Goal: Task Accomplishment & Management: Complete application form

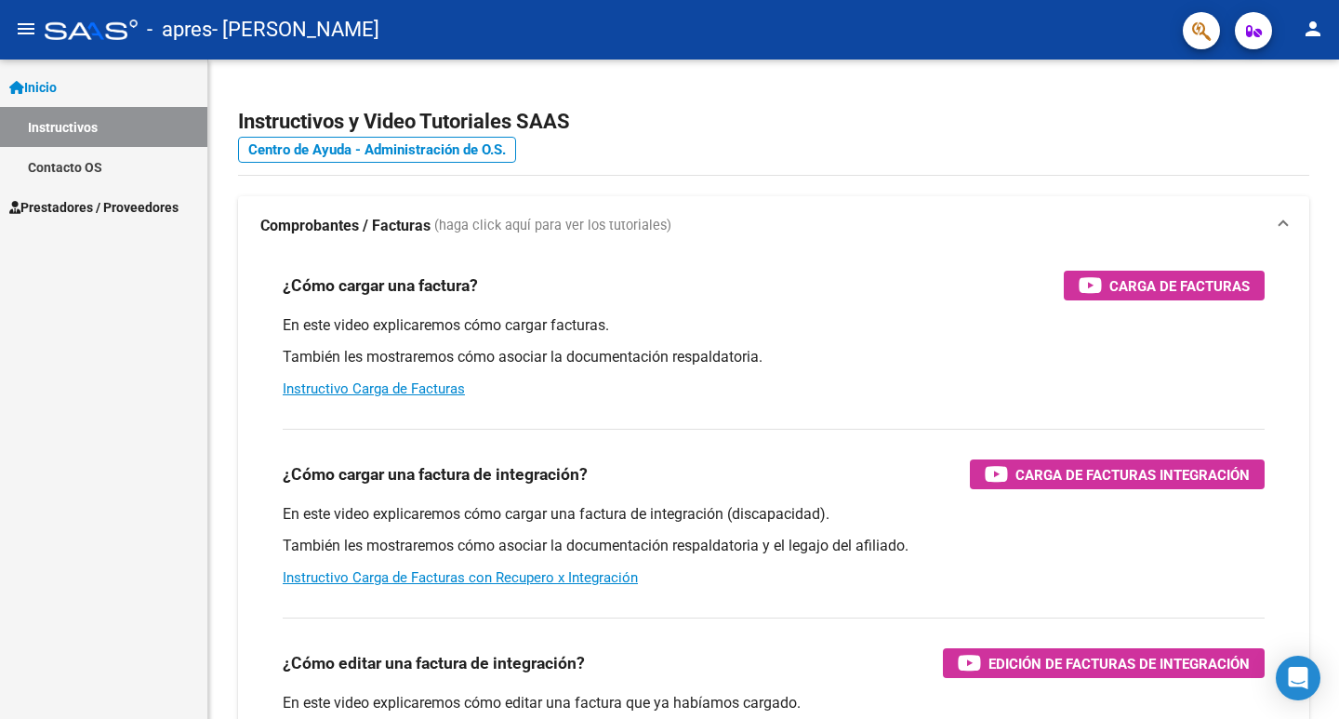
click at [81, 209] on span "Prestadores / Proveedores" at bounding box center [93, 207] width 169 height 20
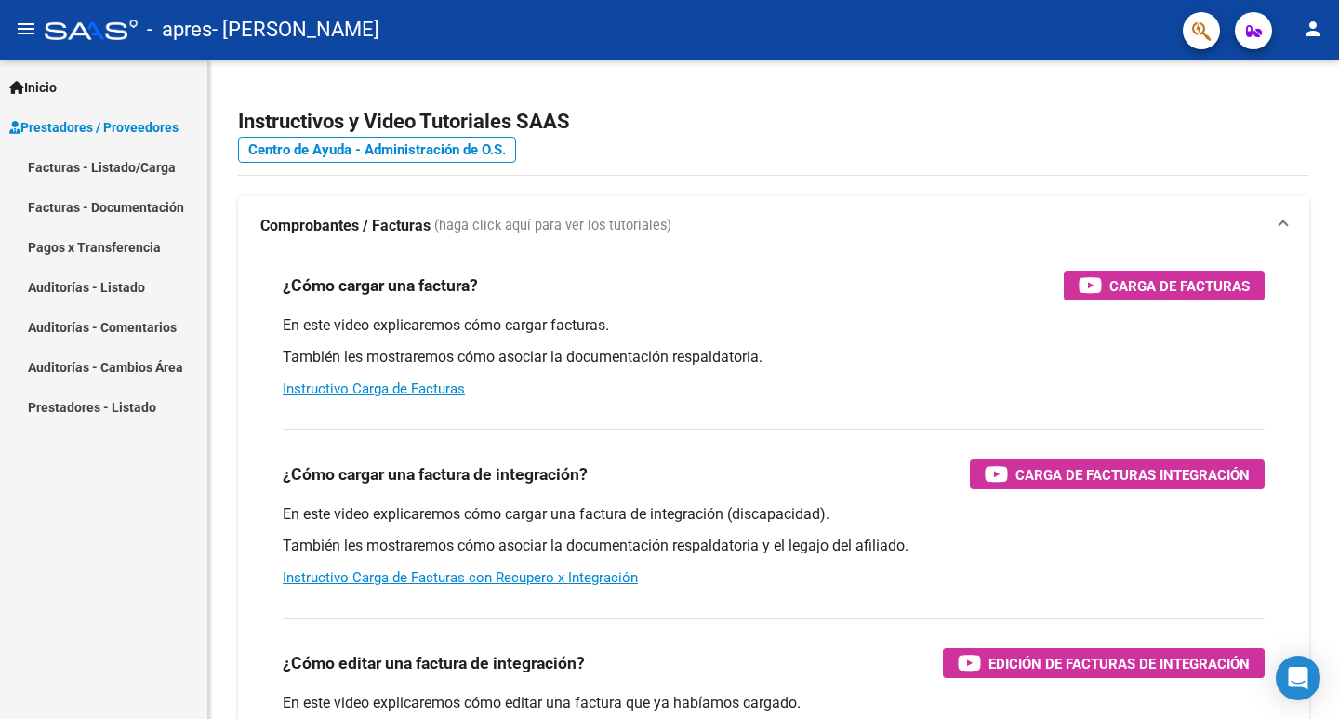
click at [144, 168] on link "Facturas - Listado/Carga" at bounding box center [103, 167] width 207 height 40
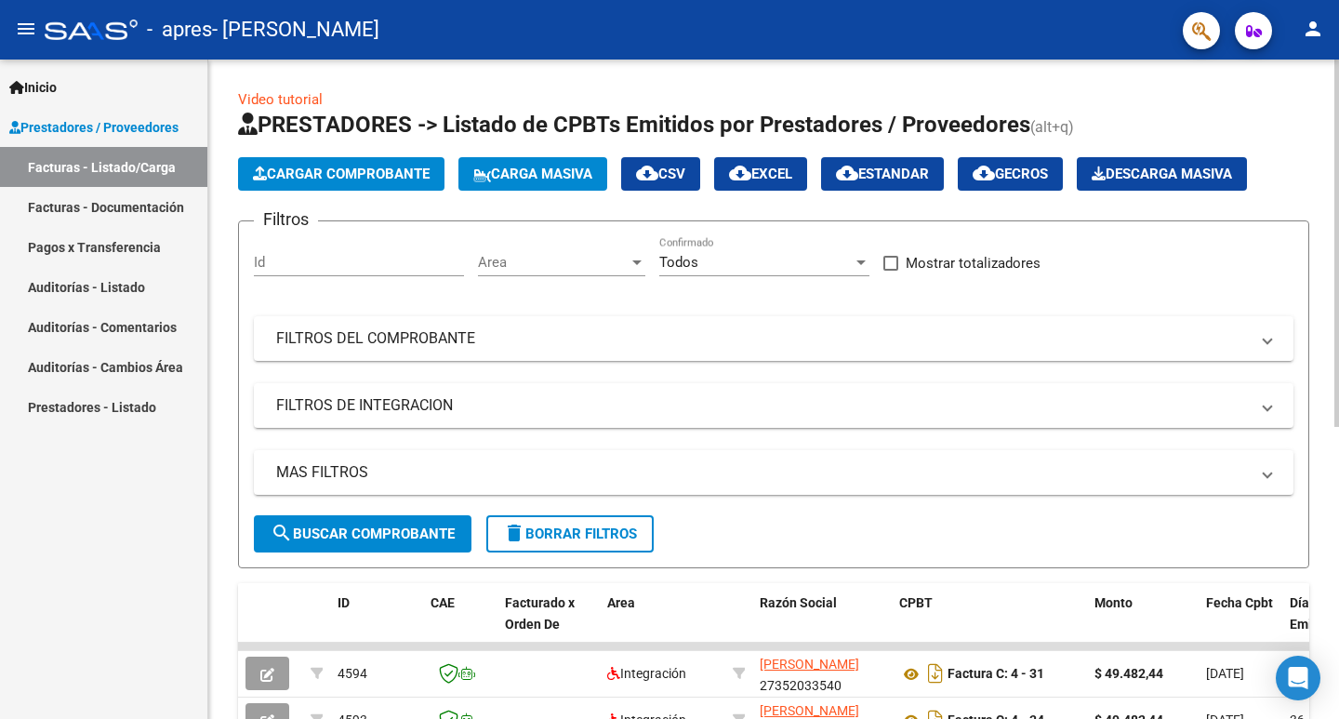
click at [341, 166] on span "Cargar Comprobante" at bounding box center [341, 174] width 177 height 17
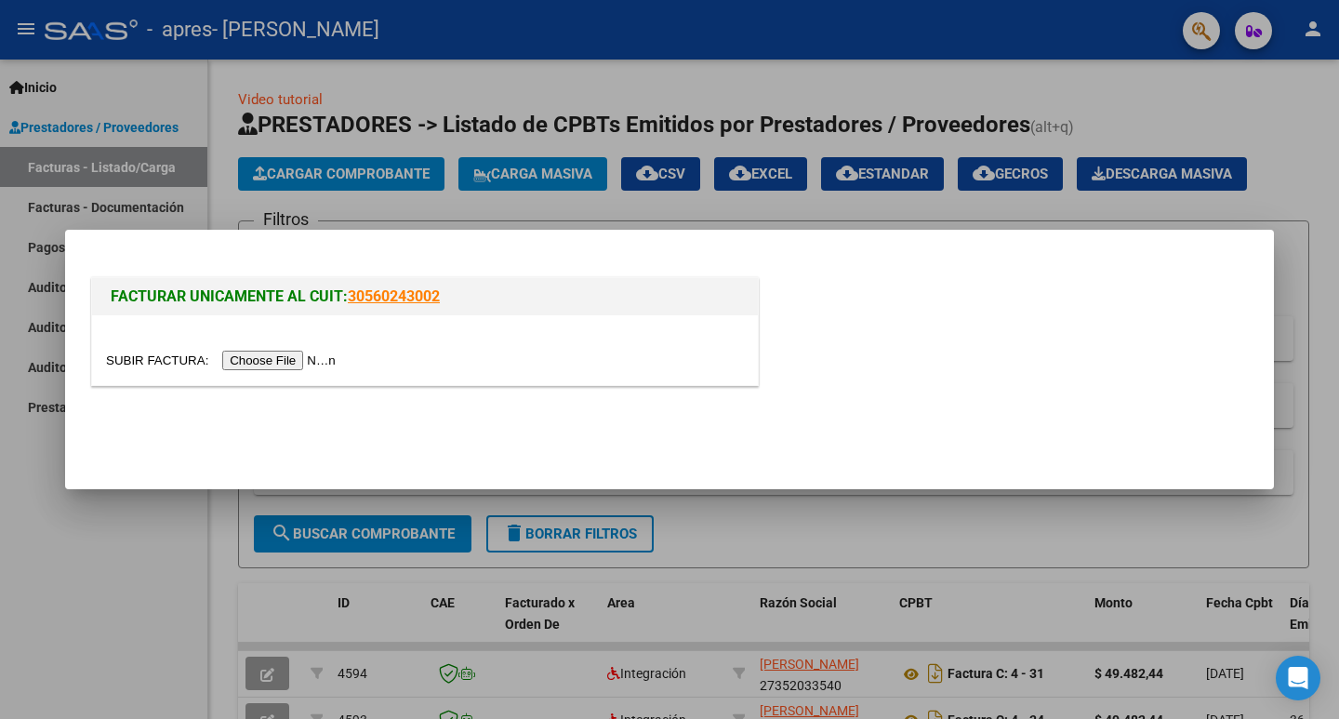
click at [260, 358] on input "file" at bounding box center [223, 361] width 235 height 20
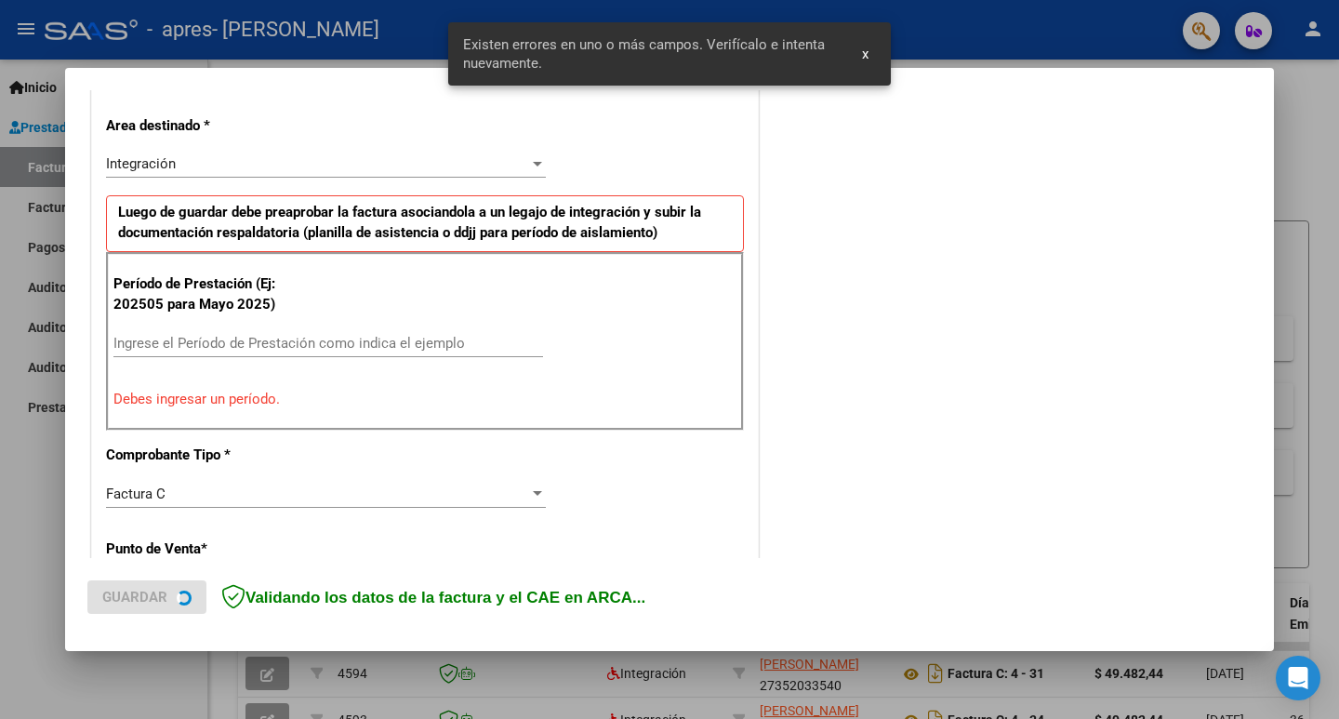
scroll to position [415, 0]
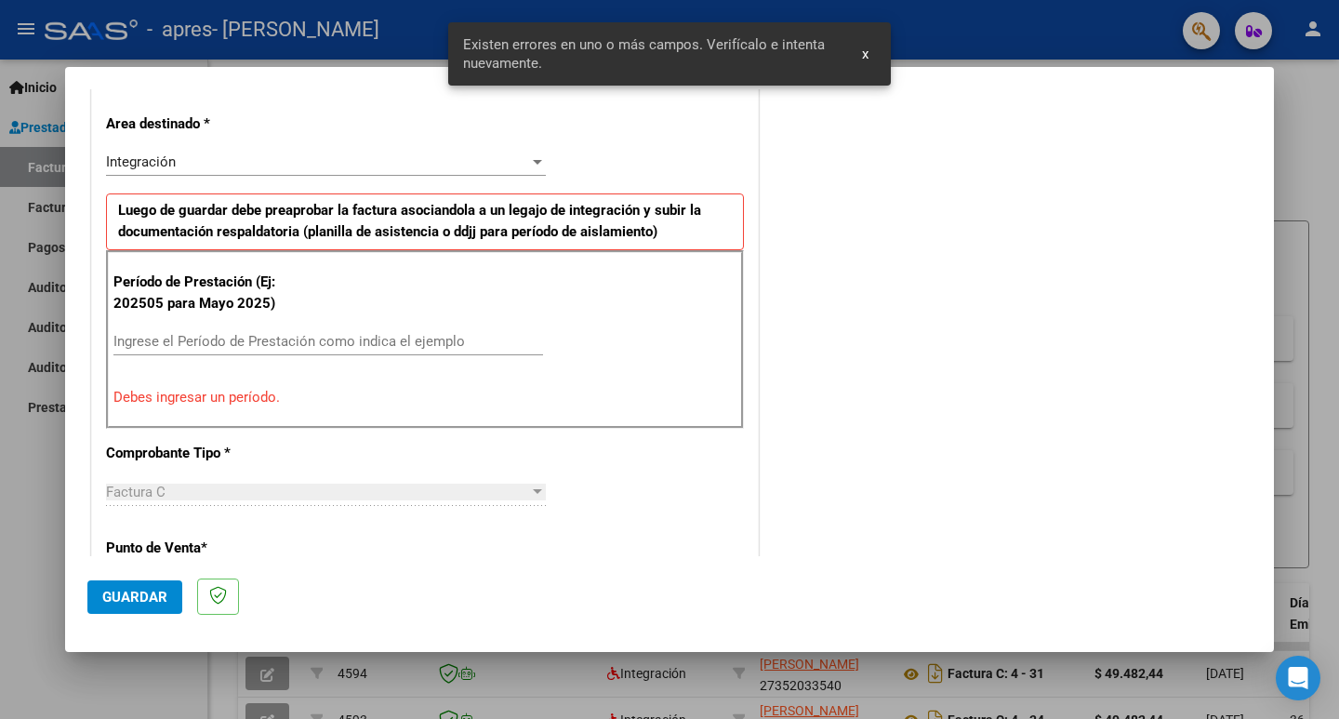
click at [868, 61] on span "x" at bounding box center [865, 54] width 7 height 17
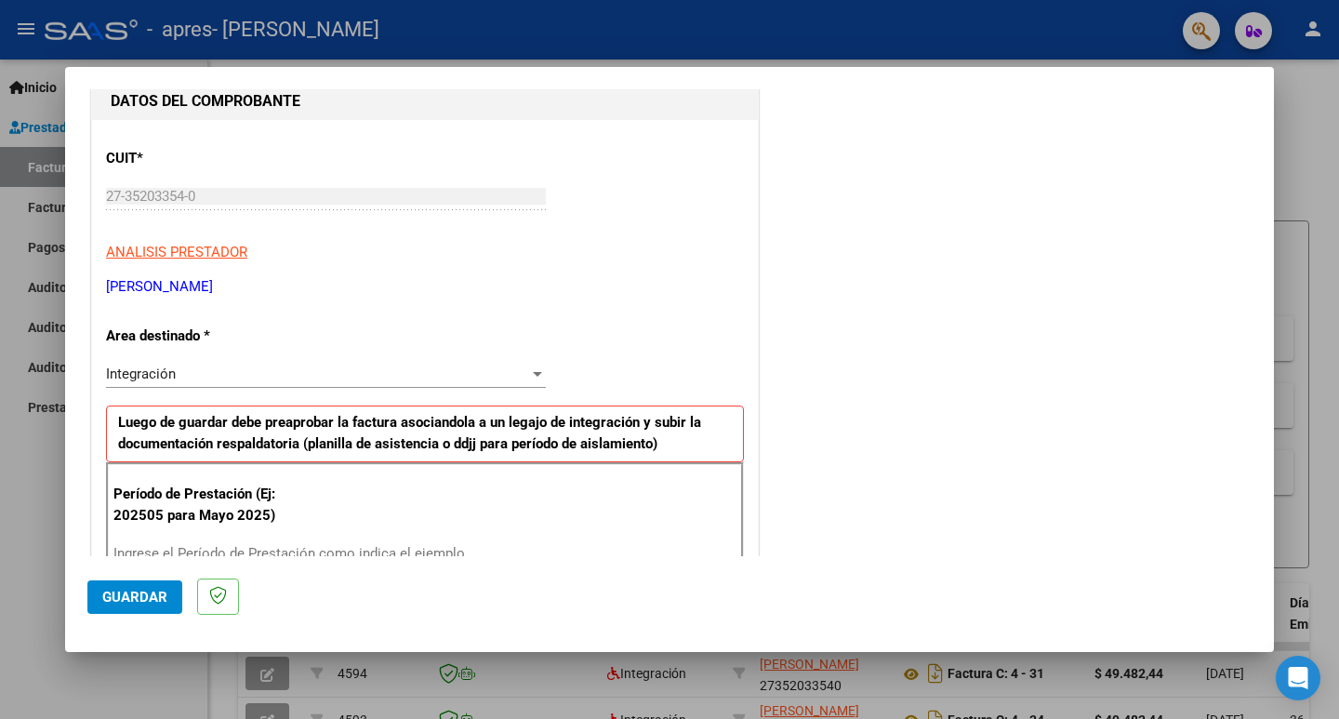
scroll to position [372, 0]
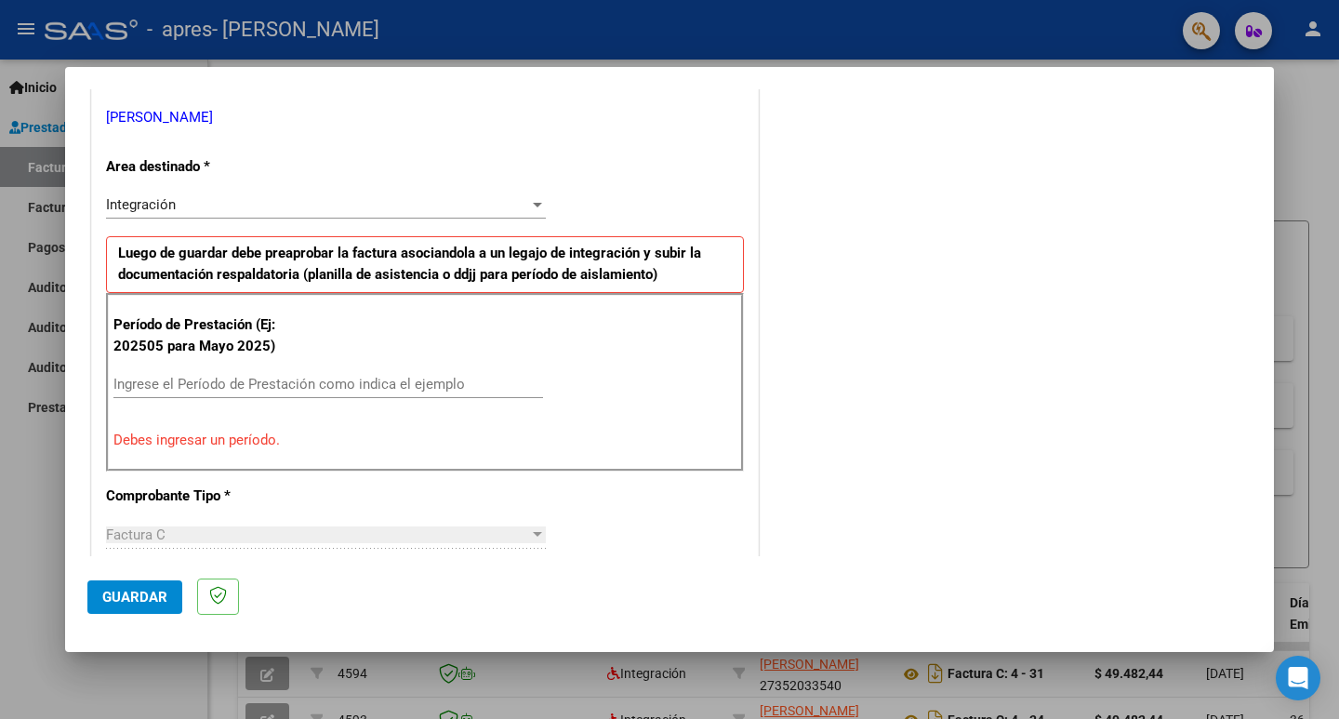
click at [300, 379] on input "Ingrese el Período de Prestación como indica el ejemplo" at bounding box center [328, 384] width 430 height 17
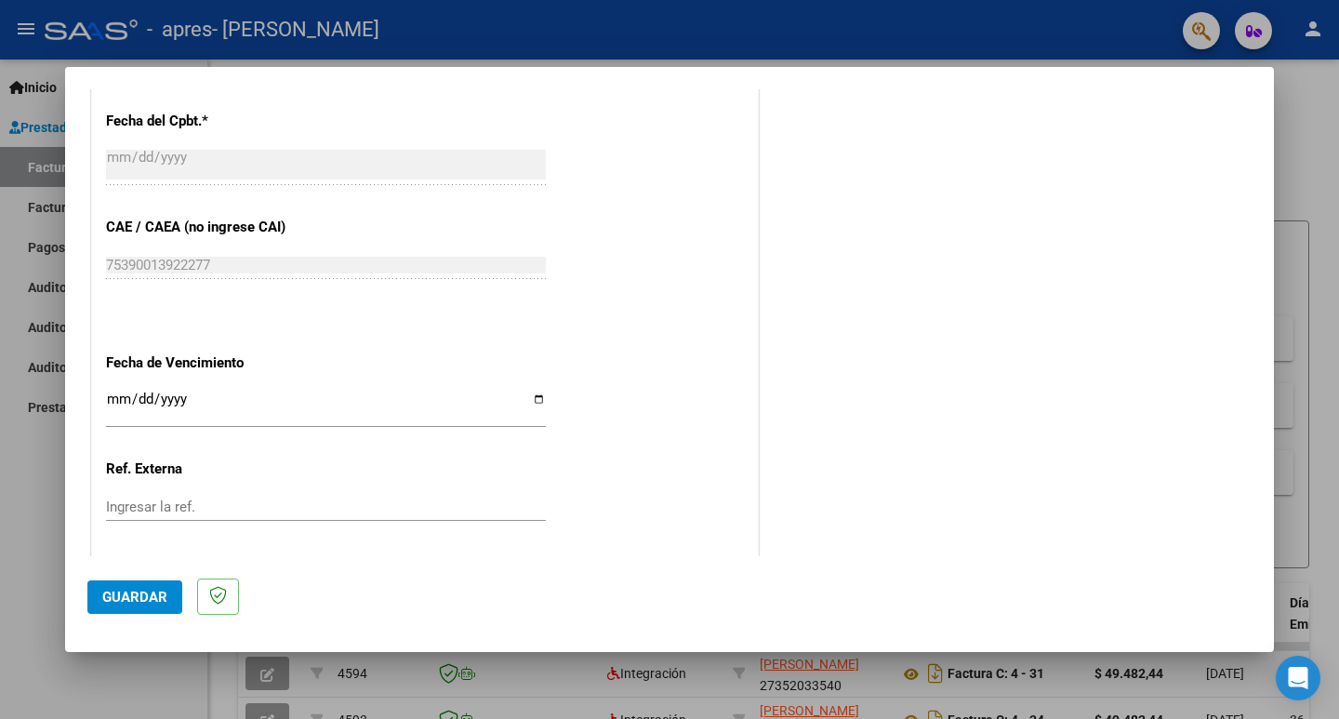
scroll to position [1116, 0]
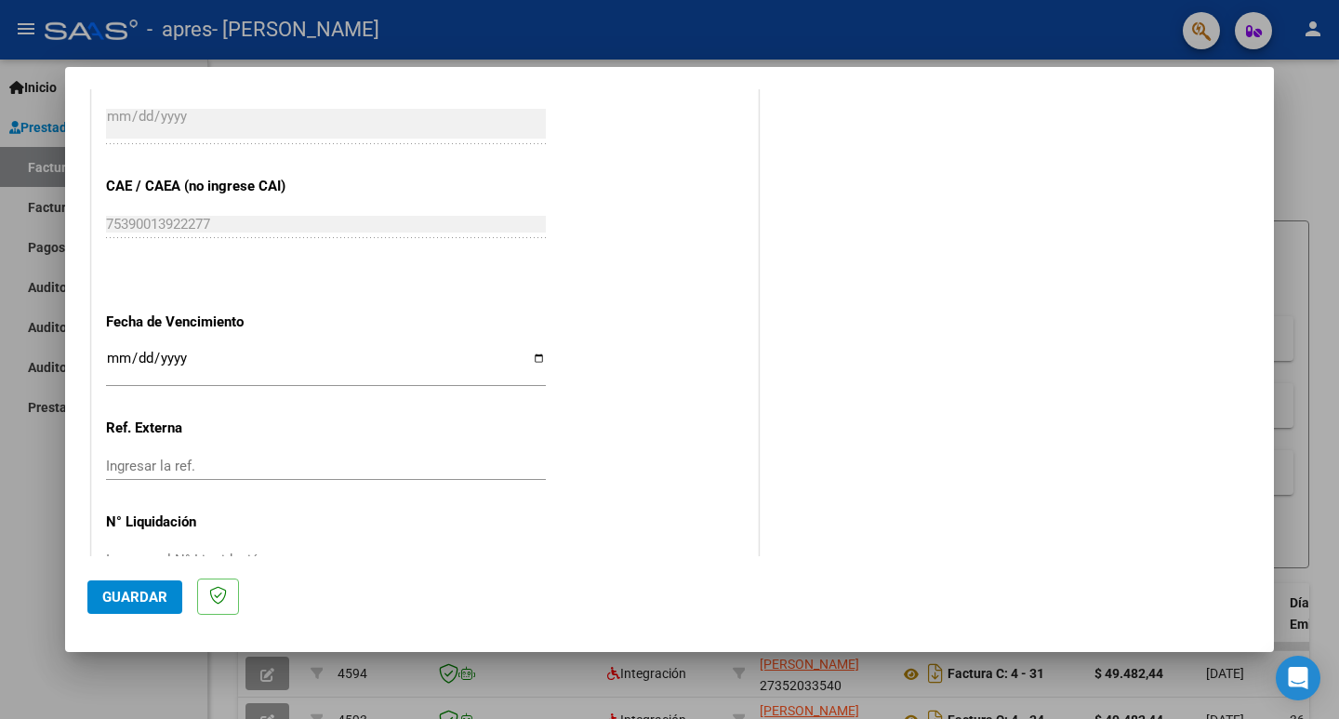
type input "202509"
click at [529, 360] on input "Ingresar la fecha" at bounding box center [326, 366] width 440 height 30
type input "[DATE]"
click at [145, 595] on span "Guardar" at bounding box center [134, 597] width 65 height 17
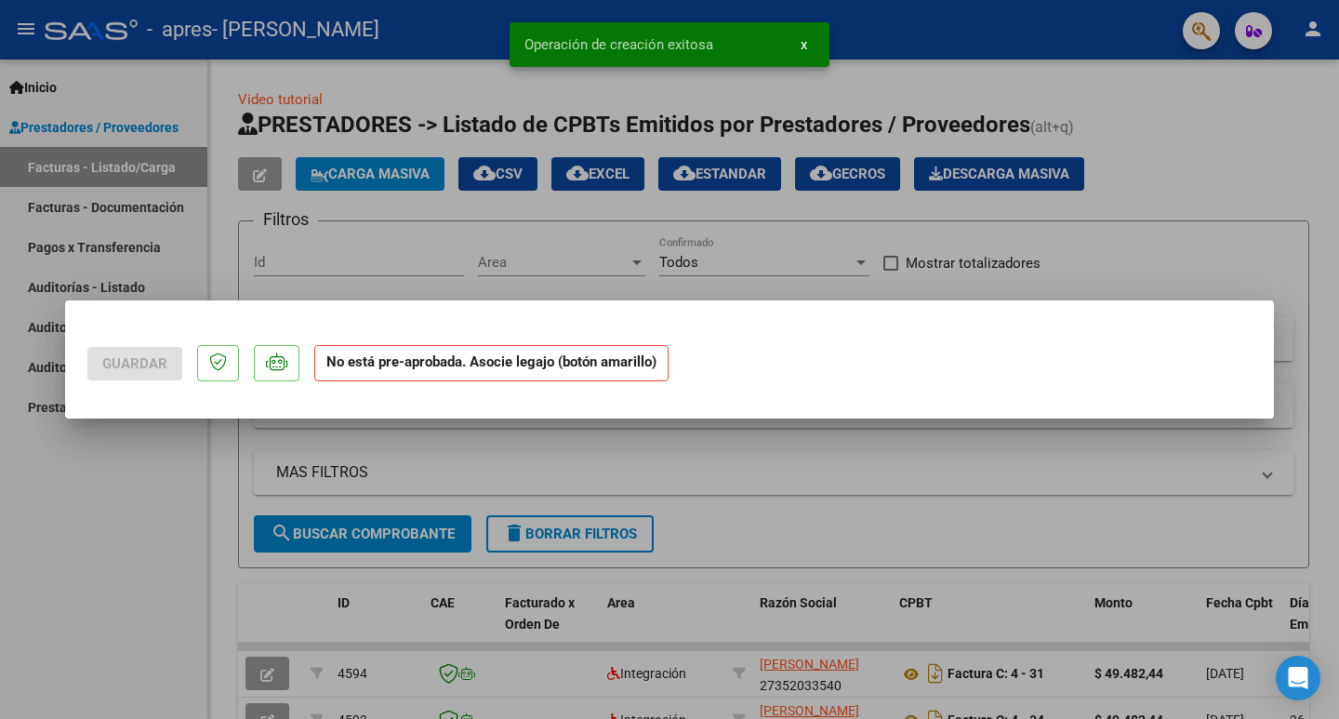
scroll to position [0, 0]
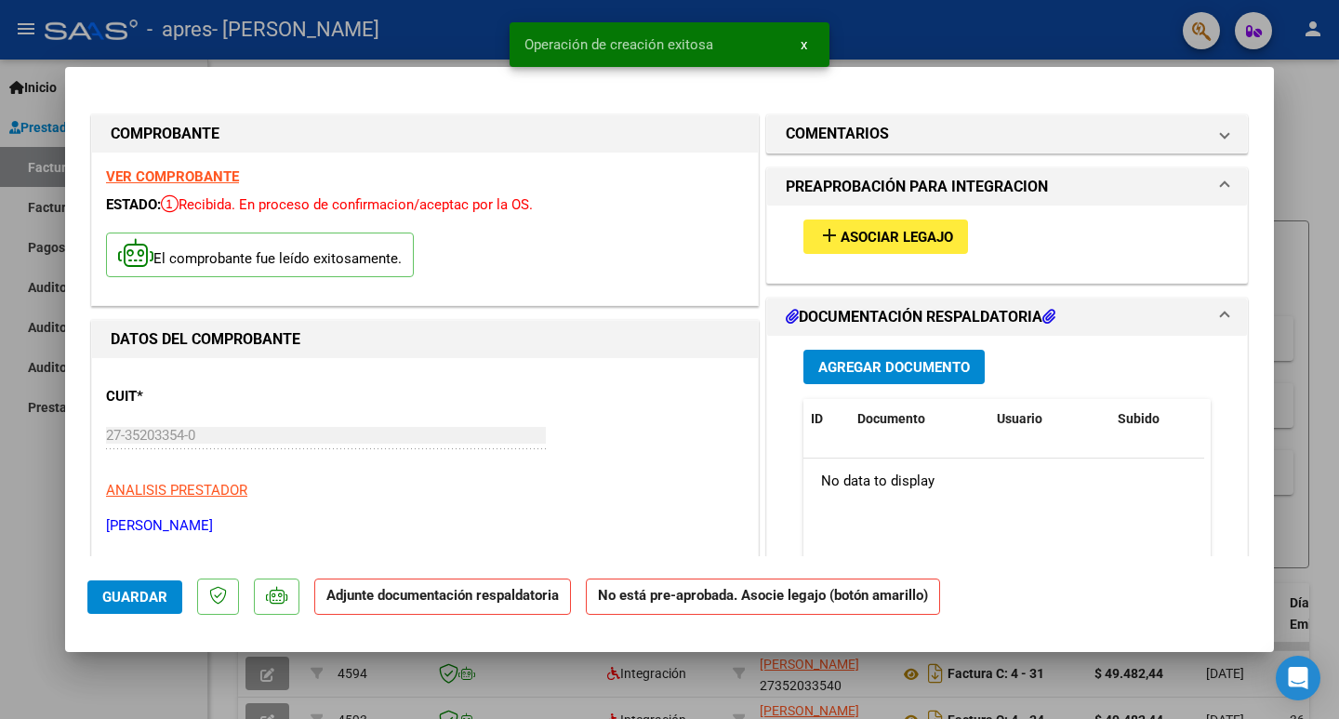
click at [858, 228] on span "add Asociar Legajo" at bounding box center [885, 236] width 135 height 17
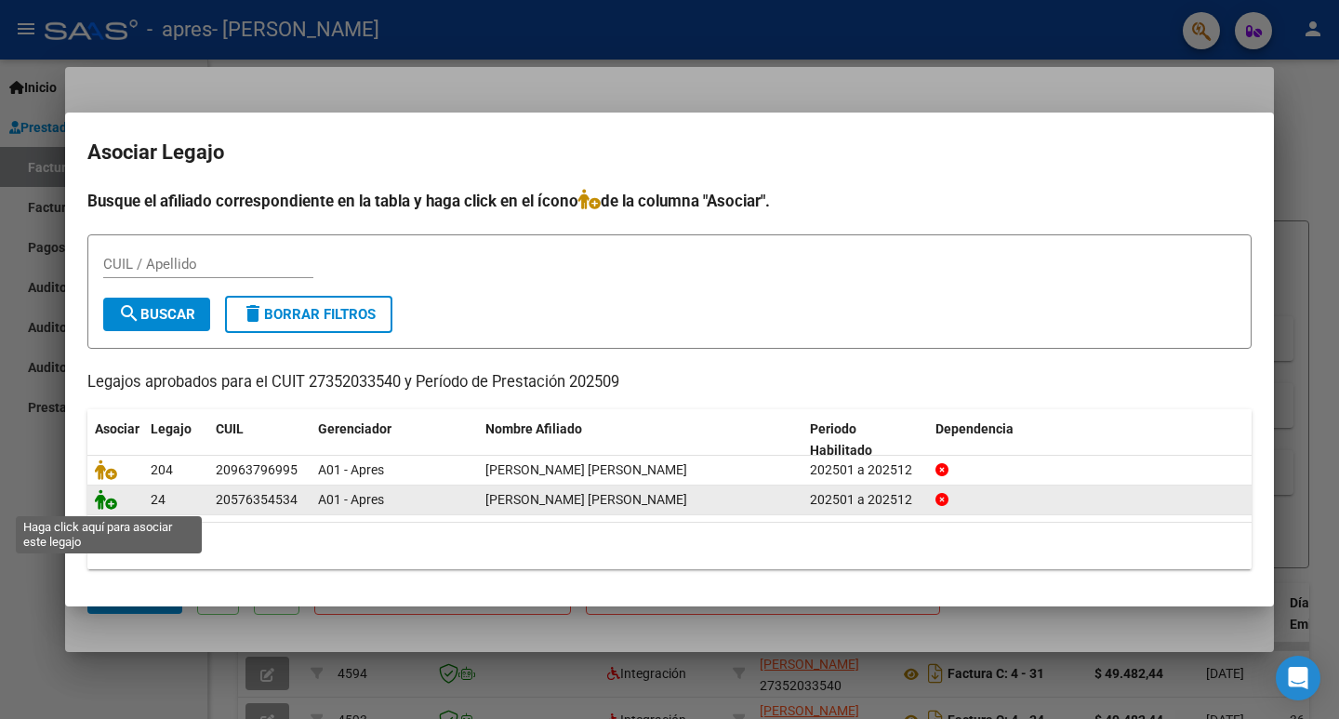
click at [101, 500] on icon at bounding box center [106, 499] width 22 height 20
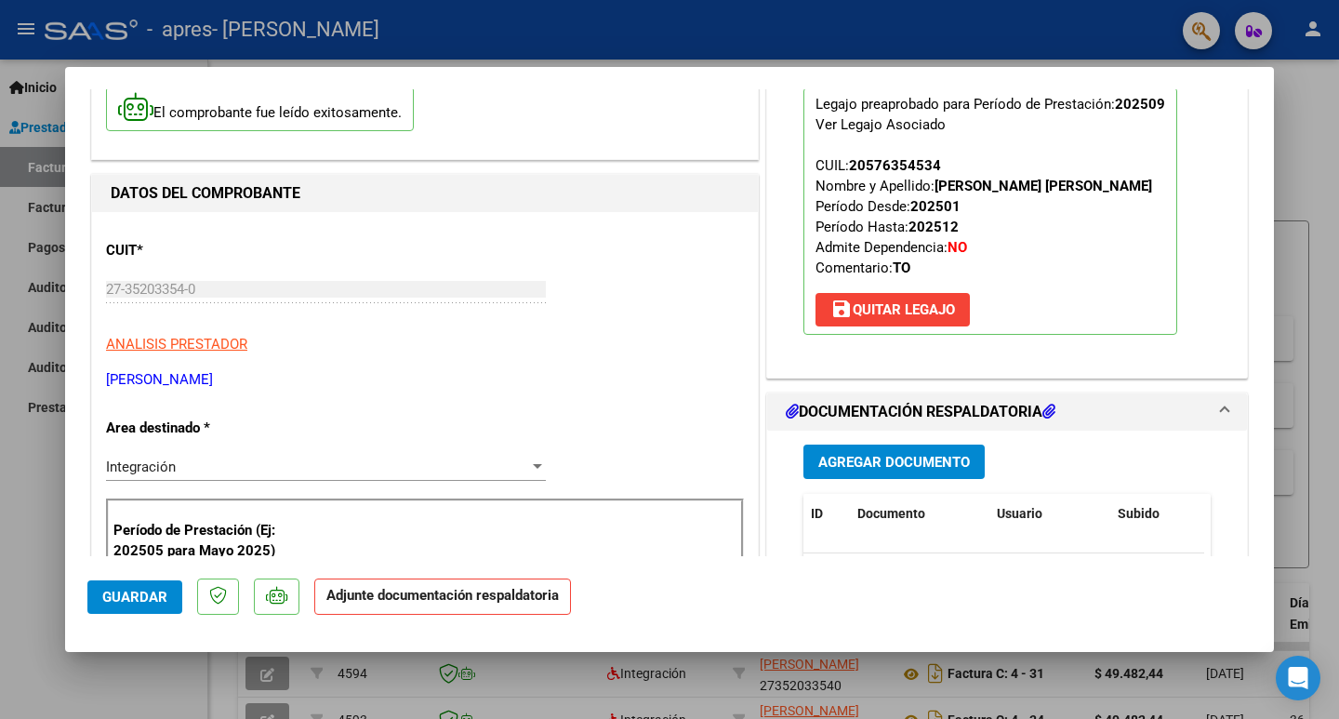
scroll to position [372, 0]
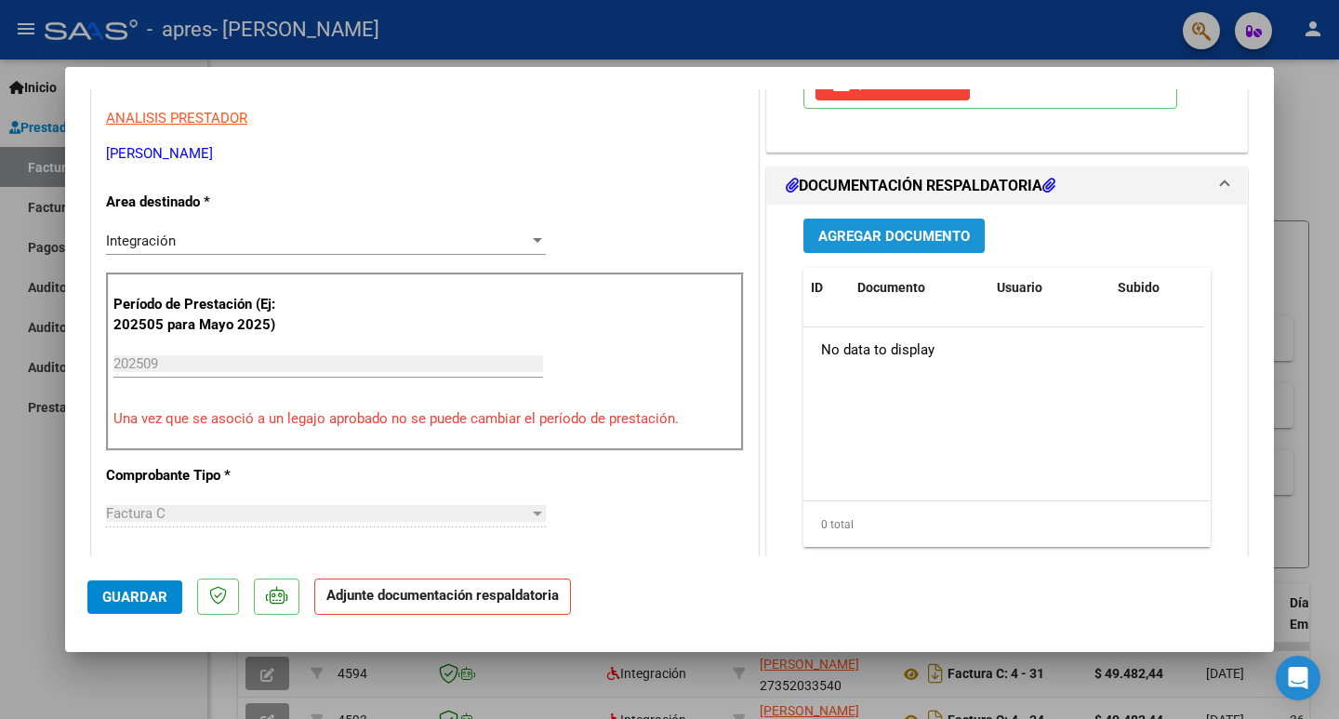
click at [876, 238] on span "Agregar Documento" at bounding box center [894, 236] width 152 height 17
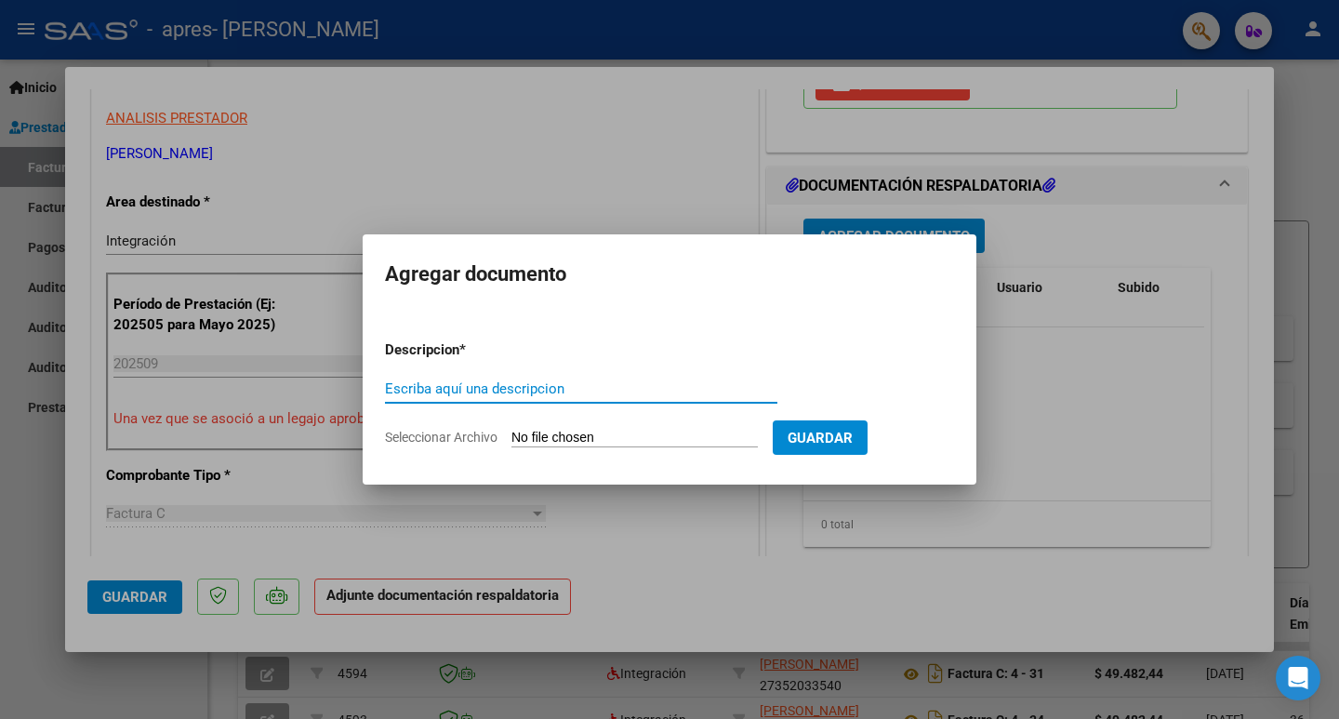
click at [506, 385] on input "Escriba aquí una descripcion" at bounding box center [581, 388] width 392 height 17
type input "ASISTENCIA [PERSON_NAME]"
click at [456, 437] on span "Seleccionar Archivo" at bounding box center [441, 437] width 113 height 15
click at [511, 437] on input "Seleccionar Archivo" at bounding box center [634, 439] width 246 height 18
type input "C:\fakepath\Asistencia merlyn alvarez sep_3.pdf"
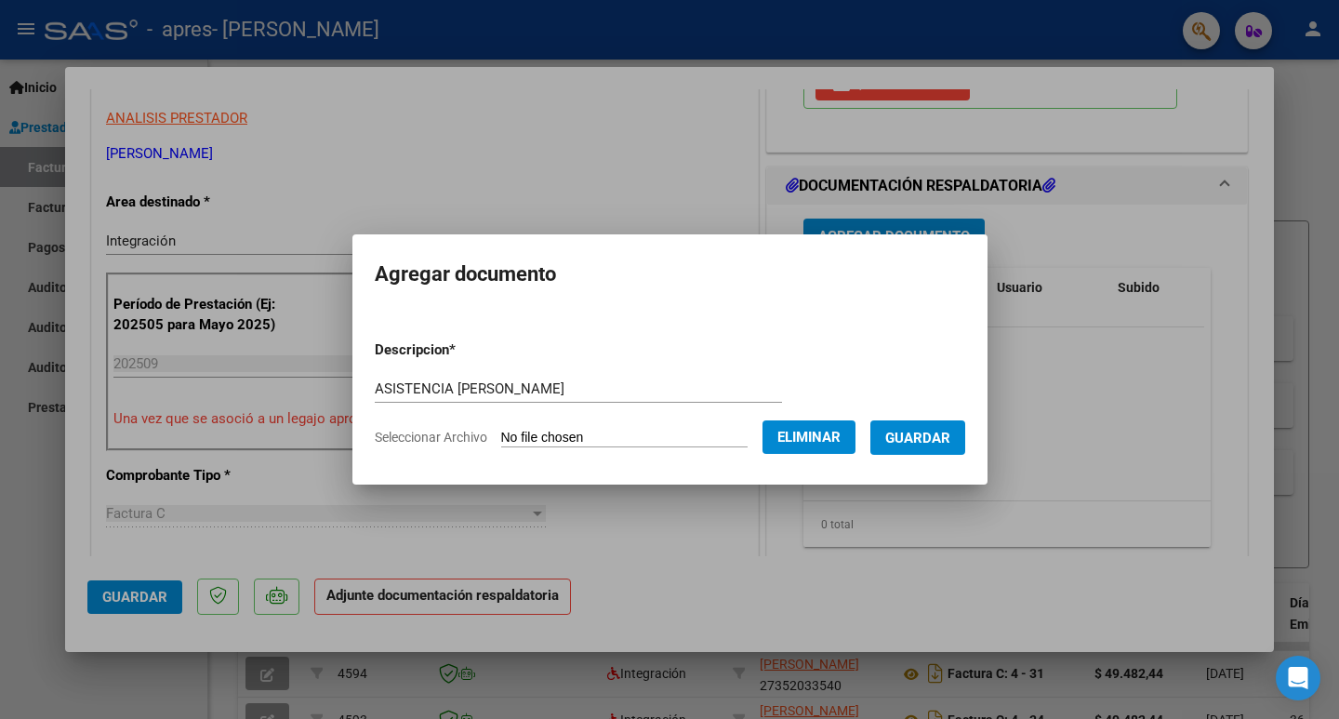
click at [950, 444] on span "Guardar" at bounding box center [917, 438] width 65 height 17
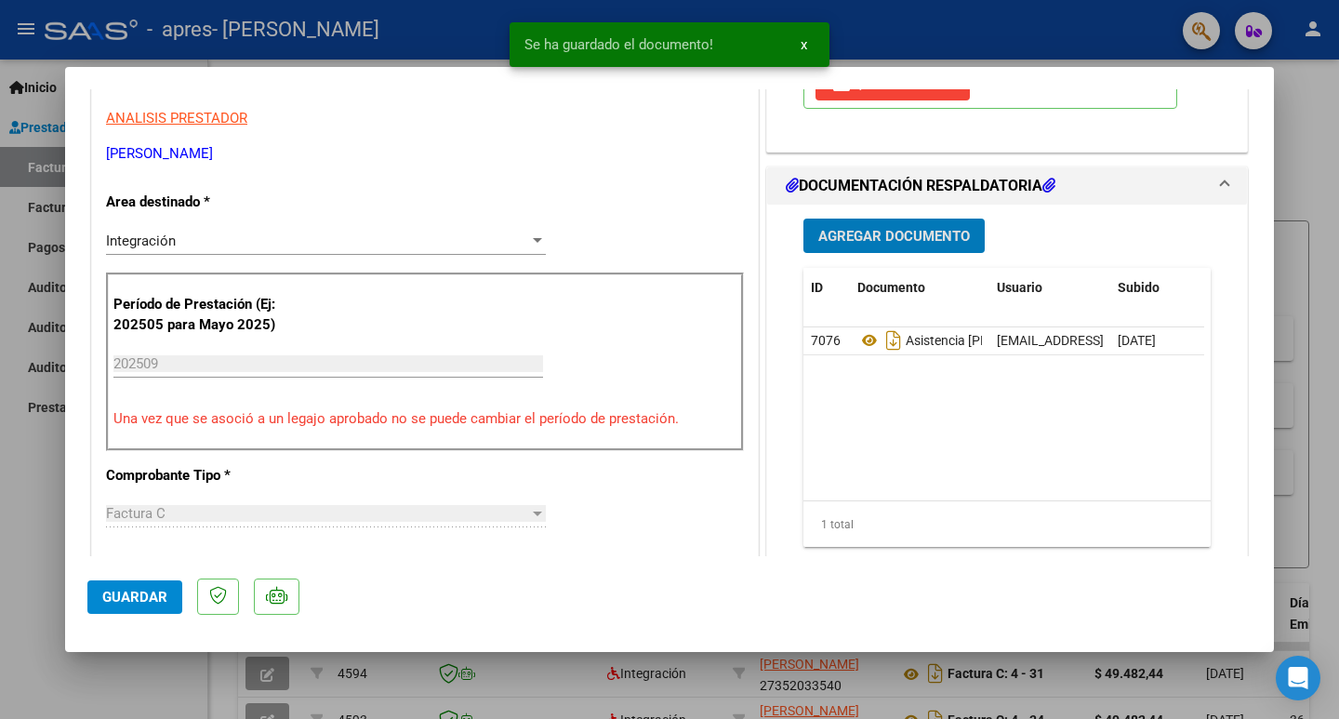
click at [111, 594] on span "Guardar" at bounding box center [134, 597] width 65 height 17
click at [0, 510] on div at bounding box center [669, 359] width 1339 height 719
type input "$ 0,00"
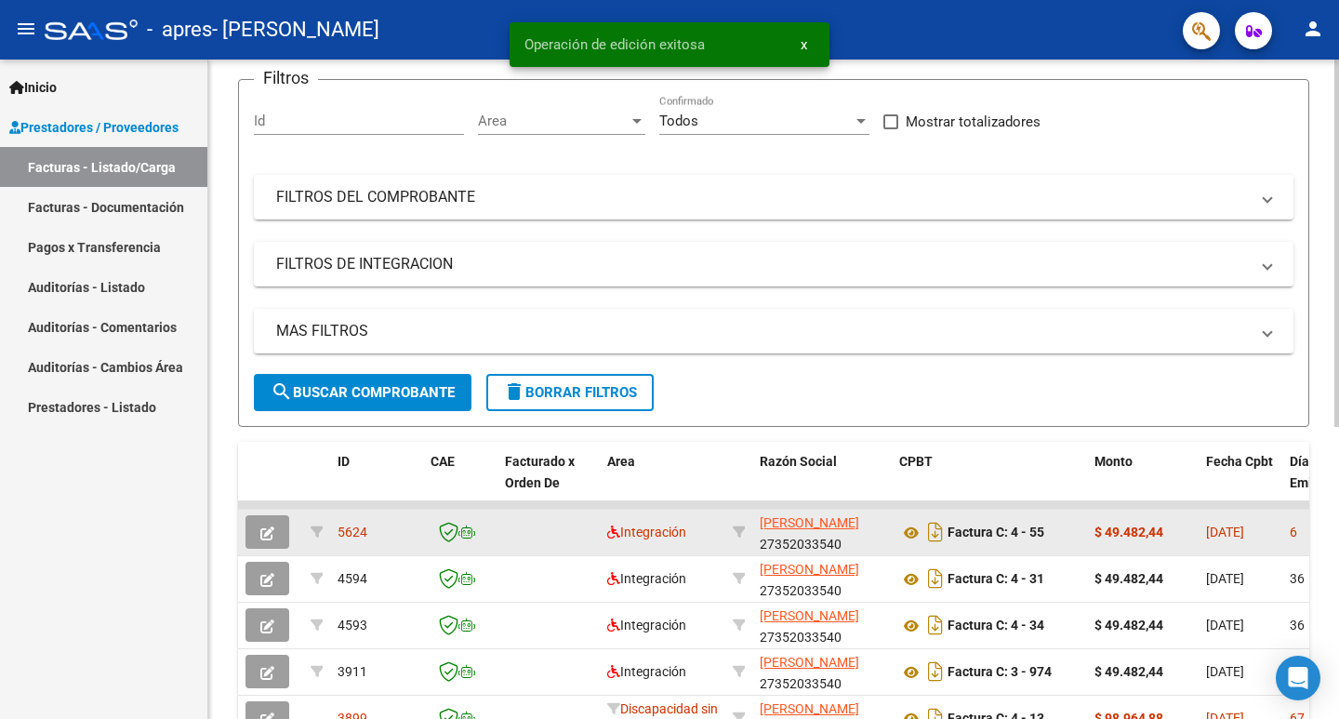
scroll to position [186, 0]
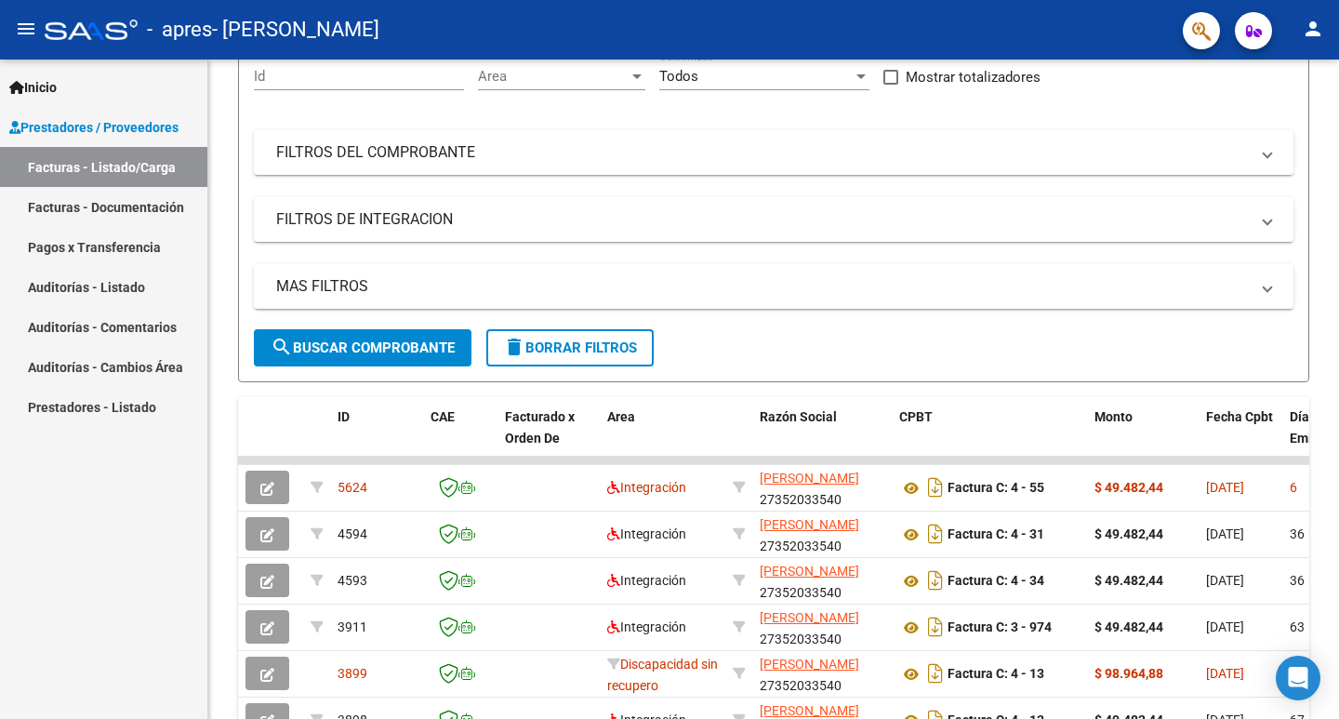
click at [1311, 30] on mat-icon "person" at bounding box center [1313, 29] width 22 height 22
click at [1252, 117] on button "exit_to_app Salir" at bounding box center [1274, 122] width 113 height 45
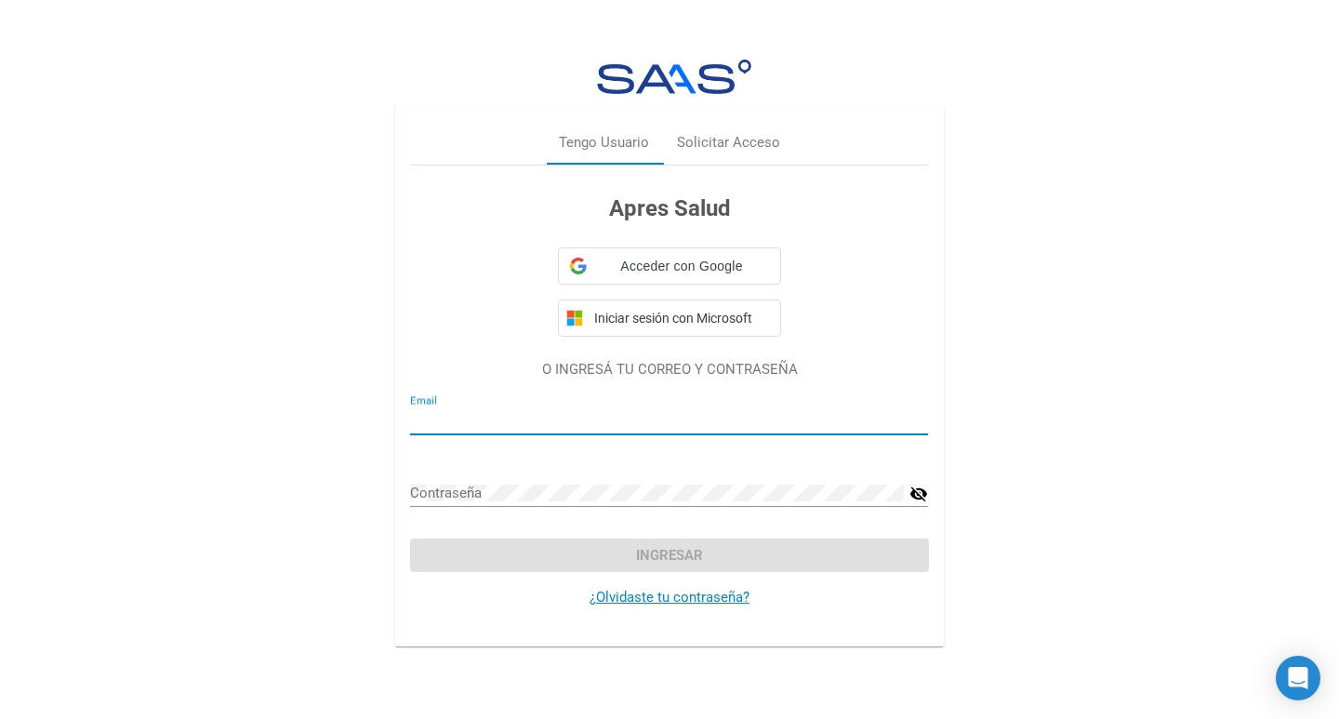
type input "antonellatulchinsky@gmail.com"
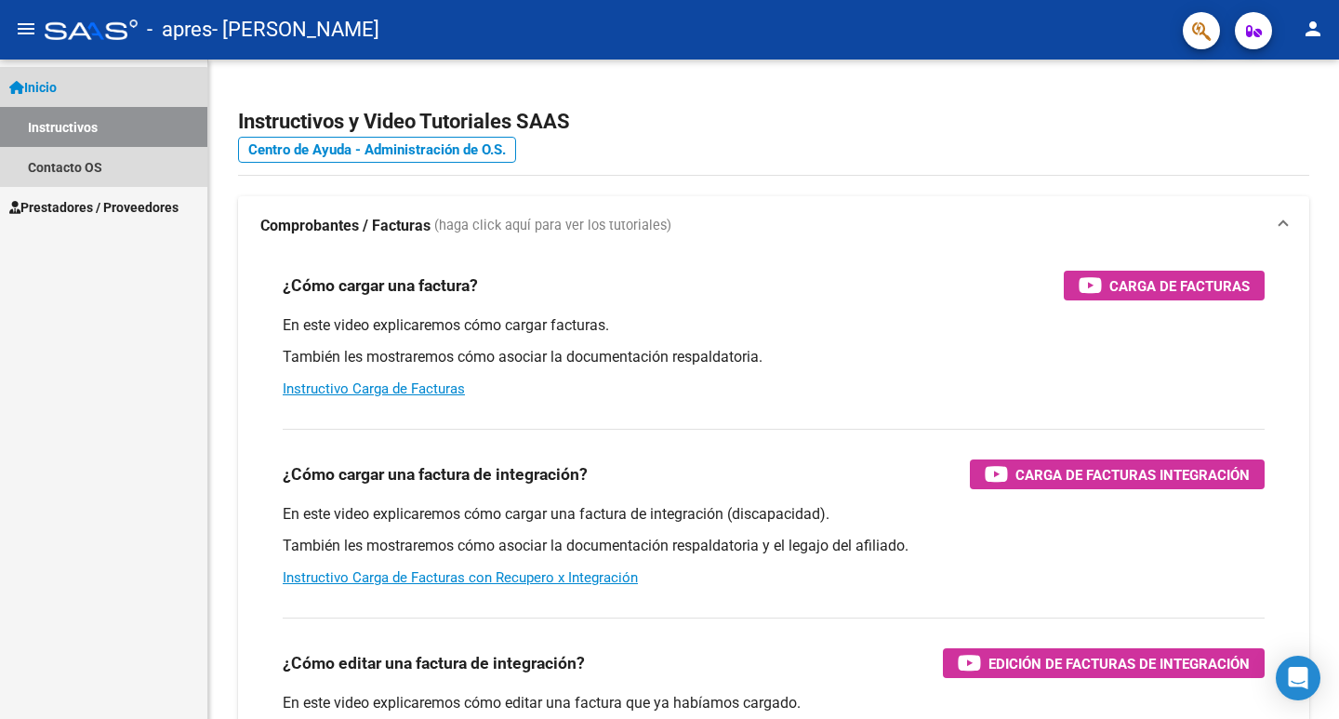
click at [62, 128] on link "Instructivos" at bounding box center [103, 127] width 207 height 40
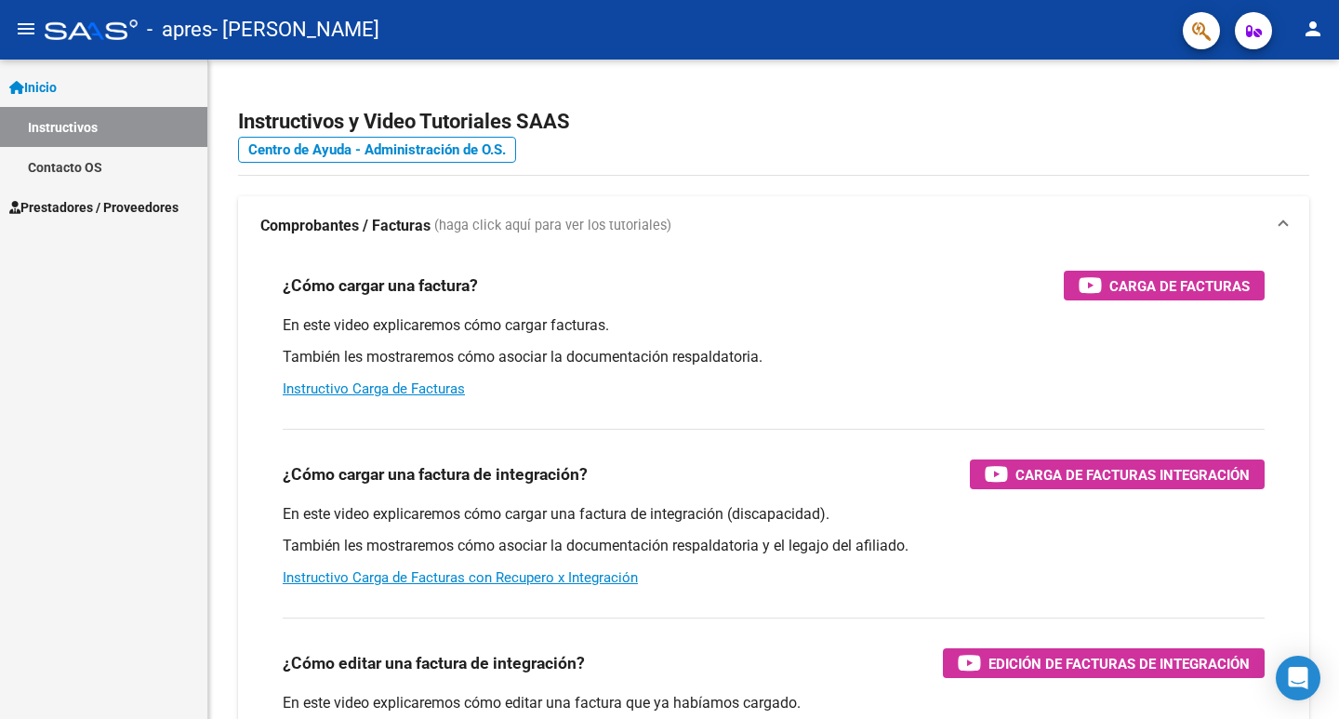
click at [68, 192] on link "Prestadores / Proveedores" at bounding box center [103, 207] width 207 height 40
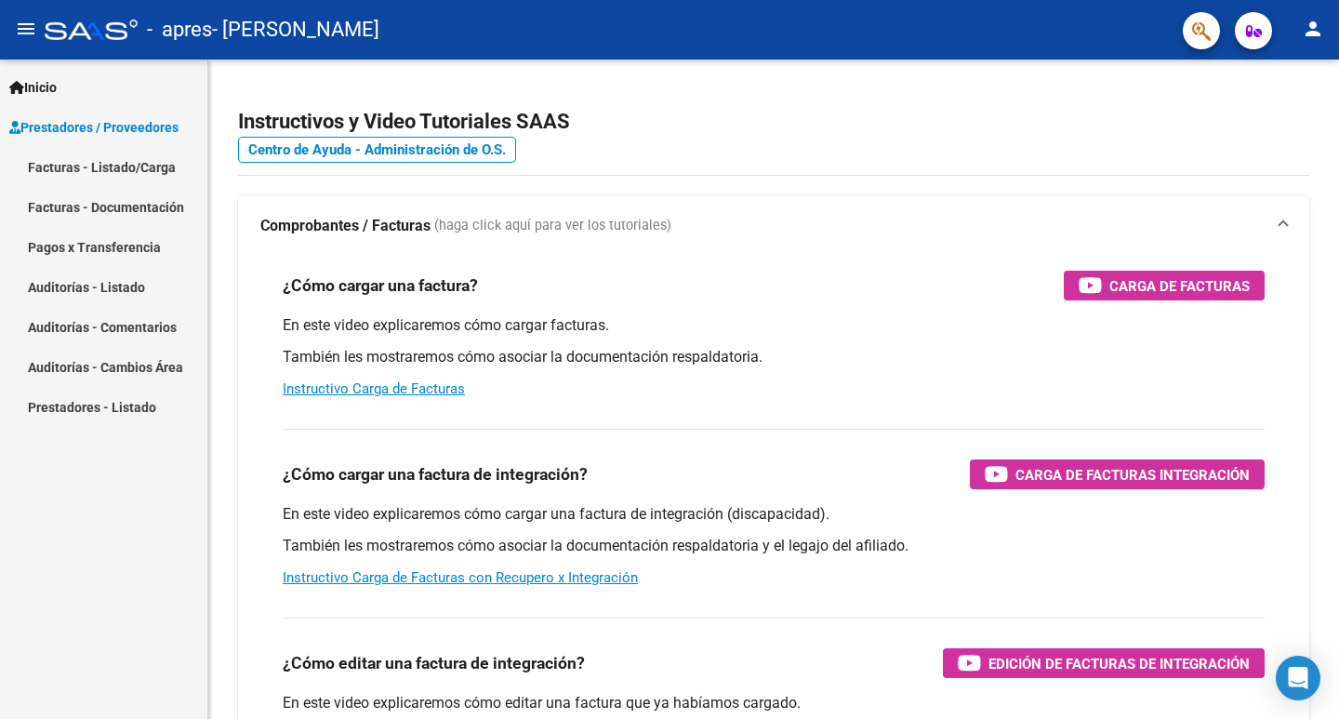
click at [82, 175] on link "Facturas - Listado/Carga" at bounding box center [103, 167] width 207 height 40
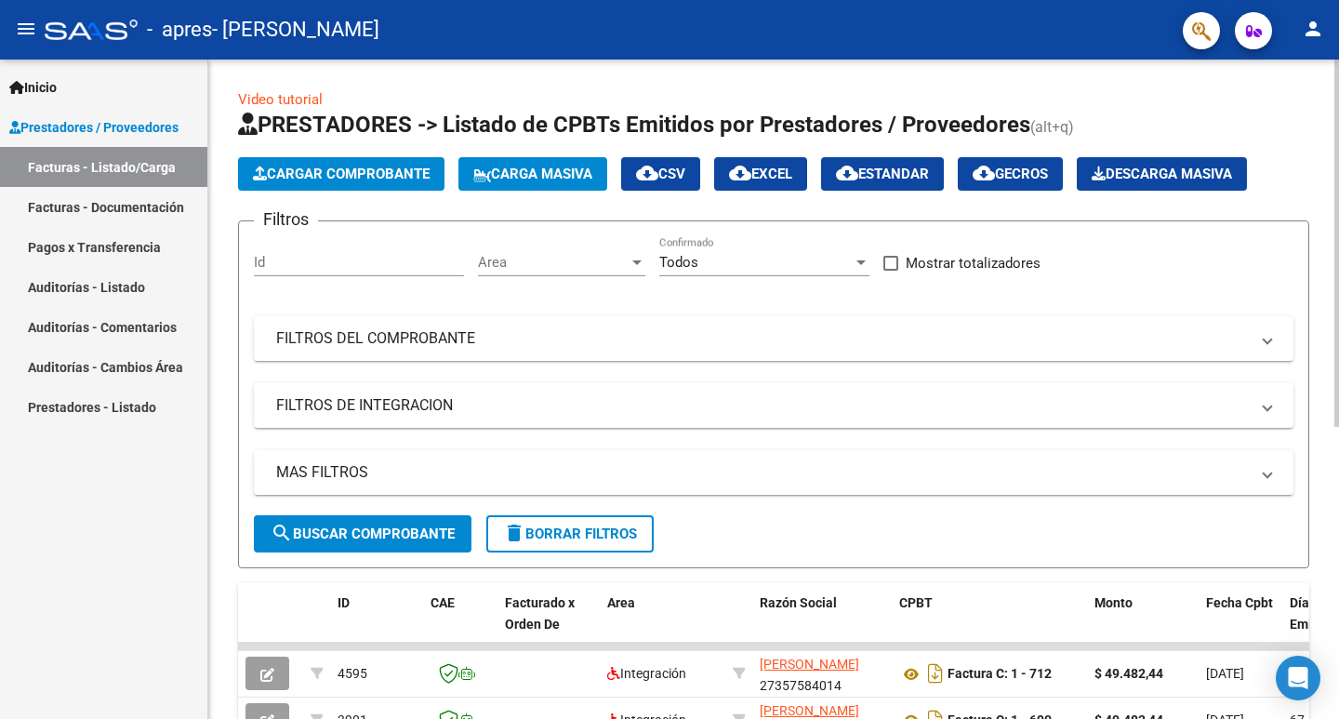
click at [338, 173] on span "Cargar Comprobante" at bounding box center [341, 174] width 177 height 17
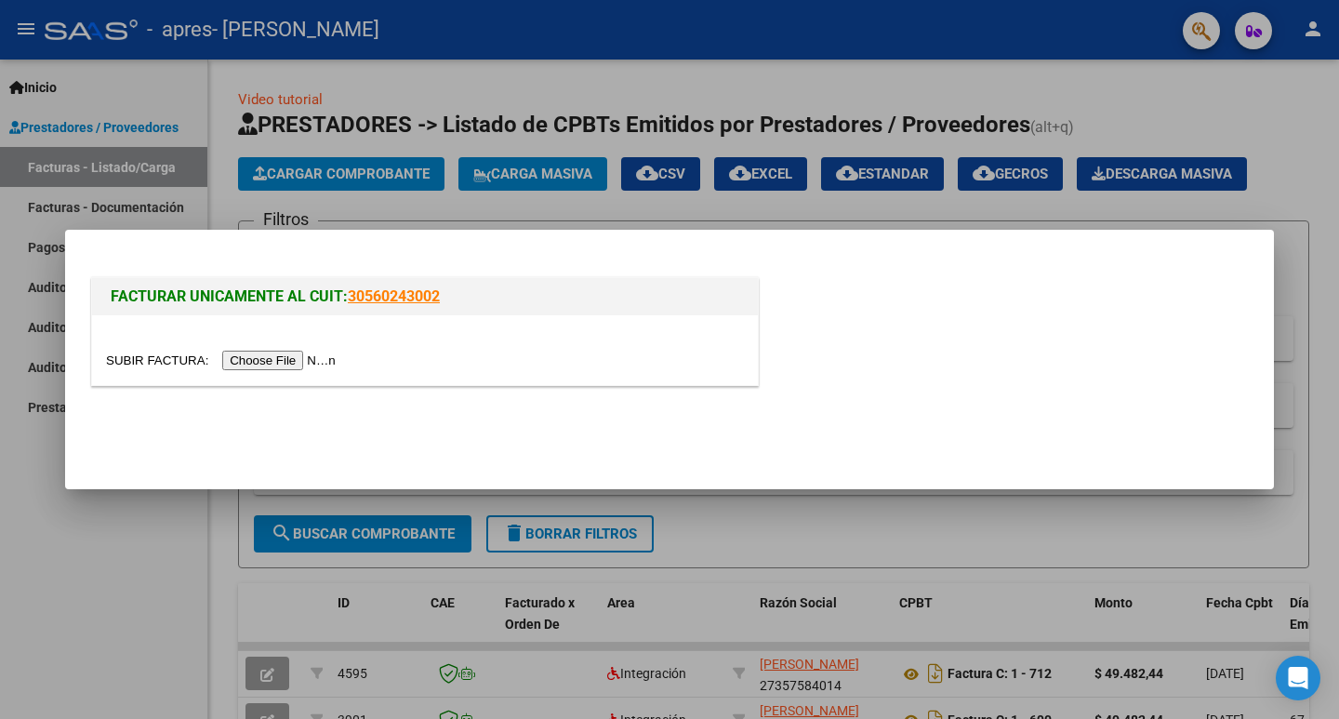
click at [312, 359] on input "file" at bounding box center [223, 361] width 235 height 20
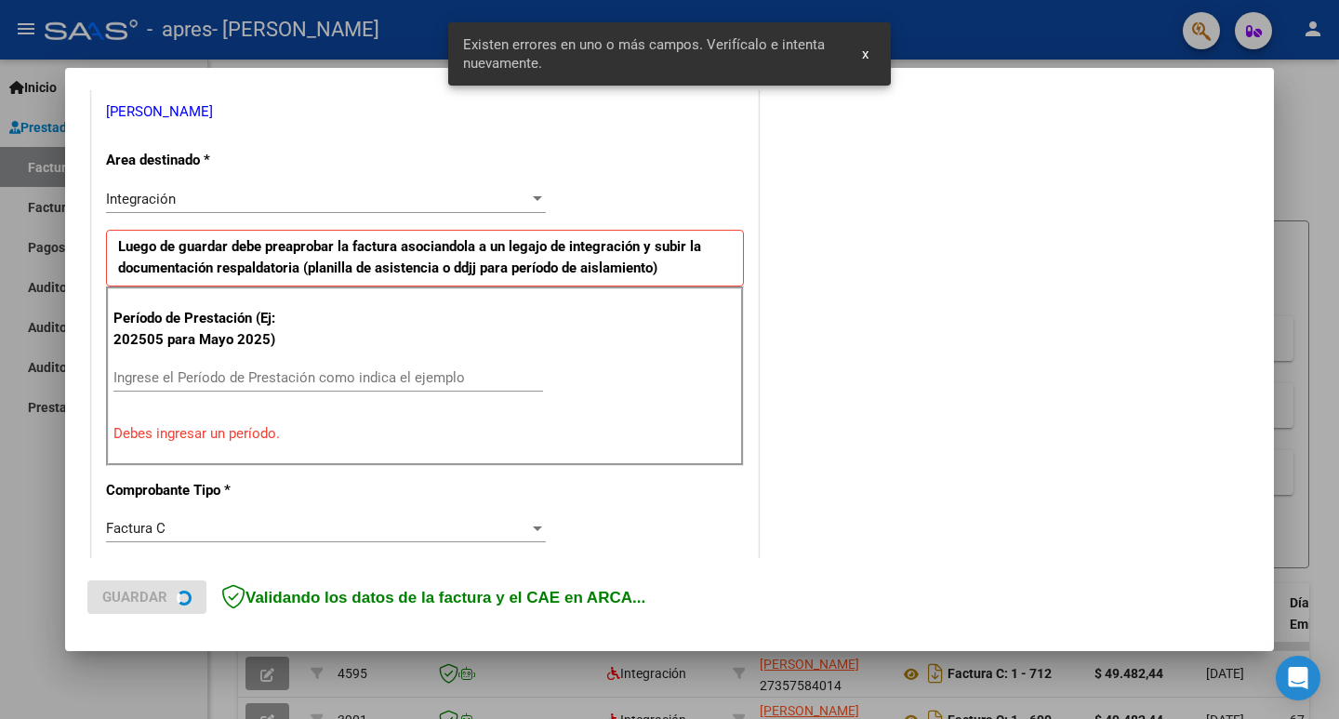
scroll to position [415, 0]
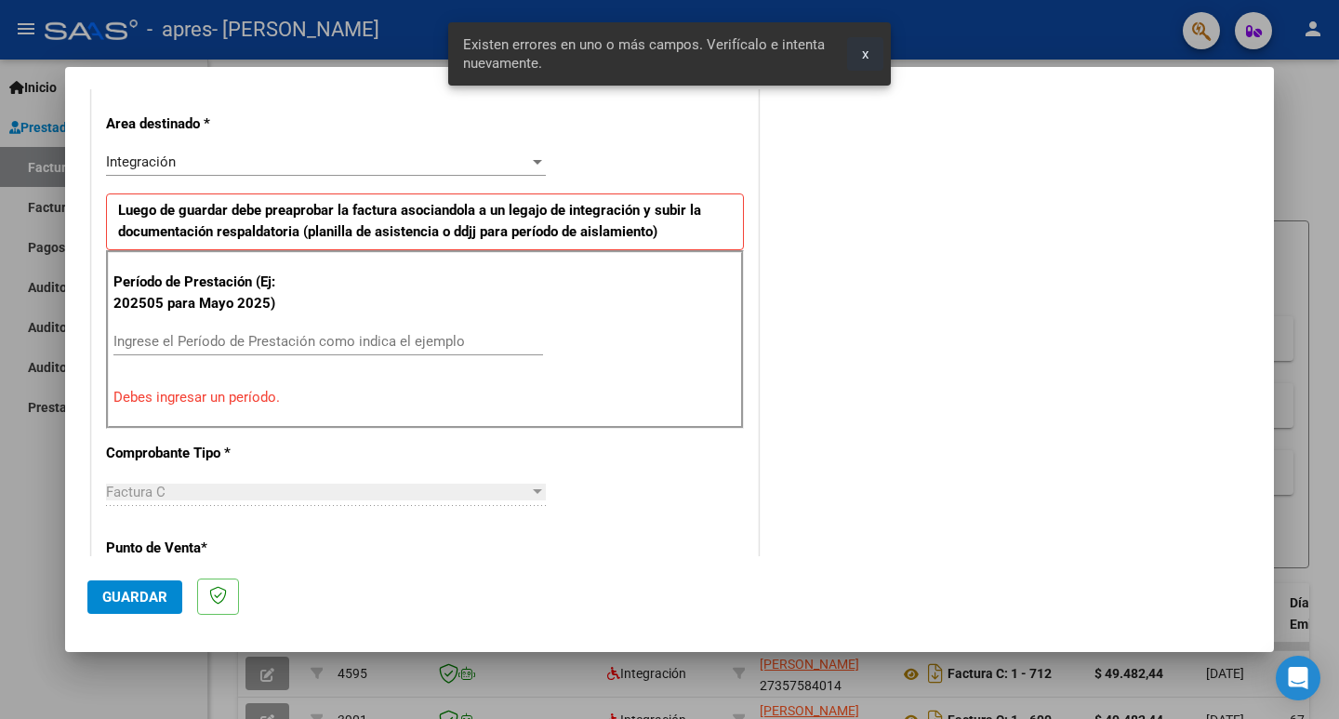
click at [866, 58] on span "x" at bounding box center [865, 54] width 7 height 17
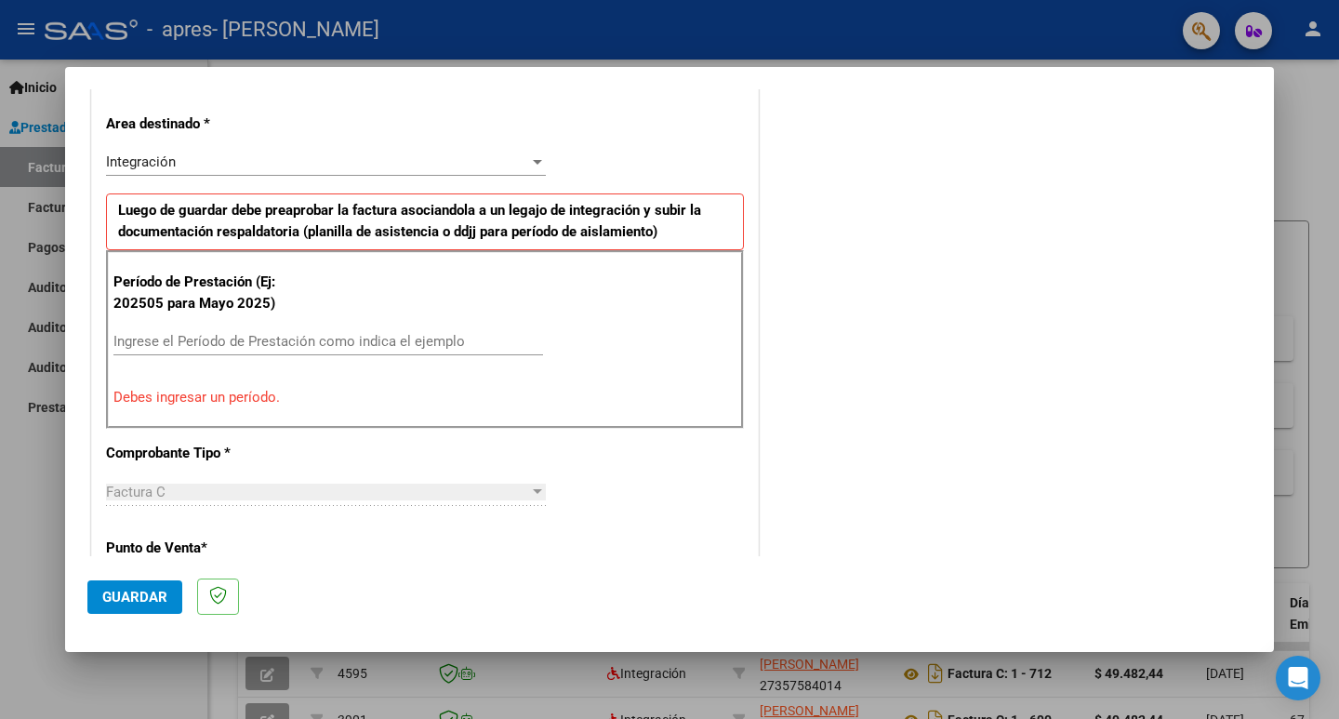
click at [257, 341] on input "Ingrese el Período de Prestación como indica el ejemplo" at bounding box center [328, 341] width 430 height 17
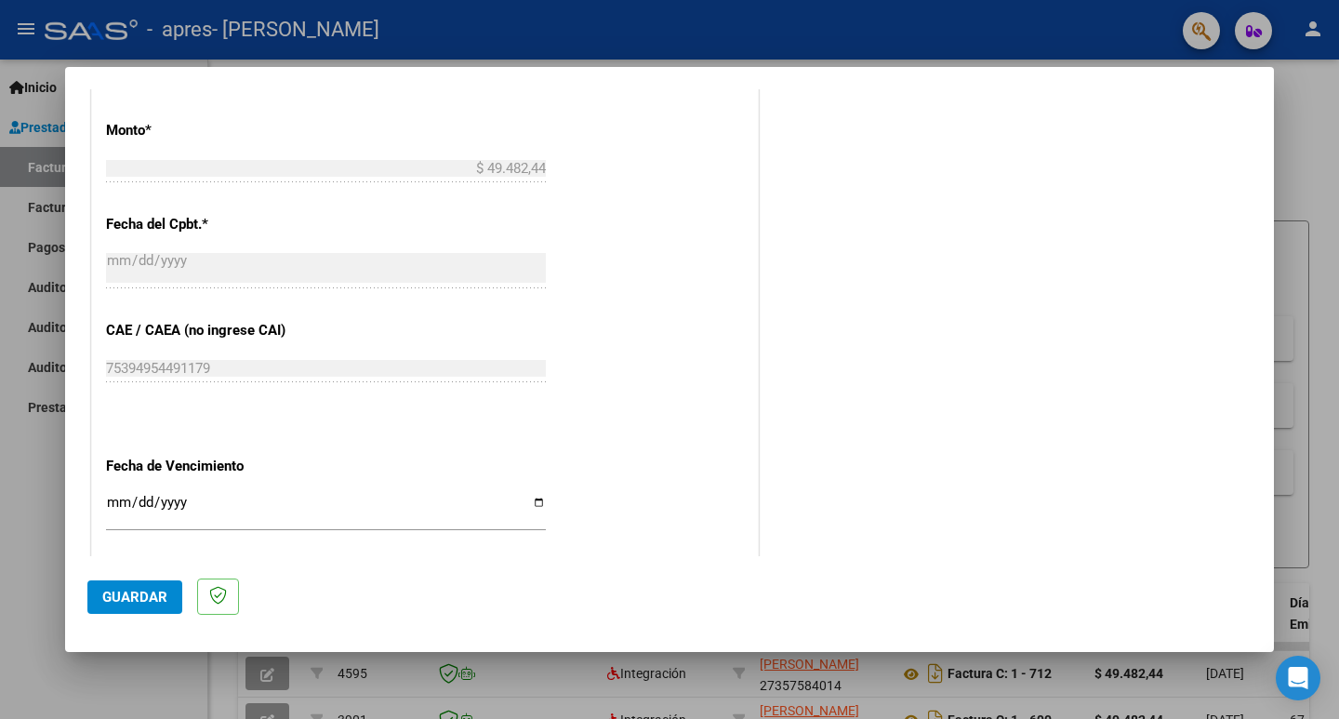
scroll to position [973, 0]
type input "202509"
click at [530, 506] on input "Ingresar la fecha" at bounding box center [326, 509] width 440 height 30
type input "[DATE]"
click at [141, 590] on span "Guardar" at bounding box center [134, 597] width 65 height 17
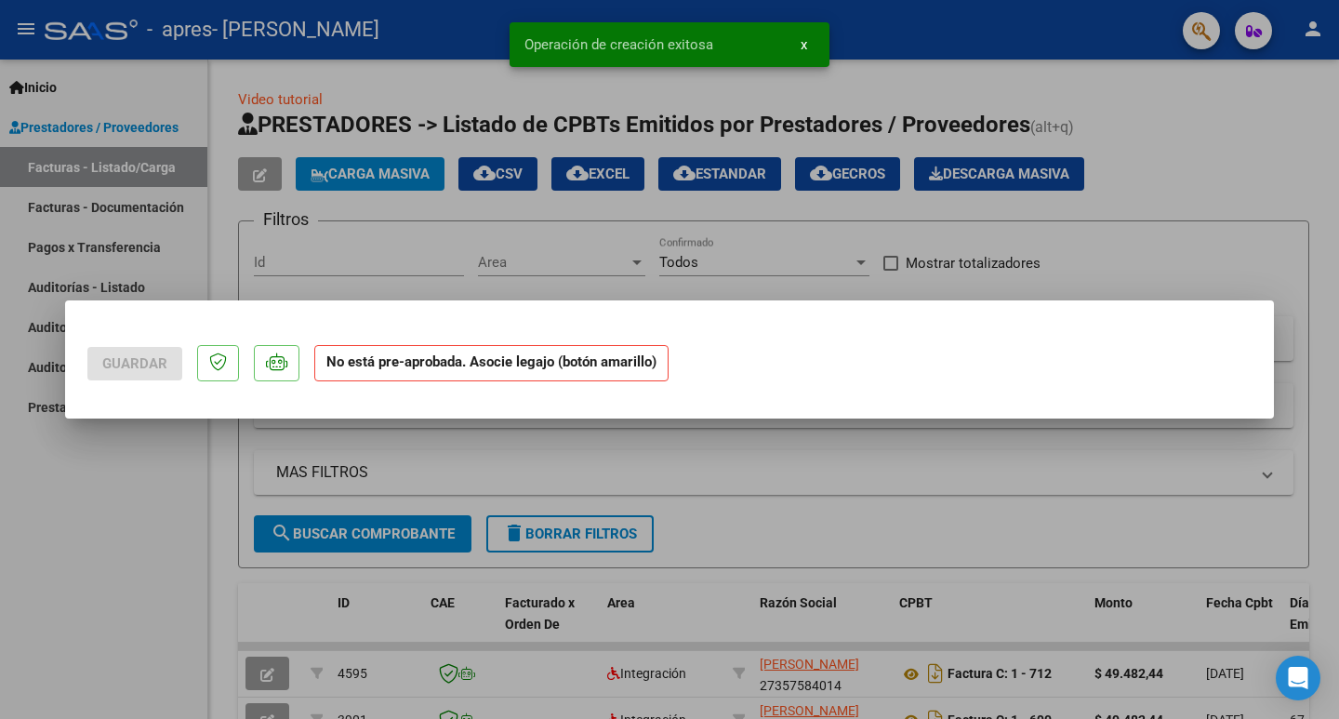
scroll to position [0, 0]
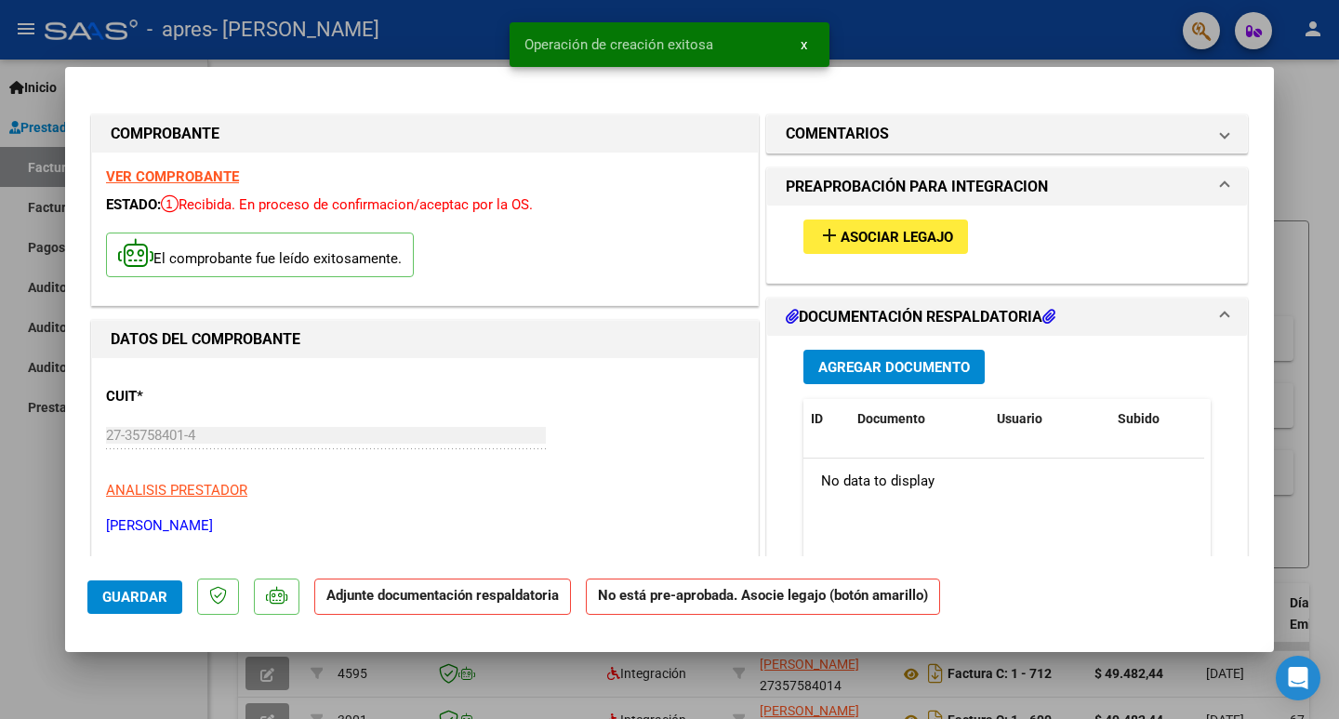
click at [841, 232] on span "Asociar Legajo" at bounding box center [897, 237] width 113 height 17
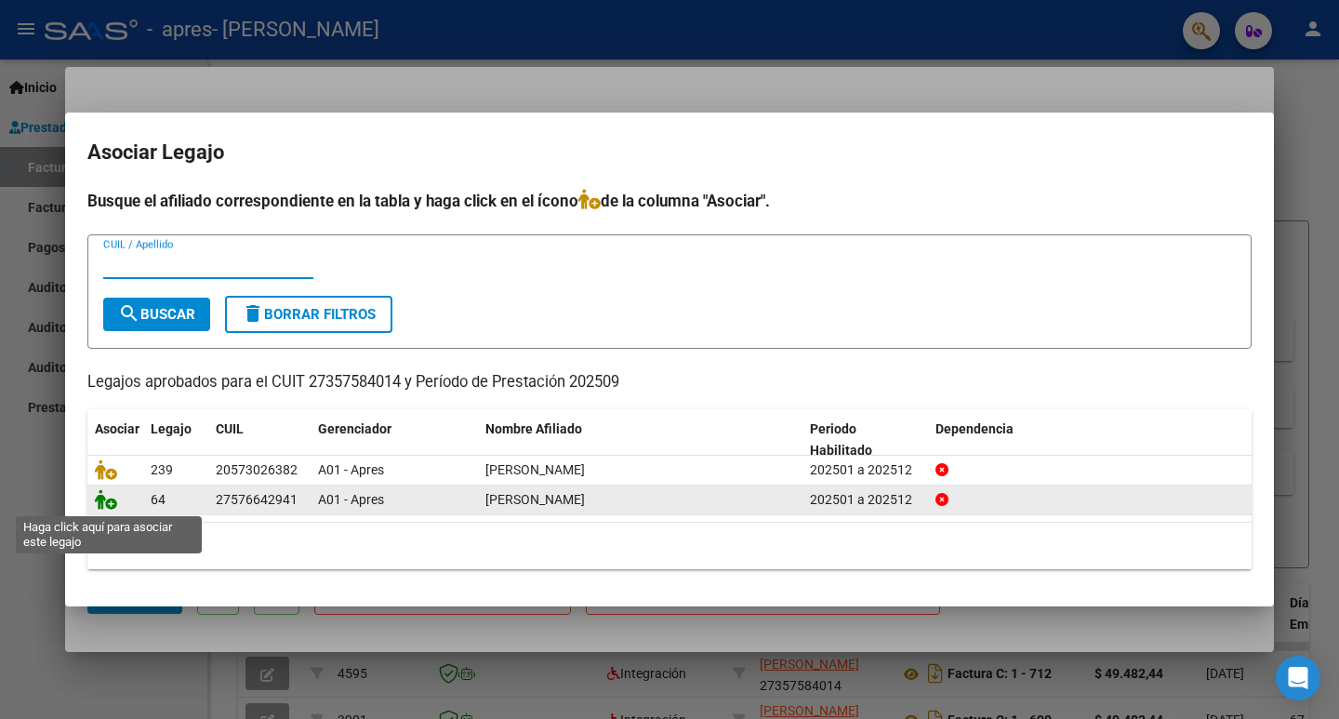
click at [103, 500] on icon at bounding box center [106, 499] width 22 height 20
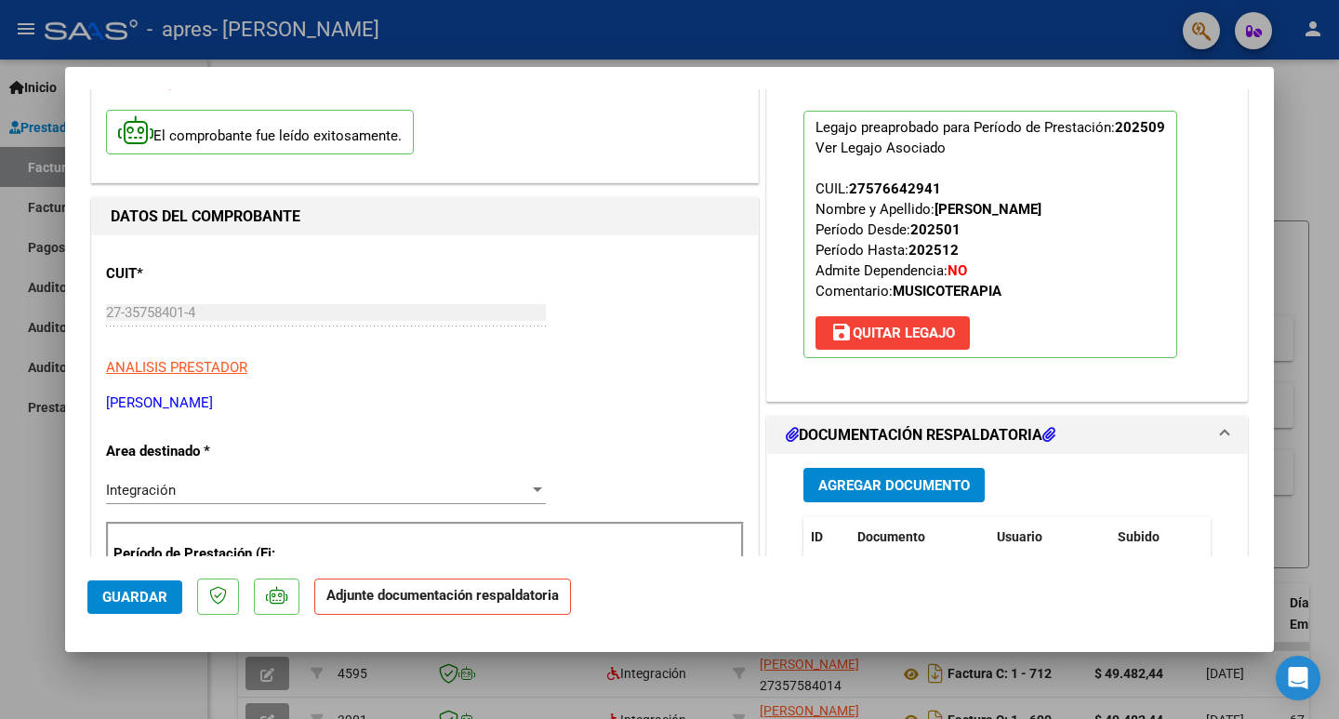
scroll to position [279, 0]
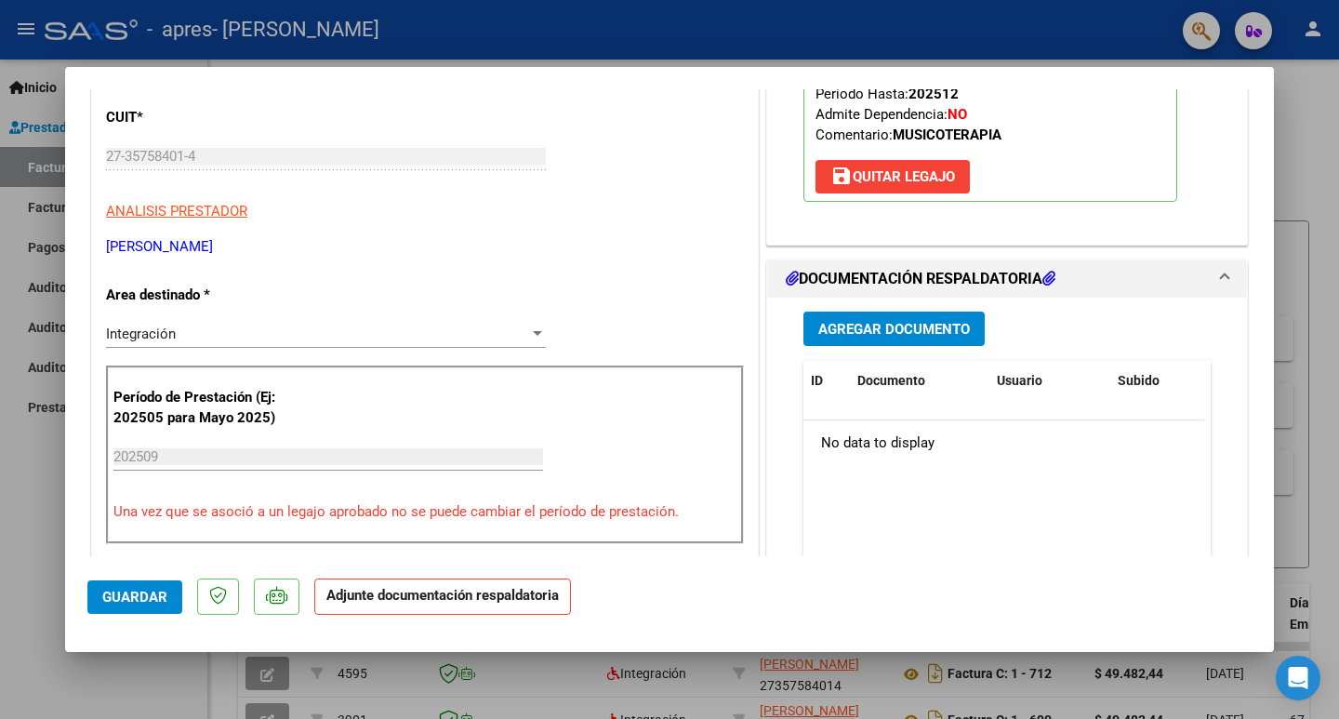
click at [892, 332] on span "Agregar Documento" at bounding box center [894, 329] width 152 height 17
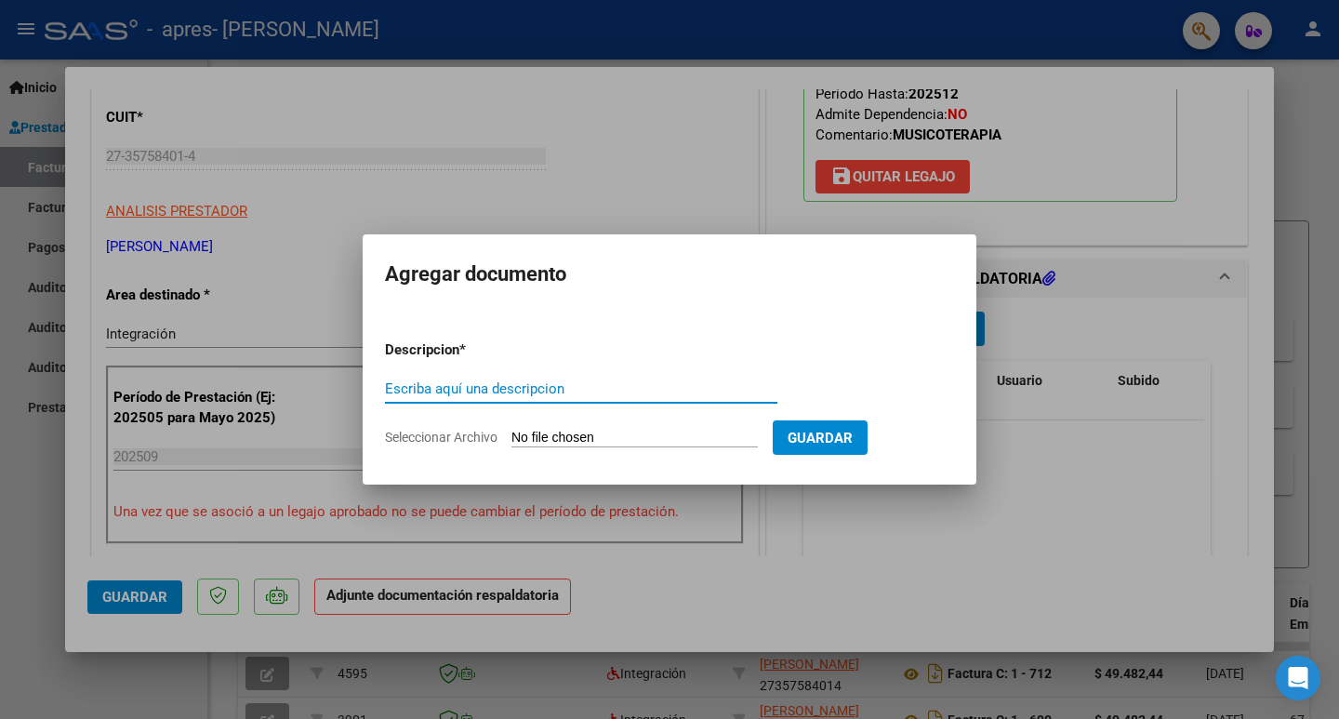
click at [544, 380] on input "Escriba aquí una descripcion" at bounding box center [581, 388] width 392 height 17
type input "ASISTENCIA MORELLA CHAVEZ"
click at [485, 430] on span "Seleccionar Archivo" at bounding box center [441, 437] width 113 height 15
click at [511, 430] on input "Seleccionar Archivo" at bounding box center [634, 439] width 246 height 18
type input "C:\fakepath\Asistencia morella chaves sep_1.pdf"
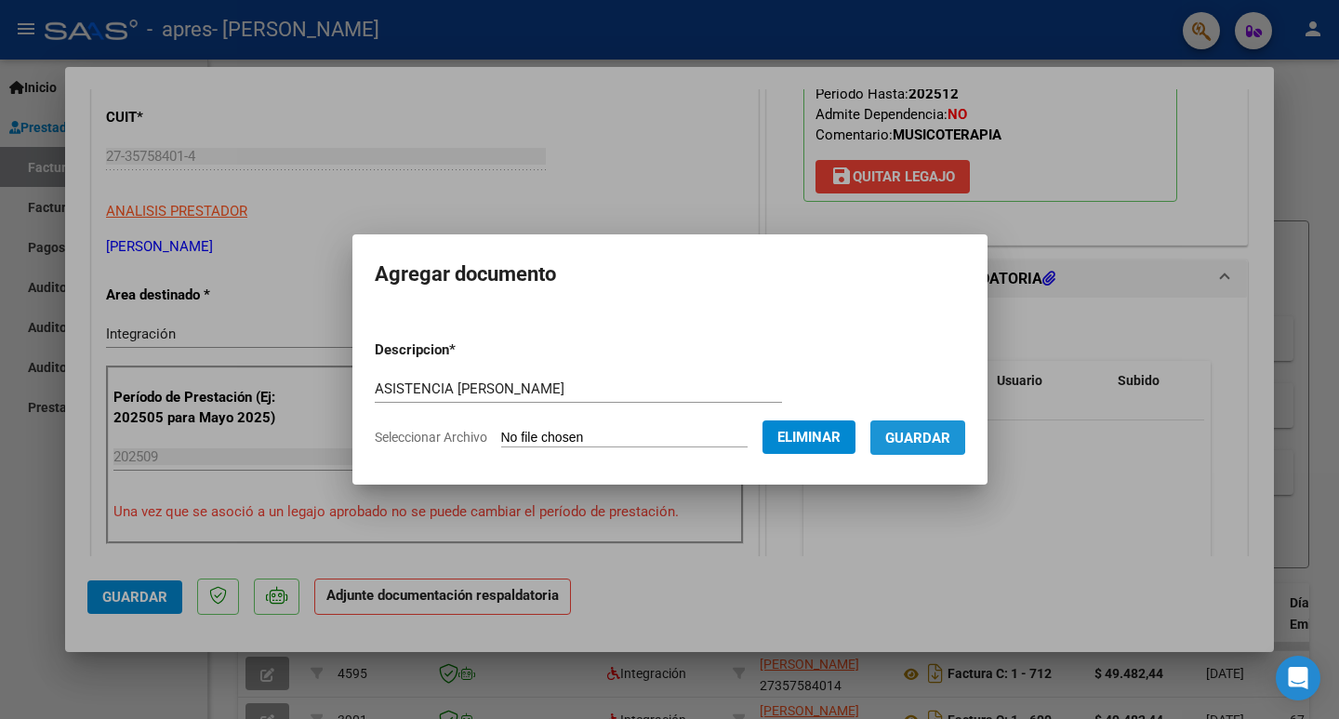
click at [919, 433] on span "Guardar" at bounding box center [917, 438] width 65 height 17
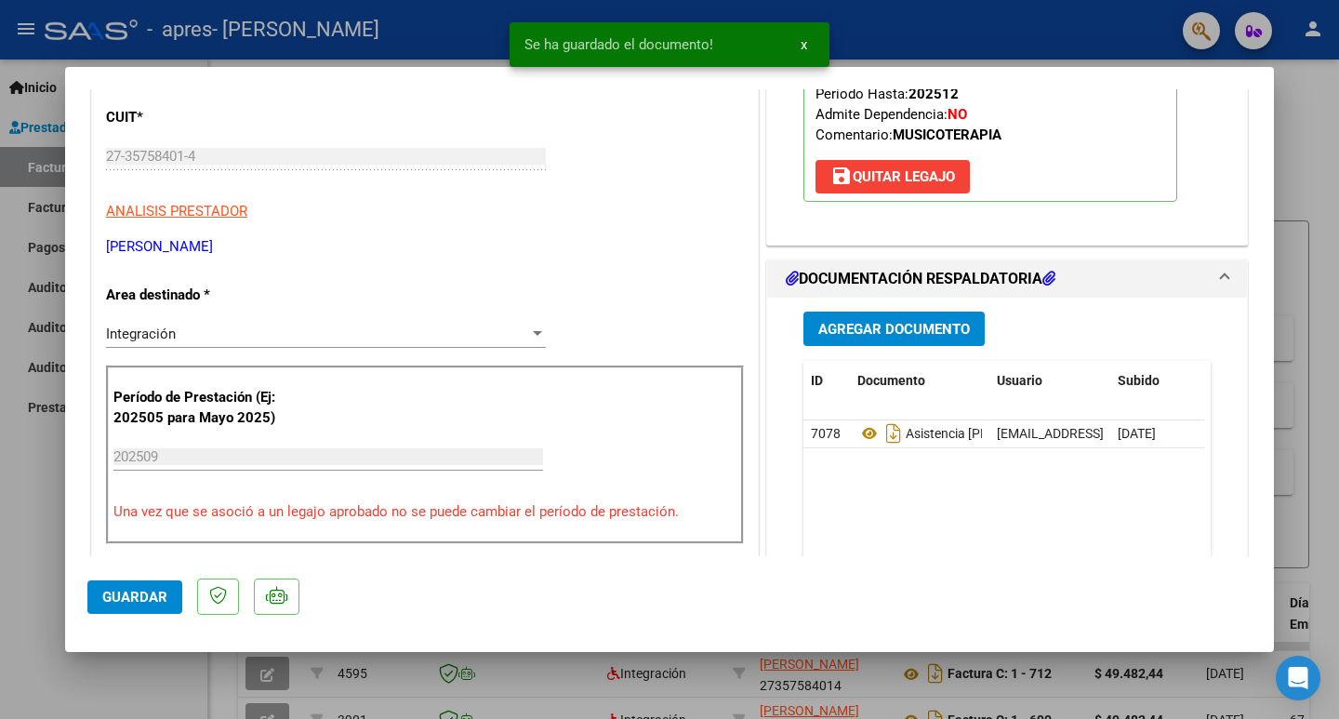
click at [24, 478] on div at bounding box center [669, 359] width 1339 height 719
type input "$ 0,00"
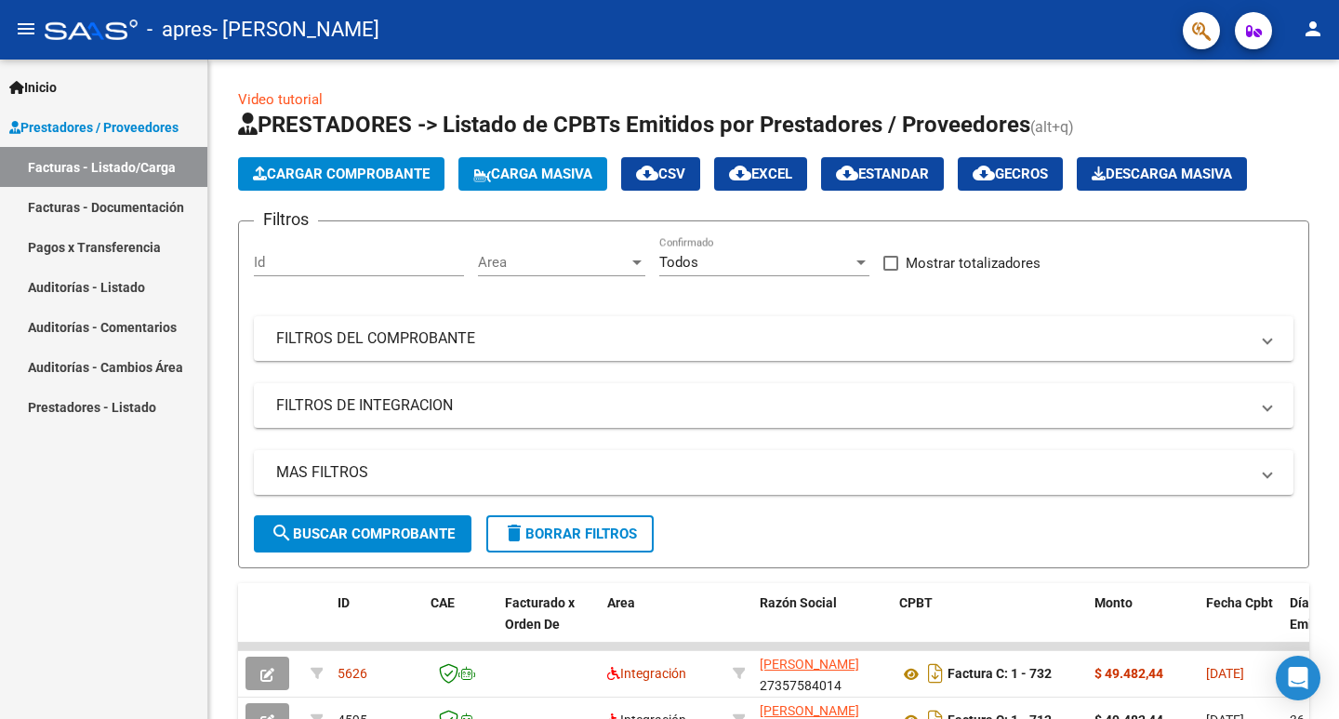
click at [1316, 21] on mat-icon "person" at bounding box center [1313, 29] width 22 height 22
click at [1266, 115] on button "exit_to_app Salir" at bounding box center [1274, 122] width 113 height 45
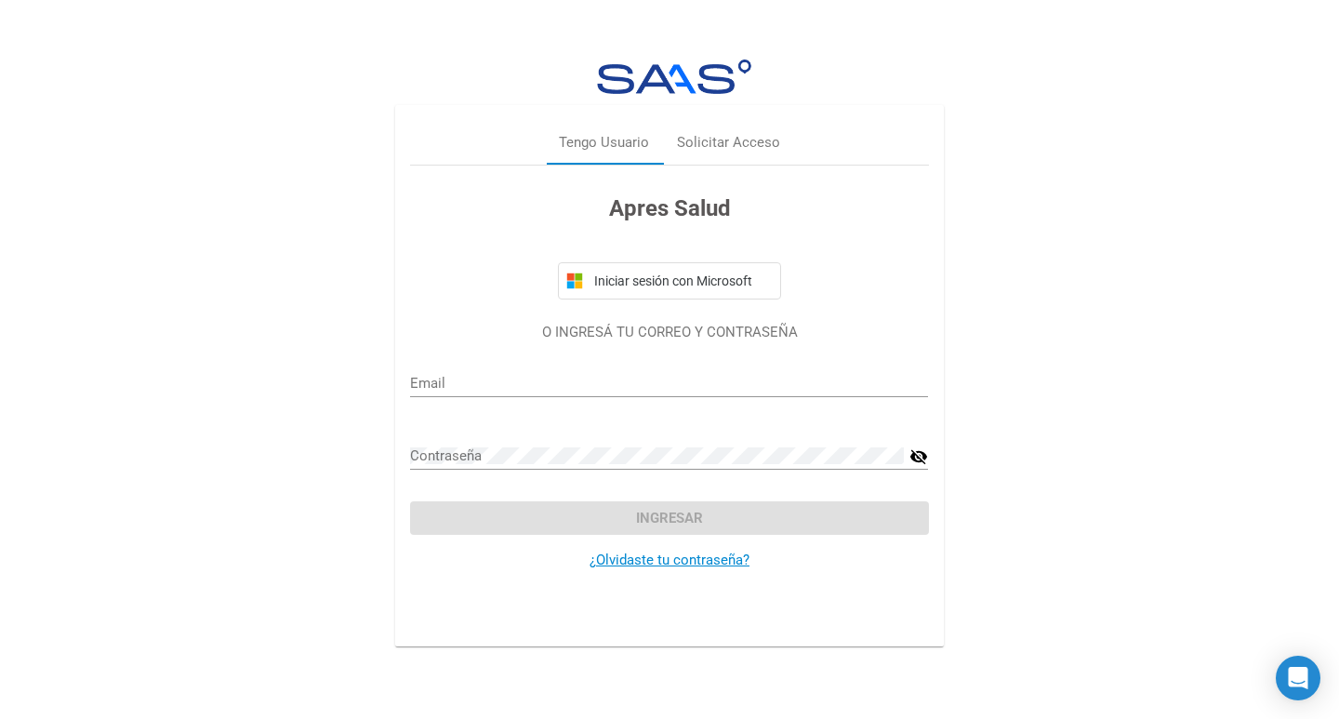
type input "ariadna.montesi@hotmail.com"
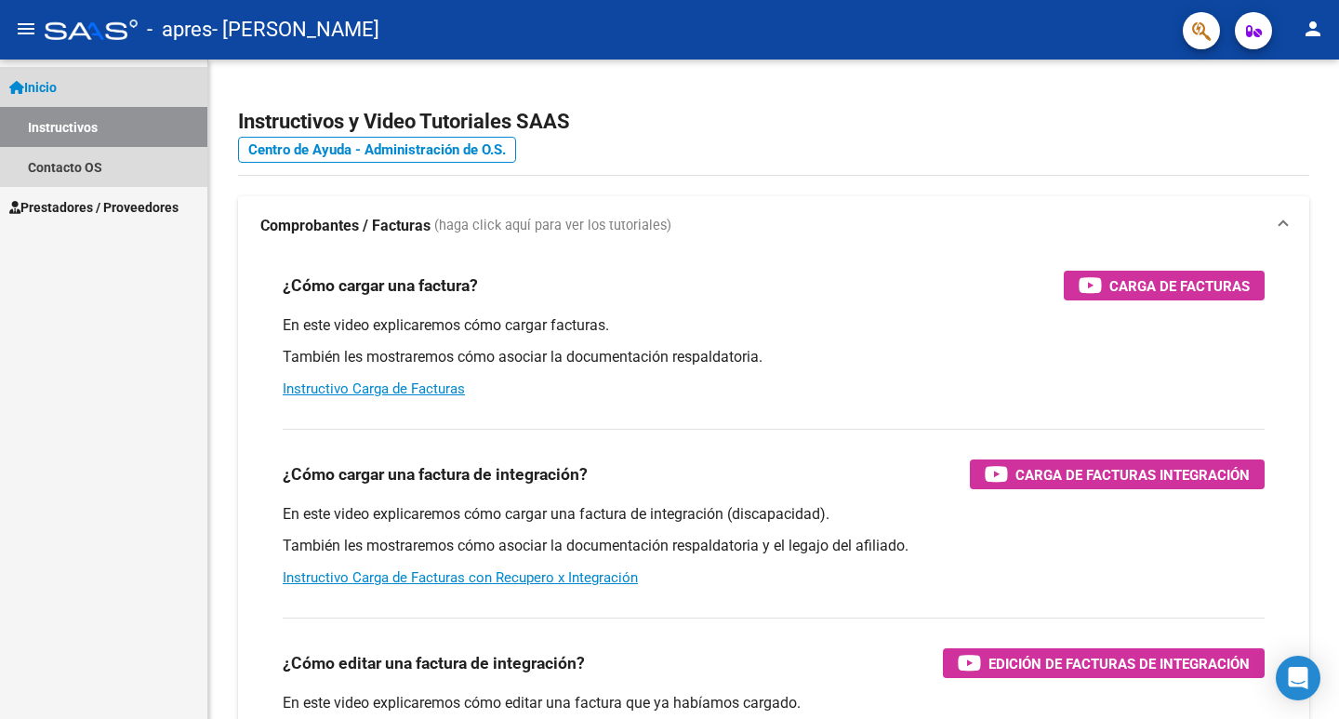
click at [69, 126] on link "Instructivos" at bounding box center [103, 127] width 207 height 40
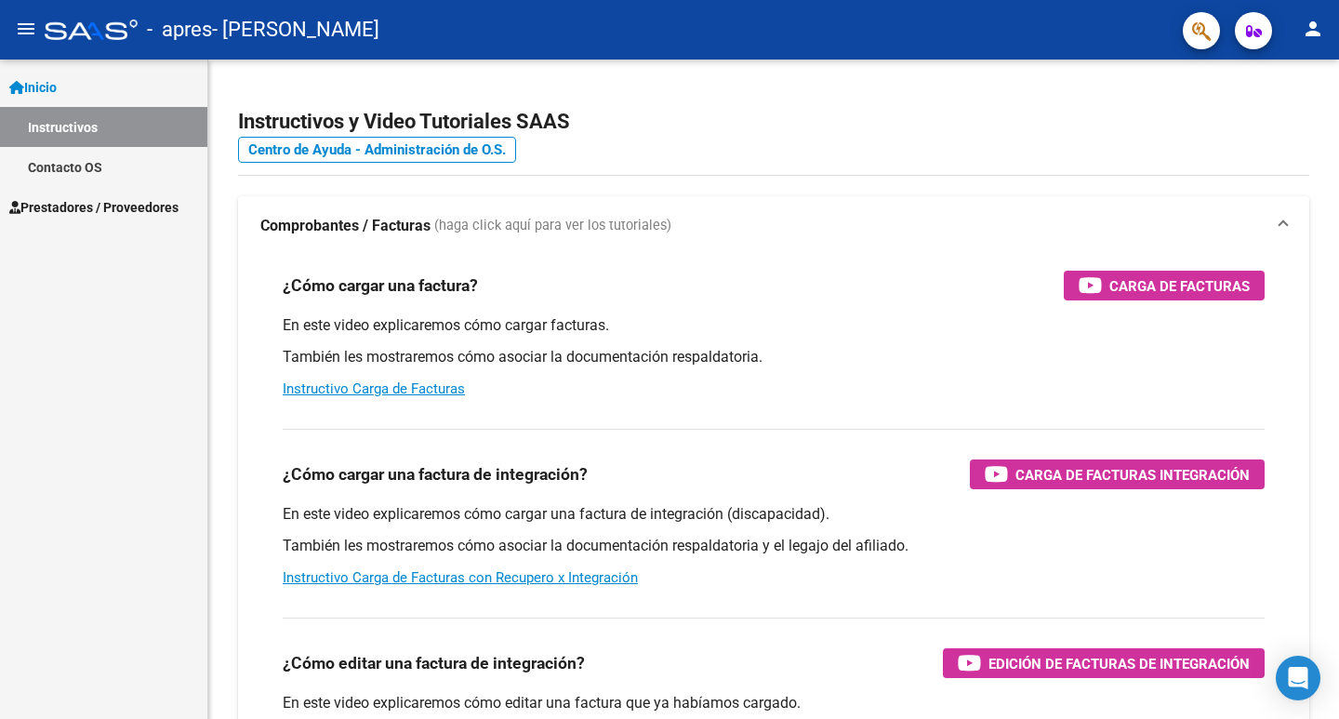
click at [110, 203] on span "Prestadores / Proveedores" at bounding box center [93, 207] width 169 height 20
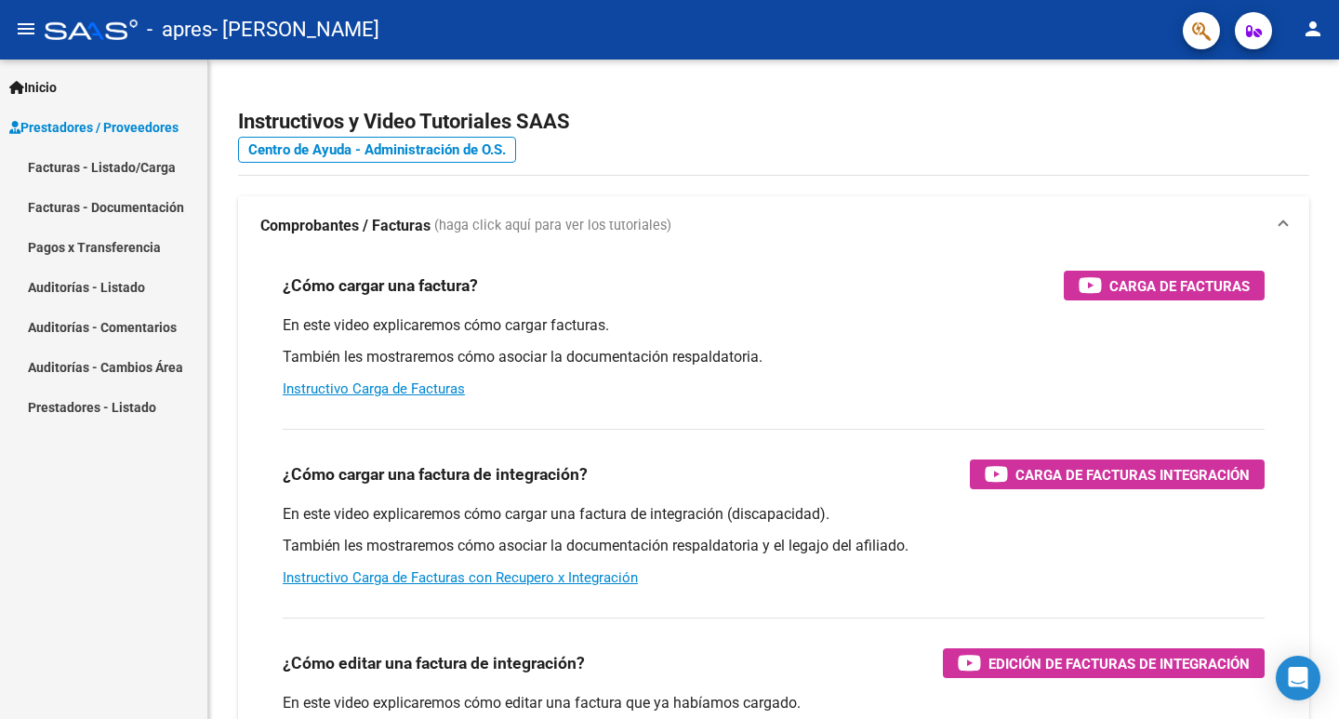
click at [130, 165] on link "Facturas - Listado/Carga" at bounding box center [103, 167] width 207 height 40
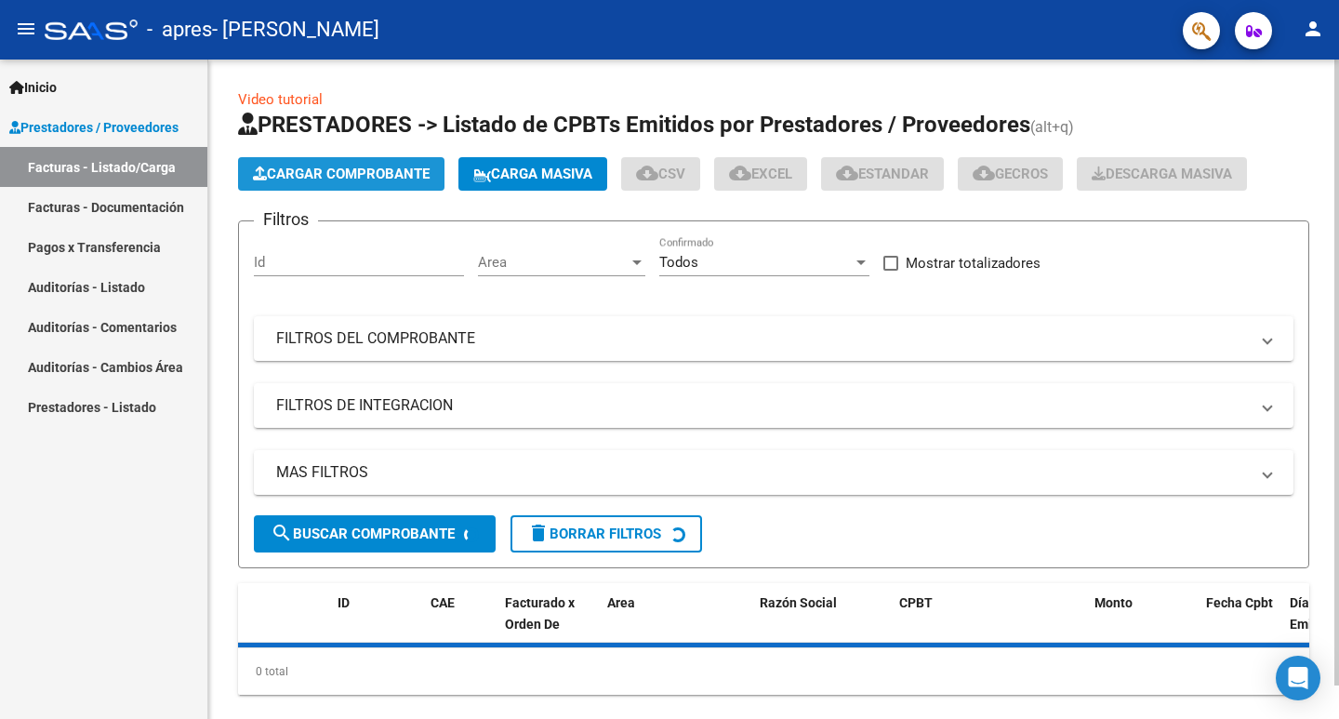
click at [274, 167] on span "Cargar Comprobante" at bounding box center [341, 174] width 177 height 17
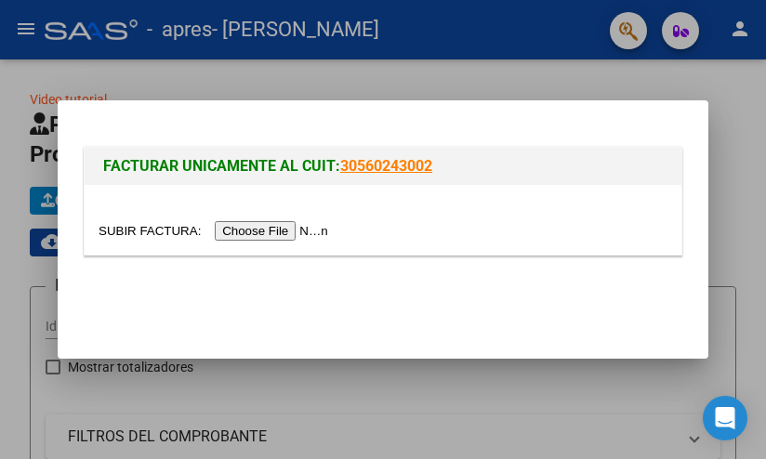
click at [238, 227] on input "file" at bounding box center [216, 231] width 235 height 20
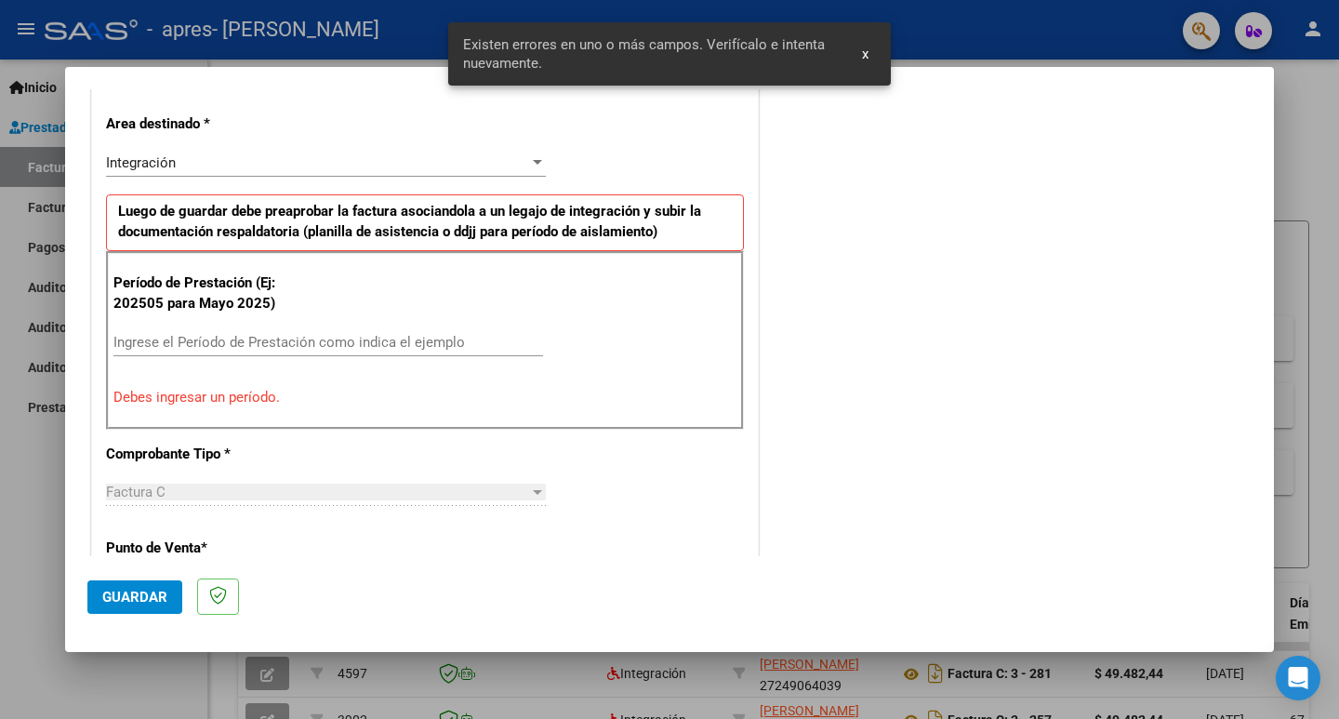
scroll to position [415, 0]
click at [866, 55] on span "x" at bounding box center [865, 54] width 7 height 17
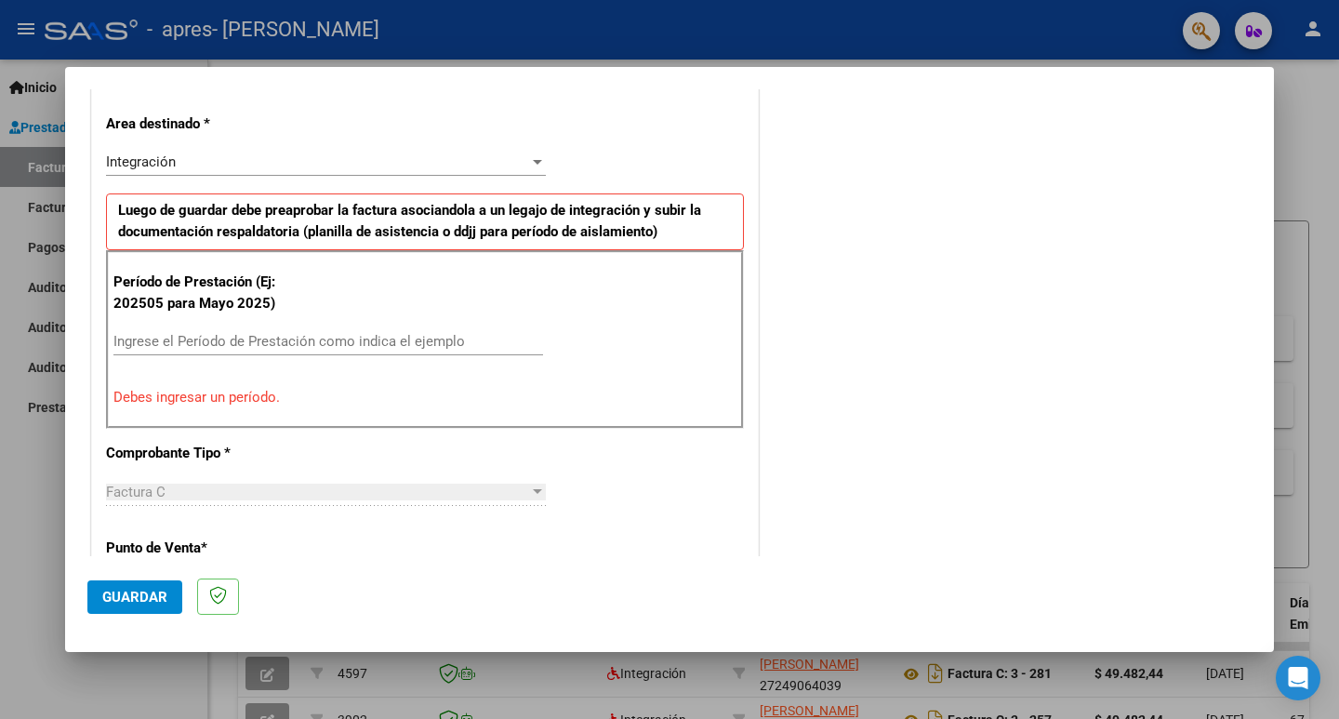
click at [465, 333] on input "Ingrese el Período de Prestación como indica el ejemplo" at bounding box center [328, 341] width 430 height 17
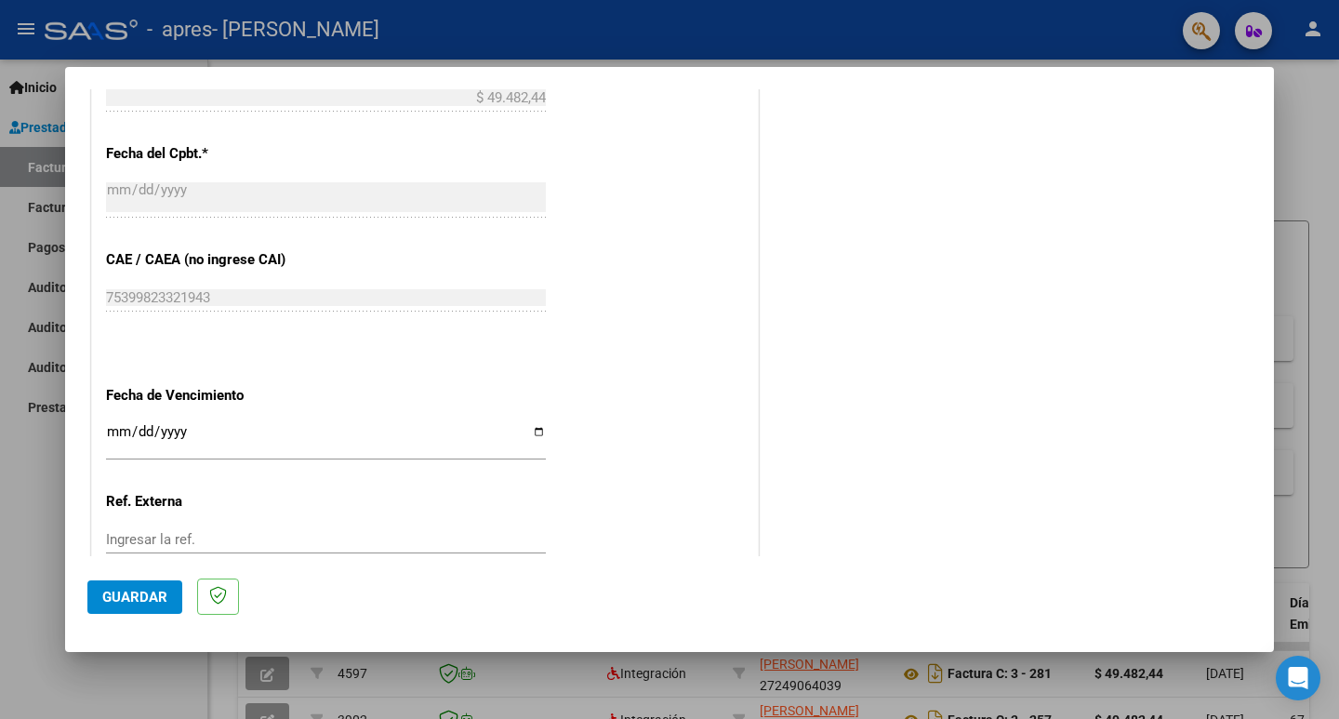
scroll to position [1159, 0]
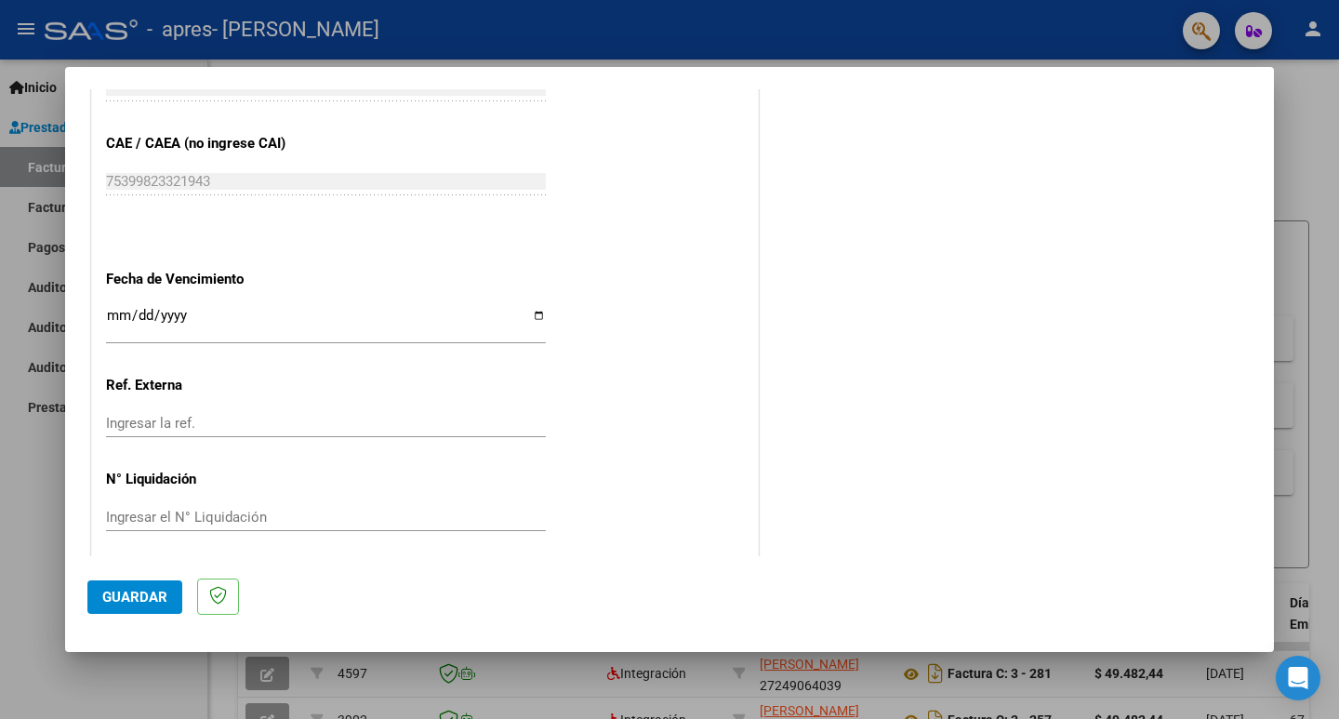
type input "202509"
click at [528, 314] on input "Ingresar la fecha" at bounding box center [326, 323] width 440 height 30
type input "[DATE]"
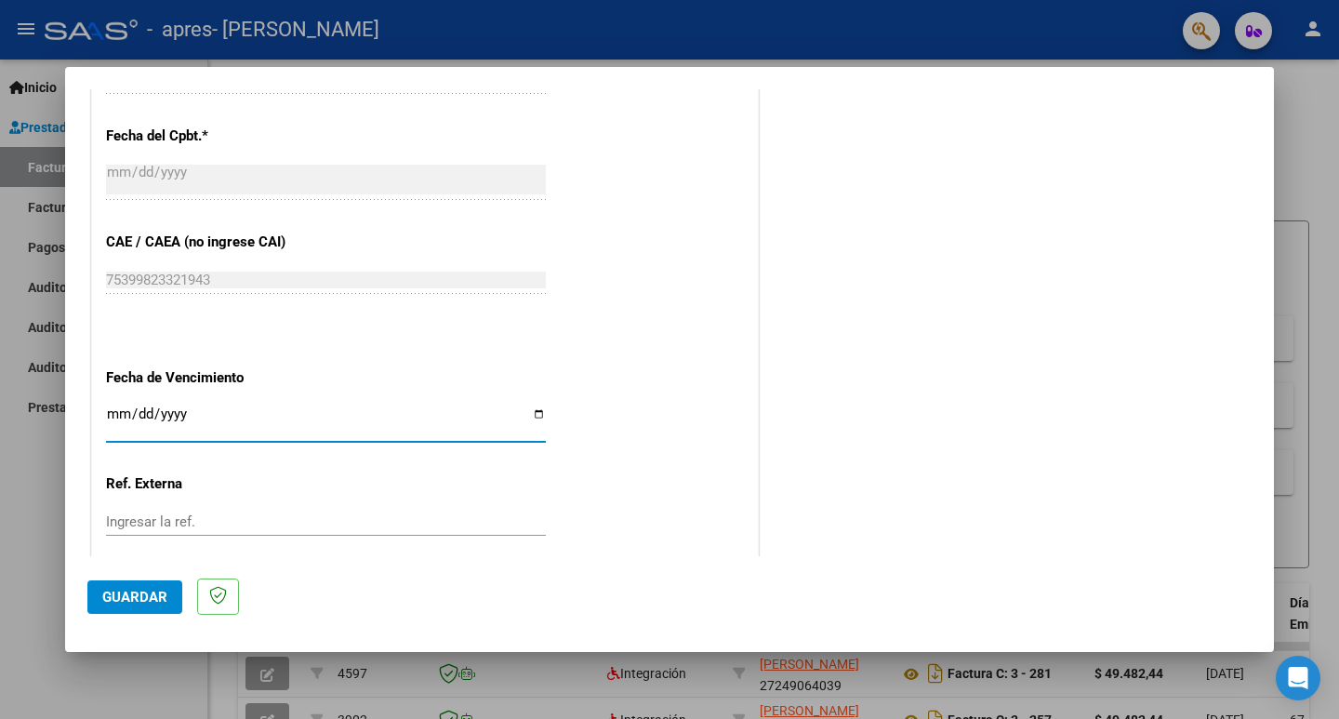
scroll to position [891, 0]
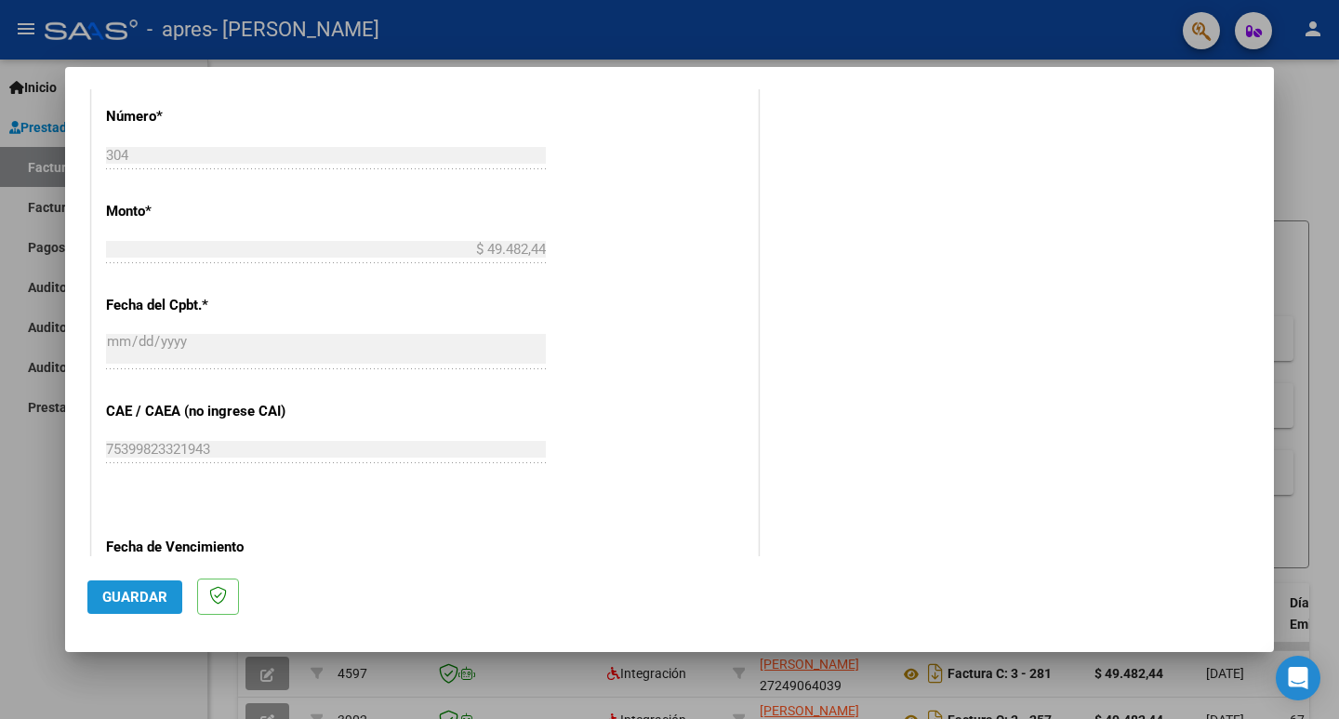
click at [136, 601] on span "Guardar" at bounding box center [134, 597] width 65 height 17
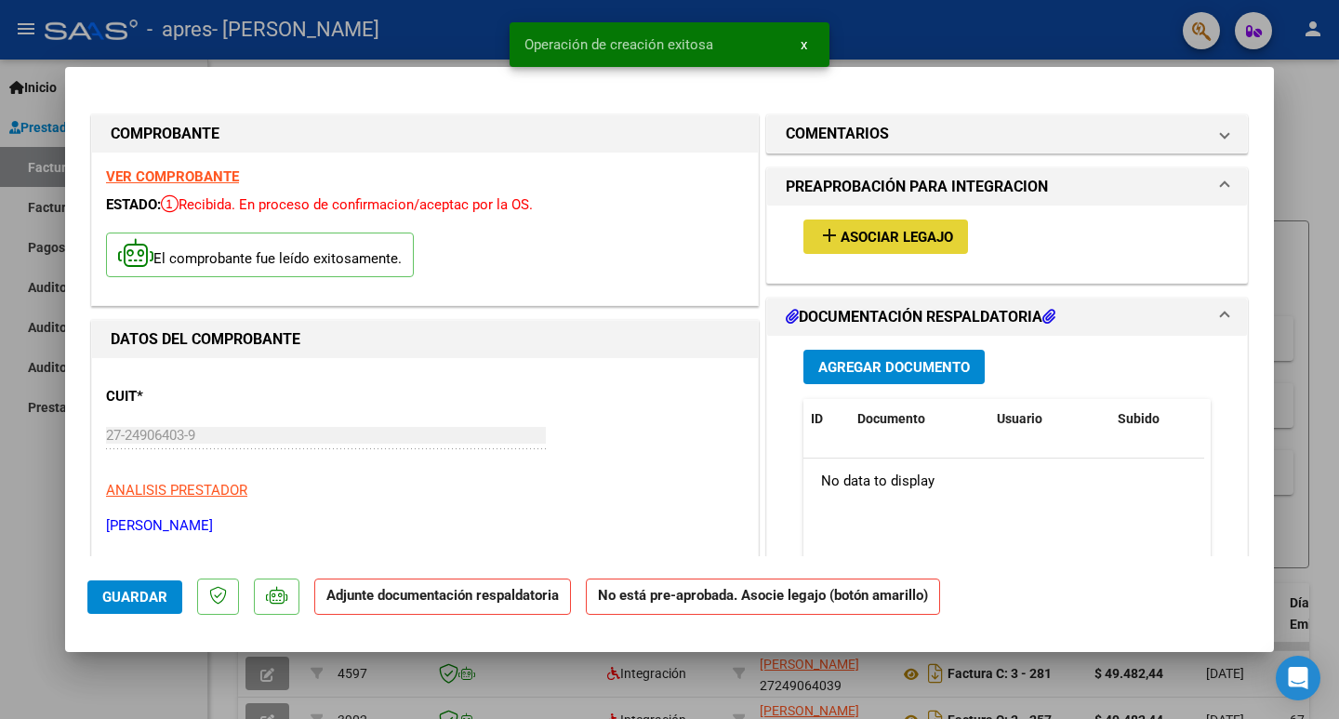
click at [861, 239] on span "Asociar Legajo" at bounding box center [897, 237] width 113 height 17
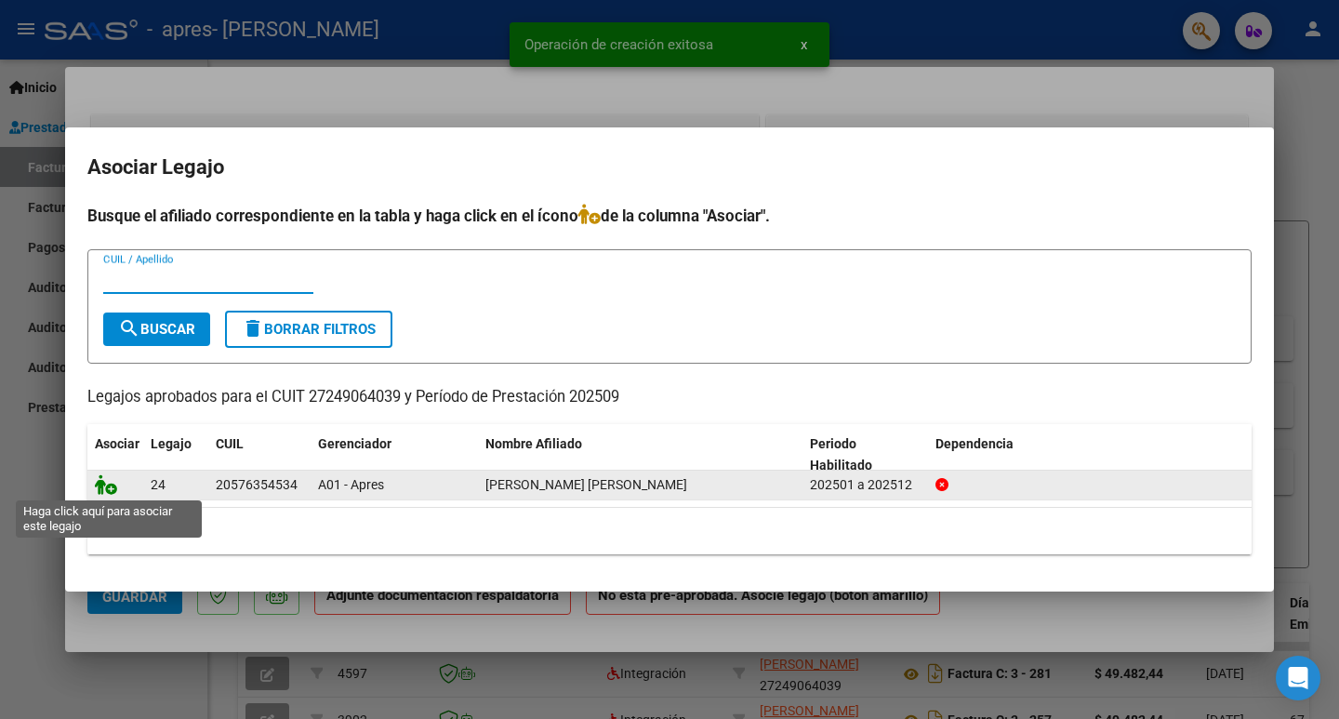
click at [103, 485] on icon at bounding box center [106, 484] width 22 height 20
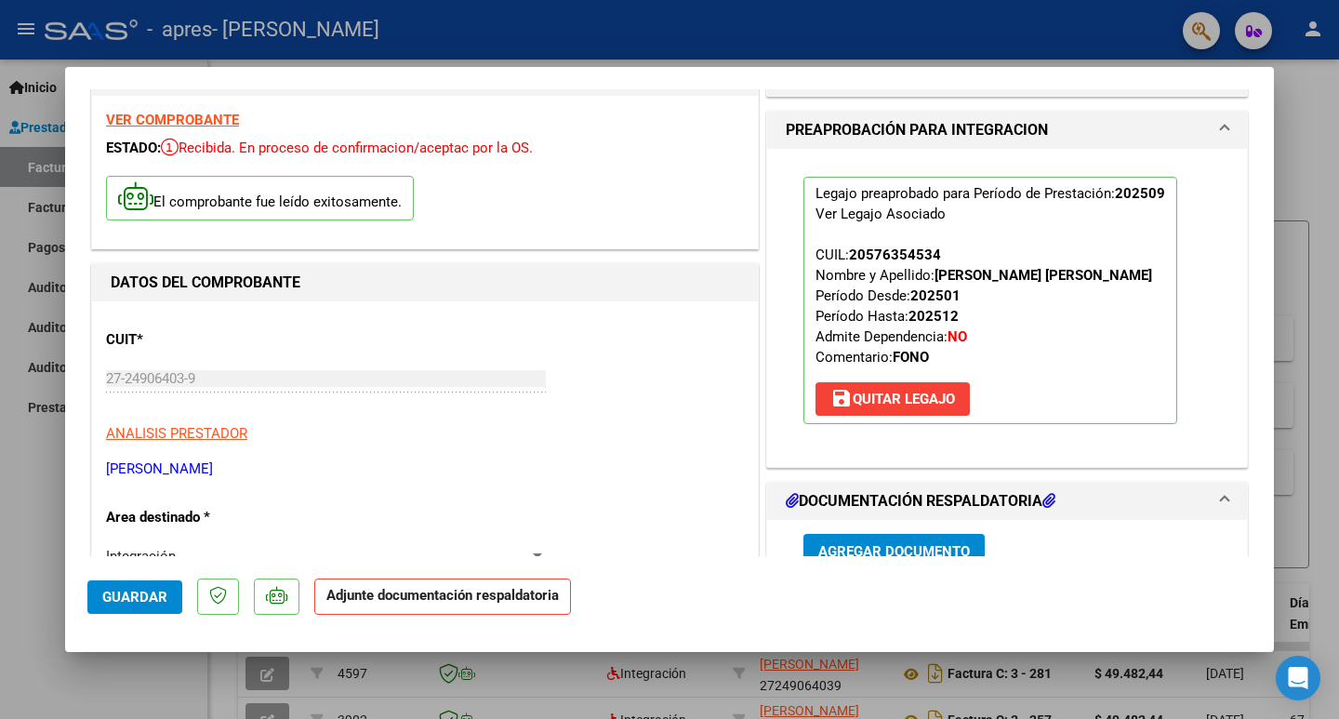
scroll to position [93, 0]
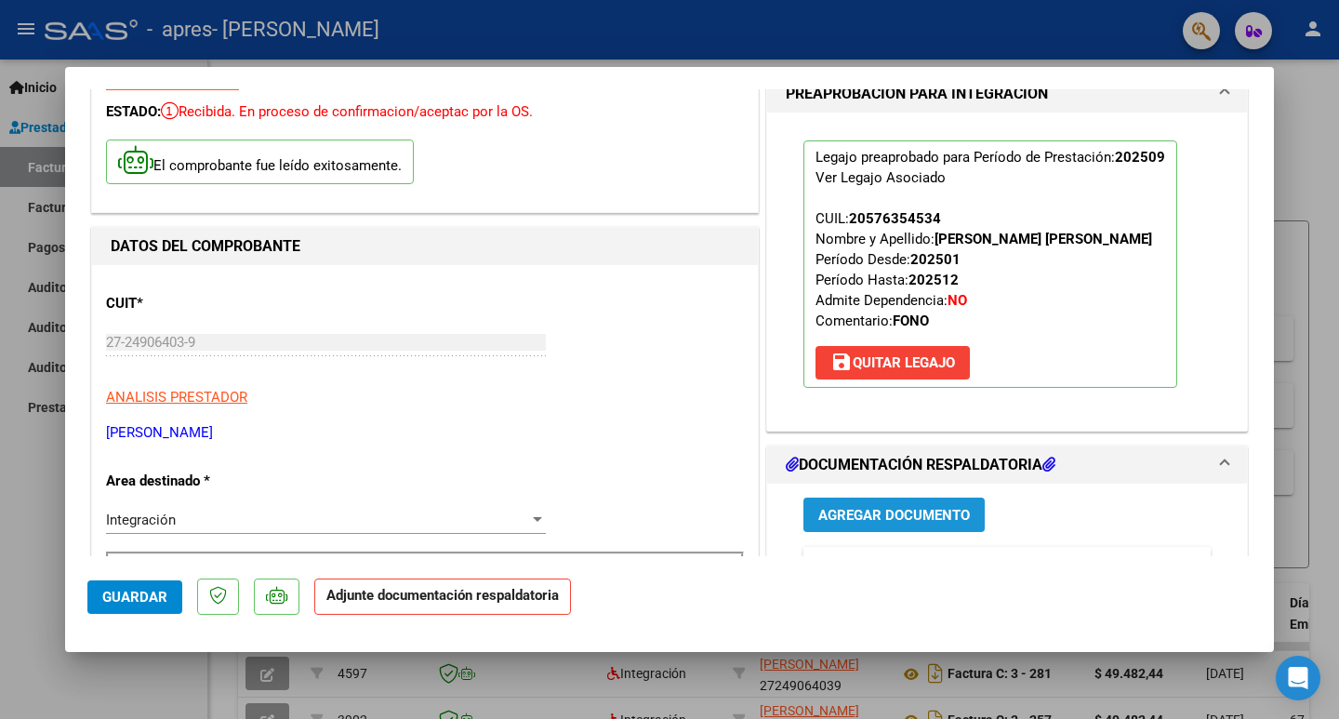
click at [865, 508] on span "Agregar Documento" at bounding box center [894, 515] width 152 height 17
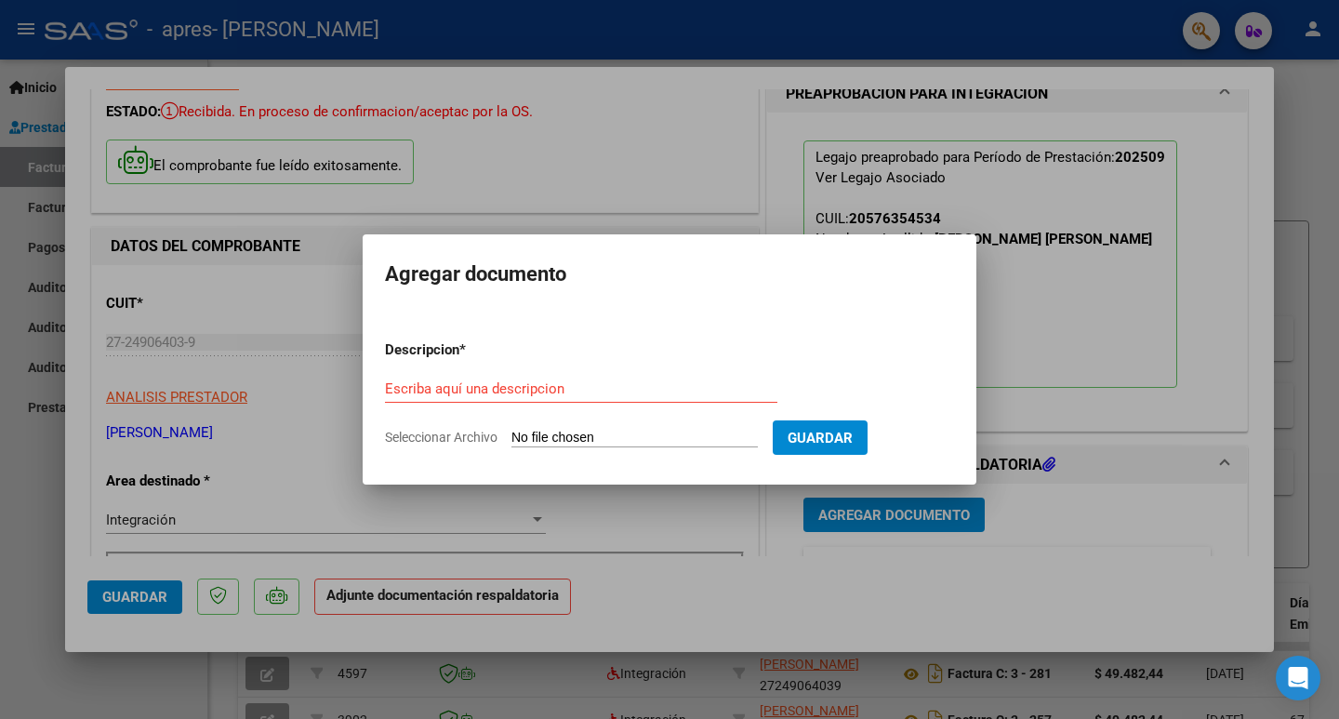
click at [499, 397] on div "Escriba aquí una descripcion" at bounding box center [581, 389] width 392 height 28
type input "ASISTENCIA MERLYN ALVAREZ"
click at [461, 437] on span "Seleccionar Archivo" at bounding box center [441, 437] width 113 height 15
click at [511, 437] on input "Seleccionar Archivo" at bounding box center [634, 439] width 246 height 18
type input "C:\fakepath\Asistencia merlyn alvarez sep_2.pdf"
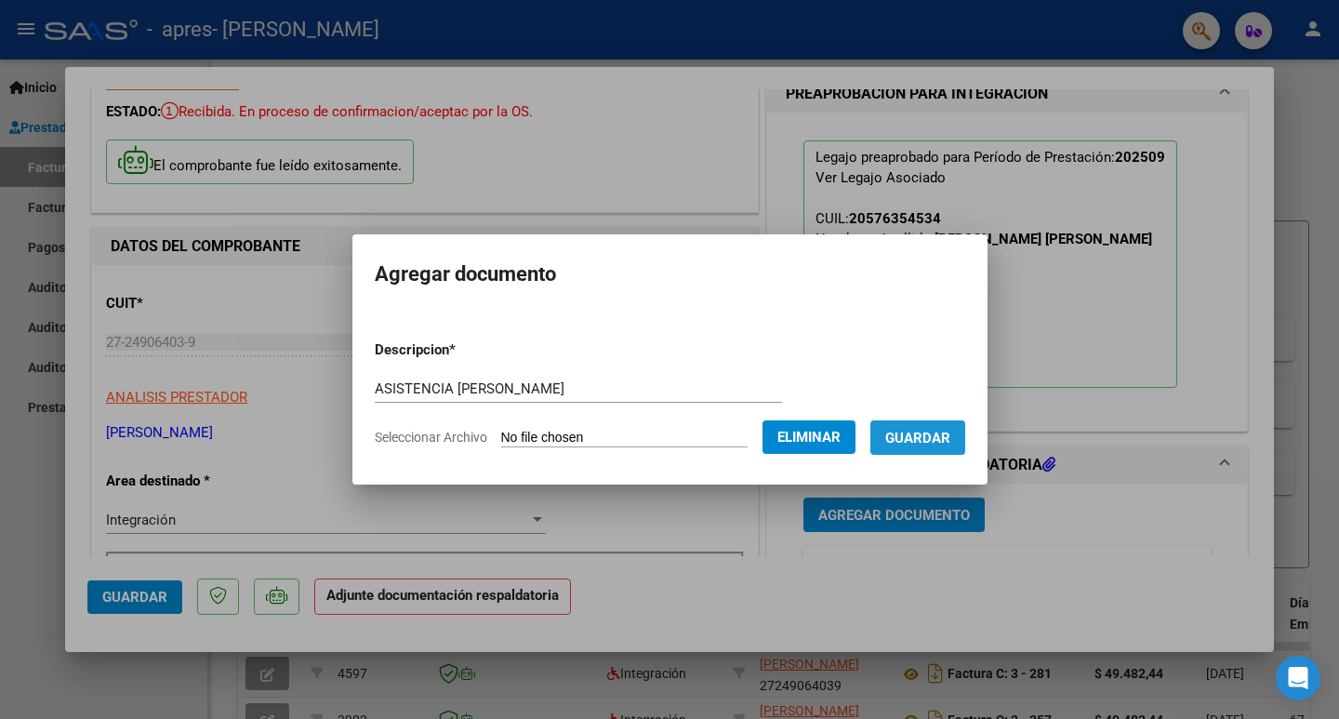
click at [927, 431] on span "Guardar" at bounding box center [917, 438] width 65 height 17
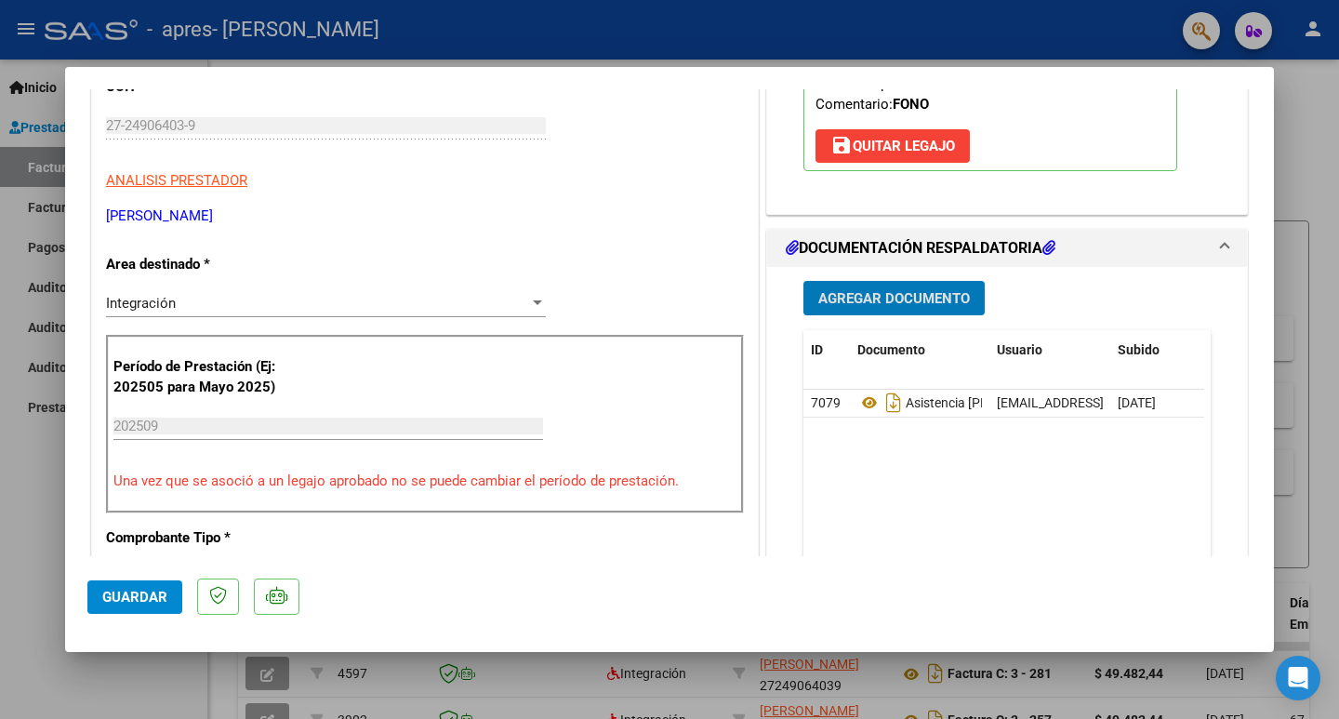
scroll to position [279, 0]
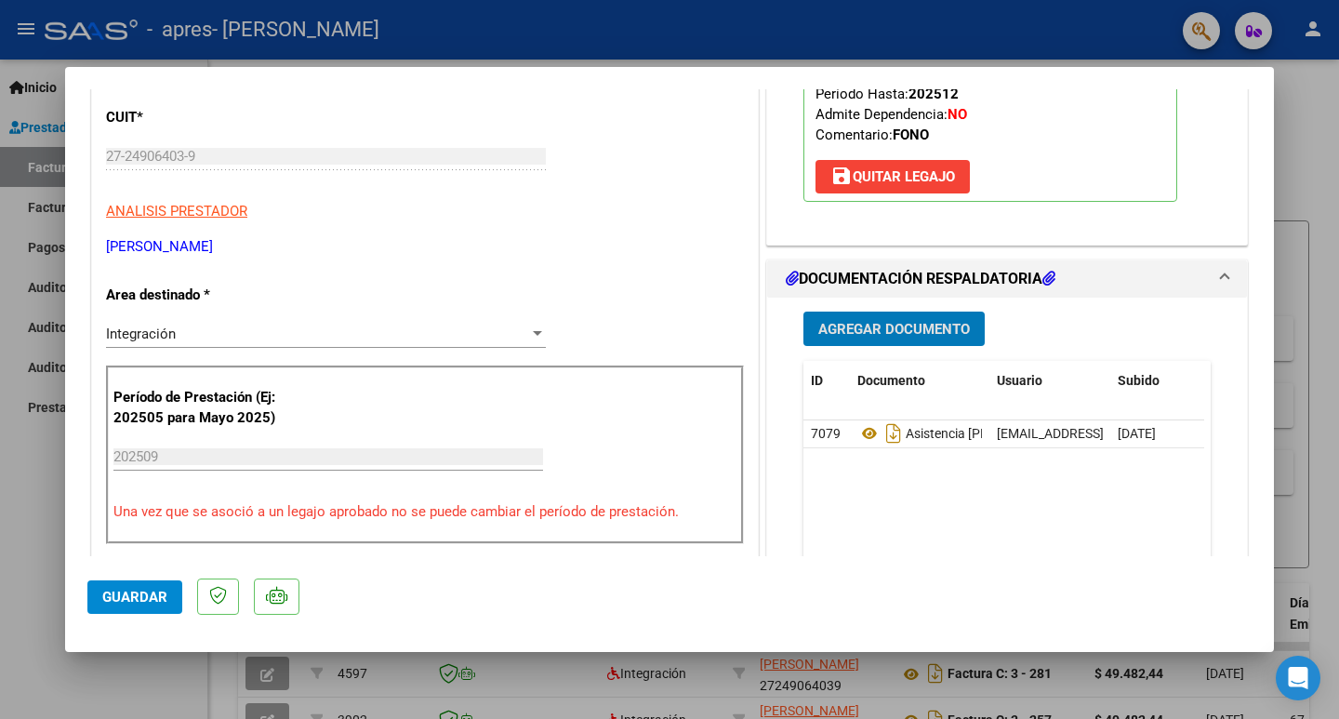
click at [24, 554] on div at bounding box center [669, 359] width 1339 height 719
type input "$ 0,00"
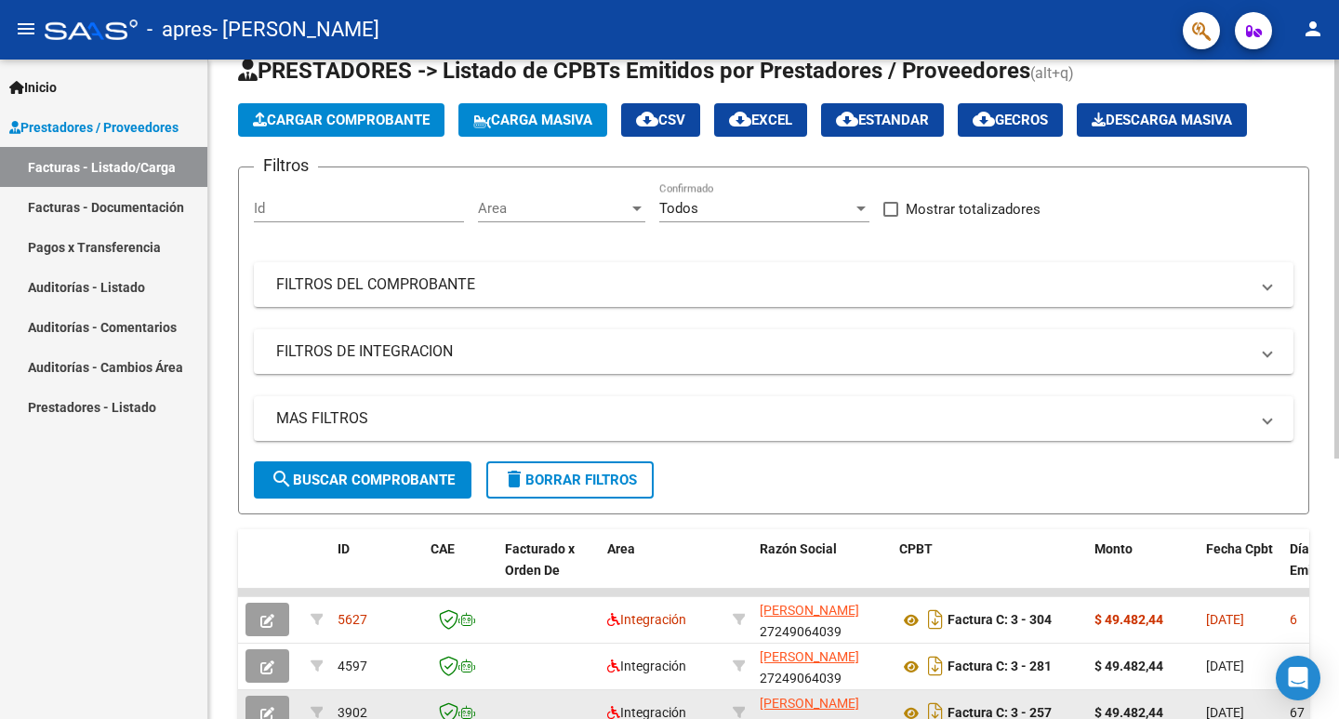
scroll to position [186, 0]
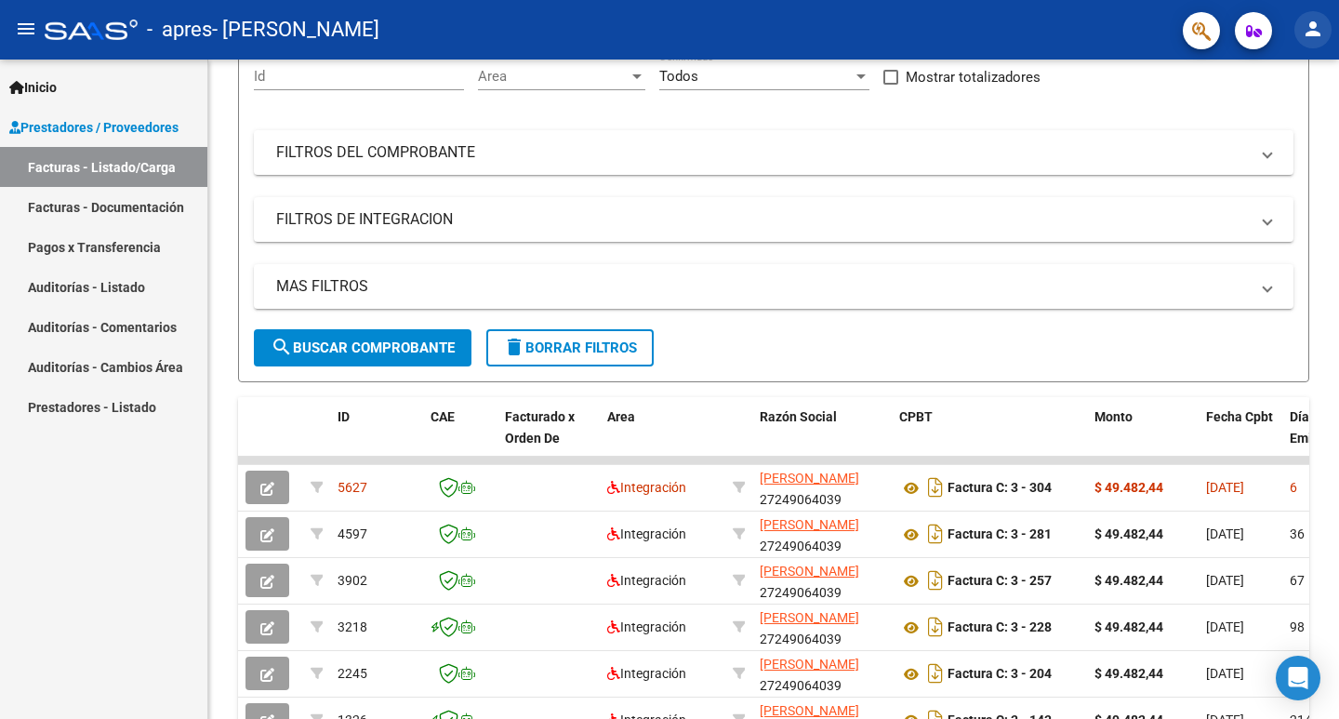
click at [1317, 33] on mat-icon "person" at bounding box center [1313, 29] width 22 height 22
click at [1259, 131] on button "exit_to_app Salir" at bounding box center [1274, 122] width 113 height 45
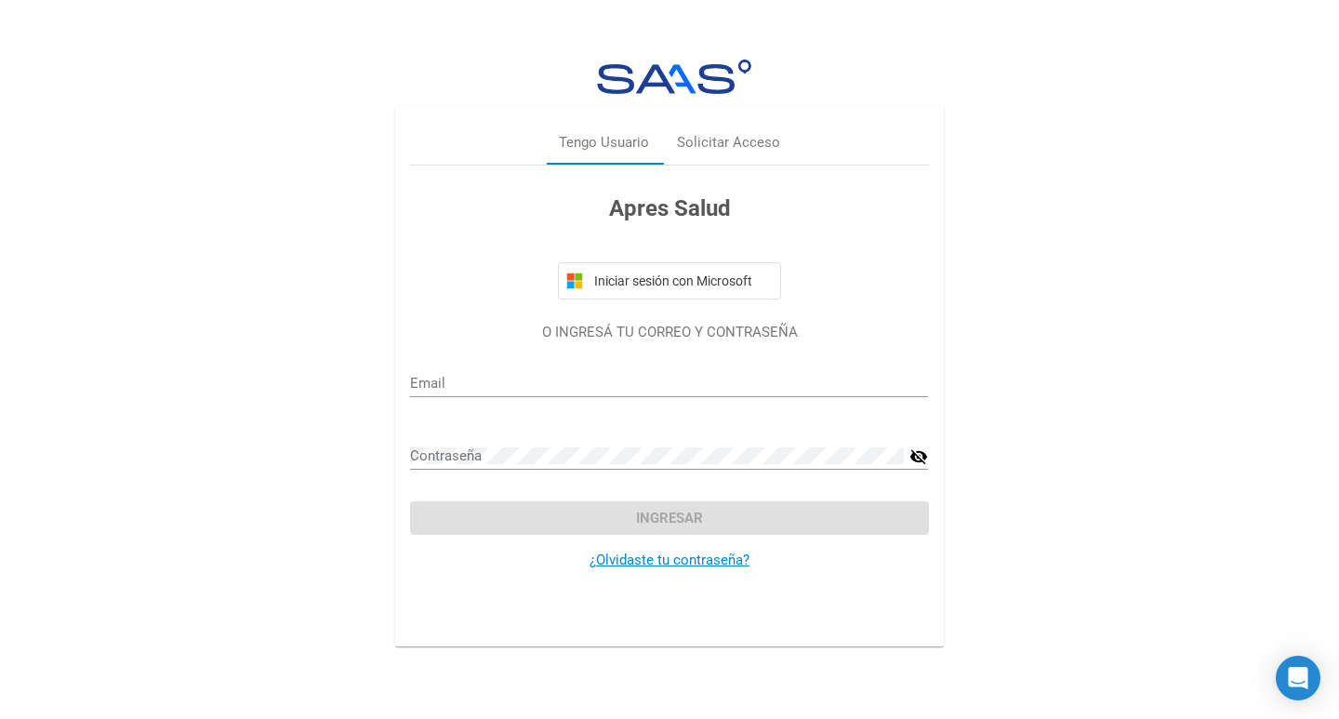
type input "facturaciontiempodeninez@gmail.com"
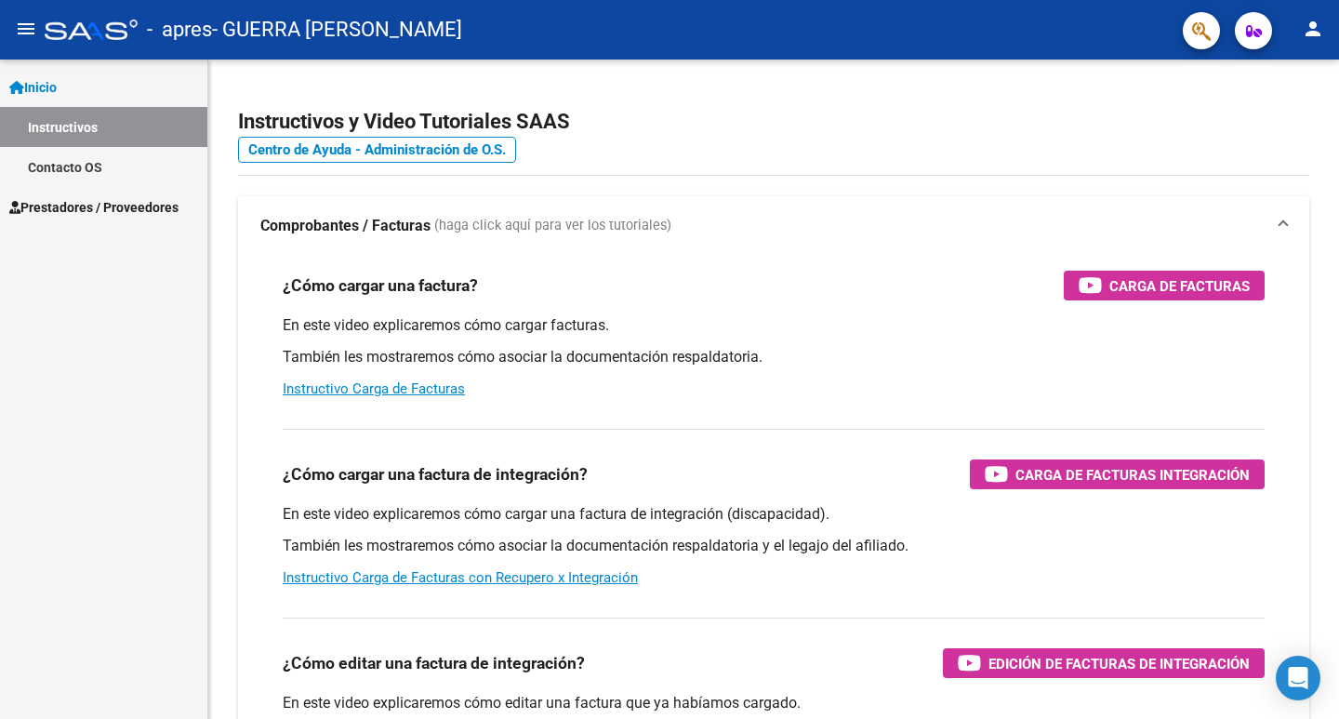
click at [60, 126] on link "Instructivos" at bounding box center [103, 127] width 207 height 40
click at [84, 199] on span "Prestadores / Proveedores" at bounding box center [93, 207] width 169 height 20
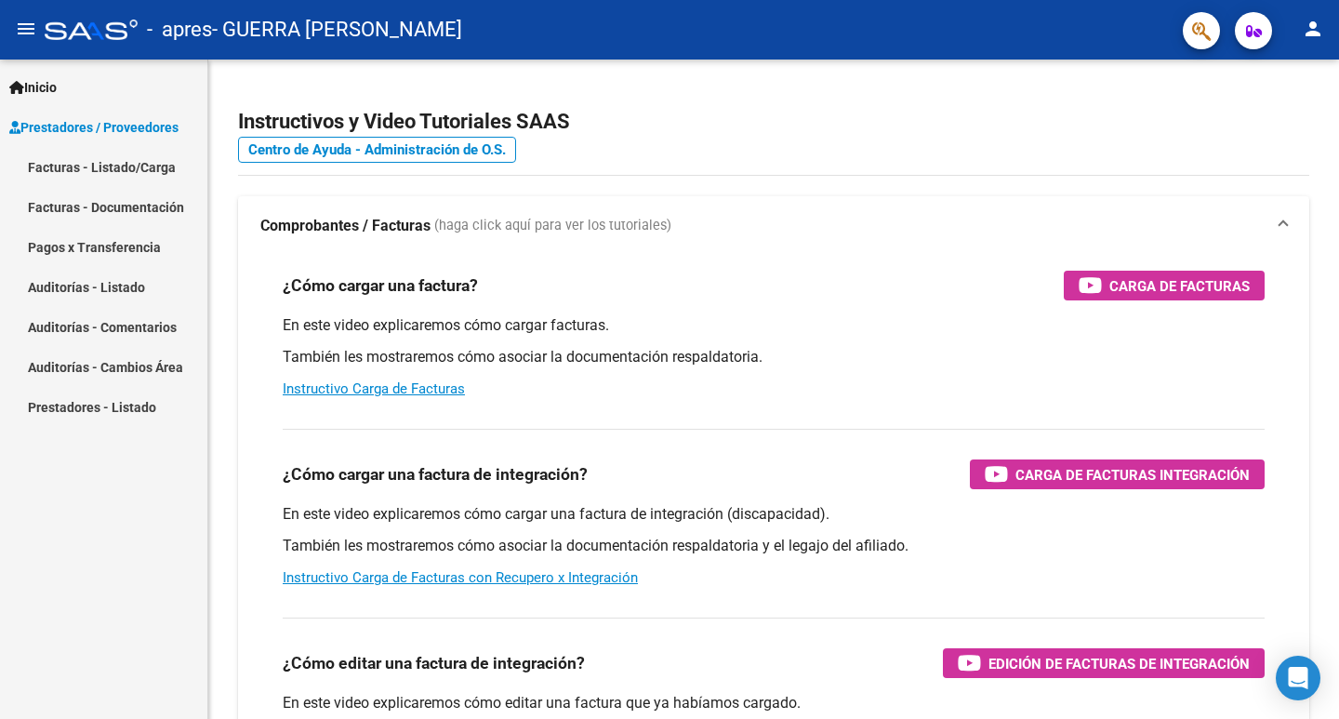
click at [113, 177] on link "Facturas - Listado/Carga" at bounding box center [103, 167] width 207 height 40
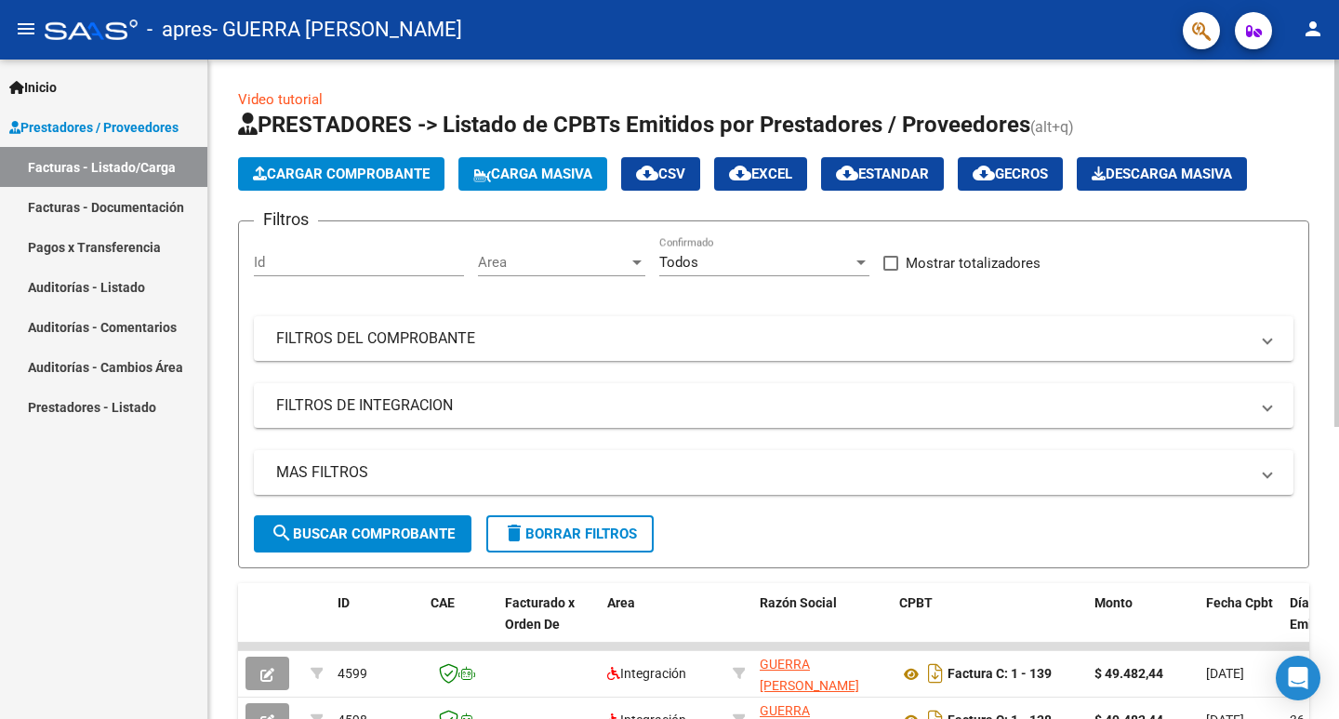
click at [377, 177] on span "Cargar Comprobante" at bounding box center [341, 174] width 177 height 17
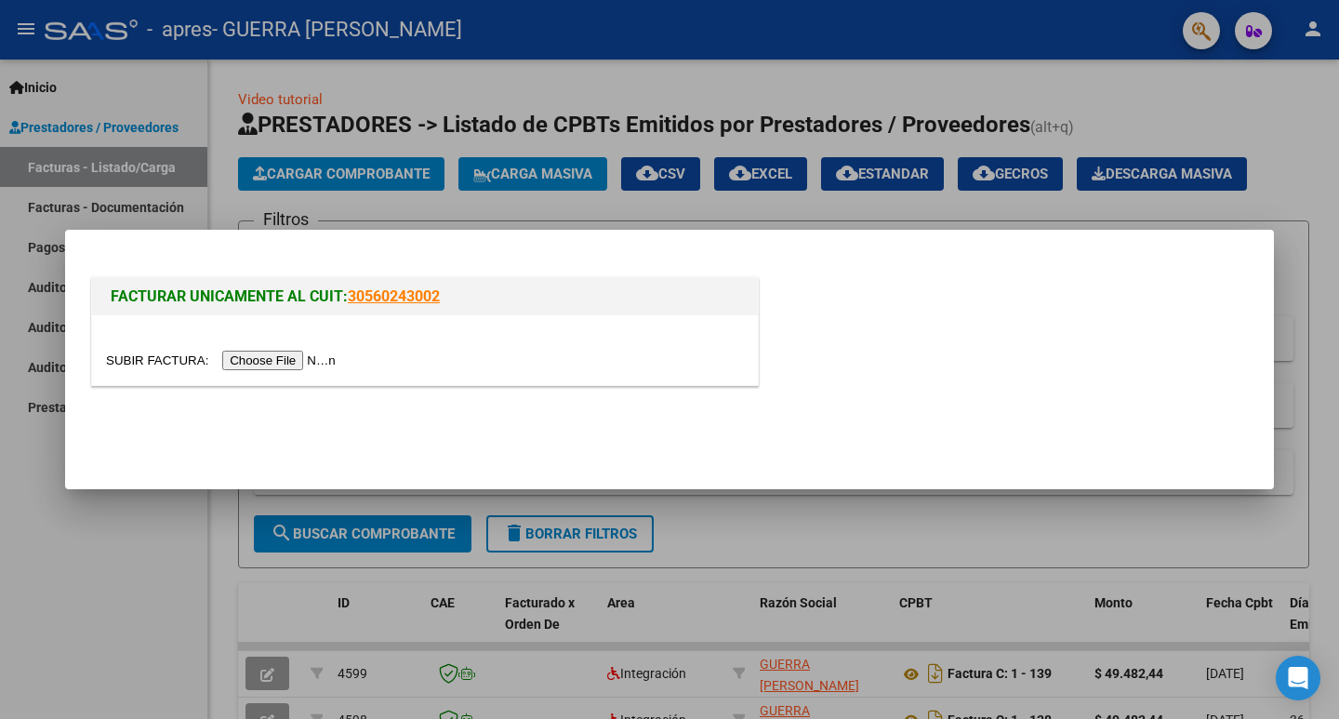
click at [293, 354] on input "file" at bounding box center [223, 361] width 235 height 20
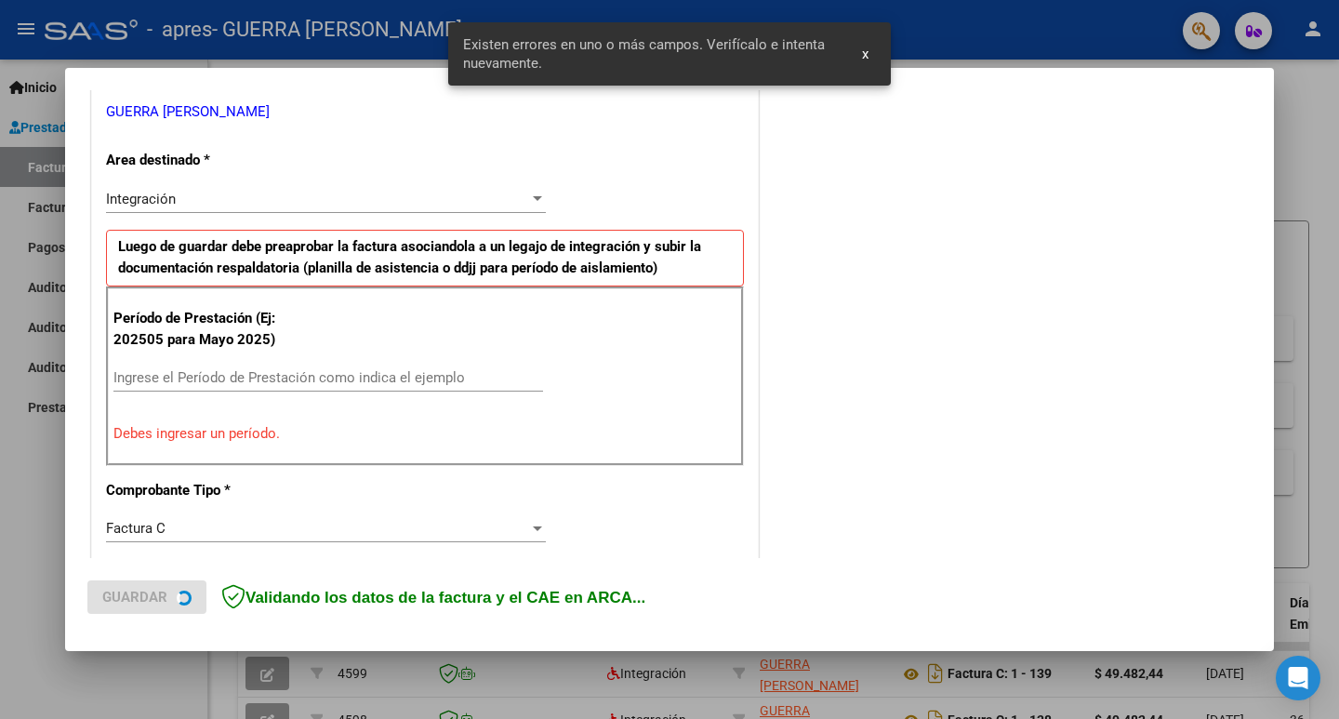
scroll to position [415, 0]
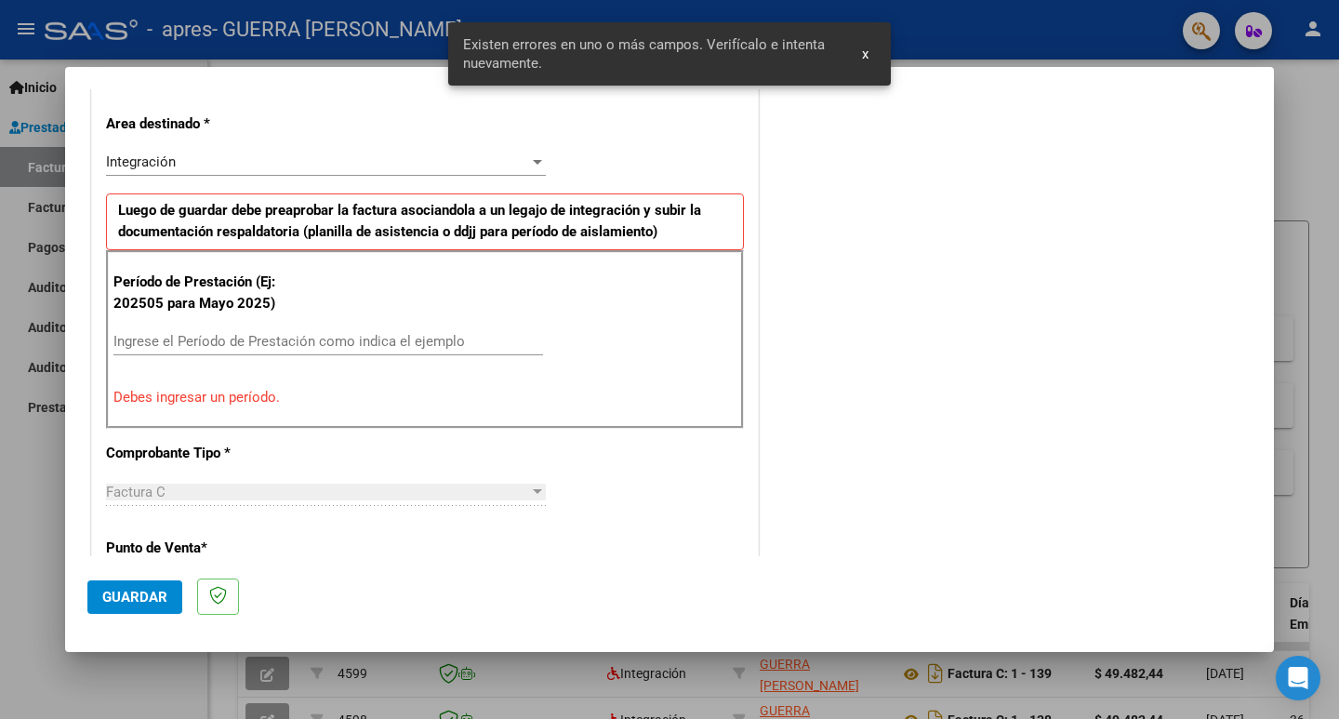
click at [862, 61] on span "x" at bounding box center [865, 54] width 7 height 17
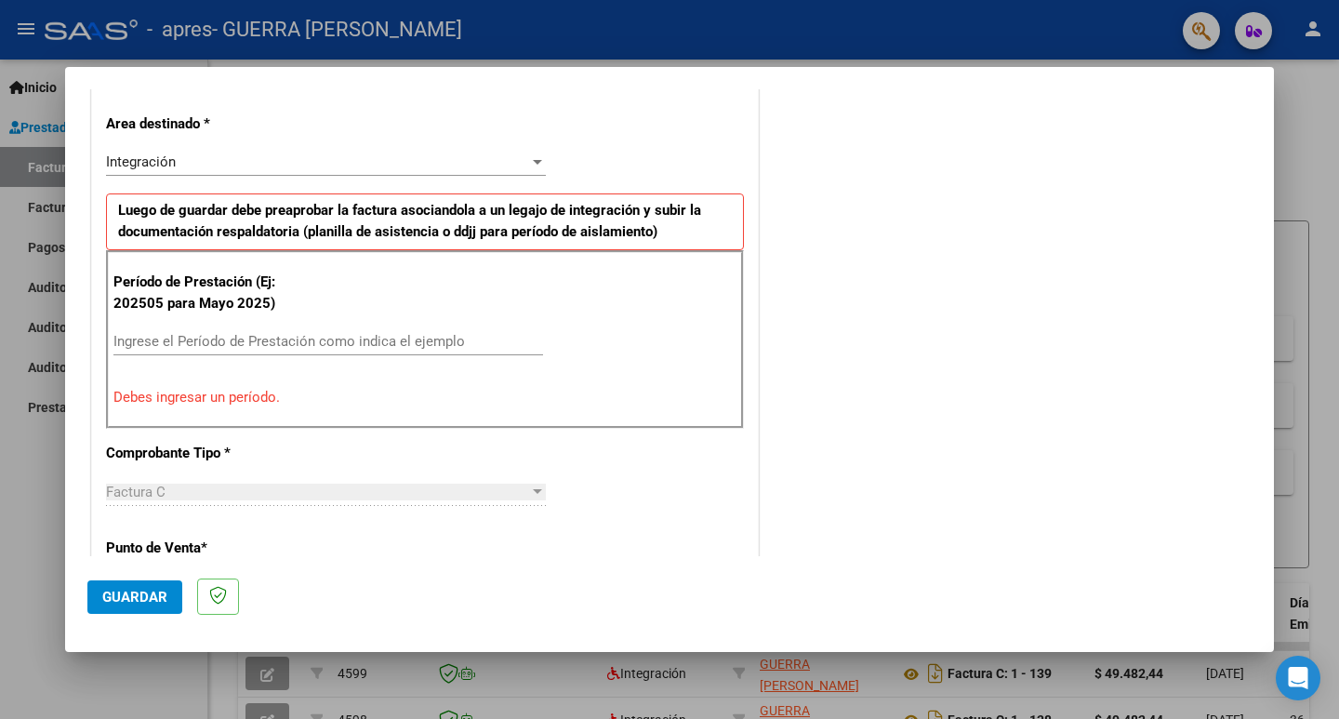
click at [331, 329] on div "Ingrese el Período de Prestación como indica el ejemplo" at bounding box center [328, 341] width 430 height 28
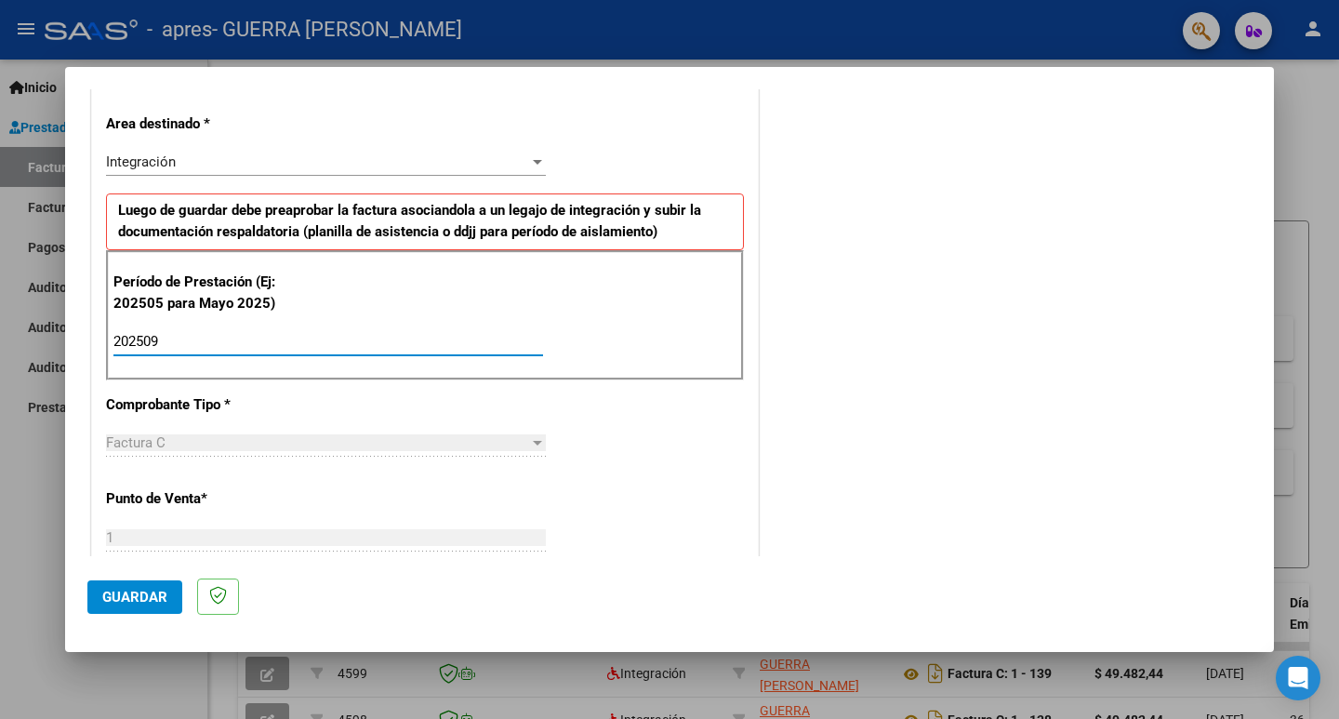
type input "202509"
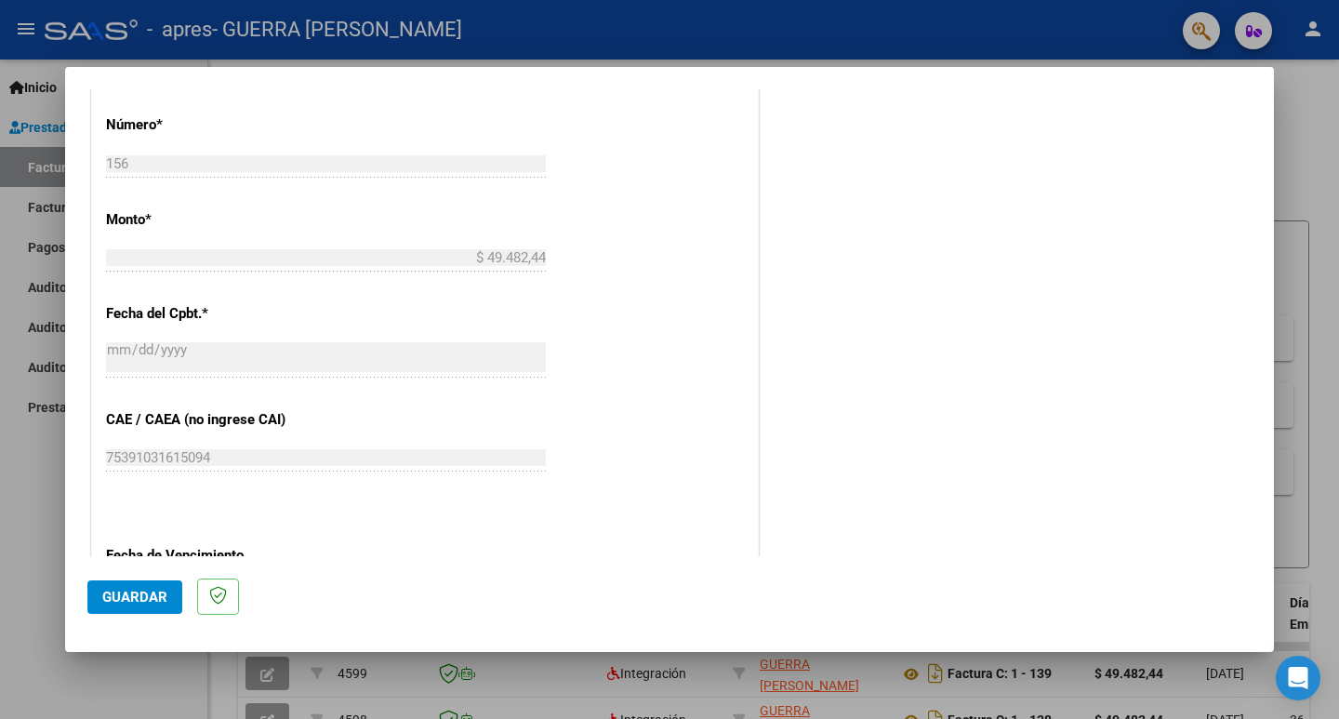
scroll to position [1066, 0]
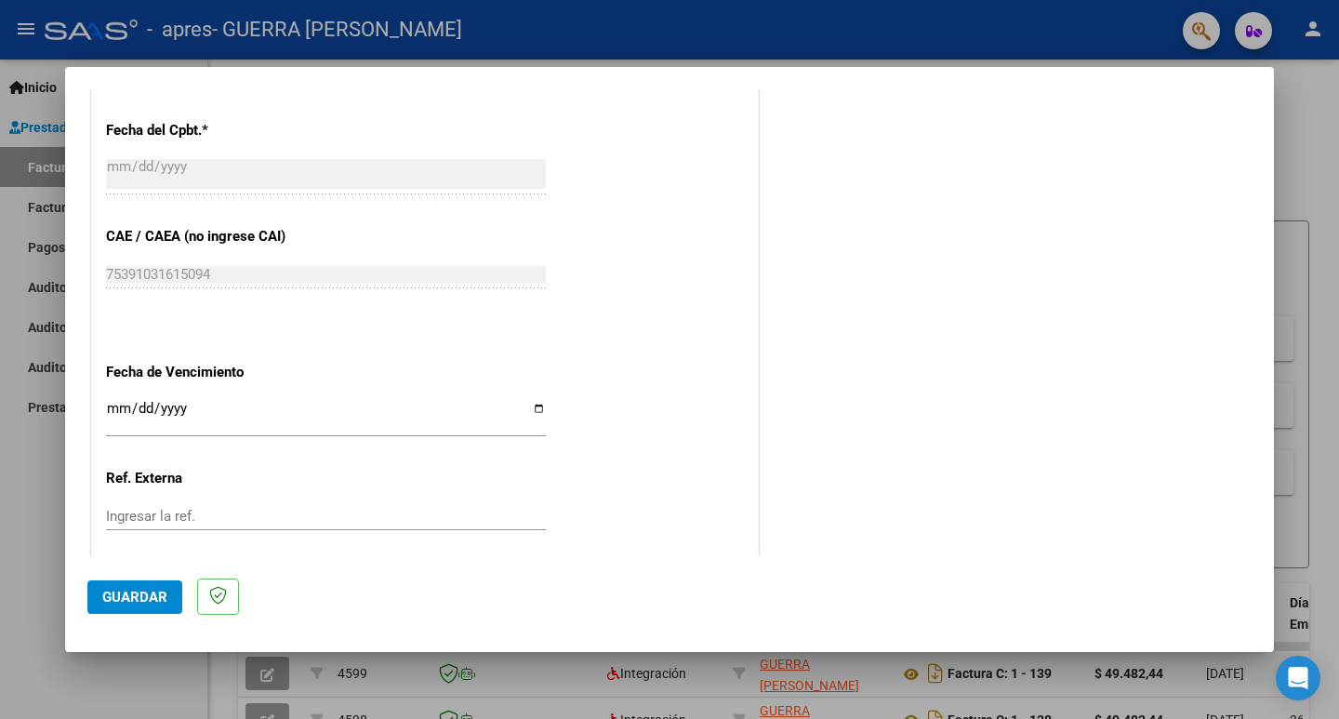
click at [533, 413] on input "Ingresar la fecha" at bounding box center [326, 416] width 440 height 30
type input "[DATE]"
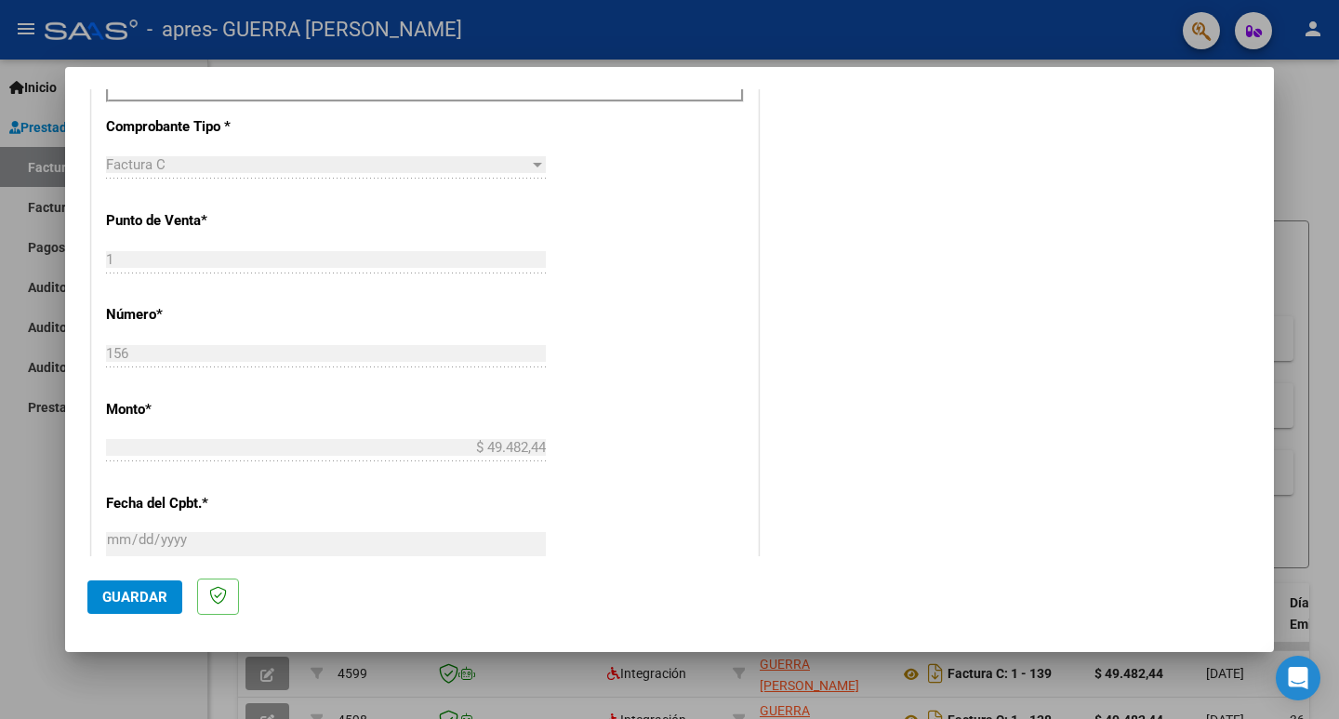
scroll to position [508, 0]
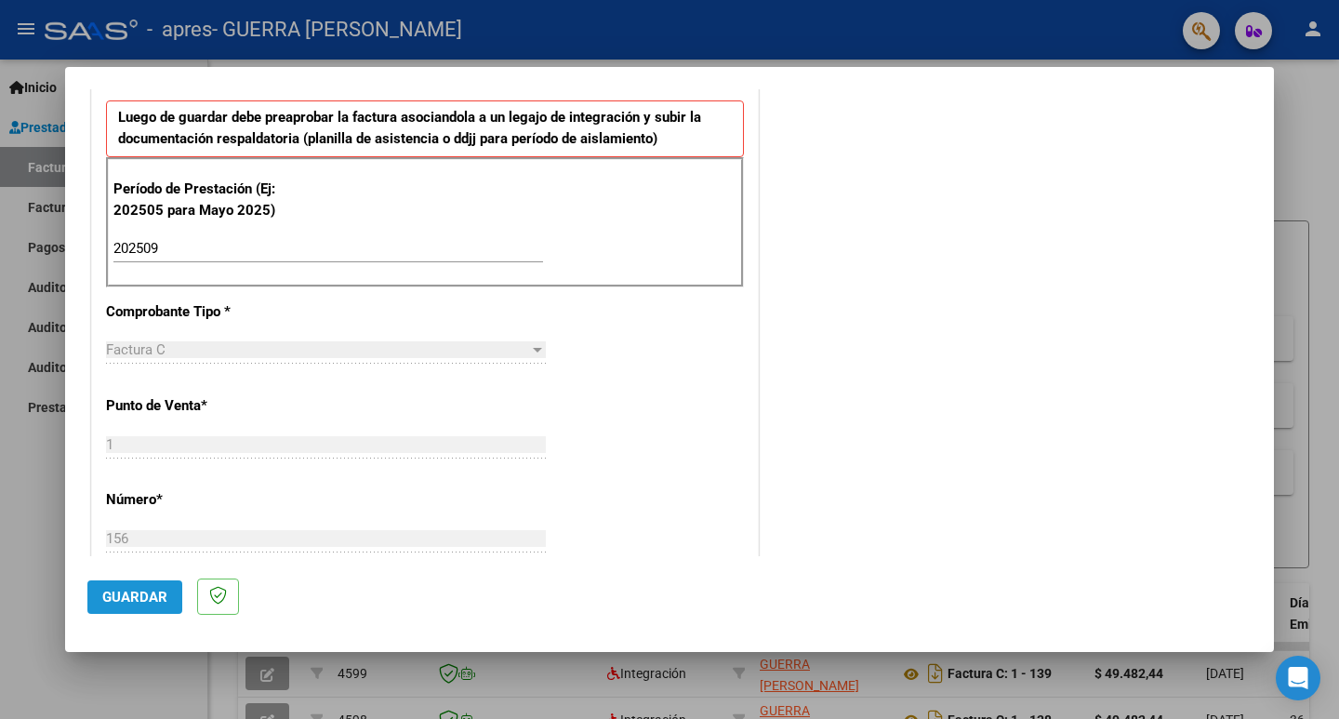
click at [146, 598] on span "Guardar" at bounding box center [134, 597] width 65 height 17
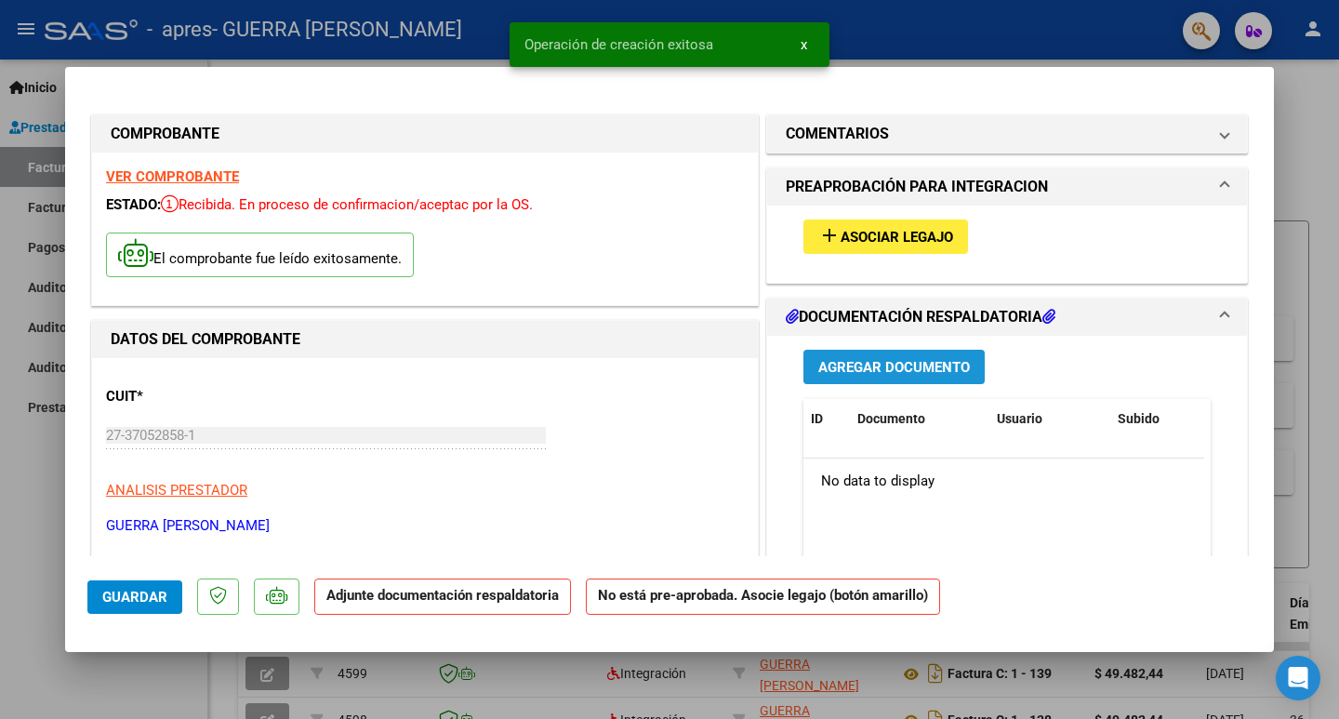
click at [833, 371] on span "Agregar Documento" at bounding box center [894, 367] width 152 height 17
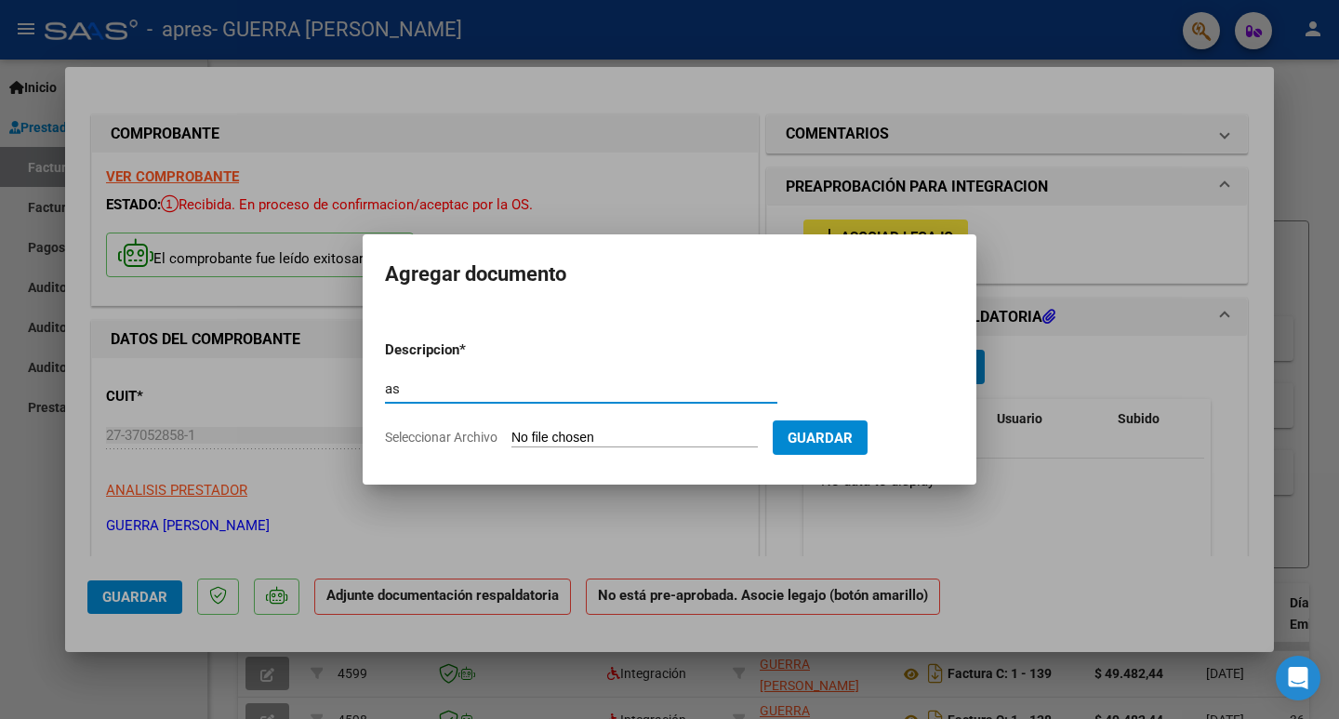
type input "a"
type input "ASISTENCIA MORELLA CHAVEZ"
click at [442, 441] on span "Seleccionar Archivo" at bounding box center [441, 437] width 113 height 15
click at [511, 441] on input "Seleccionar Archivo" at bounding box center [634, 439] width 246 height 18
type input "C:\fakepath\Asistencia morella chaves sep_3.pdf"
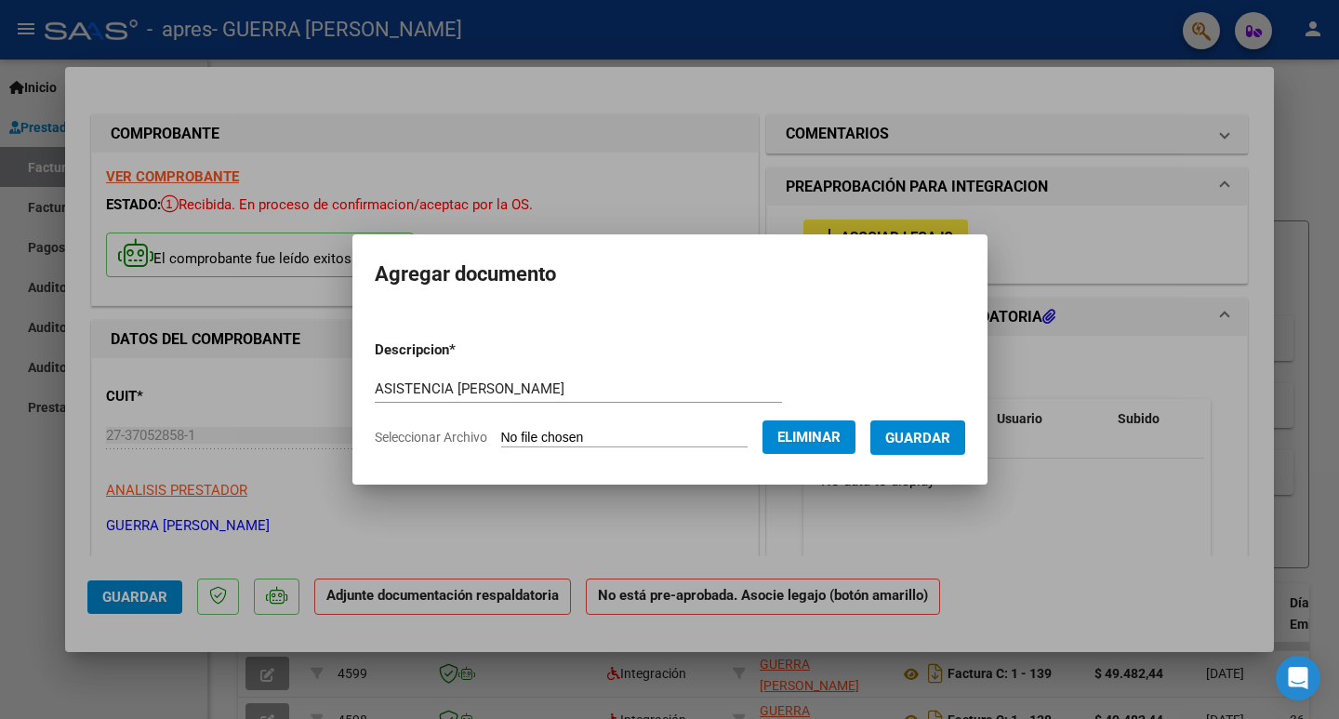
click at [925, 443] on span "Guardar" at bounding box center [917, 438] width 65 height 17
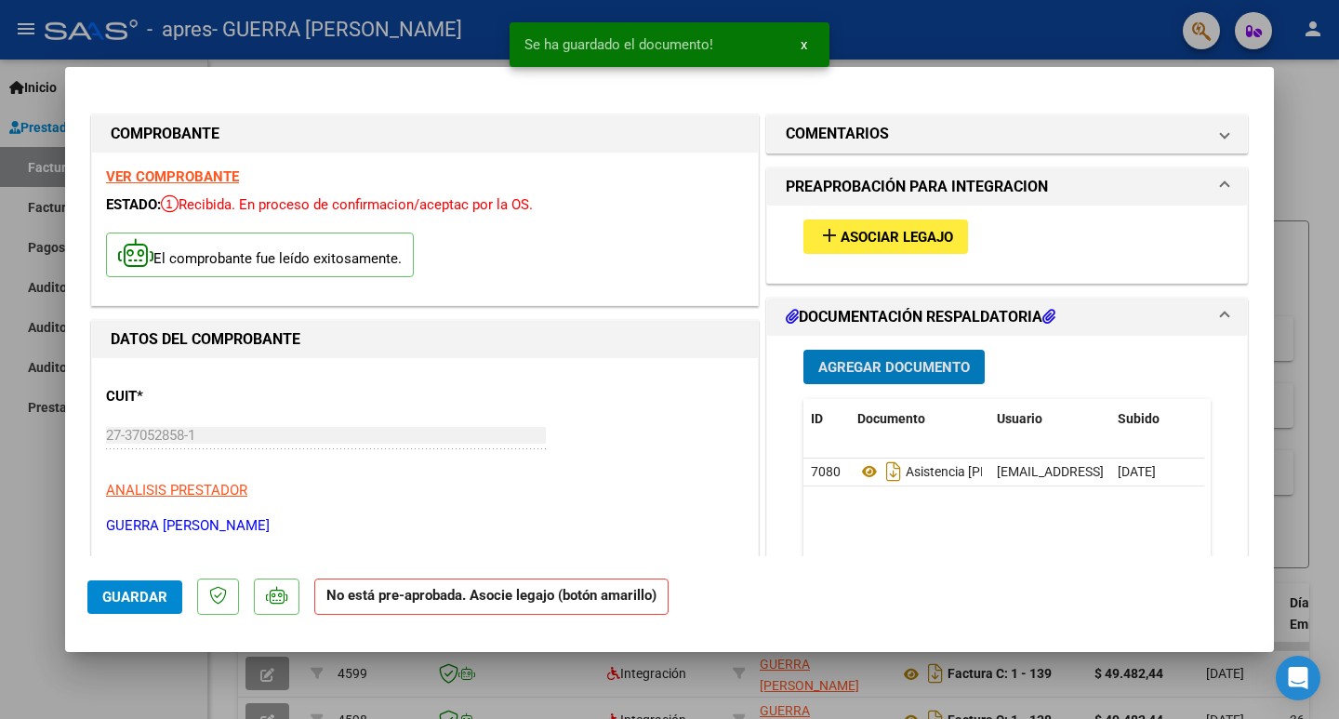
click at [890, 235] on span "Asociar Legajo" at bounding box center [897, 237] width 113 height 17
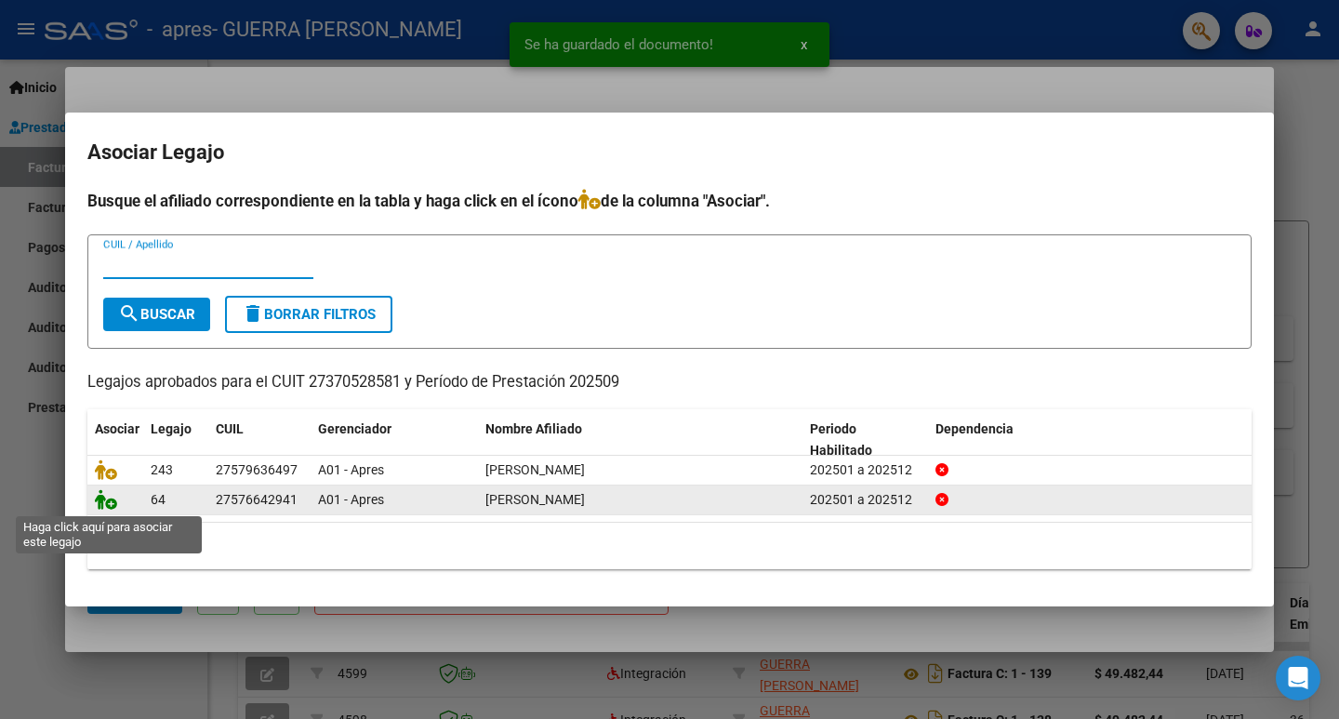
click at [102, 501] on icon at bounding box center [106, 499] width 22 height 20
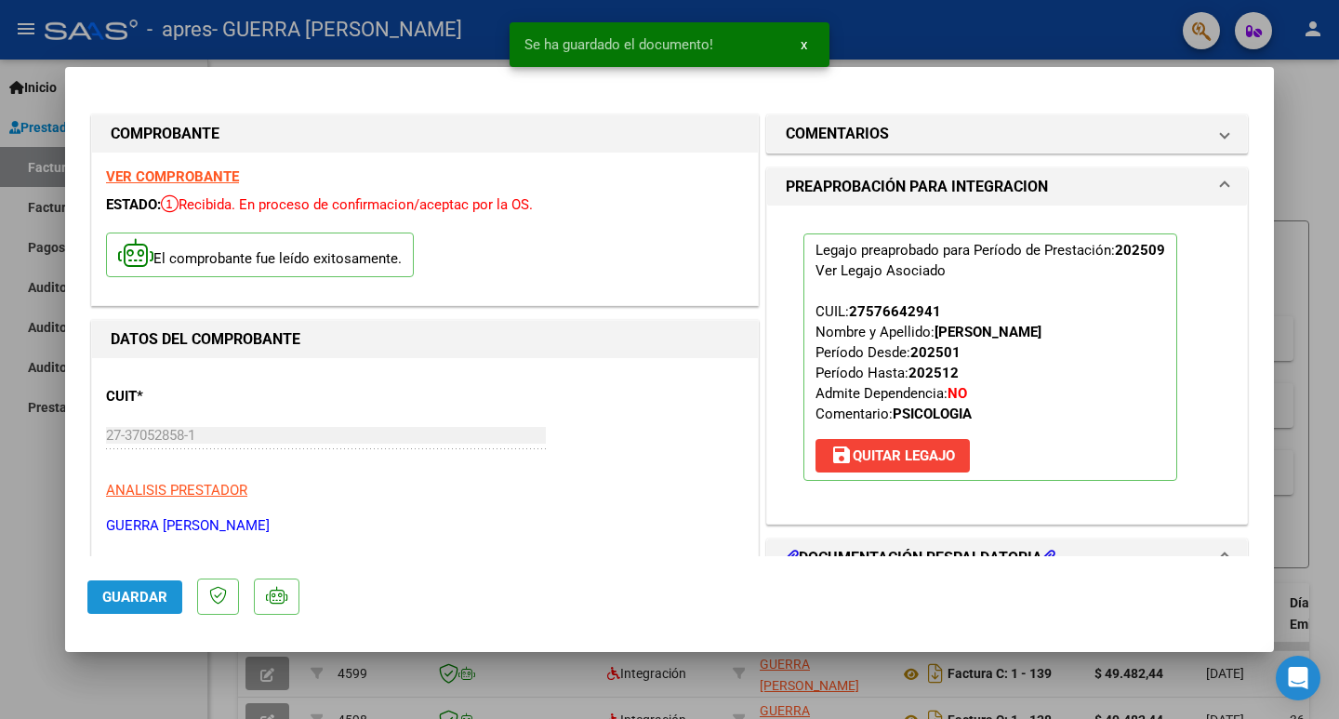
click at [146, 589] on span "Guardar" at bounding box center [134, 597] width 65 height 17
click at [84, 504] on mat-dialog-content "COMPROBANTE VER COMPROBANTE ESTADO: Recibida. En proceso de confirmacion/acepta…" at bounding box center [669, 322] width 1209 height 467
click at [54, 492] on div at bounding box center [669, 359] width 1339 height 719
type input "$ 0,00"
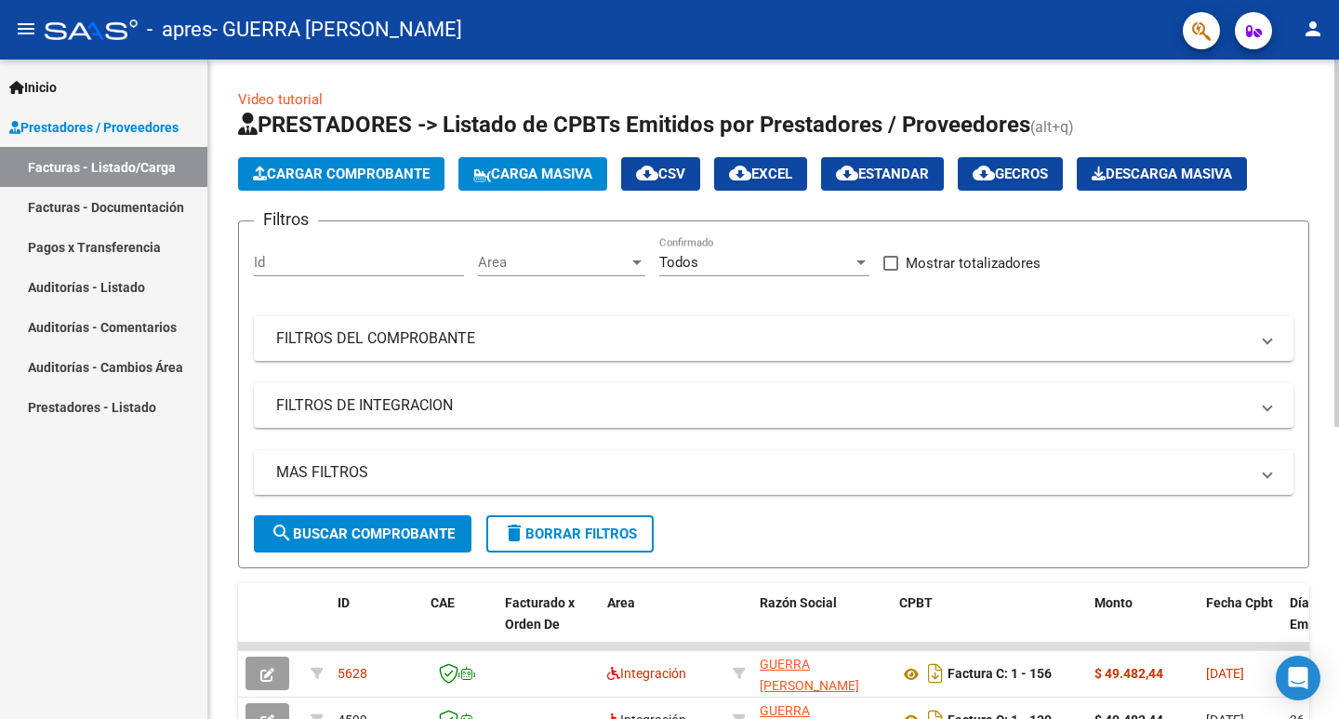
click at [383, 181] on span "Cargar Comprobante" at bounding box center [341, 174] width 177 height 17
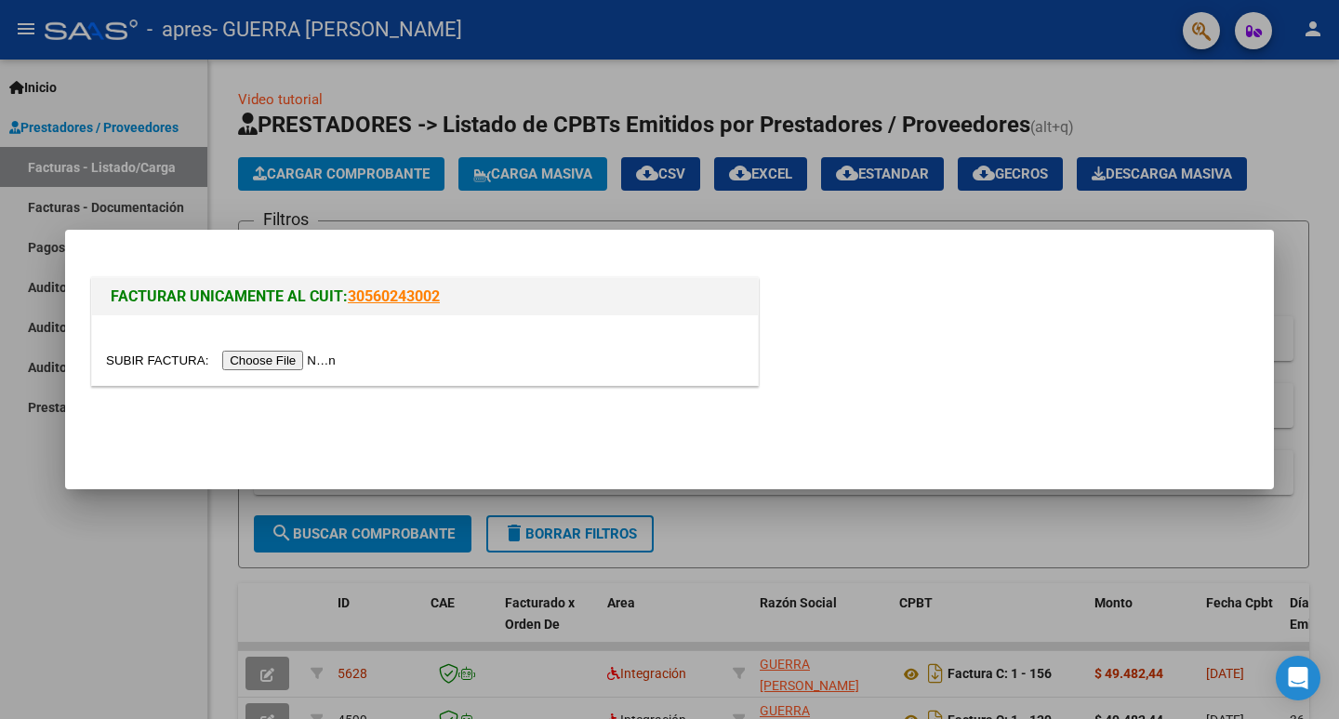
click at [316, 365] on input "file" at bounding box center [223, 361] width 235 height 20
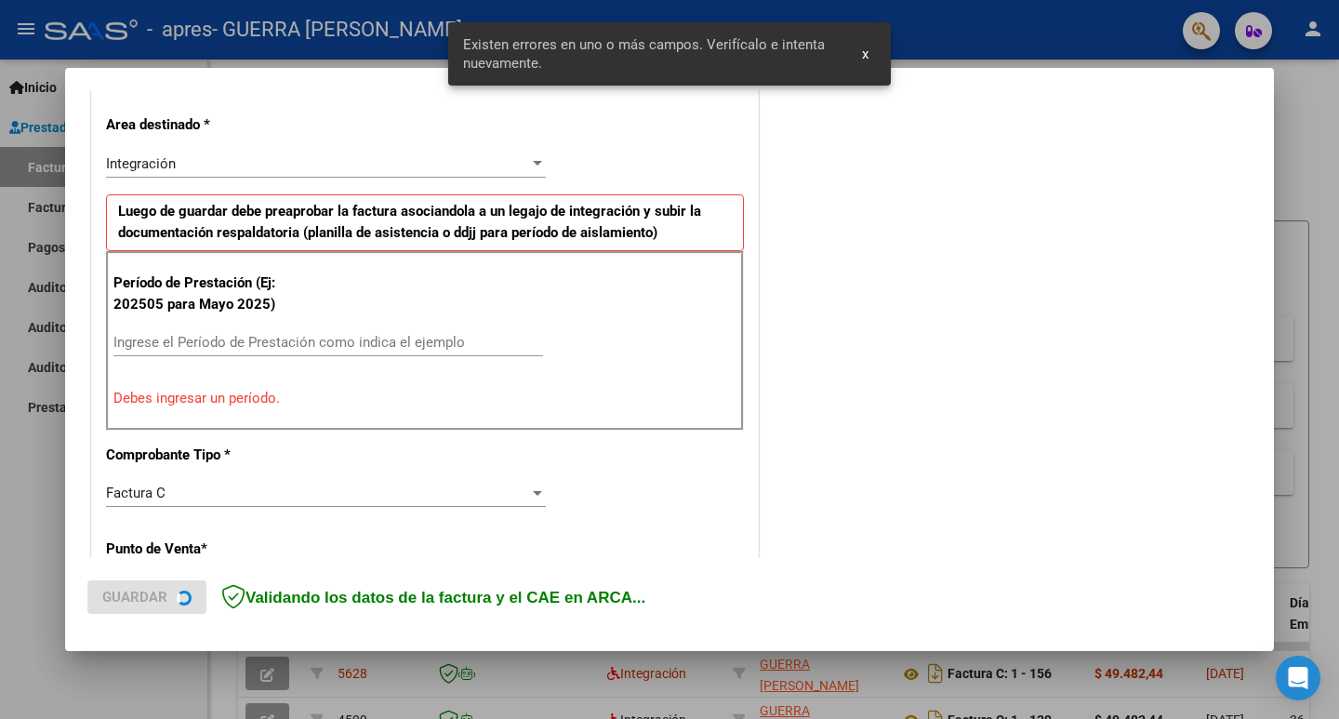
scroll to position [414, 0]
click at [413, 338] on input "Ingrese el Período de Prestación como indica el ejemplo" at bounding box center [328, 343] width 430 height 17
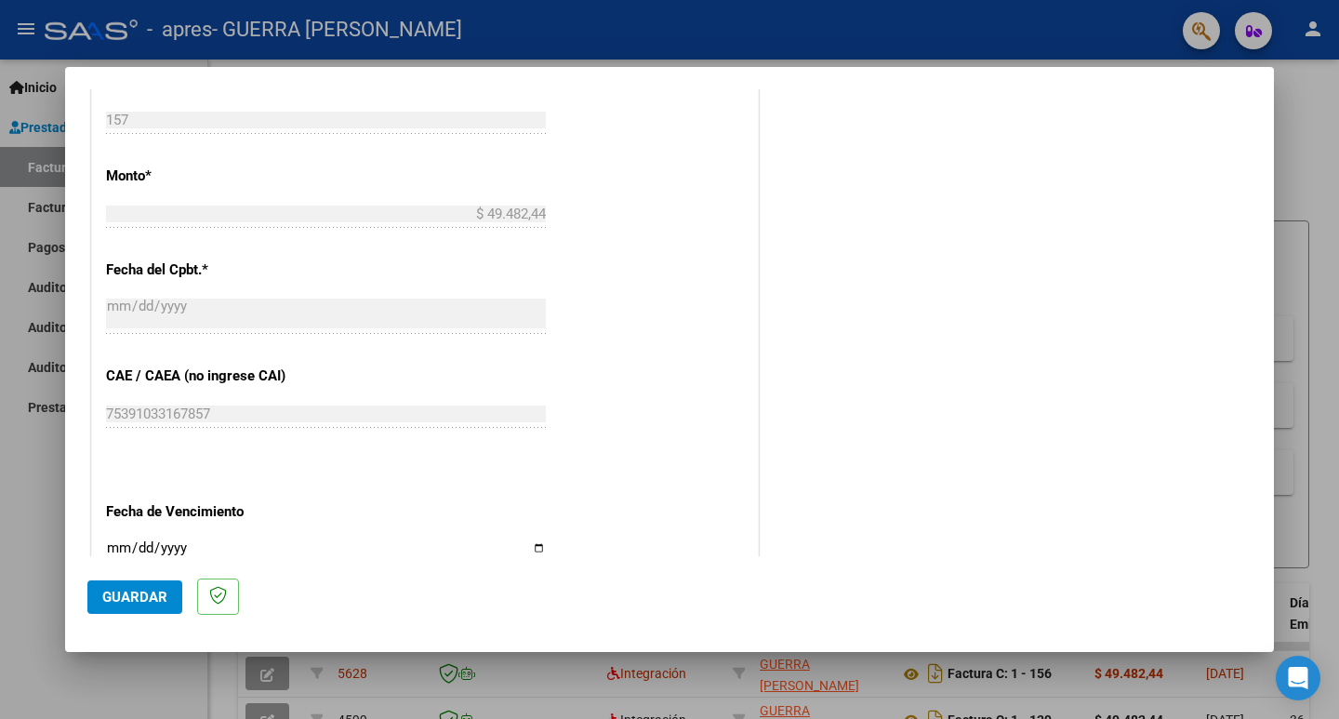
scroll to position [972, 0]
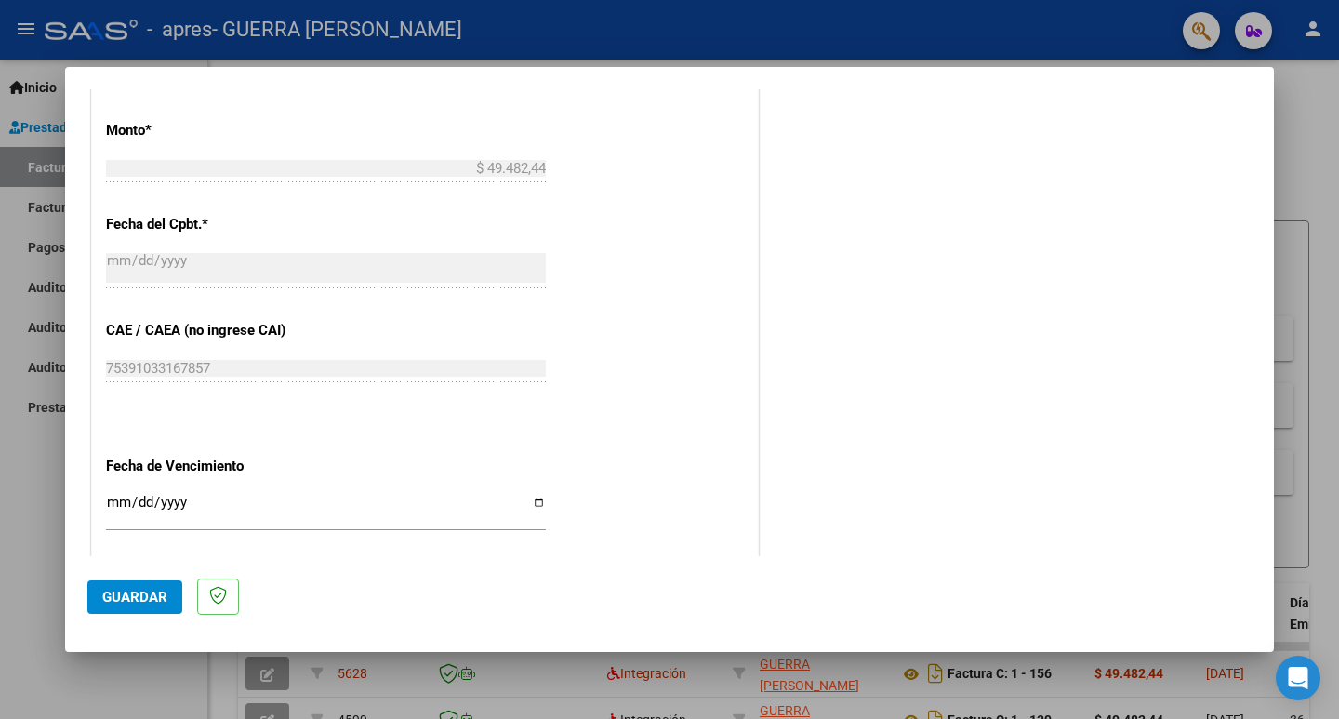
type input "202509"
click at [528, 505] on input "Ingresar la fecha" at bounding box center [326, 510] width 440 height 30
type input "[DATE]"
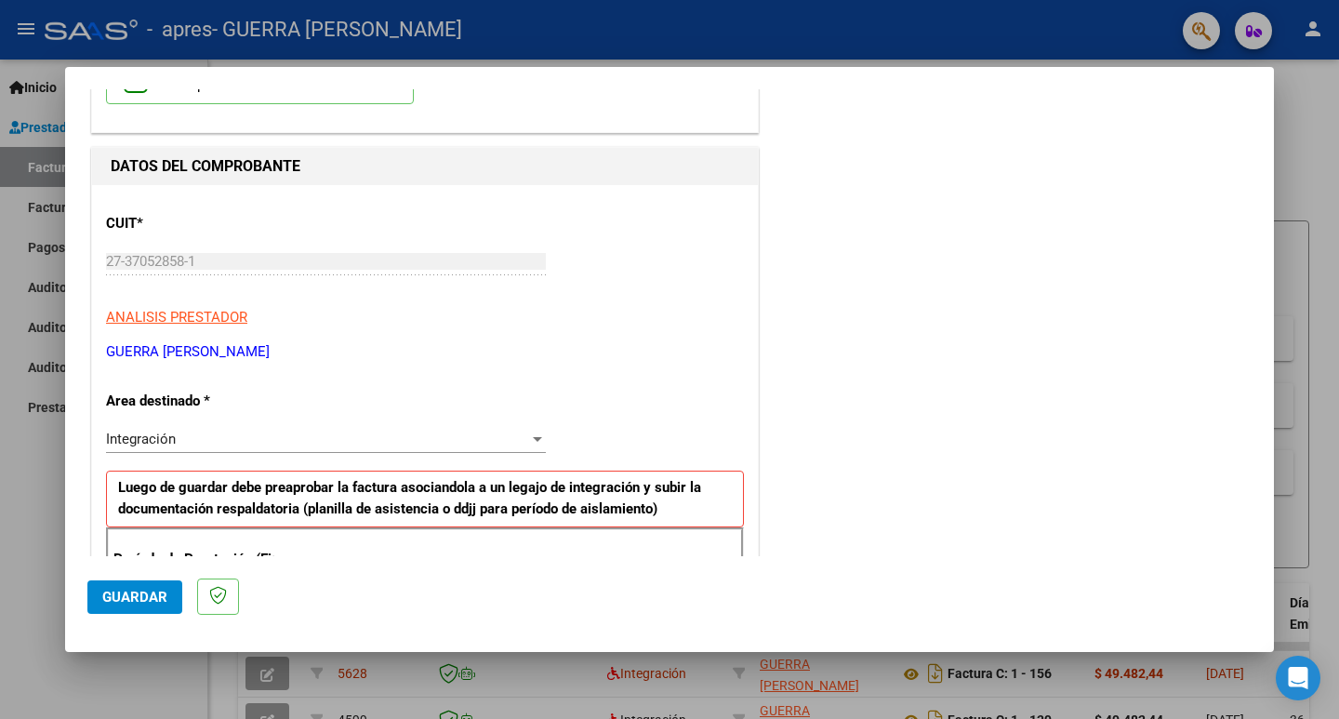
scroll to position [558, 0]
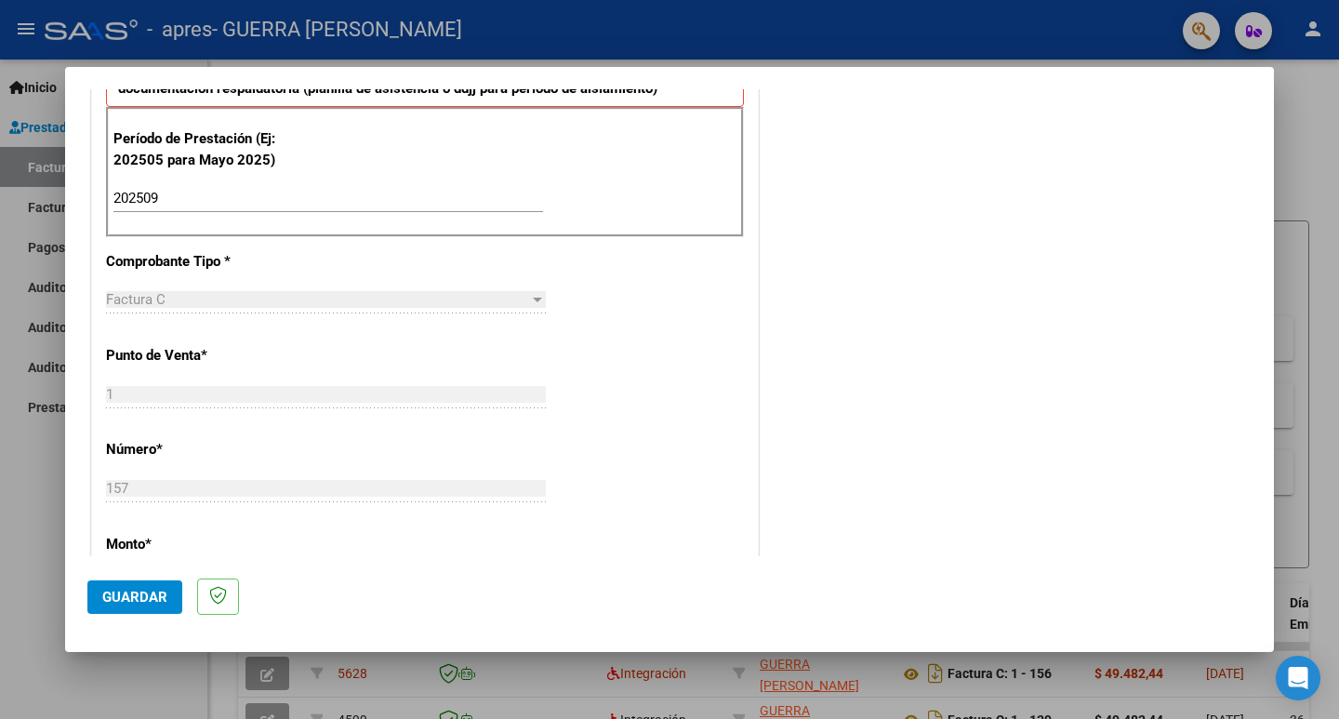
click at [123, 591] on span "Guardar" at bounding box center [134, 597] width 65 height 17
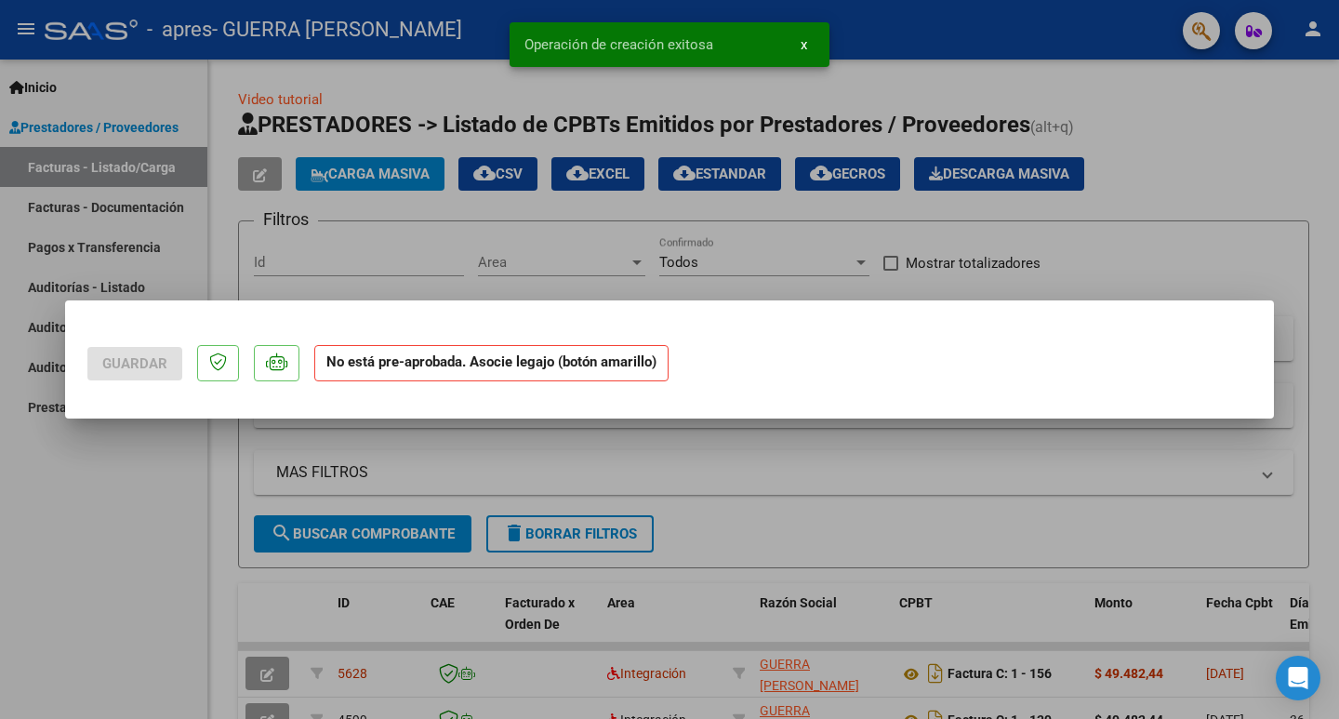
scroll to position [0, 0]
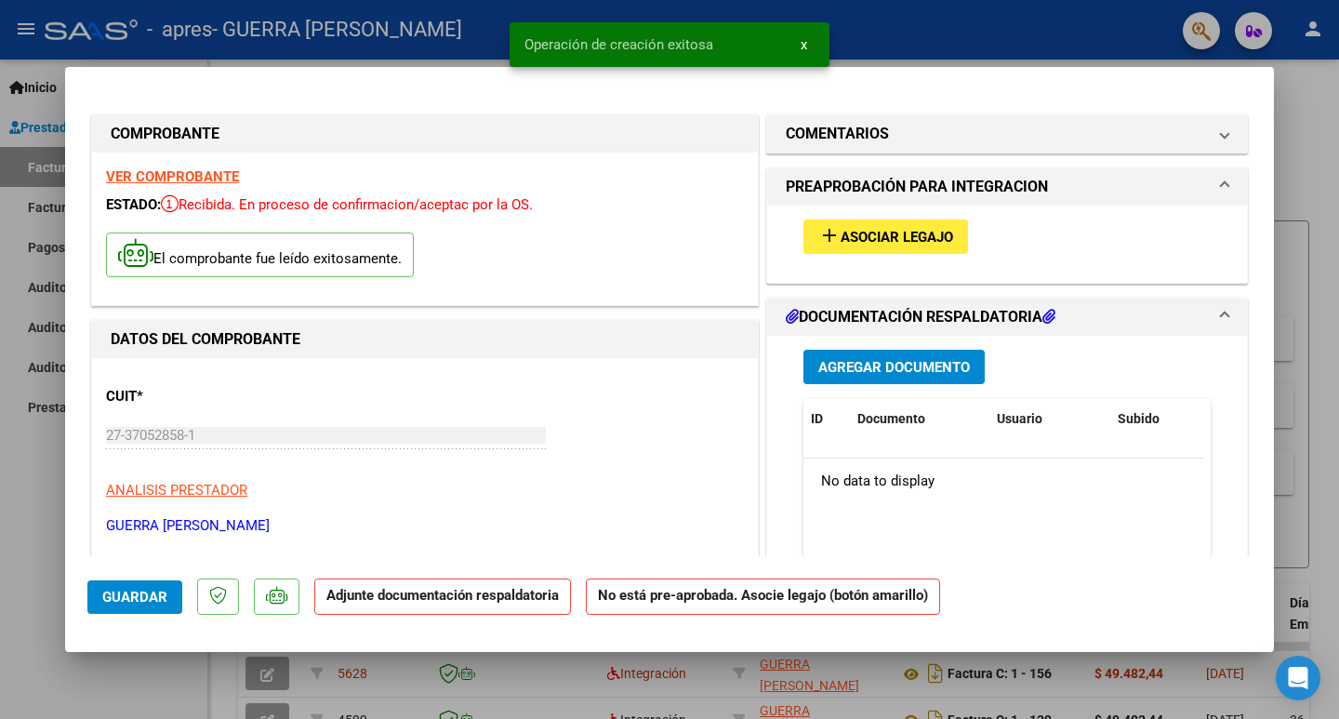
click at [899, 230] on span "Asociar Legajo" at bounding box center [897, 237] width 113 height 17
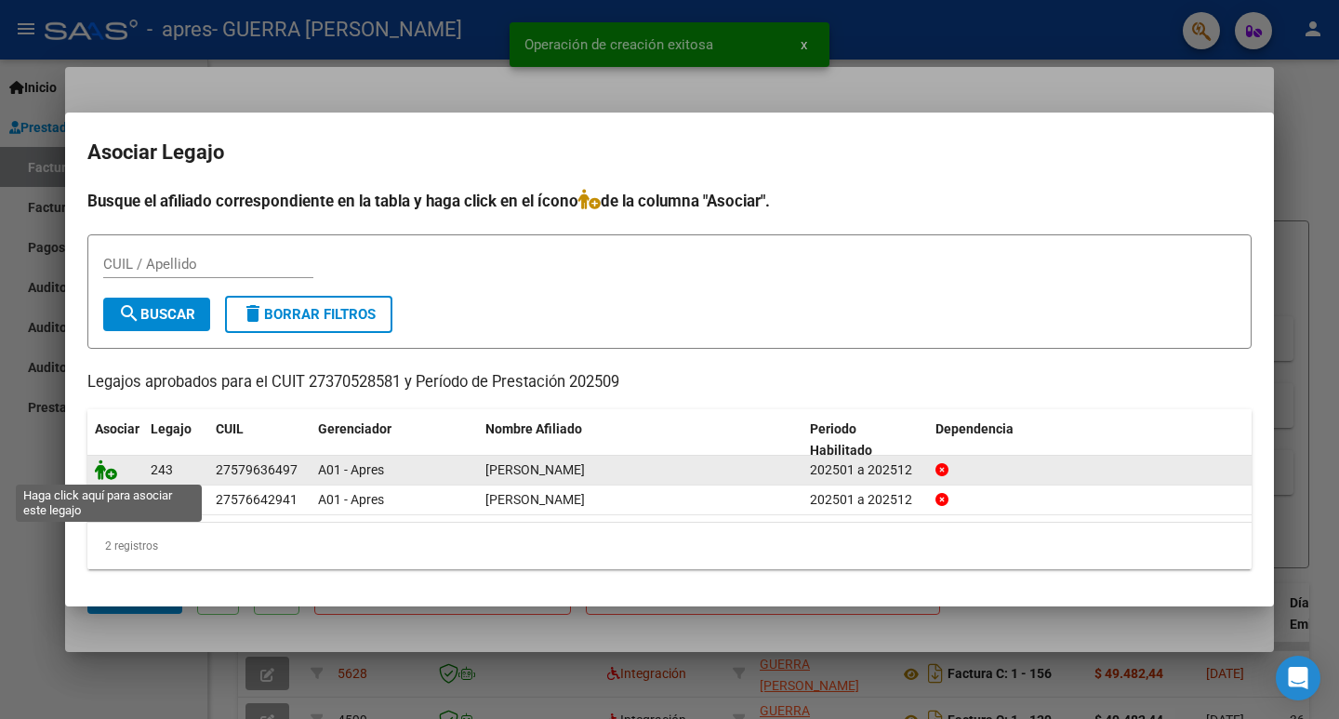
click at [109, 471] on icon at bounding box center [106, 469] width 22 height 20
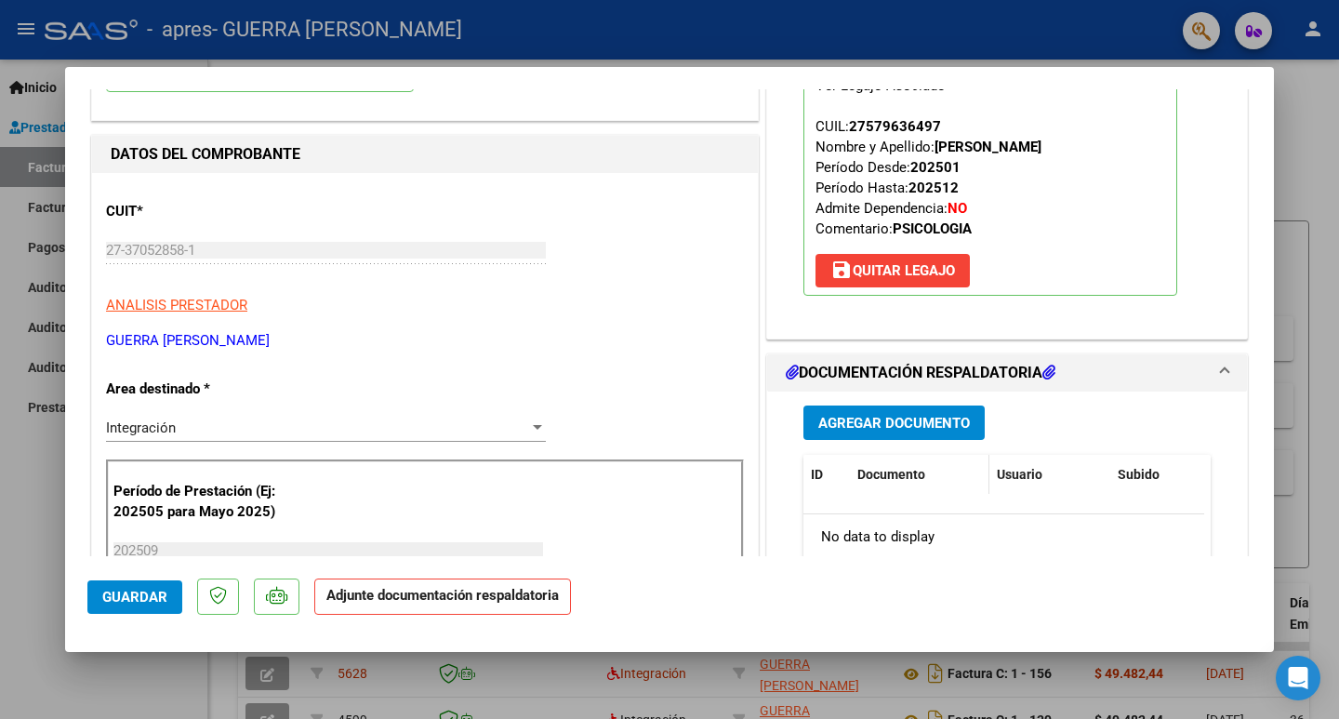
scroll to position [186, 0]
click at [889, 429] on span "Agregar Documento" at bounding box center [894, 422] width 152 height 17
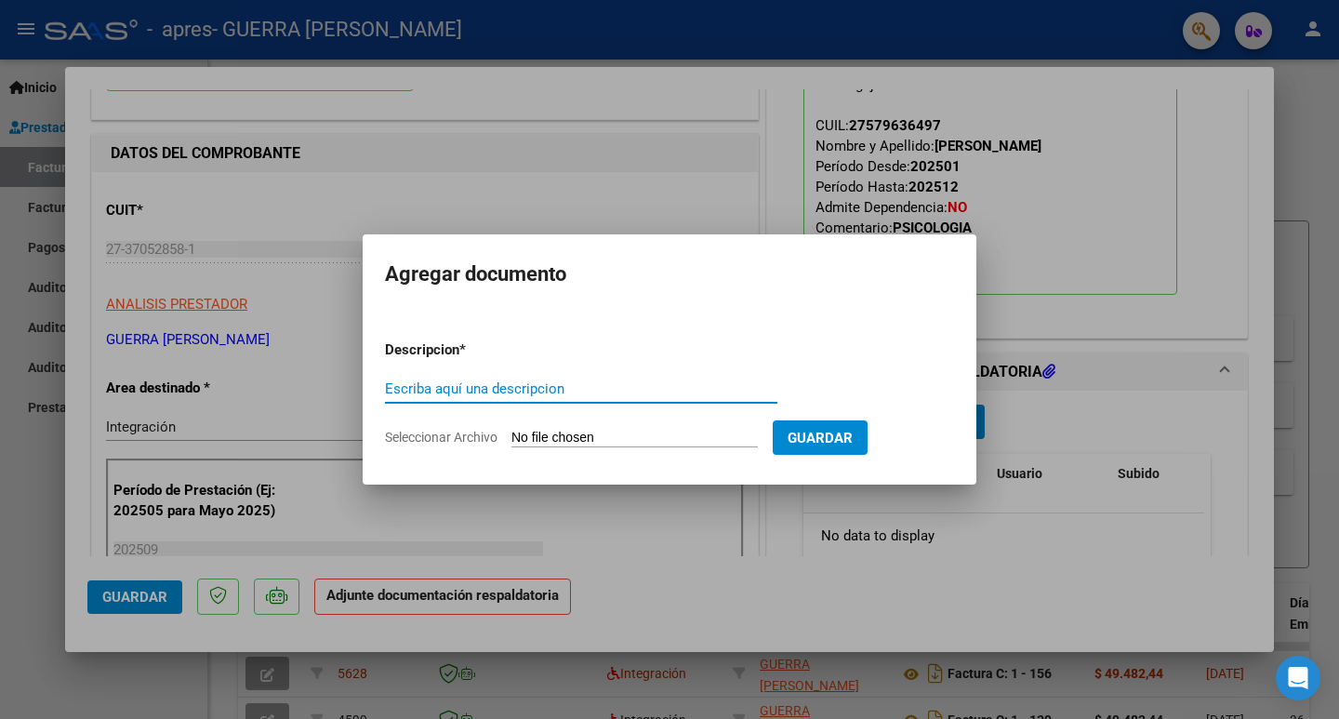
click at [562, 396] on input "Escriba aquí una descripcion" at bounding box center [581, 388] width 392 height 17
type input "ASISTENCIA FIDEL REPETTEO"
click at [466, 441] on span "Seleccionar Archivo" at bounding box center [441, 437] width 113 height 15
click at [511, 441] on input "Seleccionar Archivo" at bounding box center [634, 439] width 246 height 18
type input "C:\fakepath\Asistencia fidel repetto sep_1.pdf"
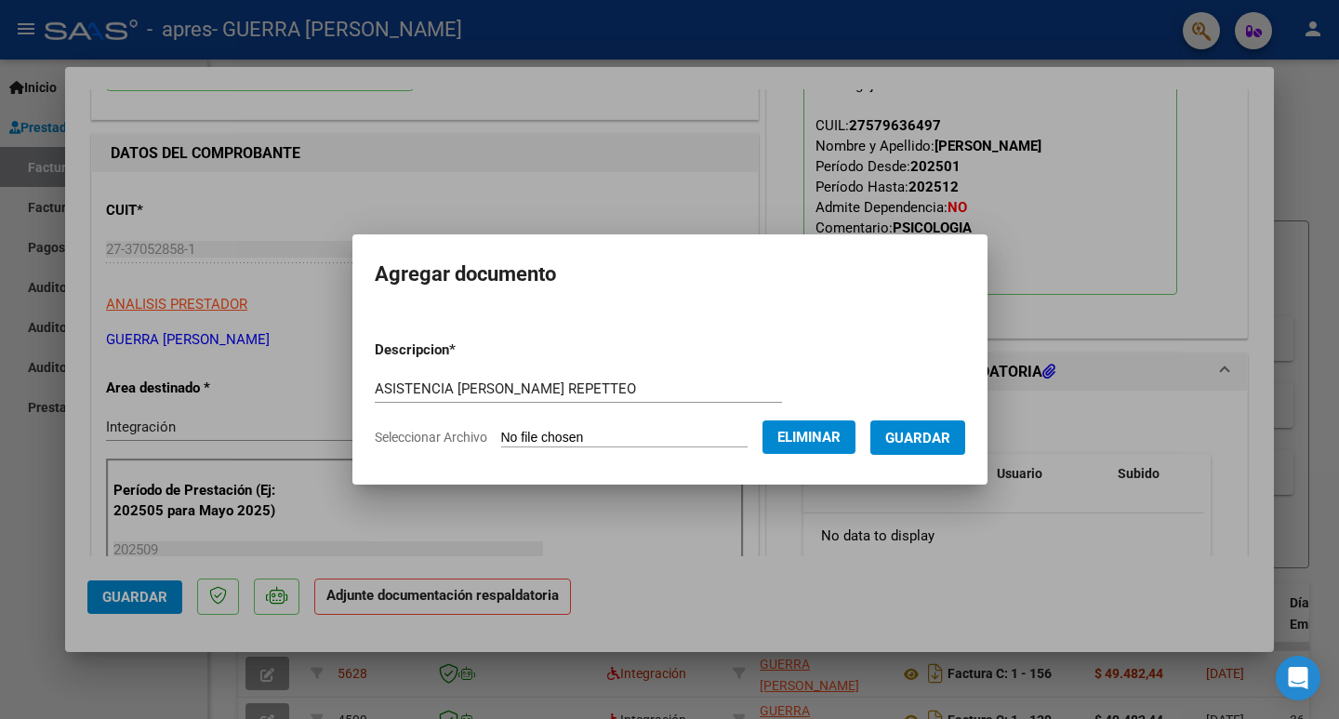
click at [935, 446] on button "Guardar" at bounding box center [917, 437] width 95 height 34
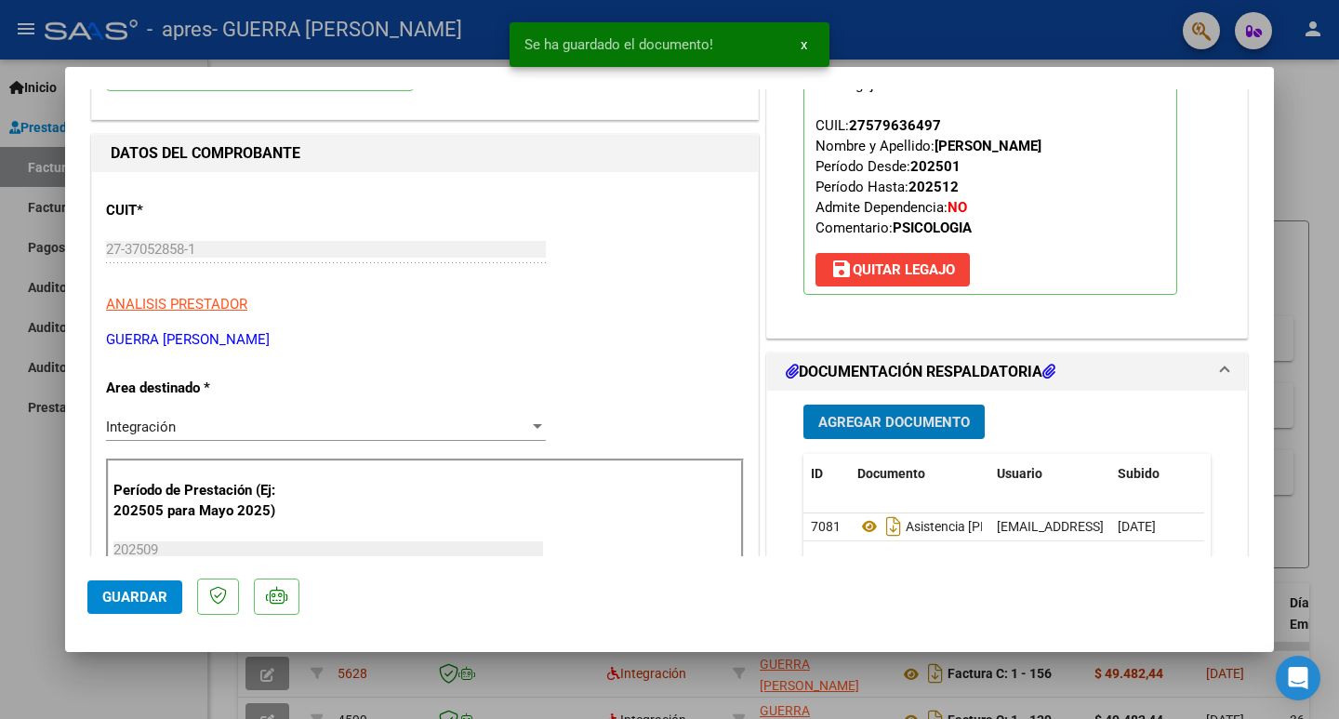
type input "$ 0,00"
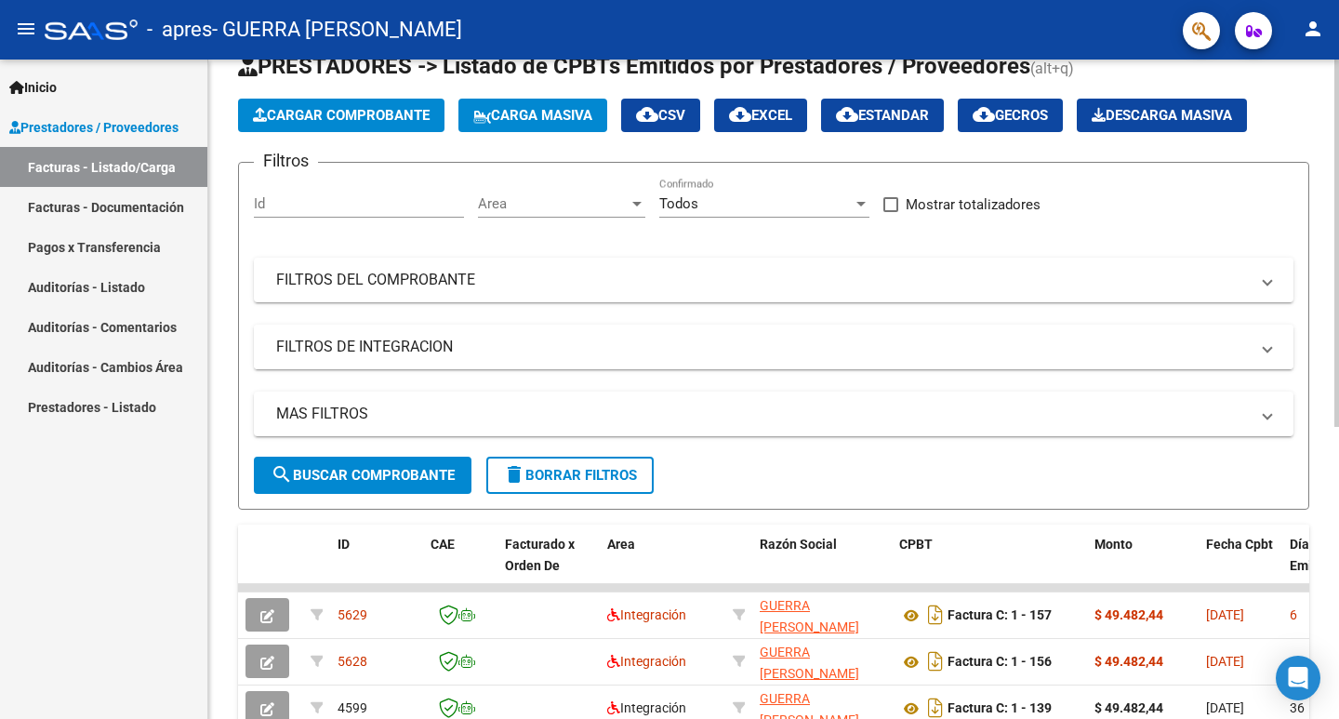
scroll to position [0, 0]
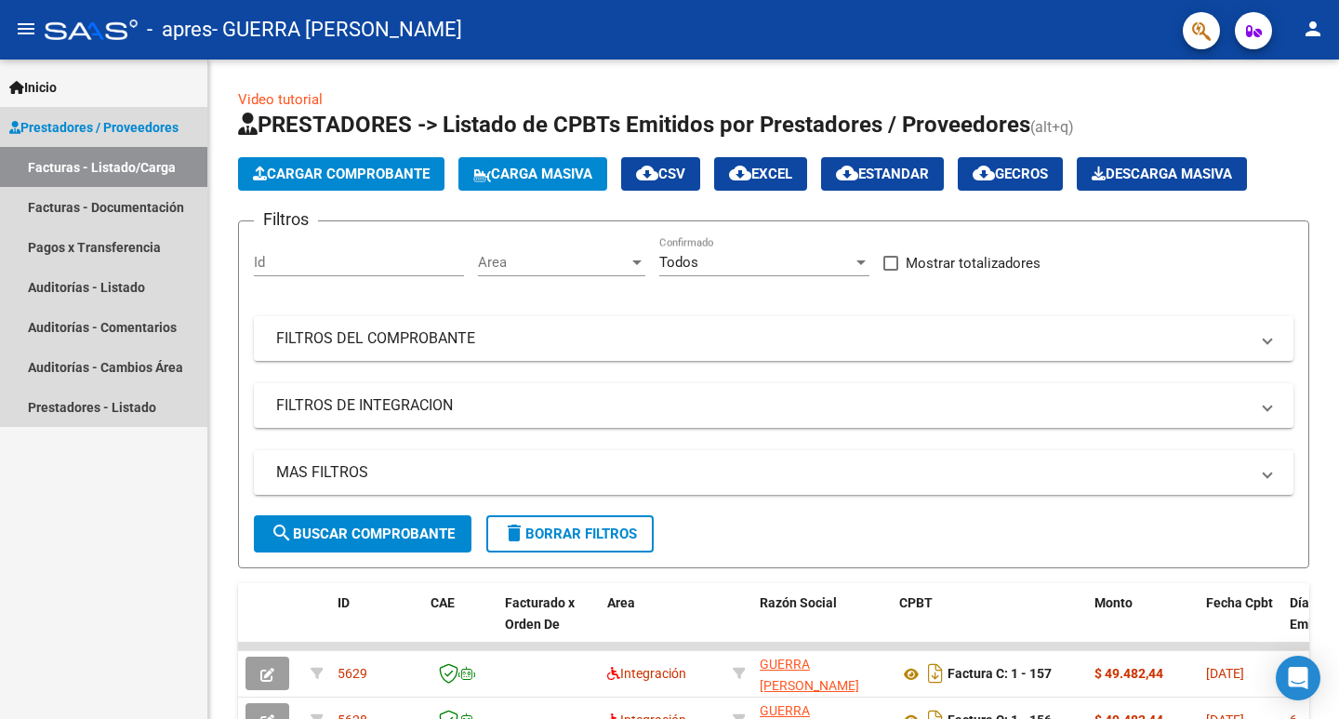
click at [100, 162] on link "Facturas - Listado/Carga" at bounding box center [103, 167] width 207 height 40
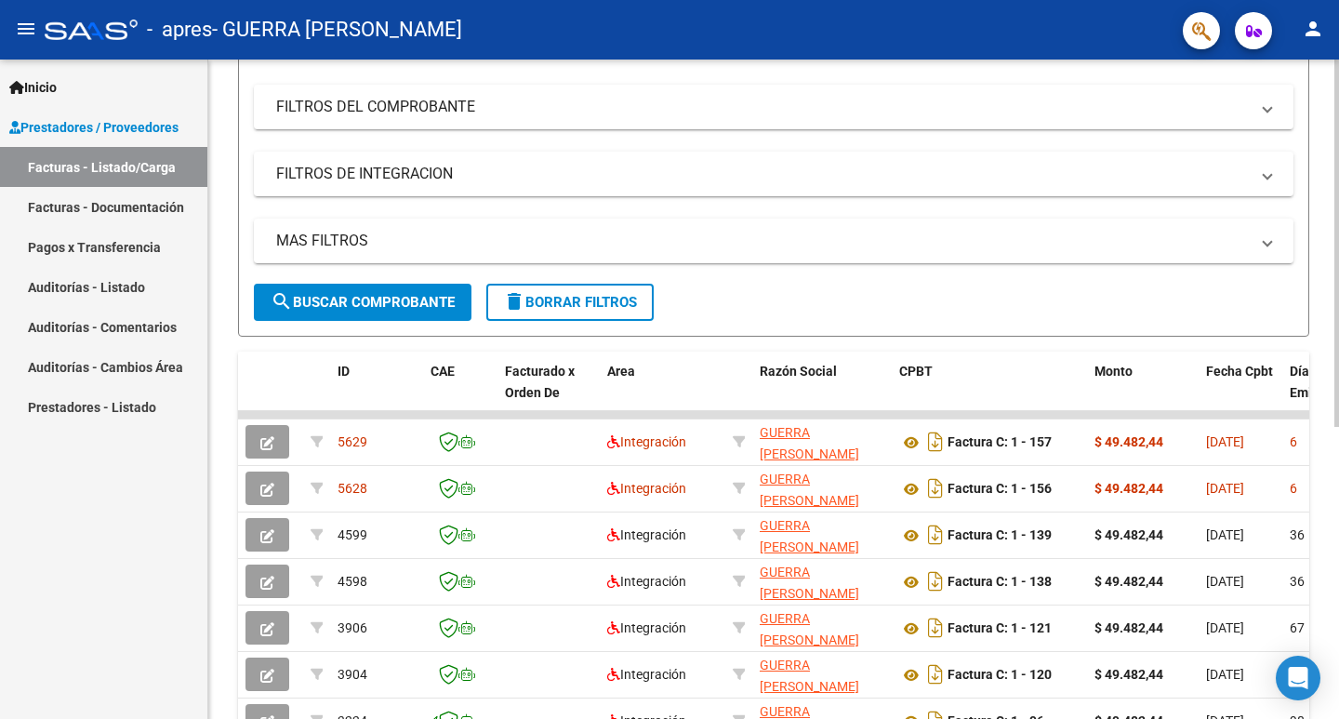
scroll to position [279, 0]
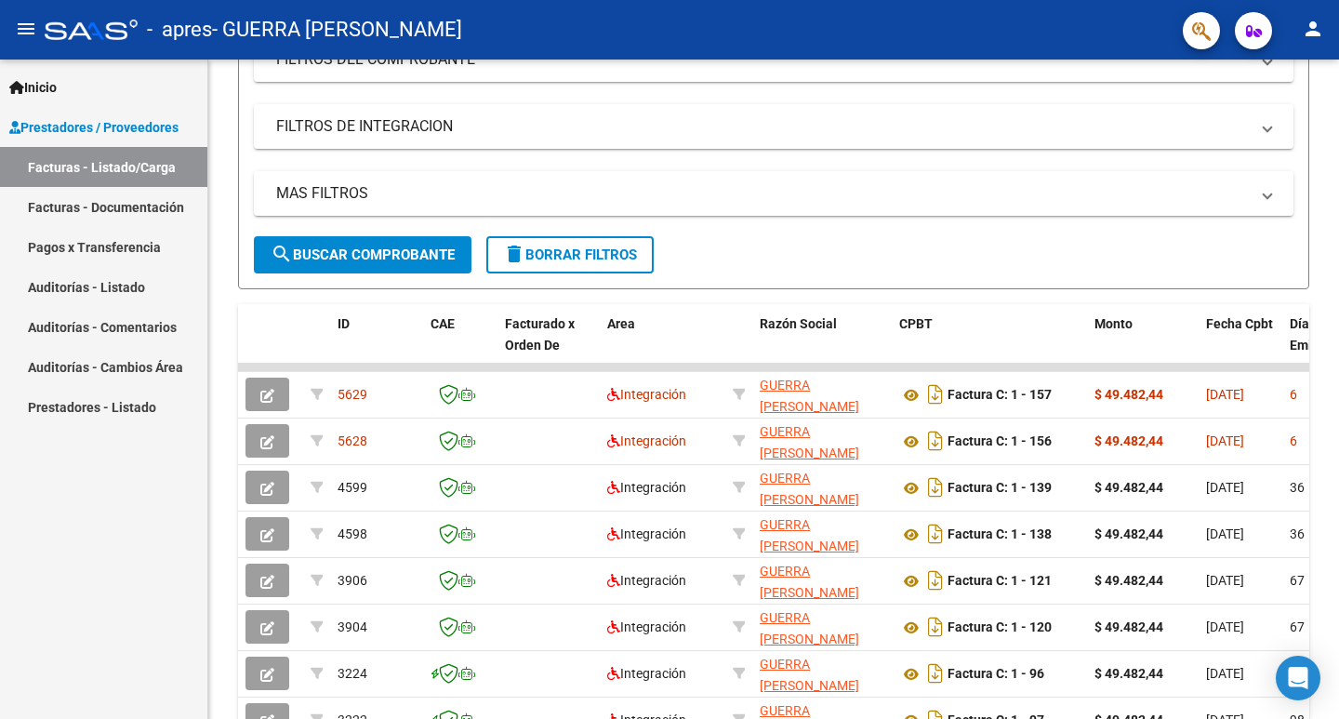
click at [1323, 39] on mat-icon "person" at bounding box center [1313, 29] width 22 height 22
click at [1250, 121] on mat-icon "exit_to_app" at bounding box center [1244, 122] width 22 height 22
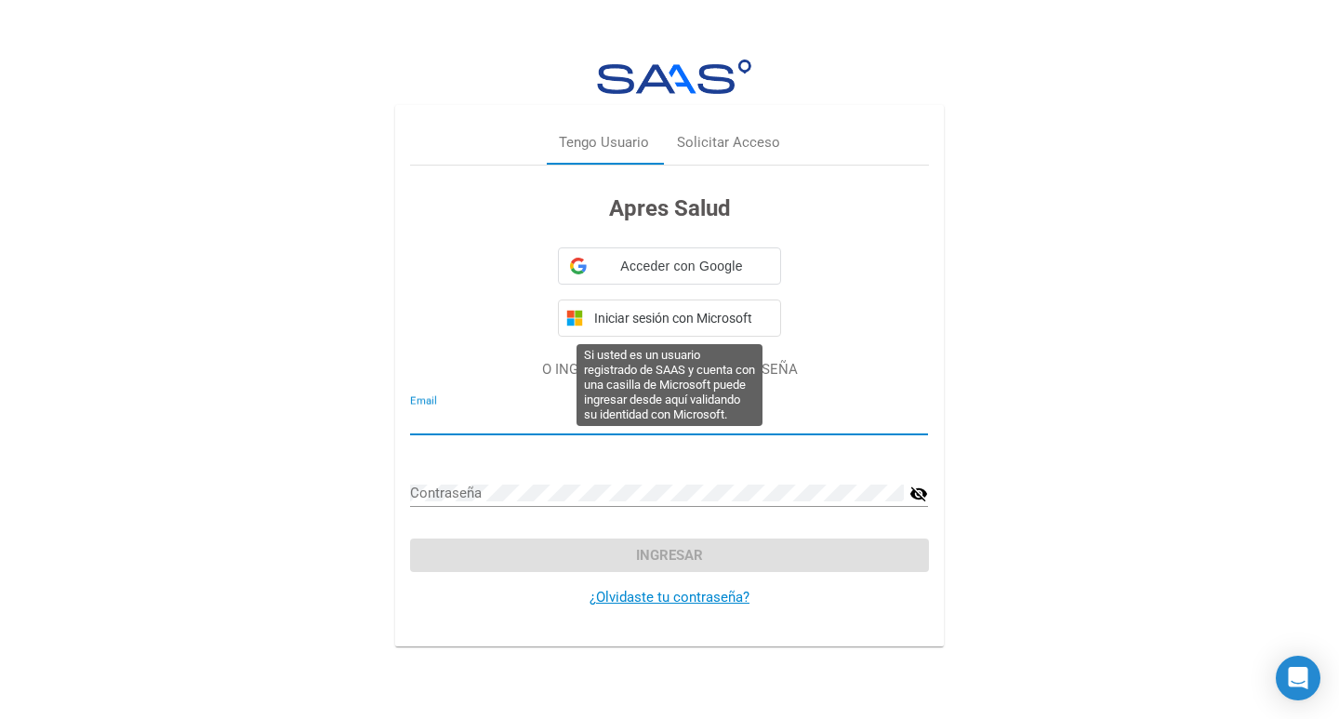
type input "denguerra22@gmail.com"
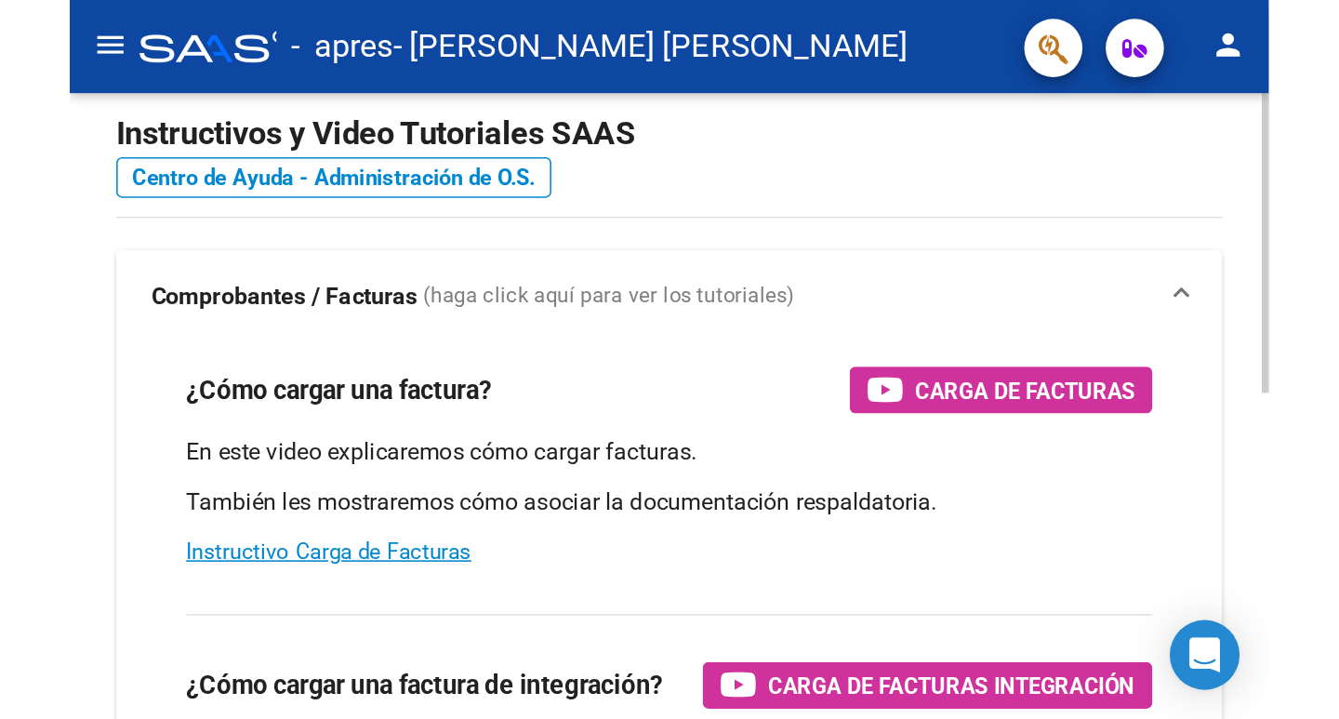
scroll to position [93, 0]
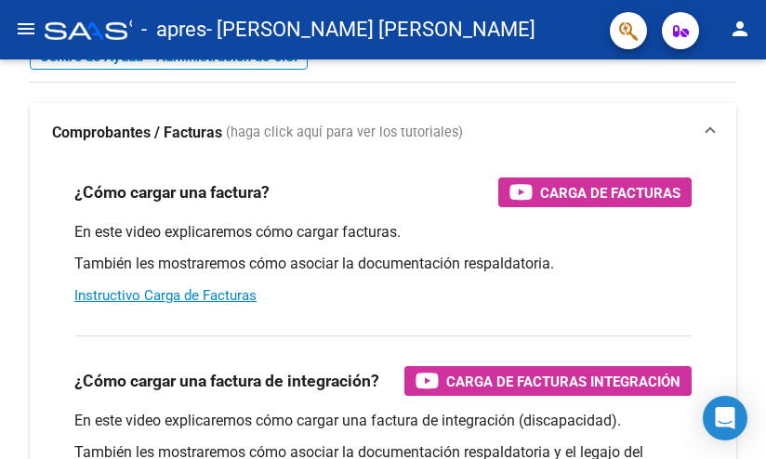
click at [20, 33] on mat-icon "menu" at bounding box center [26, 29] width 22 height 22
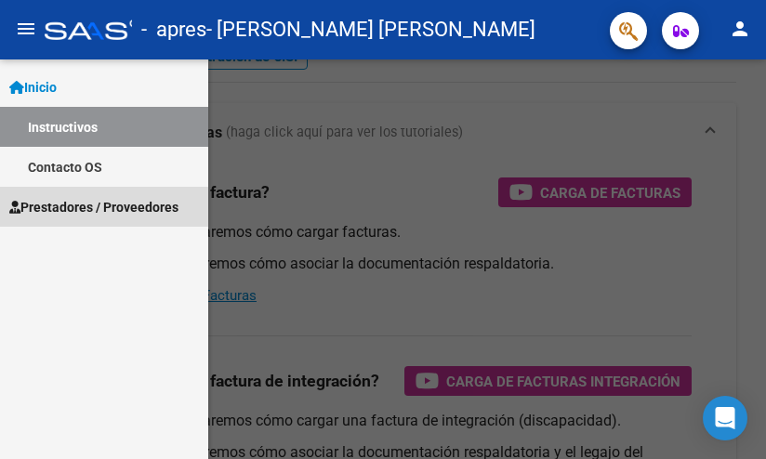
click at [72, 215] on span "Prestadores / Proveedores" at bounding box center [93, 207] width 169 height 20
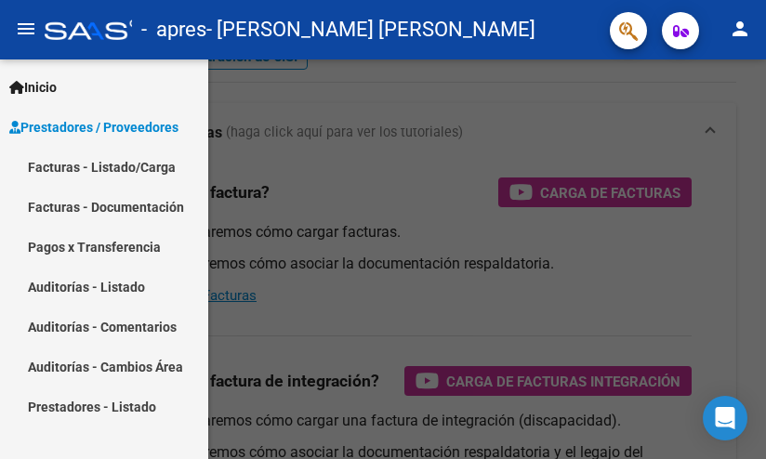
click at [133, 154] on link "Facturas - Listado/Carga" at bounding box center [104, 167] width 208 height 40
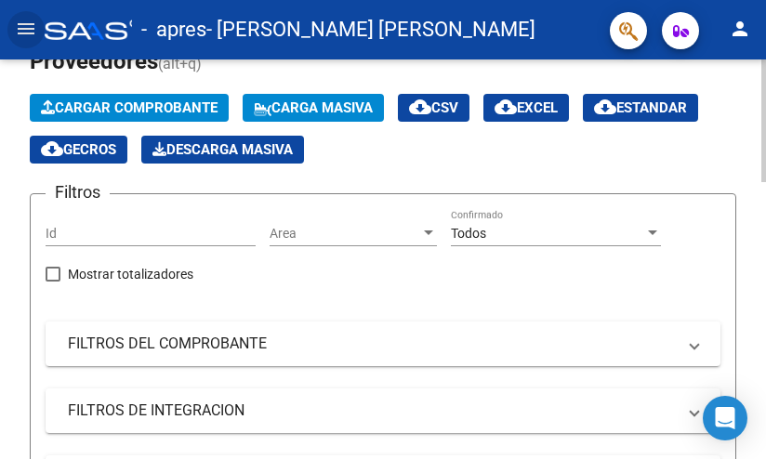
click at [160, 105] on span "Cargar Comprobante" at bounding box center [129, 108] width 177 height 17
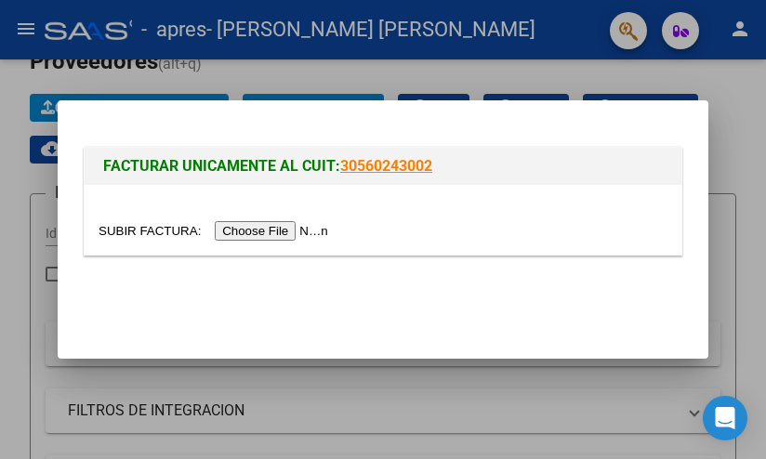
click at [185, 227] on input "file" at bounding box center [216, 231] width 235 height 20
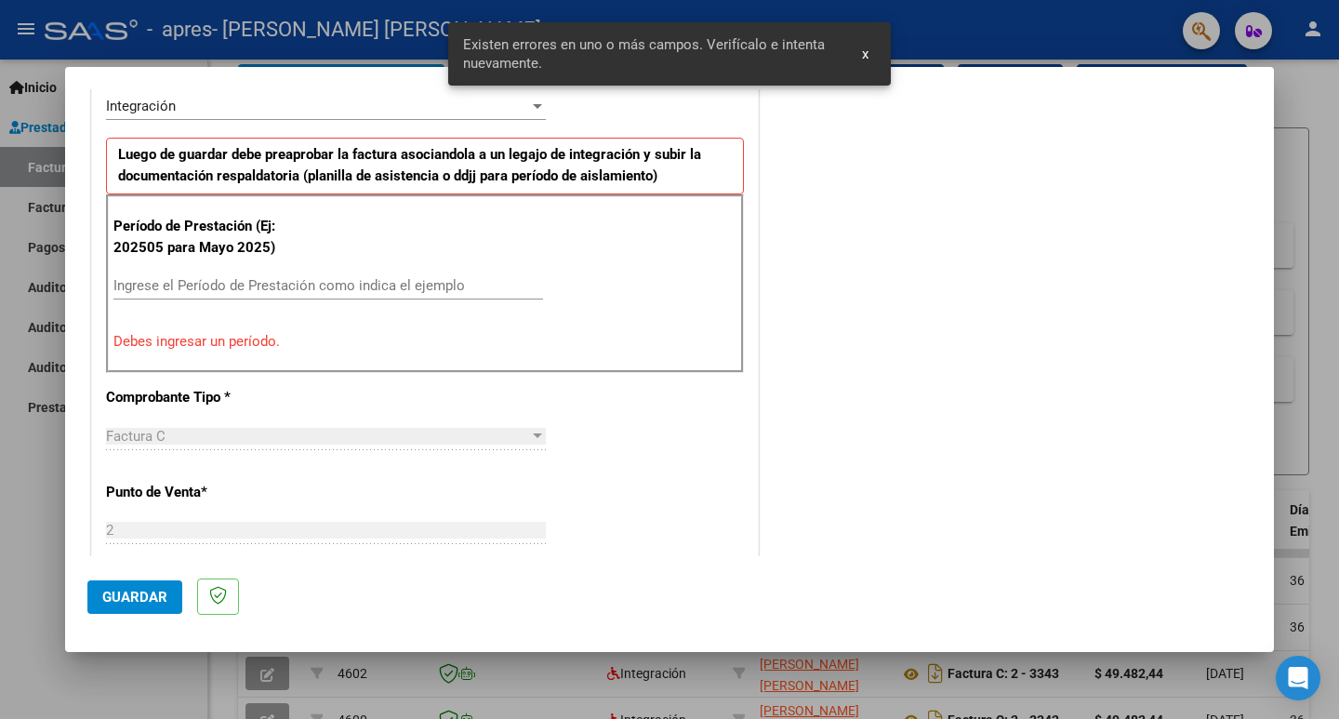
scroll to position [505, 0]
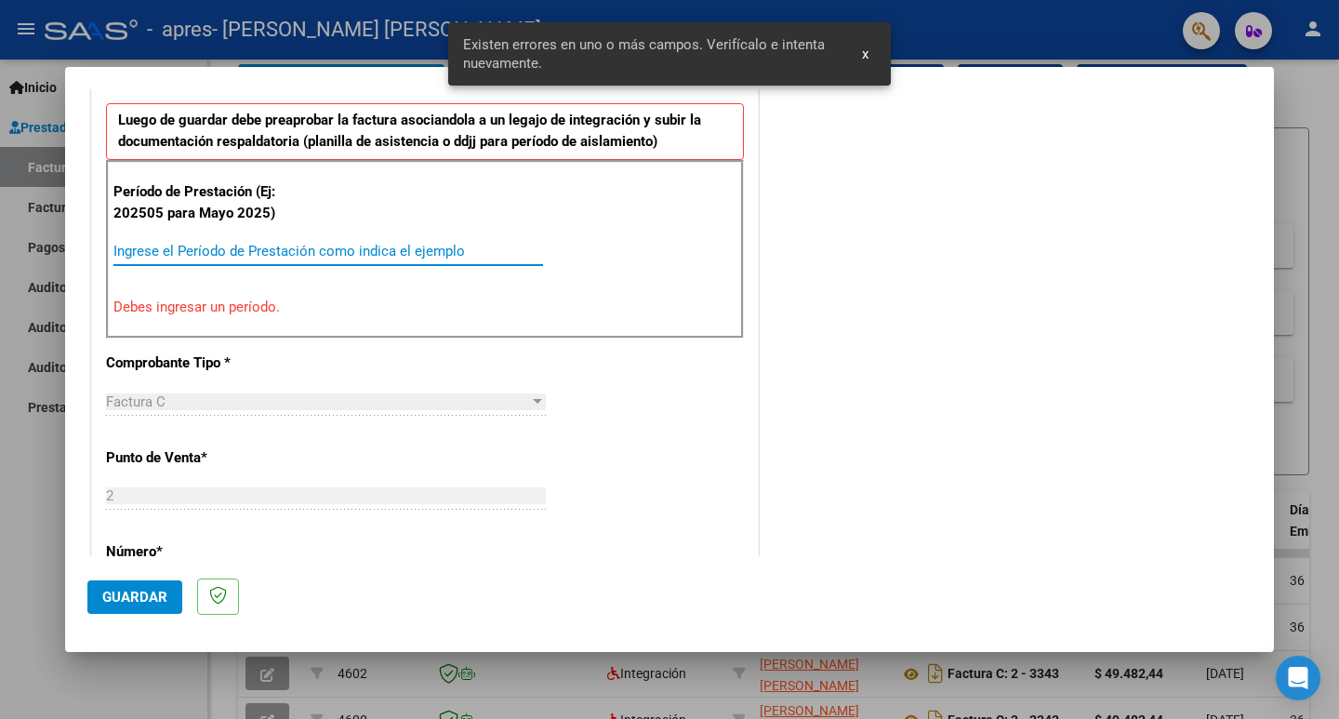
click at [282, 247] on input "Ingrese el Período de Prestación como indica el ejemplo" at bounding box center [328, 251] width 430 height 17
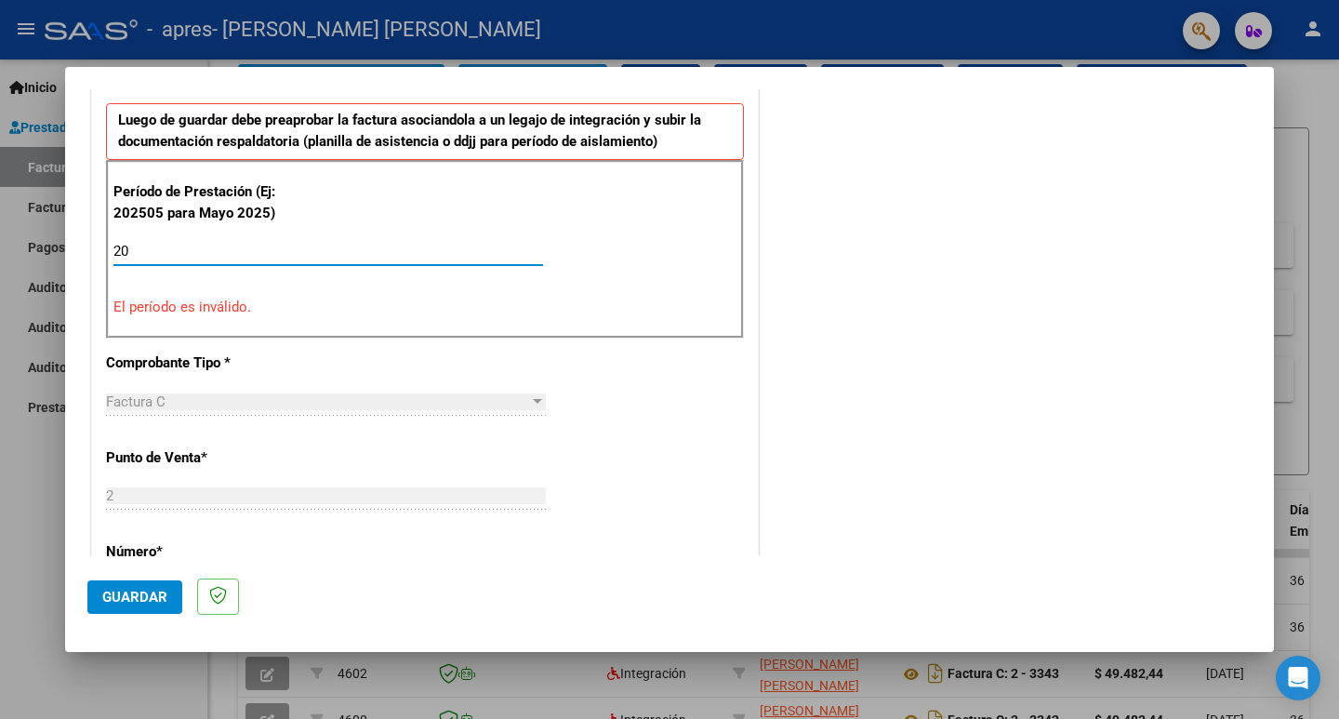
type input "2"
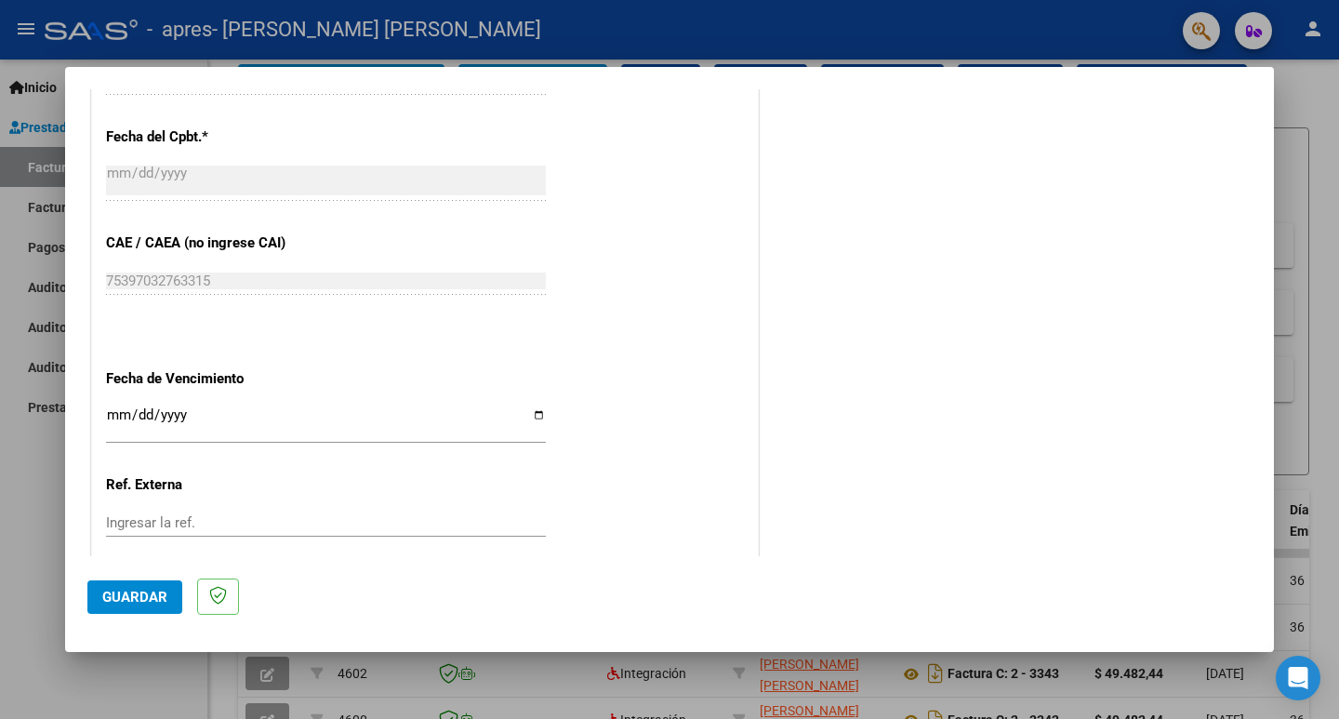
scroll to position [1063, 0]
type input "202509"
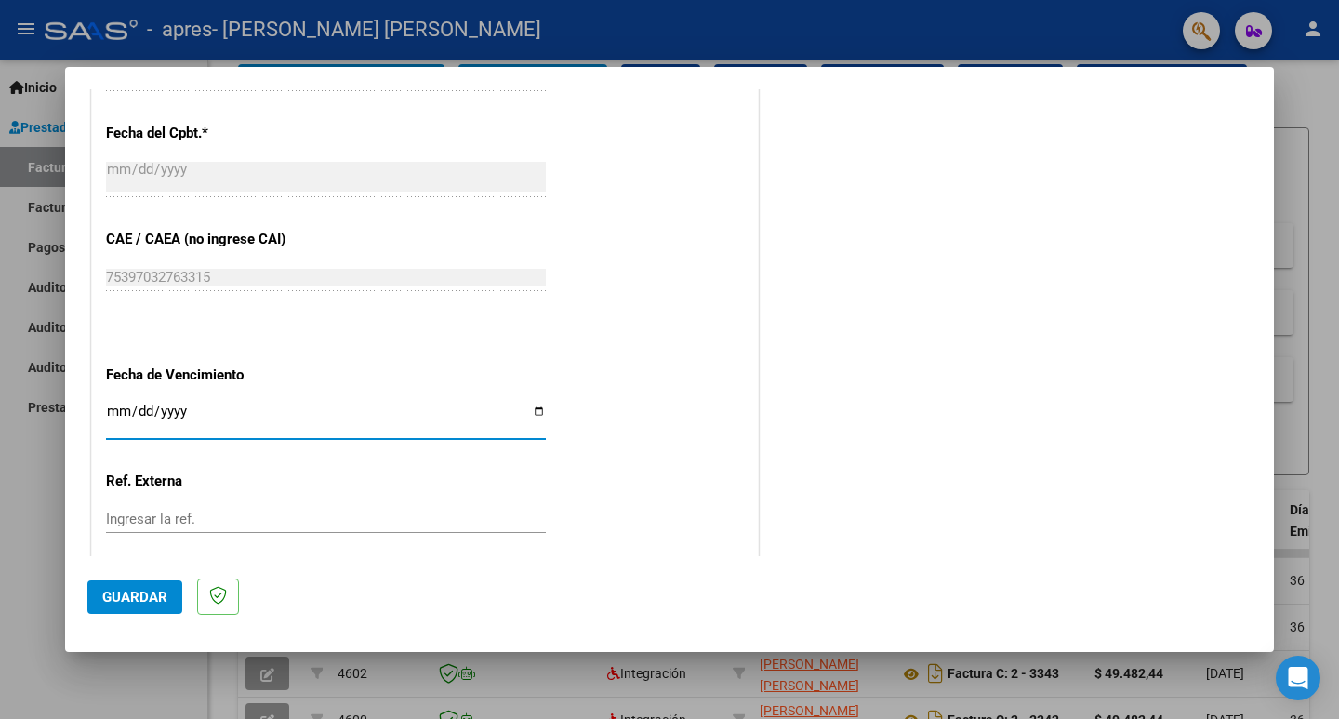
click at [532, 414] on input "Ingresar la fecha" at bounding box center [326, 419] width 440 height 30
type input "[DATE]"
drag, startPoint x: 152, startPoint y: 595, endPoint x: 129, endPoint y: 612, distance: 27.9
click at [150, 458] on span "Guardar" at bounding box center [134, 597] width 65 height 17
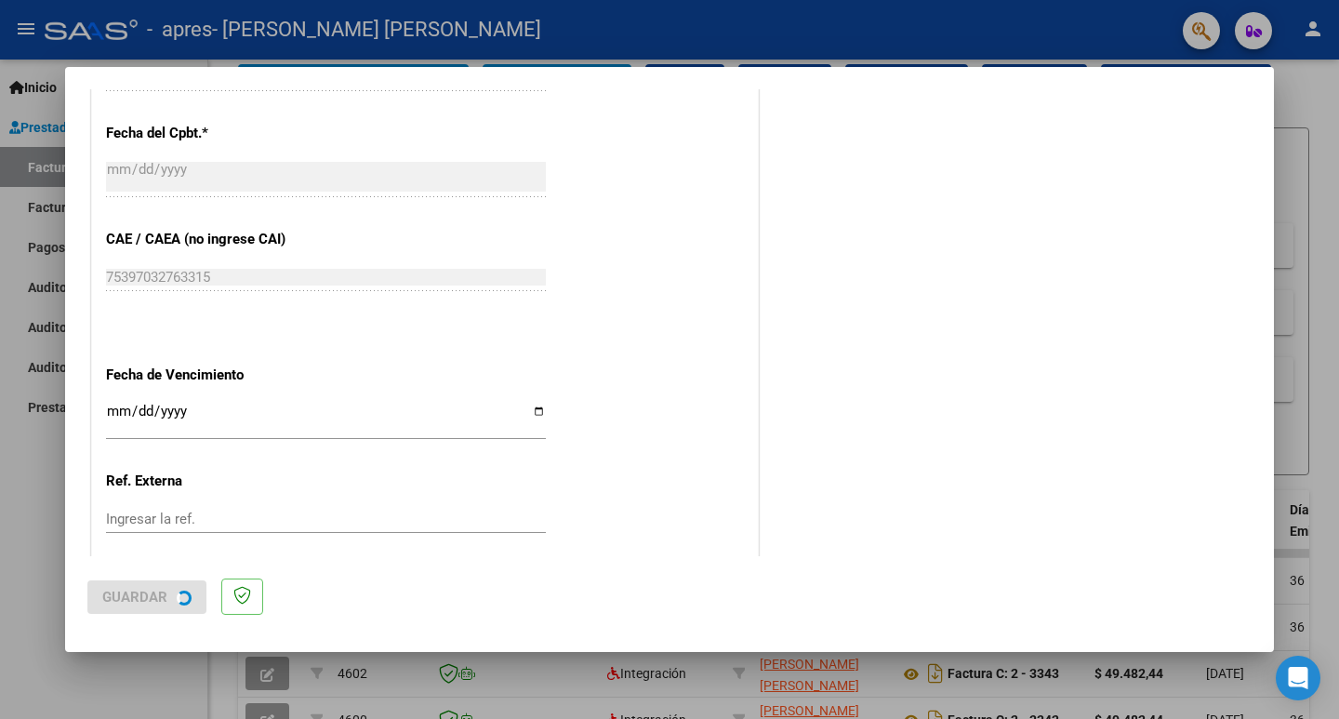
scroll to position [0, 0]
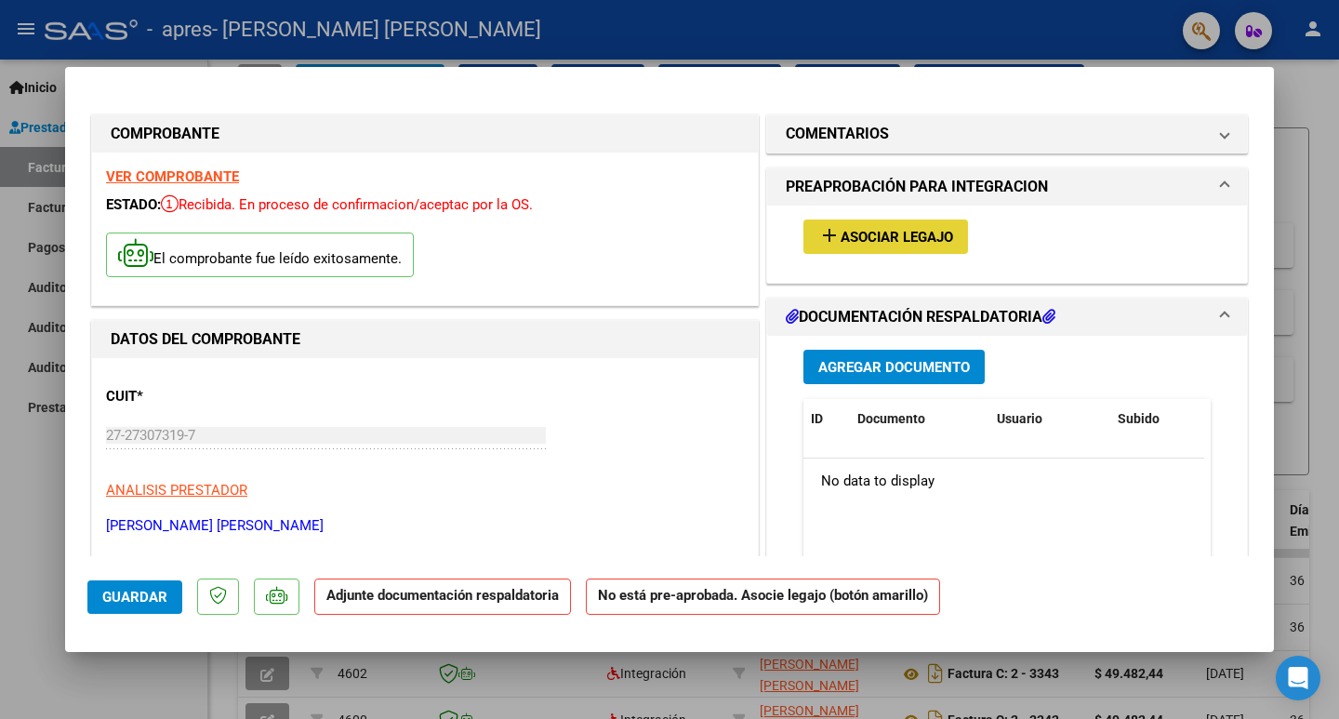
click at [751, 221] on button "add Asociar Legajo" at bounding box center [885, 236] width 165 height 34
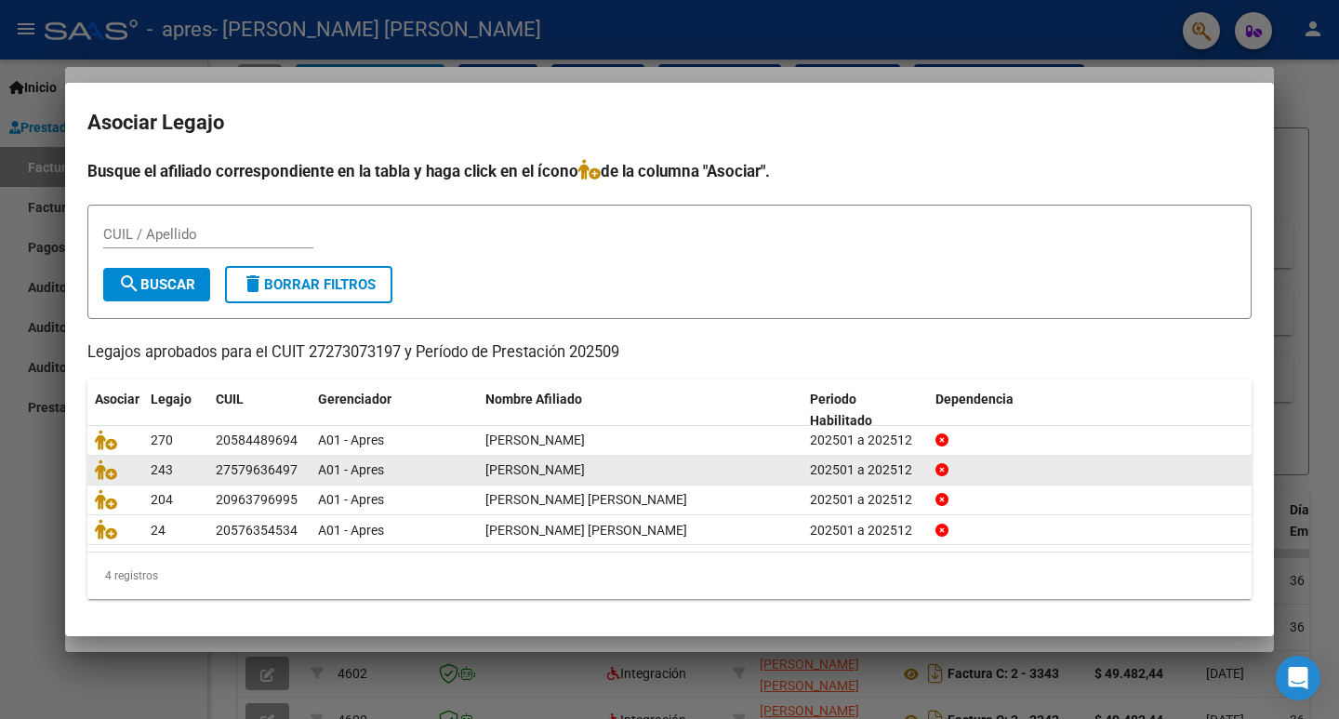
click at [253, 458] on div "27579636497" at bounding box center [257, 469] width 82 height 21
click at [103, 458] on icon at bounding box center [106, 469] width 22 height 20
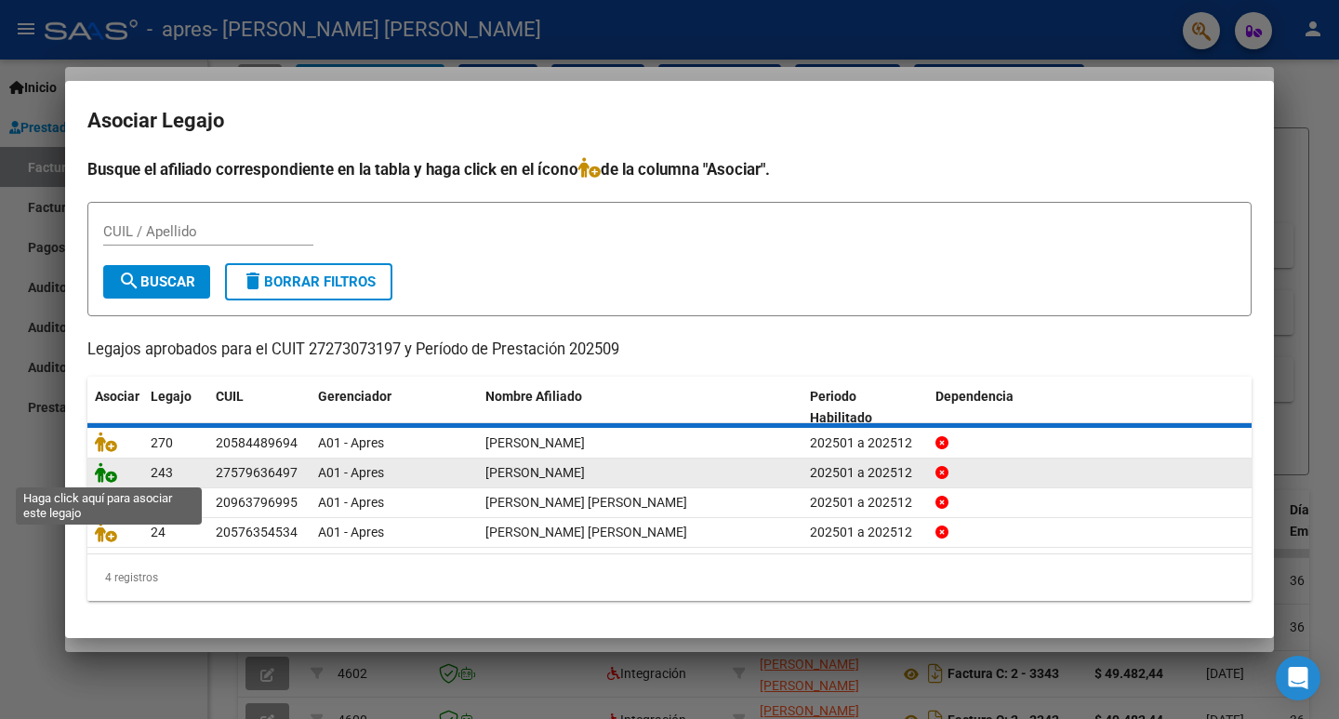
click at [106, 458] on icon at bounding box center [106, 472] width 22 height 20
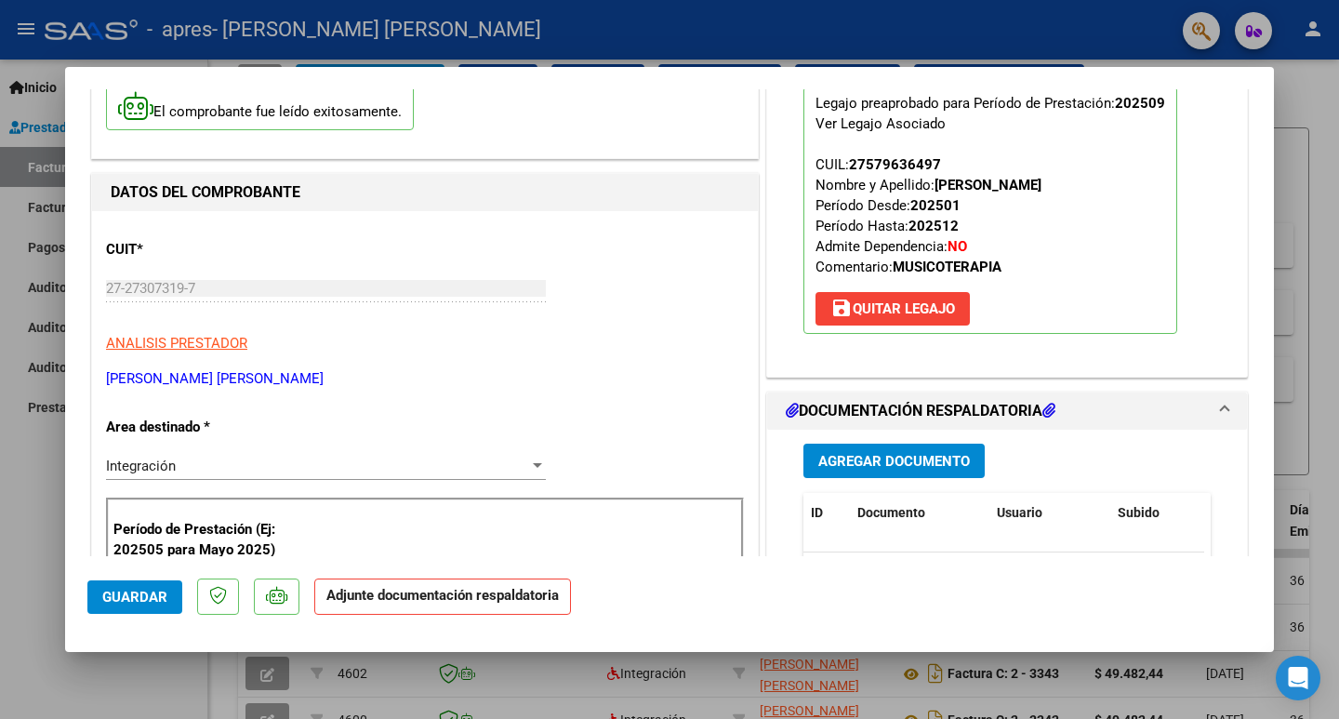
scroll to position [372, 0]
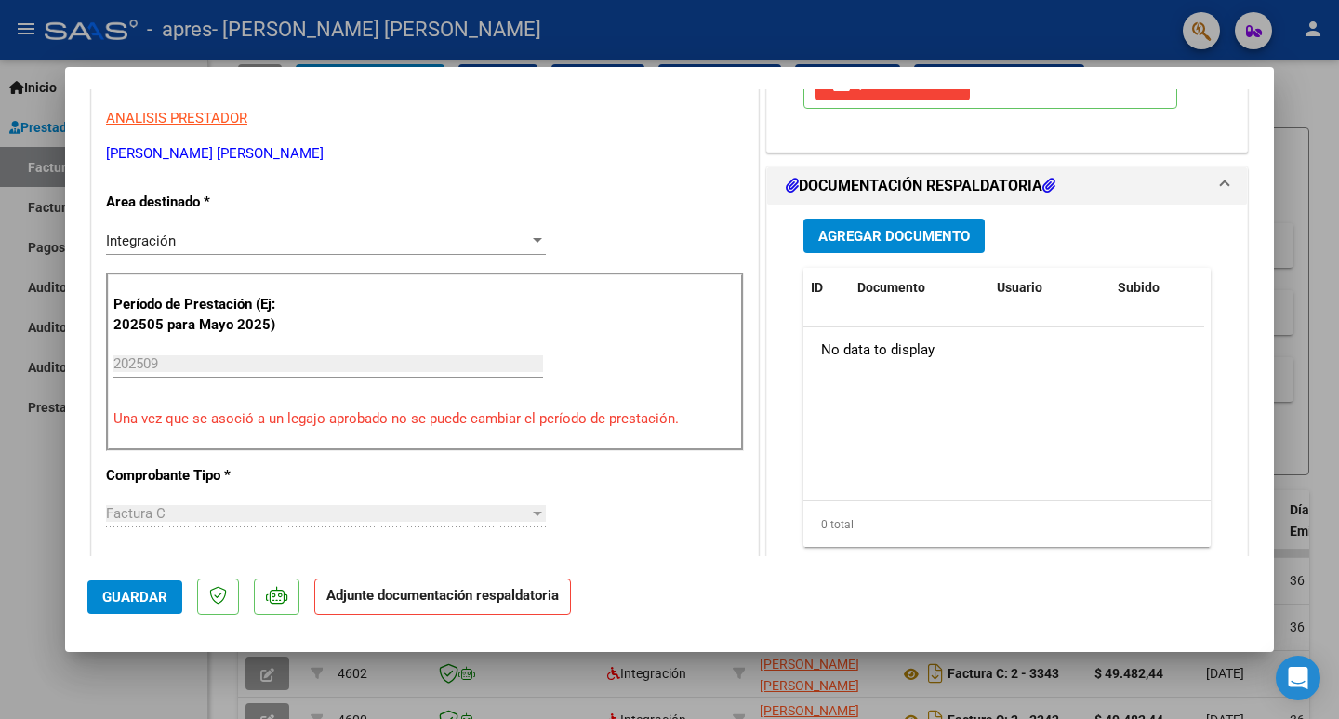
click at [751, 228] on span "Agregar Documento" at bounding box center [894, 236] width 152 height 17
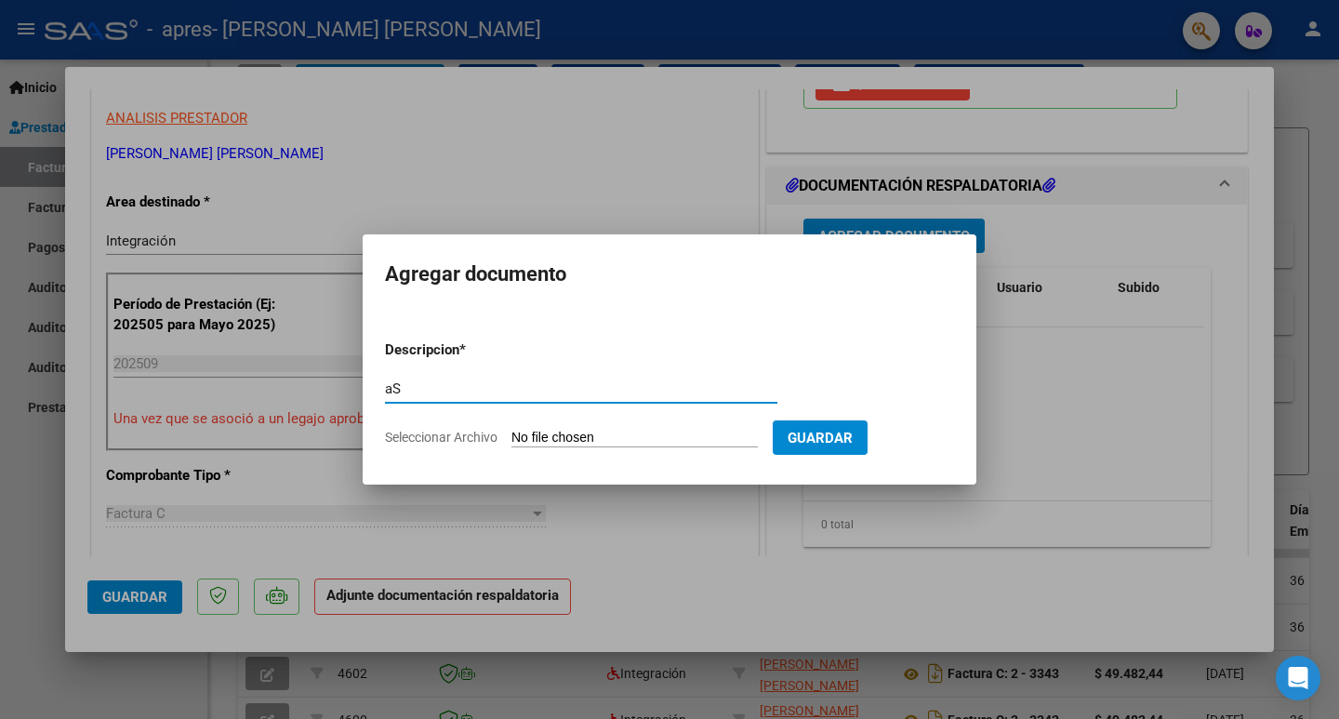
type input "a"
type input "ASISTENCIA [PERSON_NAME]"
click at [485, 433] on span "Seleccionar Archivo" at bounding box center [441, 437] width 113 height 15
click at [511, 433] on input "Seleccionar Archivo" at bounding box center [634, 439] width 246 height 18
type input "C:\fakepath\Asistencia [PERSON_NAME] sep_5.pdf"
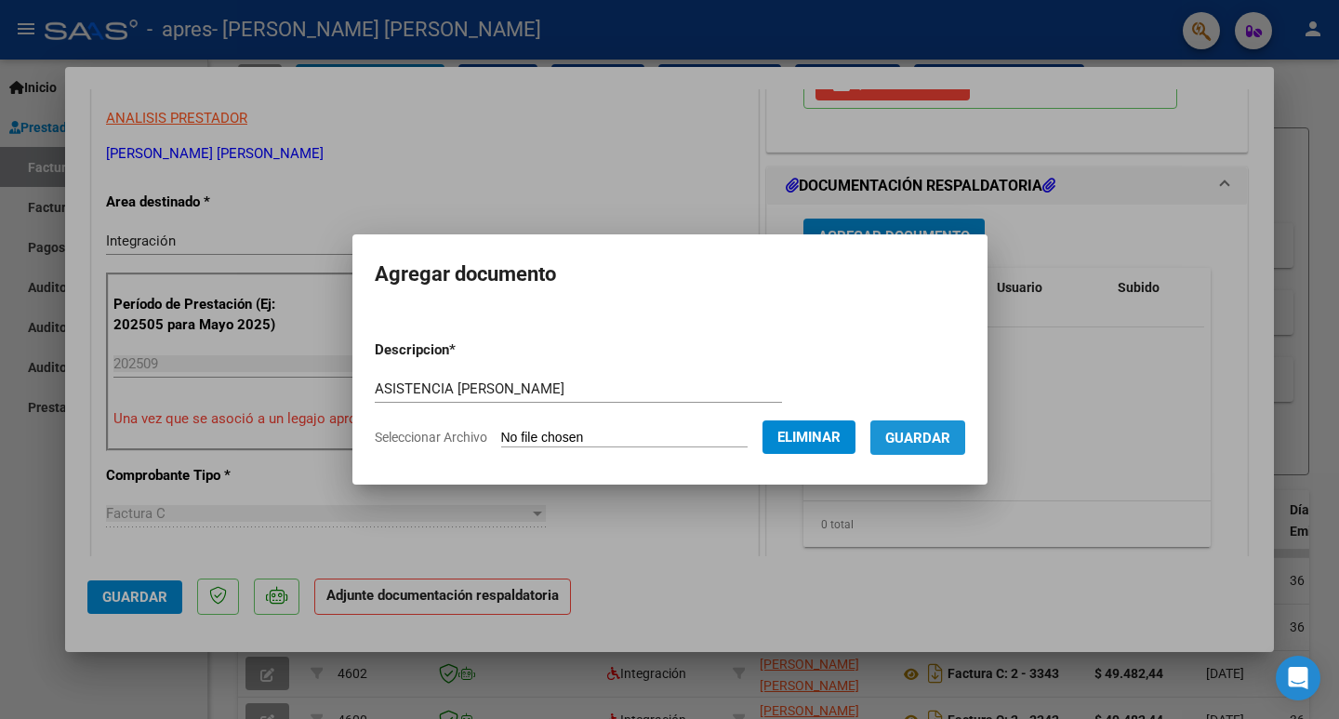
click at [751, 432] on span "Guardar" at bounding box center [917, 438] width 65 height 17
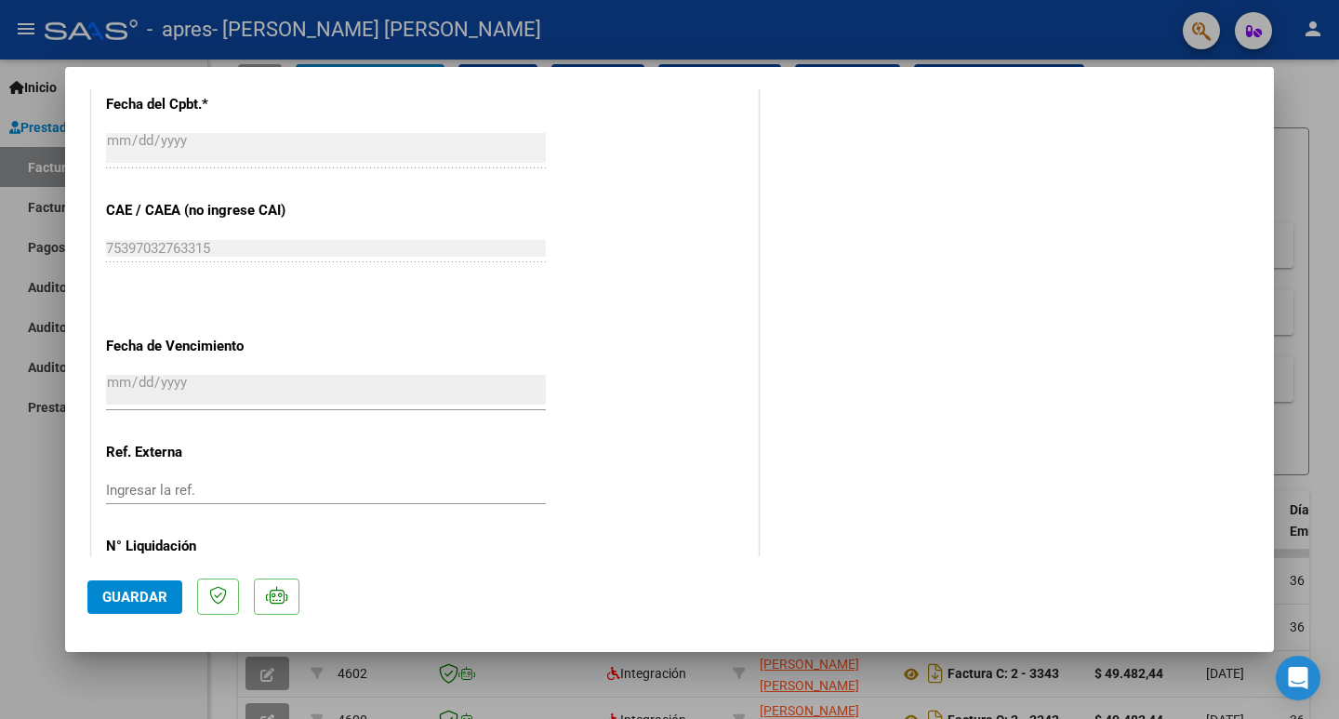
scroll to position [1198, 0]
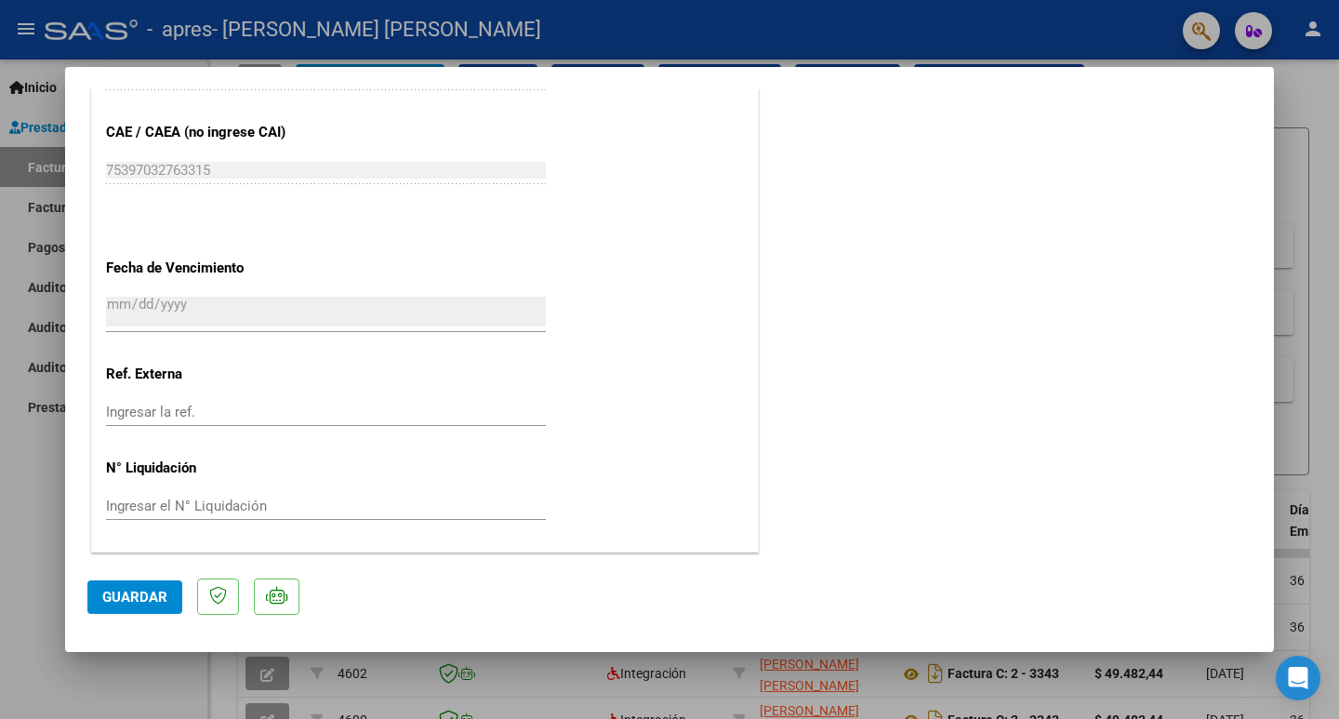
drag, startPoint x: 141, startPoint y: 603, endPoint x: 20, endPoint y: 571, distance: 125.9
click at [140, 458] on span "Guardar" at bounding box center [134, 597] width 65 height 17
click at [19, 458] on div at bounding box center [669, 359] width 1339 height 719
type input "$ 0,00"
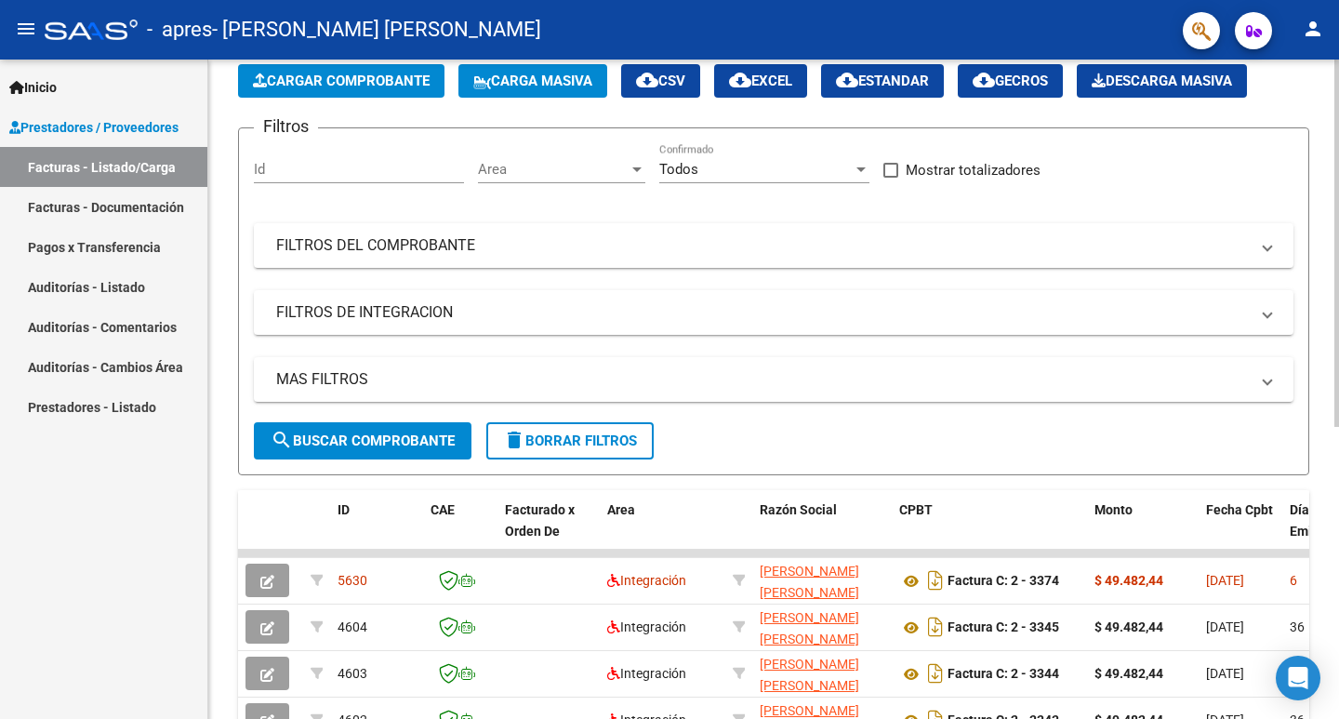
click at [344, 92] on button "Cargar Comprobante" at bounding box center [341, 80] width 206 height 33
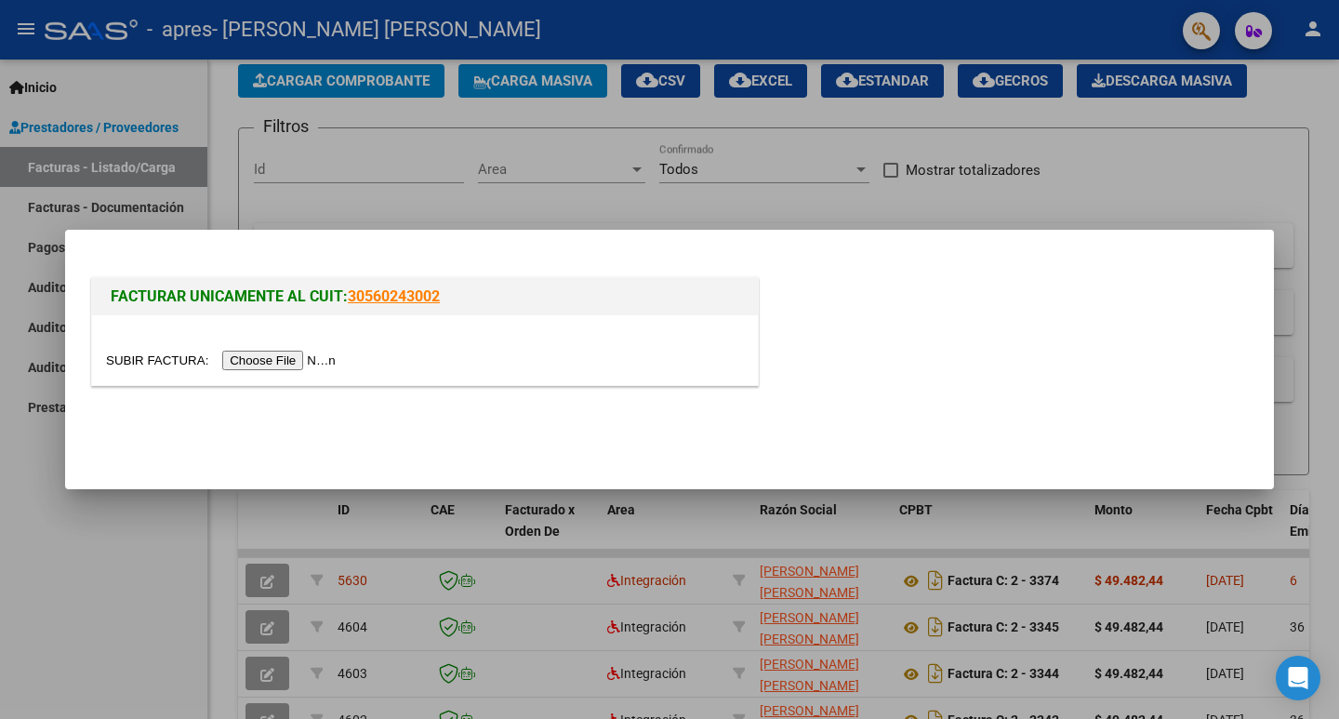
click at [275, 343] on div at bounding box center [425, 350] width 666 height 70
click at [274, 350] on div at bounding box center [425, 360] width 638 height 21
click at [325, 358] on input "file" at bounding box center [223, 361] width 235 height 20
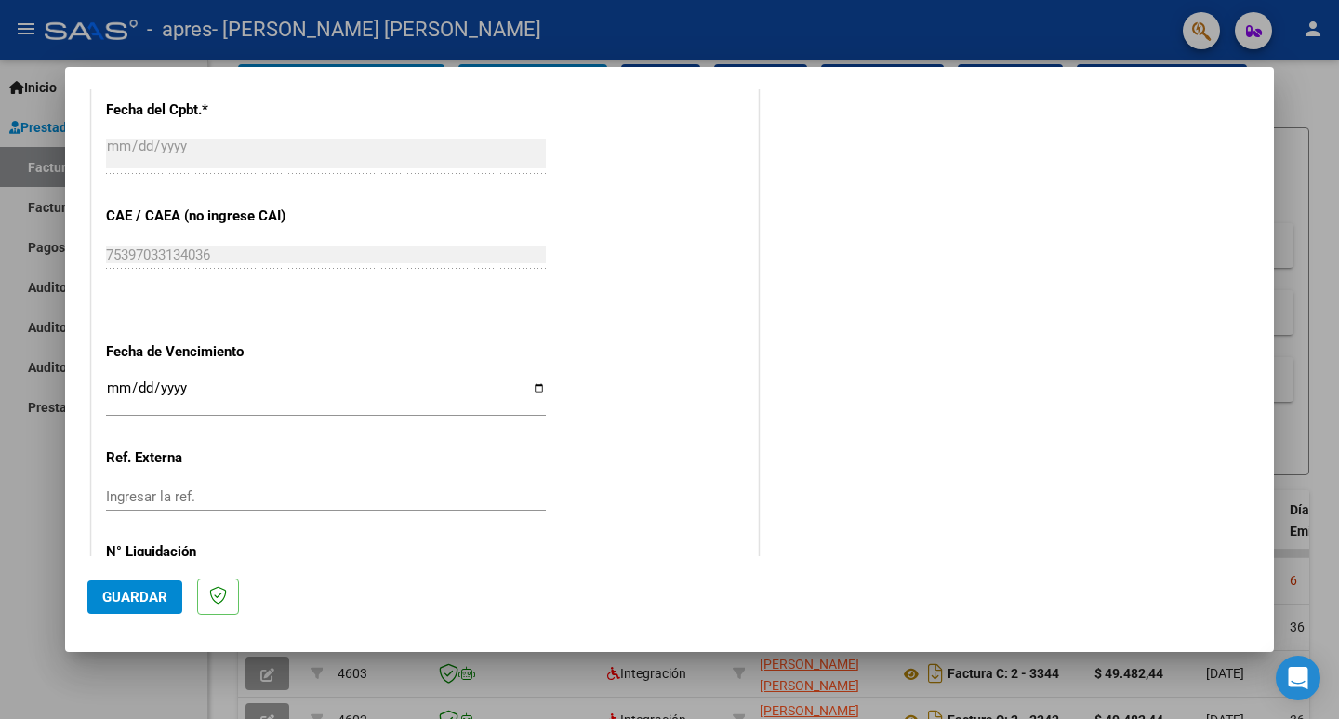
scroll to position [1219, 0]
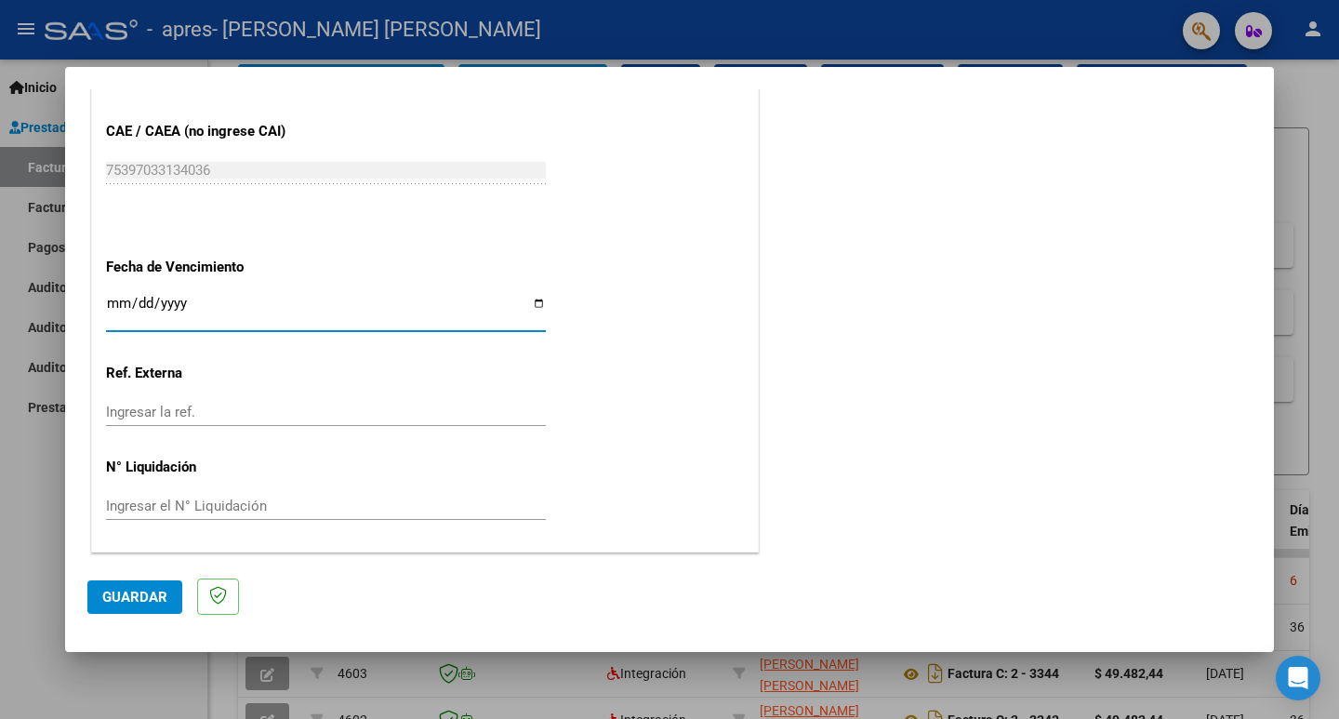
click at [534, 305] on input "Ingresar la fecha" at bounding box center [326, 311] width 440 height 30
type input "[DATE]"
click at [130, 458] on span "Guardar" at bounding box center [134, 597] width 65 height 17
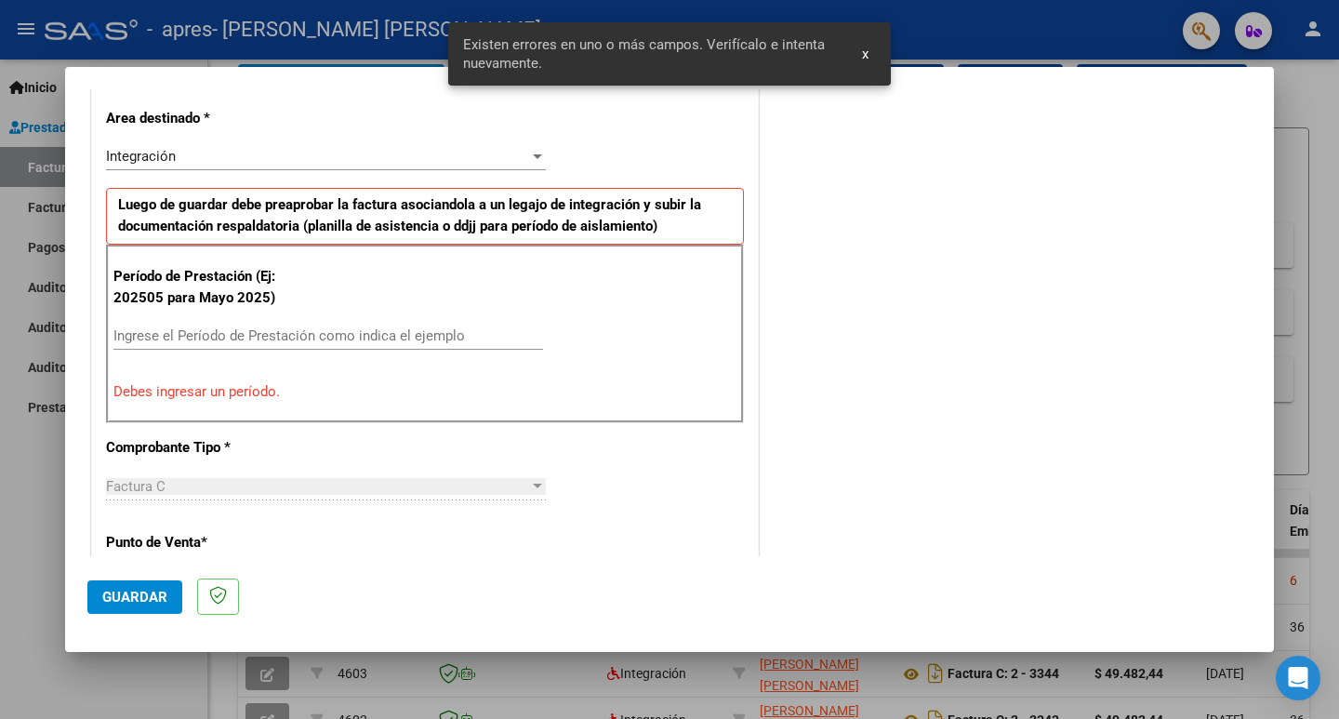
scroll to position [414, 0]
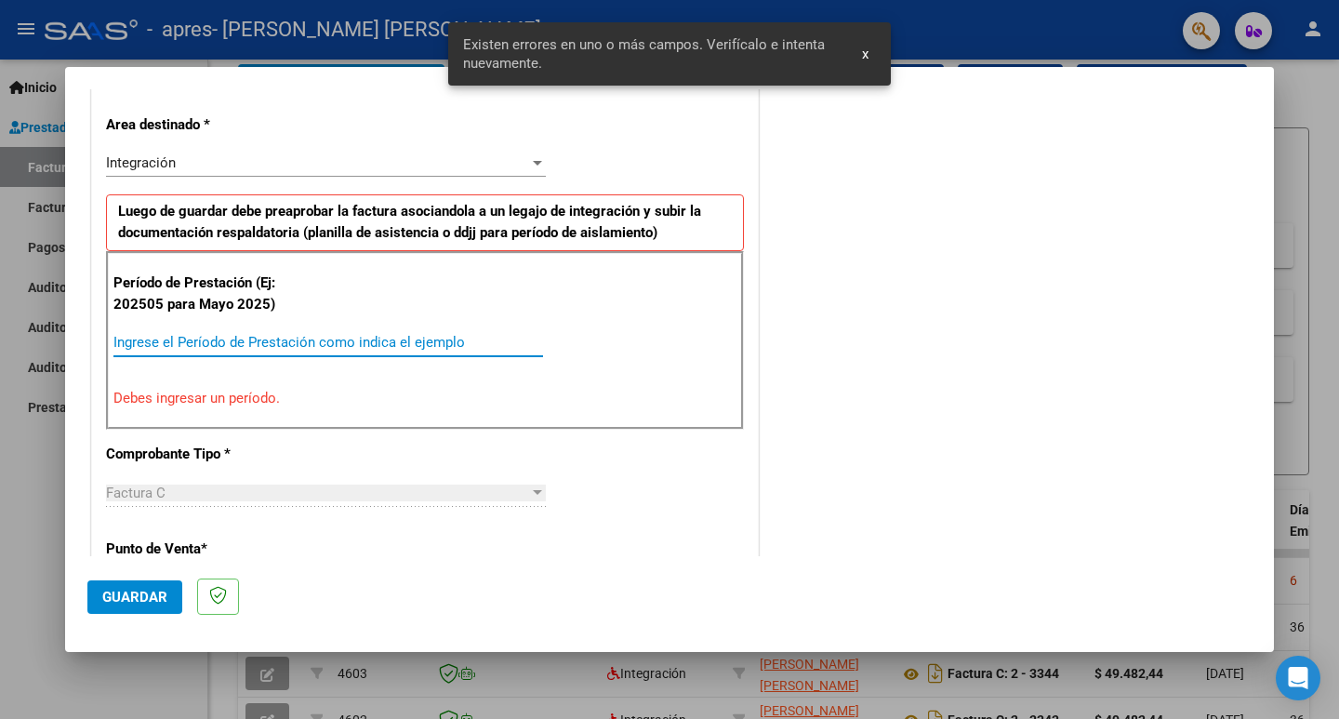
click at [472, 338] on input "Ingrese el Período de Prestación como indica el ejemplo" at bounding box center [328, 342] width 430 height 17
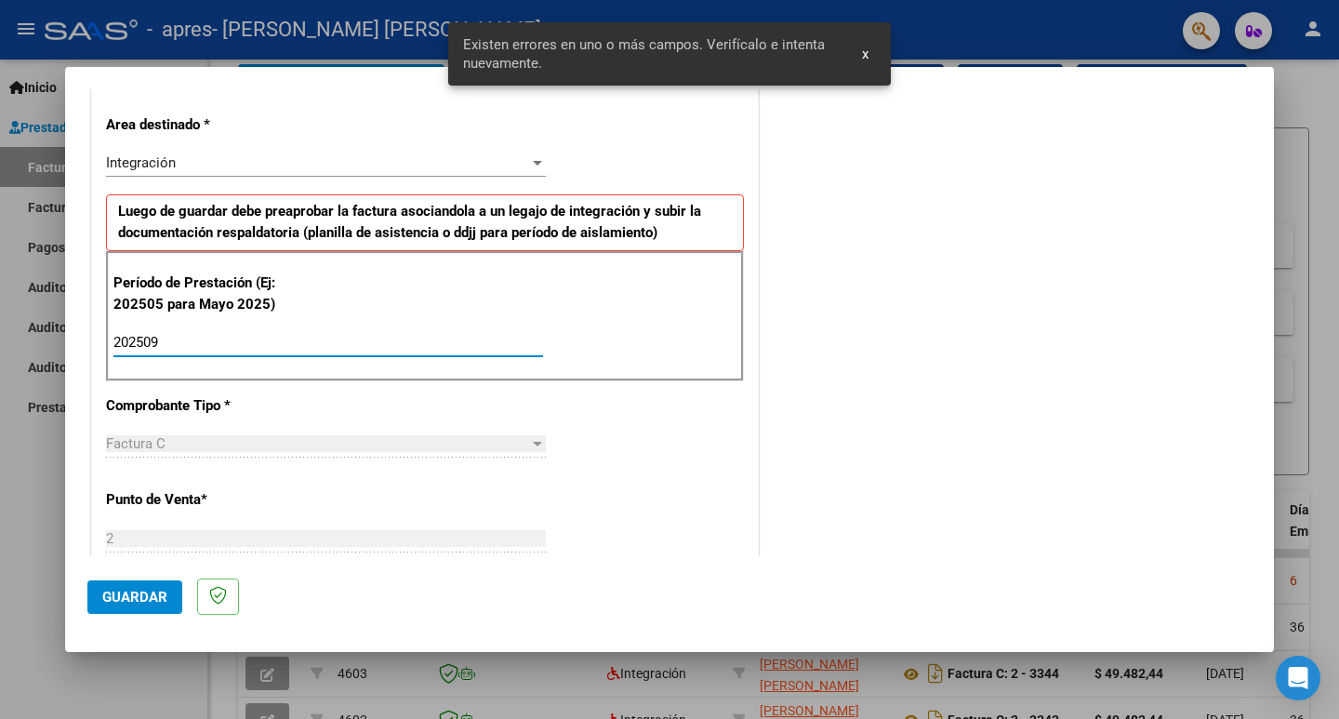
type input "202509"
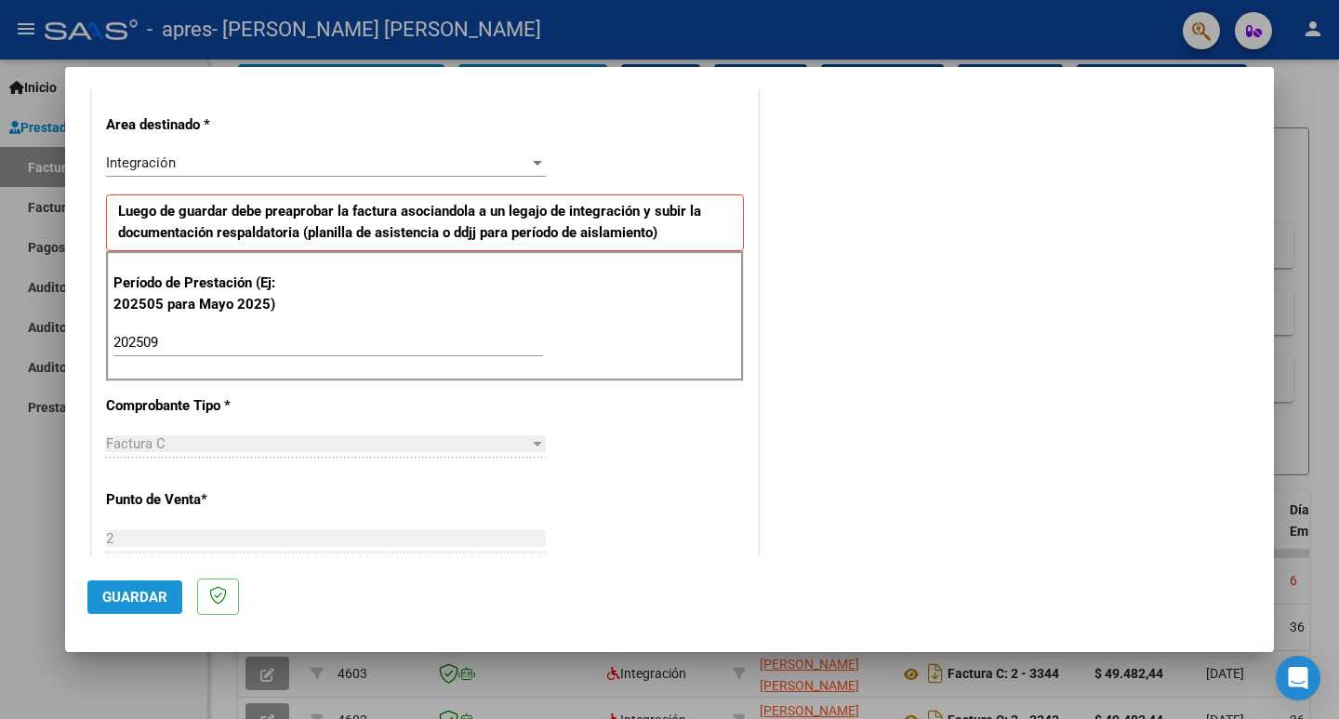
click at [131, 458] on span "Guardar" at bounding box center [134, 597] width 65 height 17
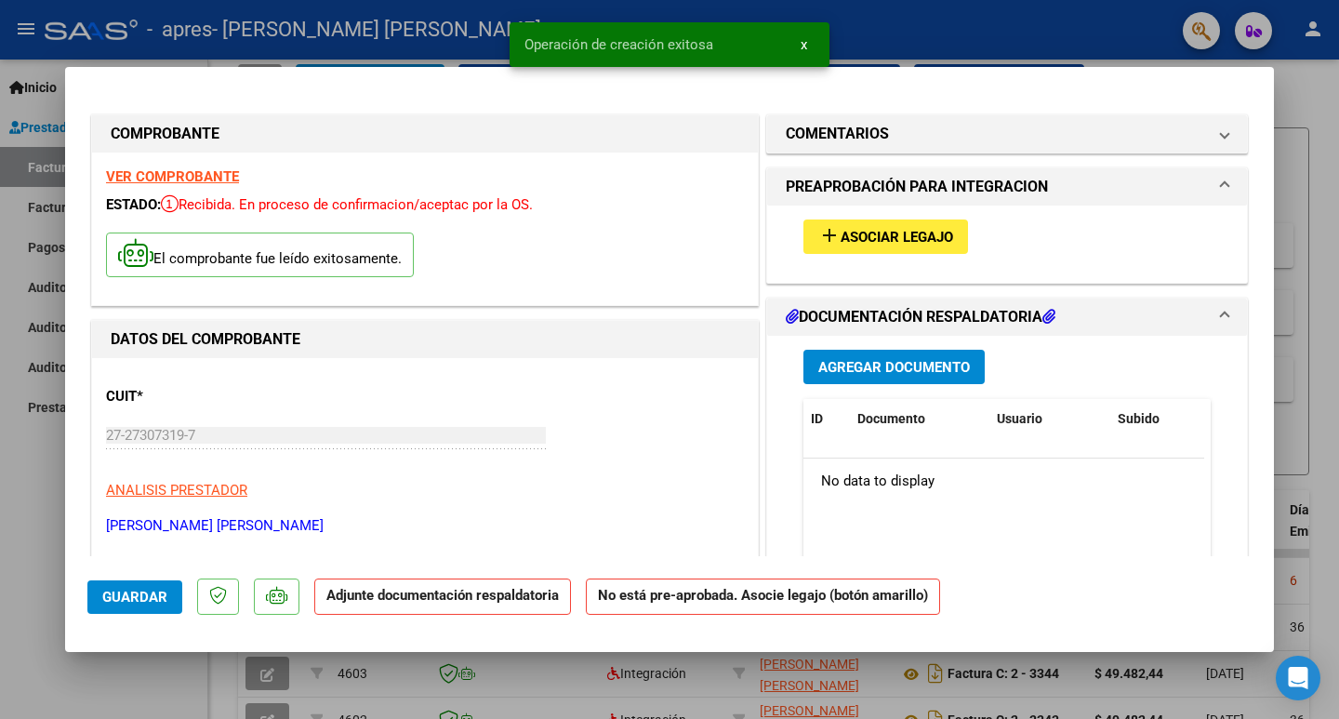
click at [751, 238] on span "Asociar Legajo" at bounding box center [897, 237] width 113 height 17
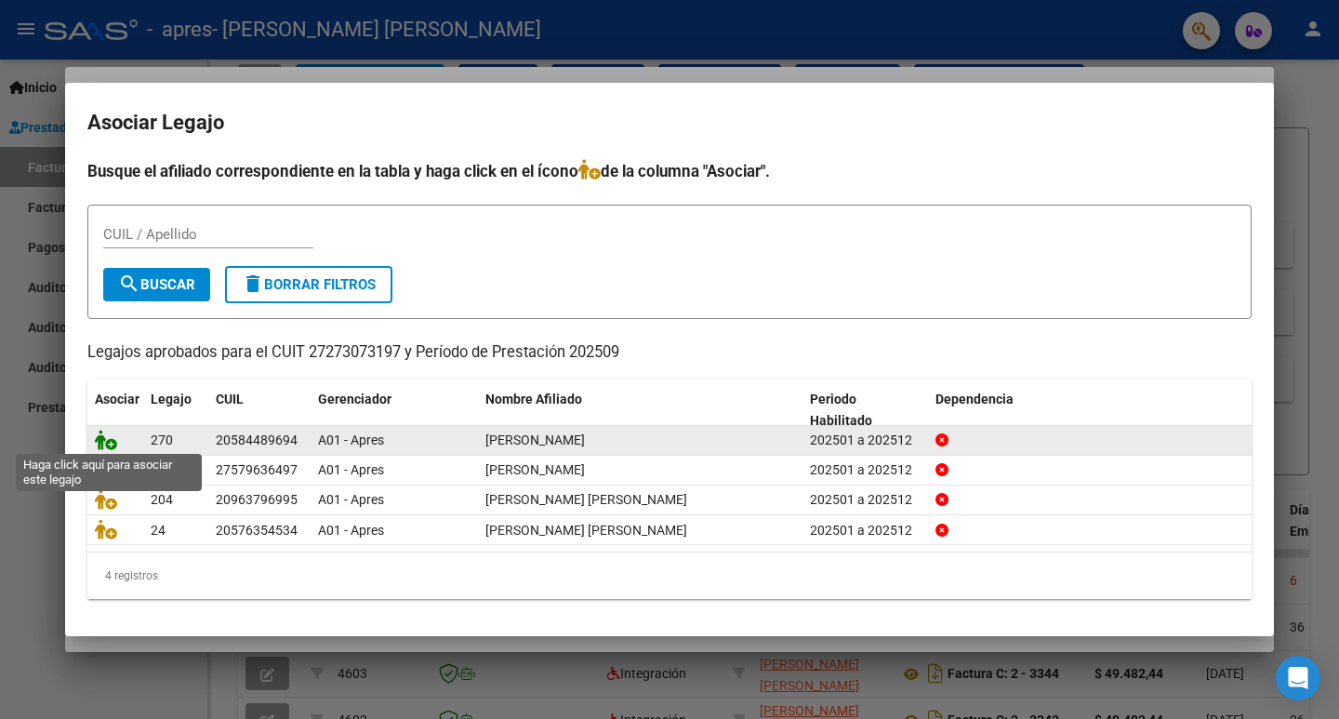
click at [108, 440] on icon at bounding box center [106, 440] width 22 height 20
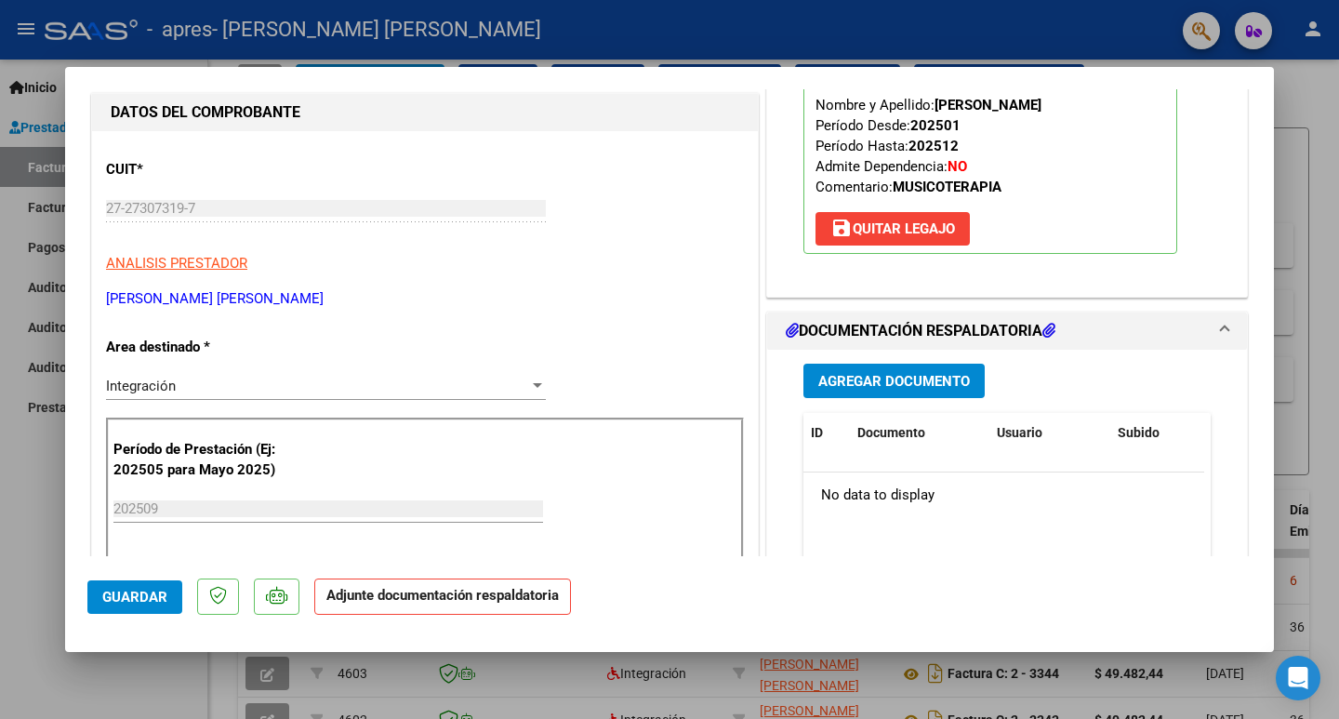
scroll to position [279, 0]
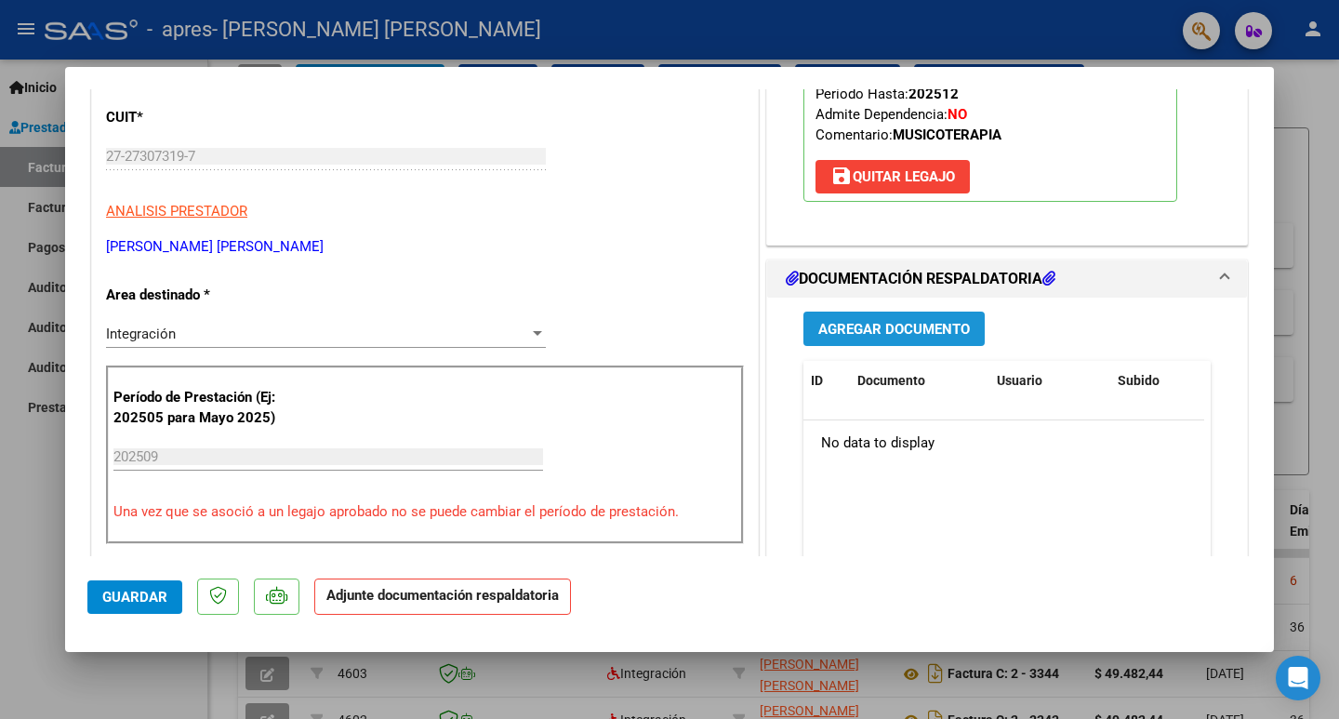
click at [751, 329] on span "Agregar Documento" at bounding box center [894, 329] width 152 height 17
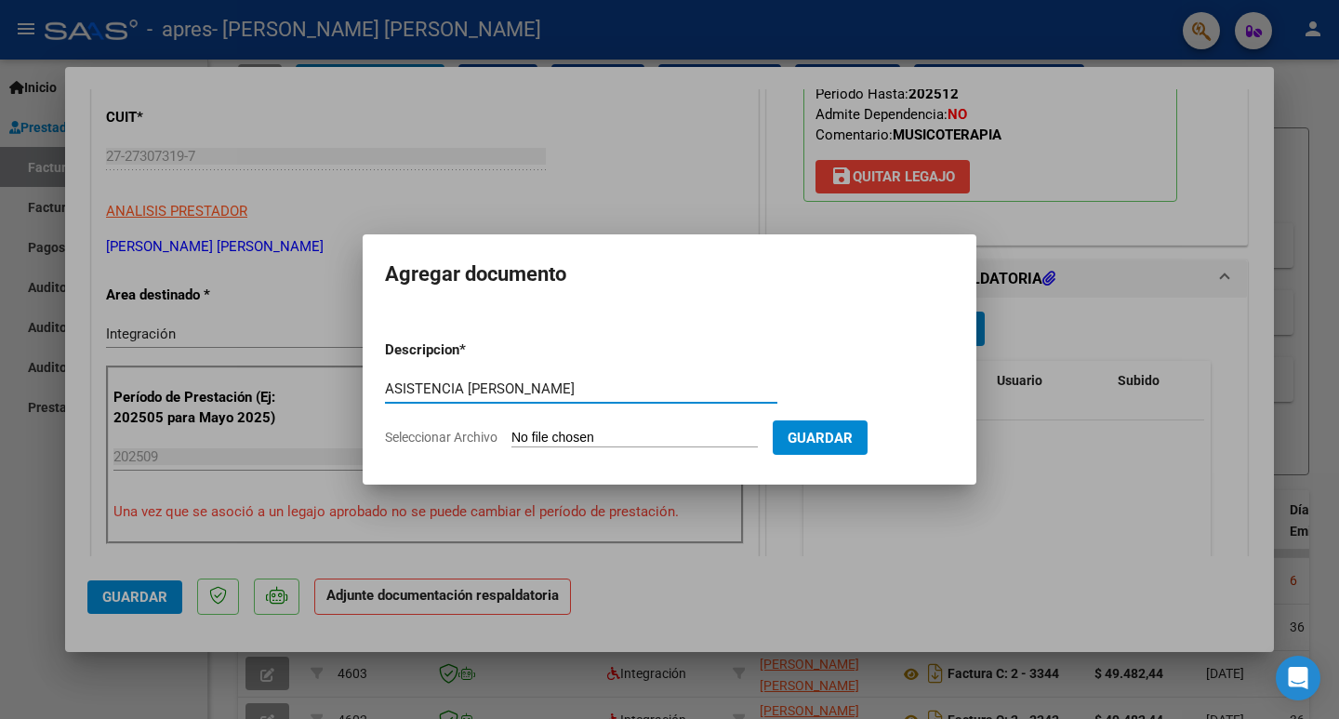
type input "ASISTENCIA [PERSON_NAME]"
click at [476, 440] on span "Seleccionar Archivo" at bounding box center [441, 437] width 113 height 15
click at [511, 440] on input "Seleccionar Archivo" at bounding box center [634, 439] width 246 height 18
type input "C:\fakepath\Asistencia martin daniele sep_4.pdf"
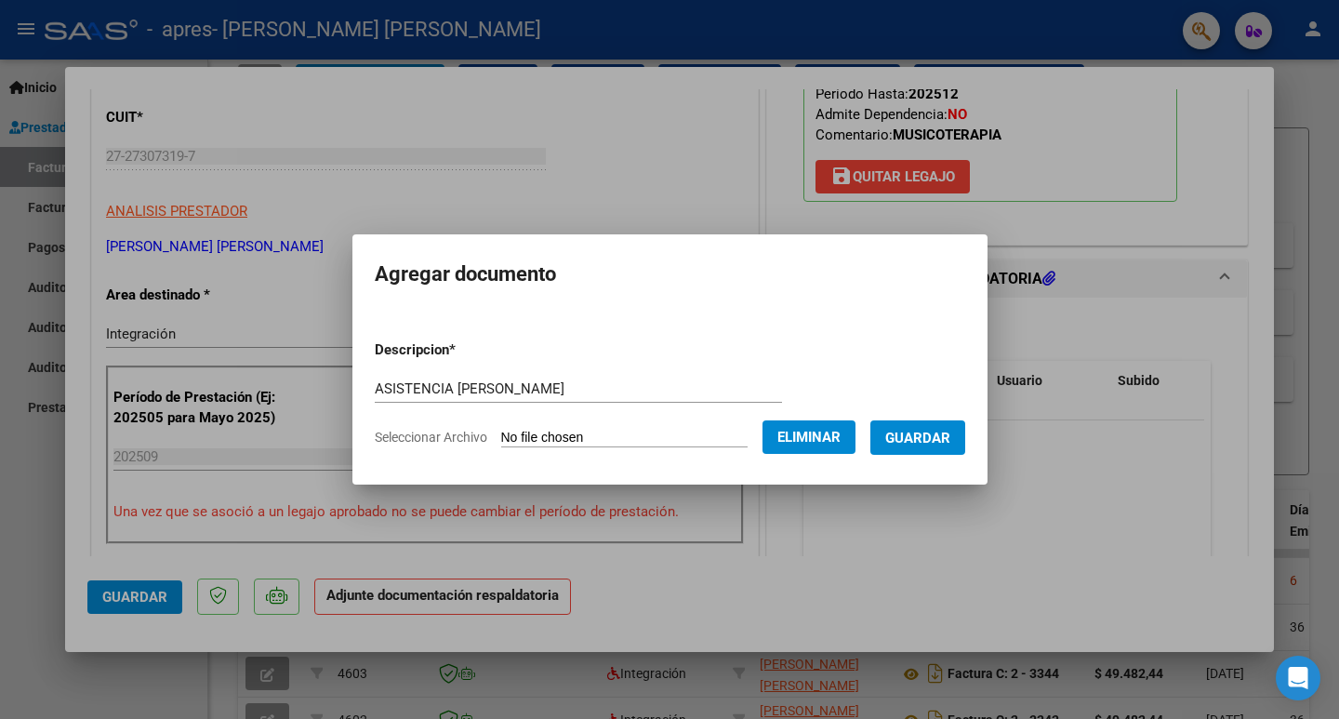
click at [751, 440] on span "Guardar" at bounding box center [917, 438] width 65 height 17
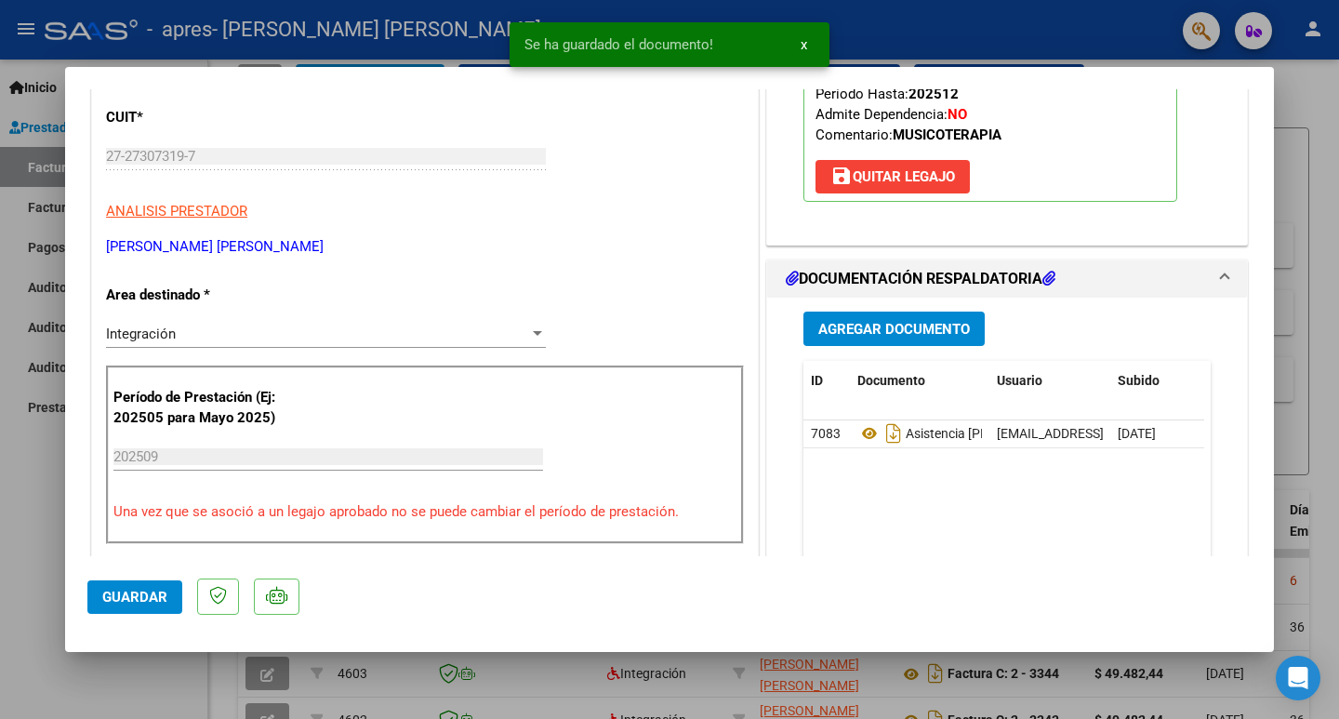
click at [26, 458] on div at bounding box center [669, 359] width 1339 height 719
type input "$ 0,00"
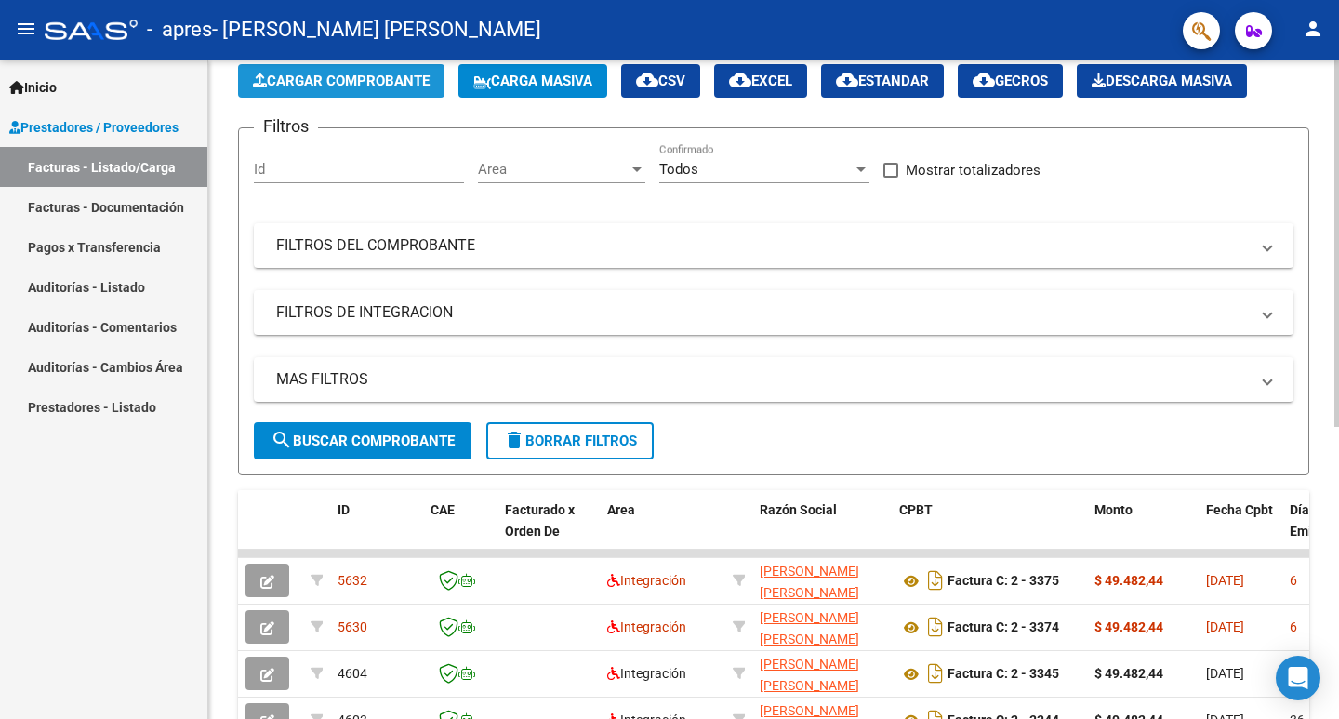
click at [341, 77] on span "Cargar Comprobante" at bounding box center [341, 81] width 177 height 17
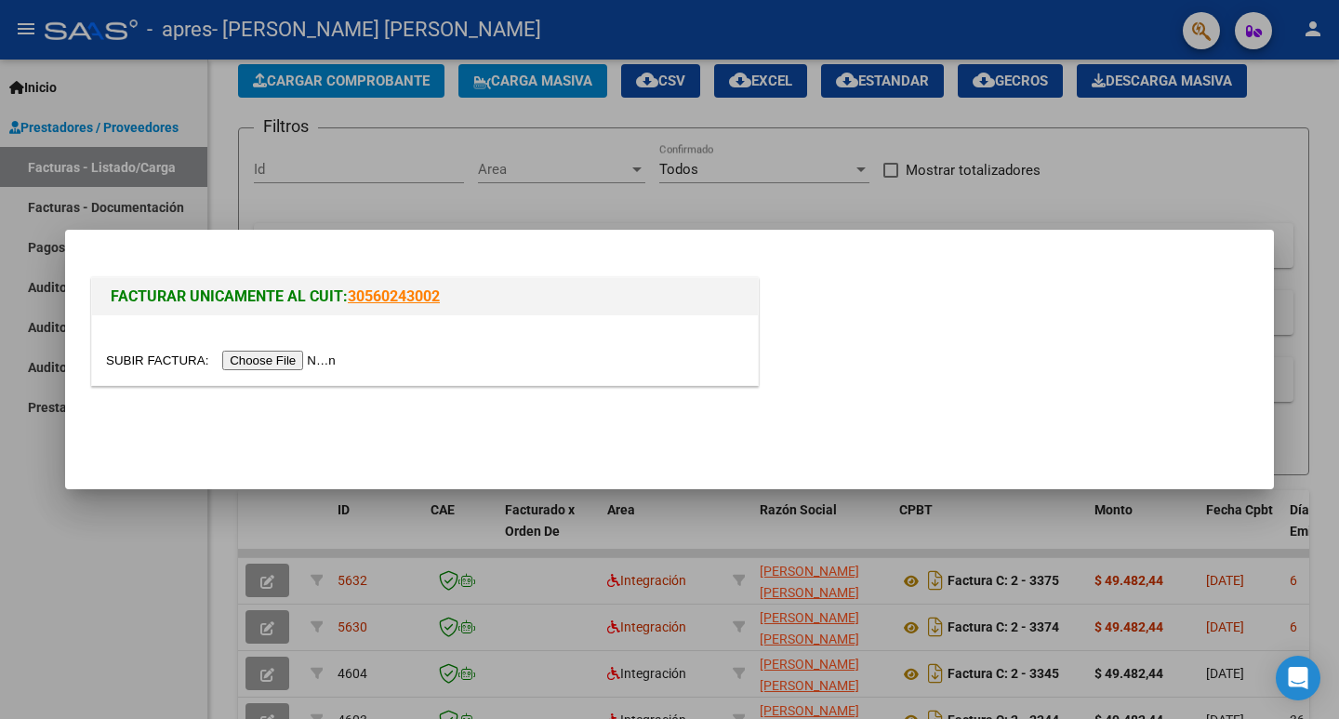
click at [337, 356] on input "file" at bounding box center [223, 361] width 235 height 20
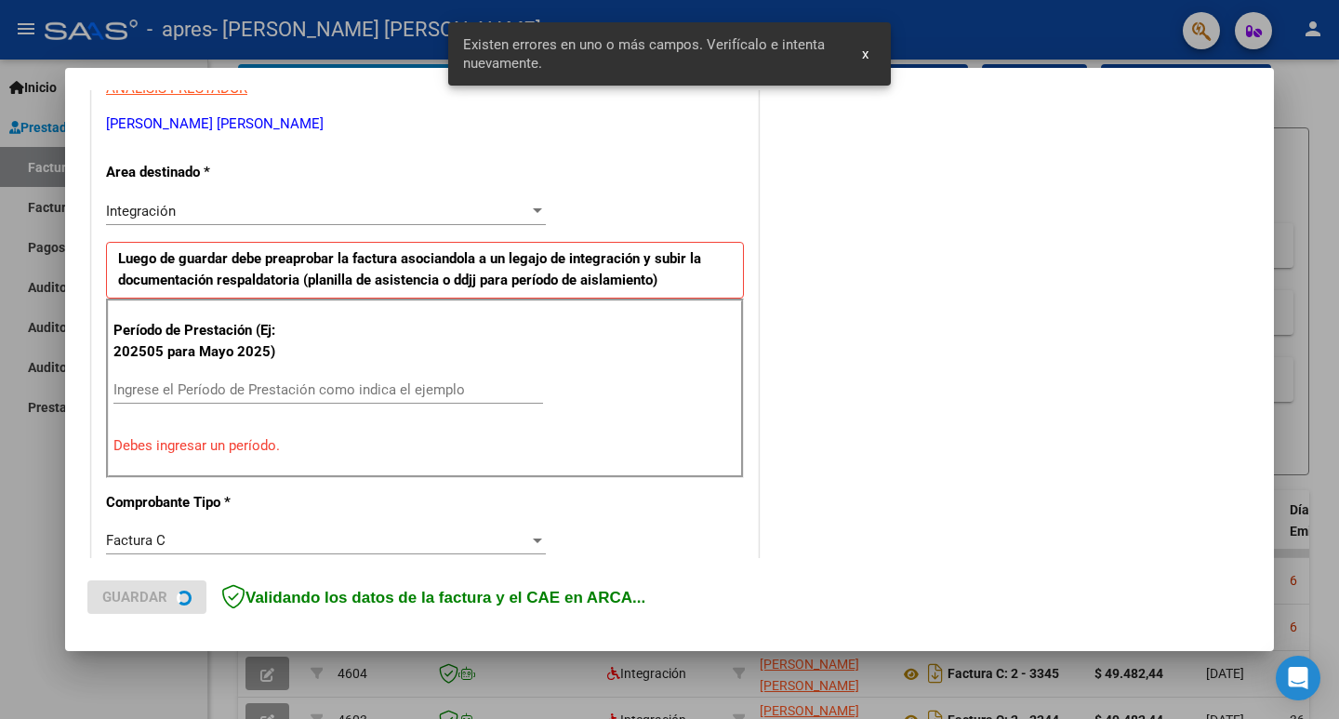
scroll to position [388, 0]
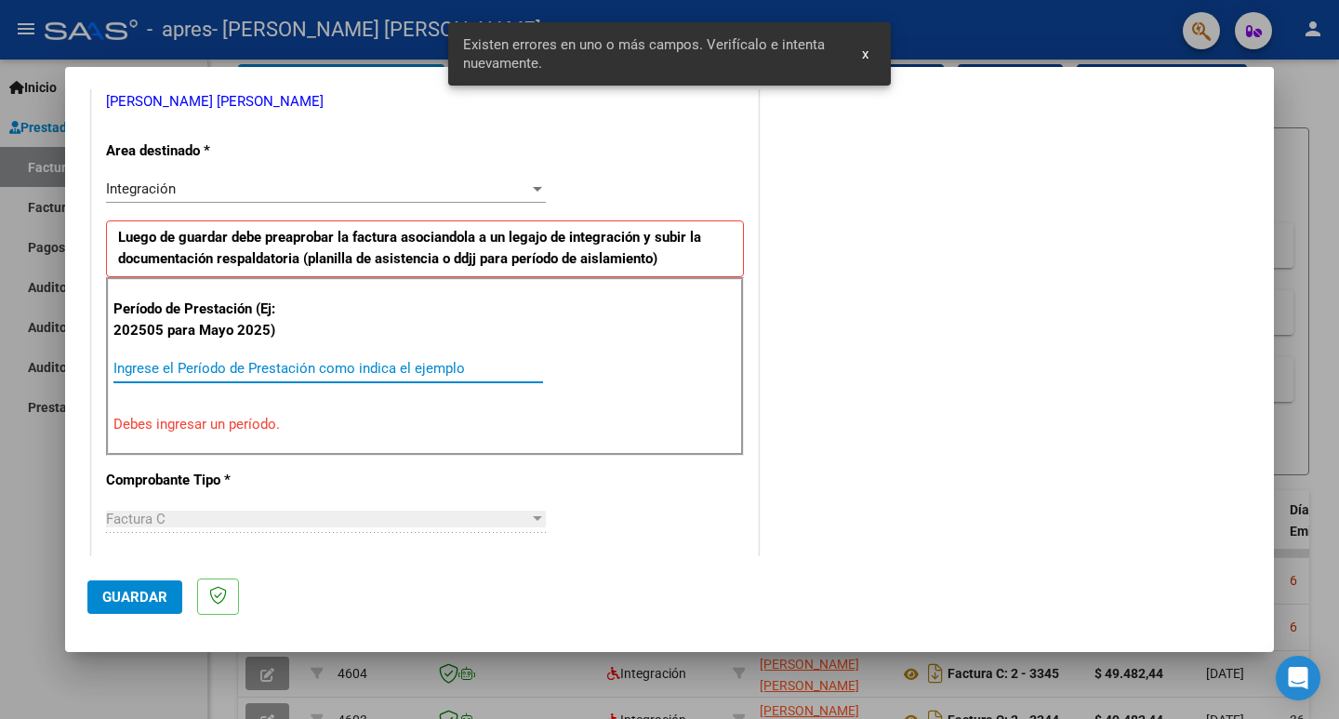
click at [246, 364] on input "Ingrese el Período de Prestación como indica el ejemplo" at bounding box center [328, 368] width 430 height 17
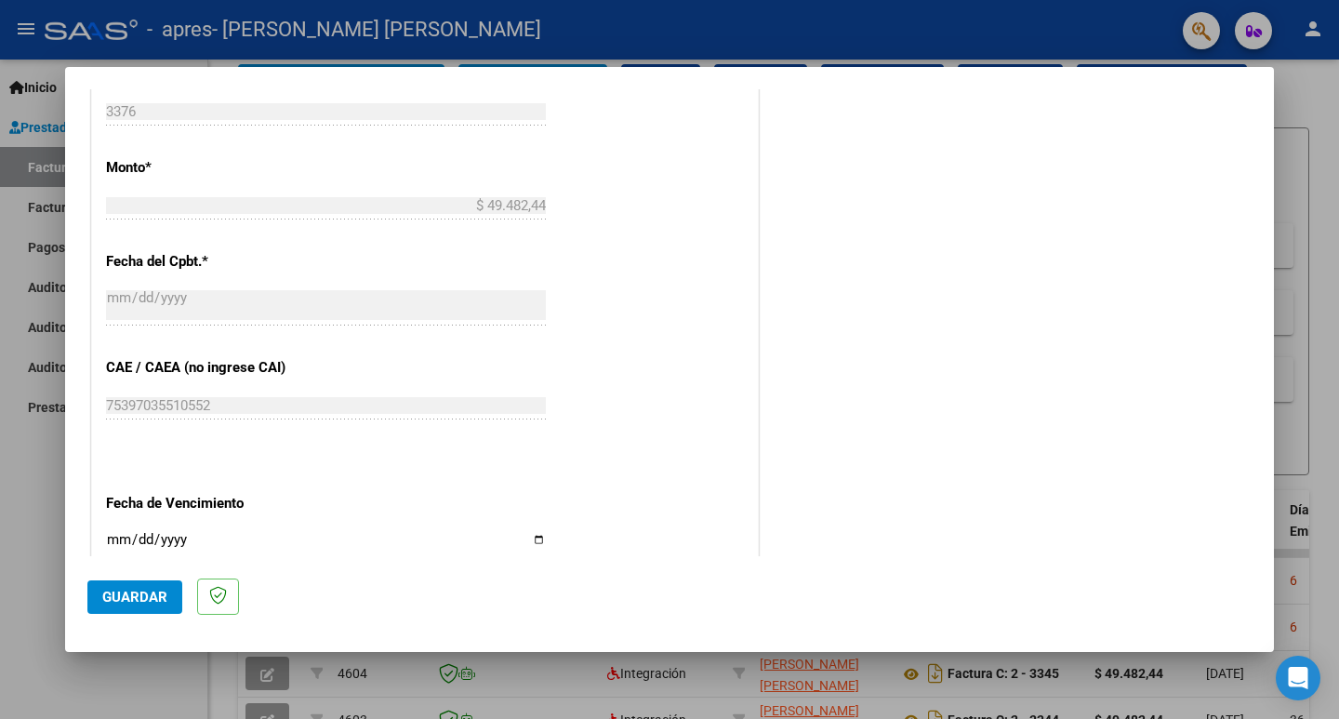
scroll to position [946, 0]
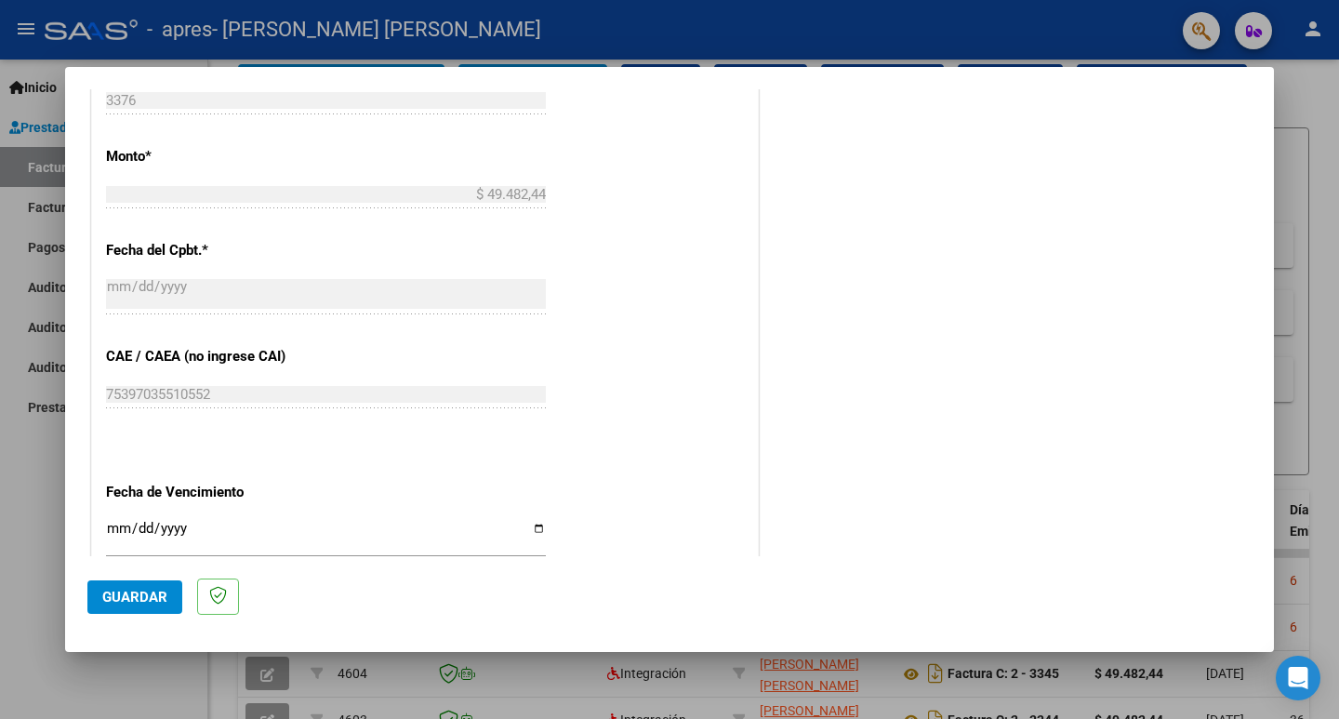
type input "202509"
click at [537, 458] on input "Ingresar la fecha" at bounding box center [326, 536] width 440 height 30
type input "[DATE]"
drag, startPoint x: 135, startPoint y: 600, endPoint x: 222, endPoint y: 568, distance: 93.0
click at [138, 458] on span "Guardar" at bounding box center [134, 597] width 65 height 17
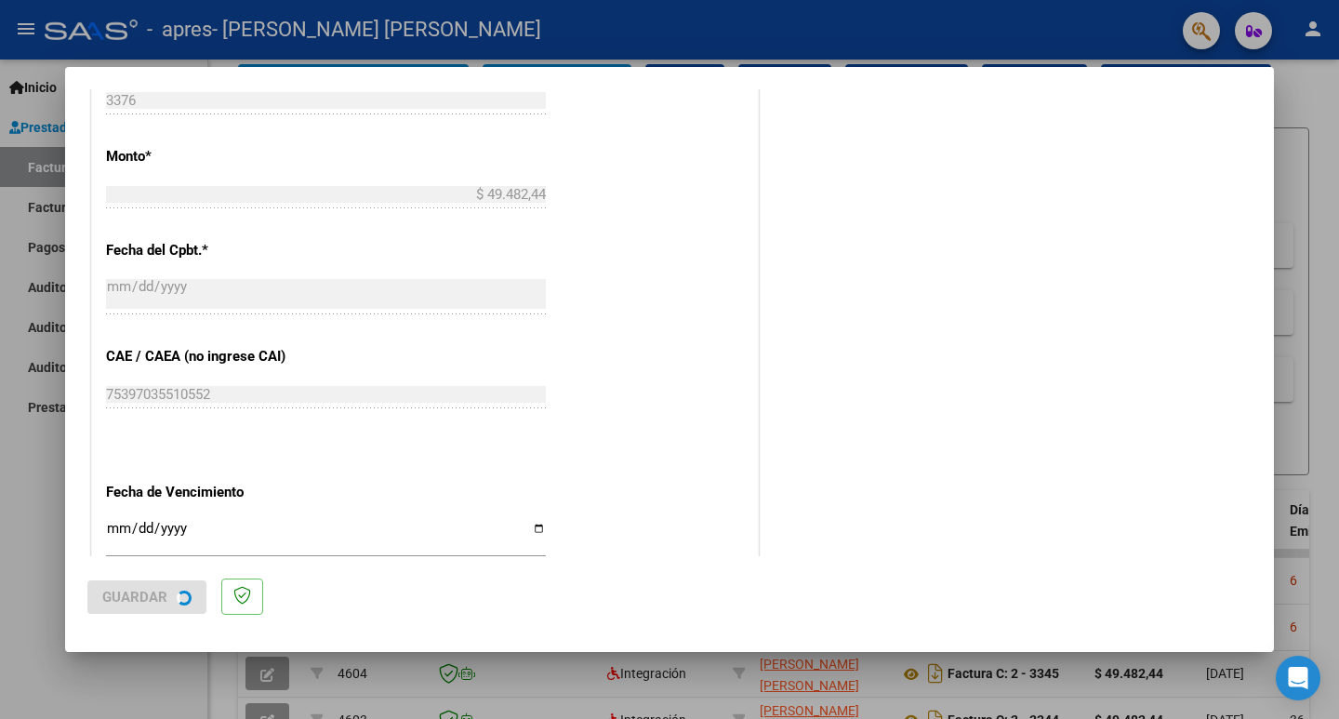
scroll to position [0, 0]
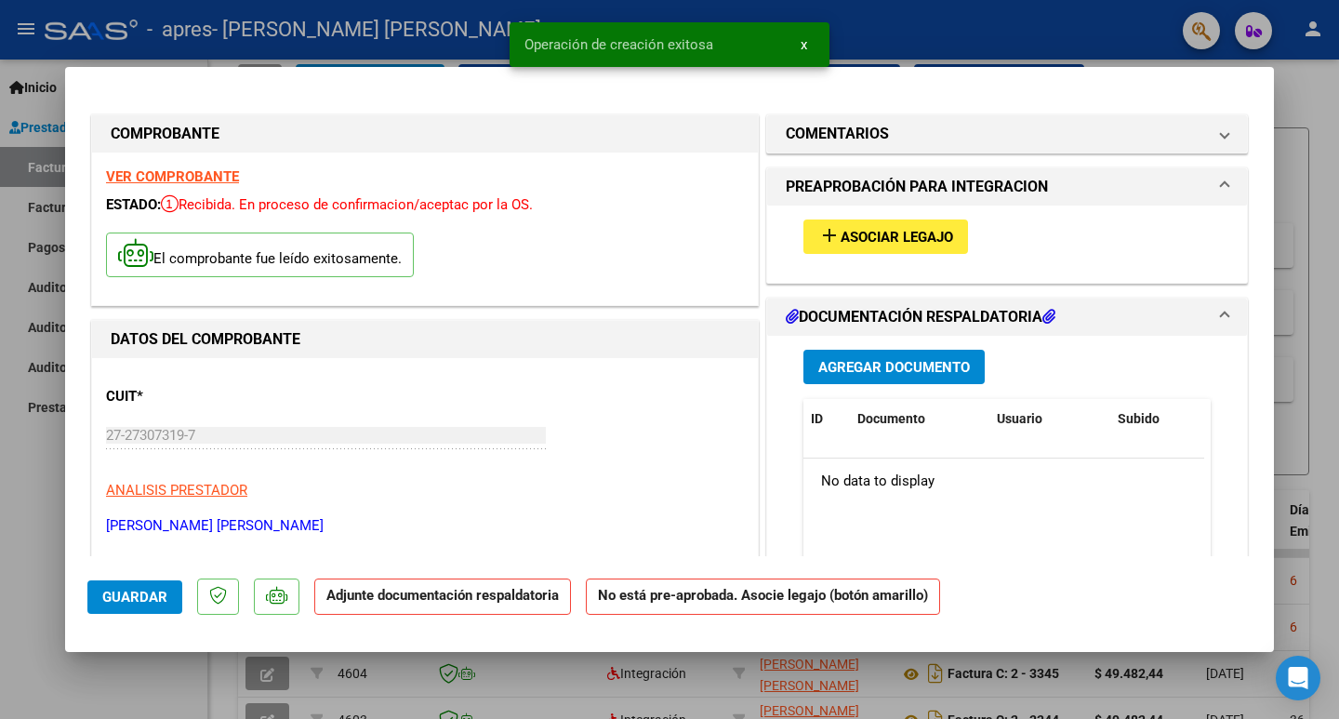
click at [751, 241] on span "Asociar Legajo" at bounding box center [897, 237] width 113 height 17
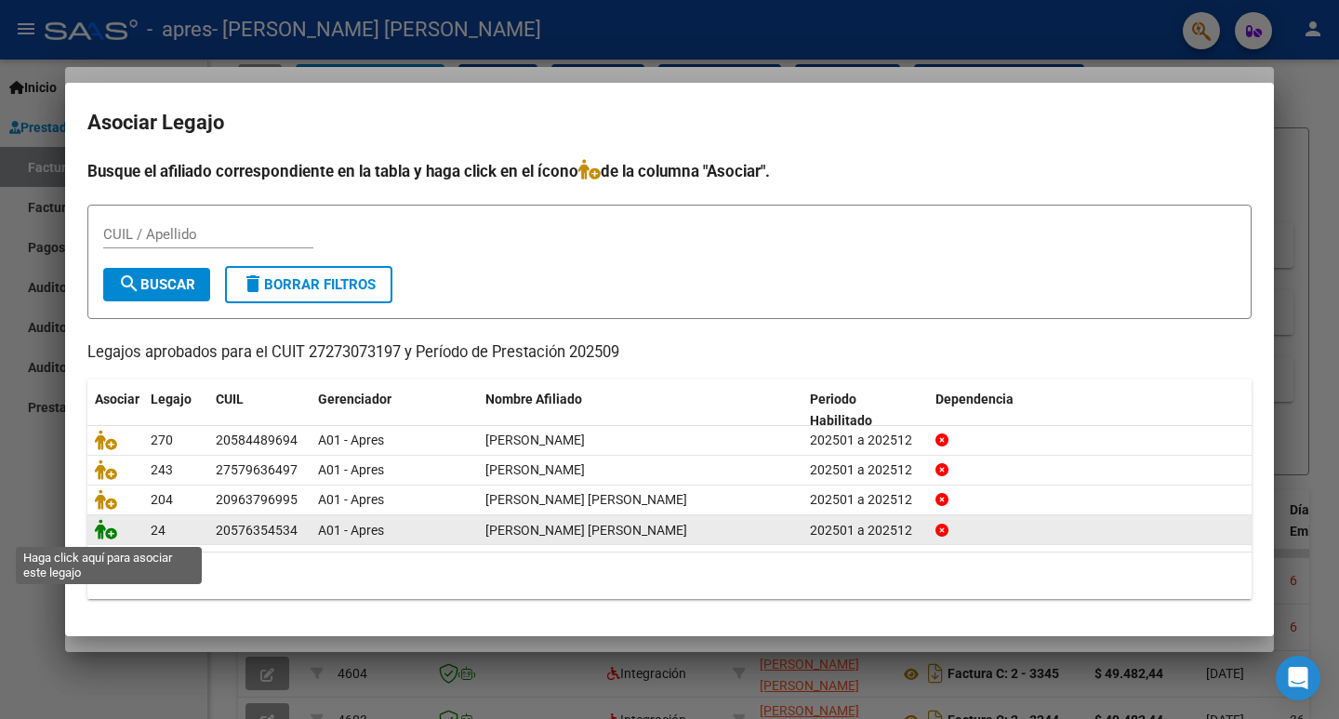
click at [99, 458] on icon at bounding box center [106, 529] width 22 height 20
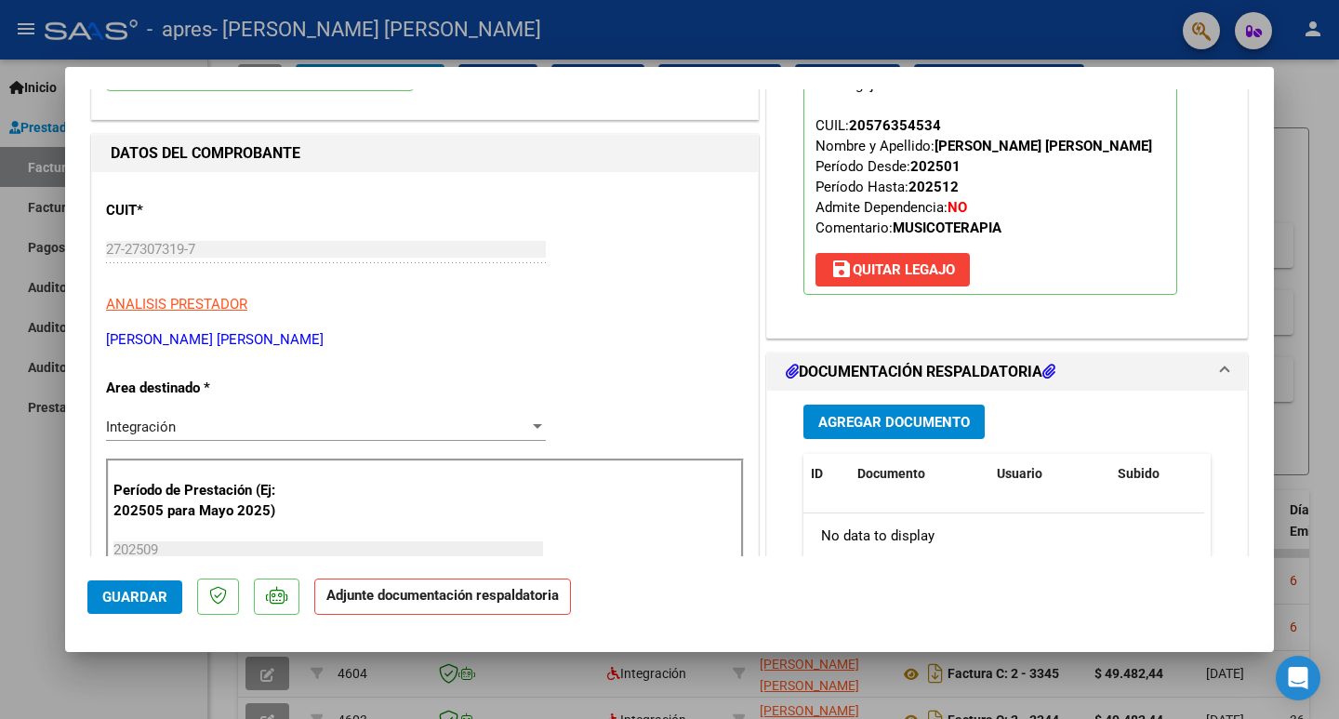
scroll to position [372, 0]
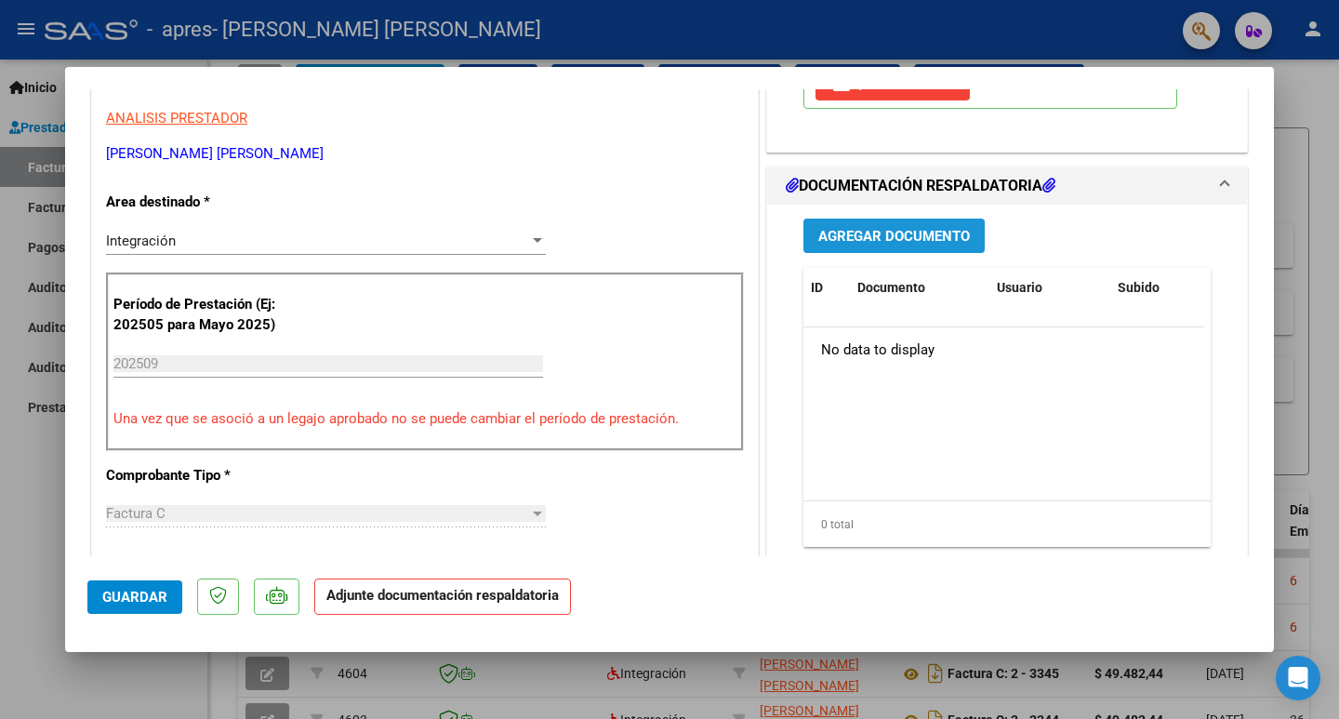
click at [751, 244] on span "Agregar Documento" at bounding box center [894, 236] width 152 height 17
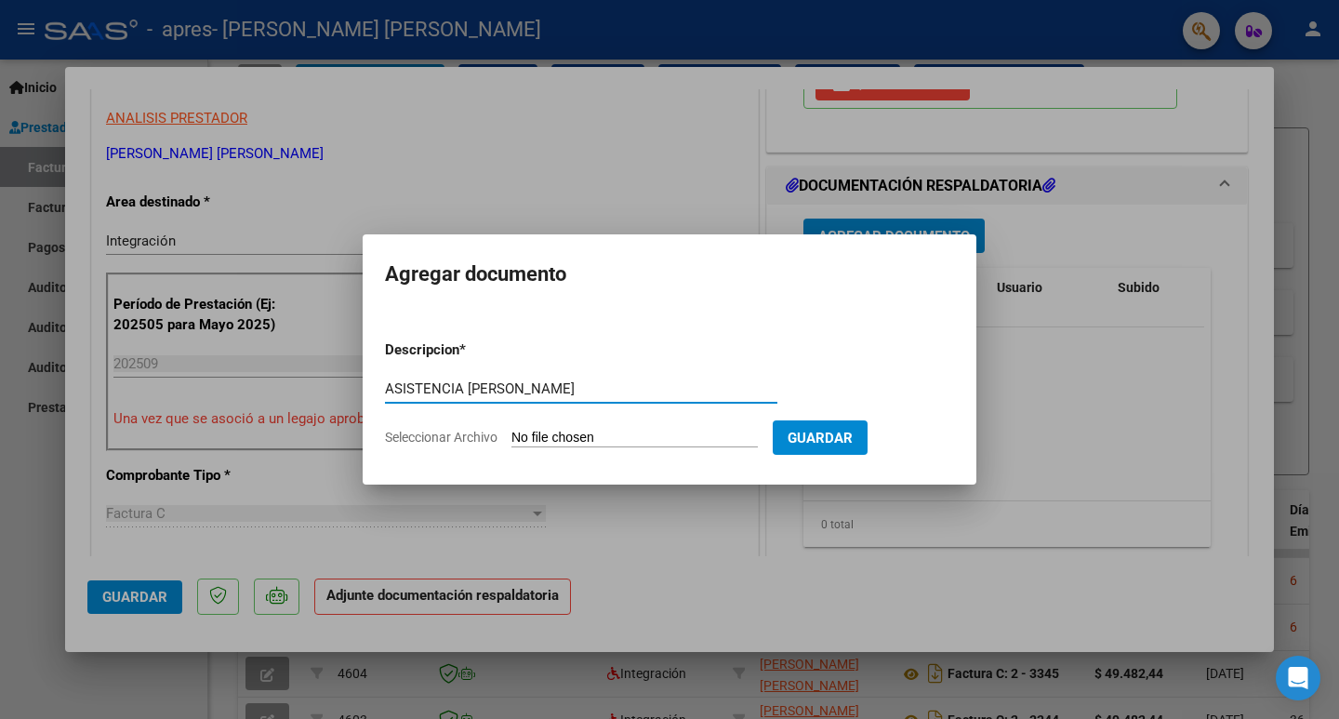
type input "ASISTENCIA MERLYN ALVAREZ"
click at [676, 432] on input "Seleccionar Archivo" at bounding box center [634, 439] width 246 height 18
type input "C:\fakepath\Asistencia merlyn alvarez sep_5.pdf"
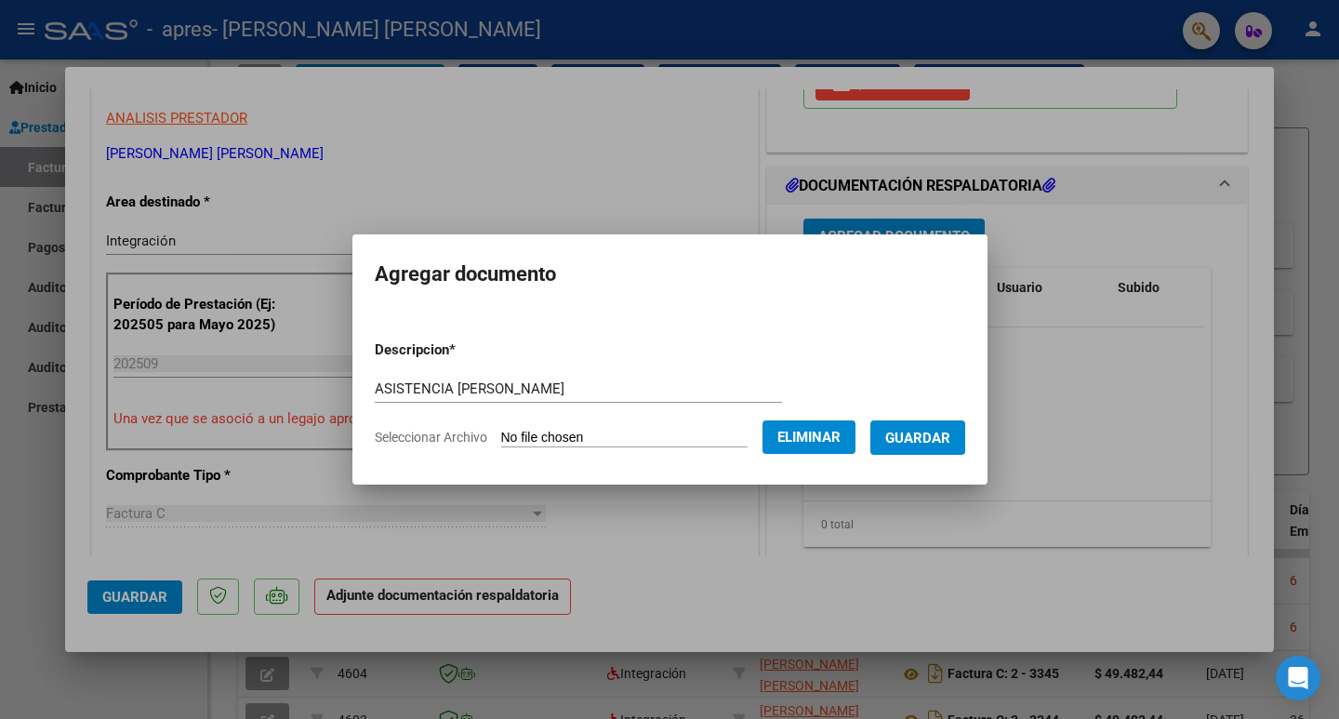
click at [751, 438] on span "Guardar" at bounding box center [917, 438] width 65 height 17
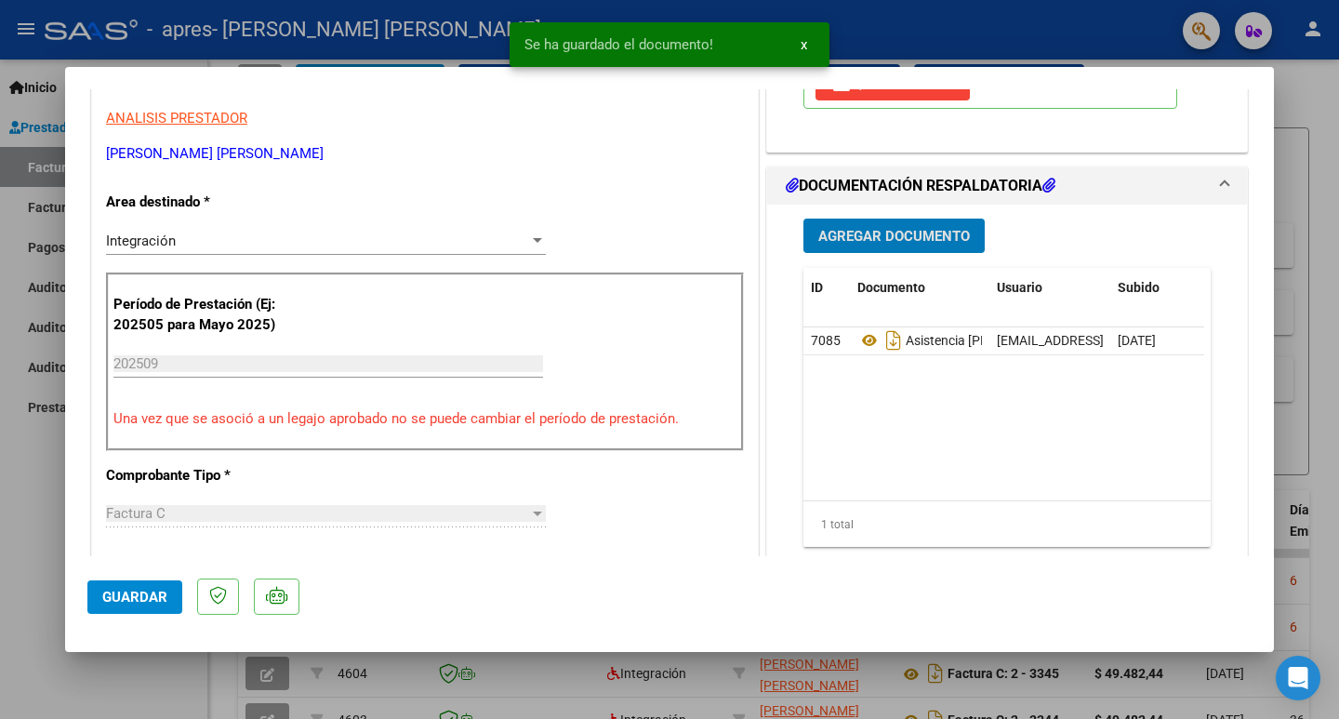
drag, startPoint x: 22, startPoint y: 537, endPoint x: 44, endPoint y: 537, distance: 21.4
click at [21, 458] on div at bounding box center [669, 359] width 1339 height 719
type input "$ 0,00"
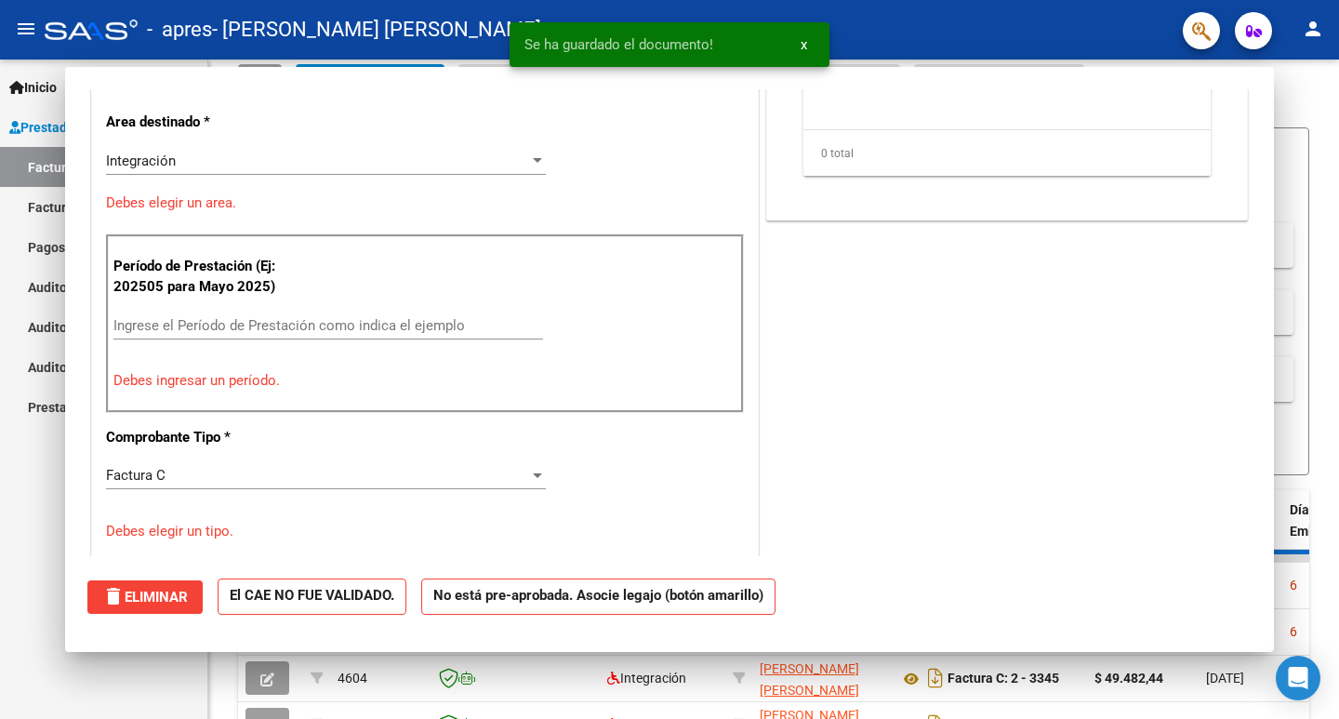
scroll to position [315, 0]
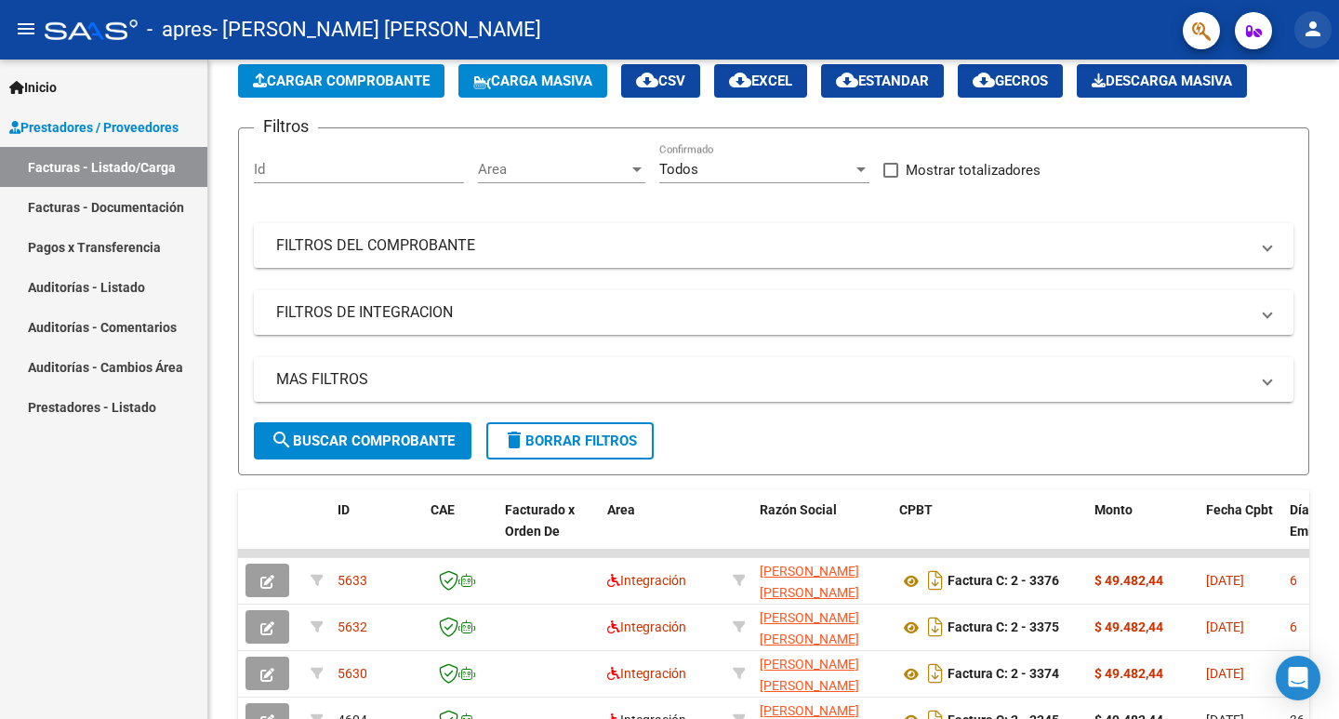
click at [751, 34] on mat-icon "person" at bounding box center [1313, 29] width 22 height 22
click at [751, 126] on button "exit_to_app Salir" at bounding box center [1274, 122] width 113 height 45
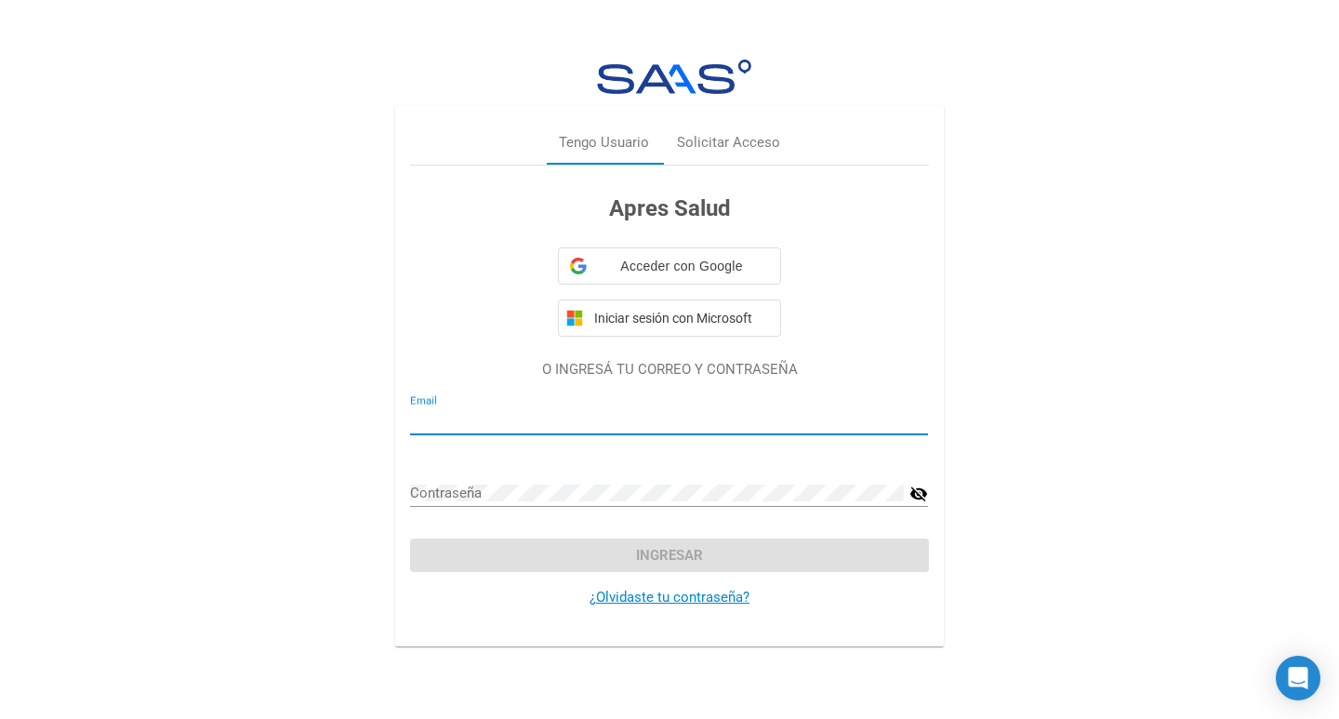
type input "tiempodeninez@yahoo.com"
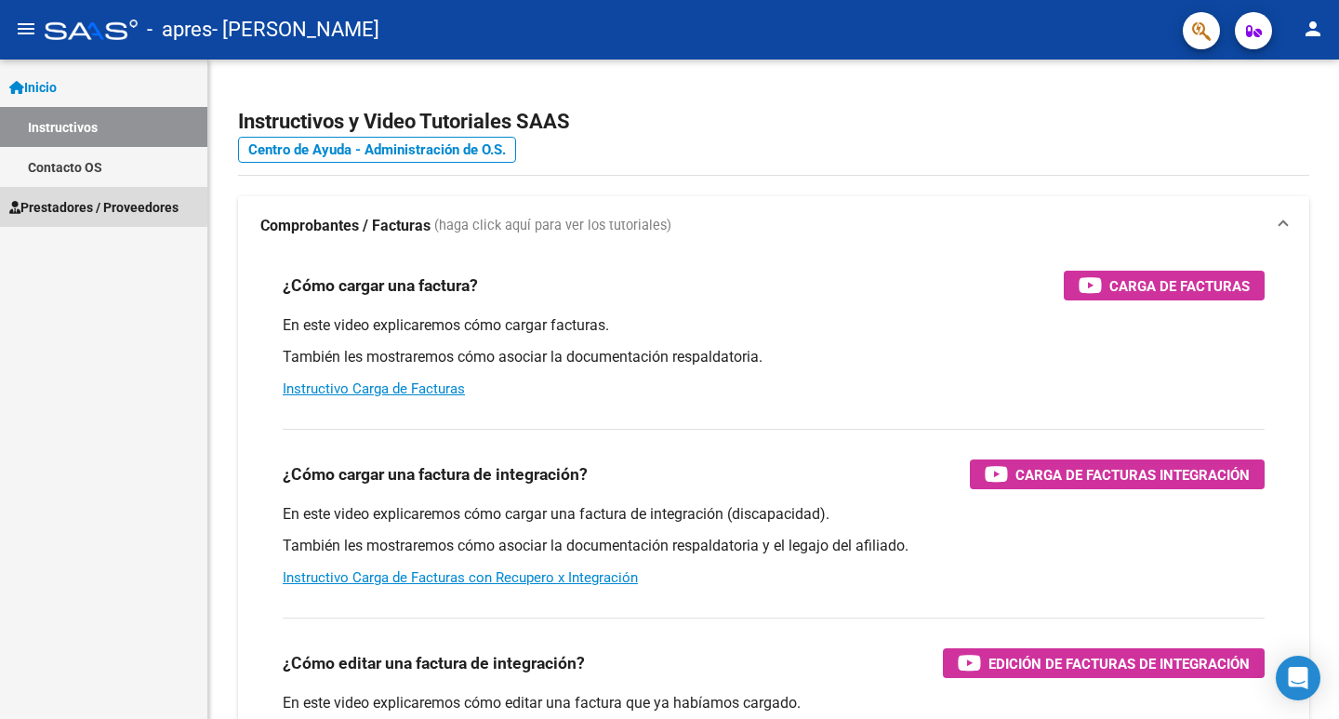
click at [73, 198] on span "Prestadores / Proveedores" at bounding box center [93, 207] width 169 height 20
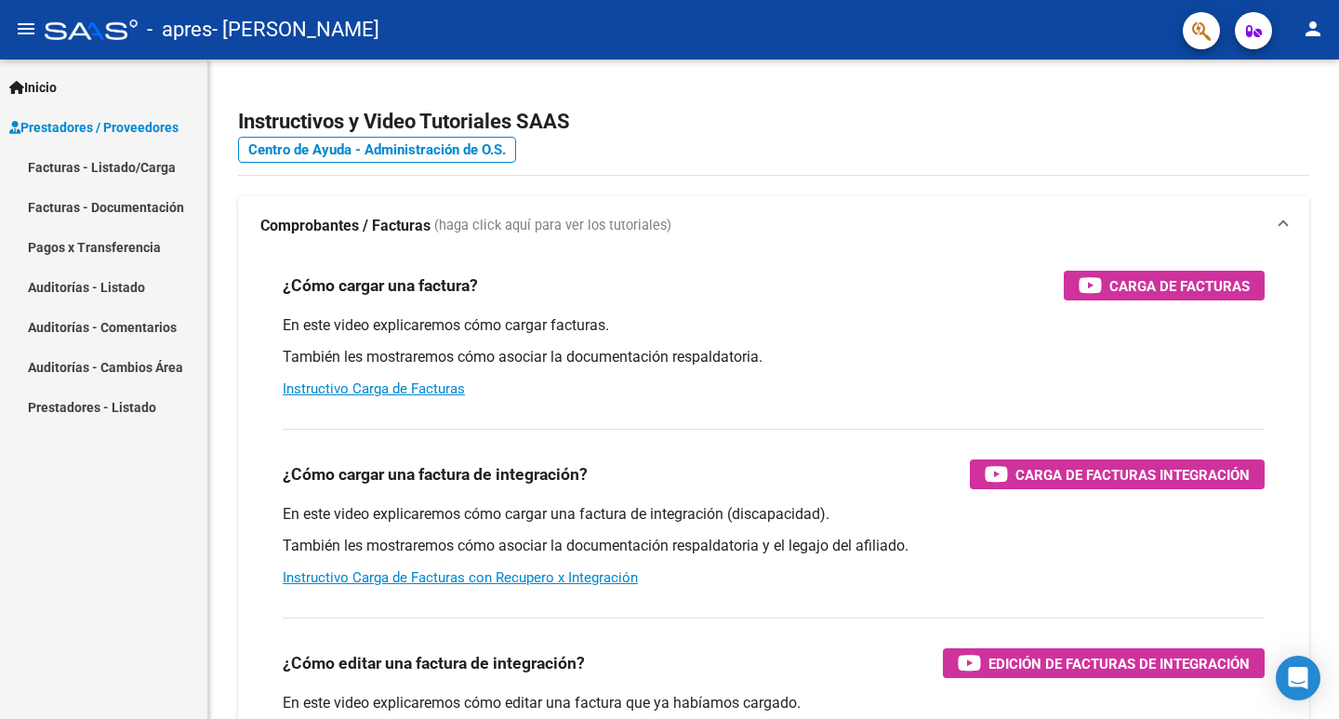
click at [136, 168] on link "Facturas - Listado/Carga" at bounding box center [103, 167] width 207 height 40
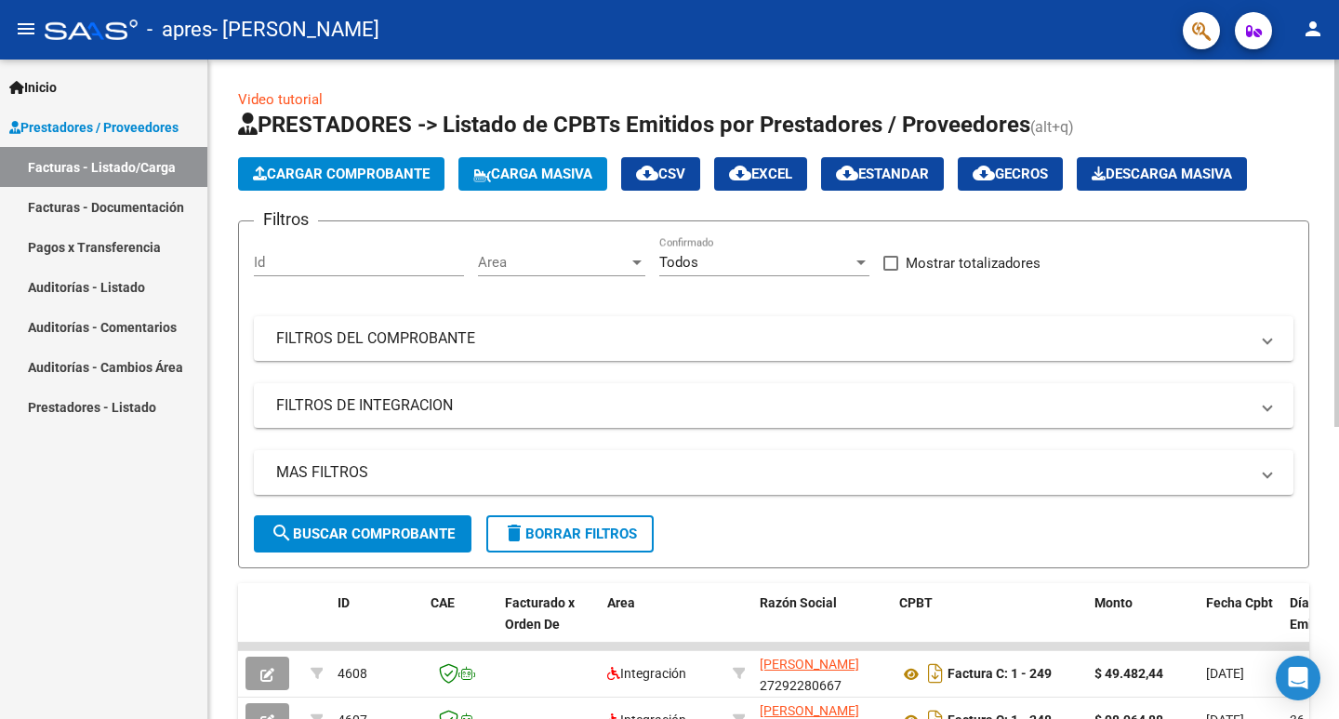
click at [323, 173] on span "Cargar Comprobante" at bounding box center [341, 174] width 177 height 17
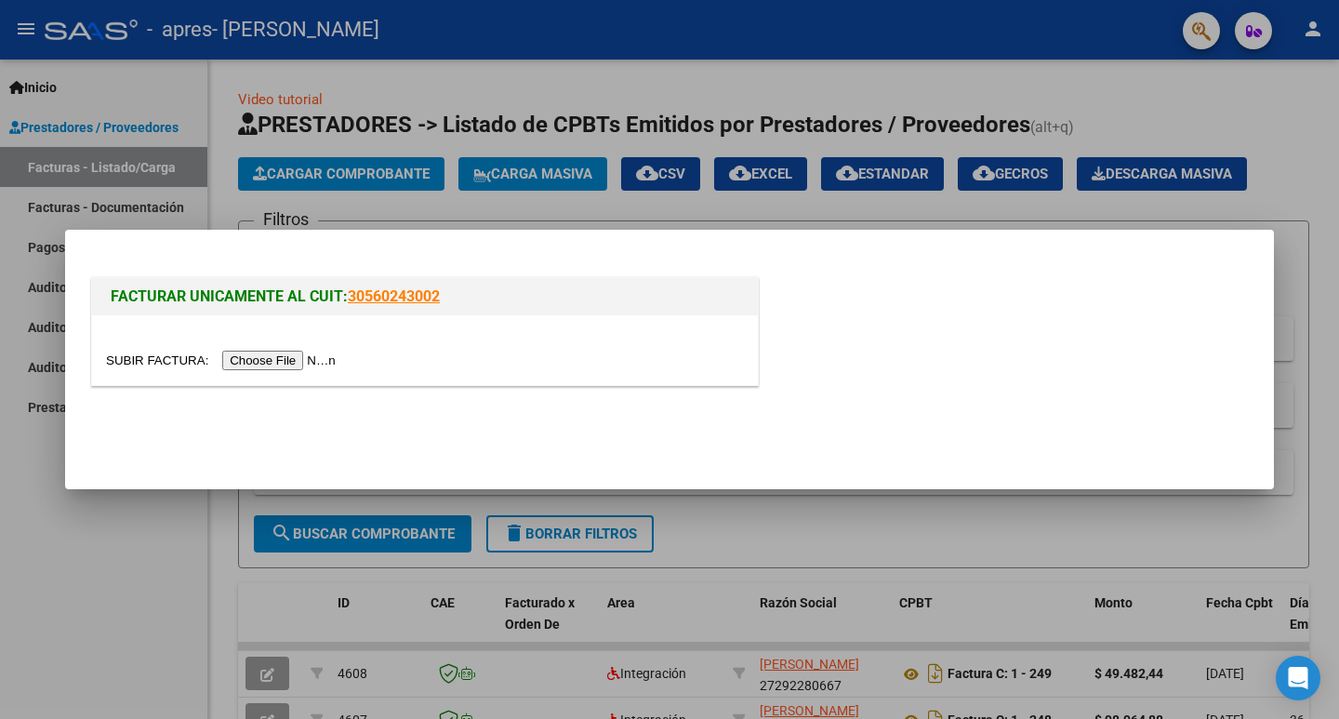
click at [314, 357] on input "file" at bounding box center [223, 361] width 235 height 20
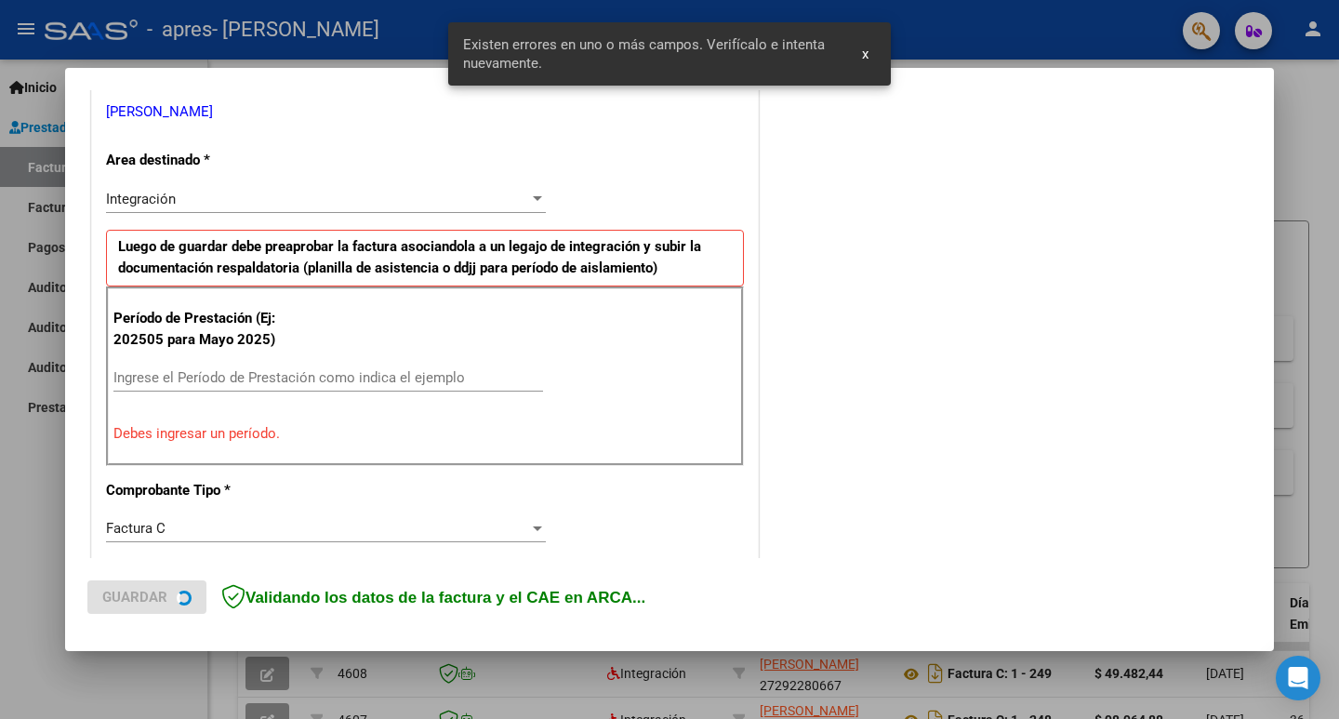
scroll to position [415, 0]
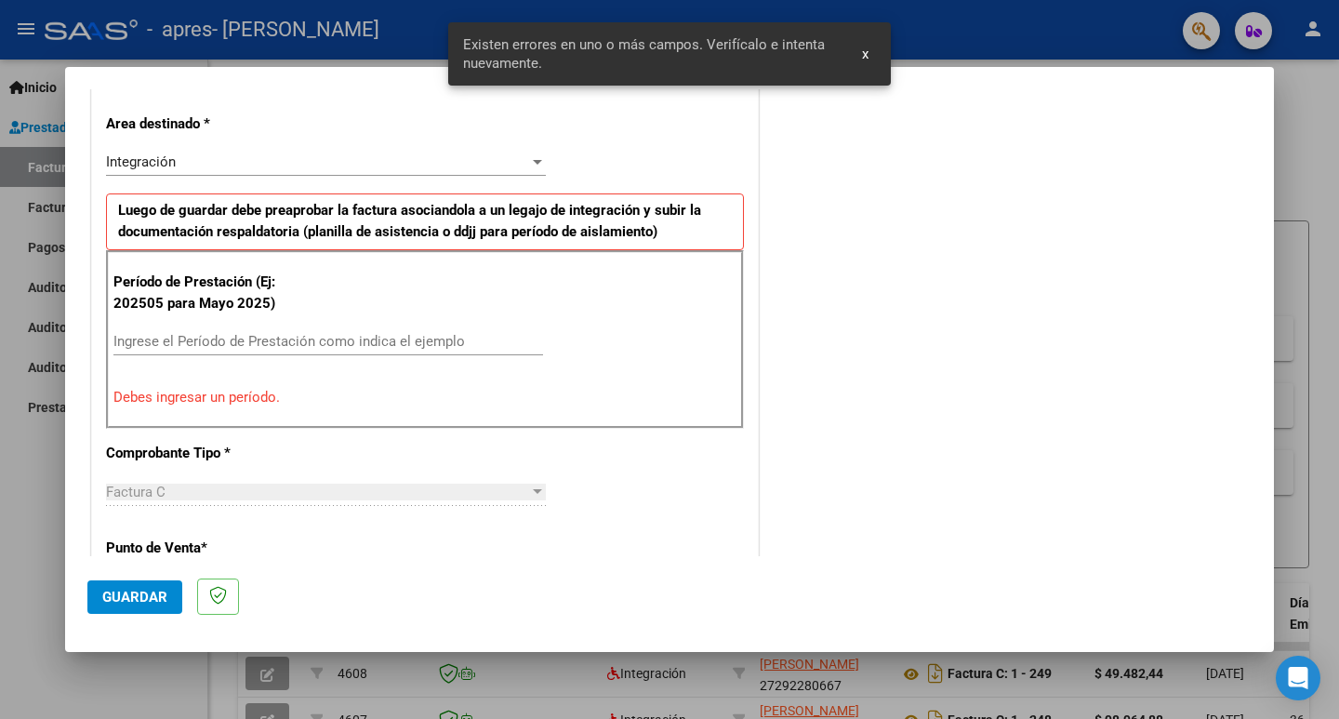
click at [316, 330] on div "Ingrese el Período de Prestación como indica el ejemplo" at bounding box center [328, 341] width 430 height 28
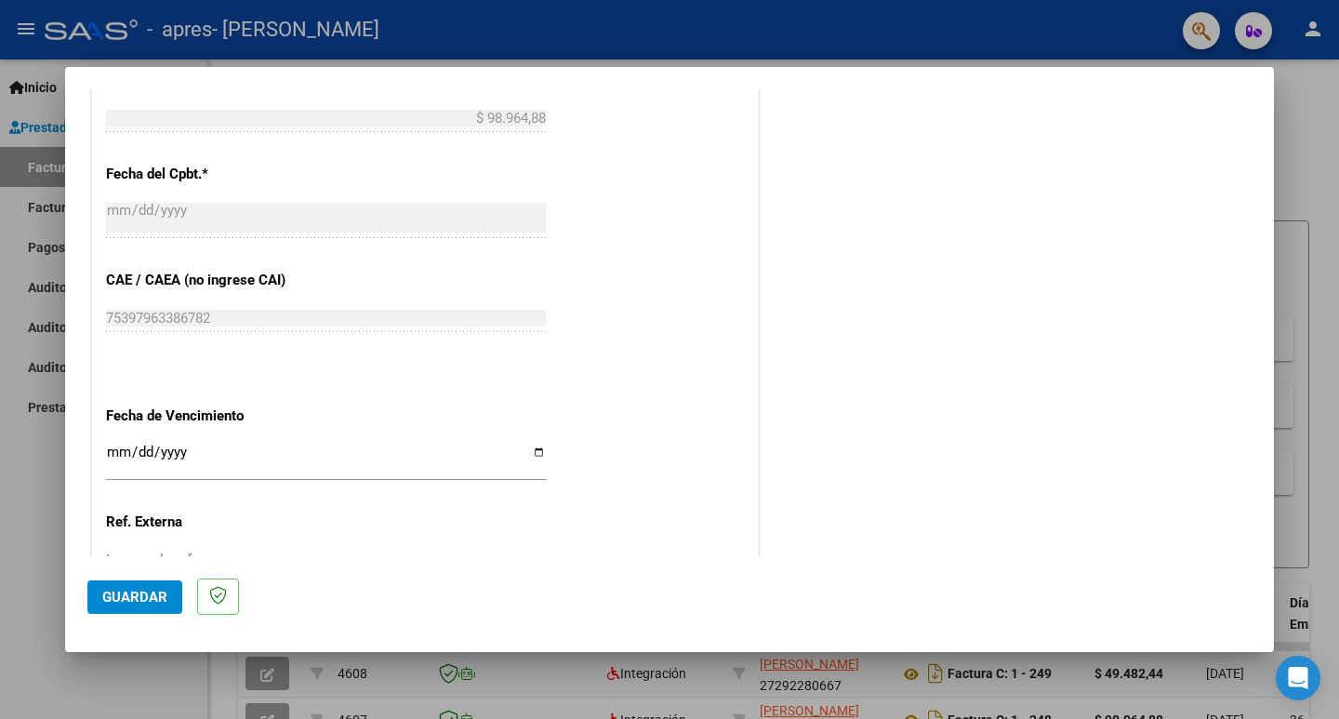
scroll to position [1066, 0]
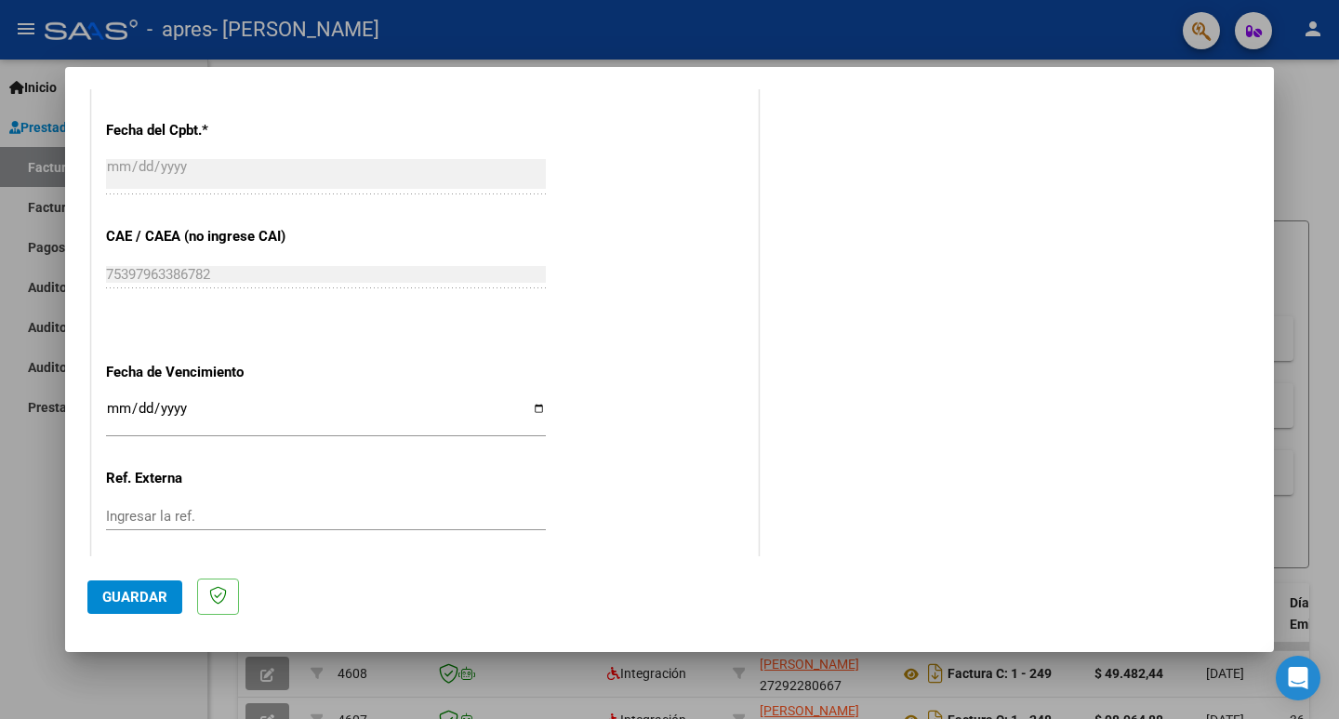
type input "202509"
click at [536, 411] on input "Ingresar la fecha" at bounding box center [326, 416] width 440 height 30
type input "[DATE]"
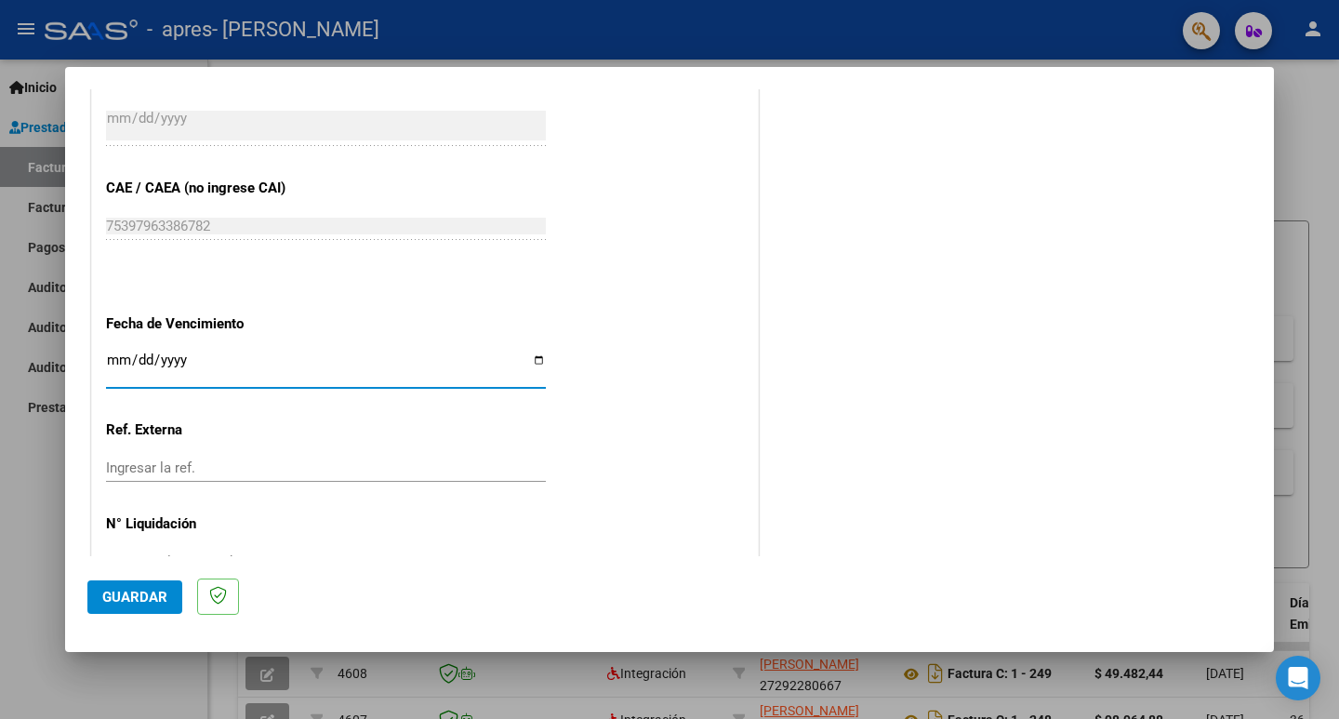
scroll to position [1170, 0]
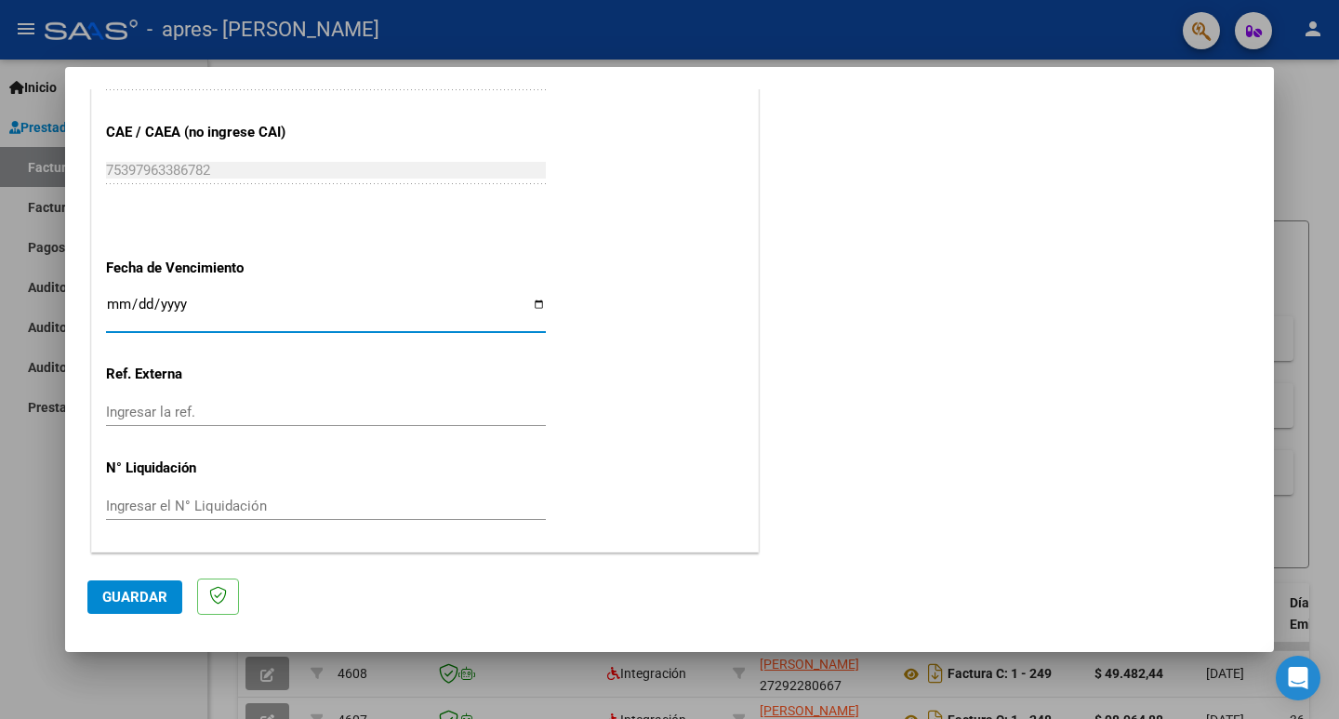
click at [131, 586] on button "Guardar" at bounding box center [134, 596] width 95 height 33
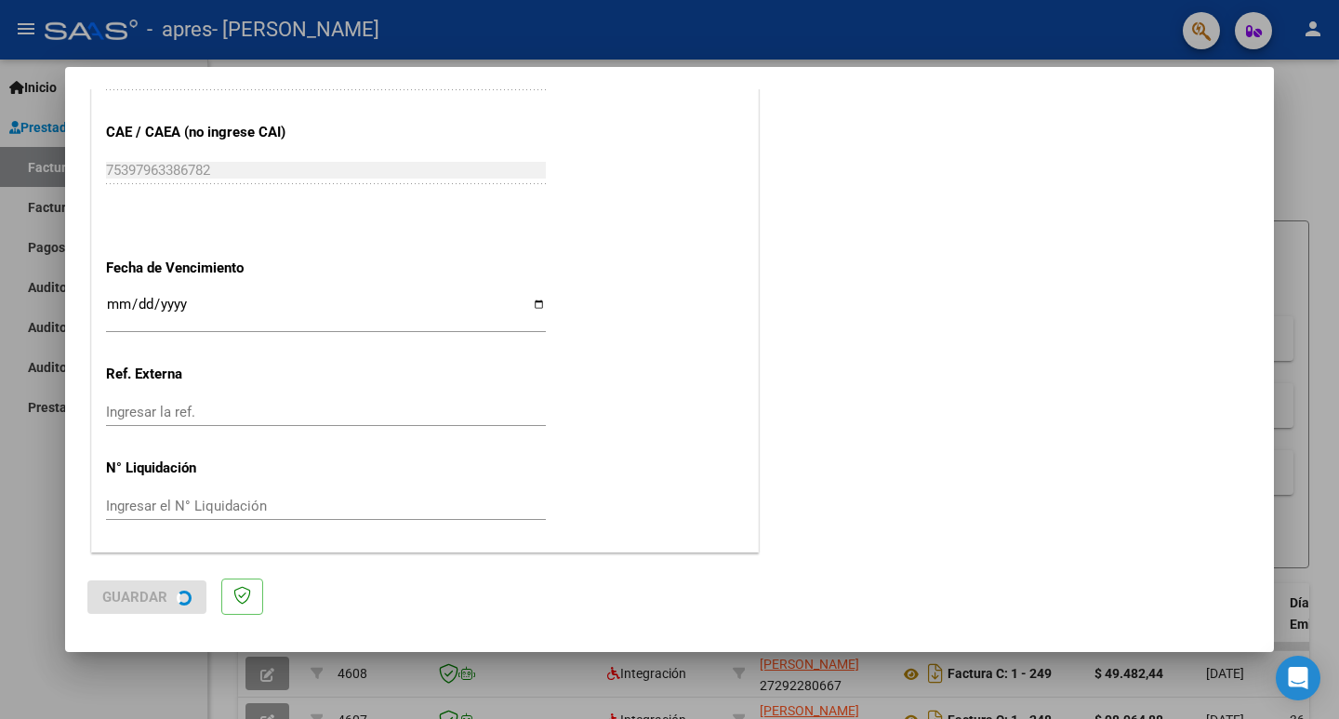
scroll to position [0, 0]
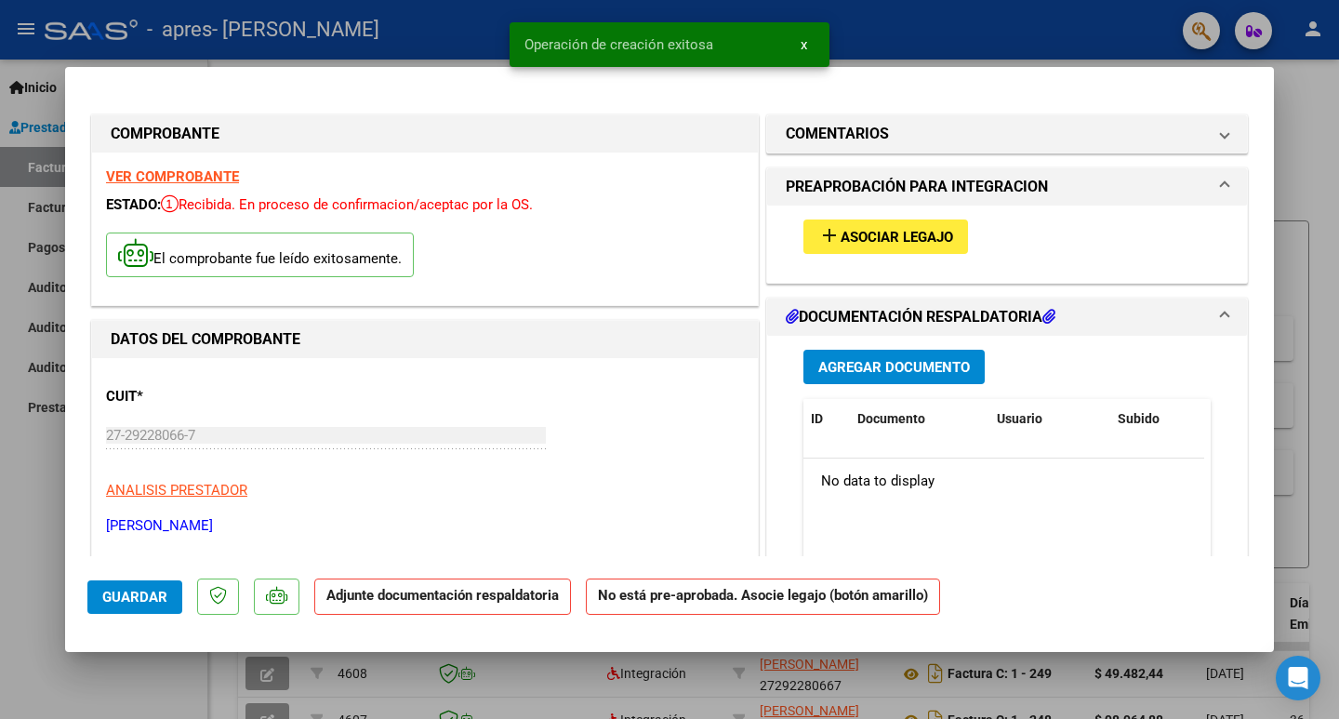
click at [875, 241] on span "Asociar Legajo" at bounding box center [897, 237] width 113 height 17
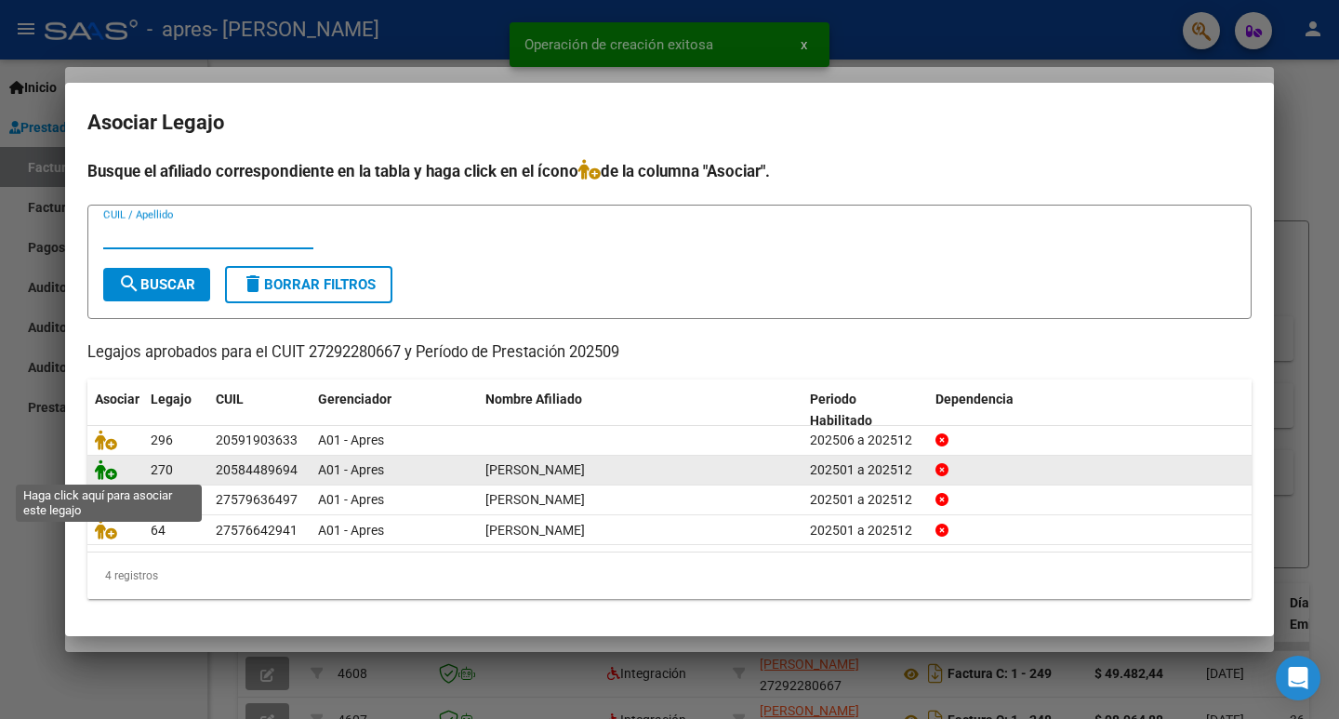
click at [99, 475] on icon at bounding box center [106, 469] width 22 height 20
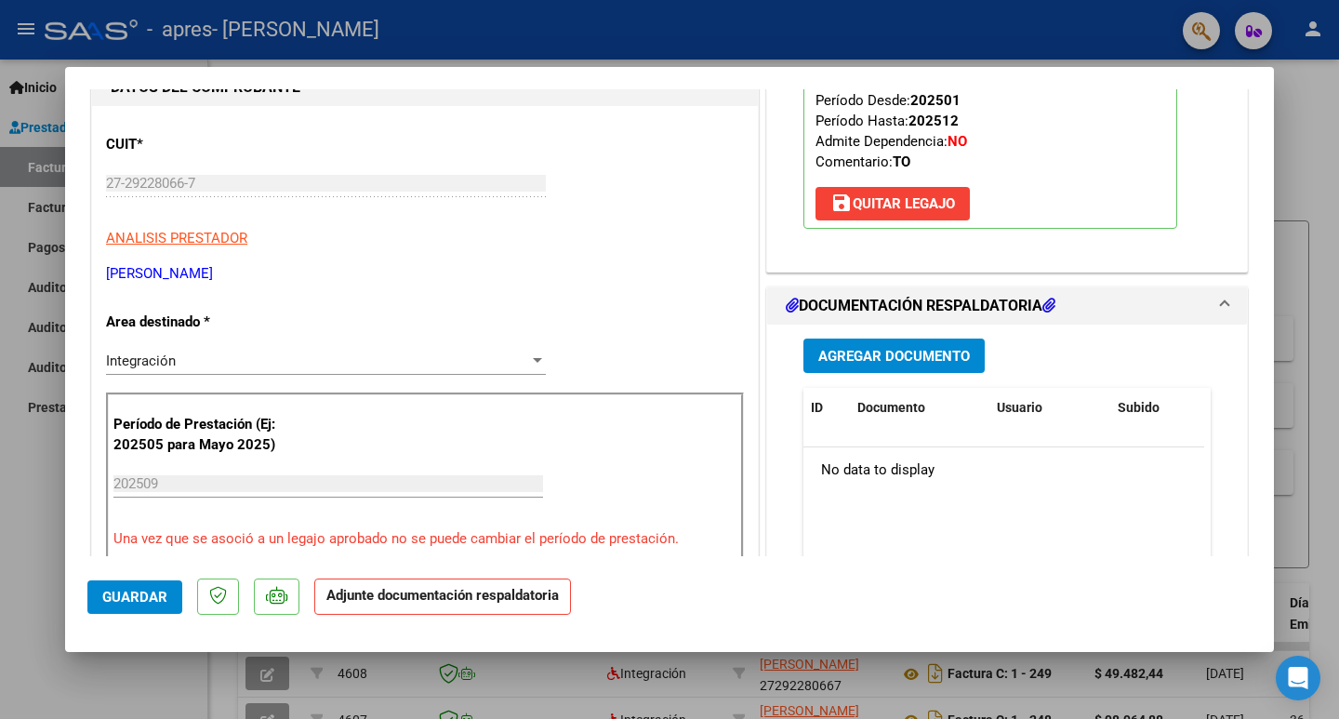
scroll to position [279, 0]
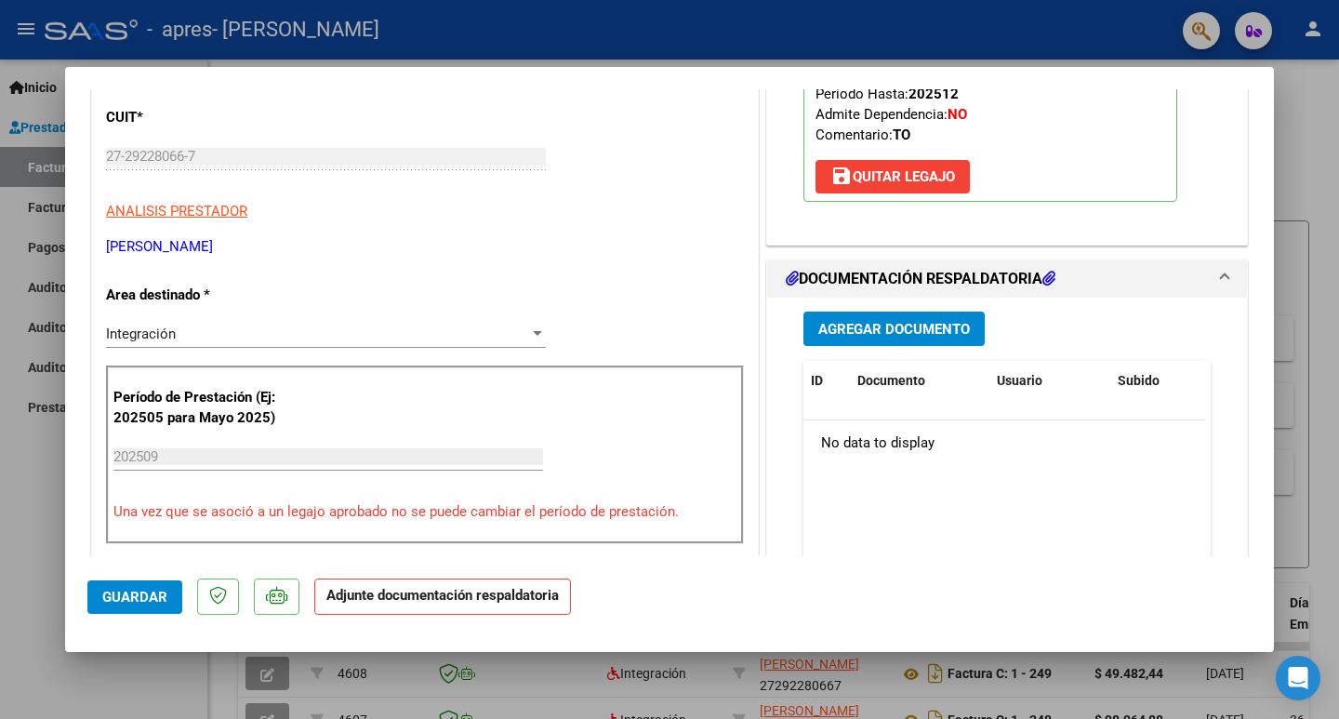
click at [879, 327] on span "Agregar Documento" at bounding box center [894, 329] width 152 height 17
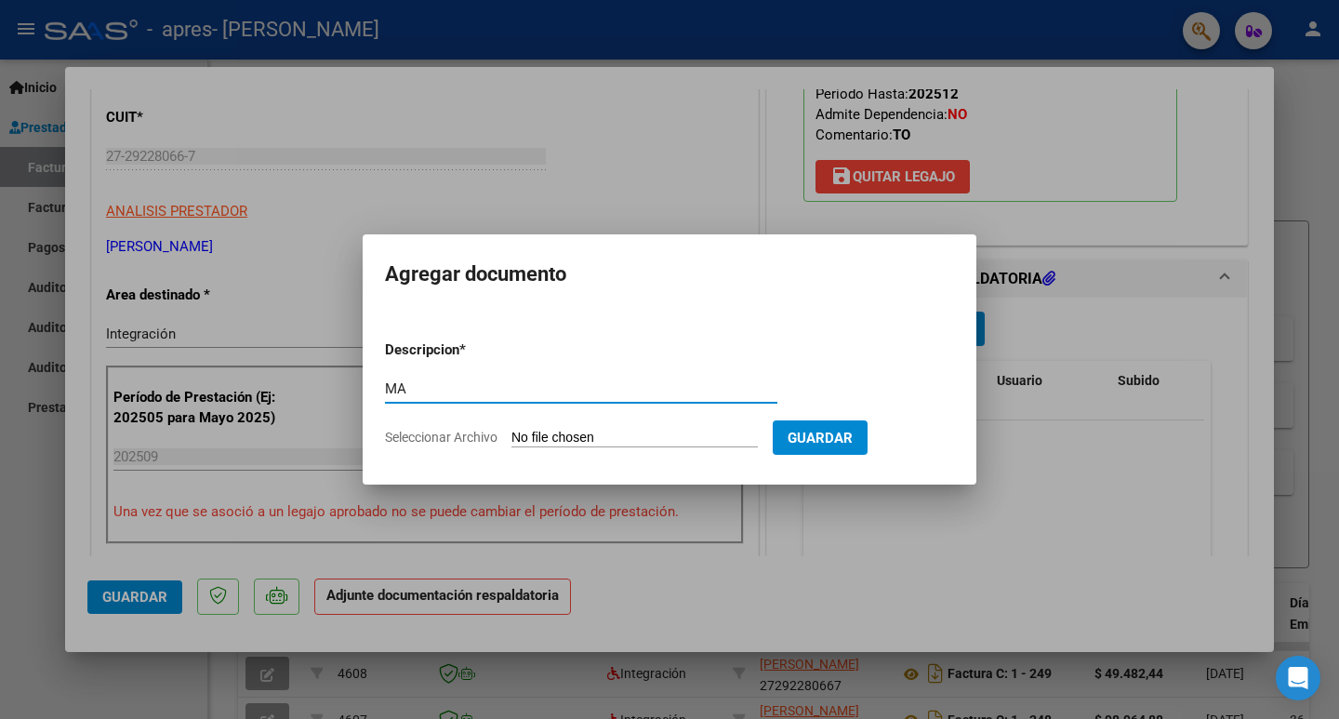
type input "M"
type input "ASISTENCIA [PERSON_NAME]"
click at [461, 435] on span "Seleccionar Archivo" at bounding box center [441, 437] width 113 height 15
click at [511, 435] on input "Seleccionar Archivo" at bounding box center [634, 439] width 246 height 18
type input "C:\fakepath\Asistencia [PERSON_NAME] sep_2.pdf"
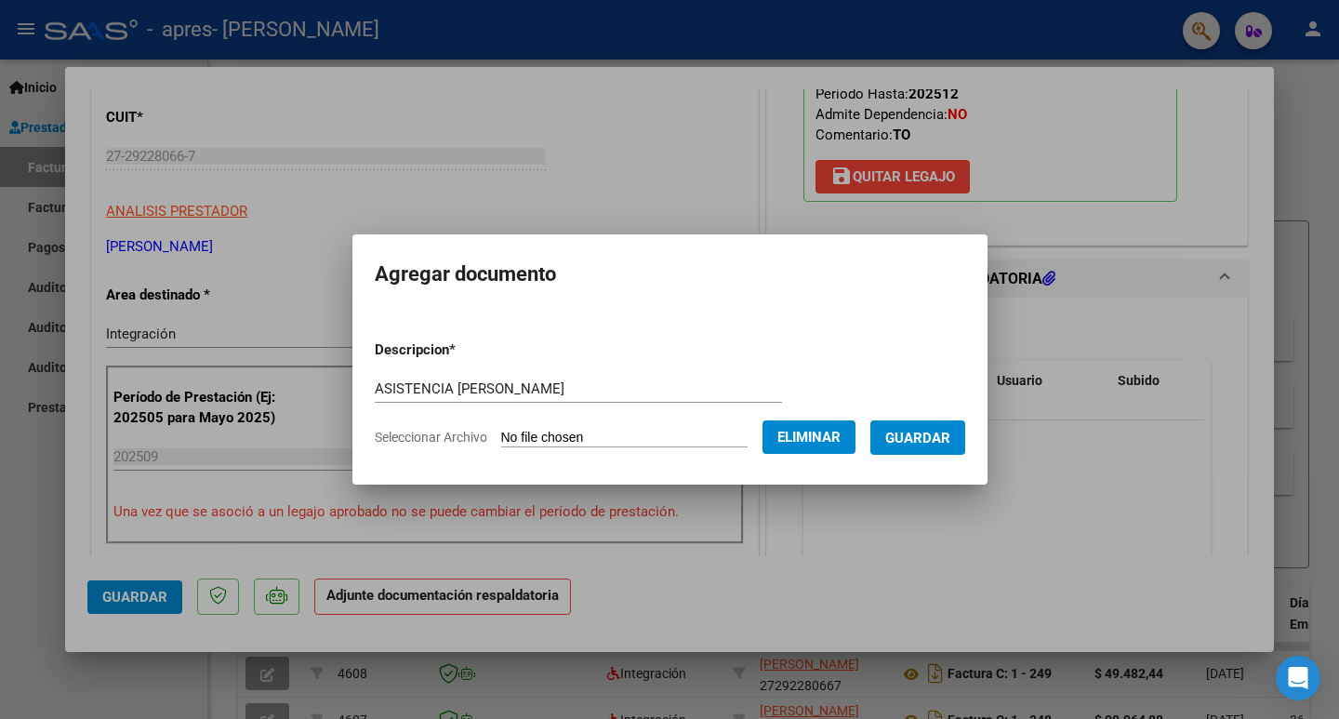
click at [934, 449] on button "Guardar" at bounding box center [917, 437] width 95 height 34
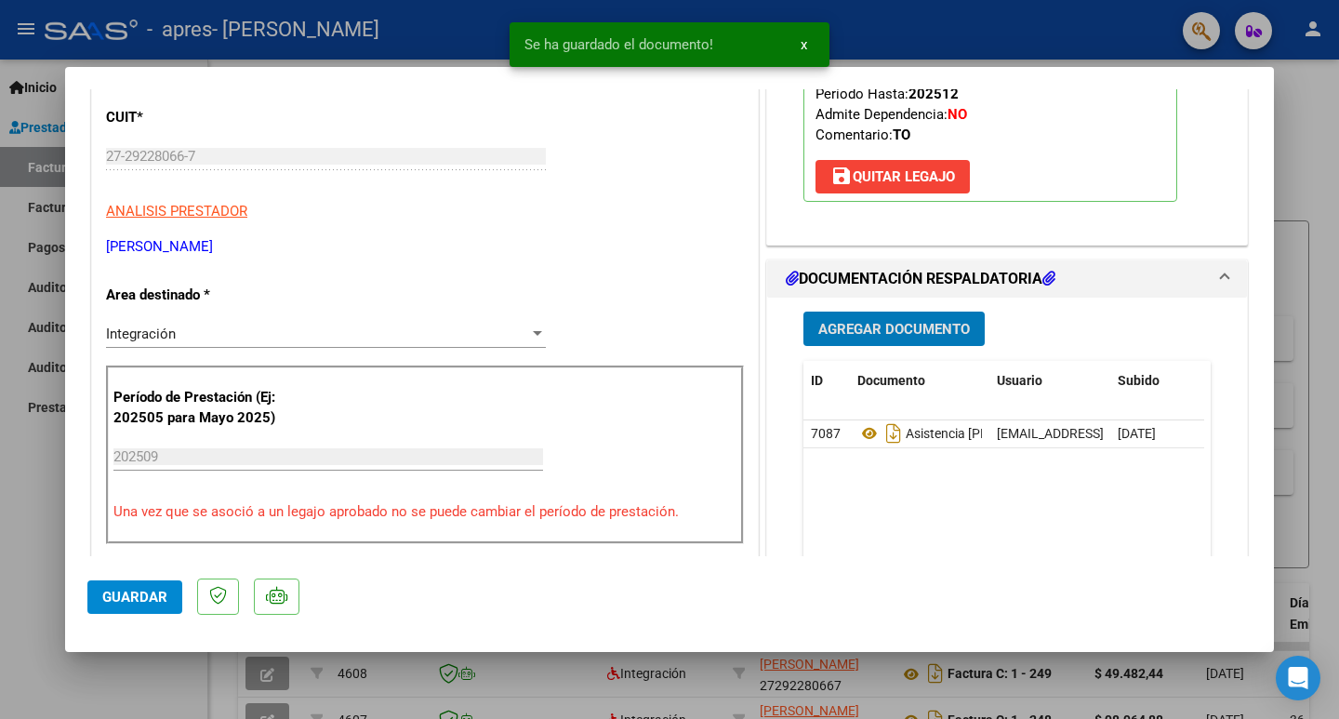
drag, startPoint x: 27, startPoint y: 497, endPoint x: 107, endPoint y: 222, distance: 285.7
click at [32, 487] on div at bounding box center [669, 359] width 1339 height 719
type input "$ 0,00"
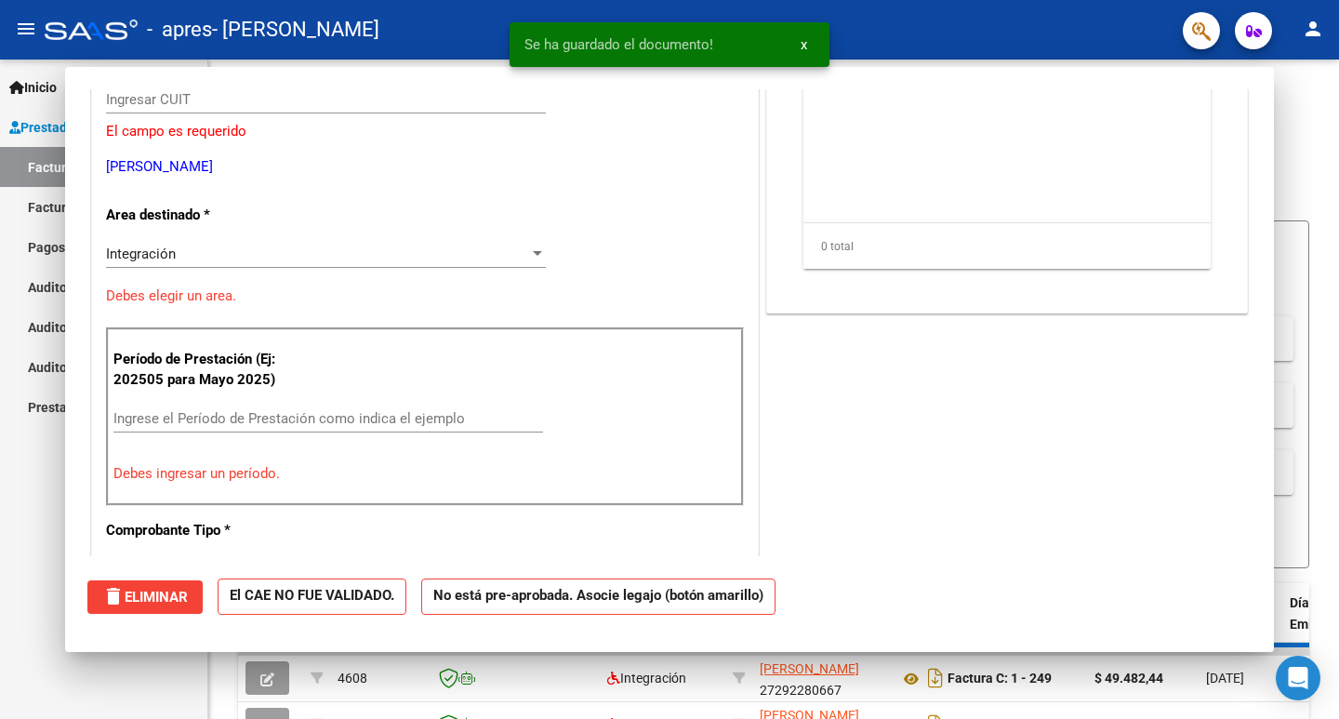
scroll to position [222, 0]
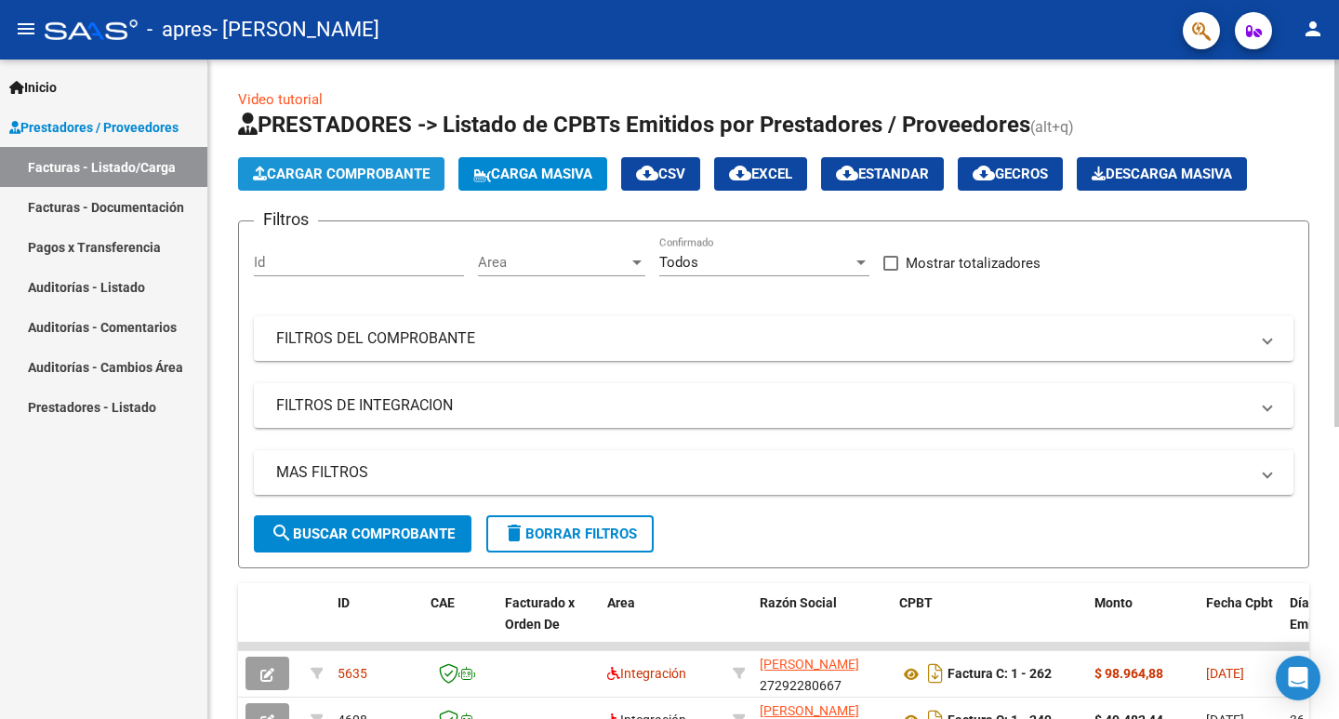
click at [344, 176] on span "Cargar Comprobante" at bounding box center [341, 174] width 177 height 17
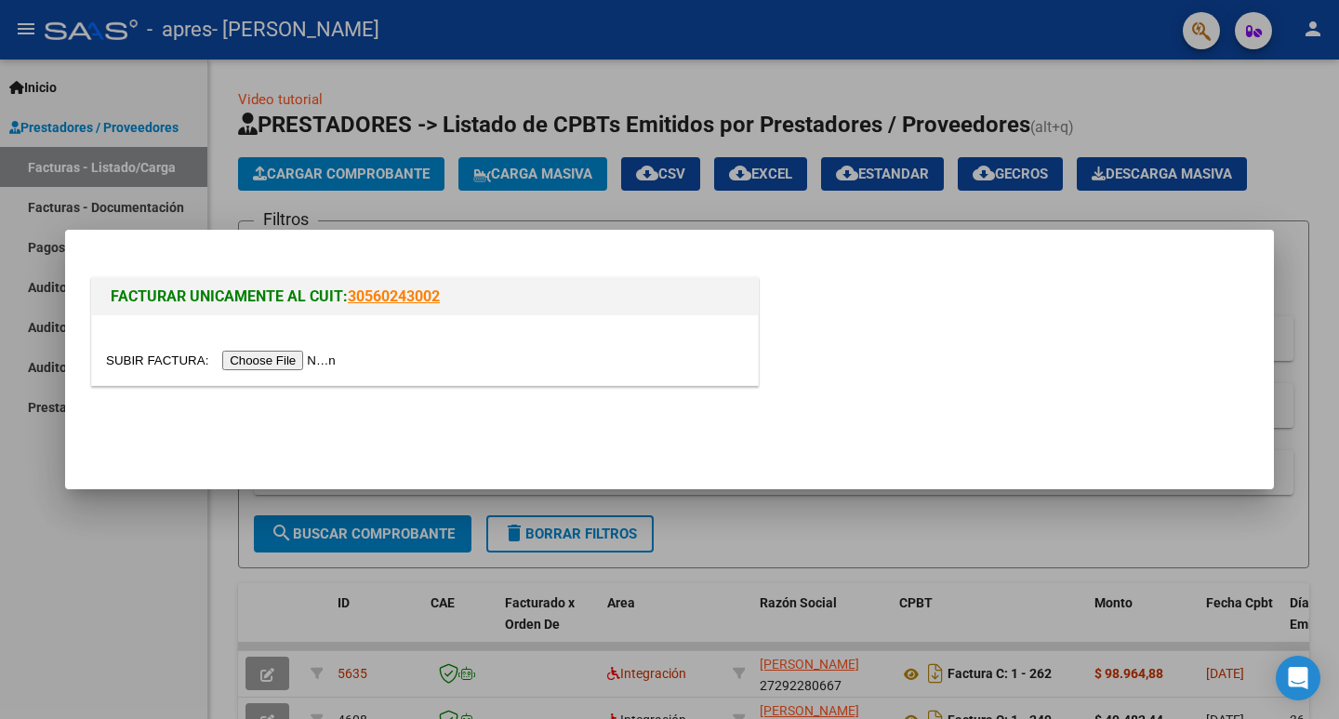
click at [309, 365] on input "file" at bounding box center [223, 361] width 235 height 20
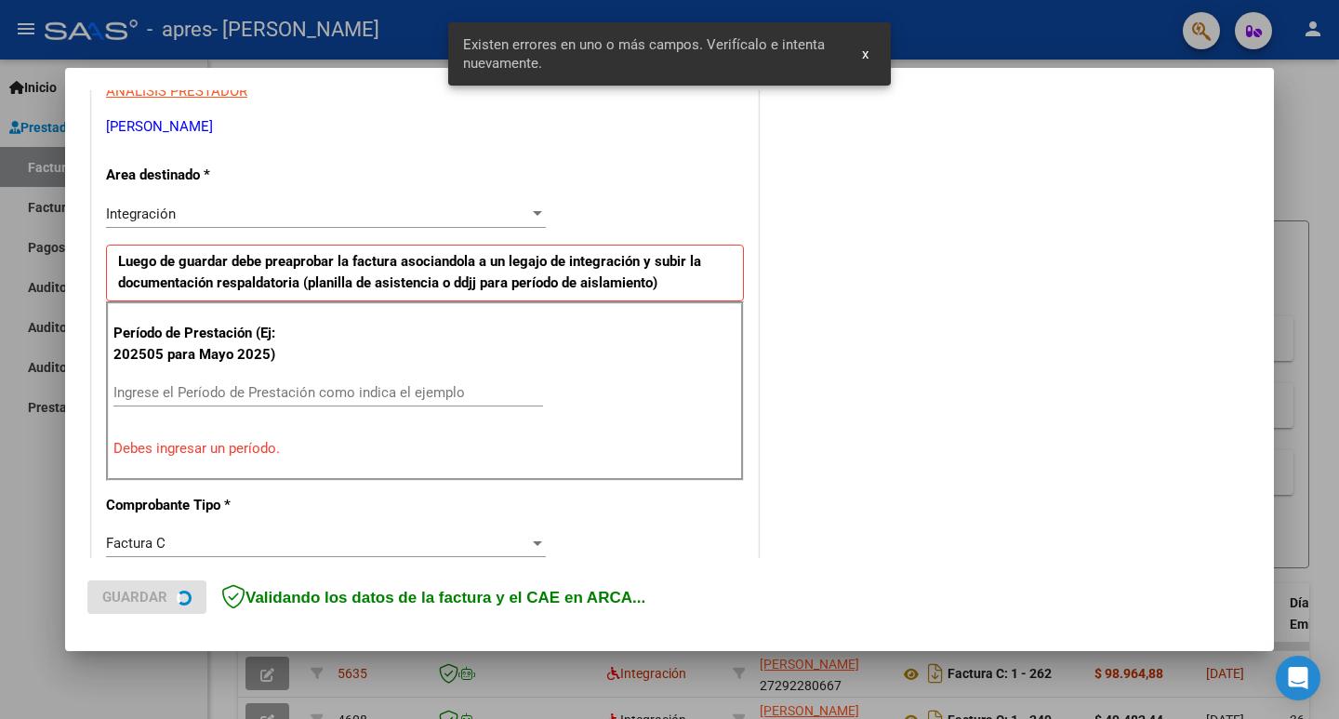
scroll to position [379, 0]
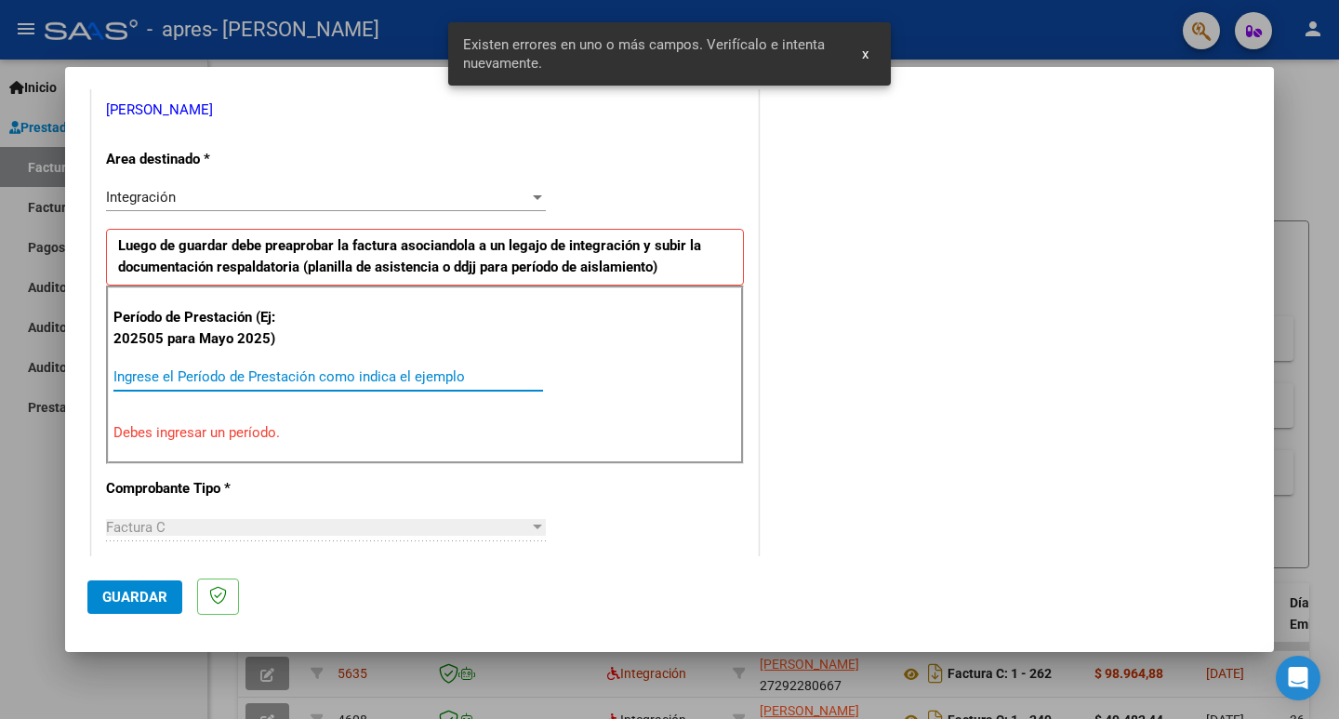
click at [275, 381] on input "Ingrese el Período de Prestación como indica el ejemplo" at bounding box center [328, 376] width 430 height 17
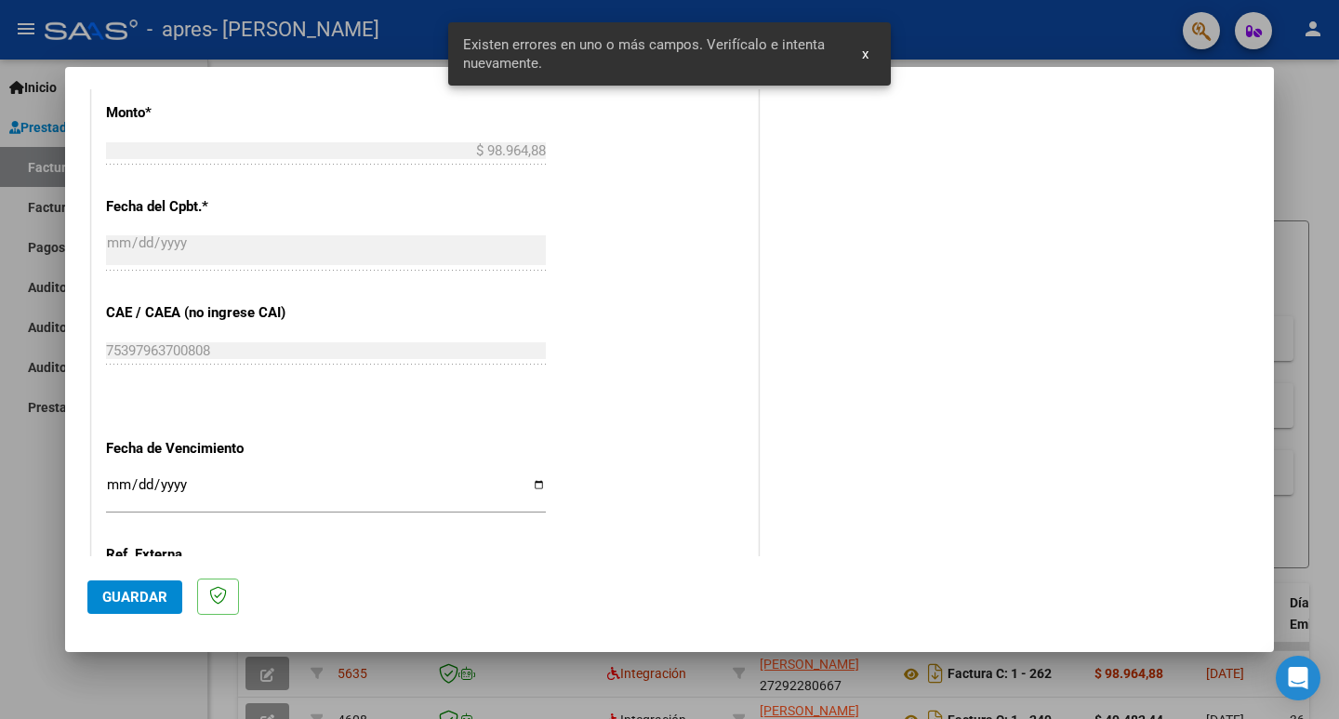
scroll to position [1030, 0]
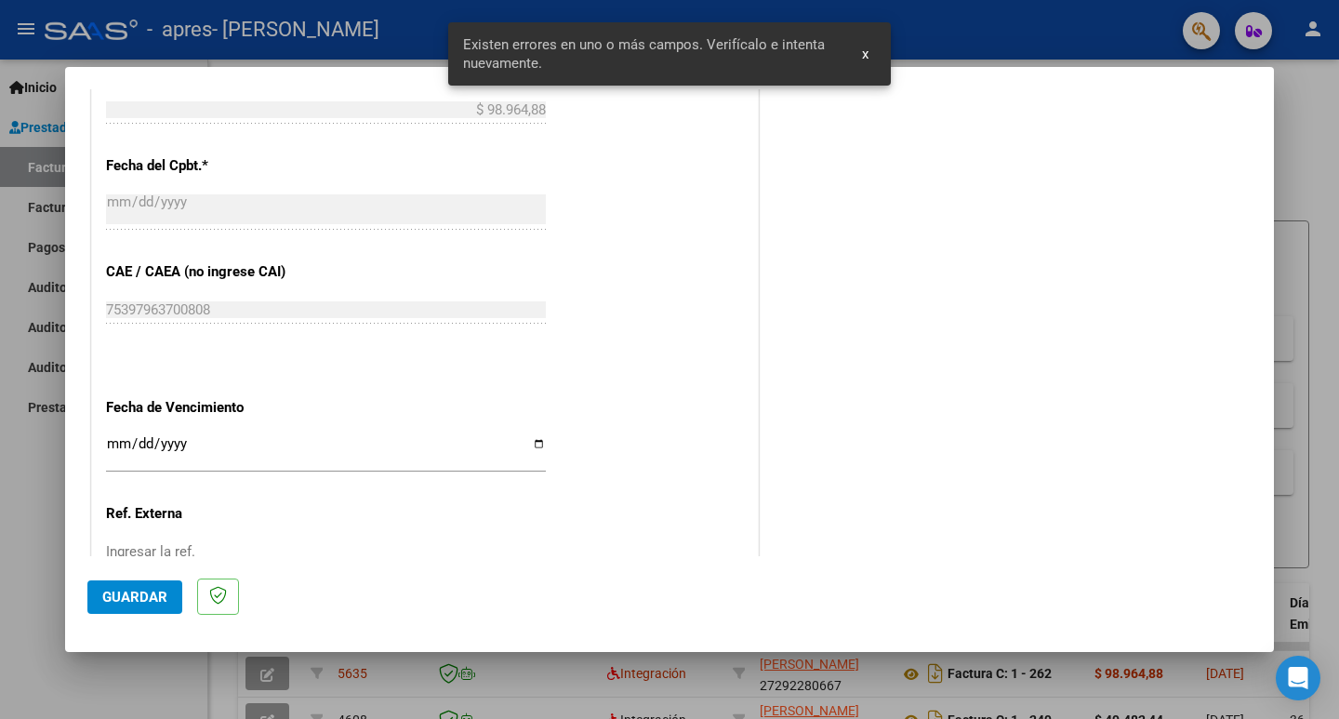
type input "202509"
click at [534, 446] on input "Ingresar la fecha" at bounding box center [326, 451] width 440 height 30
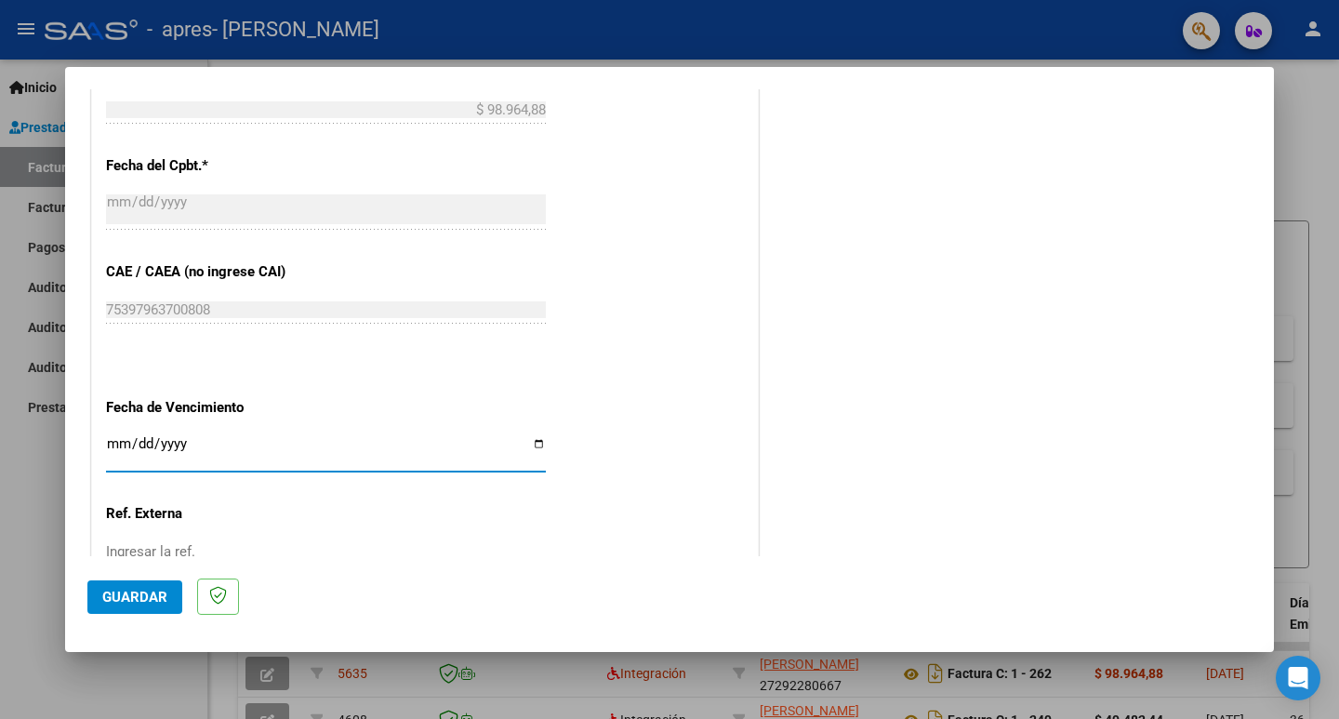
type input "[DATE]"
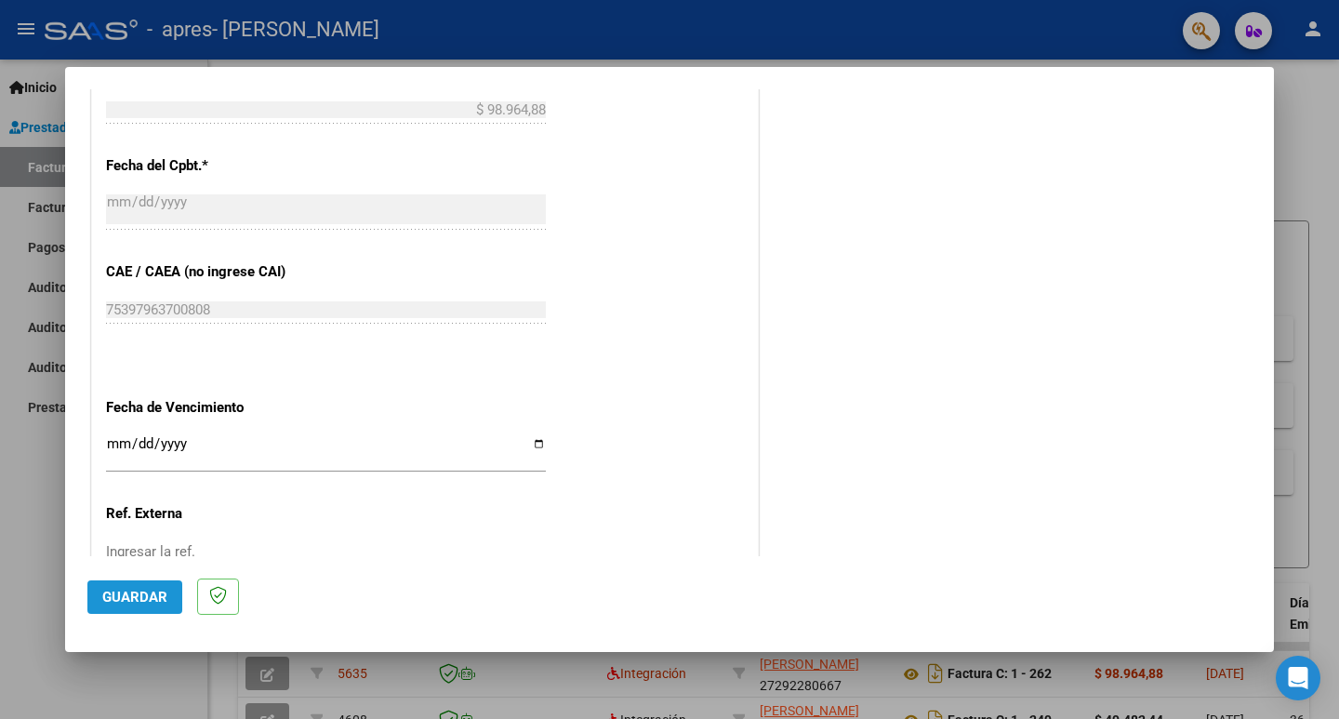
click at [150, 595] on span "Guardar" at bounding box center [134, 597] width 65 height 17
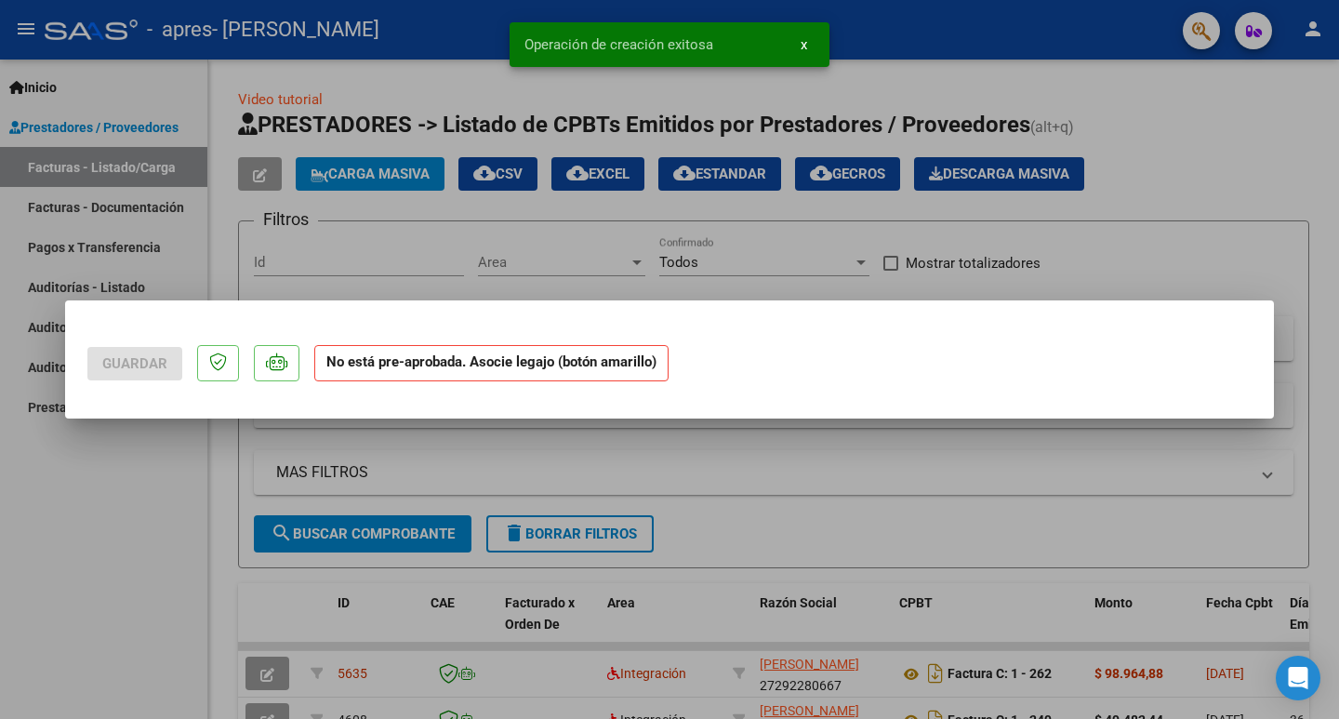
scroll to position [0, 0]
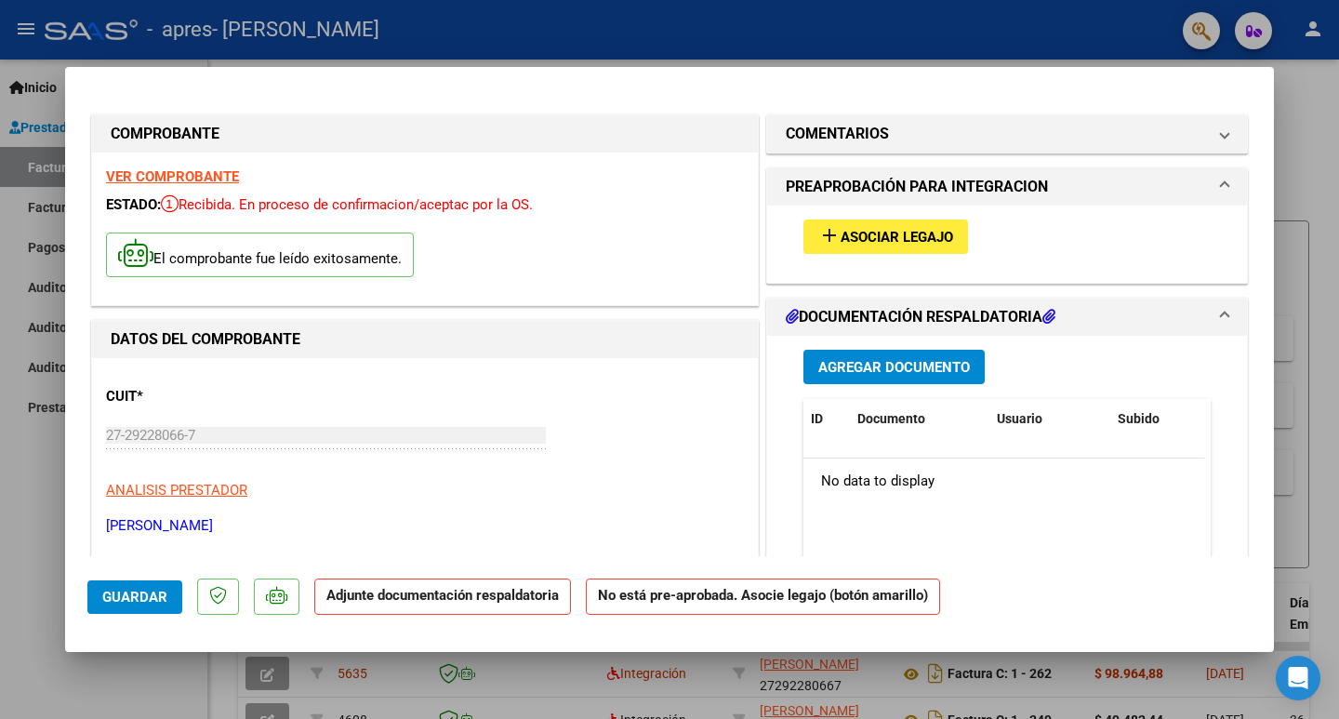
click at [884, 245] on span "Asociar Legajo" at bounding box center [897, 237] width 113 height 17
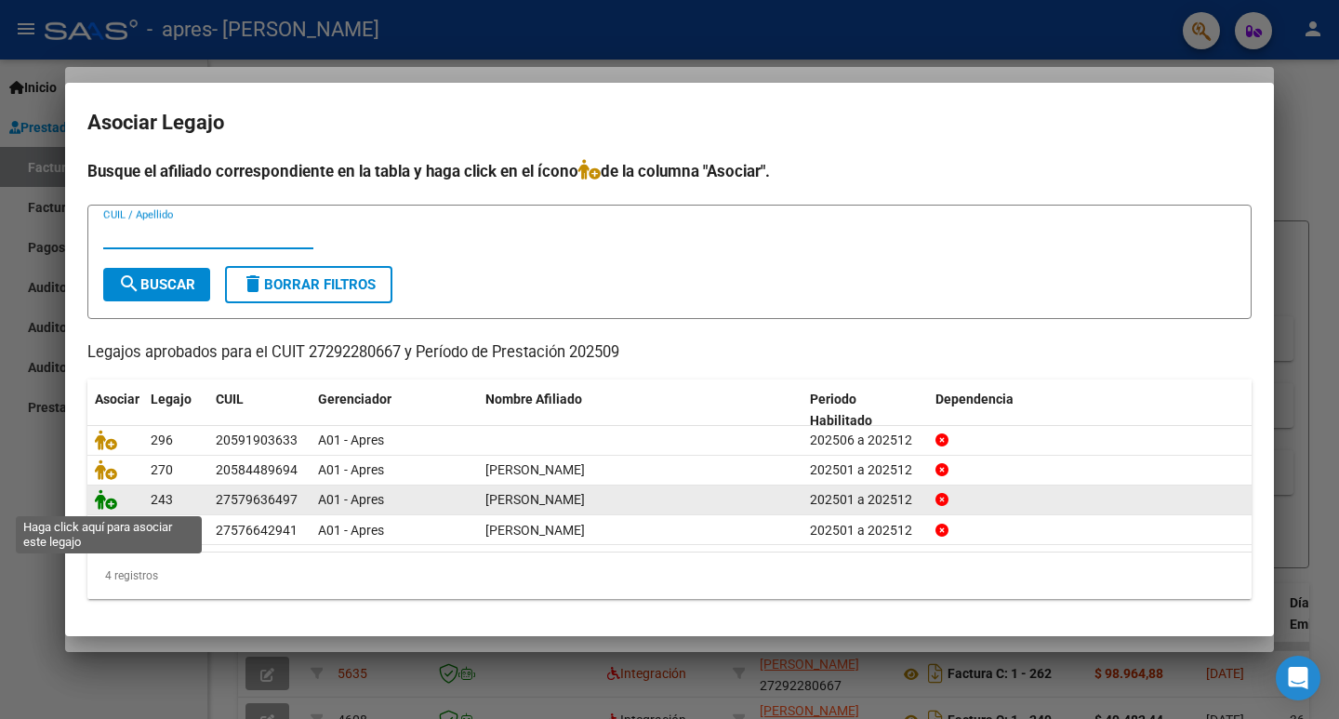
click at [111, 502] on icon at bounding box center [106, 499] width 22 height 20
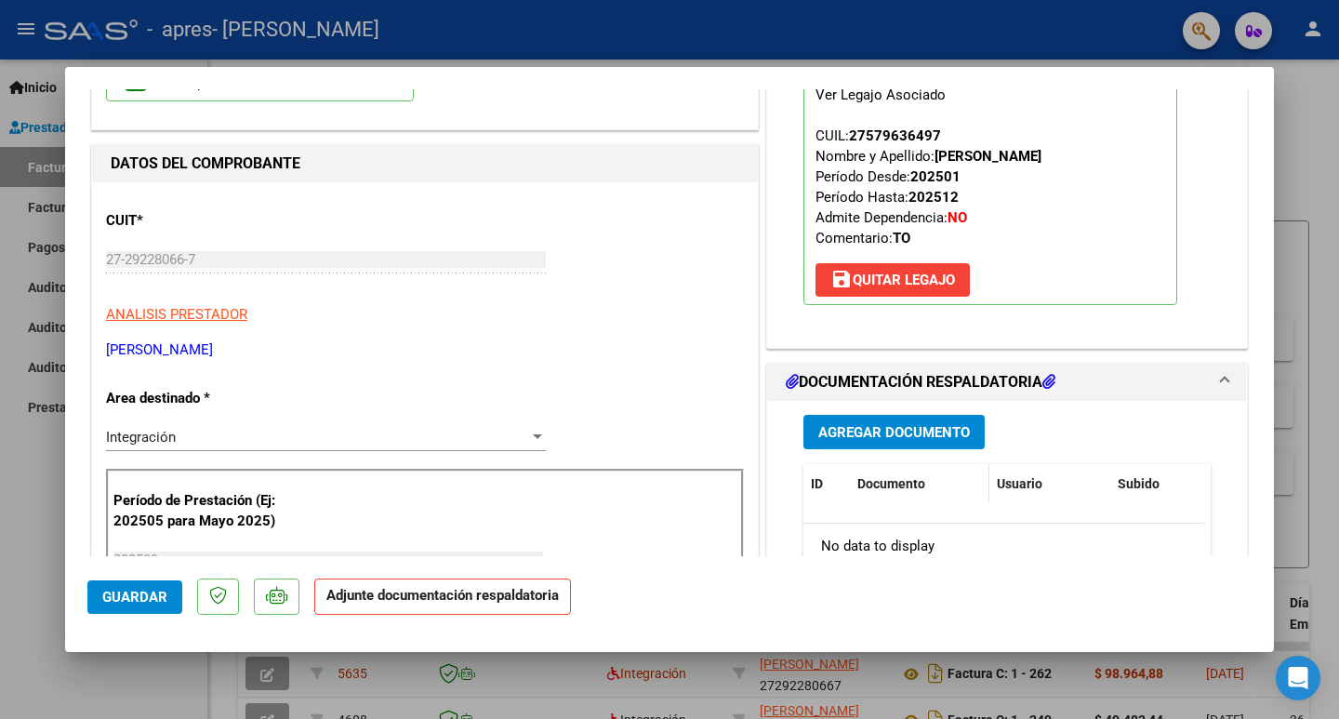
scroll to position [186, 0]
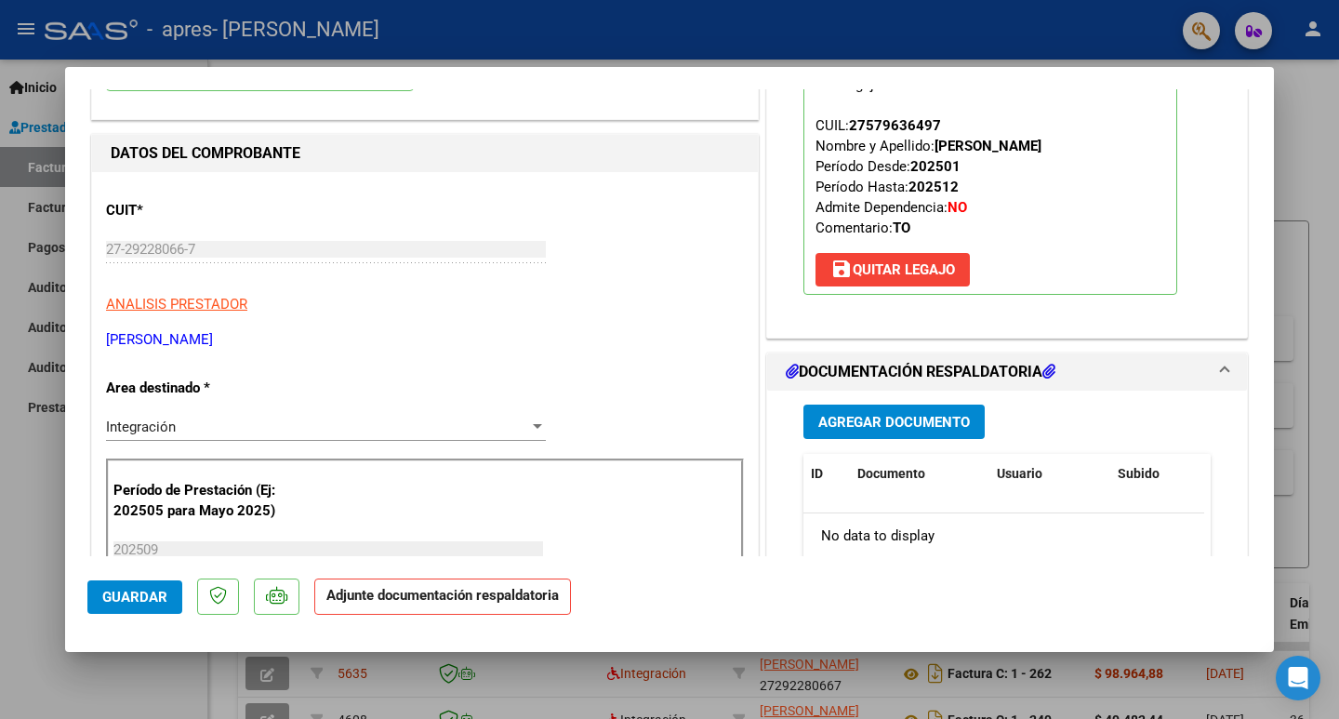
click at [892, 426] on span "Agregar Documento" at bounding box center [894, 422] width 152 height 17
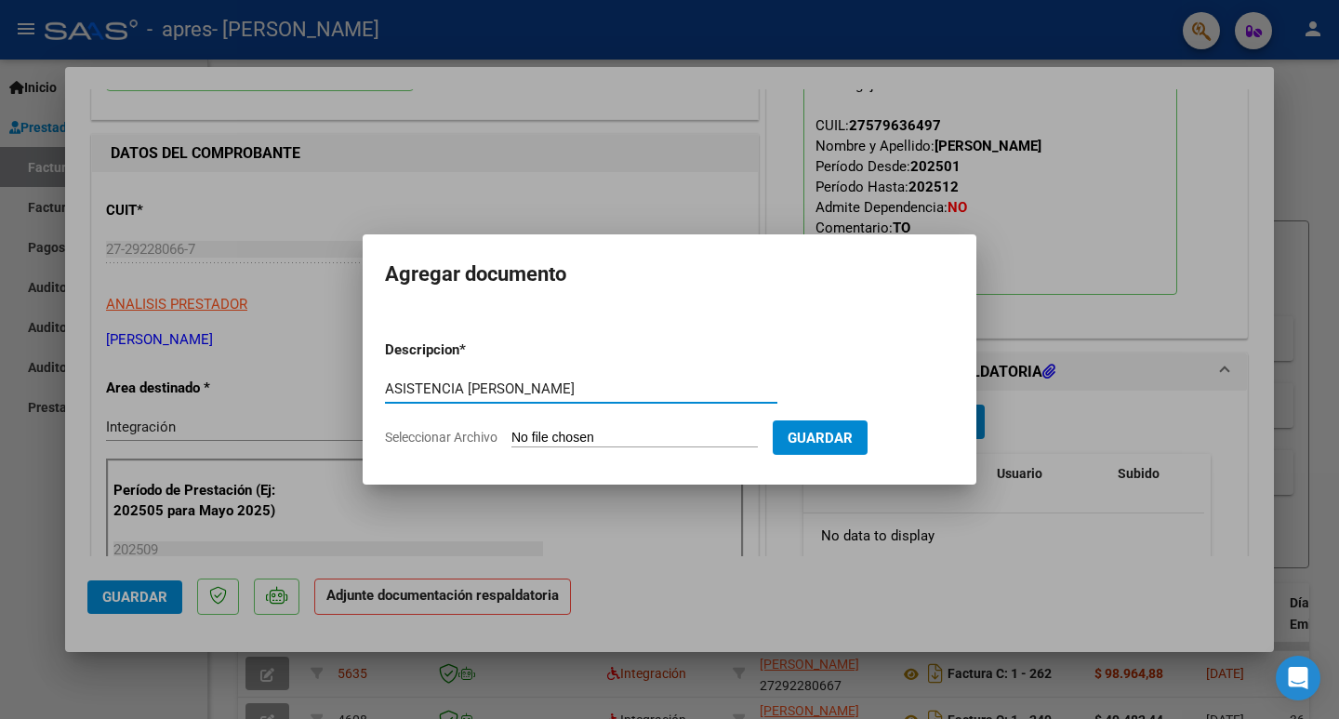
type input "ASISTENCIA FIDEL REPETTO"
click at [491, 437] on span "Seleccionar Archivo" at bounding box center [441, 437] width 113 height 15
click at [511, 437] on input "Seleccionar Archivo" at bounding box center [634, 439] width 246 height 18
type input "C:\fakepath\Asistencia fidel repetto sep_4.pdf"
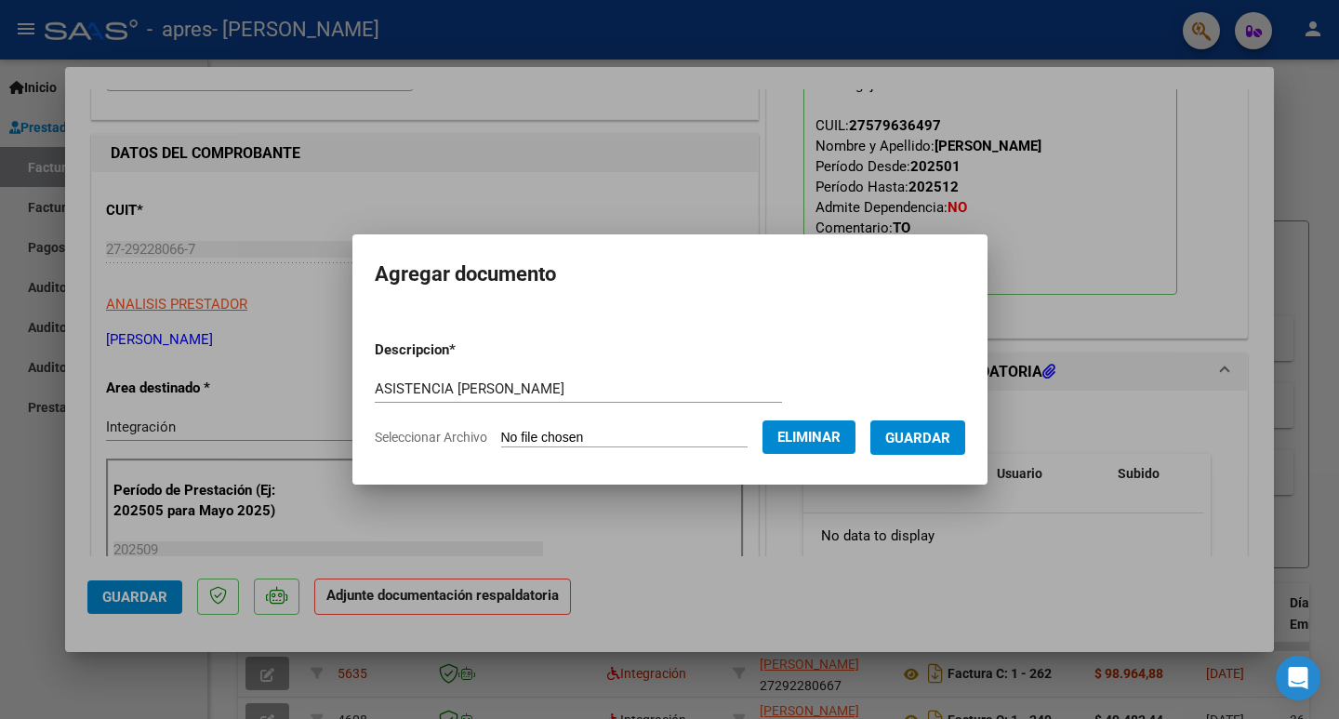
click at [941, 441] on span "Guardar" at bounding box center [917, 438] width 65 height 17
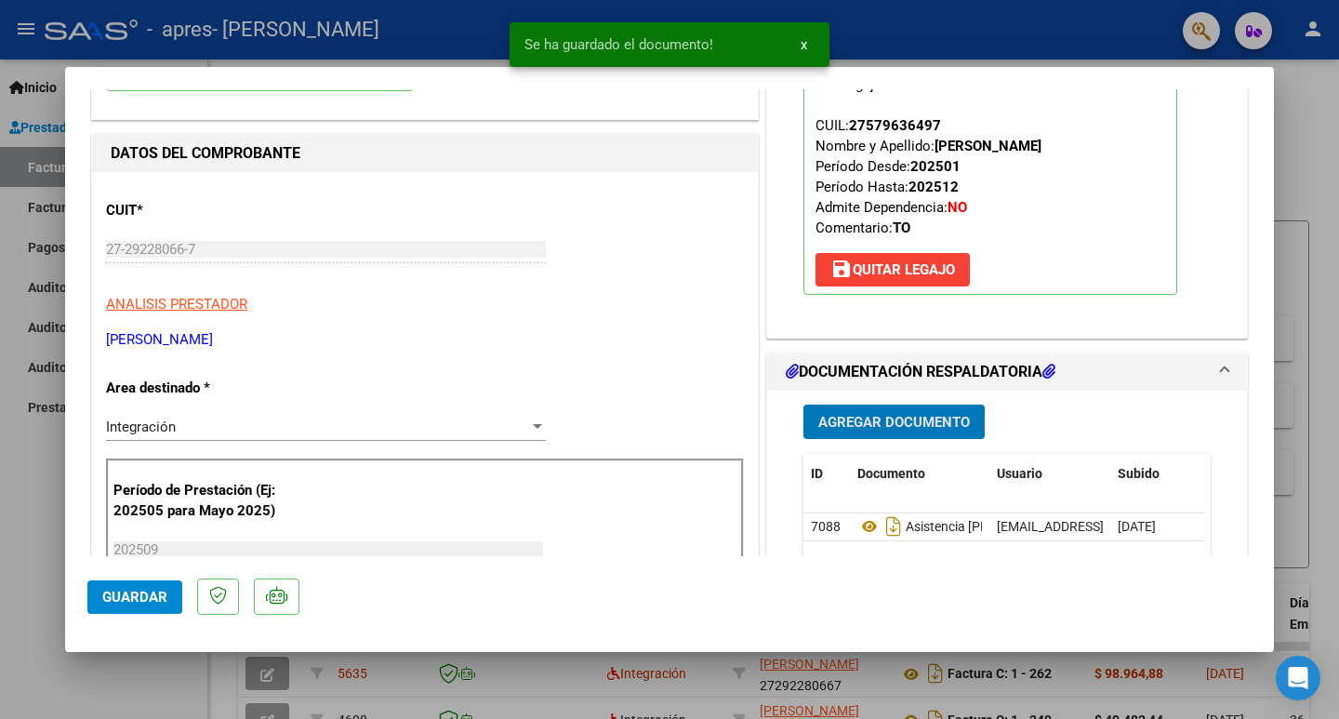
drag, startPoint x: 139, startPoint y: 603, endPoint x: 61, endPoint y: 585, distance: 80.1
click at [133, 603] on span "Guardar" at bounding box center [134, 597] width 65 height 17
click at [0, 477] on div at bounding box center [669, 359] width 1339 height 719
type input "$ 0,00"
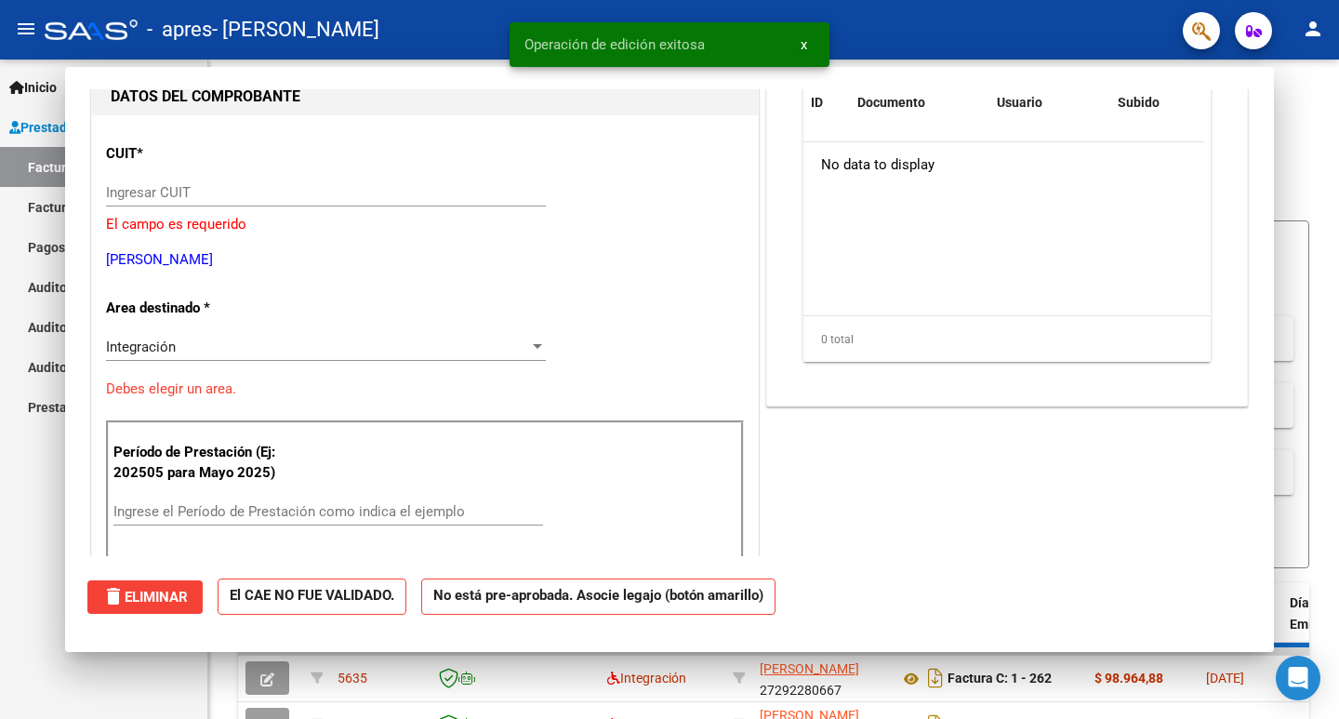
scroll to position [197, 0]
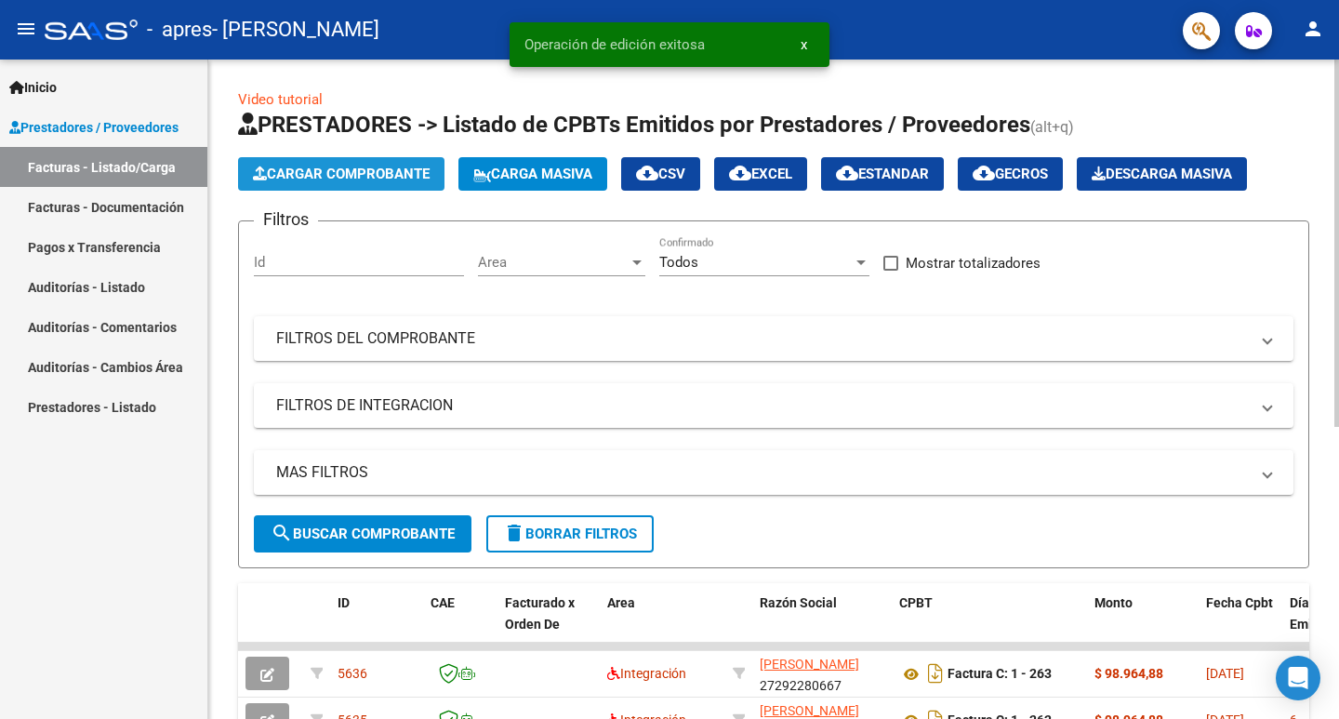
click at [282, 165] on button "Cargar Comprobante" at bounding box center [341, 173] width 206 height 33
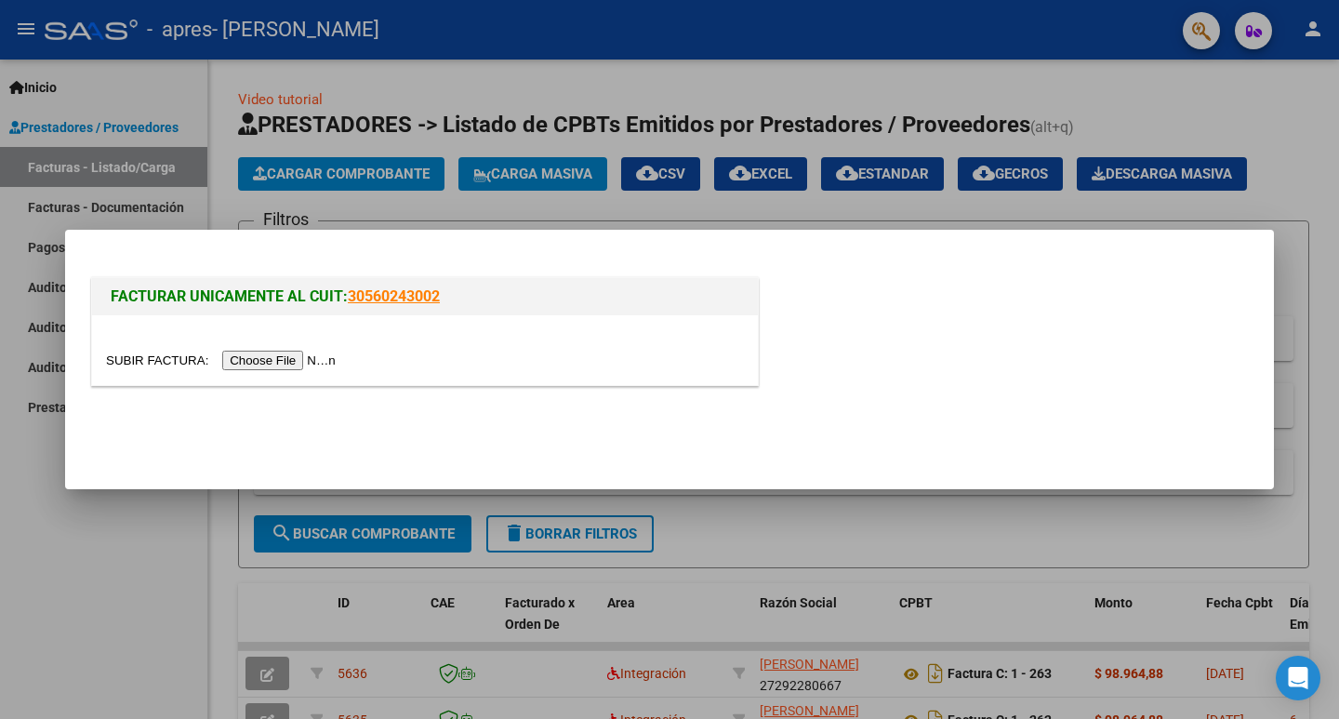
click at [281, 364] on input "file" at bounding box center [223, 361] width 235 height 20
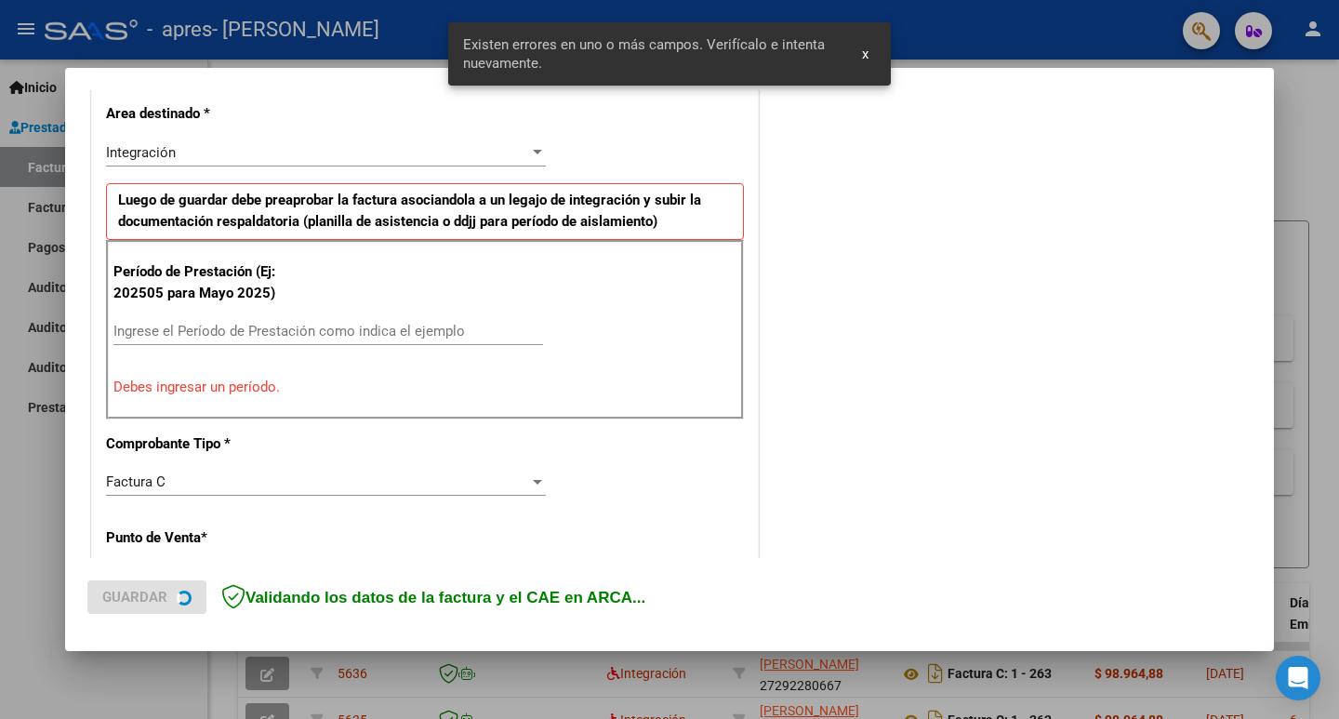
scroll to position [427, 0]
click at [417, 325] on input "Ingrese el Período de Prestación como indica el ejemplo" at bounding box center [328, 330] width 430 height 17
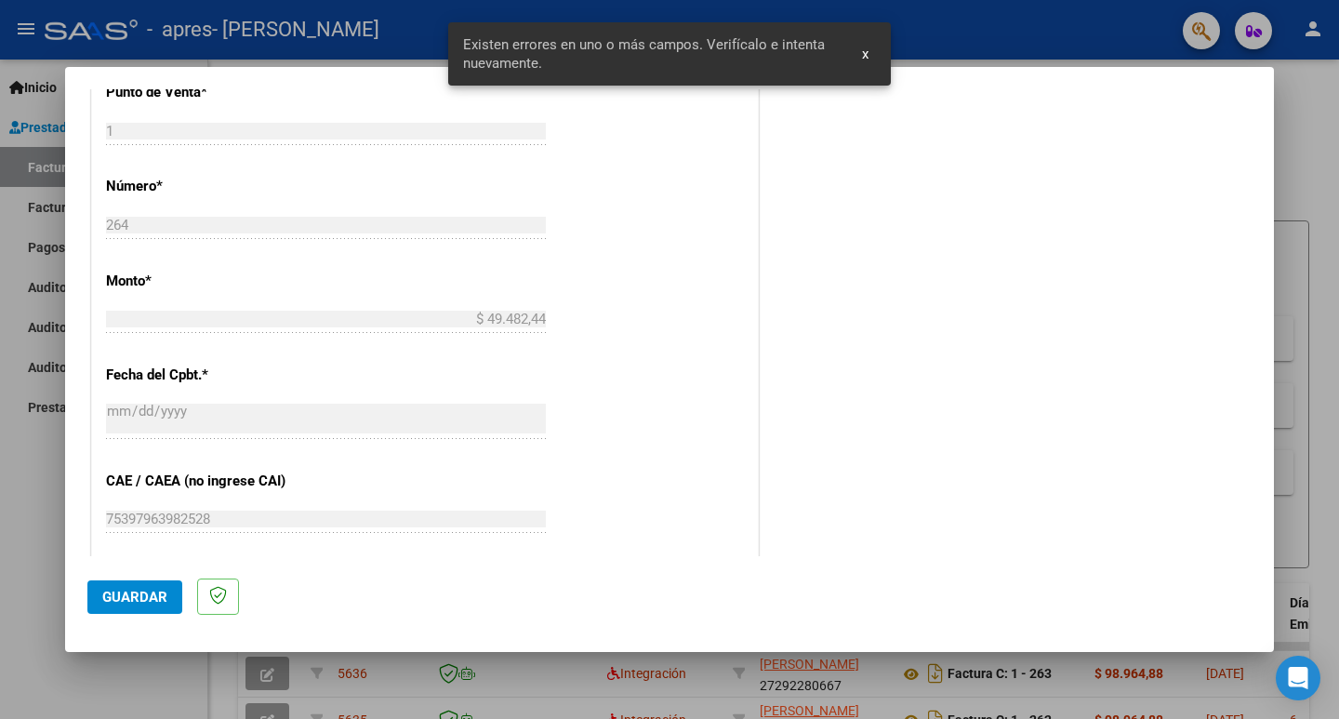
scroll to position [985, 0]
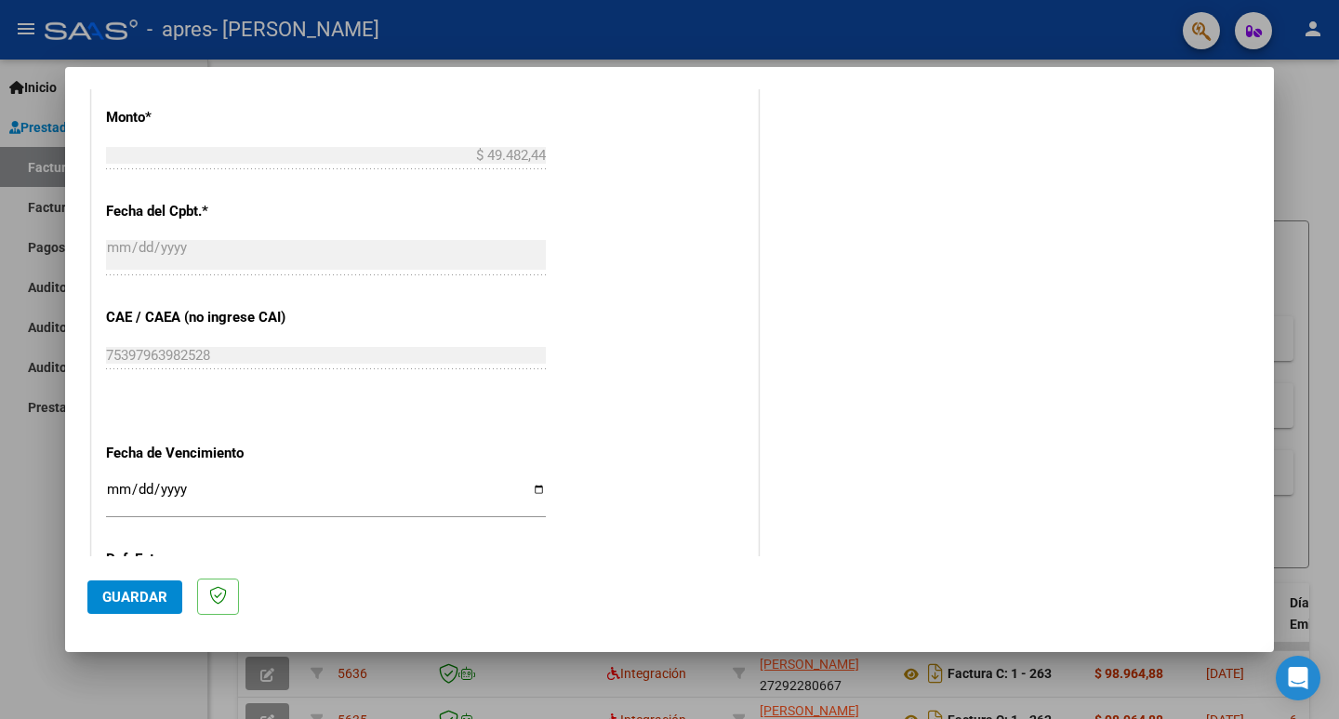
type input "202509"
click at [538, 489] on input "Ingresar la fecha" at bounding box center [326, 497] width 440 height 30
type input "[DATE]"
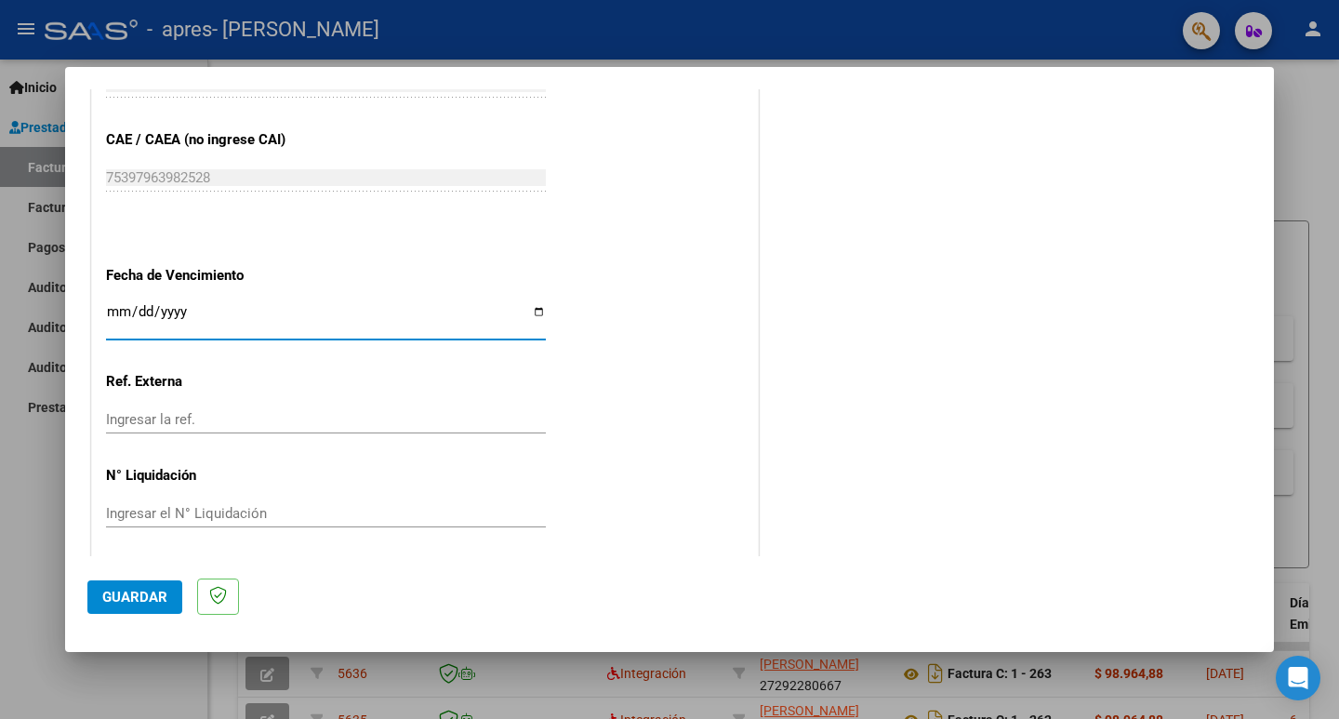
scroll to position [1170, 0]
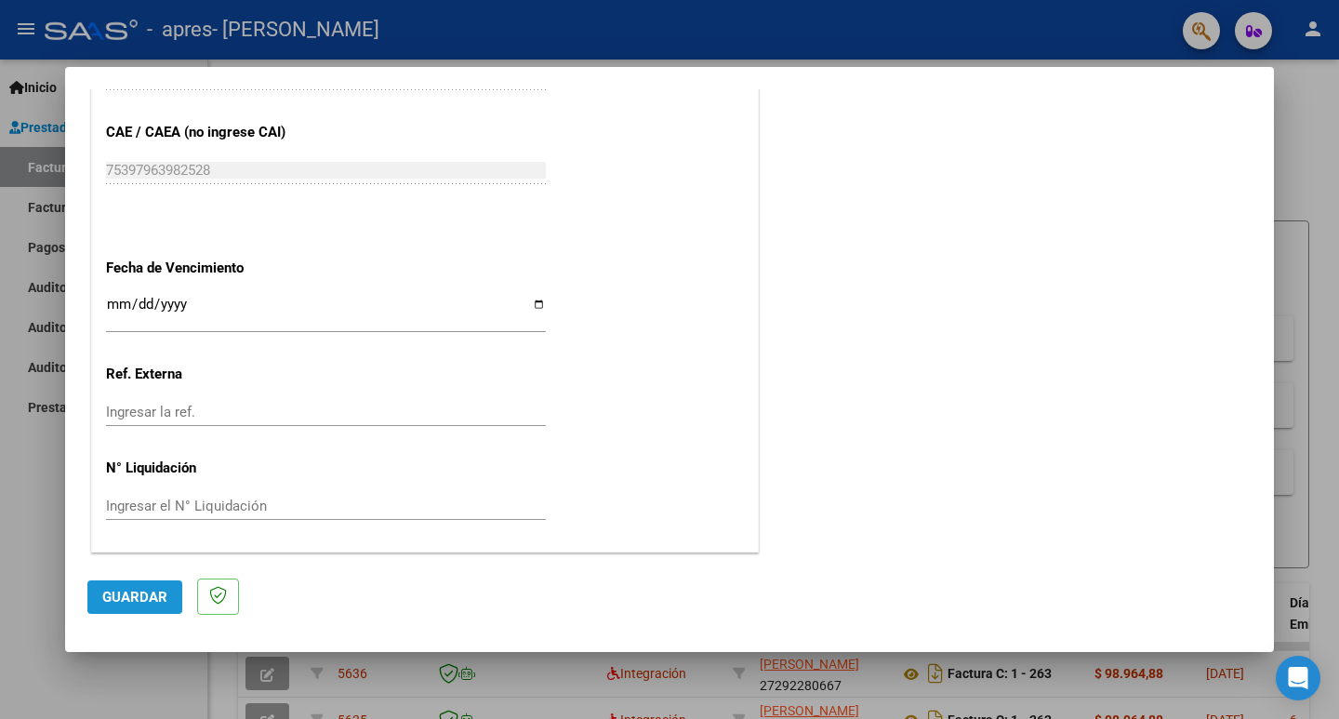
click at [142, 589] on span "Guardar" at bounding box center [134, 597] width 65 height 17
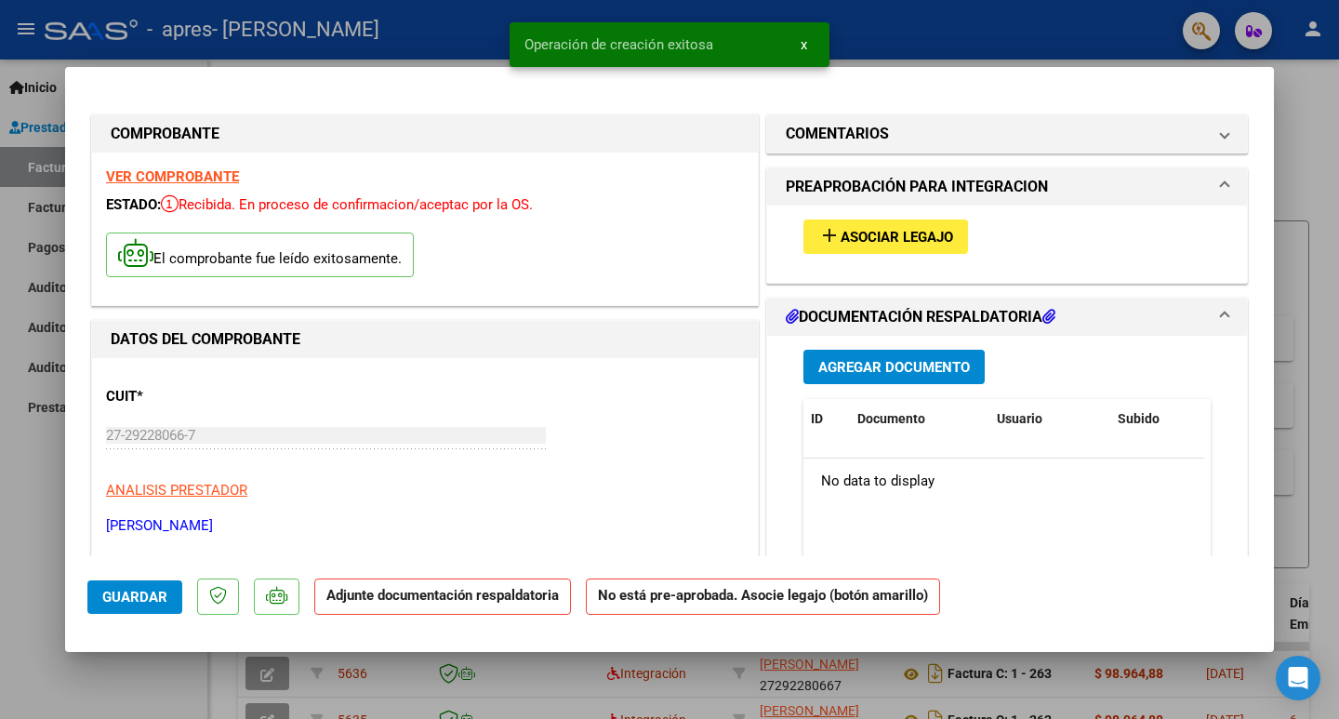
click at [887, 232] on span "Asociar Legajo" at bounding box center [897, 237] width 113 height 17
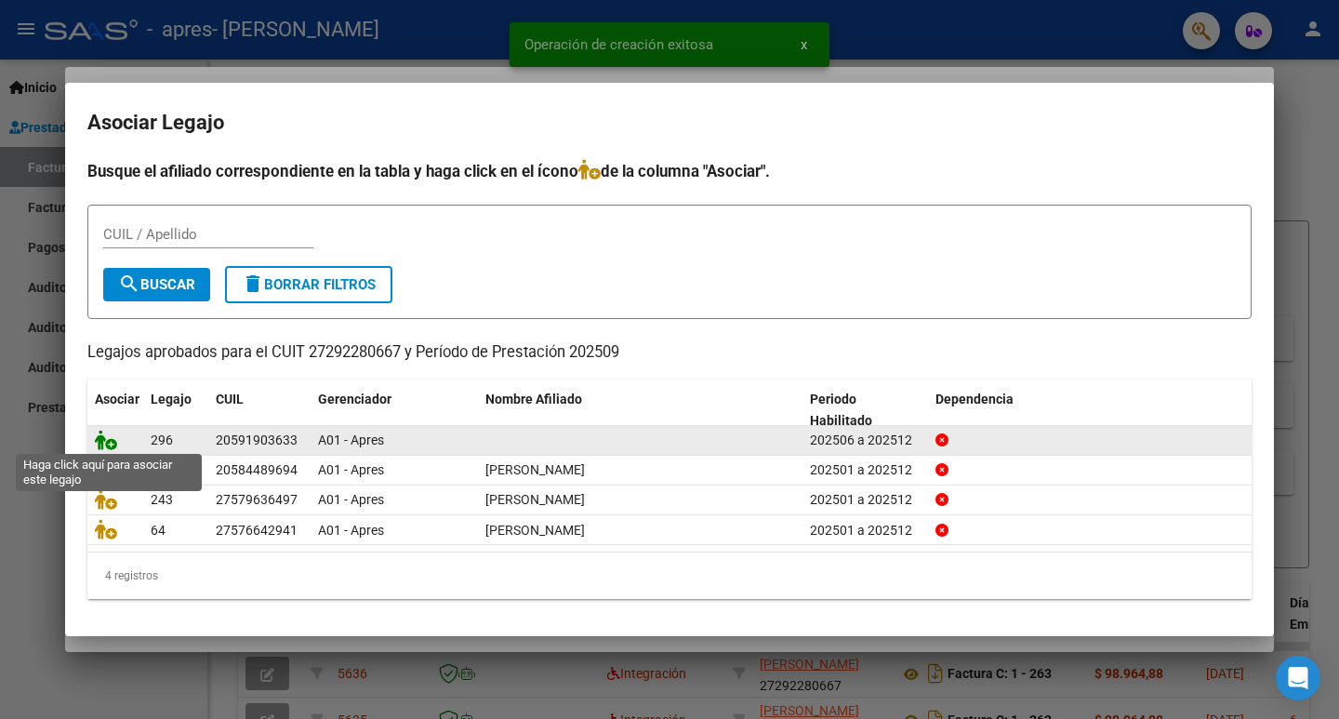
click at [114, 438] on icon at bounding box center [106, 440] width 22 height 20
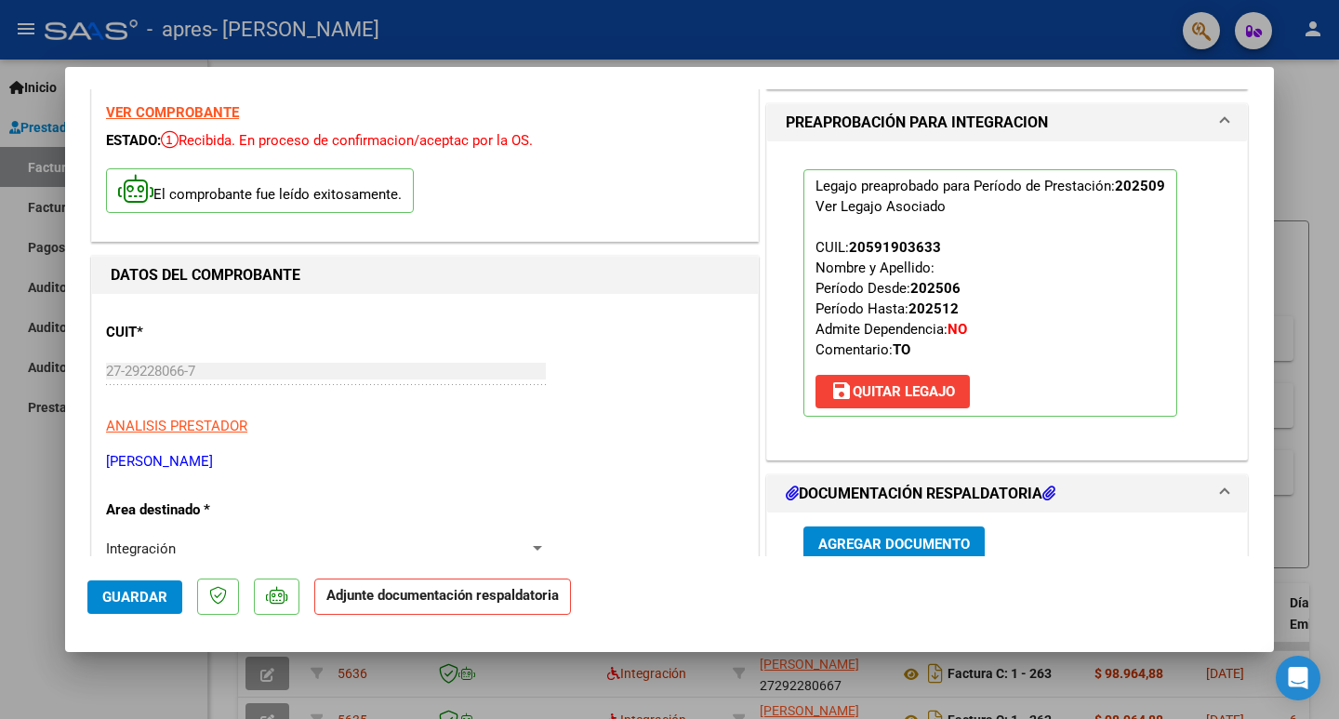
scroll to position [186, 0]
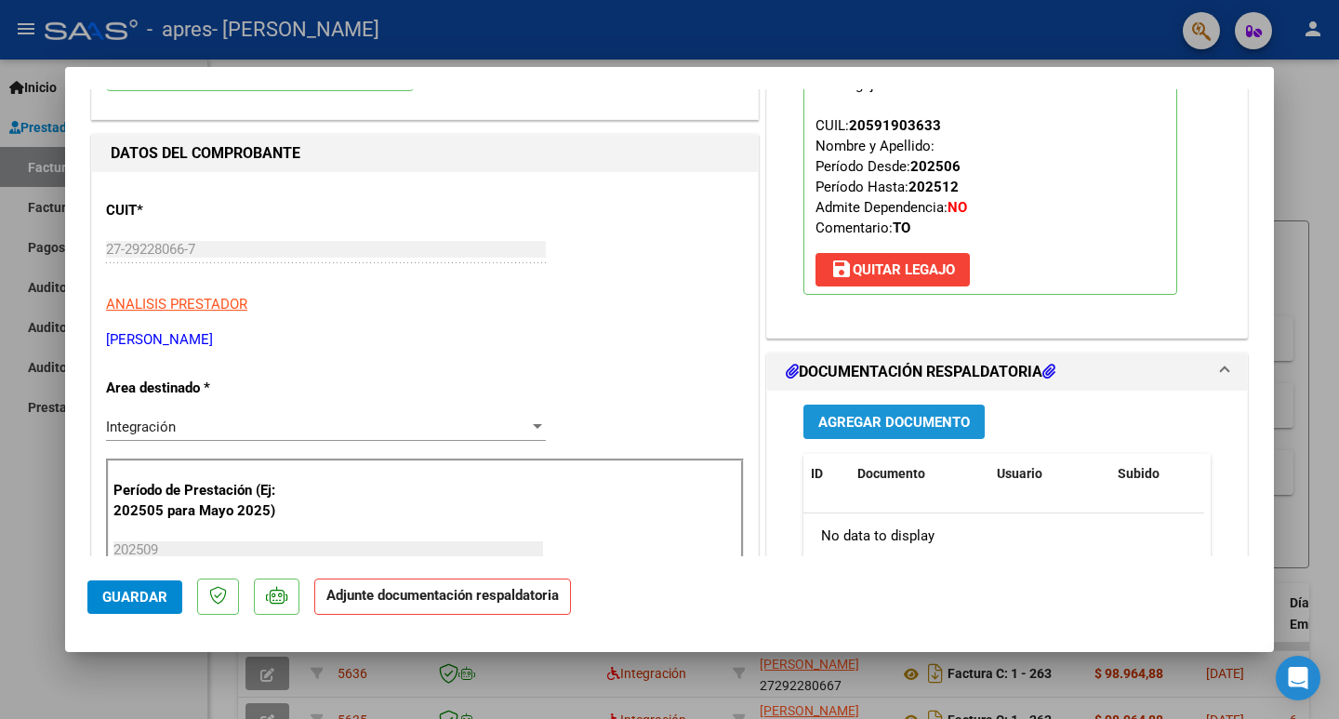
click at [882, 430] on span "Agregar Documento" at bounding box center [894, 422] width 152 height 17
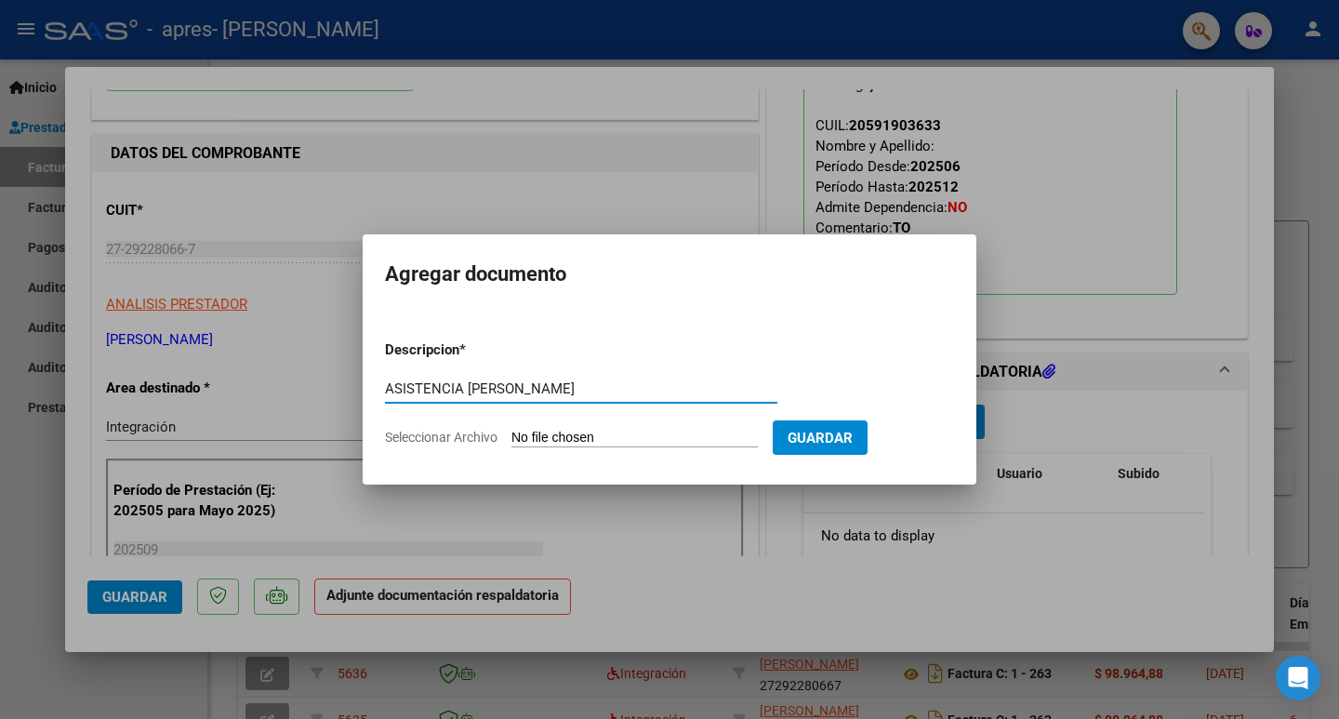
type input "ASISTENCIA [PERSON_NAME]"
click at [468, 436] on span "Seleccionar Archivo" at bounding box center [441, 437] width 113 height 15
click at [511, 436] on input "Seleccionar Archivo" at bounding box center [634, 439] width 246 height 18
type input "C:\fakepath\Asistencia luan ruiz sep_2.pdf"
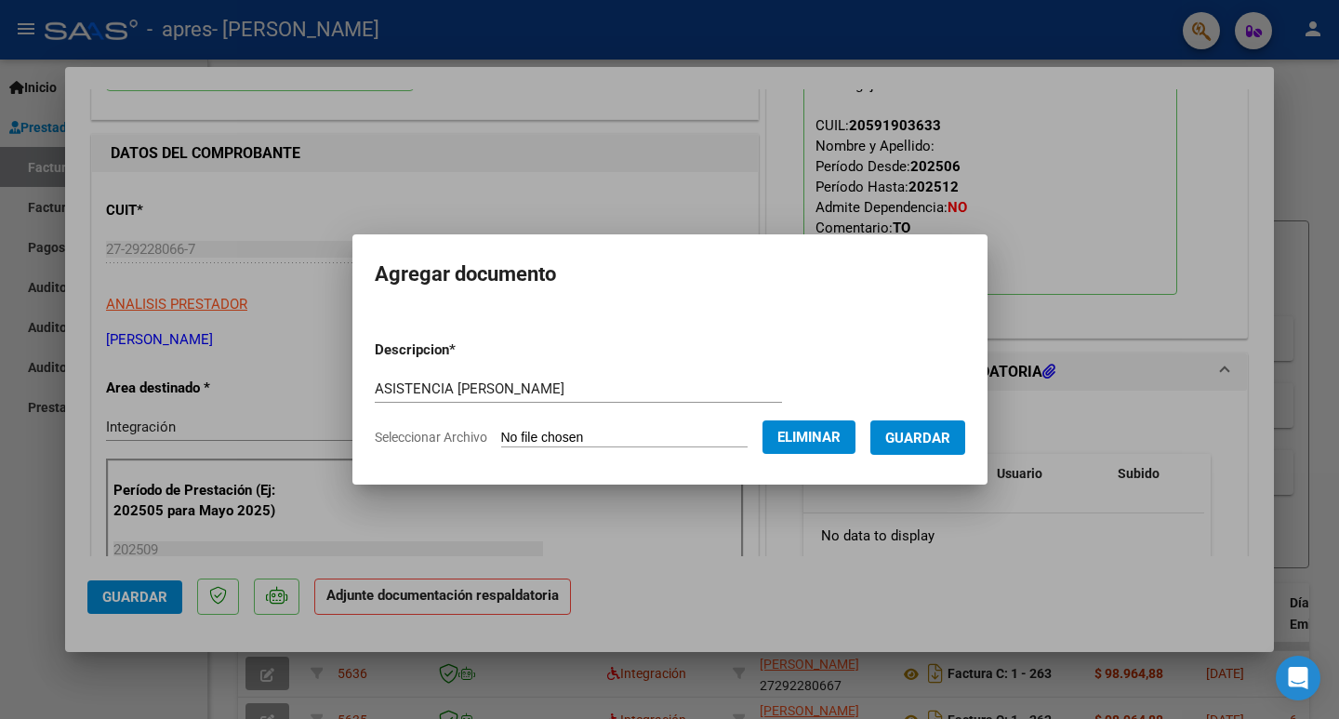
click at [927, 442] on span "Guardar" at bounding box center [917, 438] width 65 height 17
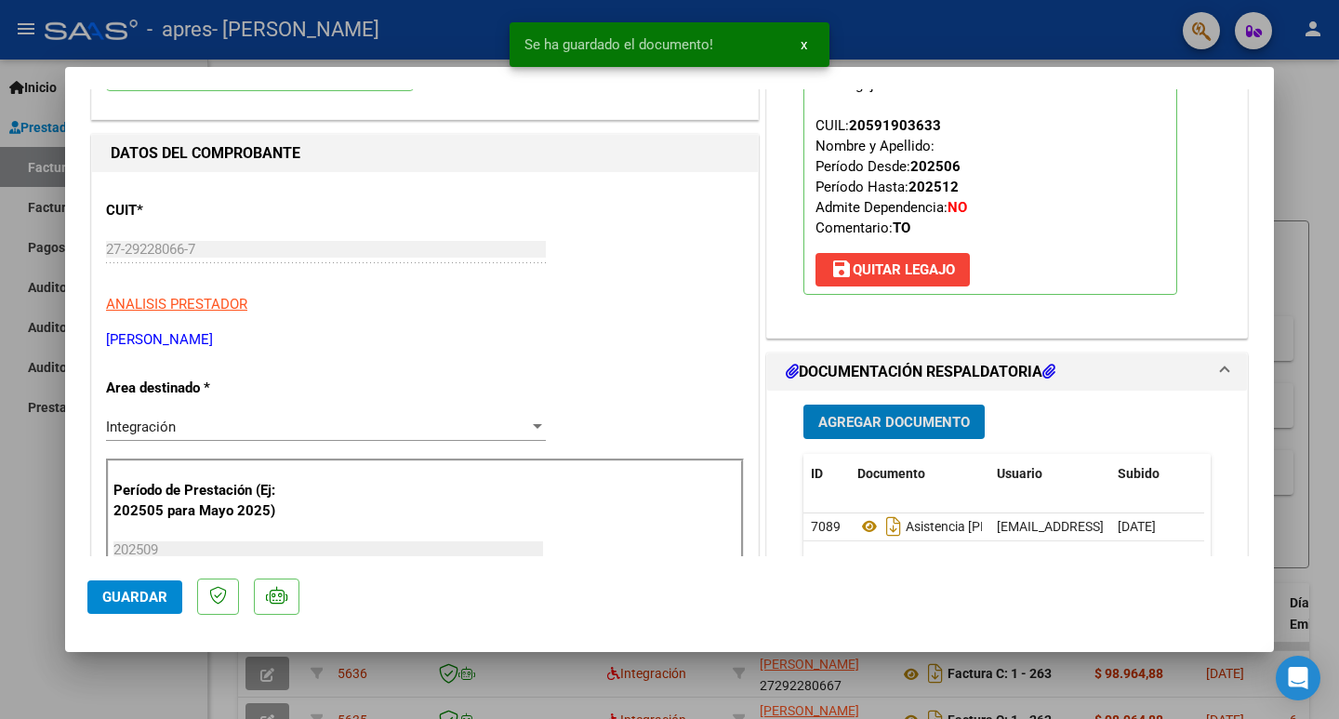
click at [139, 597] on span "Guardar" at bounding box center [134, 597] width 65 height 17
click at [20, 523] on div at bounding box center [669, 359] width 1339 height 719
type input "$ 0,00"
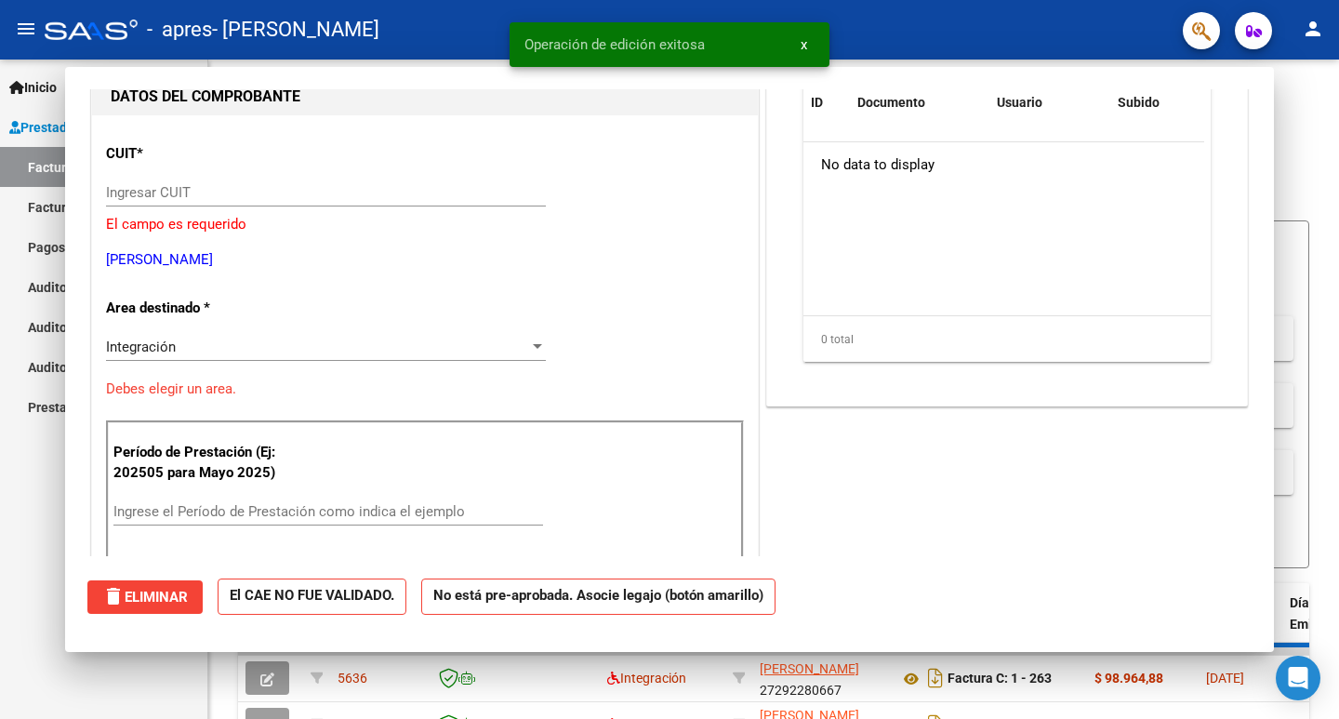
scroll to position [197, 0]
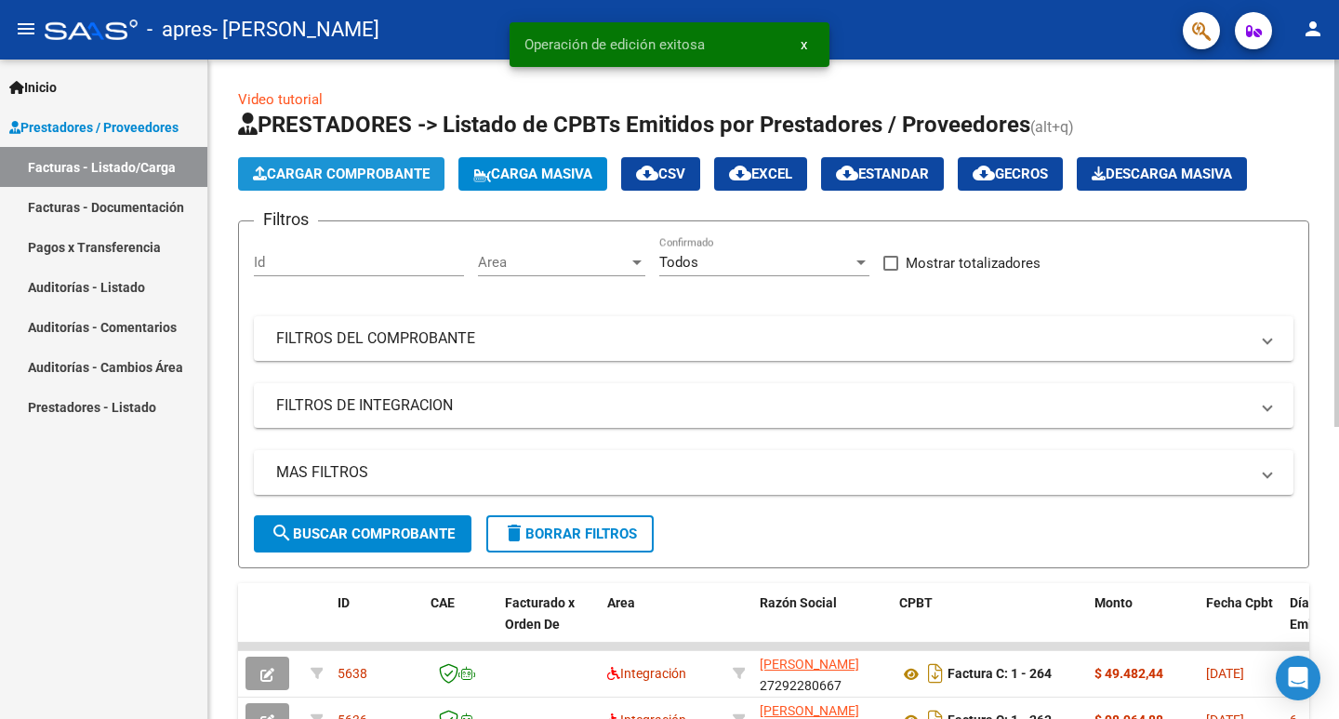
click at [401, 172] on span "Cargar Comprobante" at bounding box center [341, 174] width 177 height 17
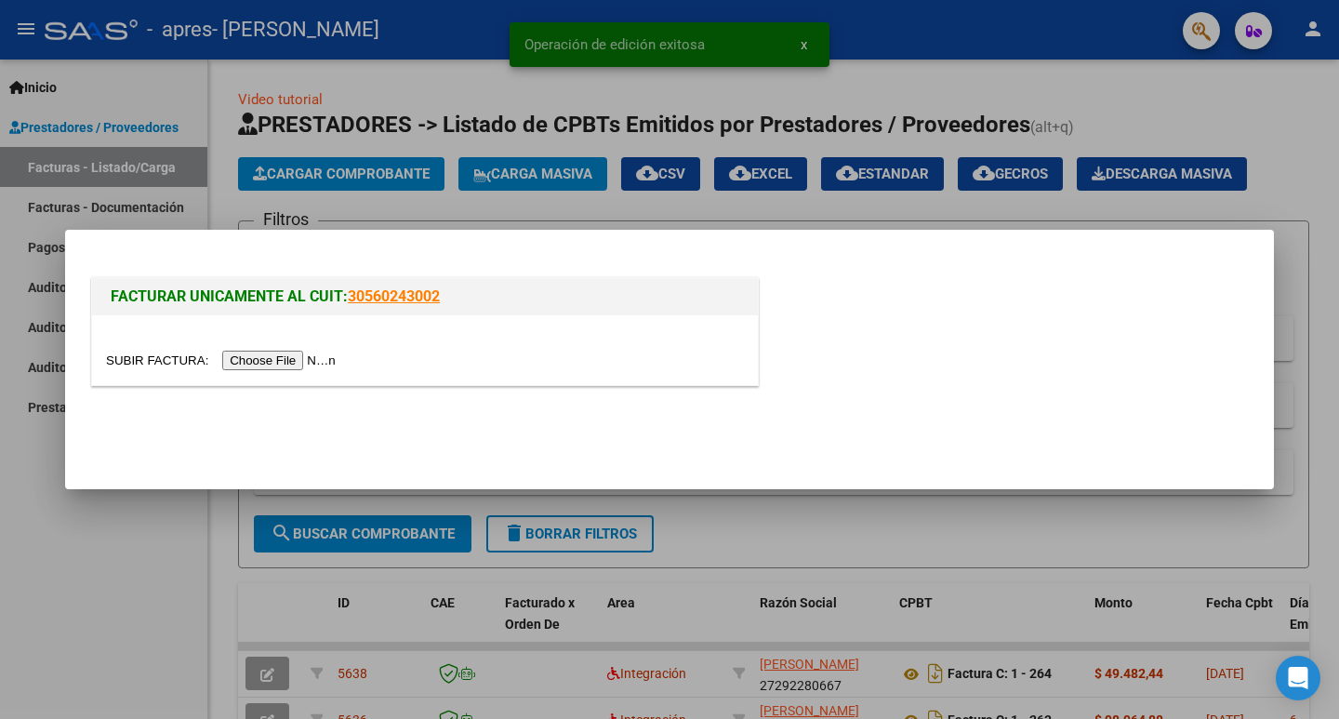
click at [263, 363] on input "file" at bounding box center [223, 361] width 235 height 20
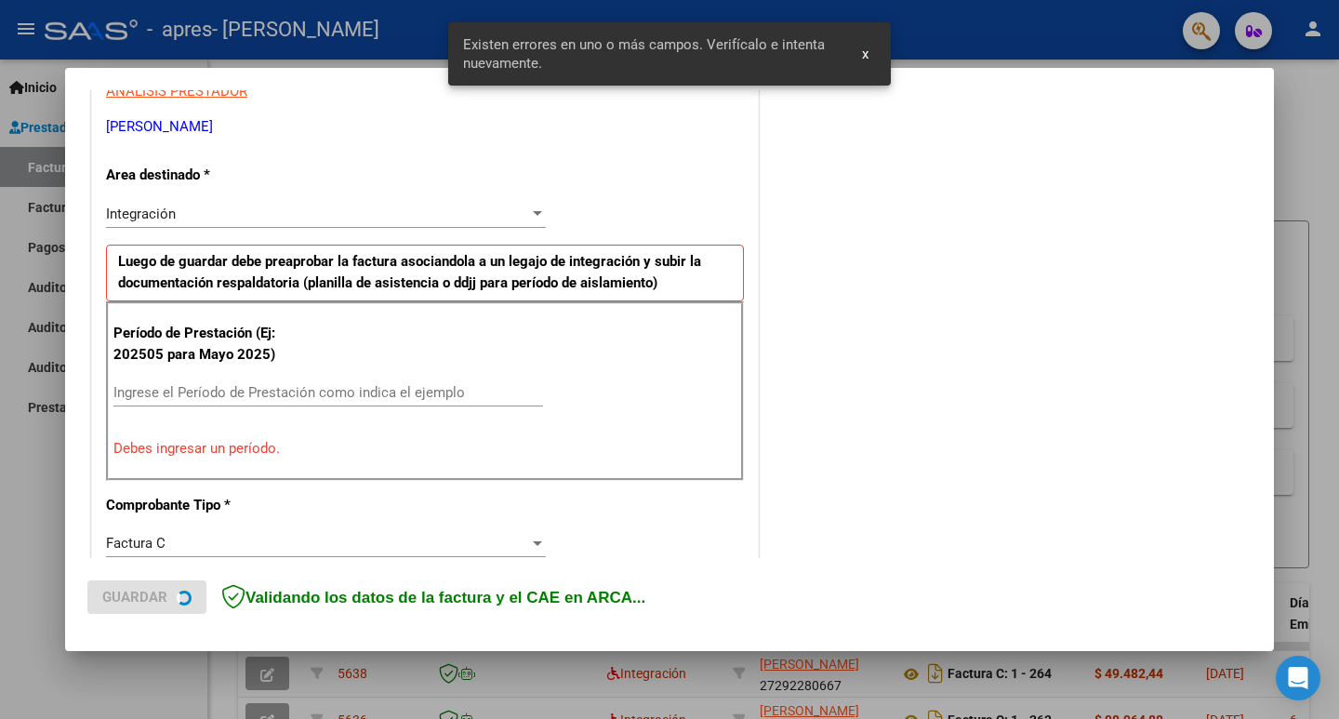
scroll to position [379, 0]
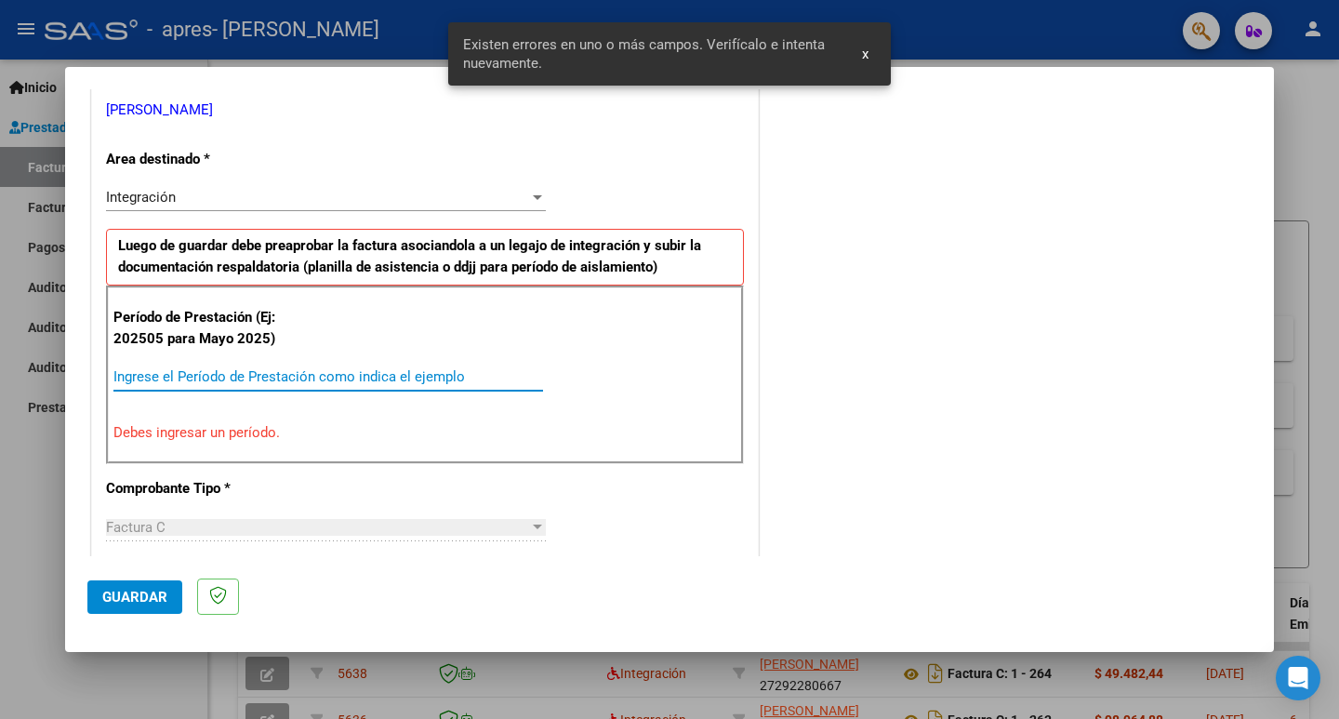
click at [453, 379] on input "Ingrese el Período de Prestación como indica el ejemplo" at bounding box center [328, 376] width 430 height 17
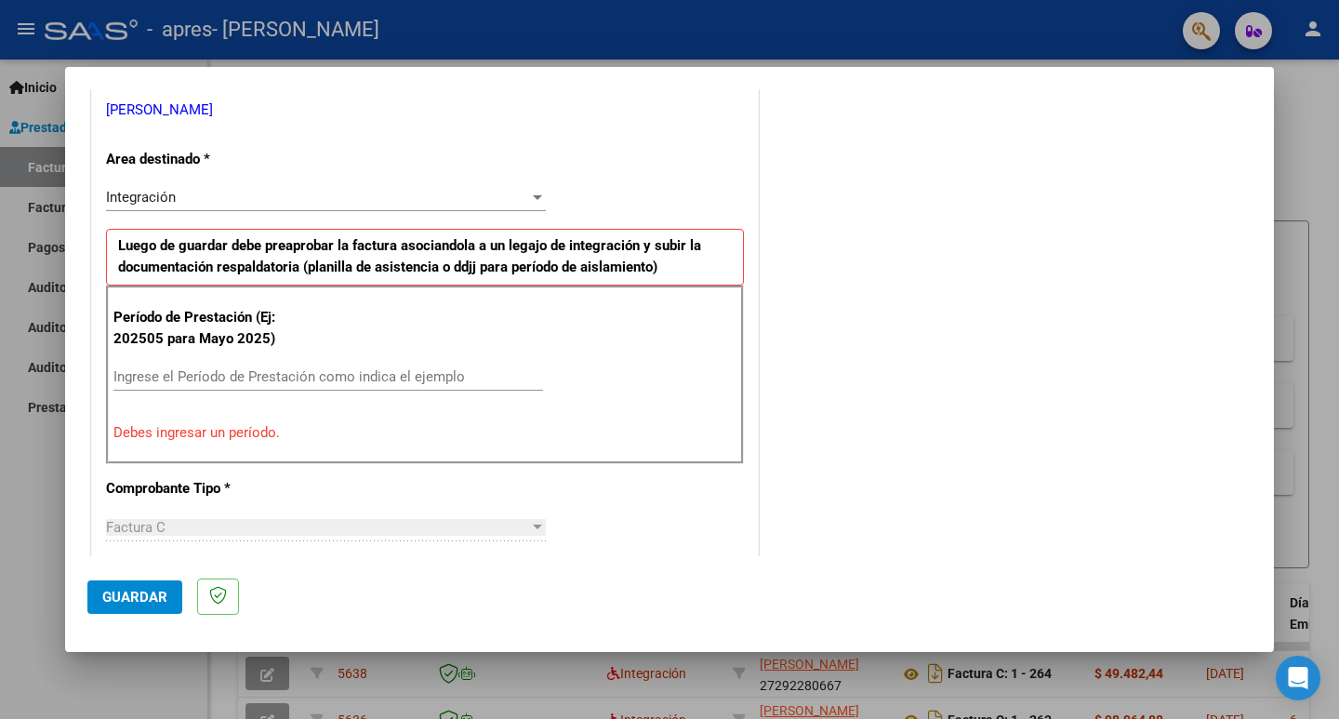
click at [437, 367] on div "Ingrese el Período de Prestación como indica el ejemplo" at bounding box center [328, 377] width 430 height 28
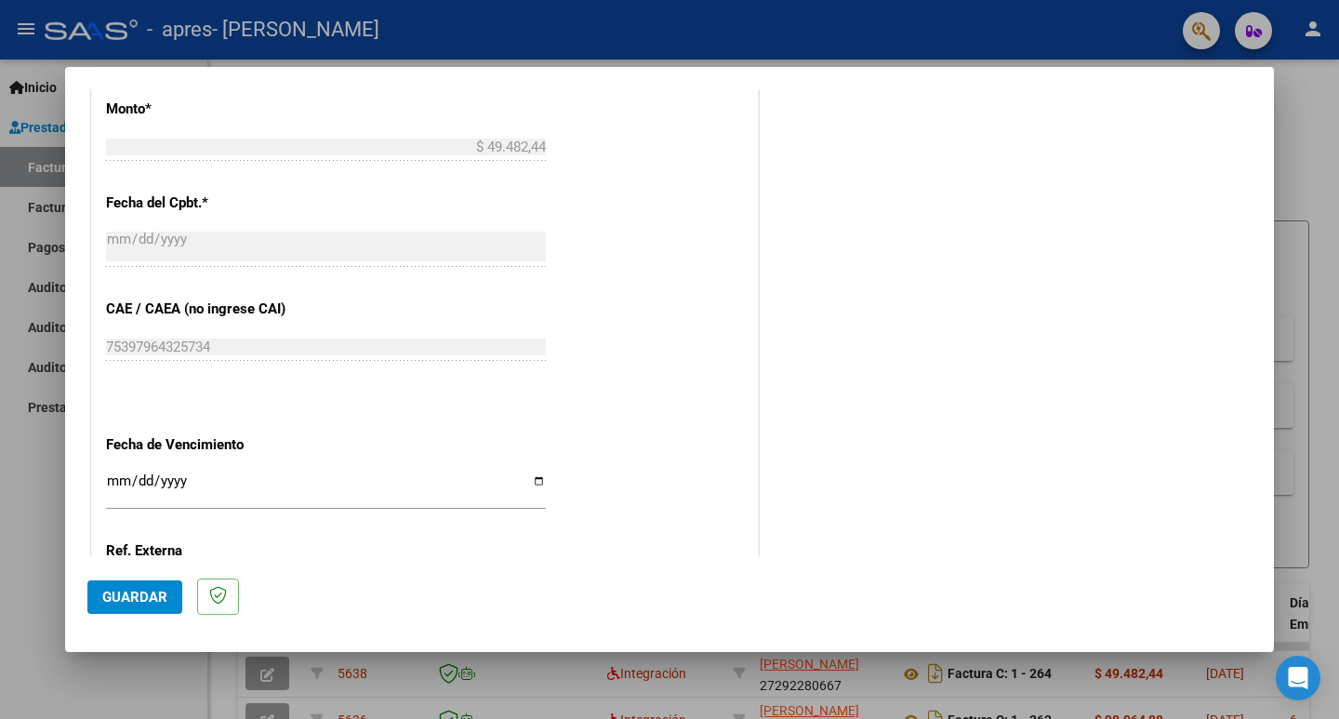
scroll to position [1030, 0]
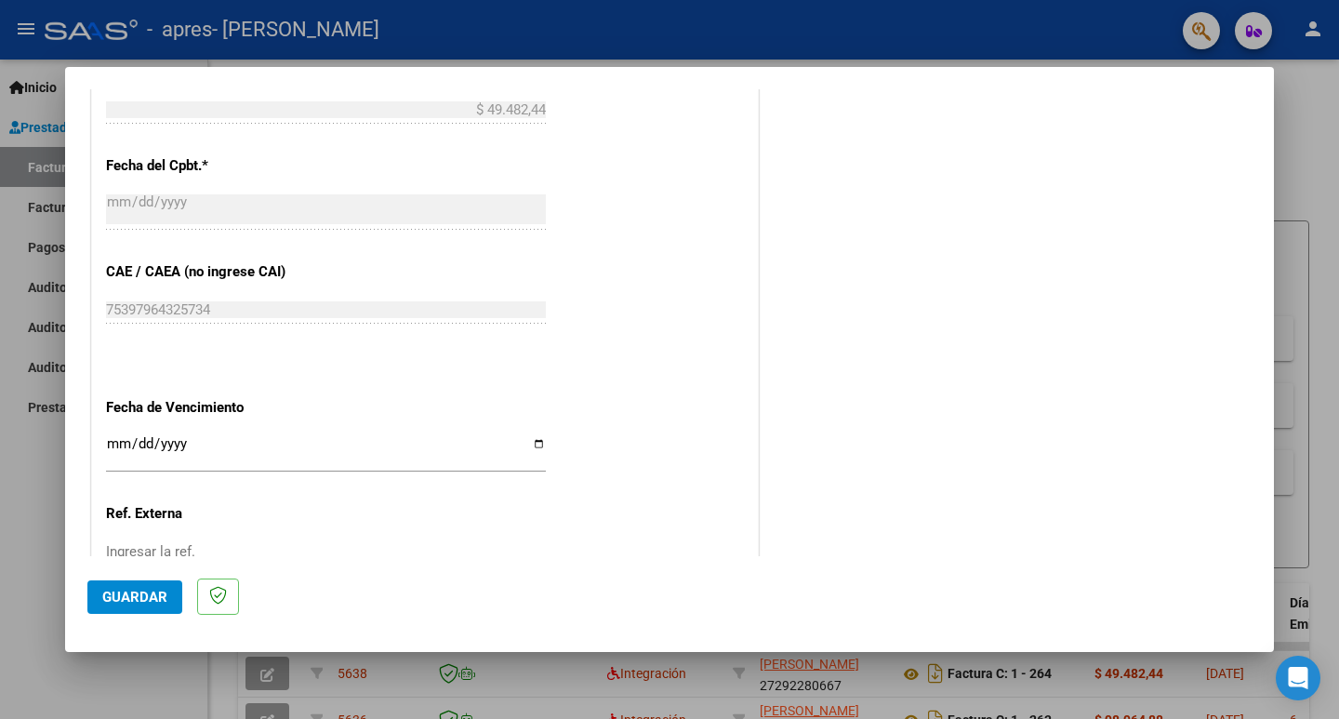
type input "202509"
click at [535, 444] on input "Ingresar la fecha" at bounding box center [326, 451] width 440 height 30
type input "[DATE]"
click at [155, 583] on button "Guardar" at bounding box center [134, 596] width 95 height 33
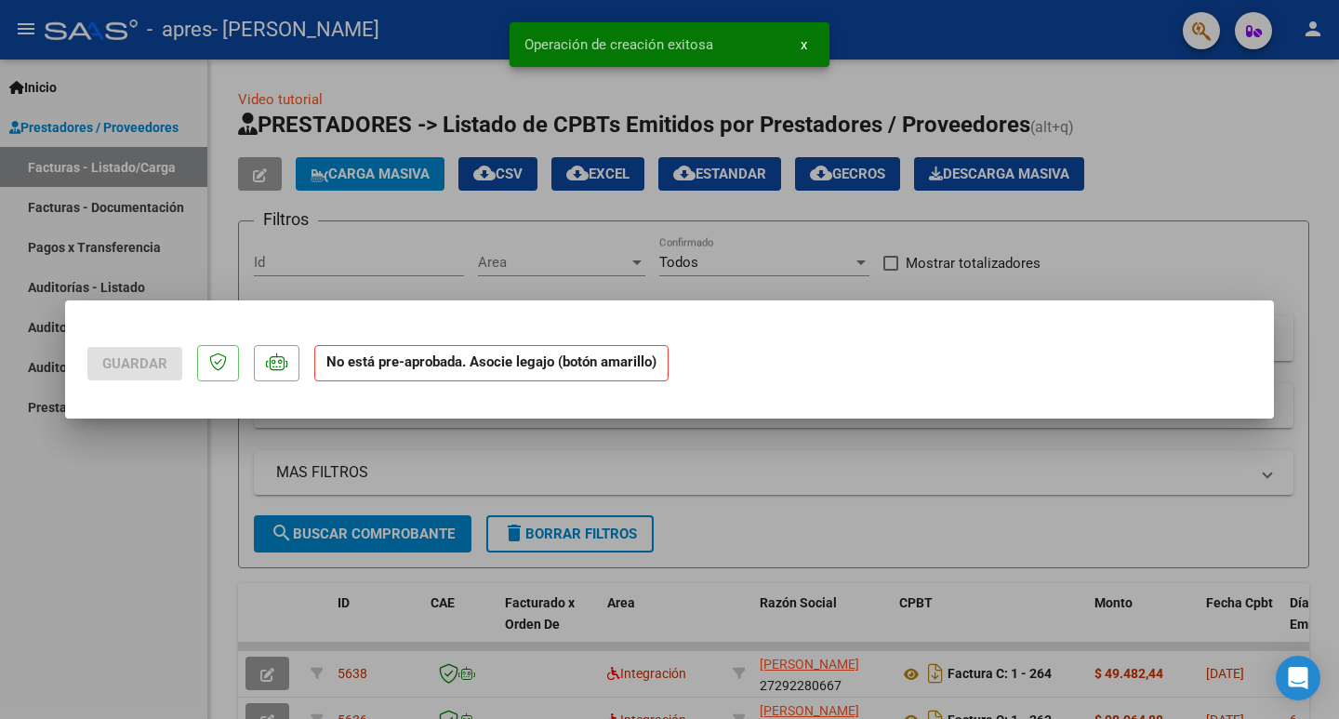
scroll to position [0, 0]
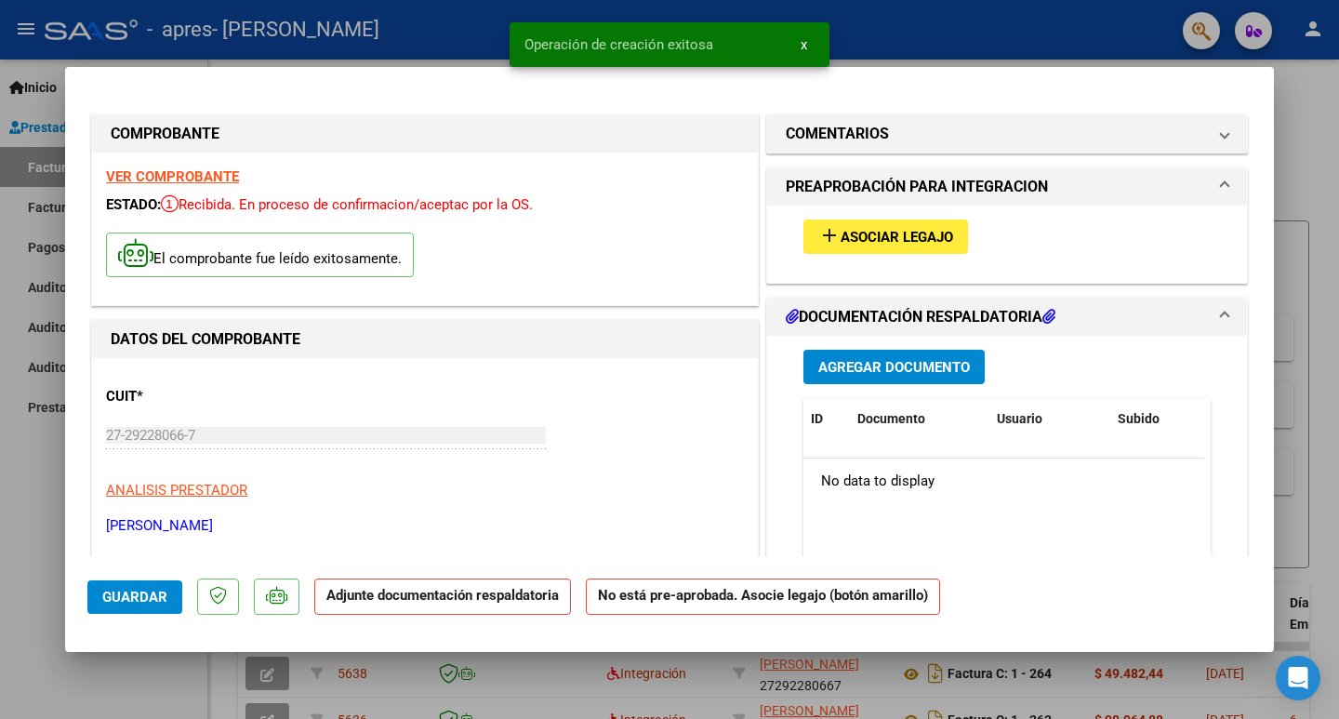
click at [905, 229] on span "Asociar Legajo" at bounding box center [897, 237] width 113 height 17
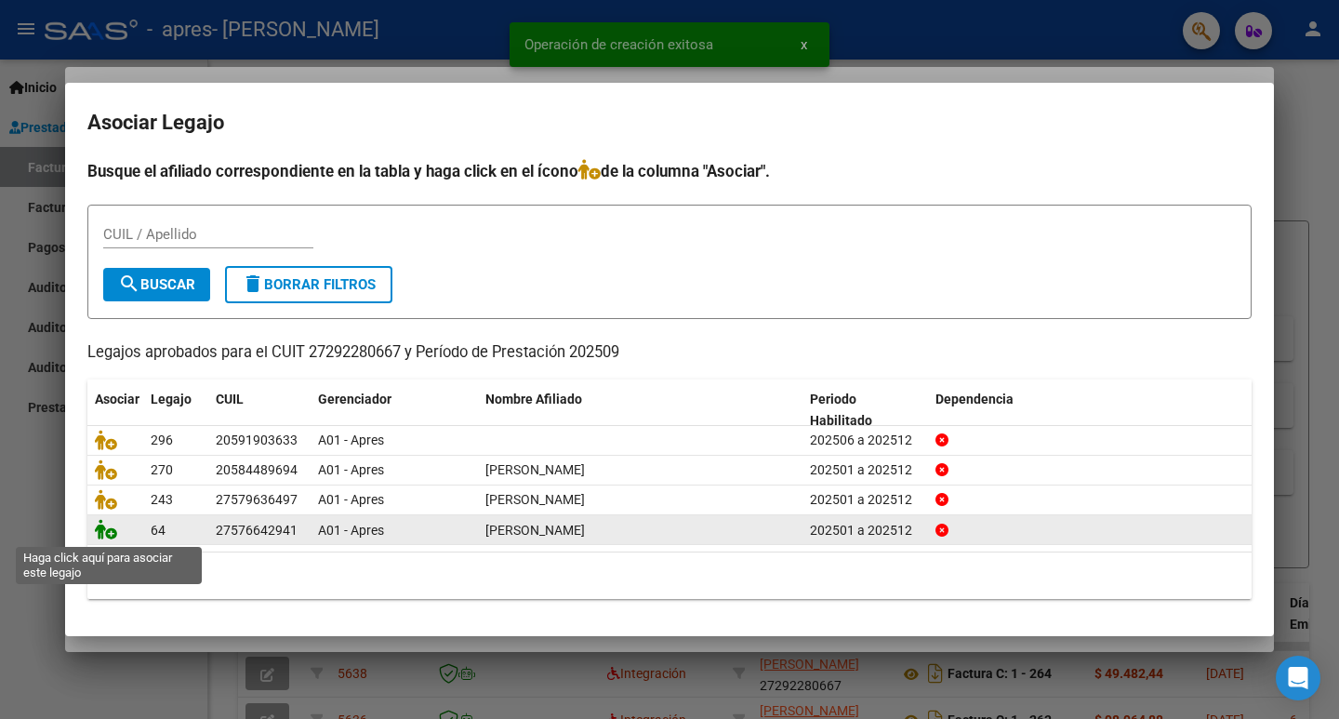
click at [107, 534] on icon at bounding box center [106, 529] width 22 height 20
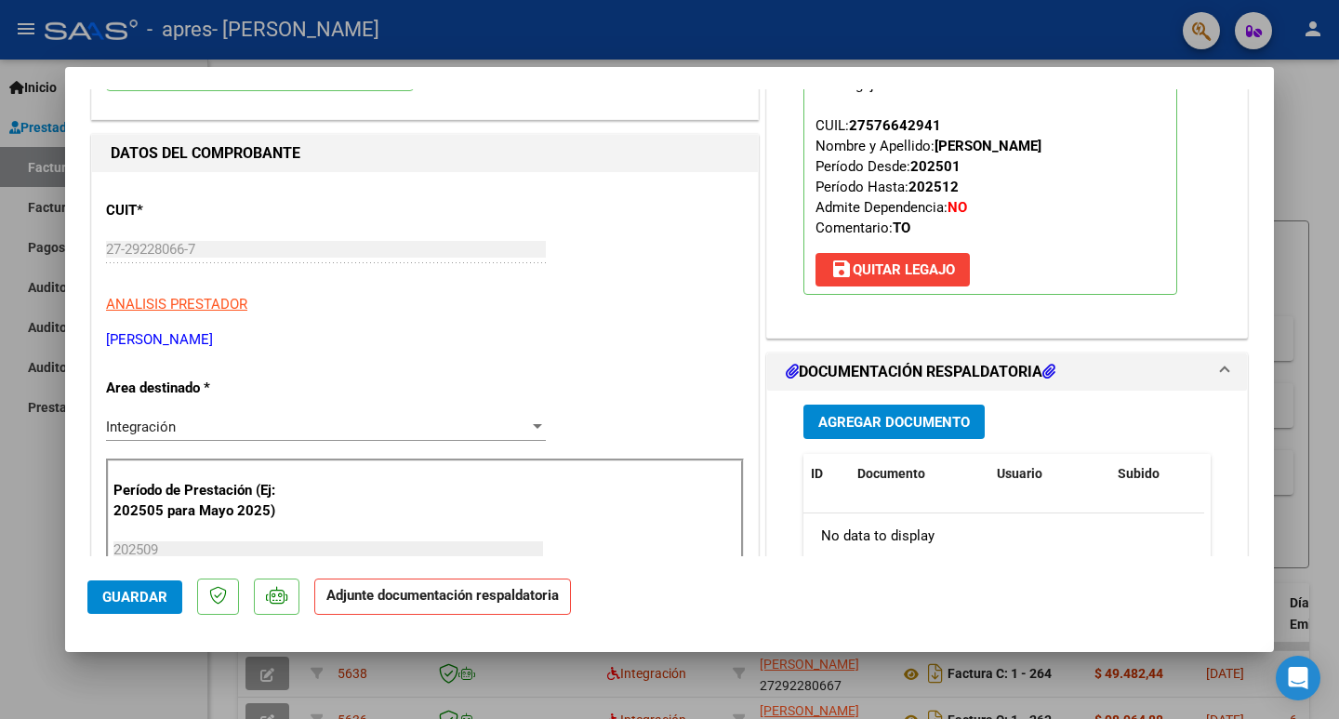
scroll to position [279, 0]
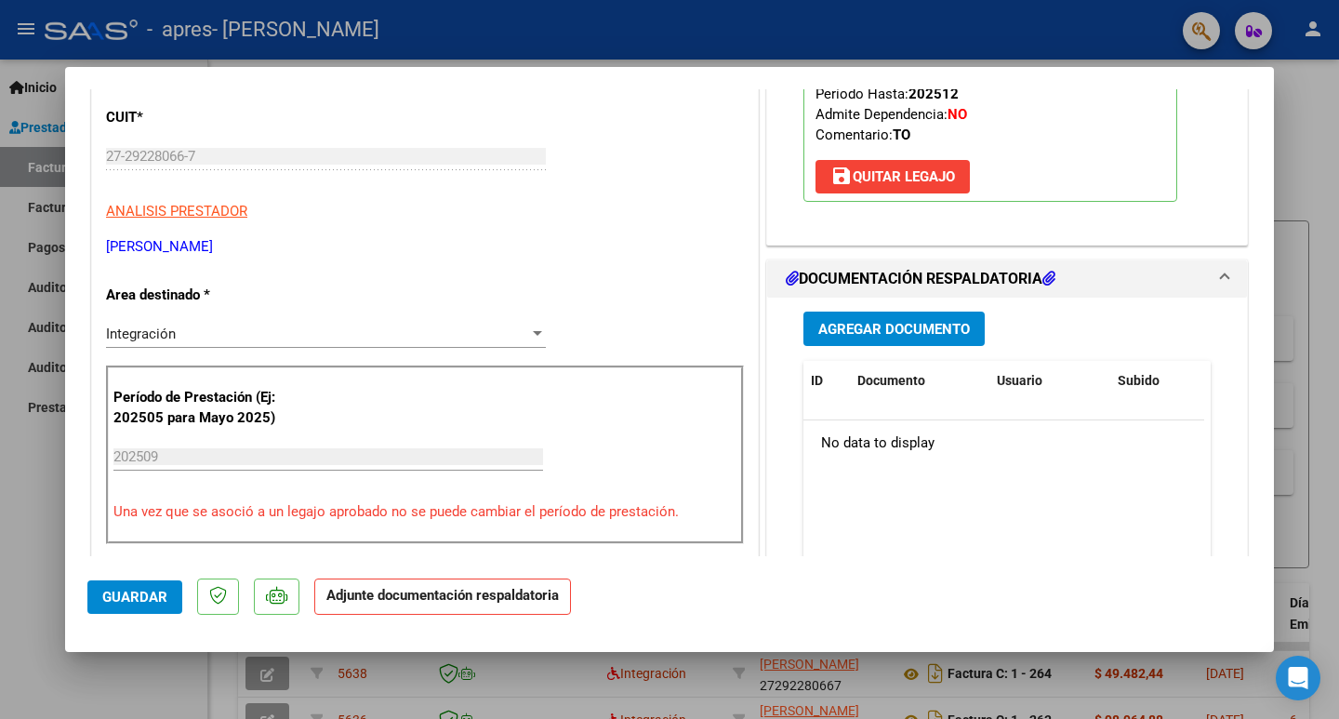
click at [880, 331] on span "Agregar Documento" at bounding box center [894, 329] width 152 height 17
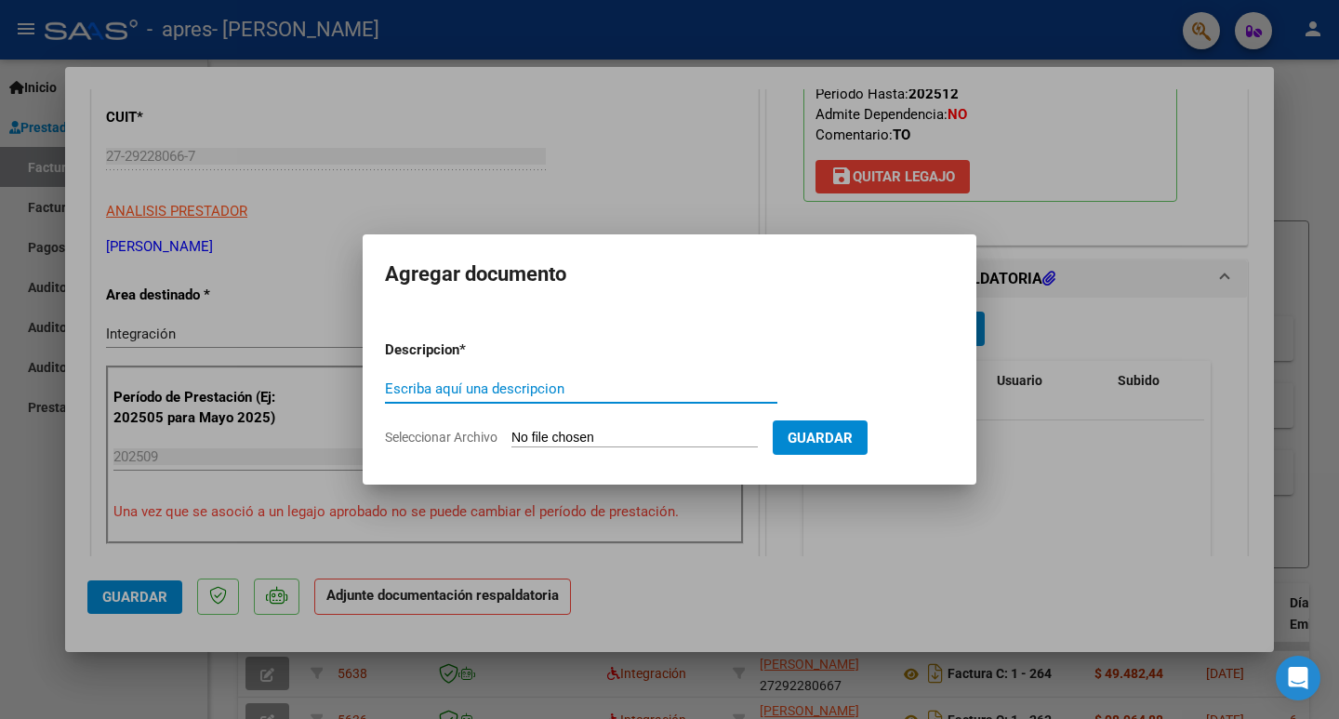
click at [645, 384] on input "Escriba aquí una descripcion" at bounding box center [581, 388] width 392 height 17
type input "ASISTENCIA MORELLA CHAVEZ"
click at [447, 440] on span "Seleccionar Archivo" at bounding box center [441, 437] width 113 height 15
click at [511, 440] on input "Seleccionar Archivo" at bounding box center [634, 439] width 246 height 18
type input "C:\fakepath\Asistencia morella chaves sep_4.pdf"
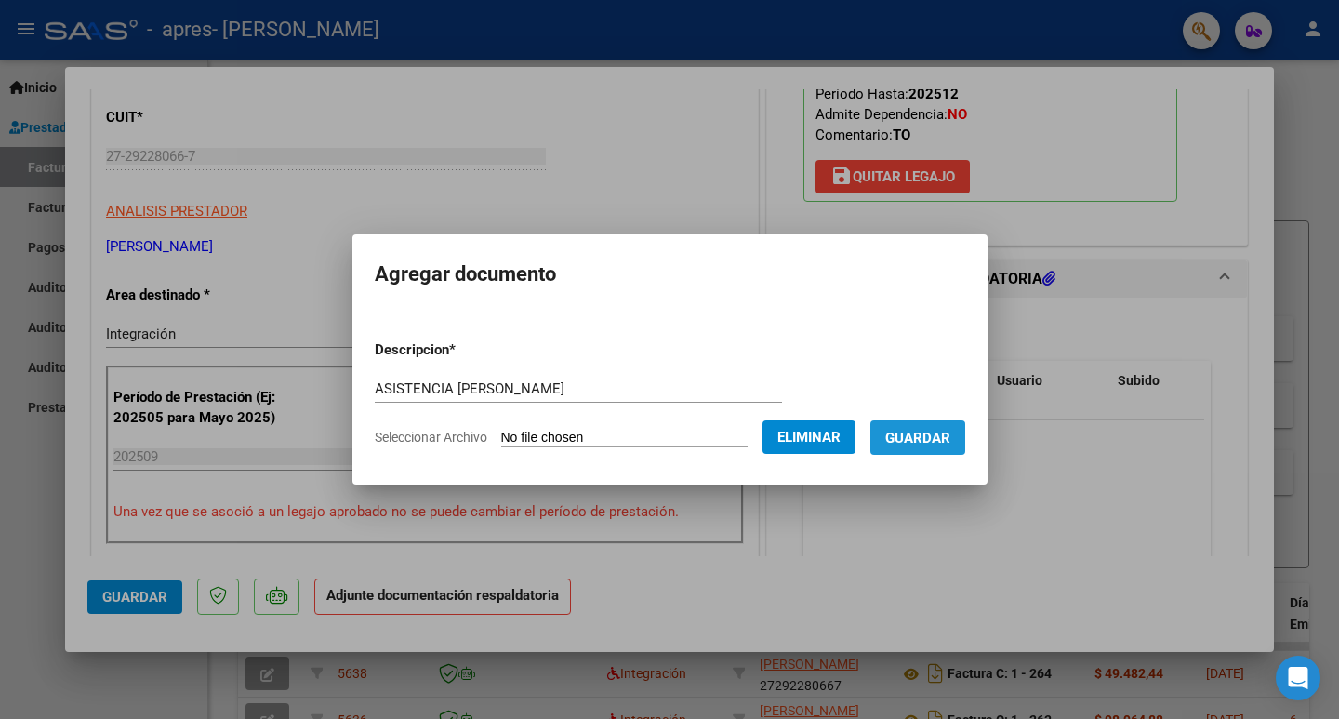
click at [928, 441] on span "Guardar" at bounding box center [917, 438] width 65 height 17
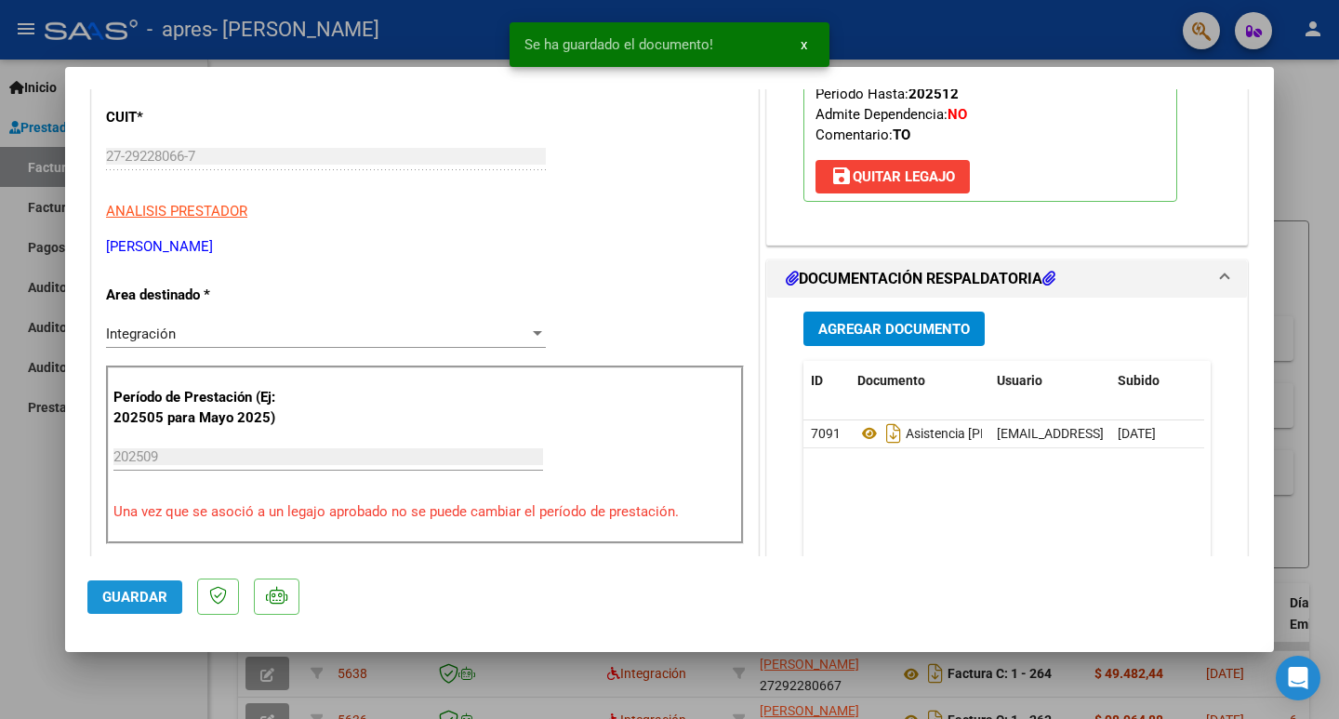
click at [139, 606] on button "Guardar" at bounding box center [134, 596] width 95 height 33
click at [31, 557] on div at bounding box center [669, 359] width 1339 height 719
type input "$ 0,00"
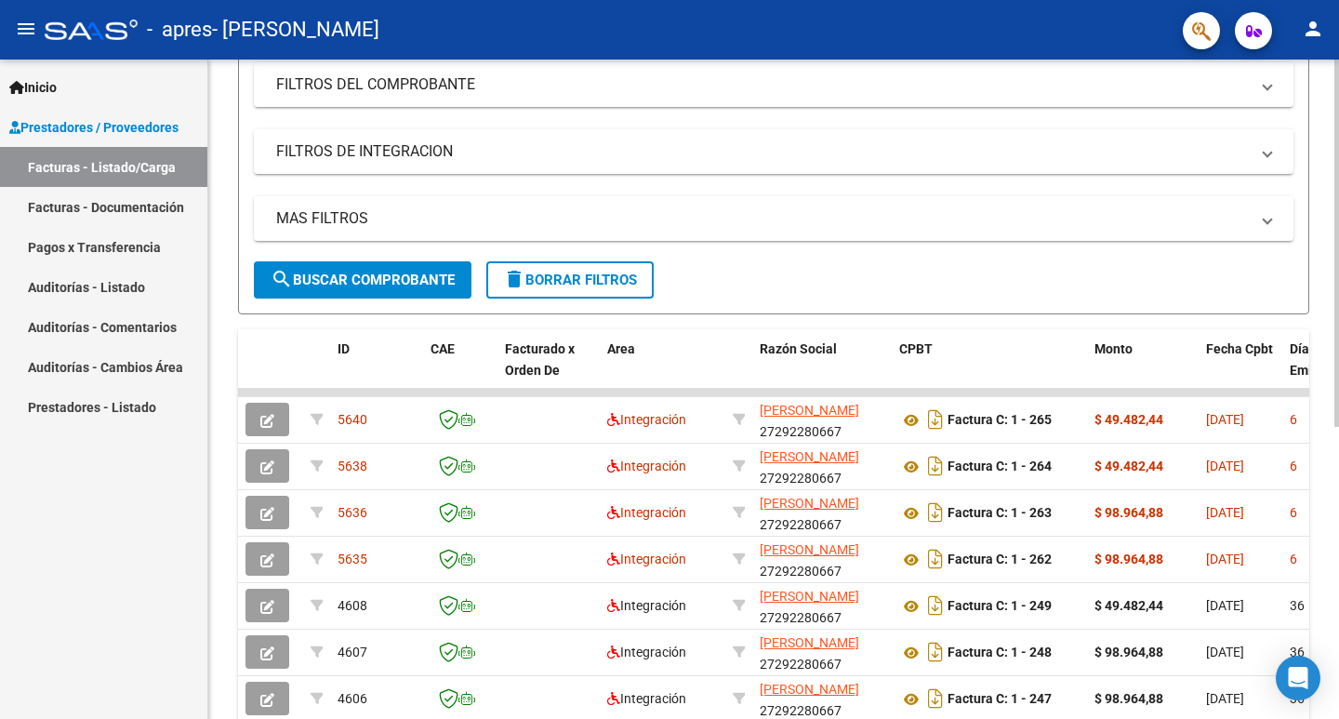
scroll to position [259, 0]
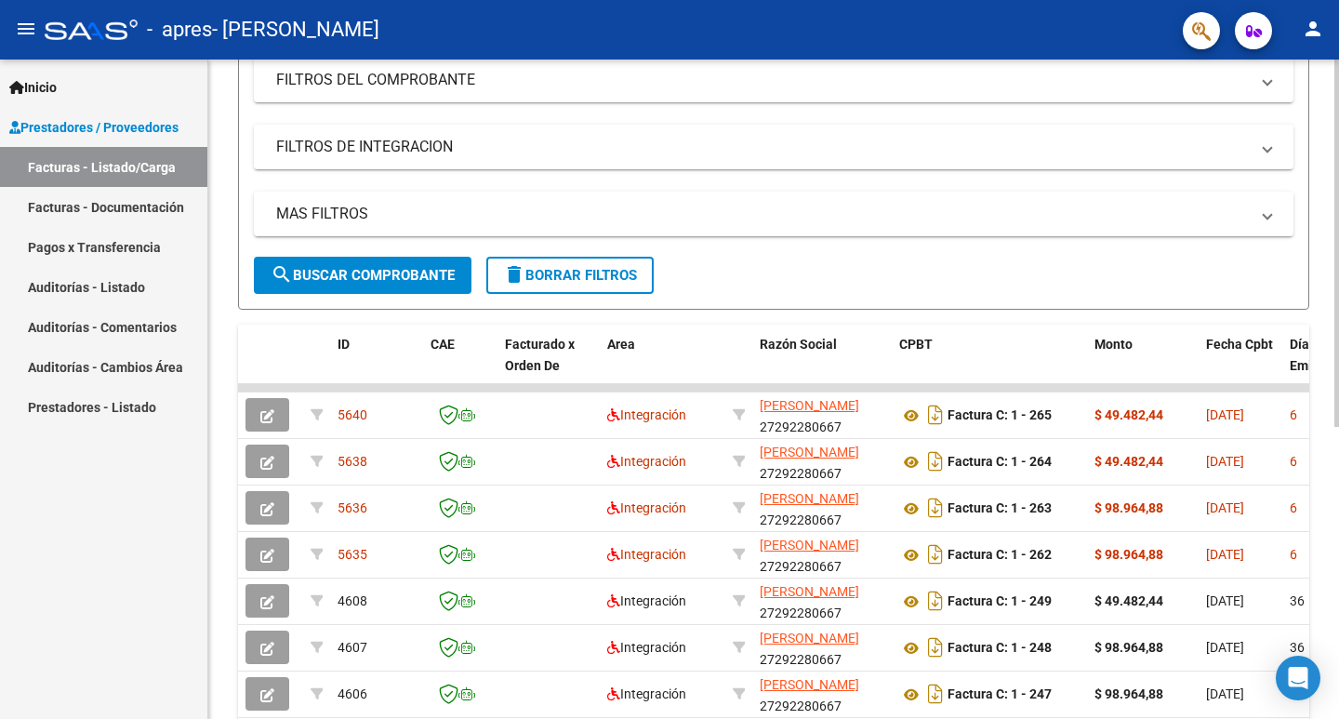
click at [1320, 460] on div "Video tutorial PRESTADORES -> Listado de CPBTs Emitidos por Prestadores / Prove…" at bounding box center [775, 385] width 1135 height 1169
click at [1304, 29] on mat-icon "person" at bounding box center [1313, 29] width 22 height 22
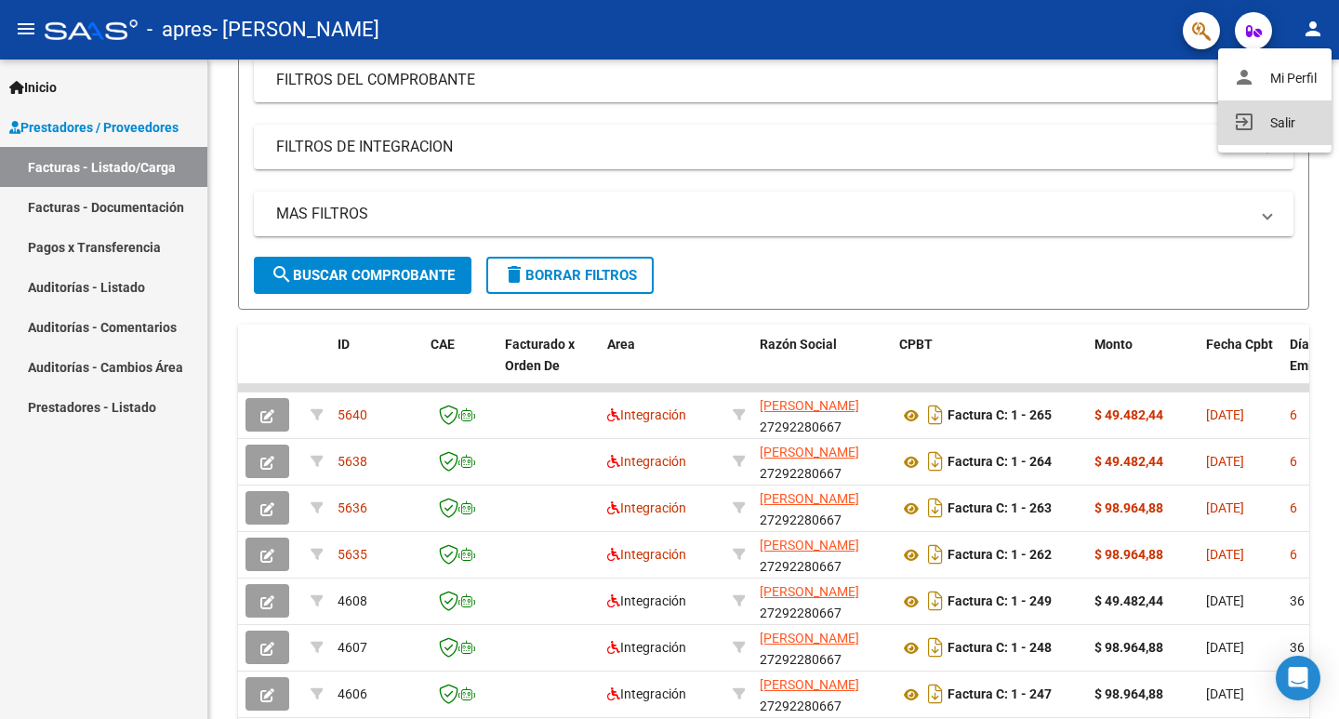
click at [1292, 114] on button "exit_to_app Salir" at bounding box center [1274, 122] width 113 height 45
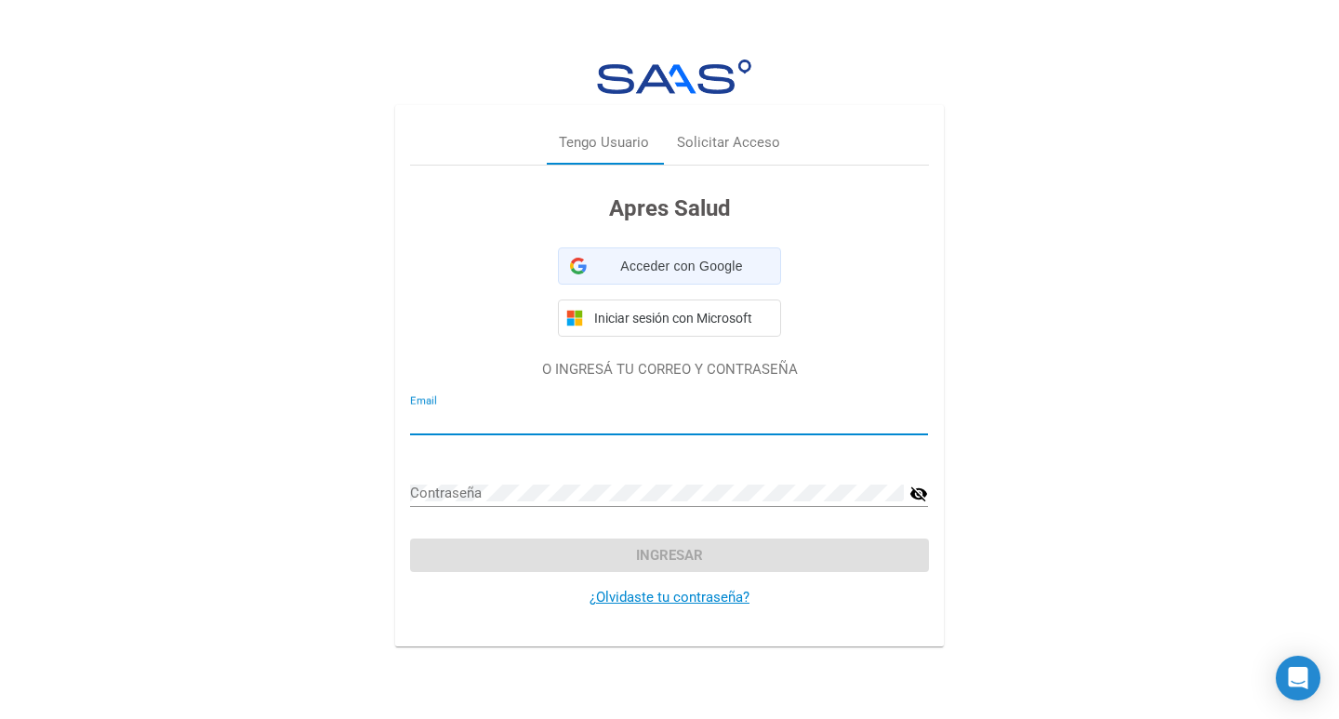
type input "florenciareydma@gmail.com"
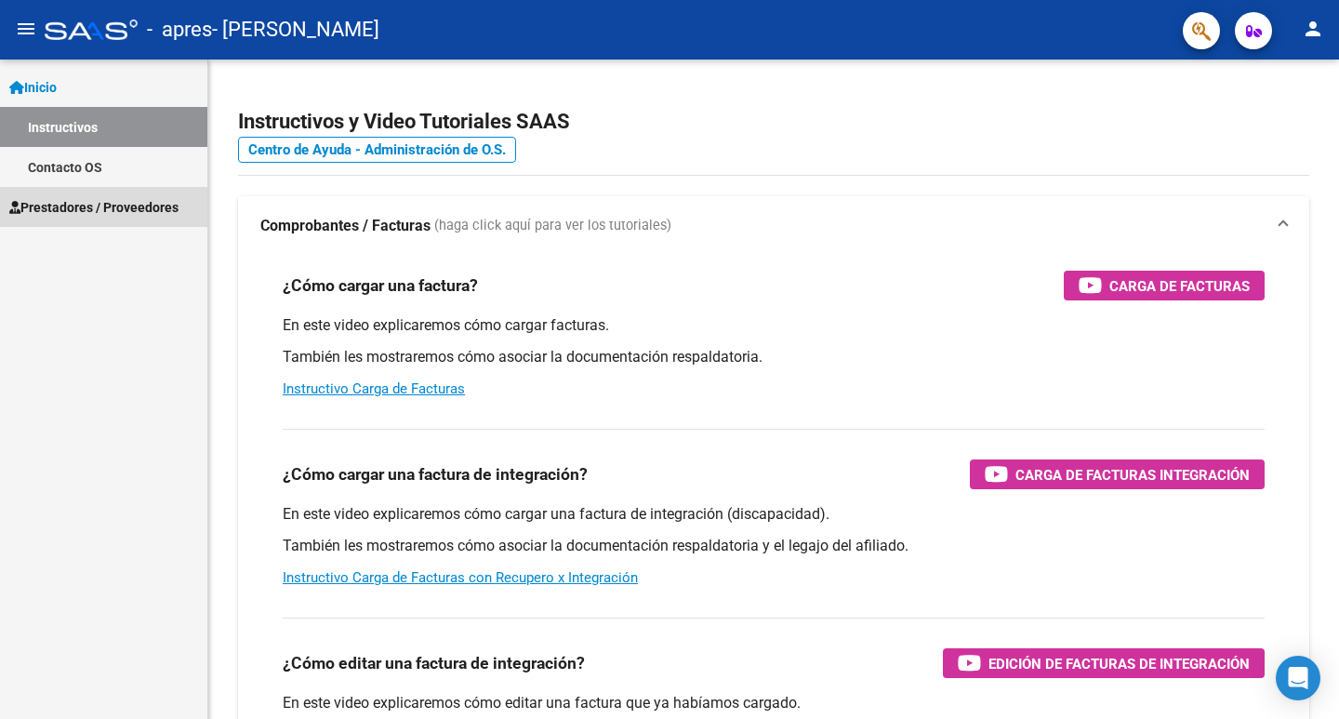
click at [93, 204] on span "Prestadores / Proveedores" at bounding box center [93, 207] width 169 height 20
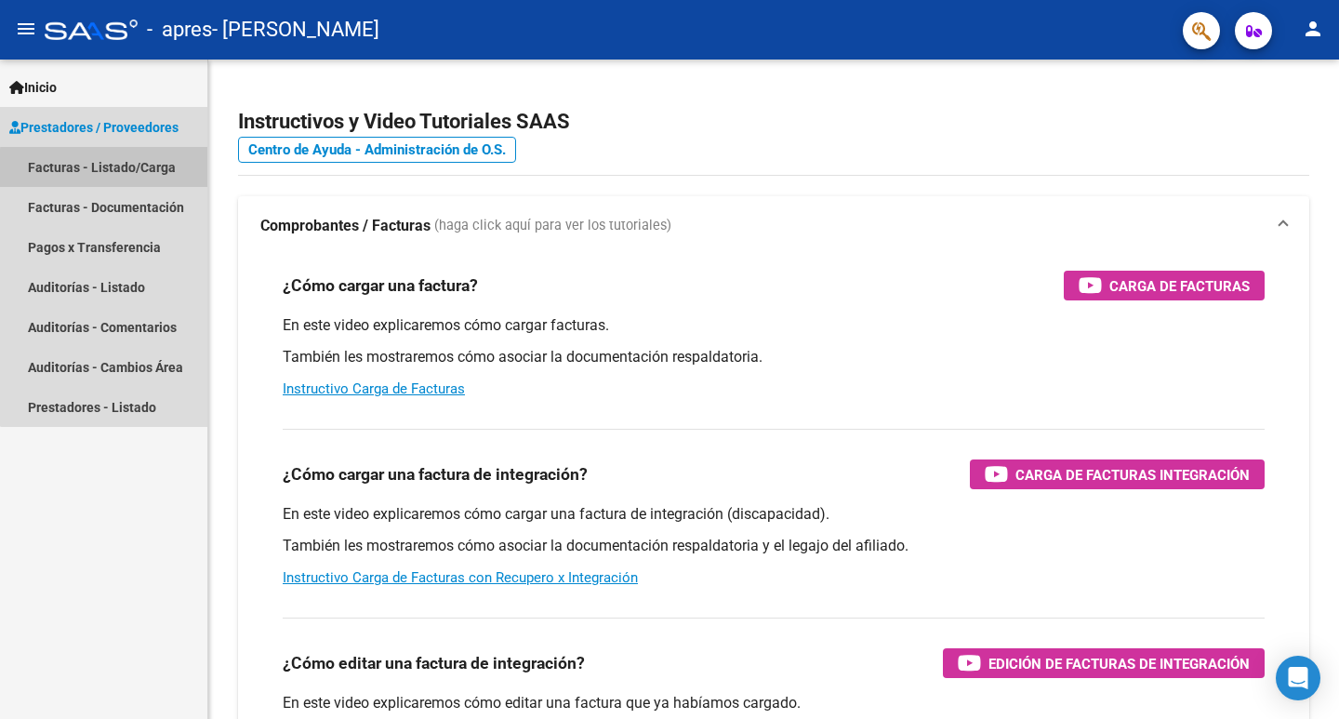
click at [111, 168] on link "Facturas - Listado/Carga" at bounding box center [103, 167] width 207 height 40
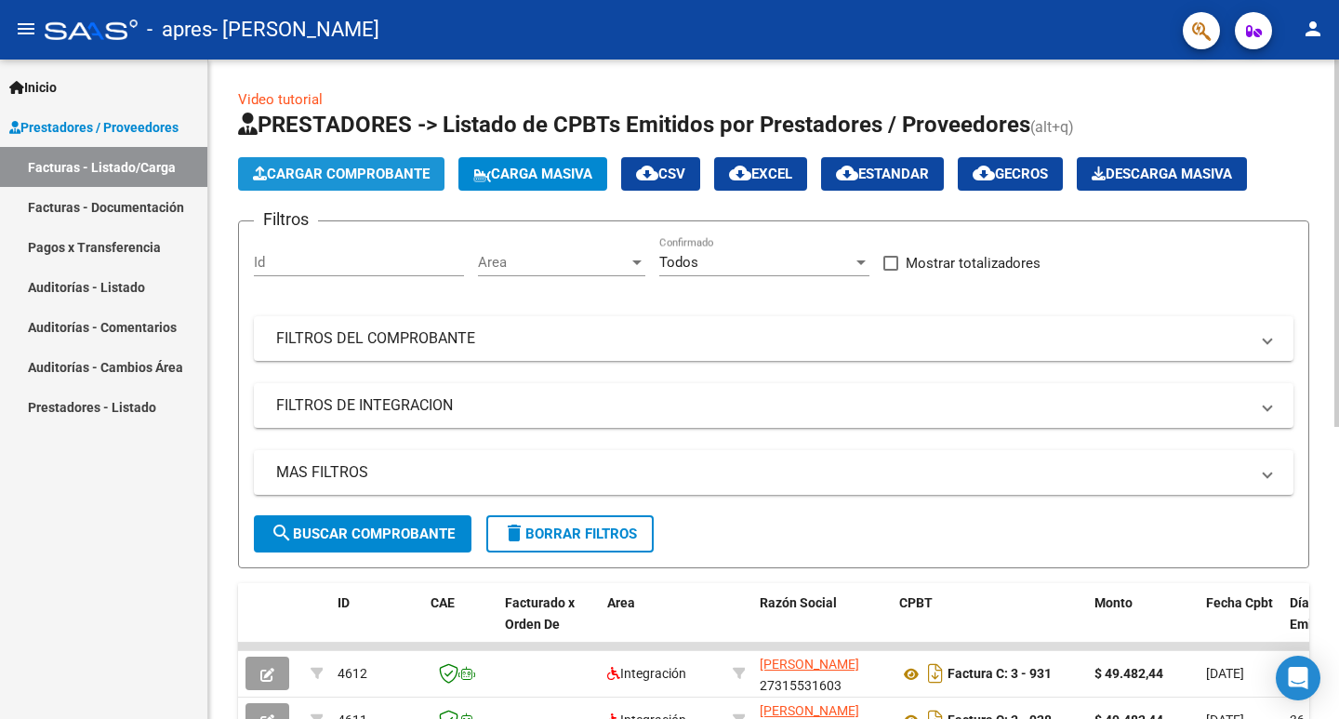
click at [368, 167] on span "Cargar Comprobante" at bounding box center [341, 174] width 177 height 17
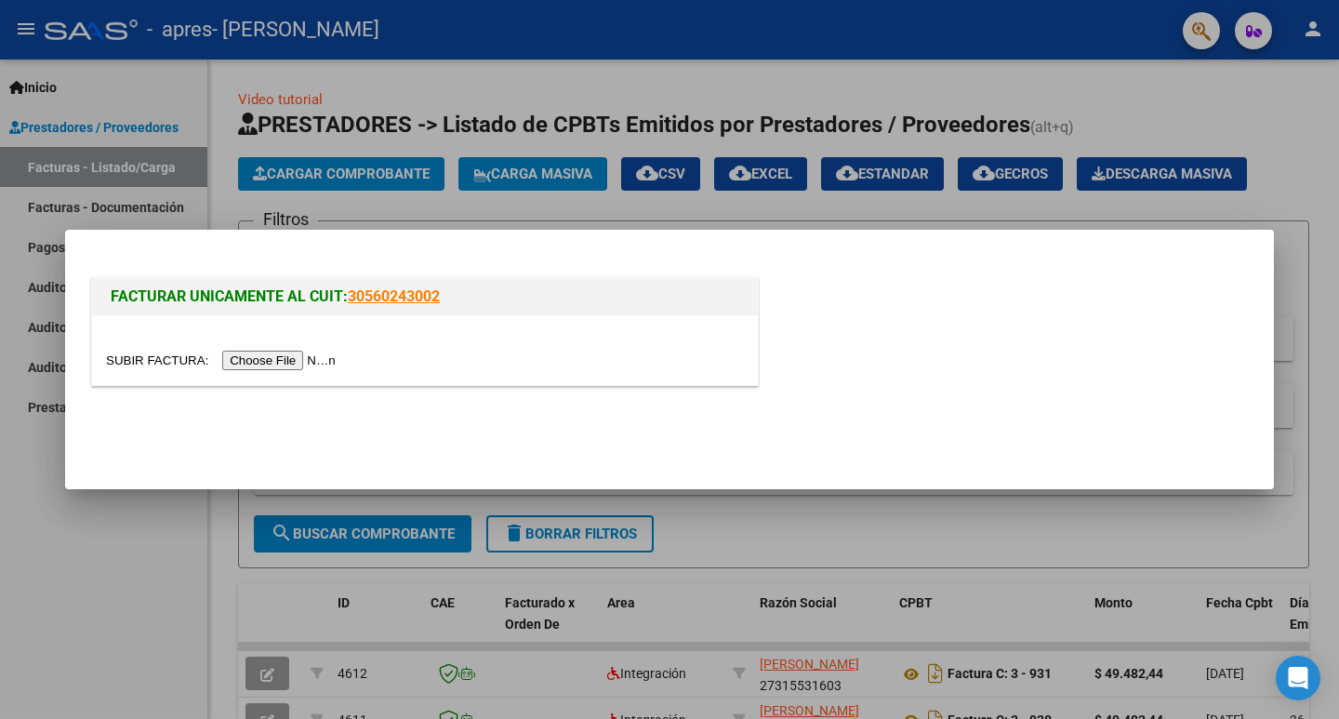
click at [254, 359] on input "file" at bounding box center [223, 361] width 235 height 20
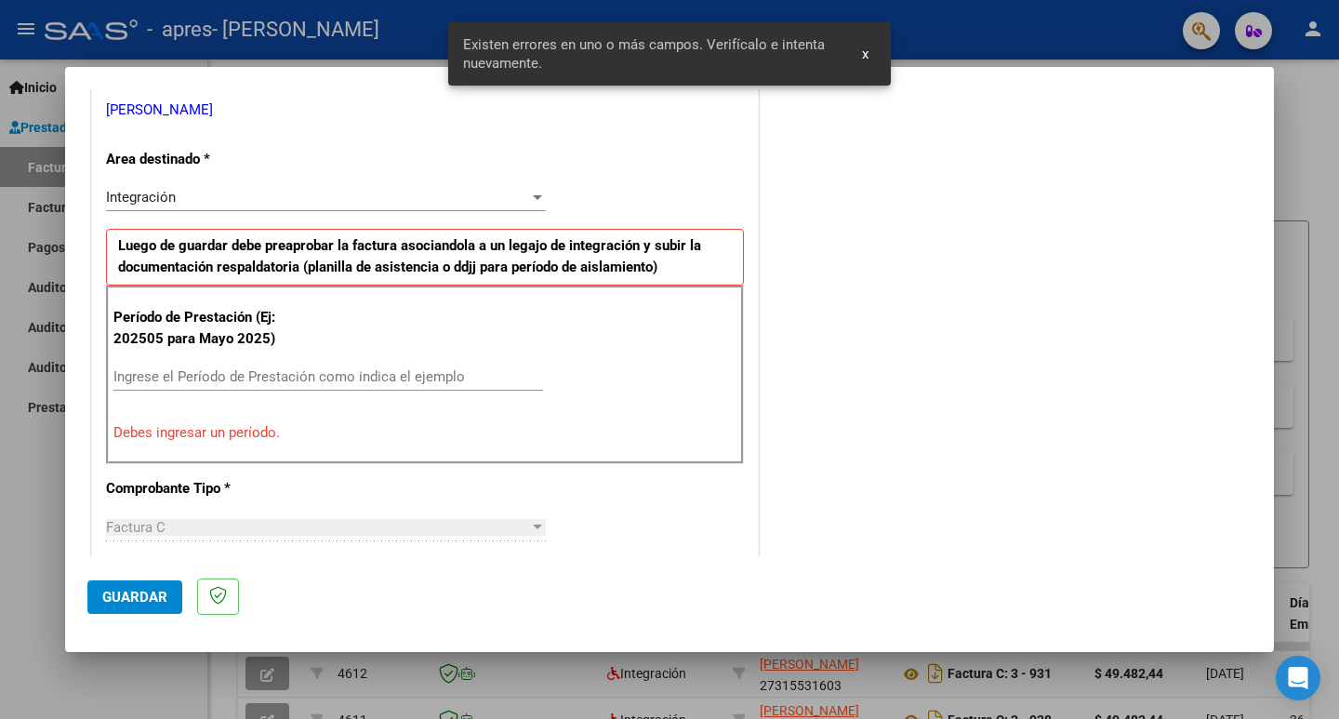
scroll to position [415, 0]
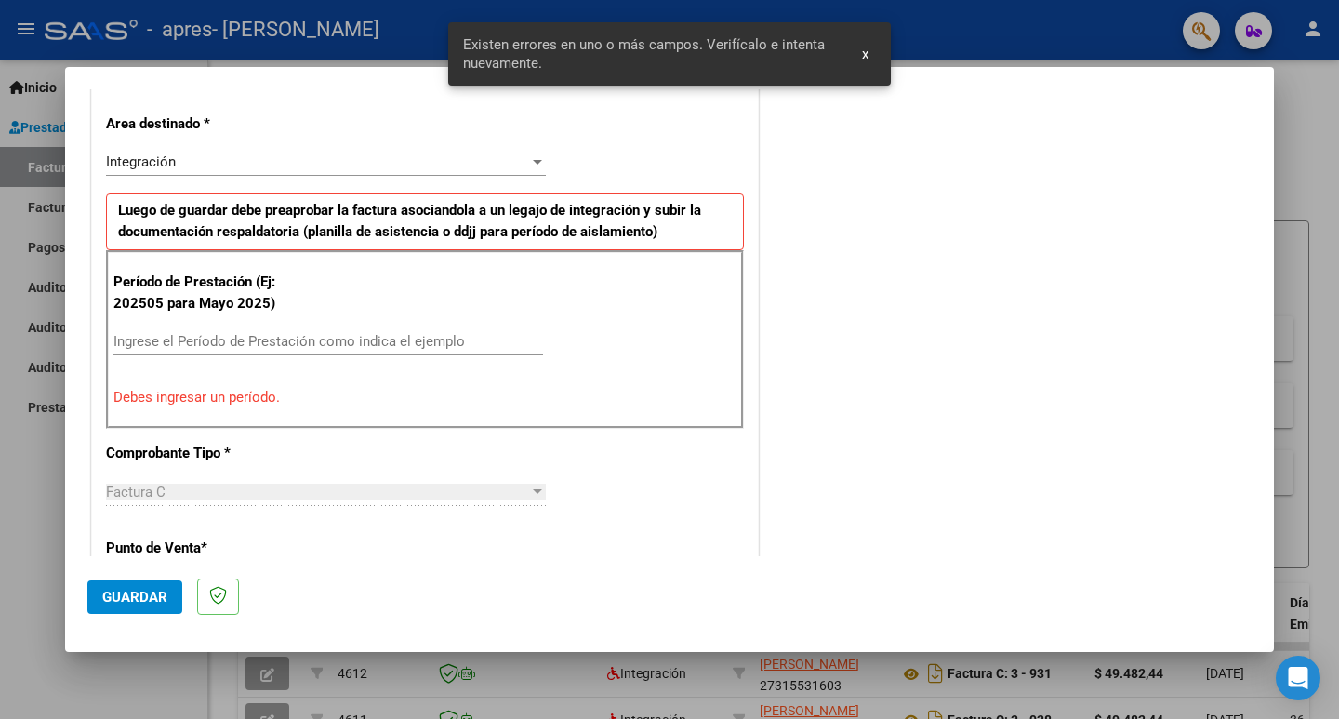
click at [345, 344] on input "Ingrese el Período de Prestación como indica el ejemplo" at bounding box center [328, 341] width 430 height 17
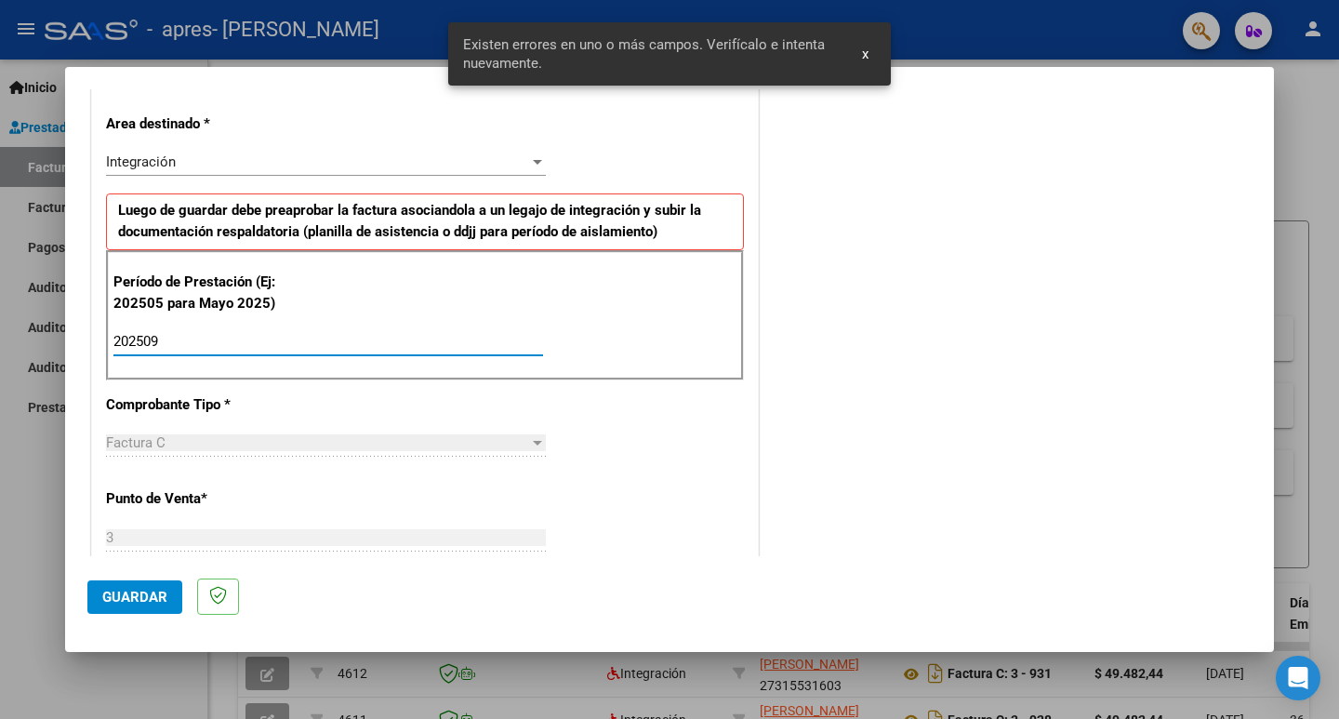
type input "202509"
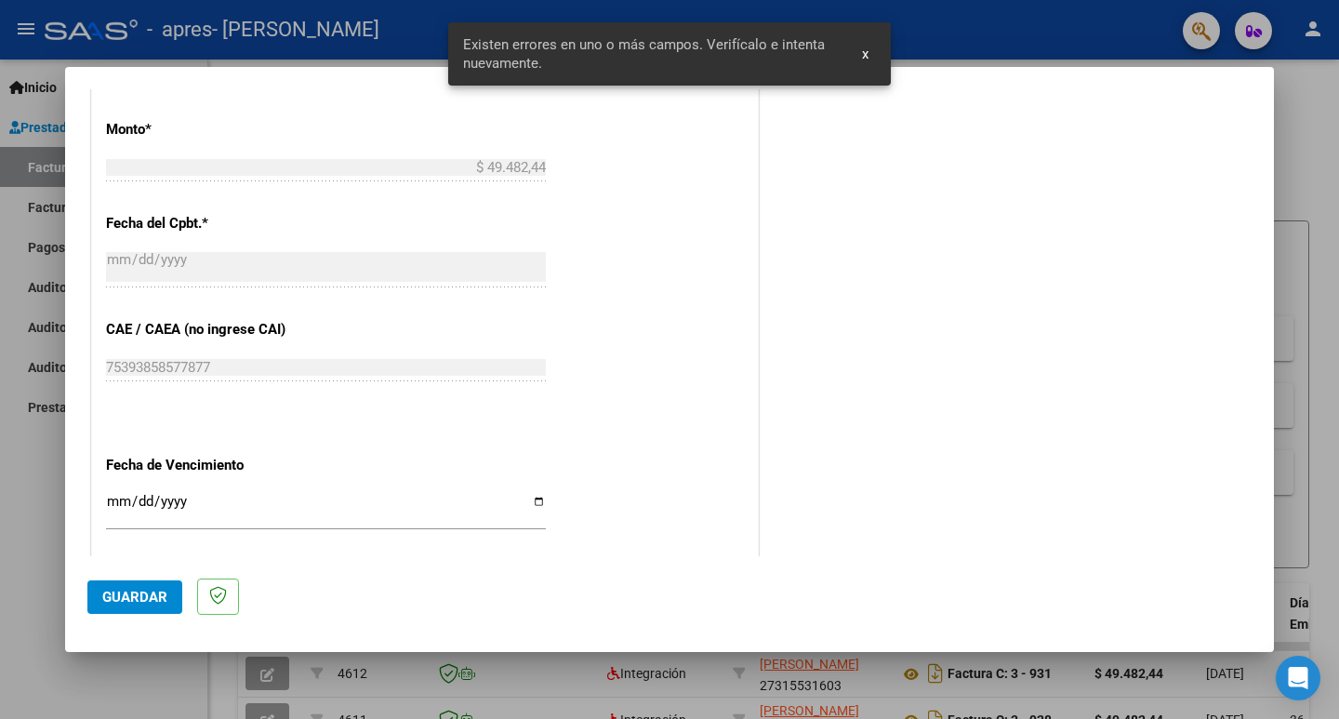
scroll to position [1066, 0]
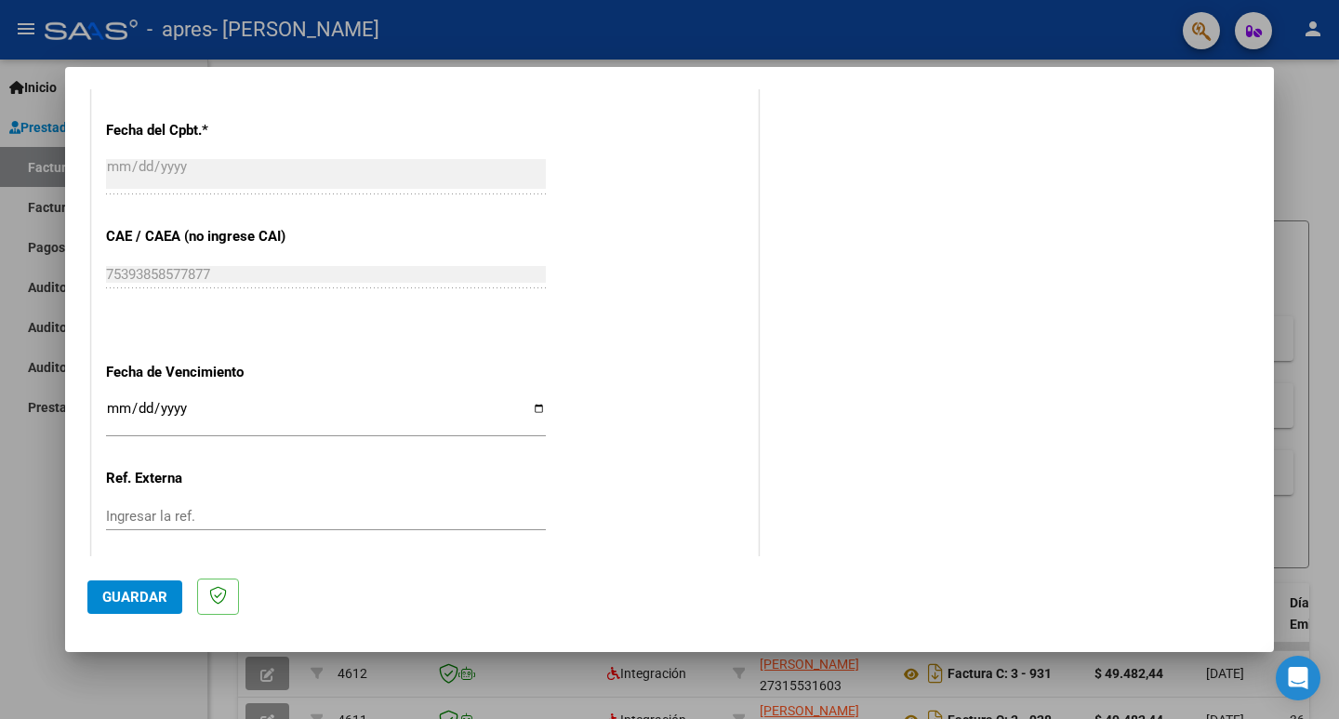
click at [533, 407] on input "Ingresar la fecha" at bounding box center [326, 416] width 440 height 30
type input "[DATE]"
click at [150, 590] on span "Guardar" at bounding box center [134, 597] width 65 height 17
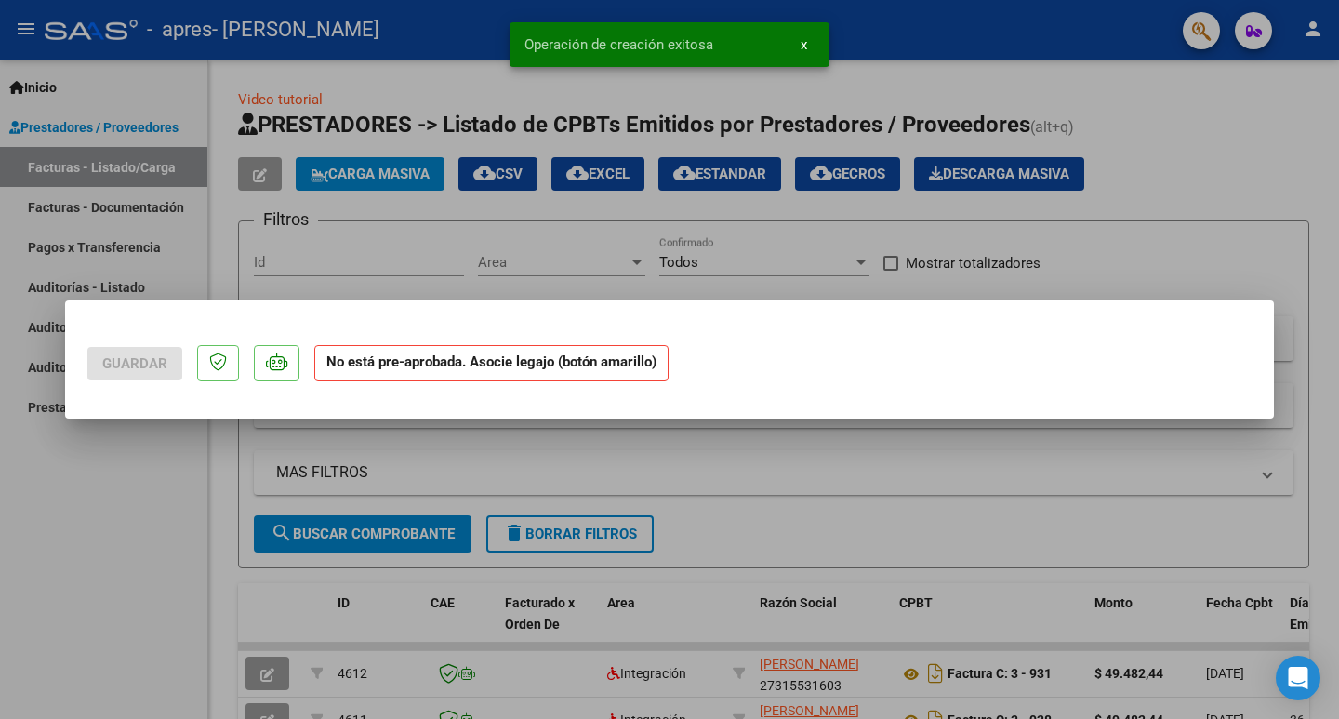
scroll to position [0, 0]
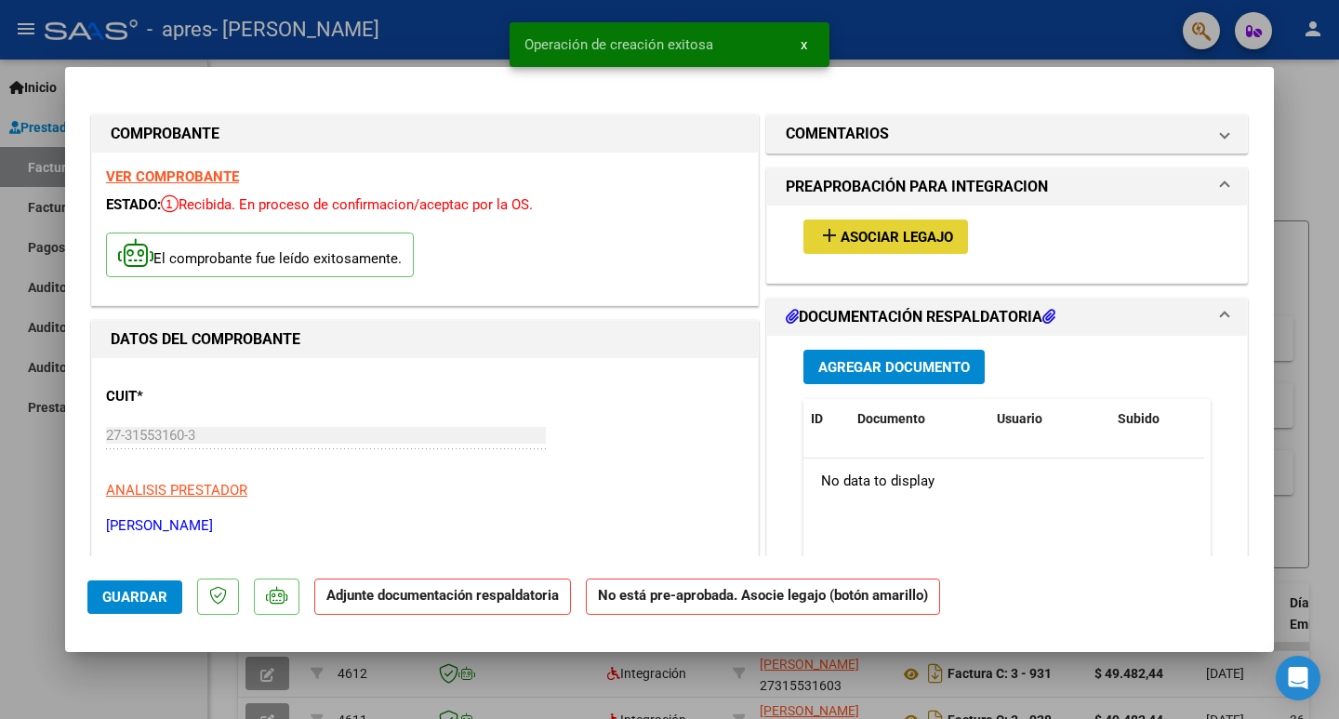
click at [911, 235] on span "Asociar Legajo" at bounding box center [897, 237] width 113 height 17
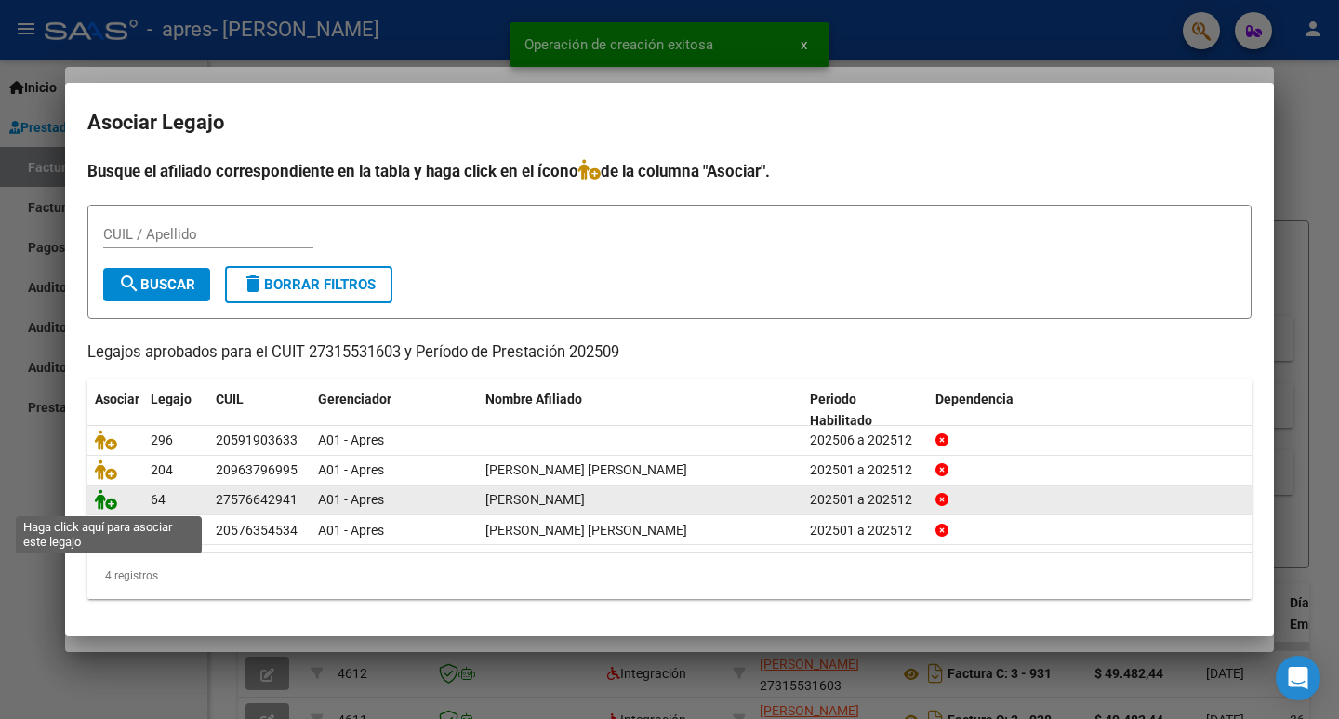
click at [98, 495] on icon at bounding box center [106, 499] width 22 height 20
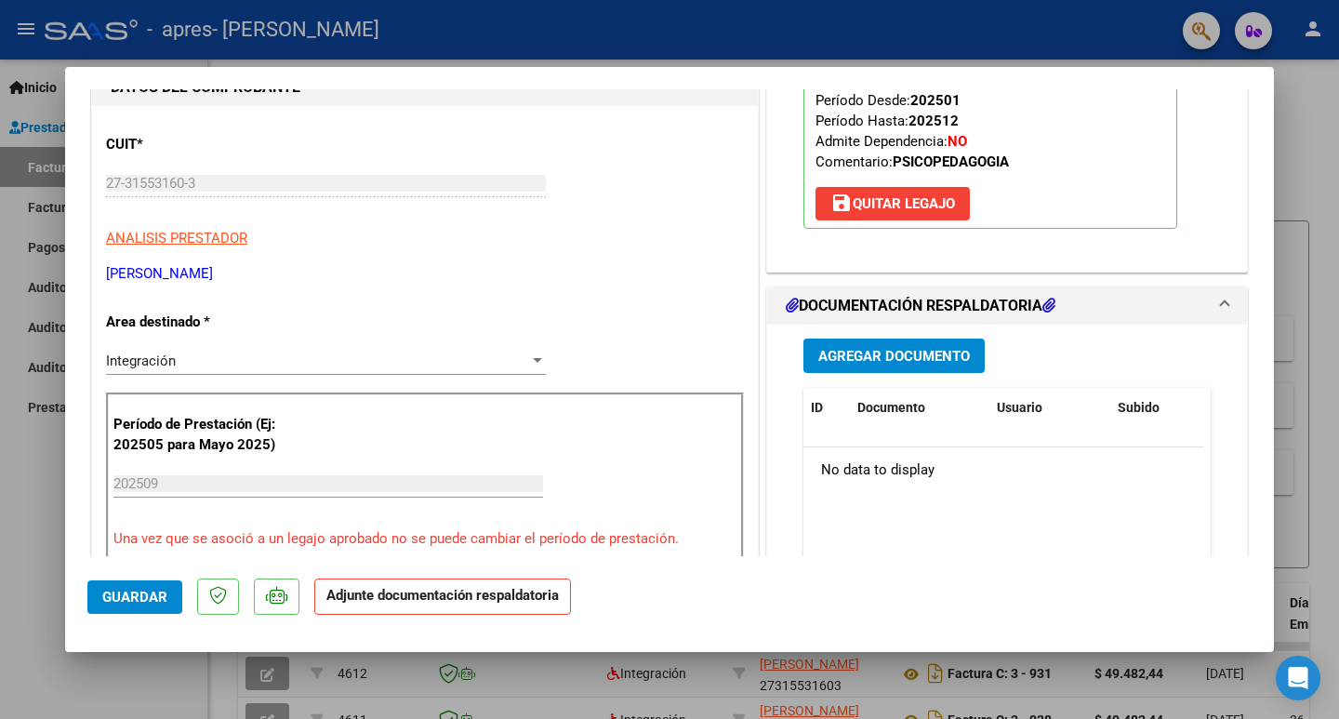
scroll to position [279, 0]
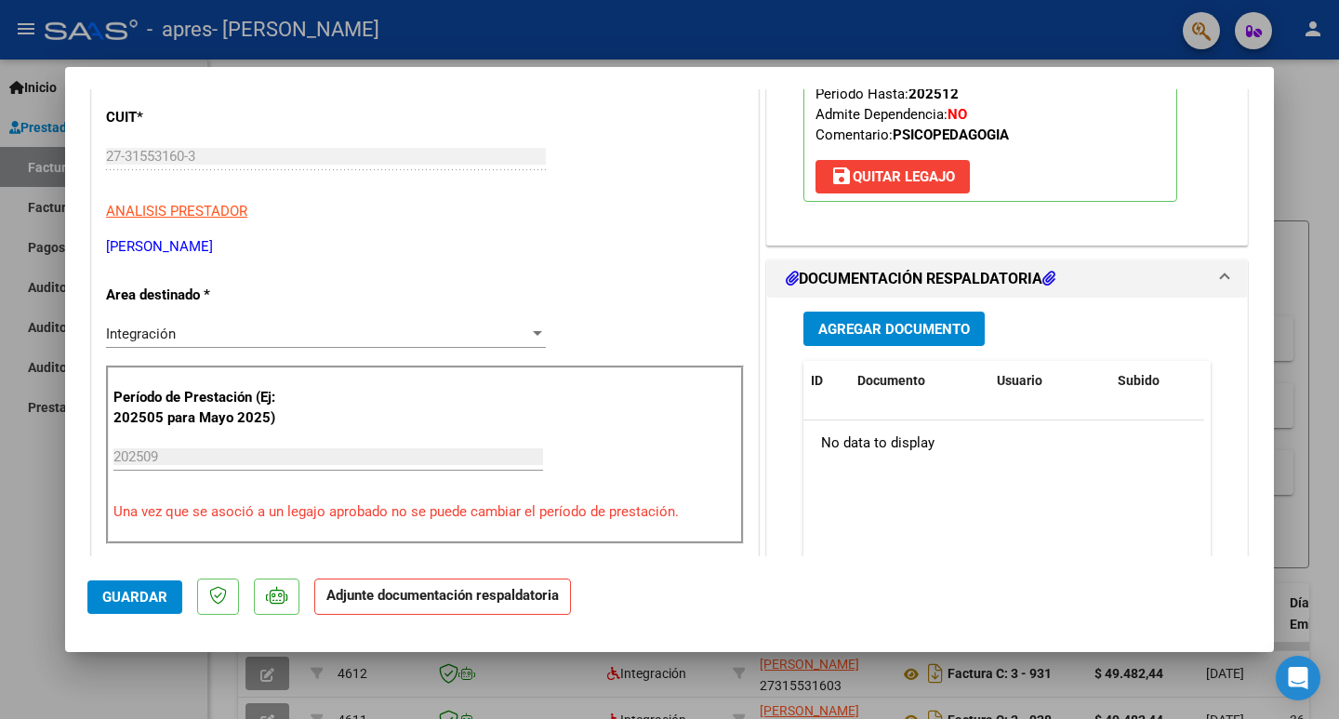
click at [912, 336] on span "Agregar Documento" at bounding box center [894, 329] width 152 height 17
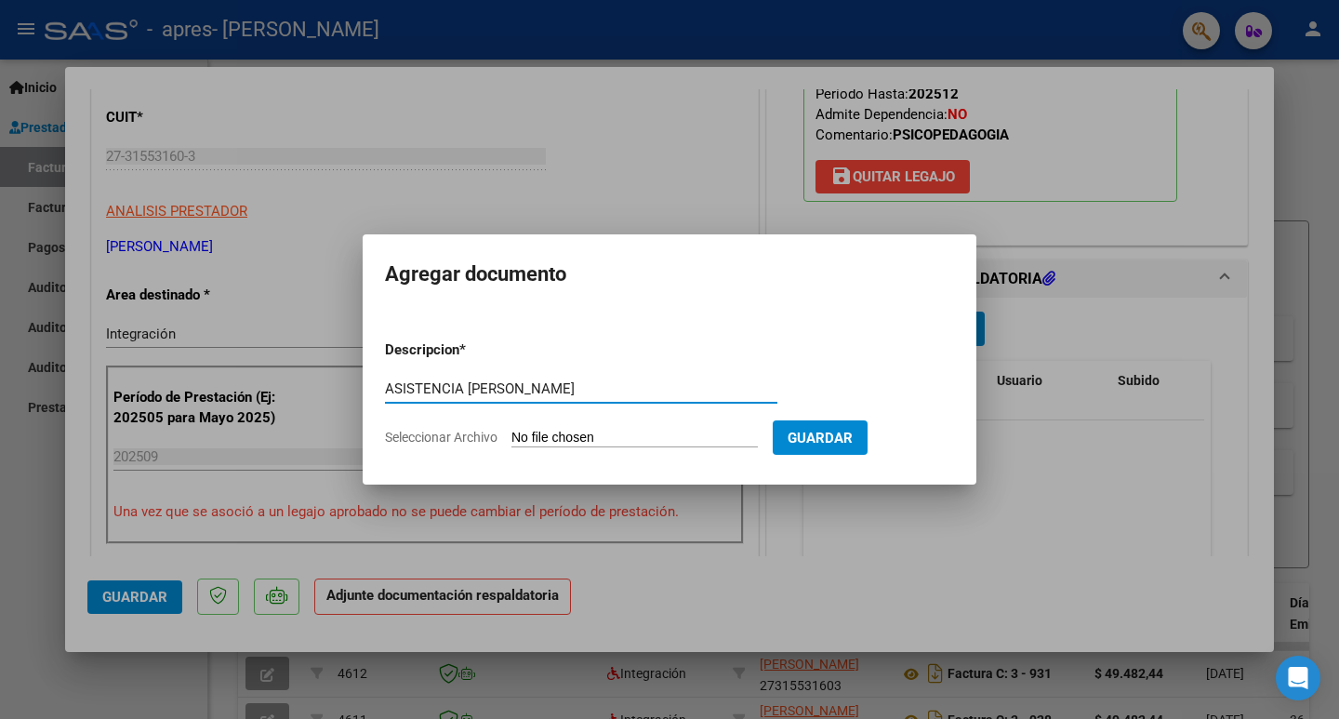
type input "ASISTENCIA [PERSON_NAME]"
click at [484, 430] on span "Seleccionar Archivo" at bounding box center [441, 437] width 113 height 15
click at [511, 430] on input "Seleccionar Archivo" at bounding box center [634, 439] width 246 height 18
type input "C:\fakepath\Asistencia [PERSON_NAME] sep_2.pdf"
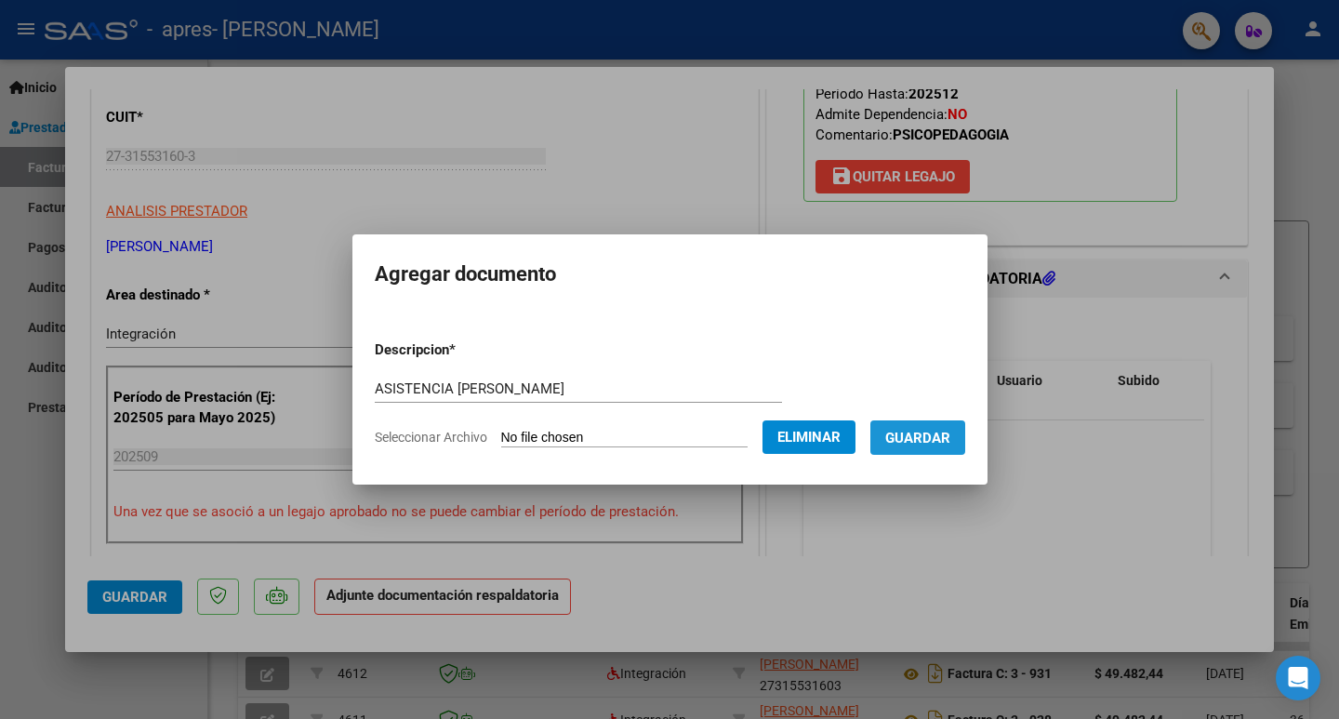
click at [931, 444] on span "Guardar" at bounding box center [917, 438] width 65 height 17
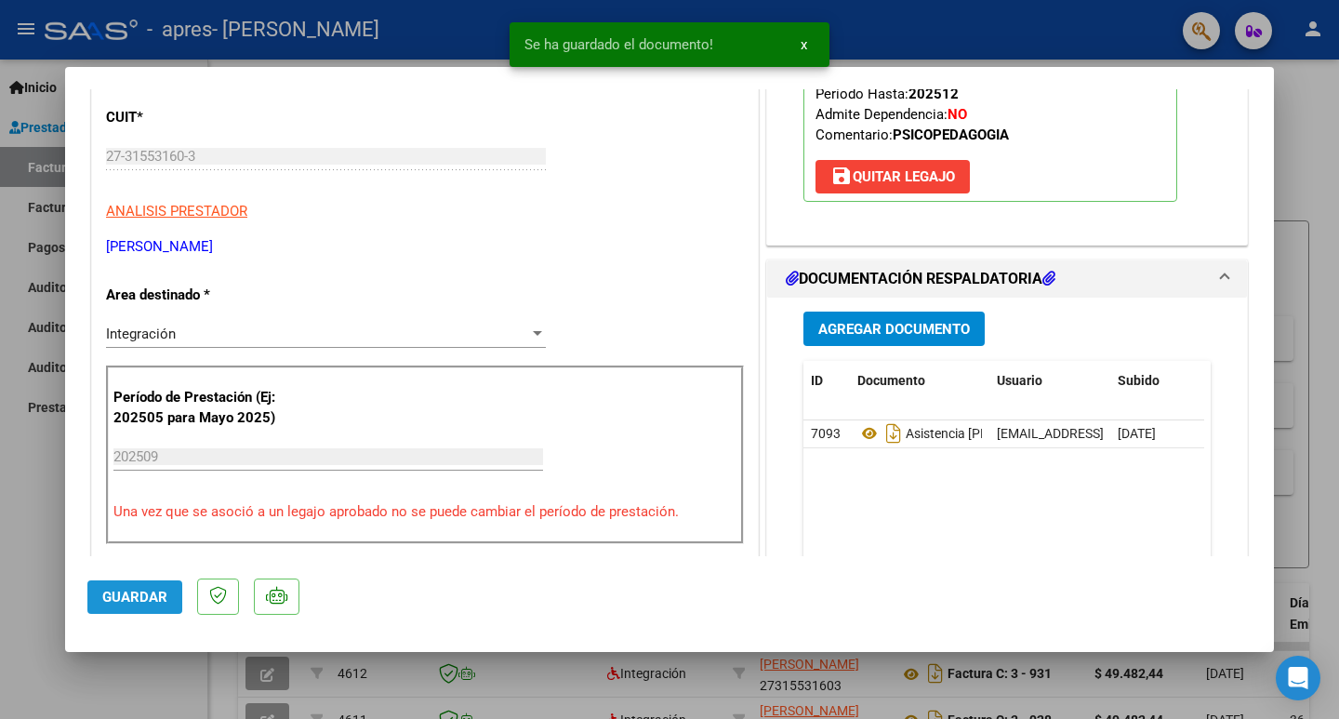
click at [105, 590] on span "Guardar" at bounding box center [134, 597] width 65 height 17
click at [17, 495] on div at bounding box center [669, 359] width 1339 height 719
type input "$ 0,00"
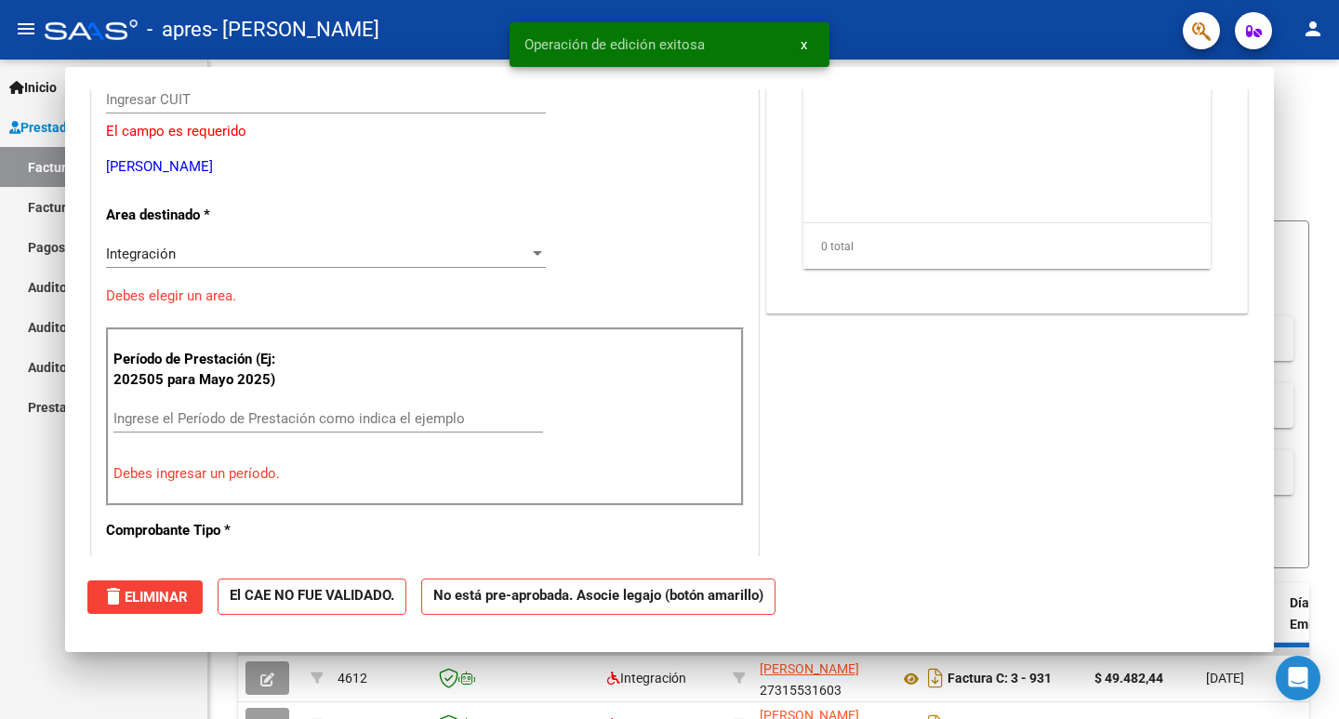
scroll to position [222, 0]
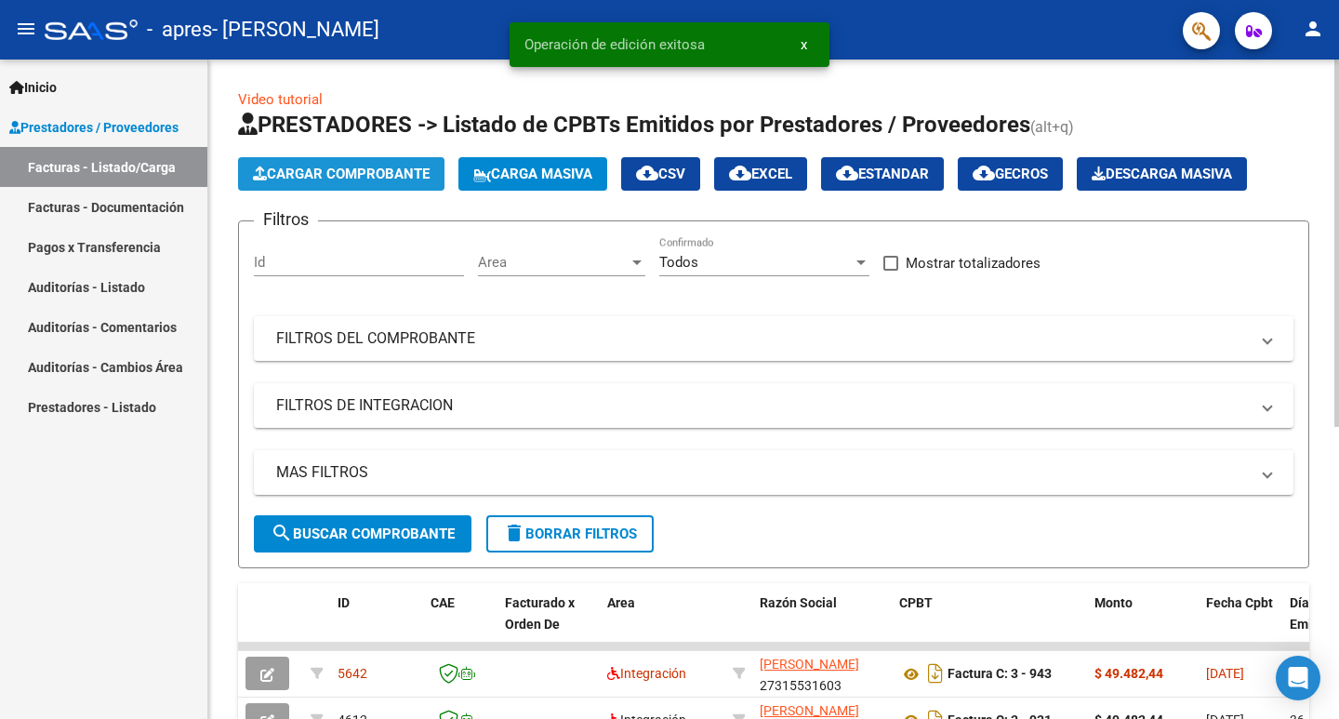
click at [357, 166] on span "Cargar Comprobante" at bounding box center [341, 174] width 177 height 17
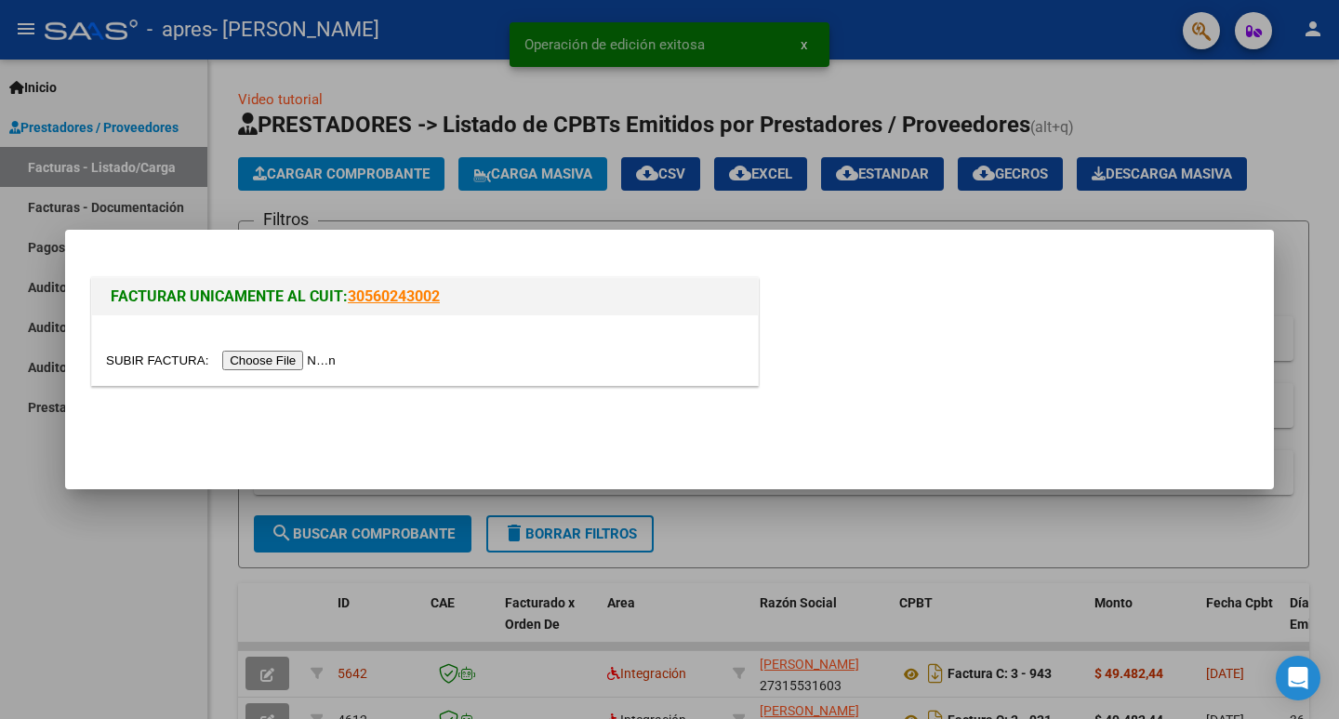
click at [325, 353] on input "file" at bounding box center [223, 361] width 235 height 20
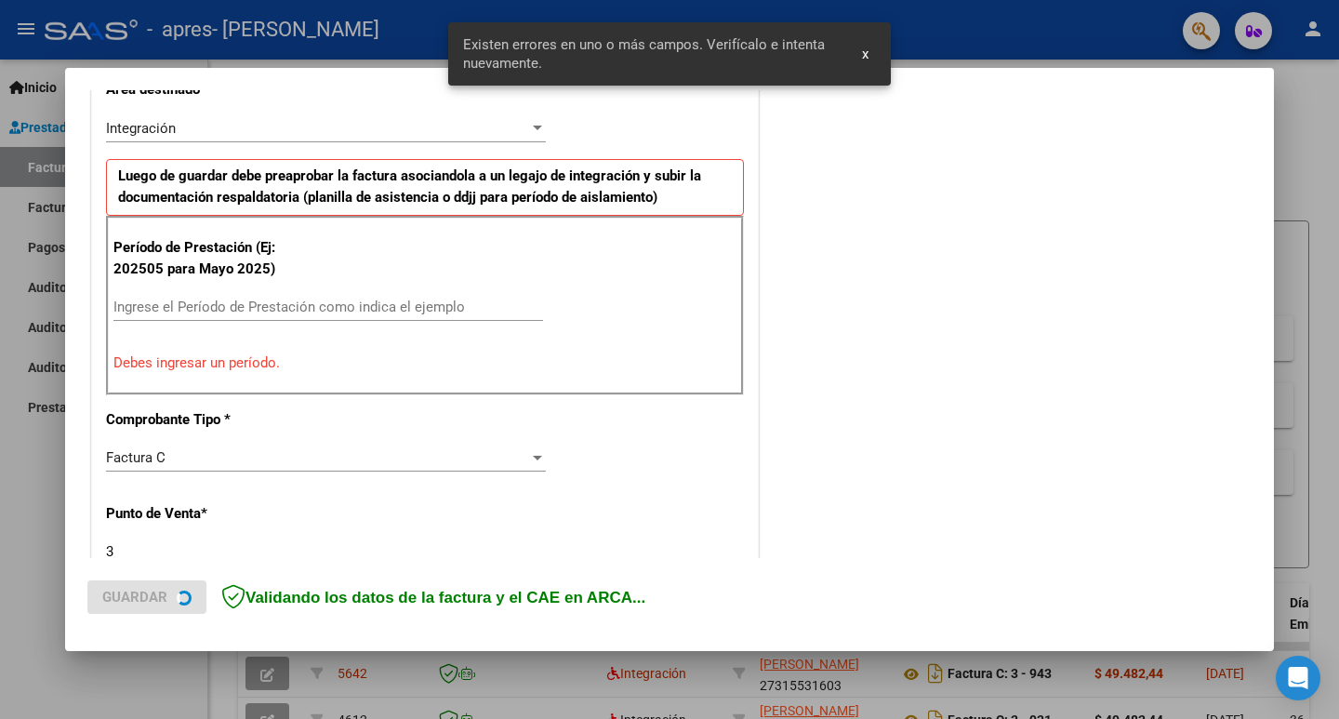
scroll to position [551, 0]
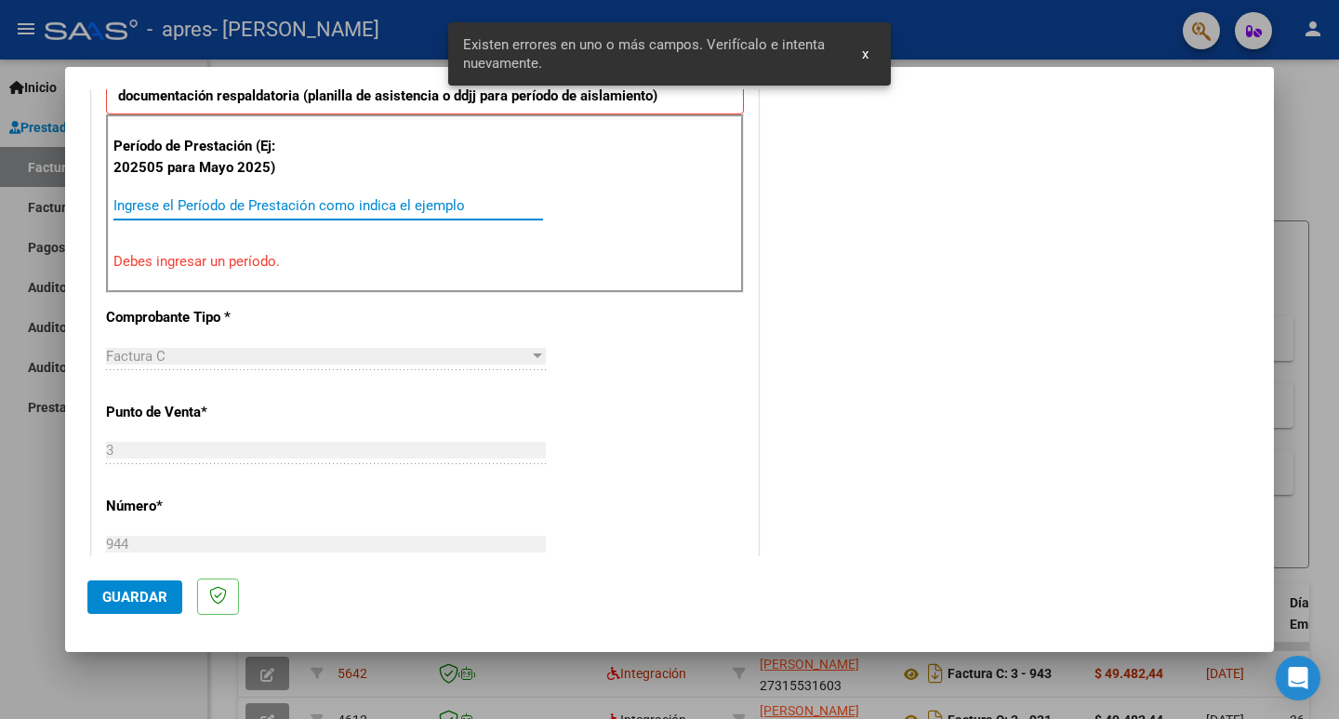
click at [309, 205] on input "Ingrese el Período de Prestación como indica el ejemplo" at bounding box center [328, 205] width 430 height 17
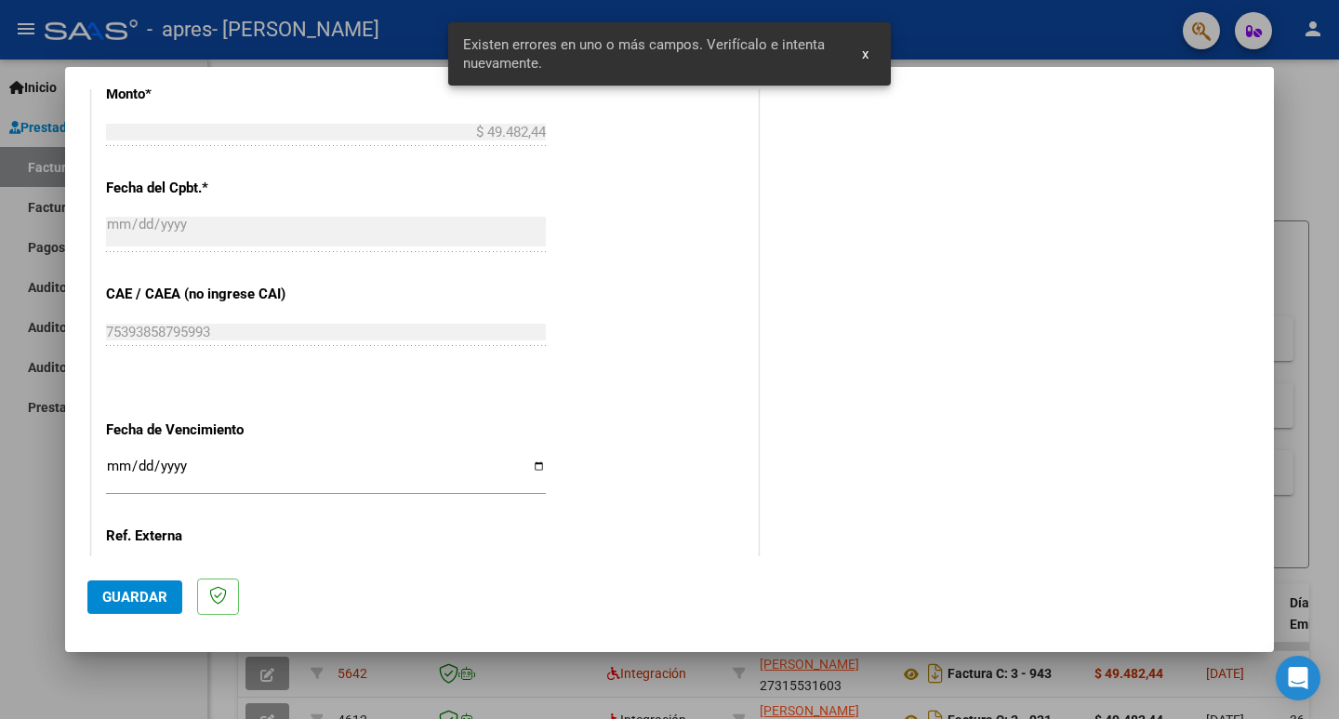
scroll to position [1108, 0]
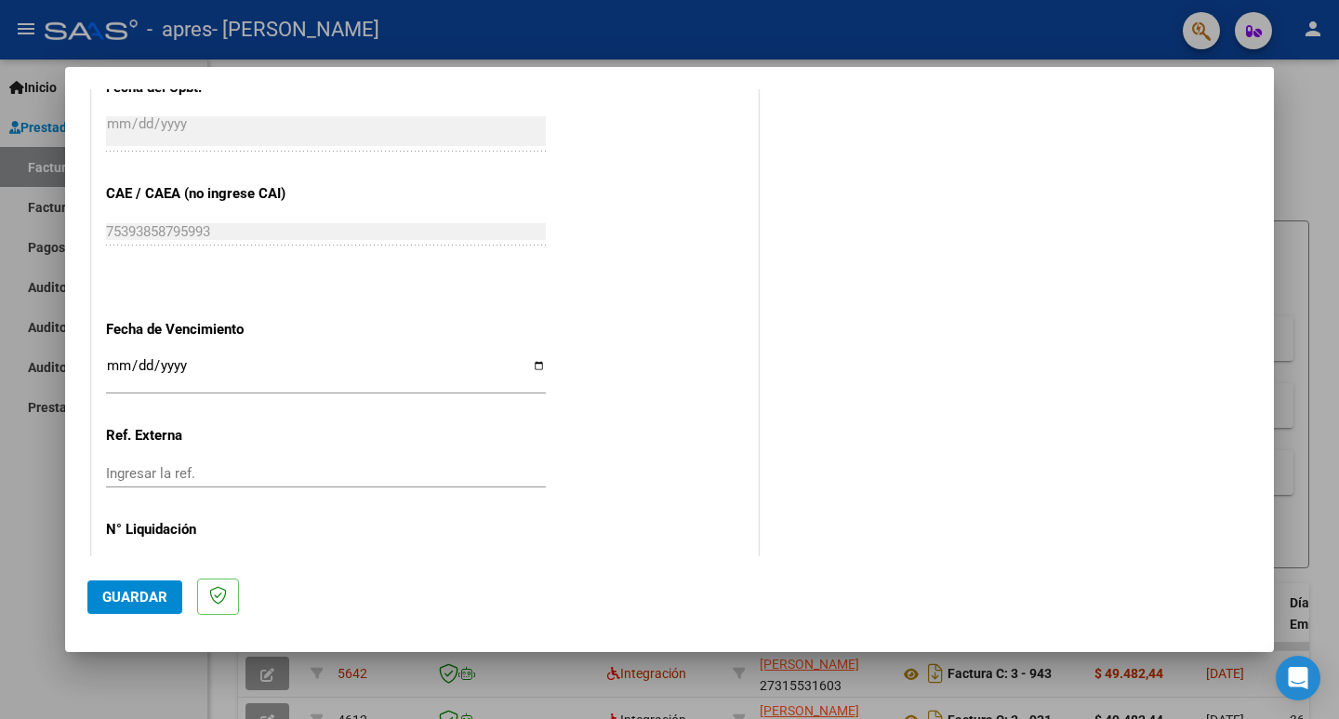
type input "202509"
click at [529, 365] on input "Ingresar la fecha" at bounding box center [326, 373] width 440 height 30
type input "[DATE]"
click at [131, 593] on span "Guardar" at bounding box center [134, 597] width 65 height 17
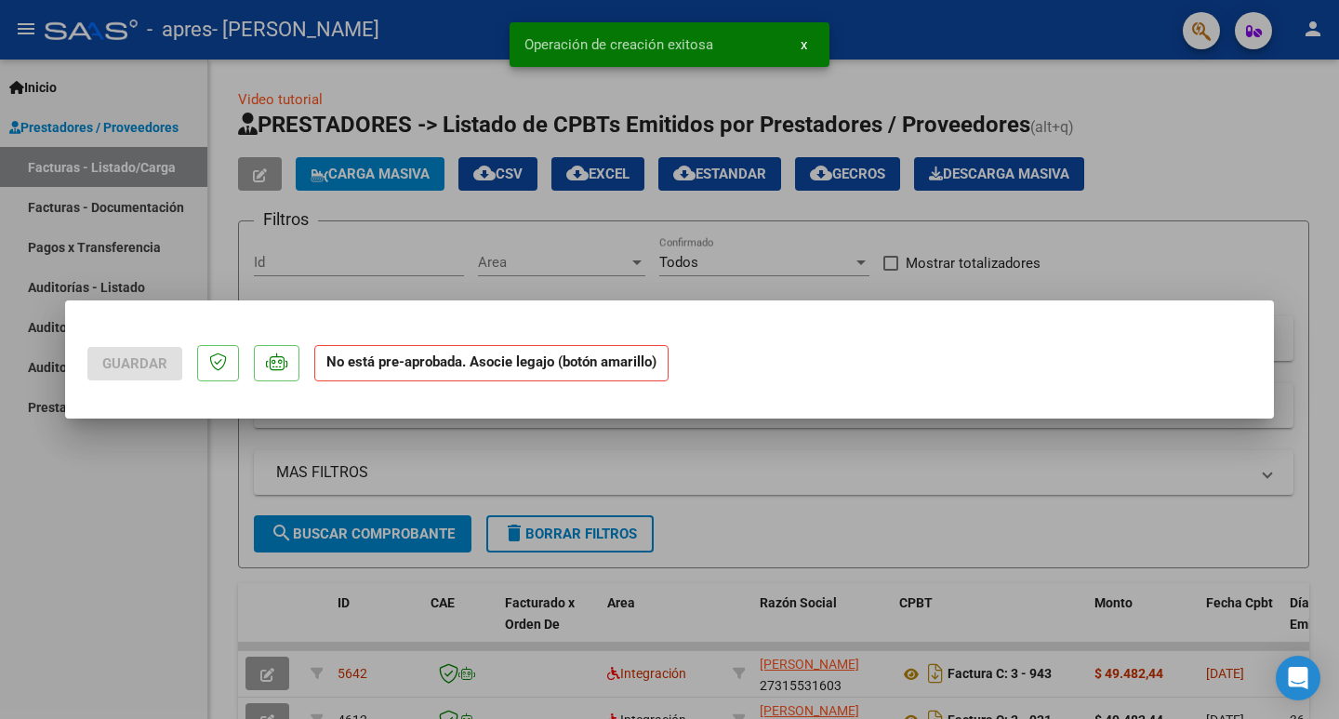
scroll to position [0, 0]
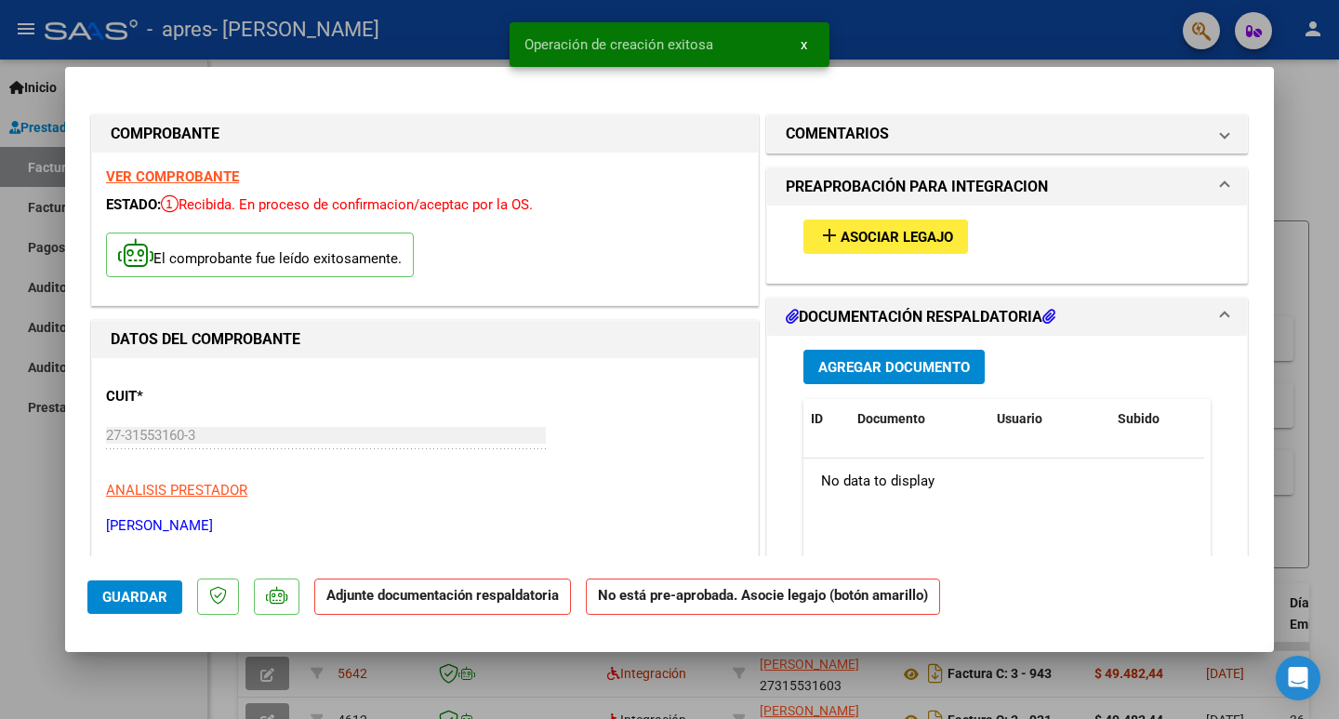
click at [900, 239] on span "Asociar Legajo" at bounding box center [897, 237] width 113 height 17
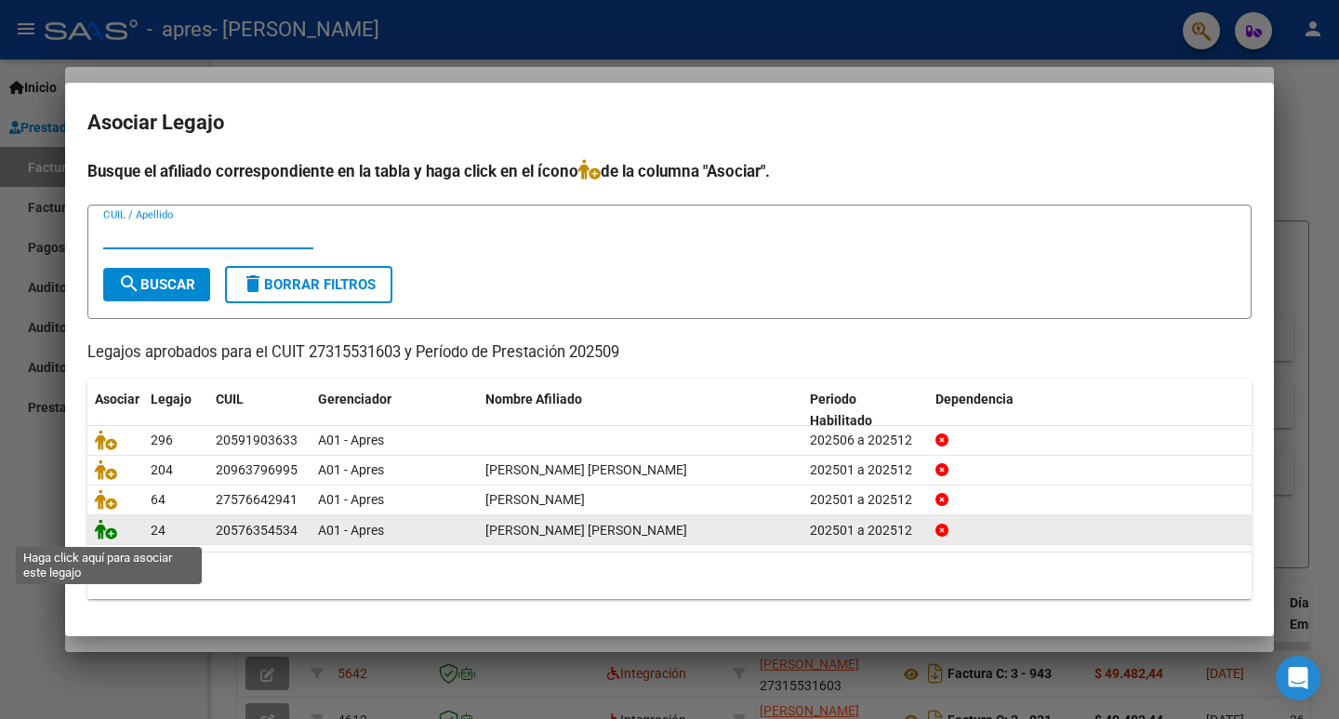
click at [106, 532] on icon at bounding box center [106, 529] width 22 height 20
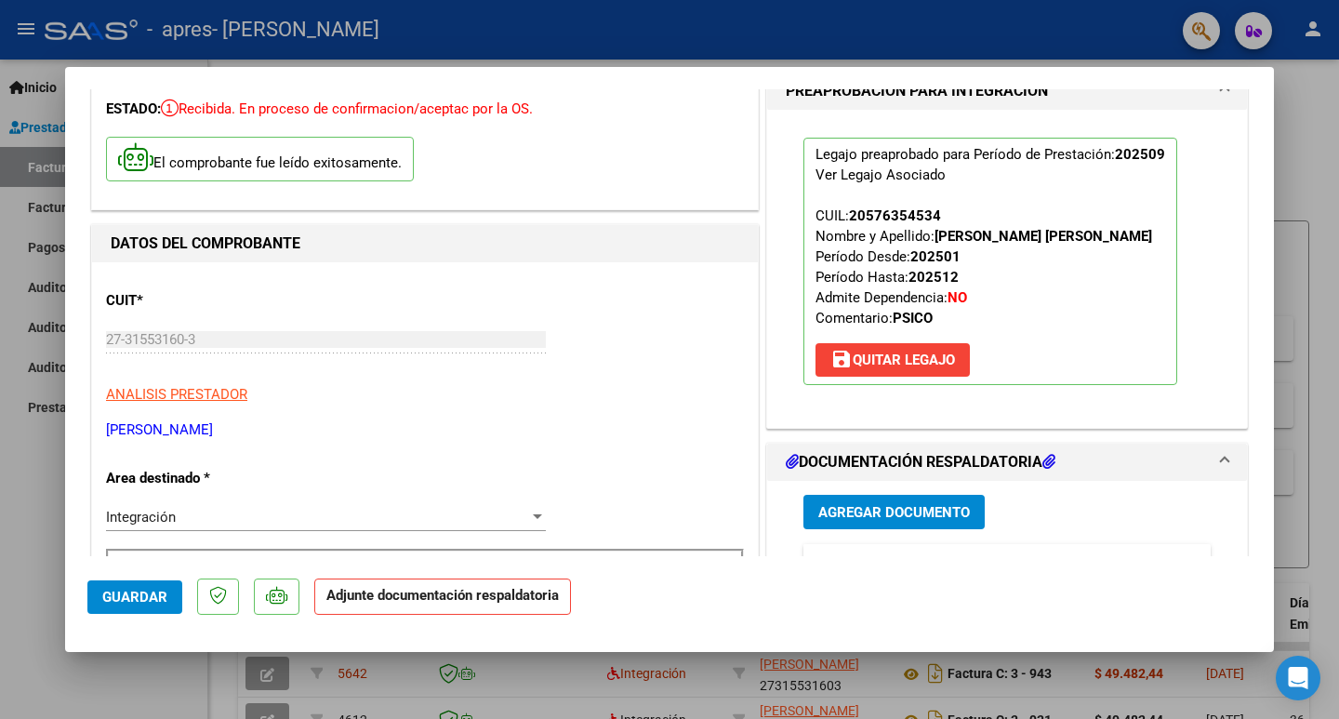
scroll to position [93, 0]
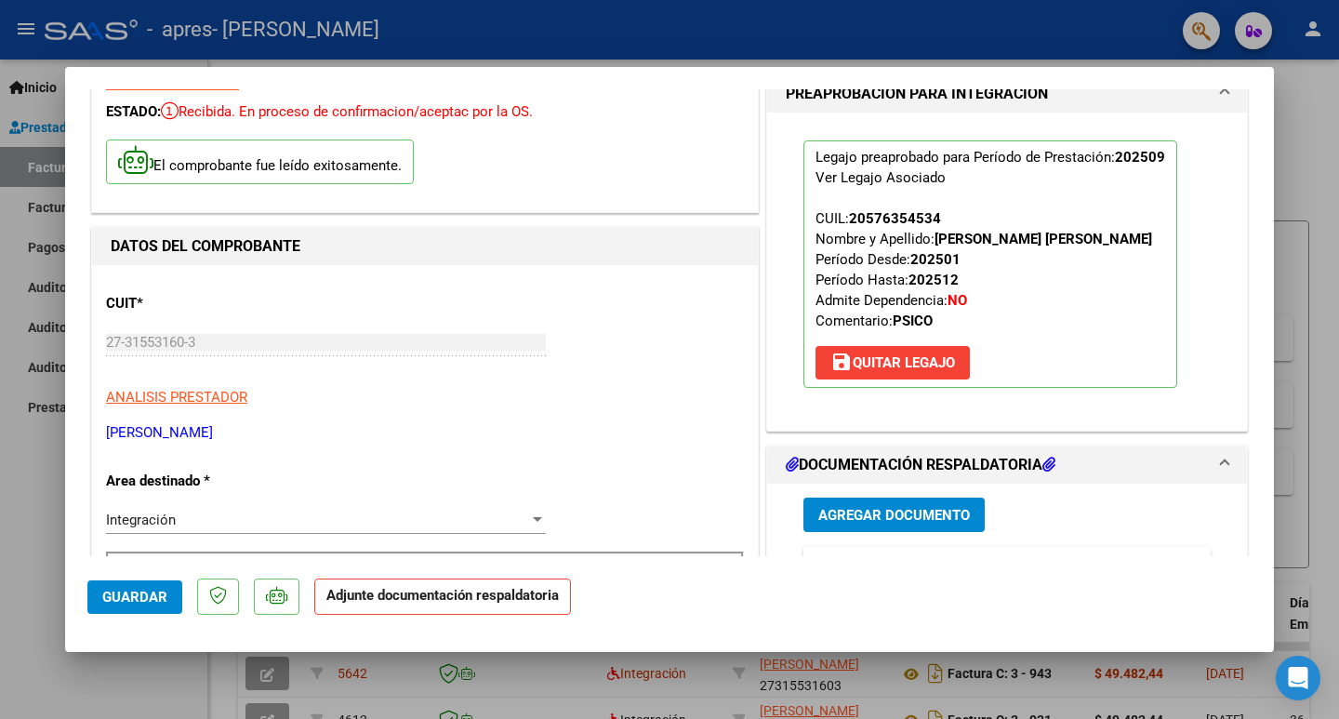
click at [847, 511] on span "Agregar Documento" at bounding box center [894, 515] width 152 height 17
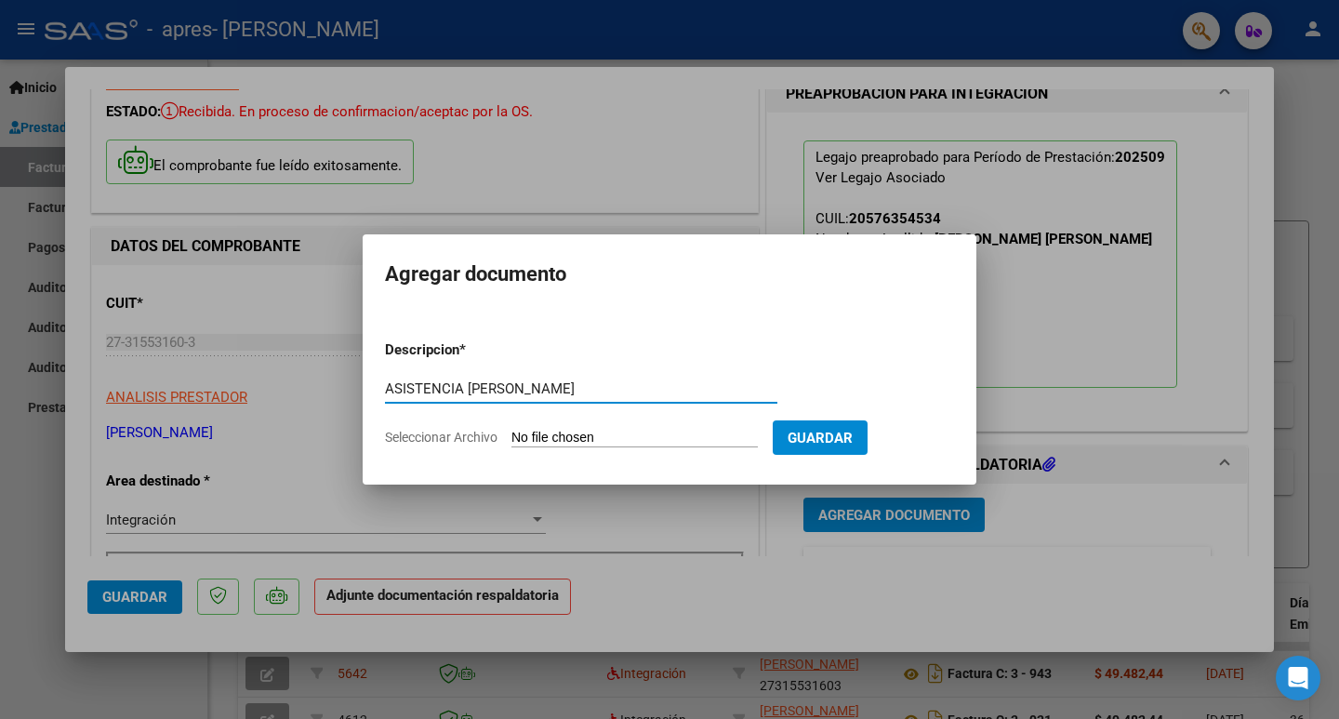
type input "ASISTENCIA MERLYN ALVAREZ"
click at [625, 437] on input "Seleccionar Archivo" at bounding box center [634, 439] width 246 height 18
type input "C:\fakepath\Asistencia merlyn alvarez sep_1.pdf"
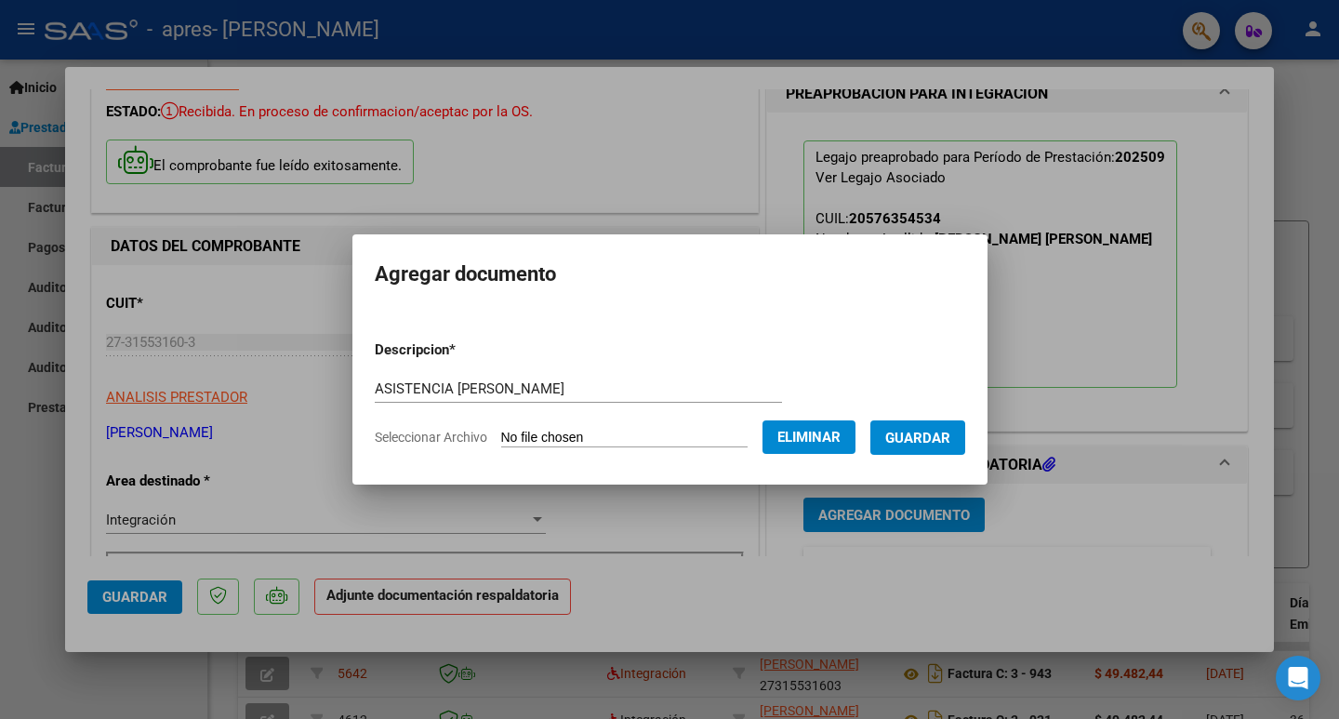
click at [922, 434] on span "Guardar" at bounding box center [917, 438] width 65 height 17
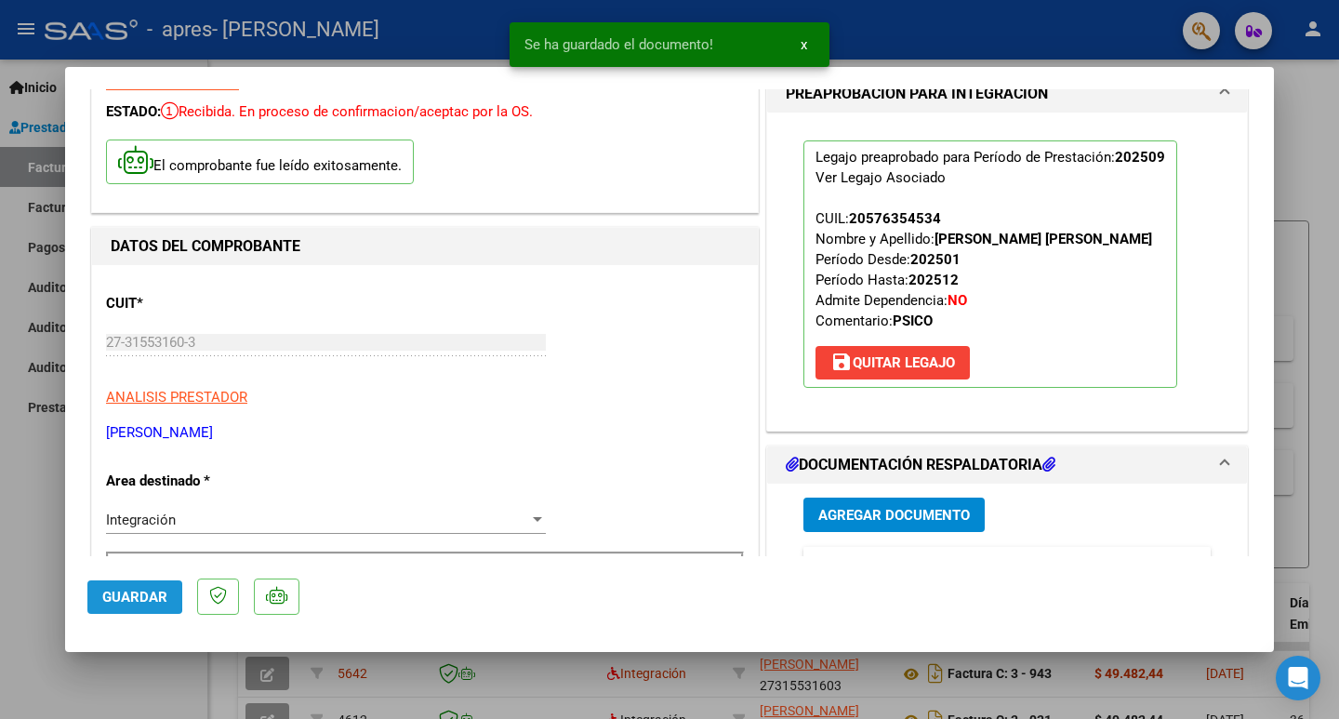
drag, startPoint x: 101, startPoint y: 596, endPoint x: 9, endPoint y: 557, distance: 100.0
click at [97, 596] on button "Guardar" at bounding box center [134, 596] width 95 height 33
click at [18, 525] on div at bounding box center [669, 359] width 1339 height 719
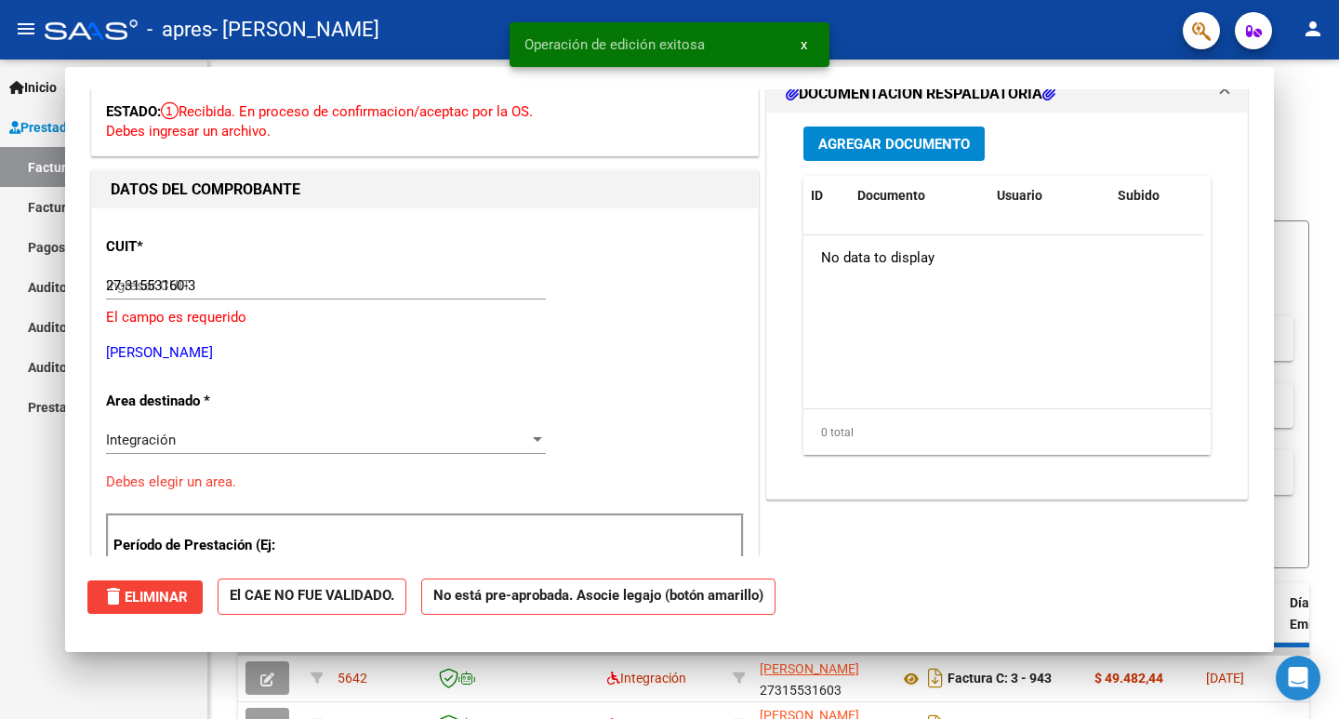
type input "$ 0,00"
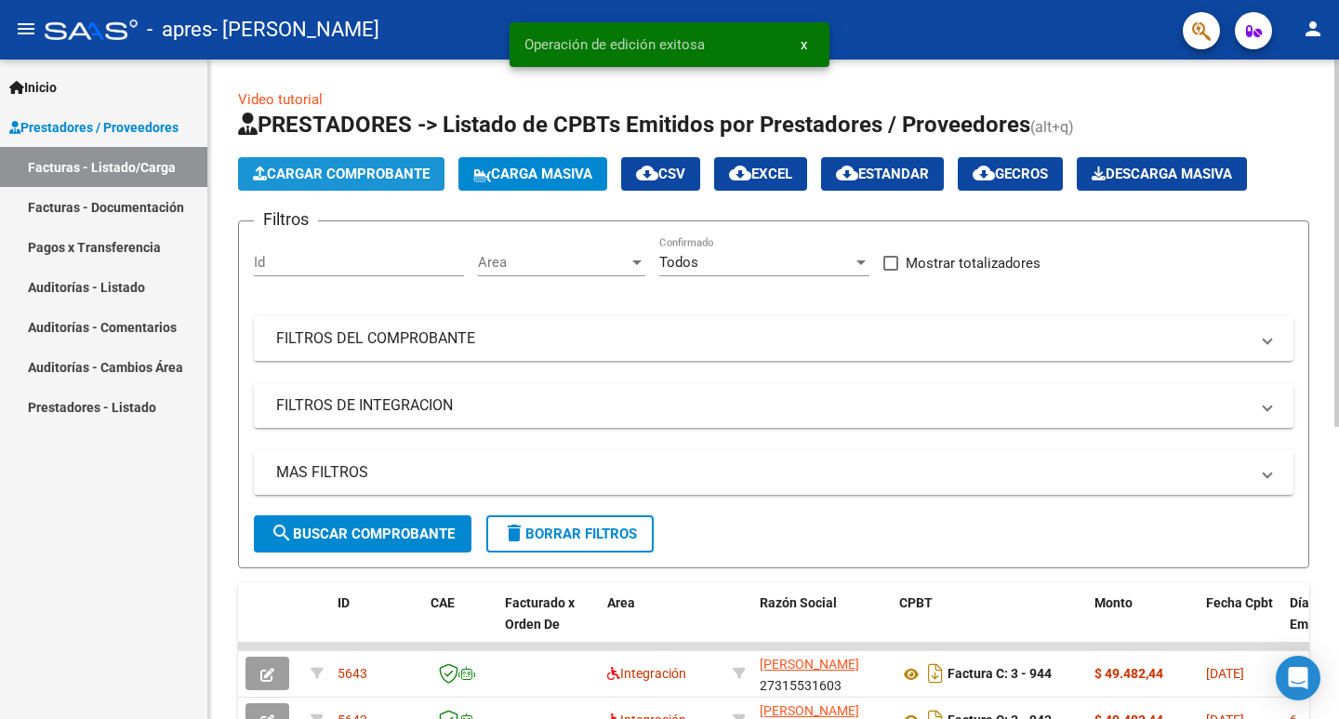
click at [365, 189] on button "Cargar Comprobante" at bounding box center [341, 173] width 206 height 33
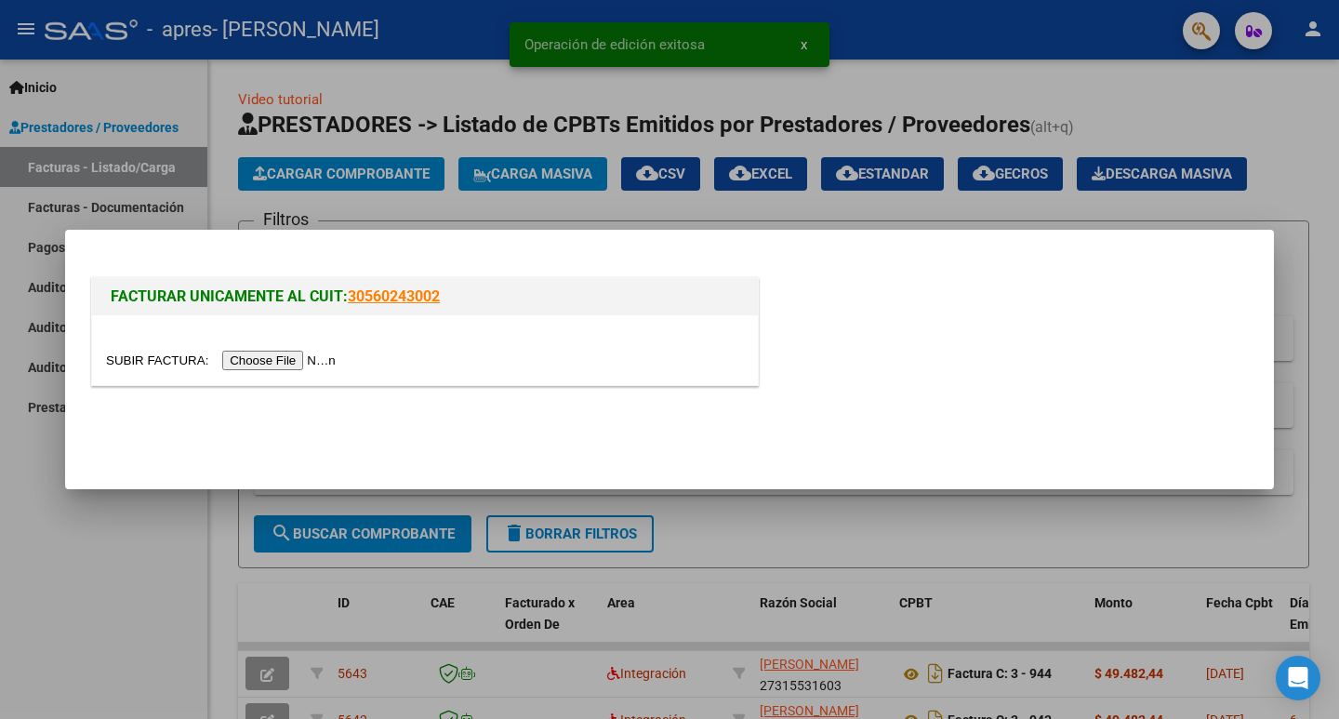
click at [291, 366] on input "file" at bounding box center [223, 361] width 235 height 20
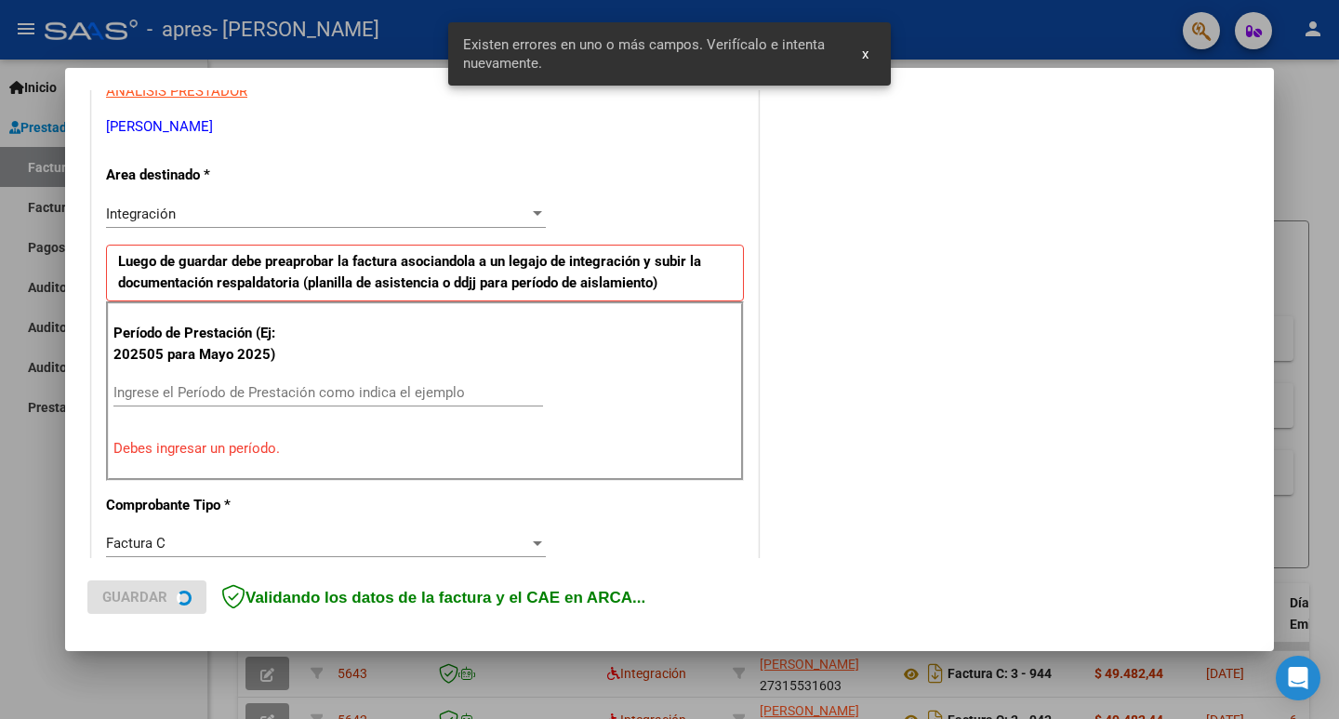
scroll to position [379, 0]
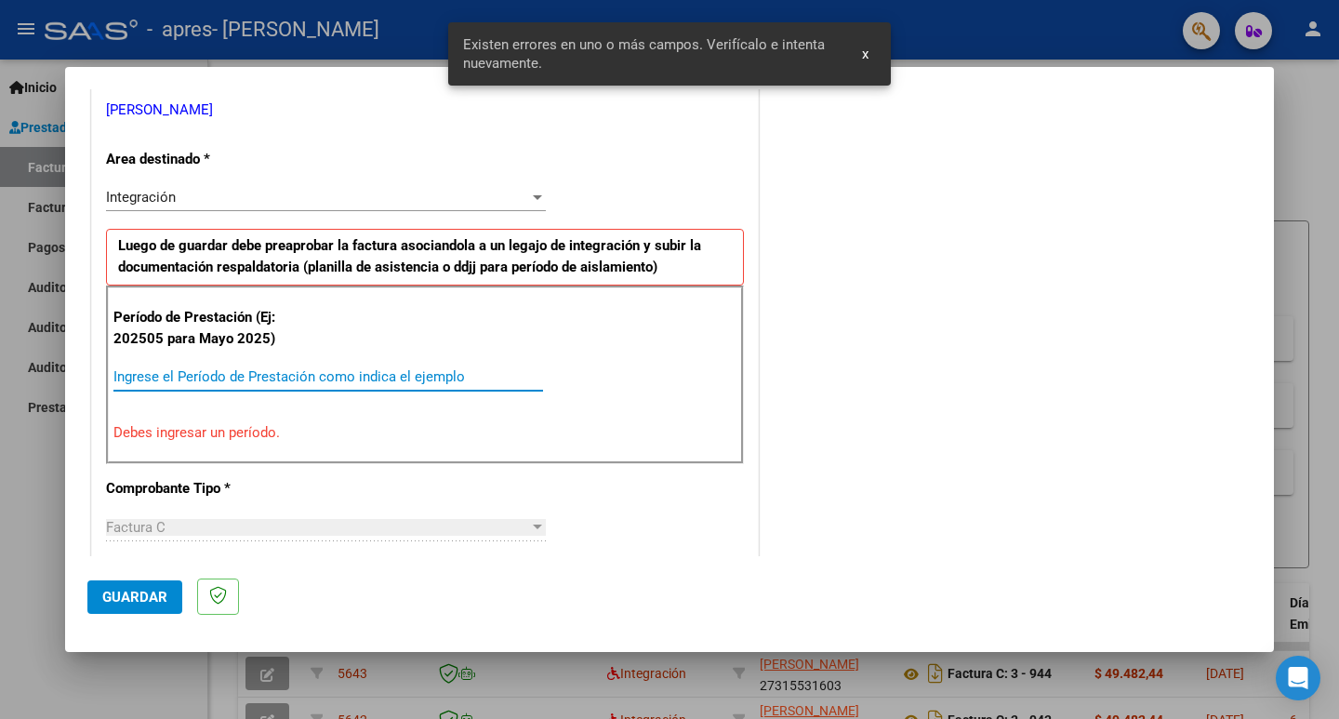
click at [335, 371] on input "Ingrese el Período de Prestación como indica el ejemplo" at bounding box center [328, 376] width 430 height 17
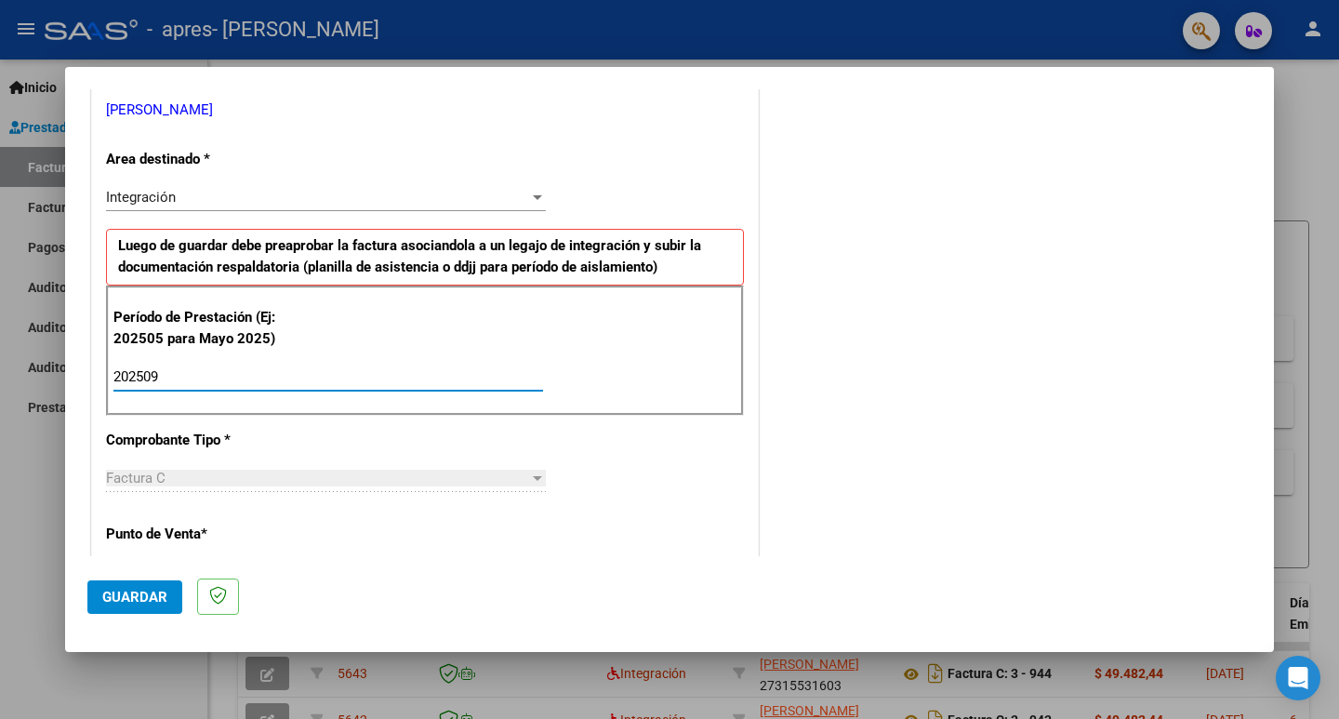
type input "202509"
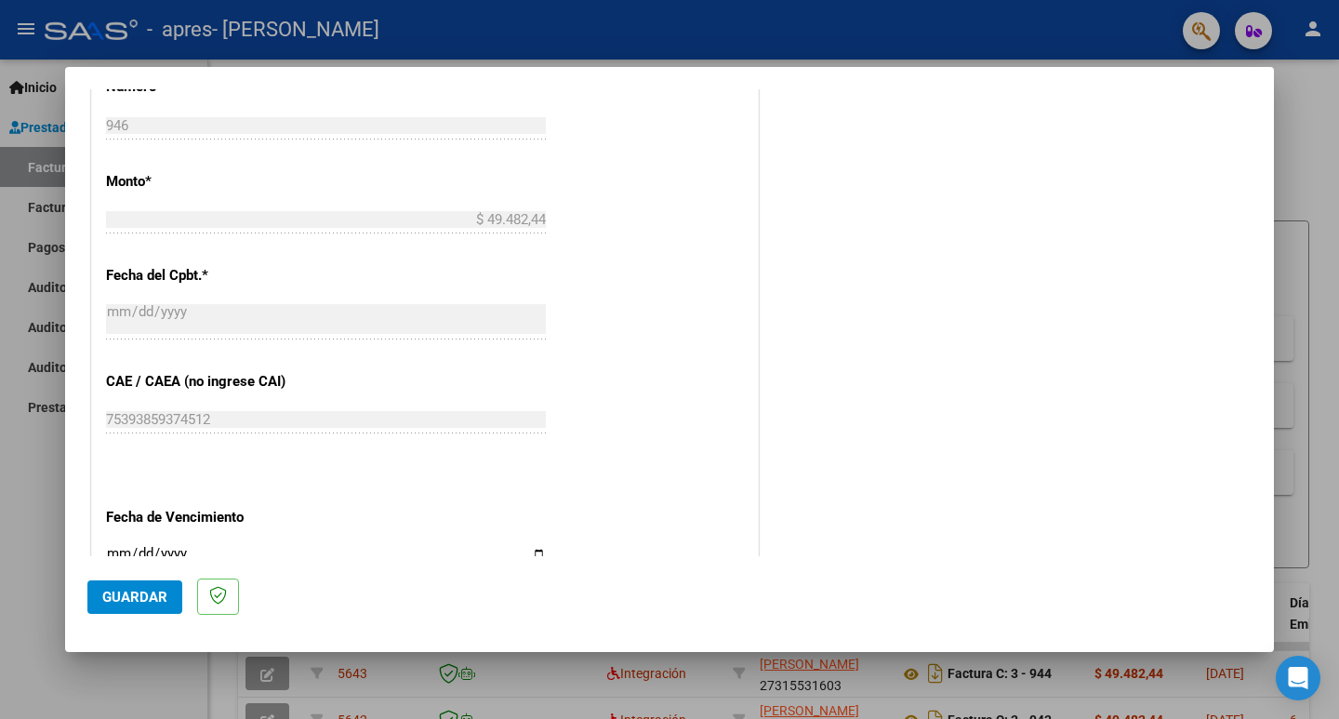
scroll to position [1030, 0]
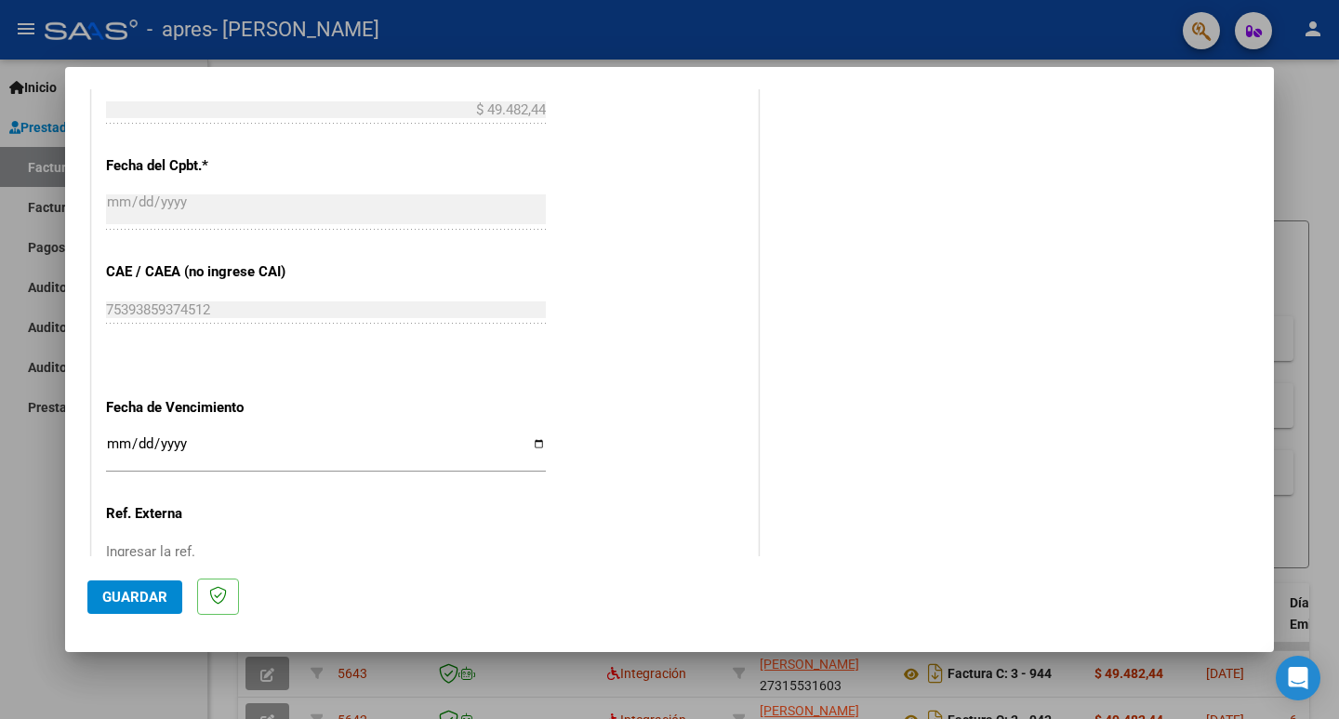
click at [533, 444] on input "Ingresar la fecha" at bounding box center [326, 451] width 440 height 30
type input "[DATE]"
click at [150, 587] on button "Guardar" at bounding box center [134, 596] width 95 height 33
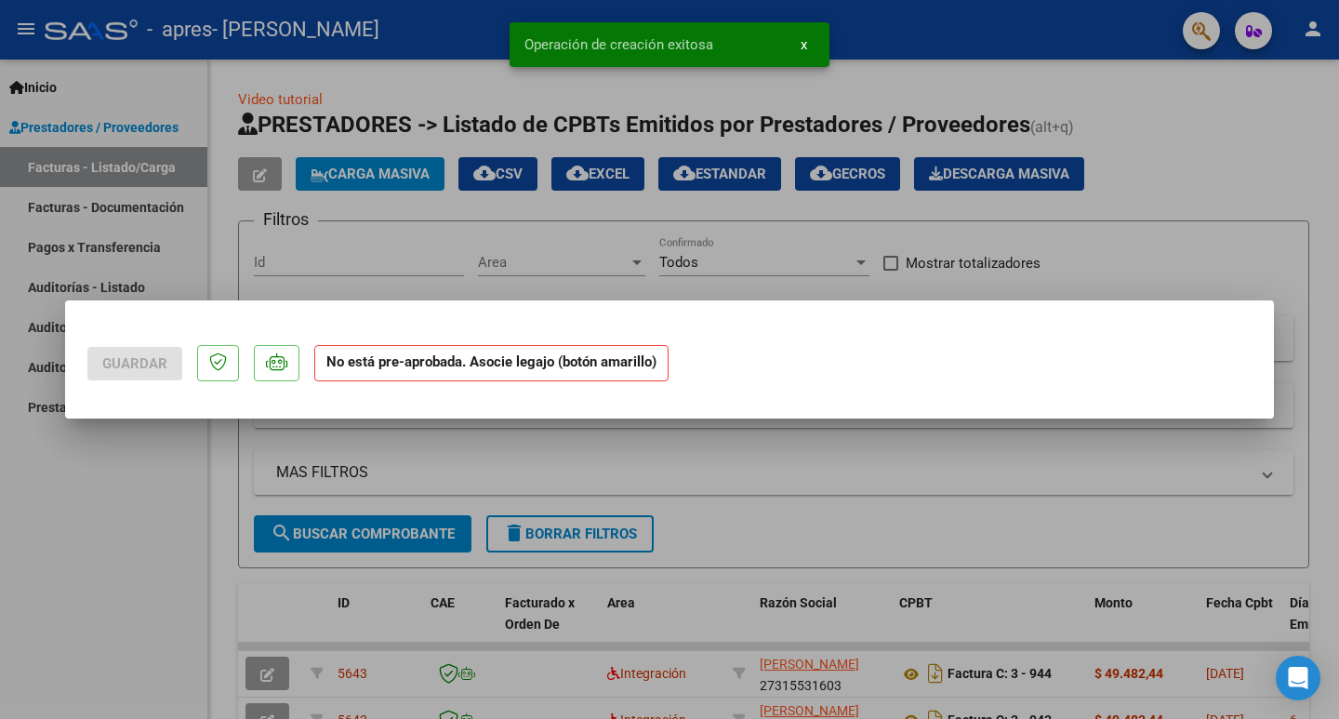
scroll to position [0, 0]
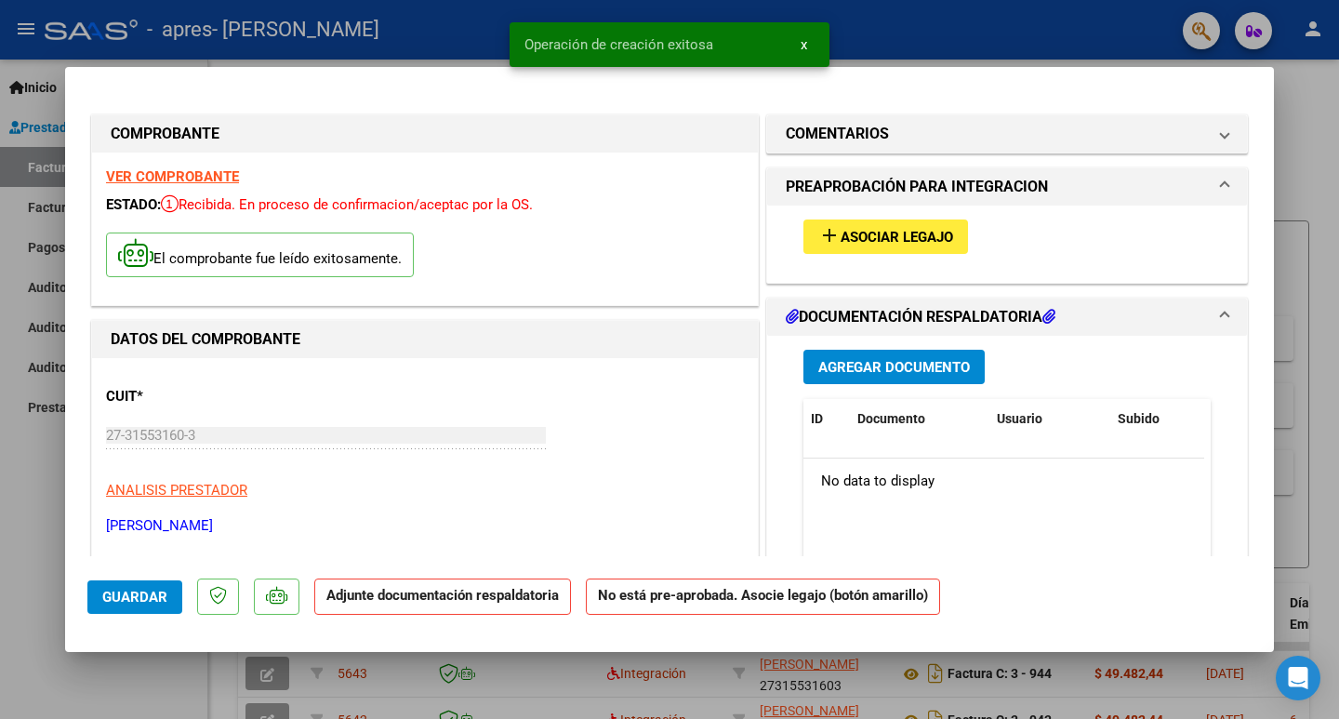
click at [913, 236] on span "Asociar Legajo" at bounding box center [897, 237] width 113 height 17
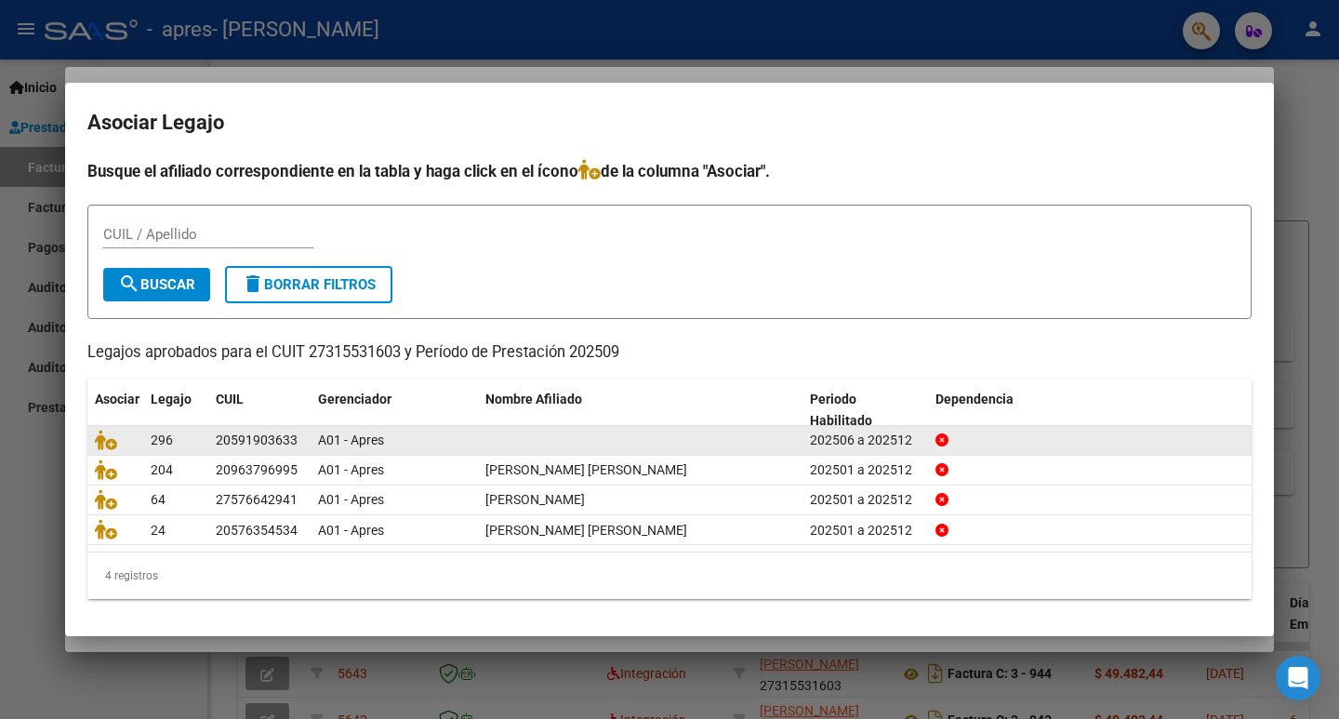
click at [517, 446] on datatable-body-cell at bounding box center [640, 440] width 325 height 29
click at [100, 437] on icon at bounding box center [106, 440] width 22 height 20
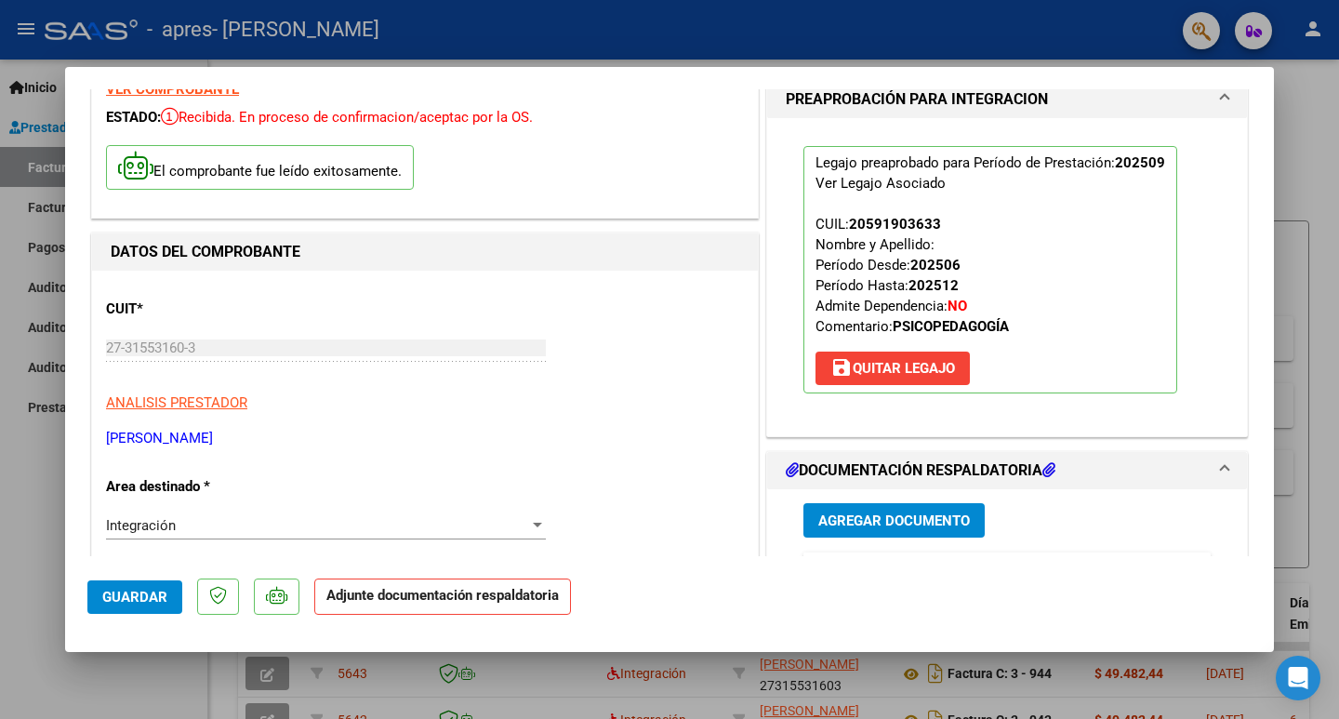
scroll to position [186, 0]
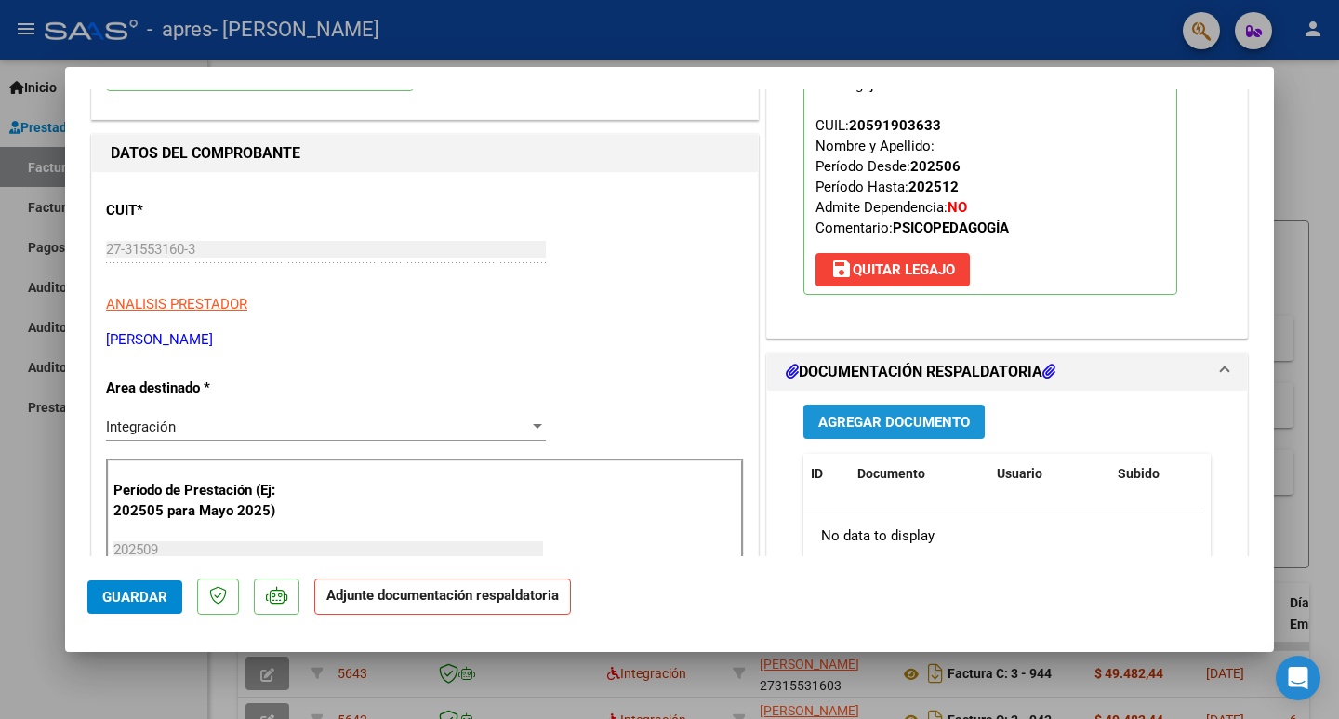
click at [879, 419] on span "Agregar Documento" at bounding box center [894, 422] width 152 height 17
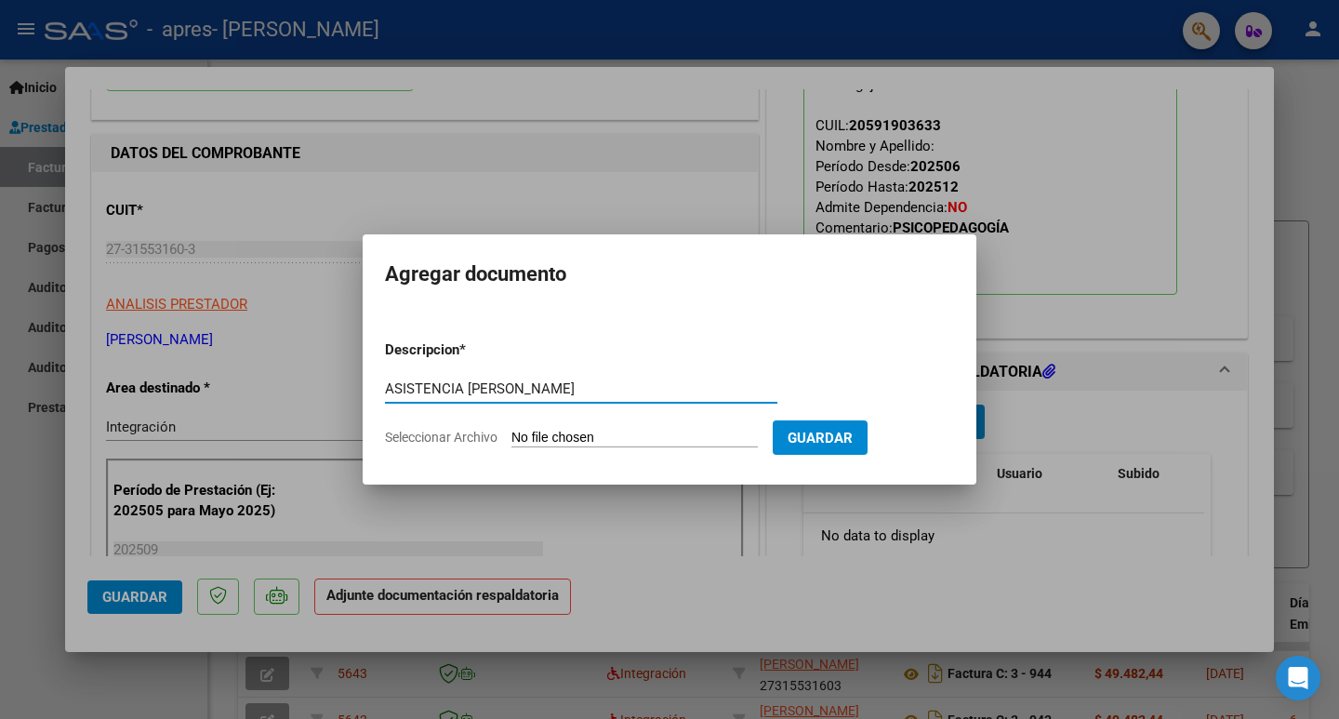
type input "ASISTENCIA LUAN RUIZ"
click at [463, 444] on span "Seleccionar Archivo" at bounding box center [441, 437] width 113 height 15
click at [511, 444] on input "Seleccionar Archivo" at bounding box center [634, 439] width 246 height 18
type input "C:\fakepath\Asistencia luan ruiz sep_1.pdf"
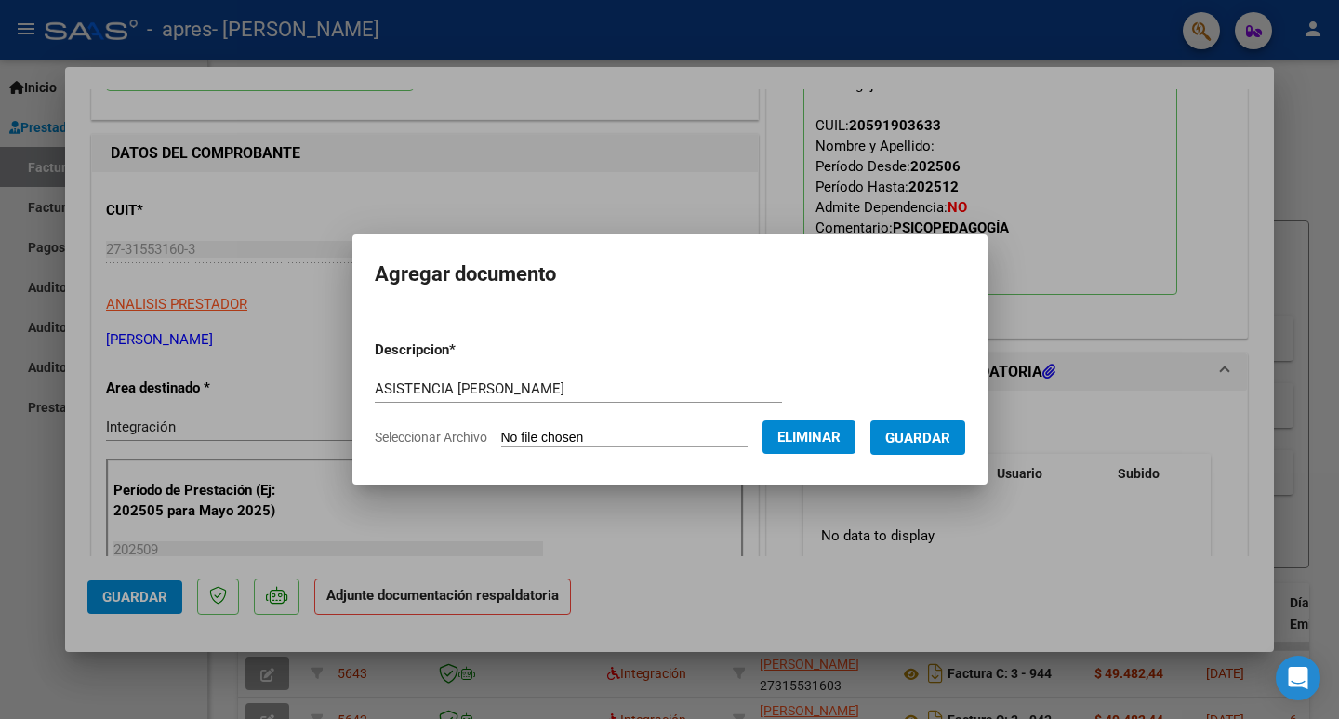
click at [906, 439] on span "Guardar" at bounding box center [917, 438] width 65 height 17
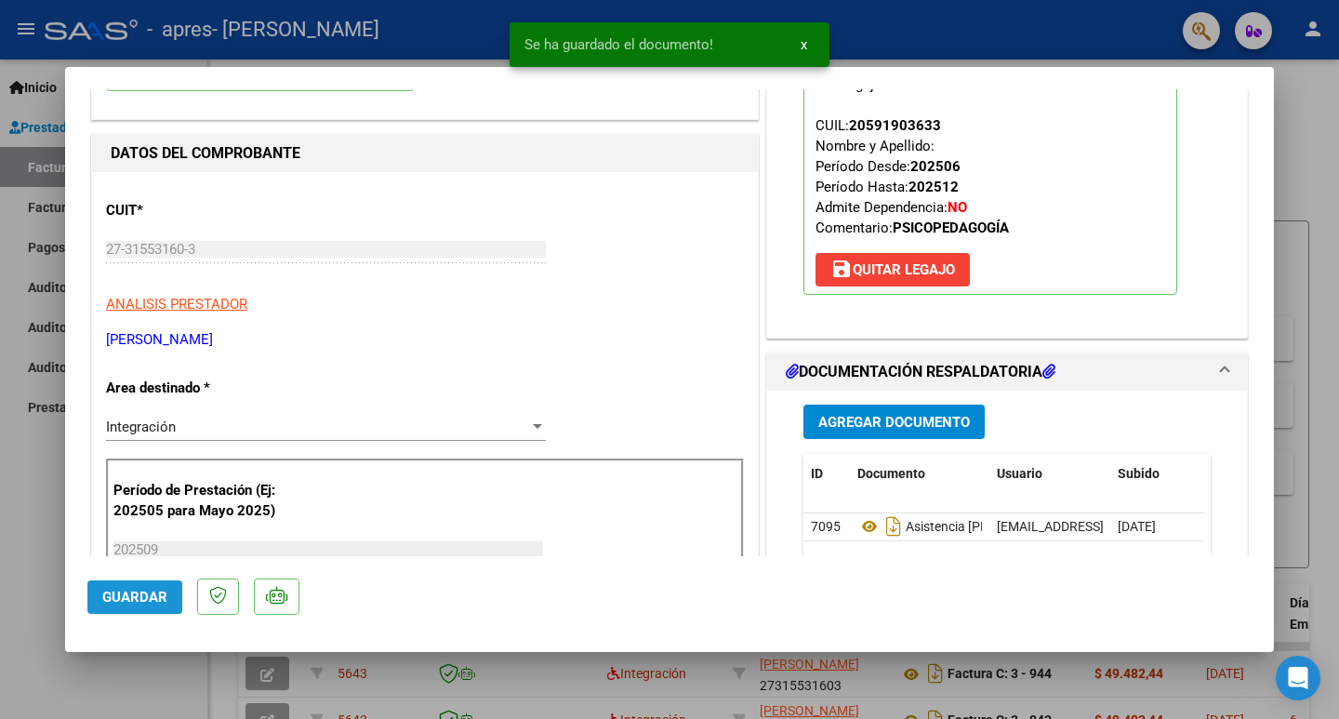
drag, startPoint x: 115, startPoint y: 596, endPoint x: 39, endPoint y: 575, distance: 79.2
click at [106, 595] on span "Guardar" at bounding box center [134, 597] width 65 height 17
click at [30, 550] on div at bounding box center [669, 359] width 1339 height 719
type input "$ 0,00"
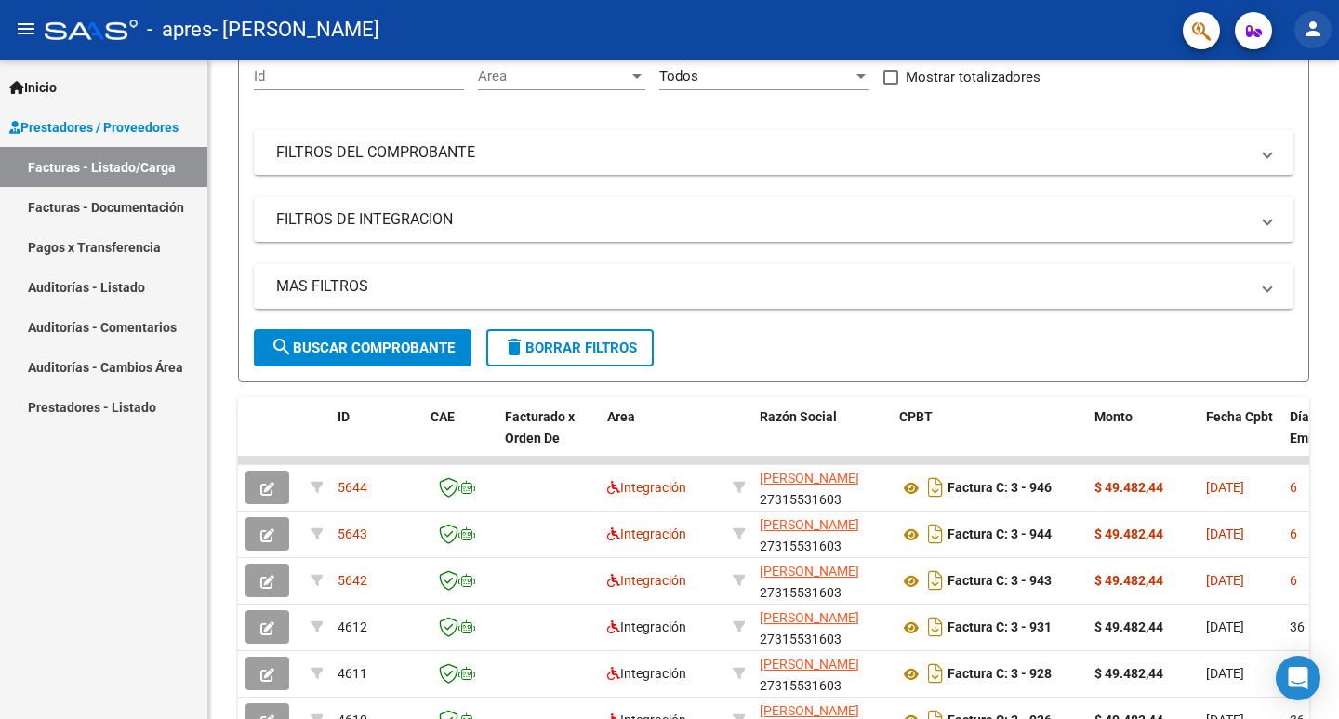
click at [1316, 29] on mat-icon "person" at bounding box center [1313, 29] width 22 height 22
click at [1281, 118] on button "exit_to_app Salir" at bounding box center [1274, 122] width 113 height 45
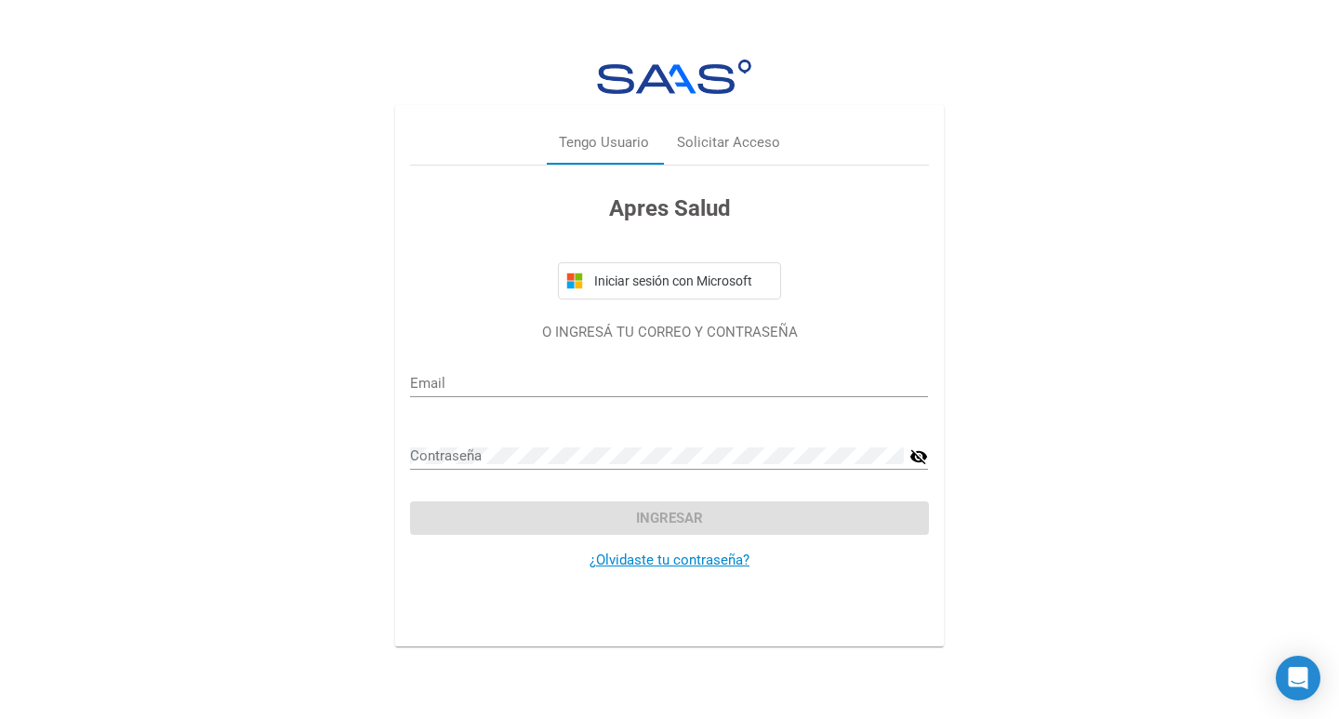
type input "gabrielairenecalvo@gmail.com"
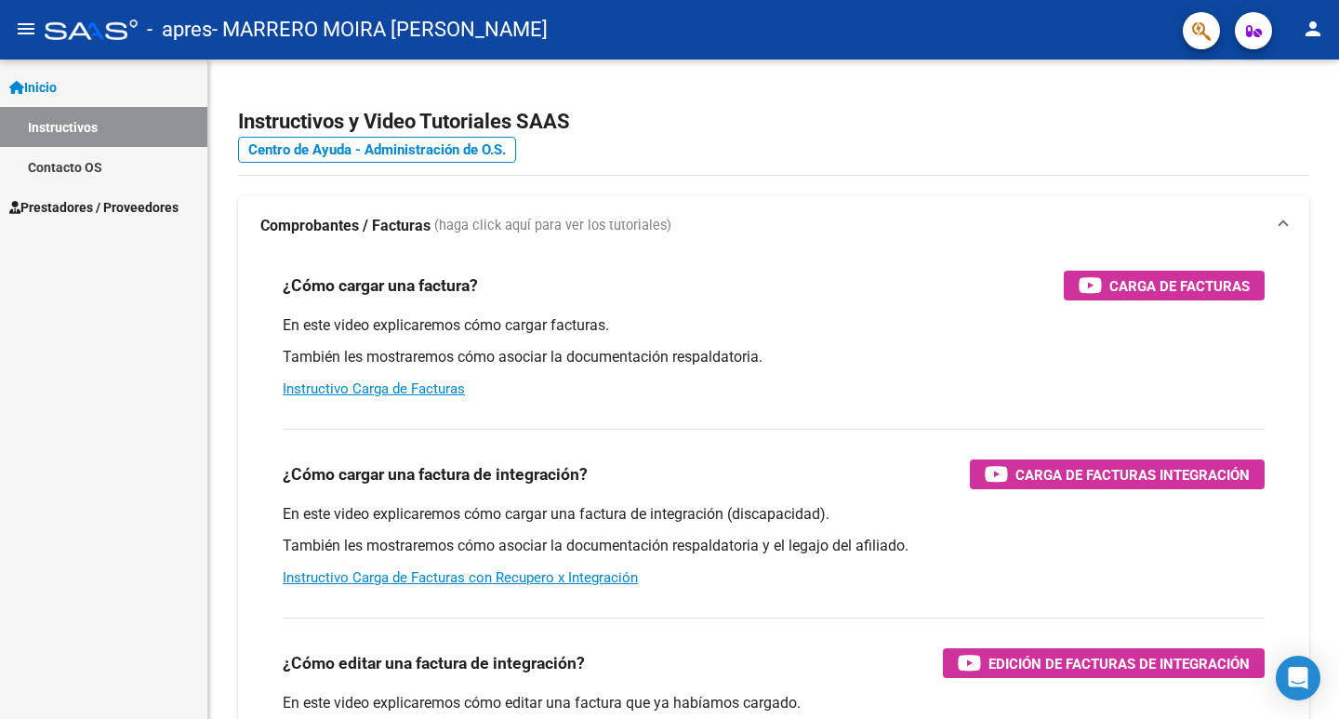
click at [109, 208] on span "Prestadores / Proveedores" at bounding box center [93, 207] width 169 height 20
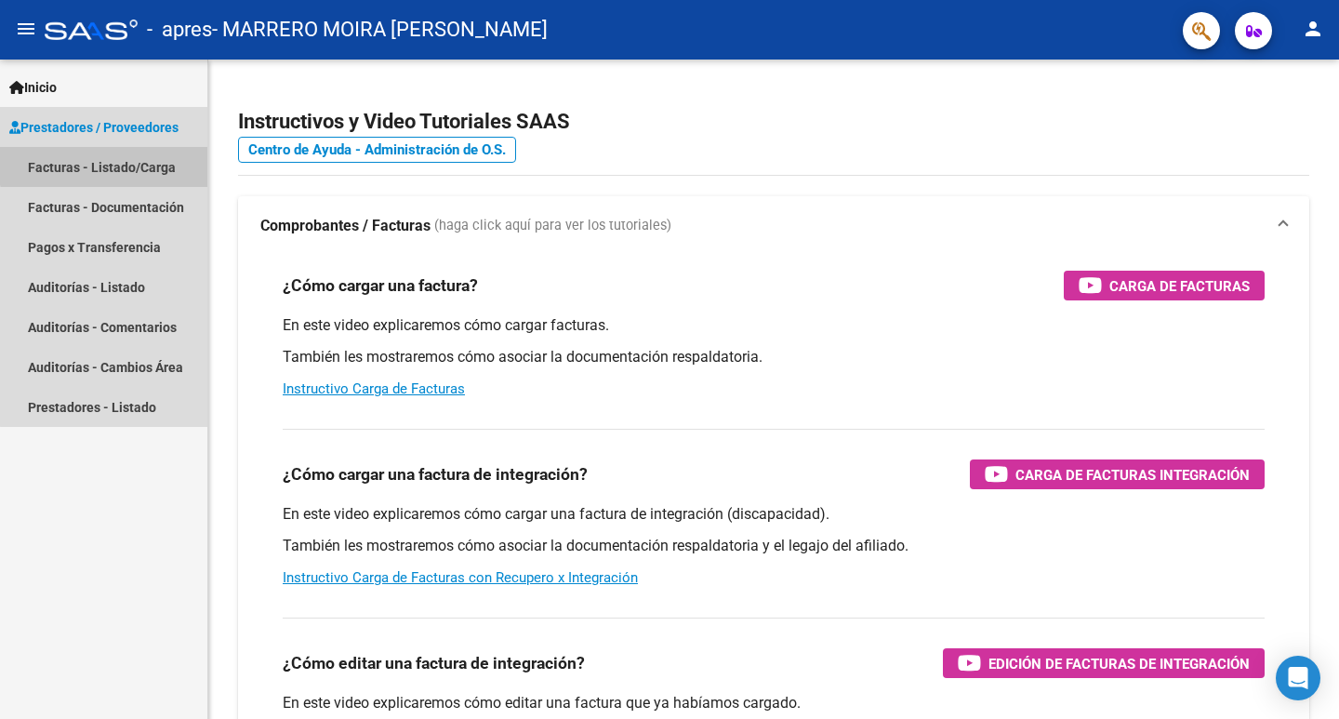
click at [113, 153] on link "Facturas - Listado/Carga" at bounding box center [103, 167] width 207 height 40
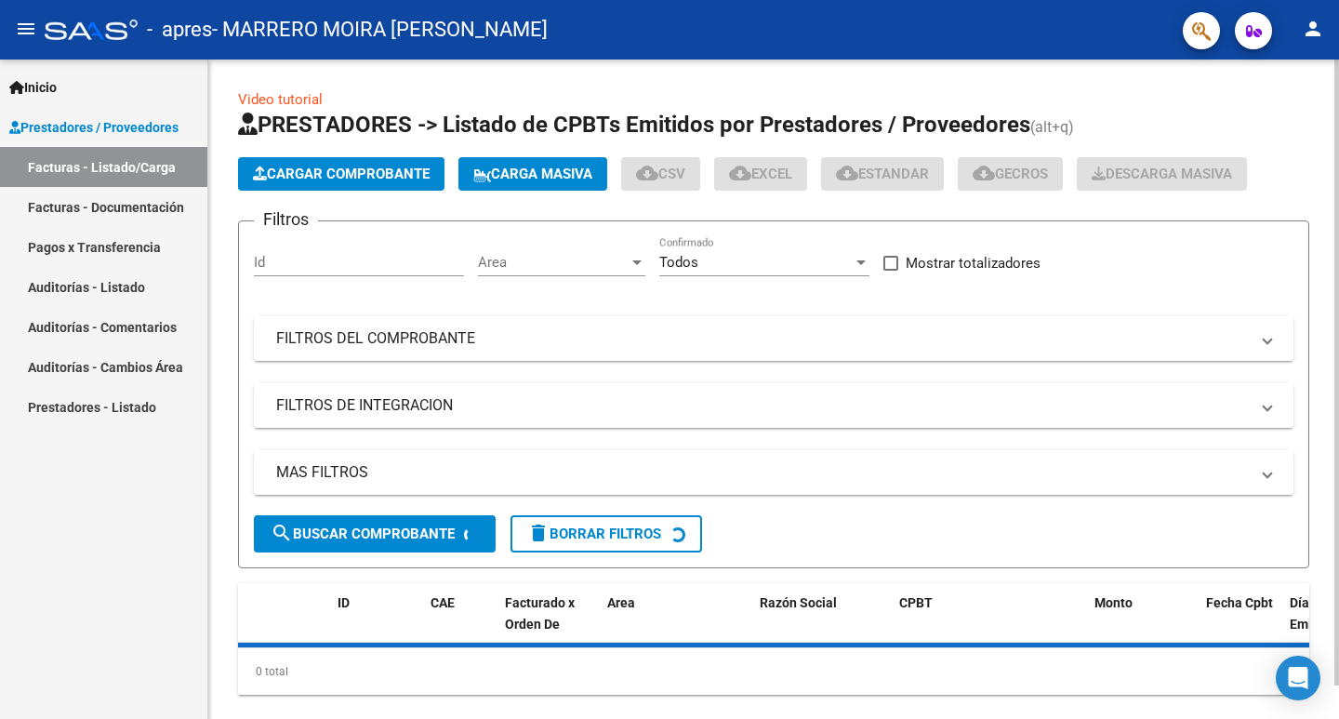
click at [289, 165] on button "Cargar Comprobante" at bounding box center [341, 173] width 206 height 33
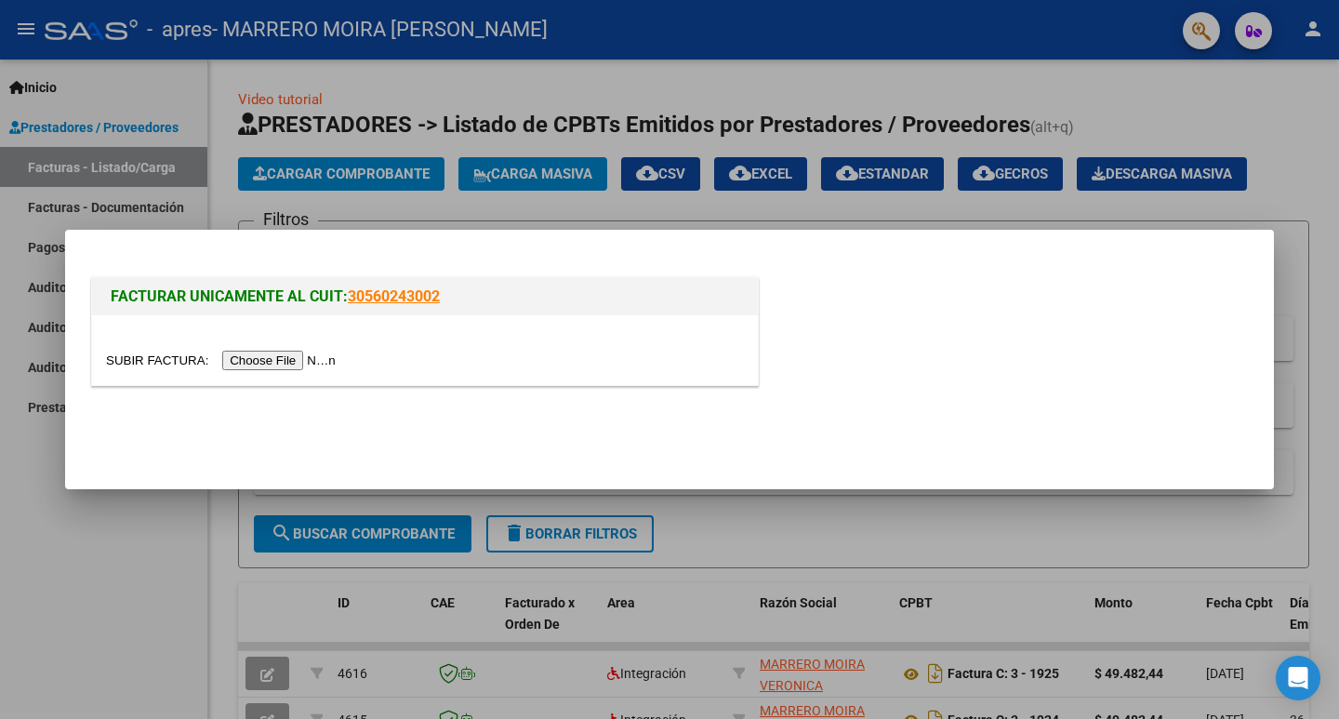
click at [311, 371] on div at bounding box center [425, 350] width 666 height 70
click at [303, 365] on input "file" at bounding box center [223, 361] width 235 height 20
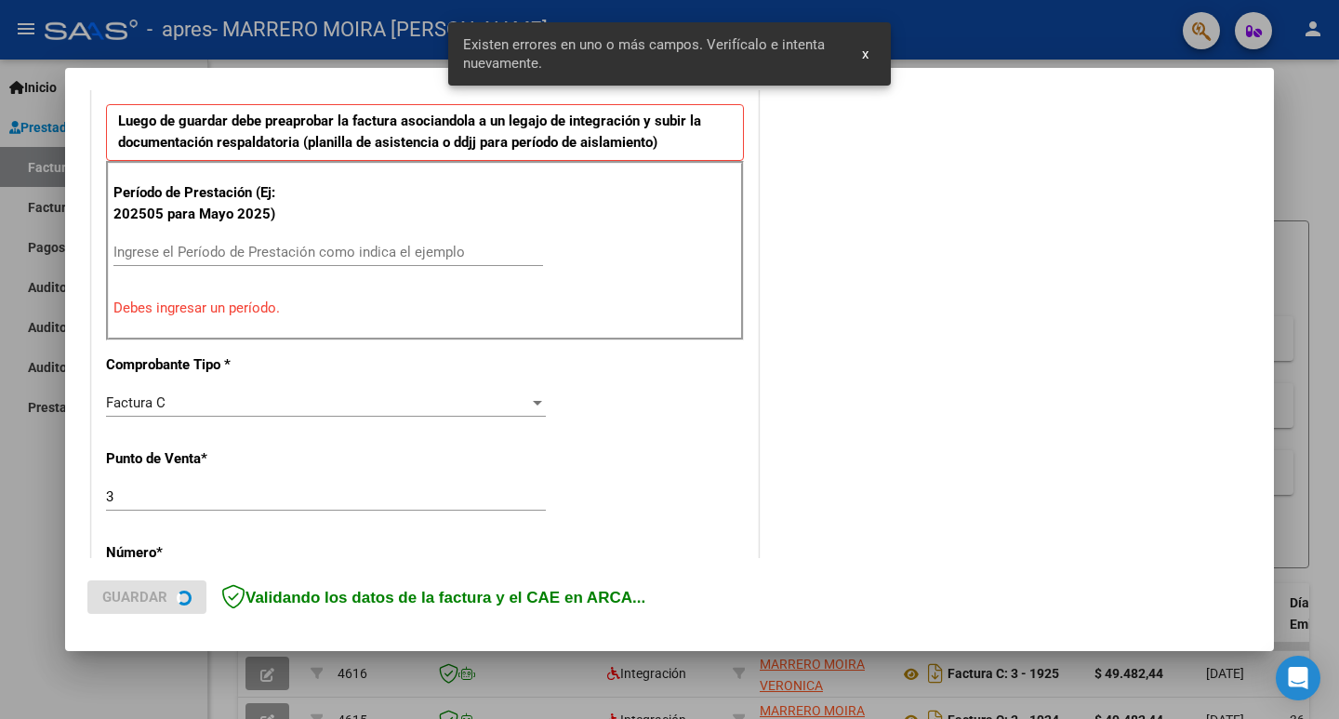
scroll to position [518, 0]
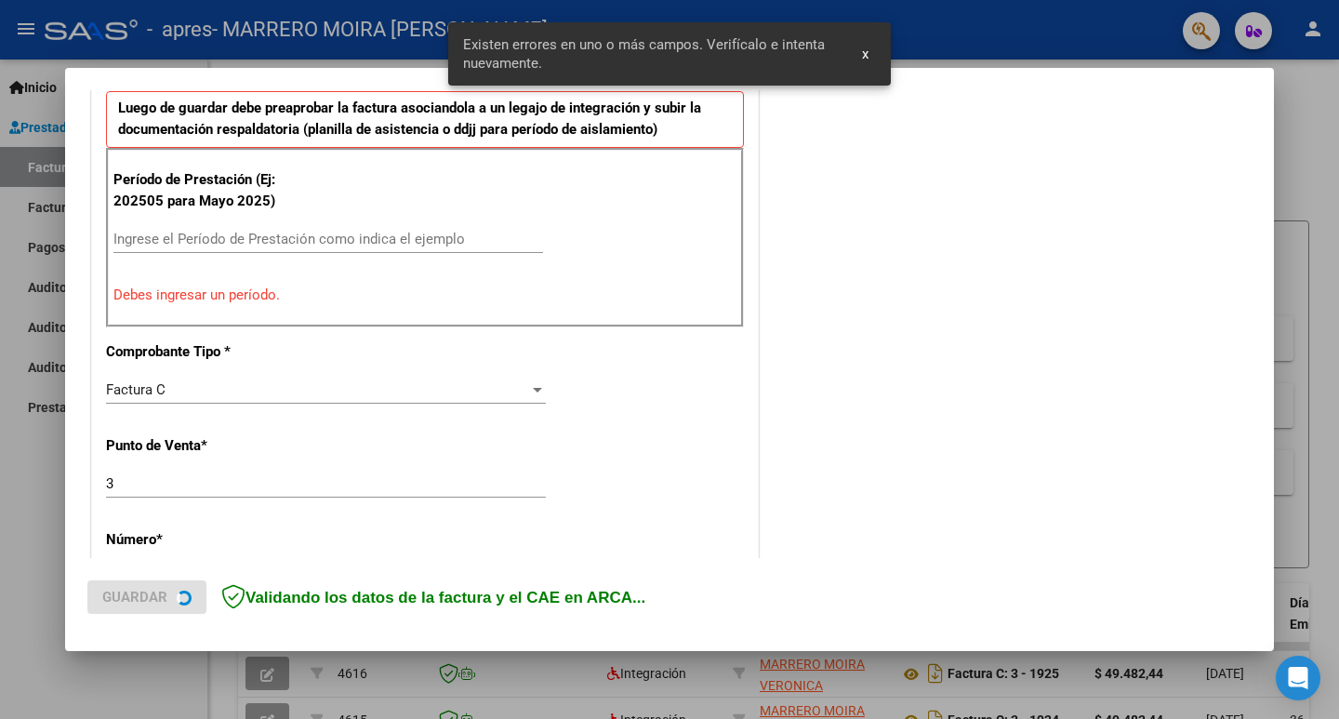
click at [405, 231] on input "Ingrese el Período de Prestación como indica el ejemplo" at bounding box center [328, 239] width 430 height 17
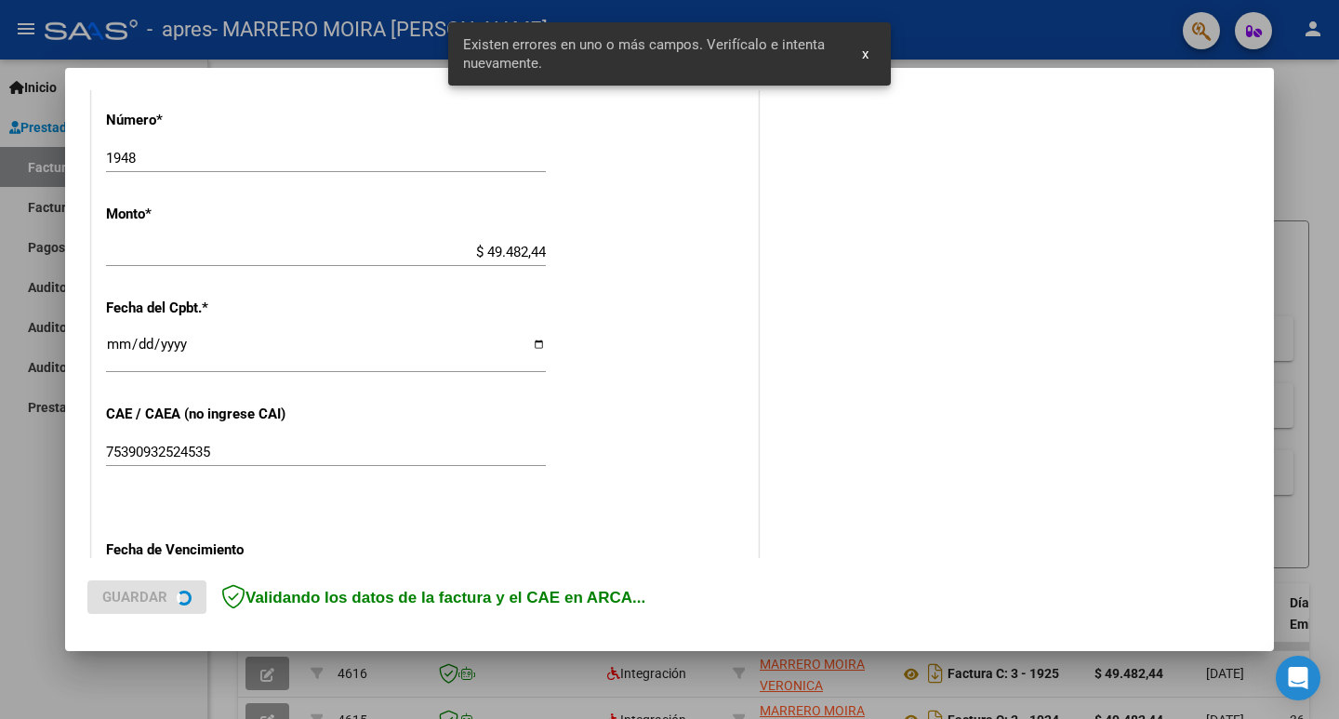
scroll to position [890, 0]
type input "202509"
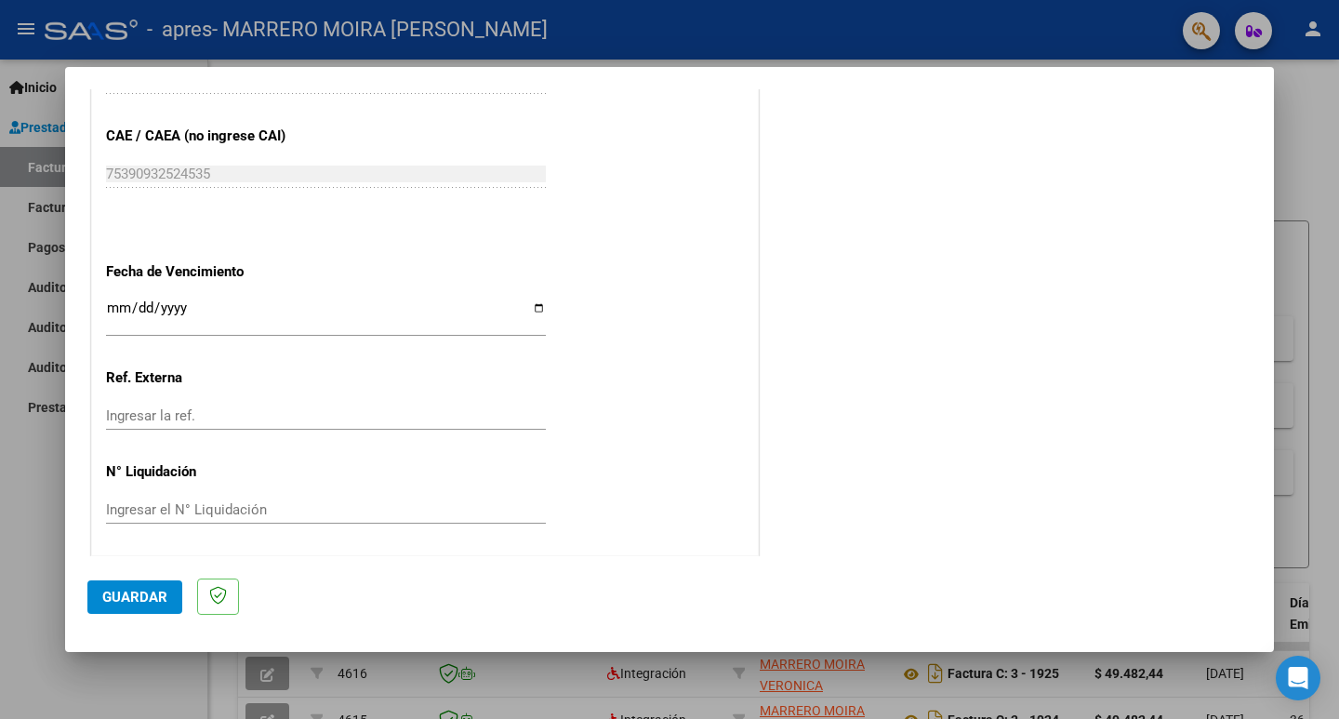
scroll to position [1169, 0]
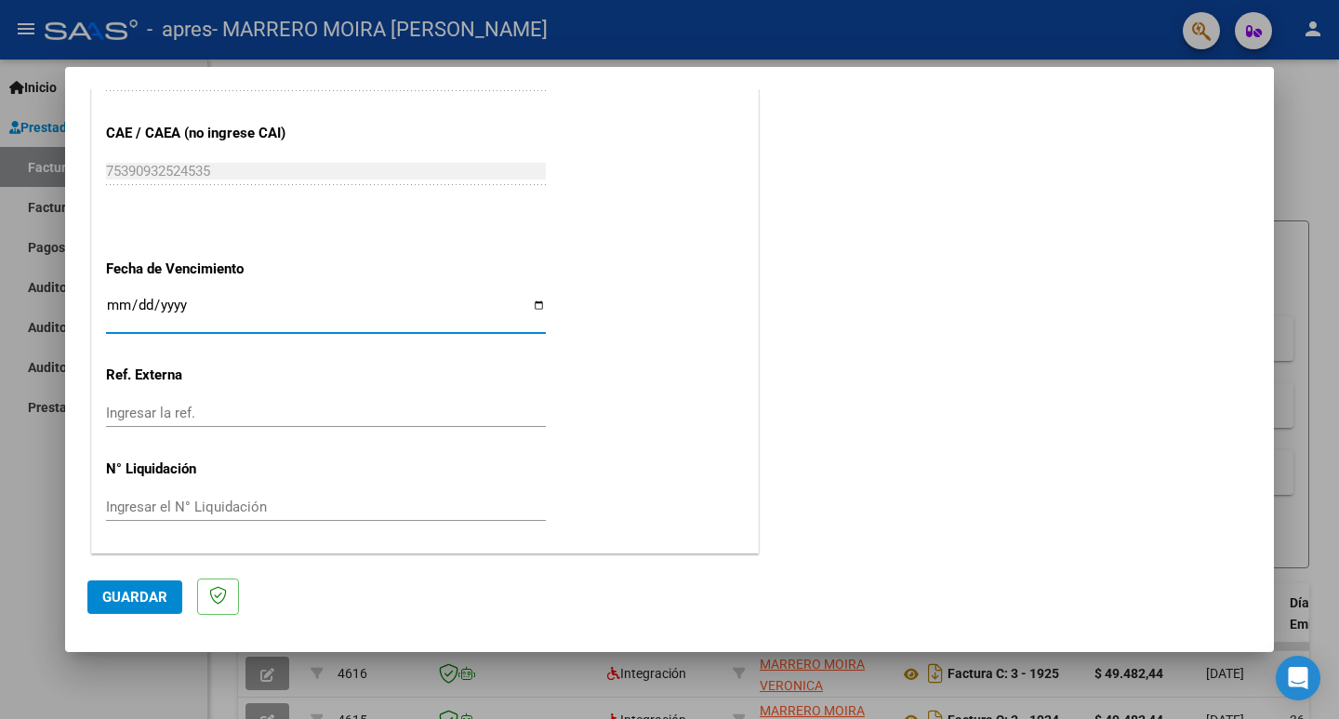
click at [530, 309] on input "Ingresar la fecha" at bounding box center [326, 313] width 440 height 30
type input "[DATE]"
click at [135, 602] on span "Guardar" at bounding box center [134, 597] width 65 height 17
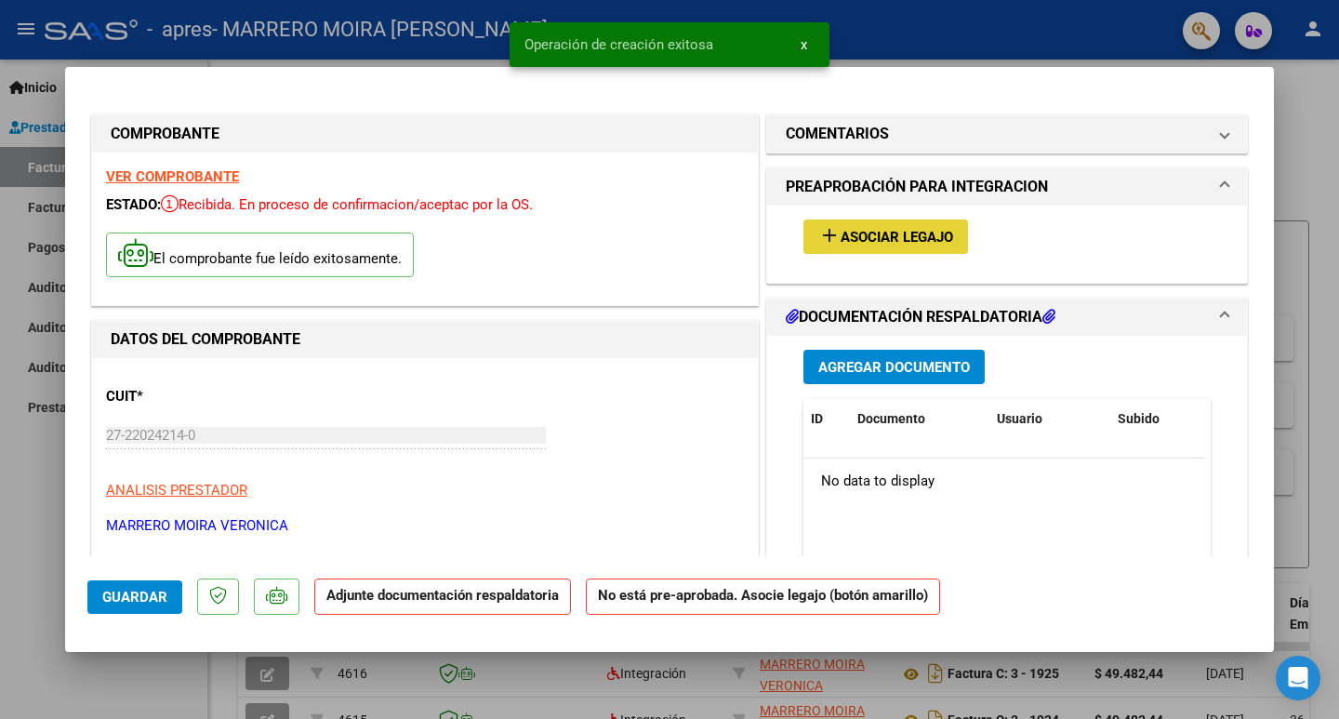
click at [856, 243] on span "Asociar Legajo" at bounding box center [897, 237] width 113 height 17
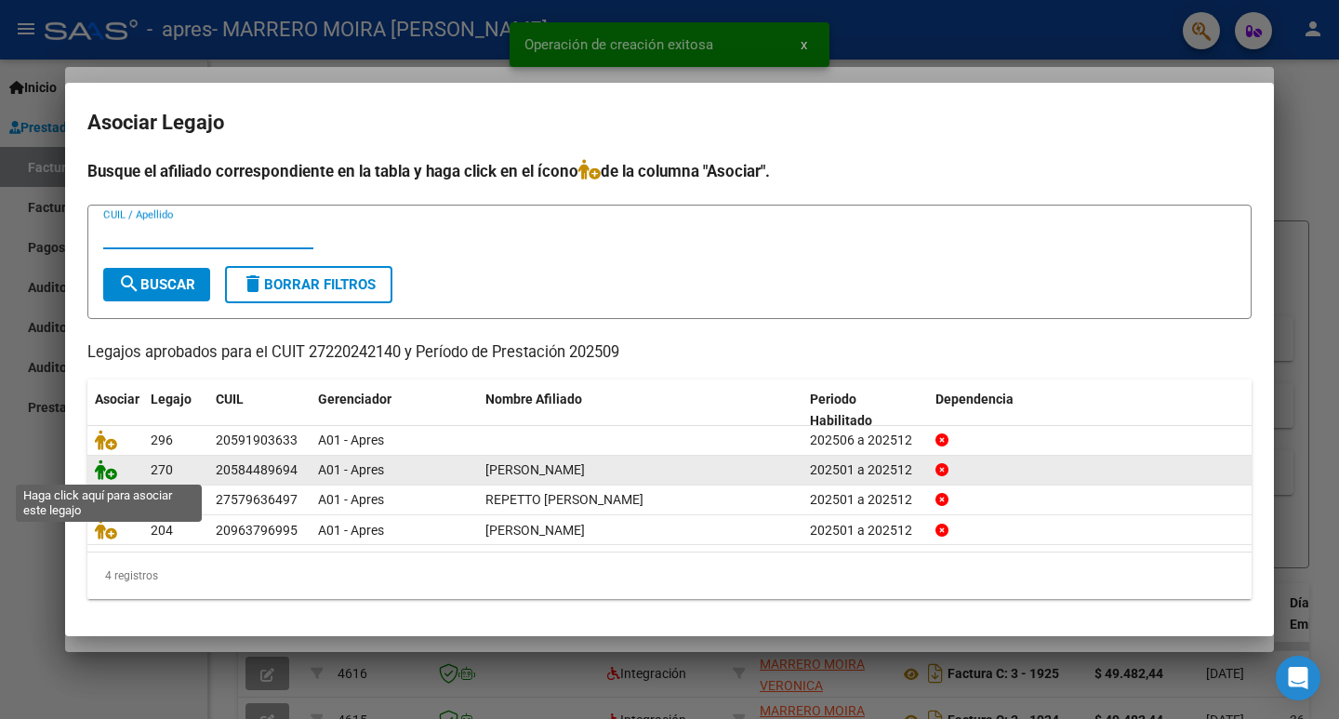
click at [104, 474] on icon at bounding box center [106, 469] width 22 height 20
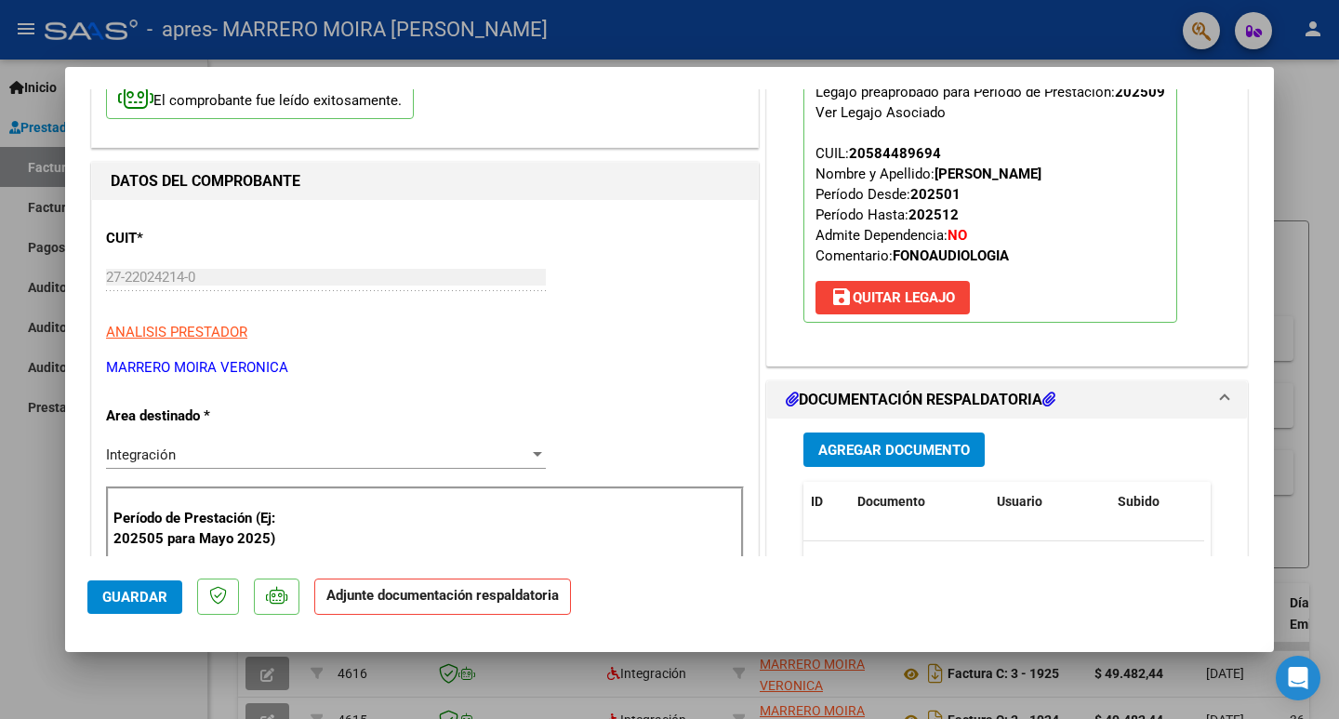
scroll to position [279, 0]
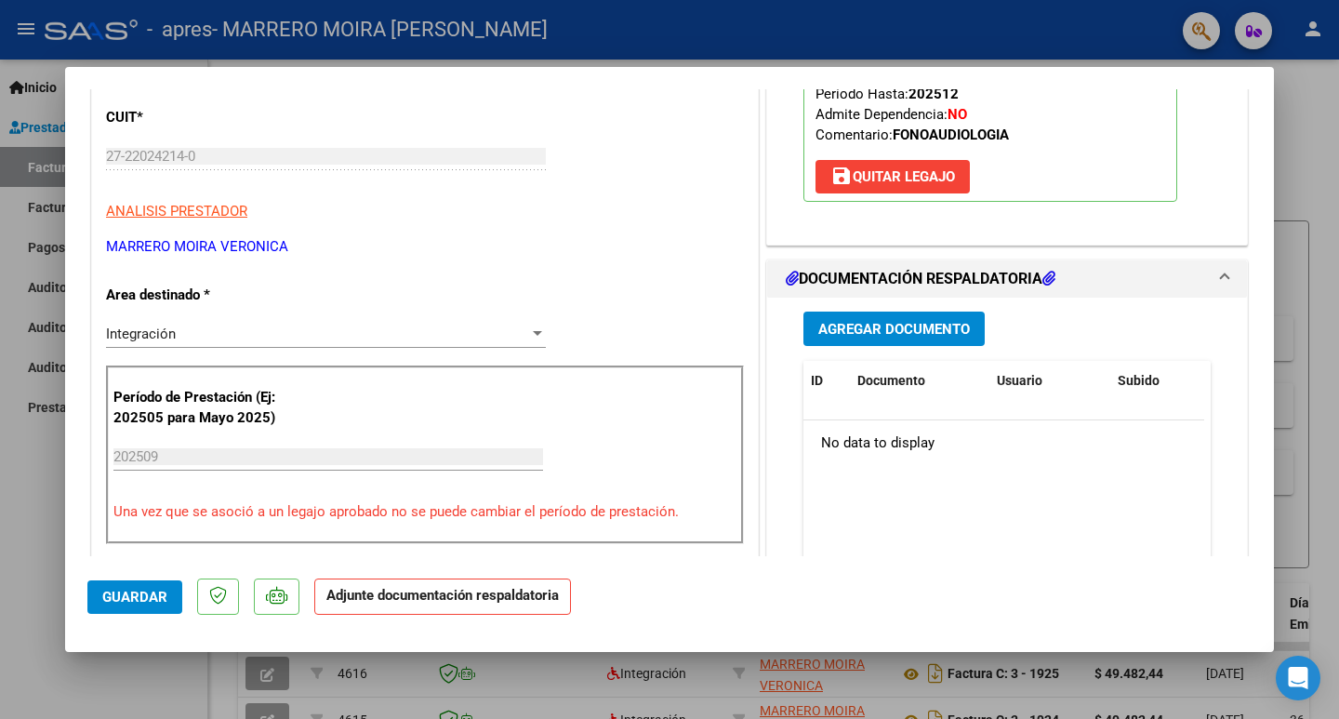
click at [876, 334] on span "Agregar Documento" at bounding box center [894, 329] width 152 height 17
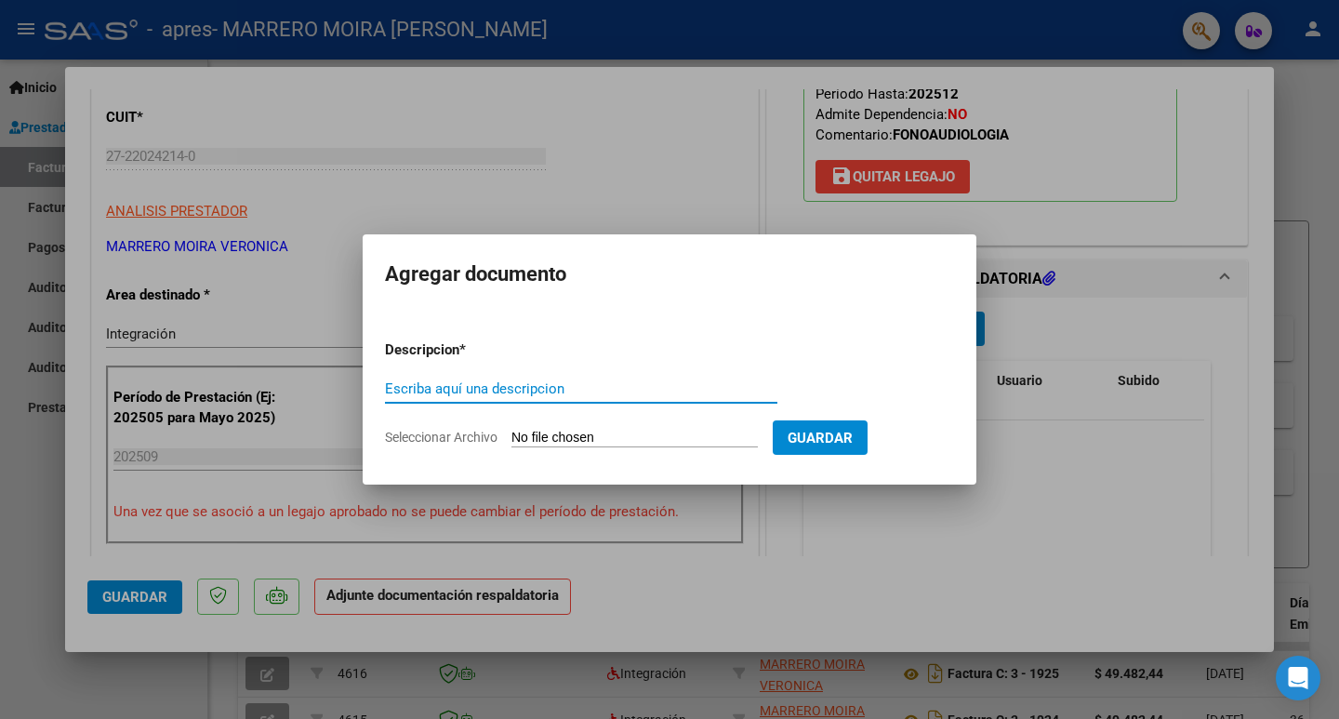
click at [636, 388] on input "Escriba aquí una descripcion" at bounding box center [581, 388] width 392 height 17
type input "ASISTENCIA [PERSON_NAME]"
click at [485, 428] on form "Descripcion * ASISTENCIA [PERSON_NAME] aquí una descripcion Seleccionar Archivo…" at bounding box center [669, 393] width 569 height 136
click at [447, 440] on span "Seleccionar Archivo" at bounding box center [441, 437] width 113 height 15
click at [511, 440] on input "Seleccionar Archivo" at bounding box center [634, 439] width 246 height 18
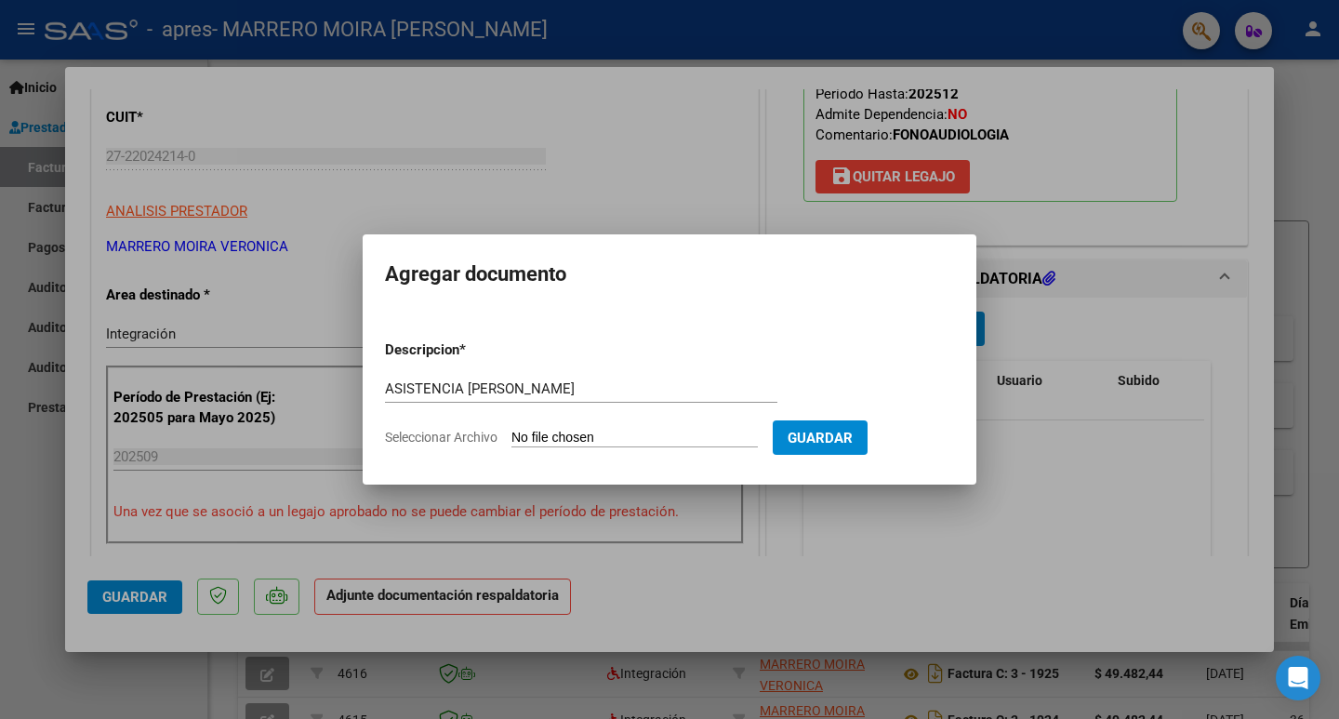
type input "C:\fakepath\Asistencia [PERSON_NAME] sep_3.pdf"
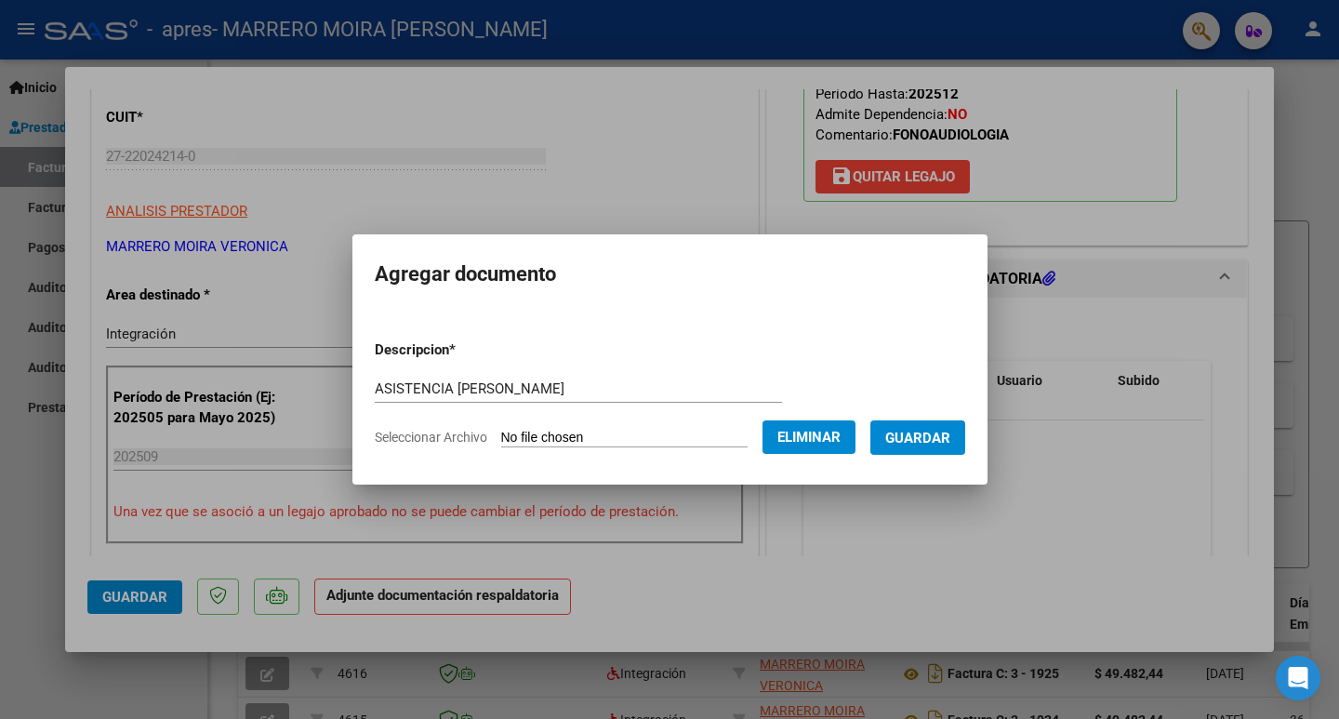
click at [907, 432] on span "Guardar" at bounding box center [917, 438] width 65 height 17
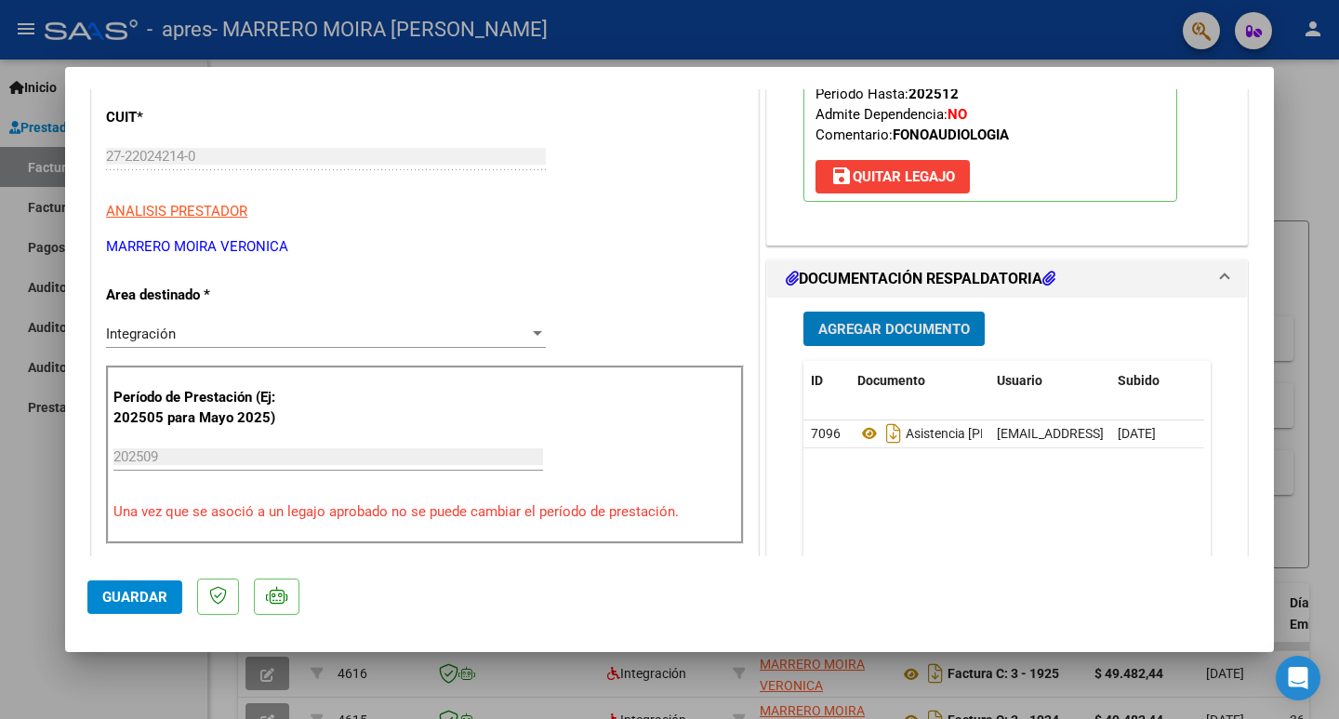
click at [146, 591] on span "Guardar" at bounding box center [134, 597] width 65 height 17
drag, startPoint x: 166, startPoint y: 602, endPoint x: 100, endPoint y: 599, distance: 66.1
click at [163, 601] on button "Guardar" at bounding box center [134, 596] width 95 height 33
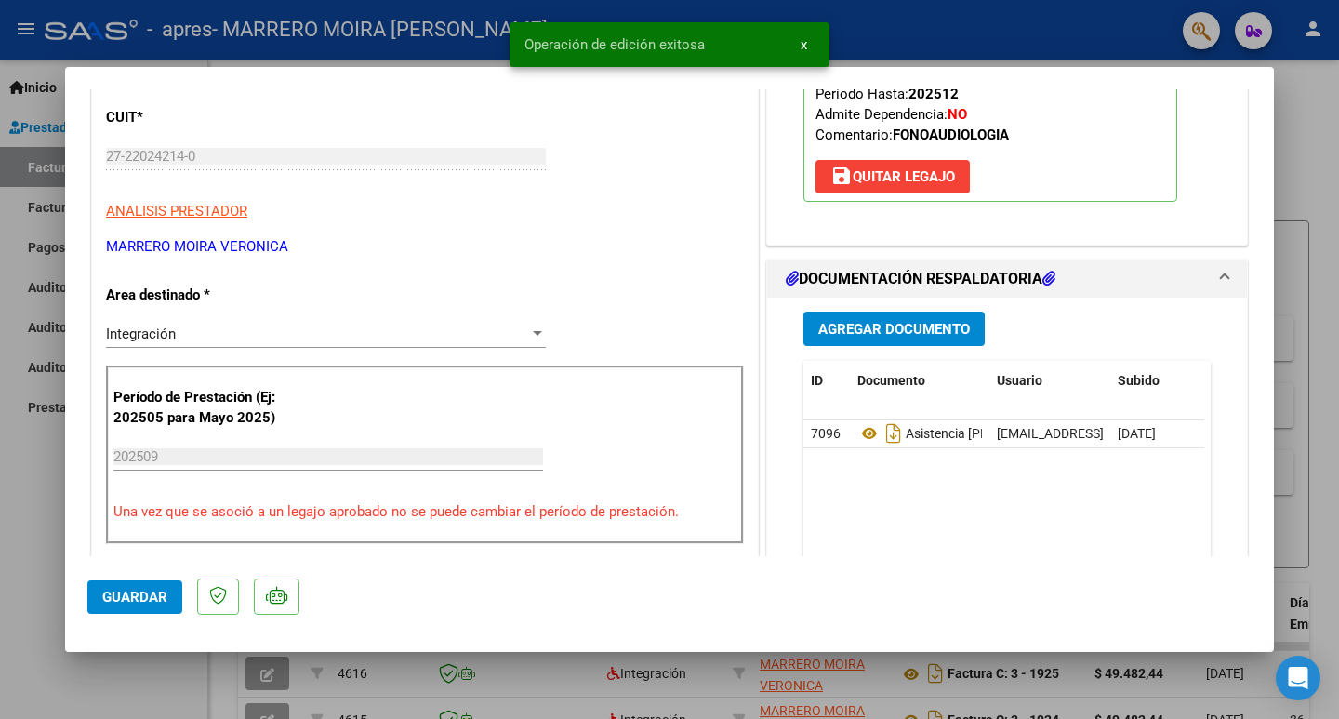
click at [42, 576] on div at bounding box center [669, 359] width 1339 height 719
type input "$ 0,00"
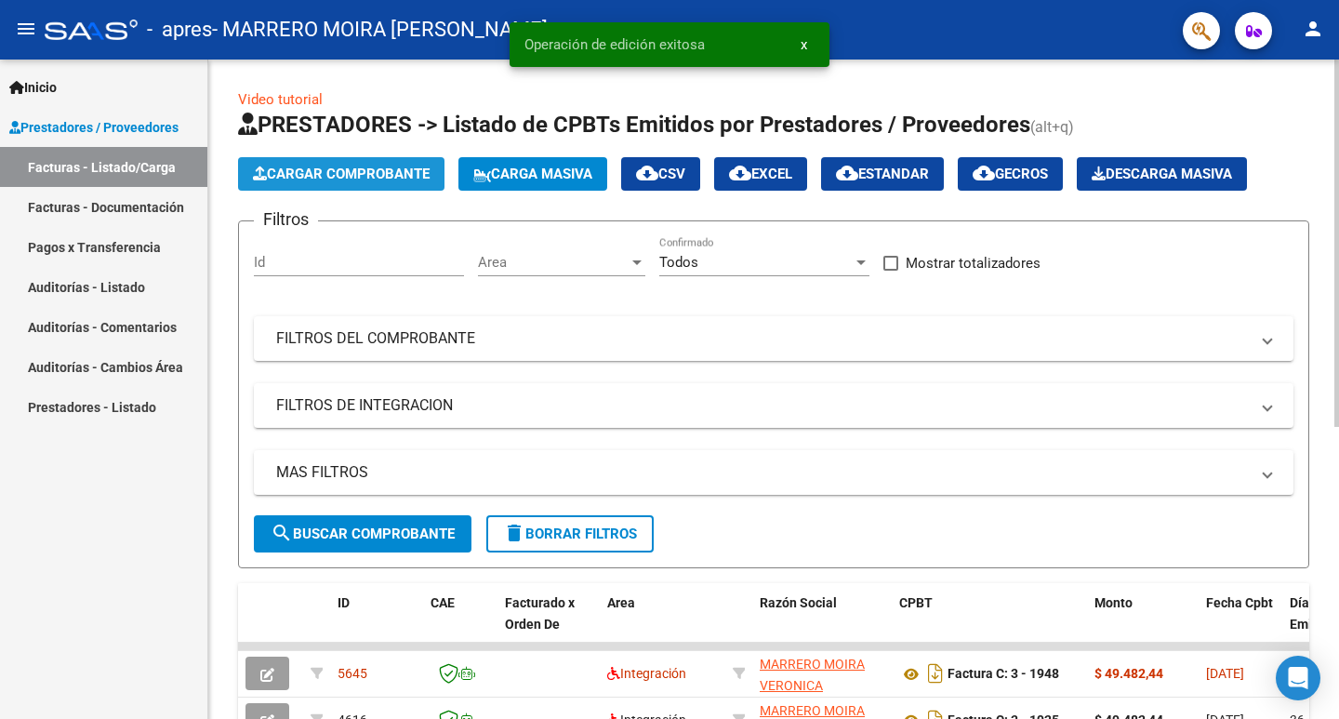
click at [338, 178] on span "Cargar Comprobante" at bounding box center [341, 174] width 177 height 17
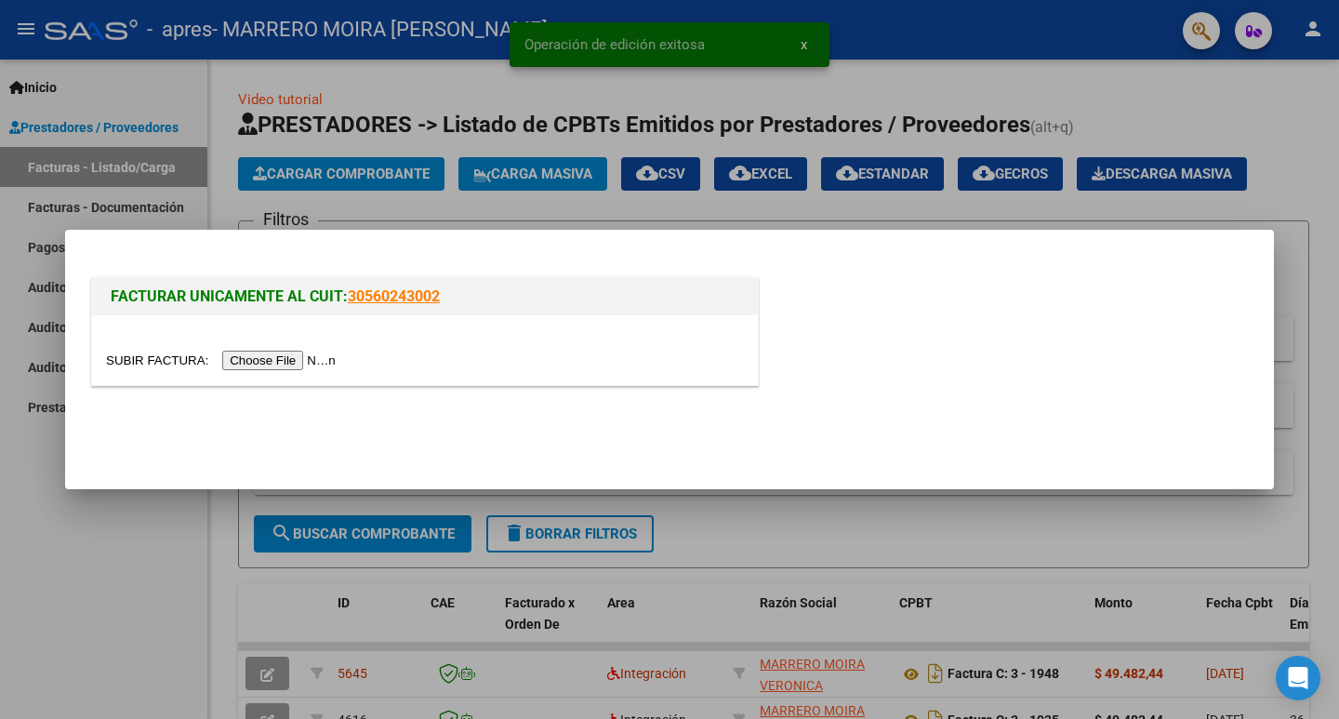
click at [284, 361] on input "file" at bounding box center [223, 361] width 235 height 20
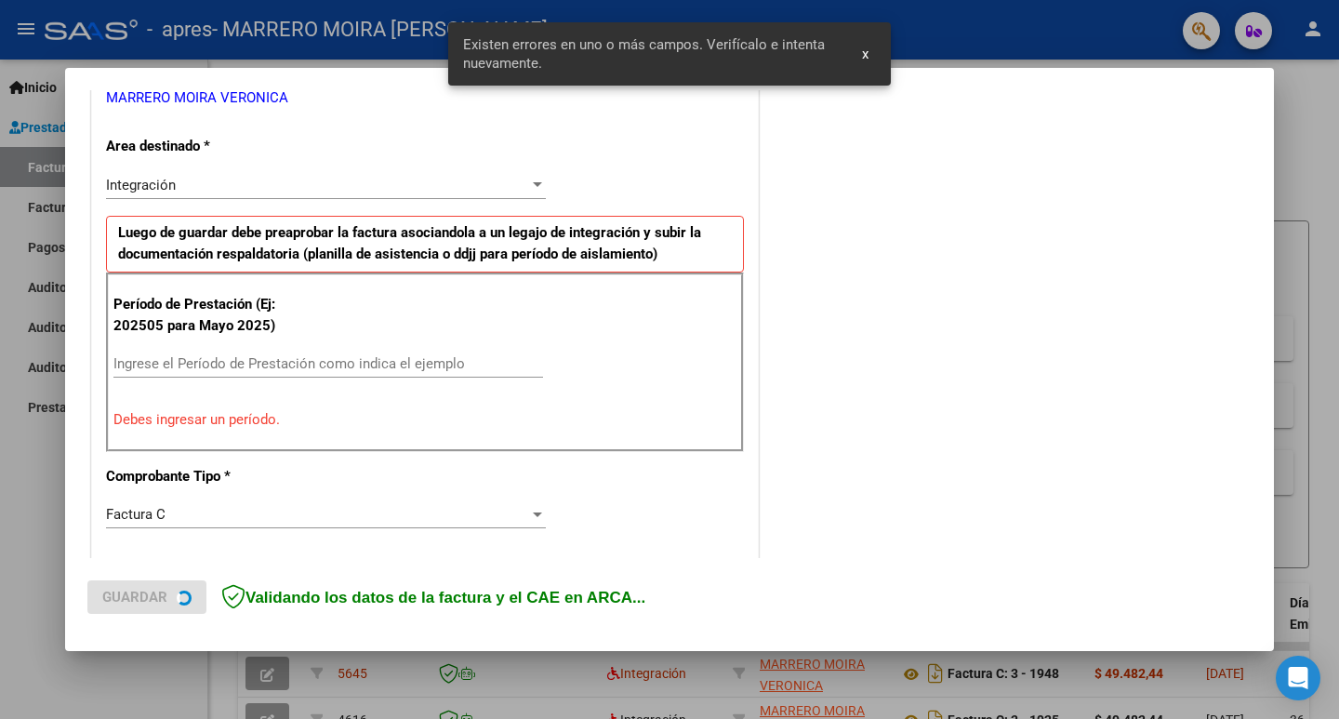
scroll to position [414, 0]
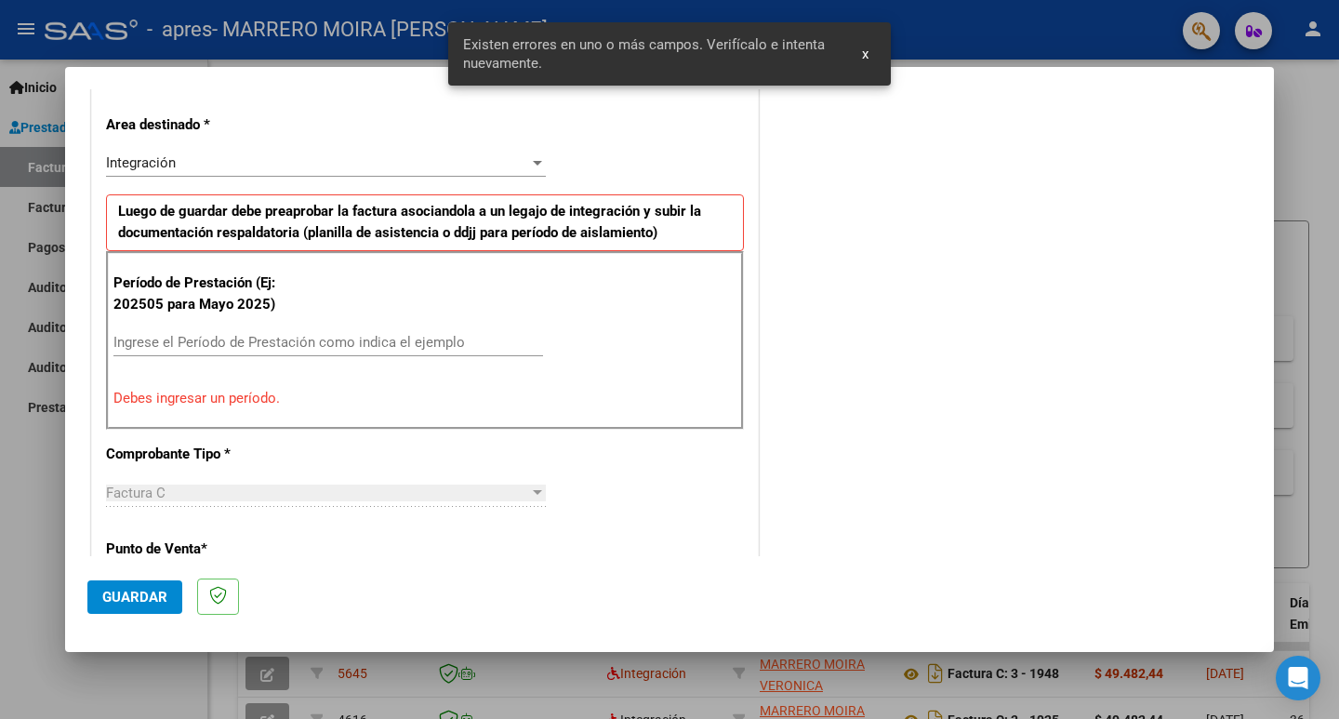
click at [384, 349] on input "Ingrese el Período de Prestación como indica el ejemplo" at bounding box center [328, 342] width 430 height 17
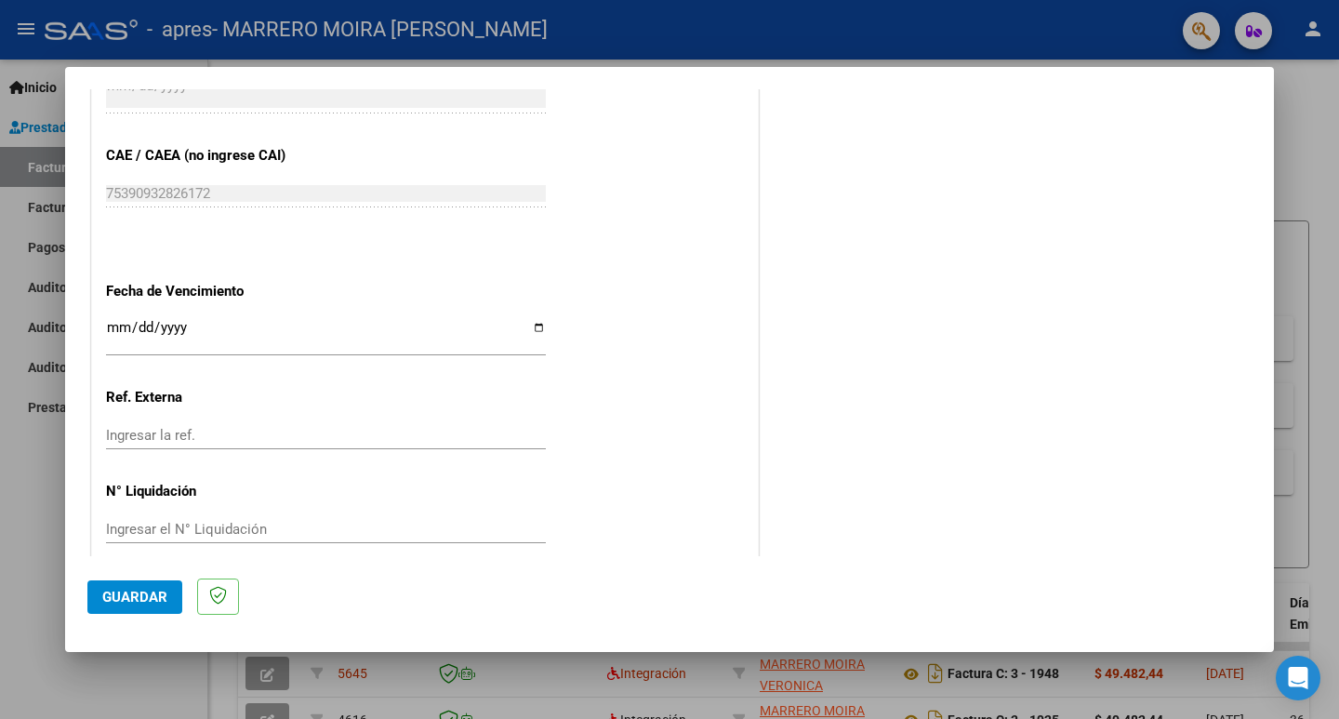
scroll to position [1158, 0]
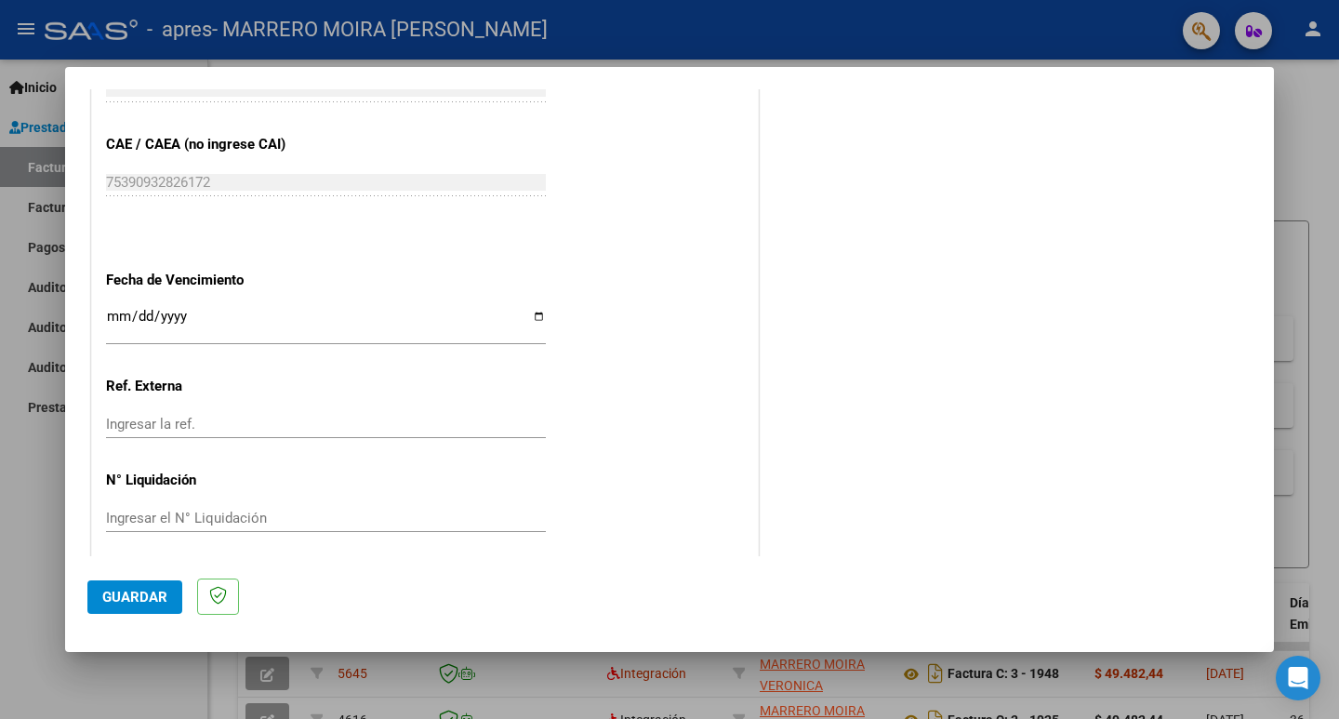
type input "202509"
click at [535, 321] on input "Ingresar la fecha" at bounding box center [326, 324] width 440 height 30
type input "[DATE]"
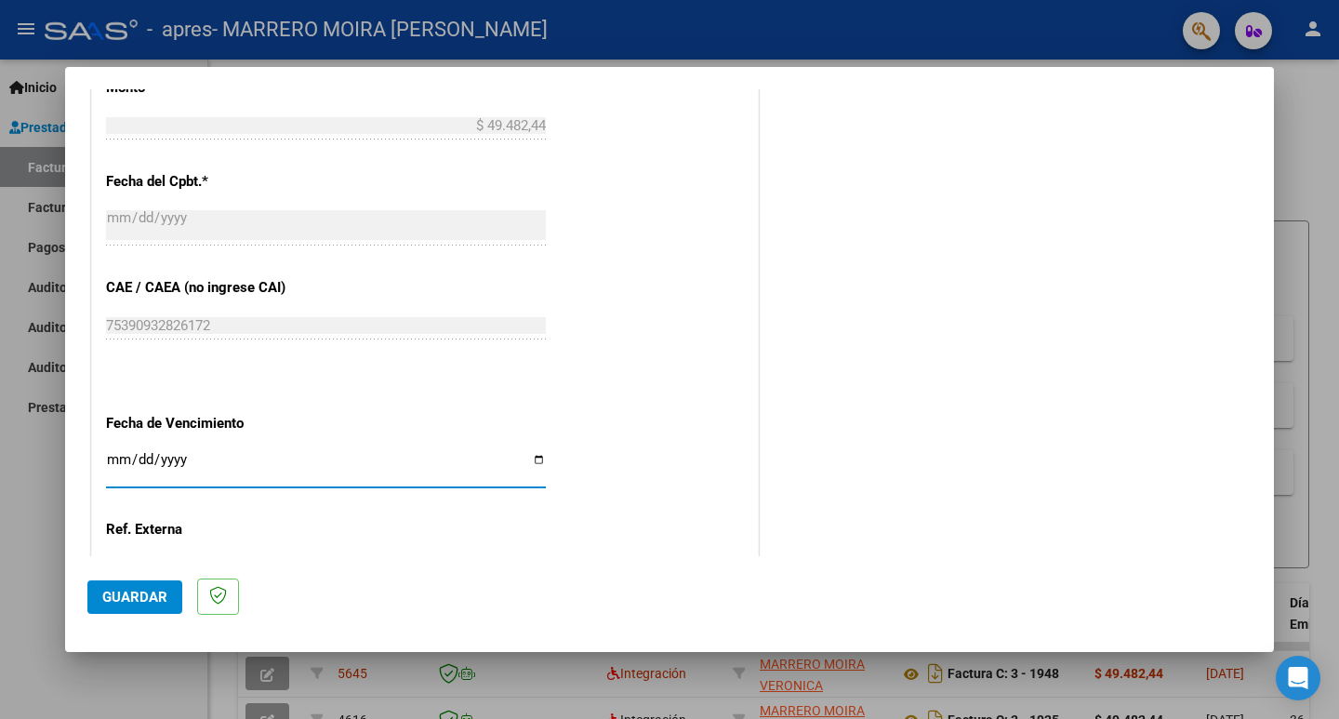
scroll to position [984, 0]
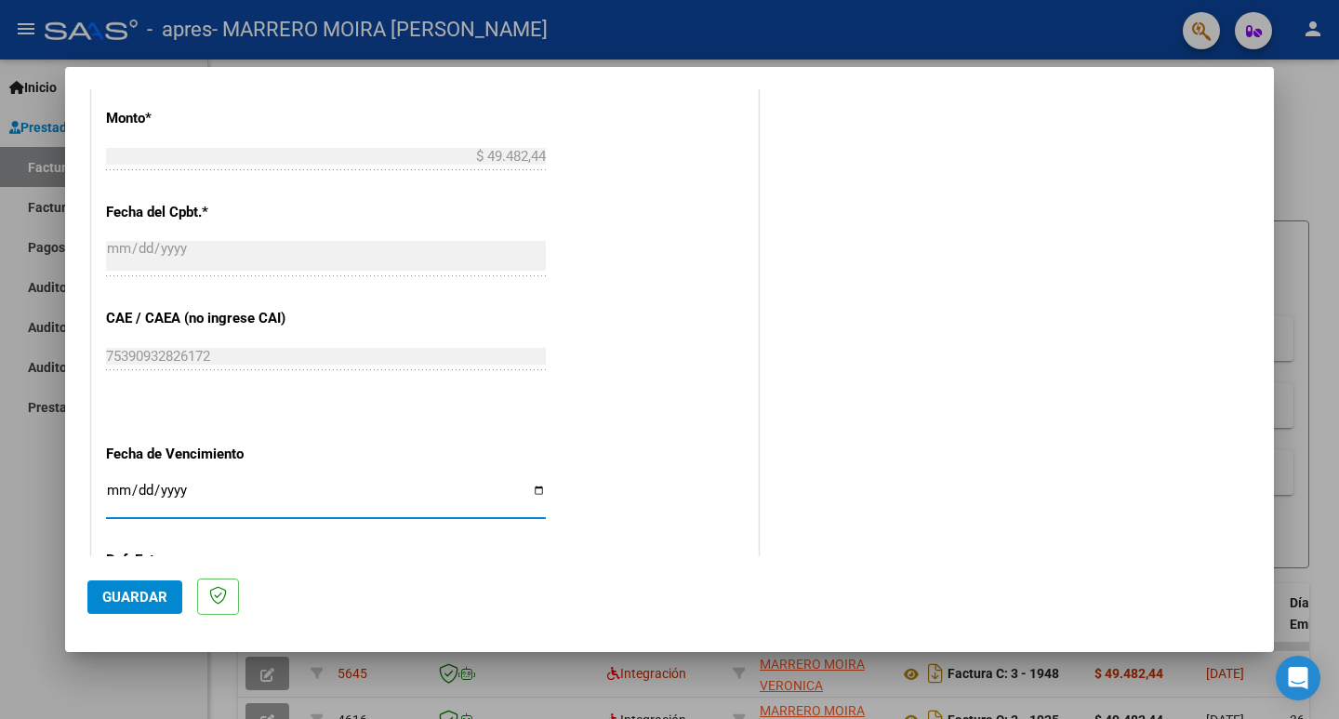
click at [124, 594] on span "Guardar" at bounding box center [134, 597] width 65 height 17
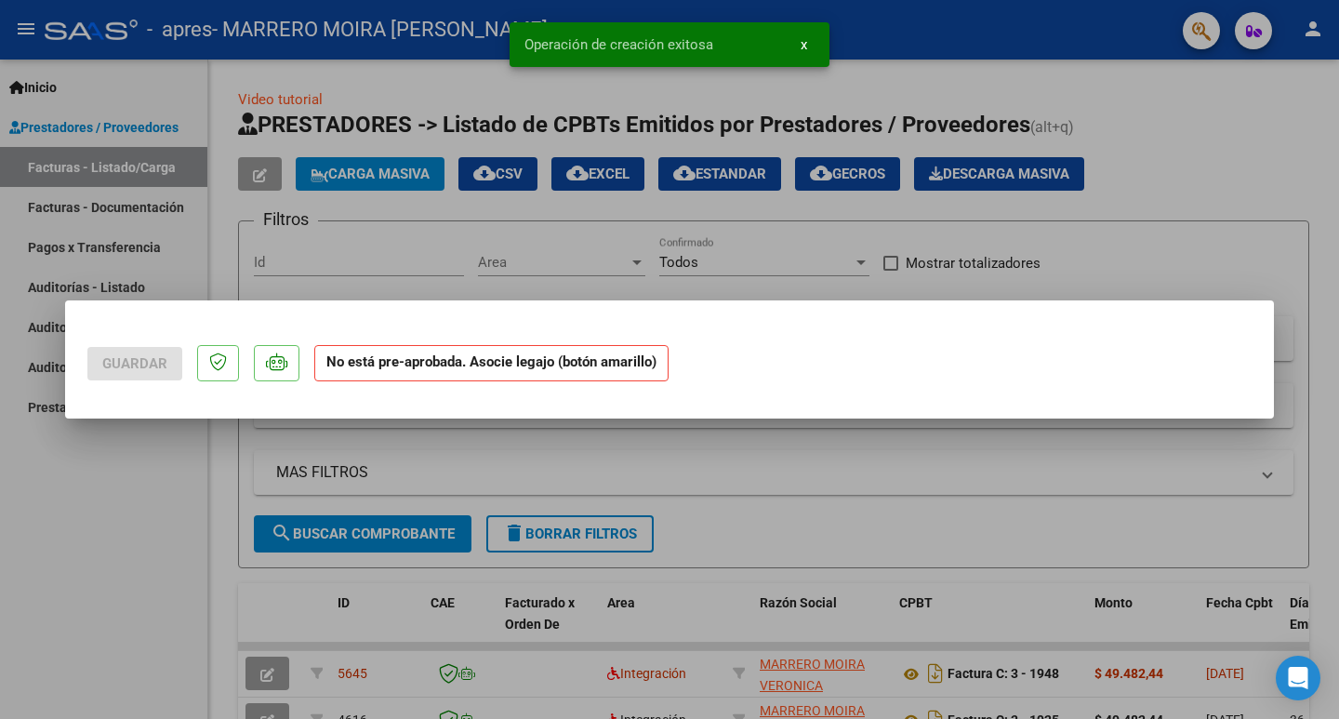
scroll to position [0, 0]
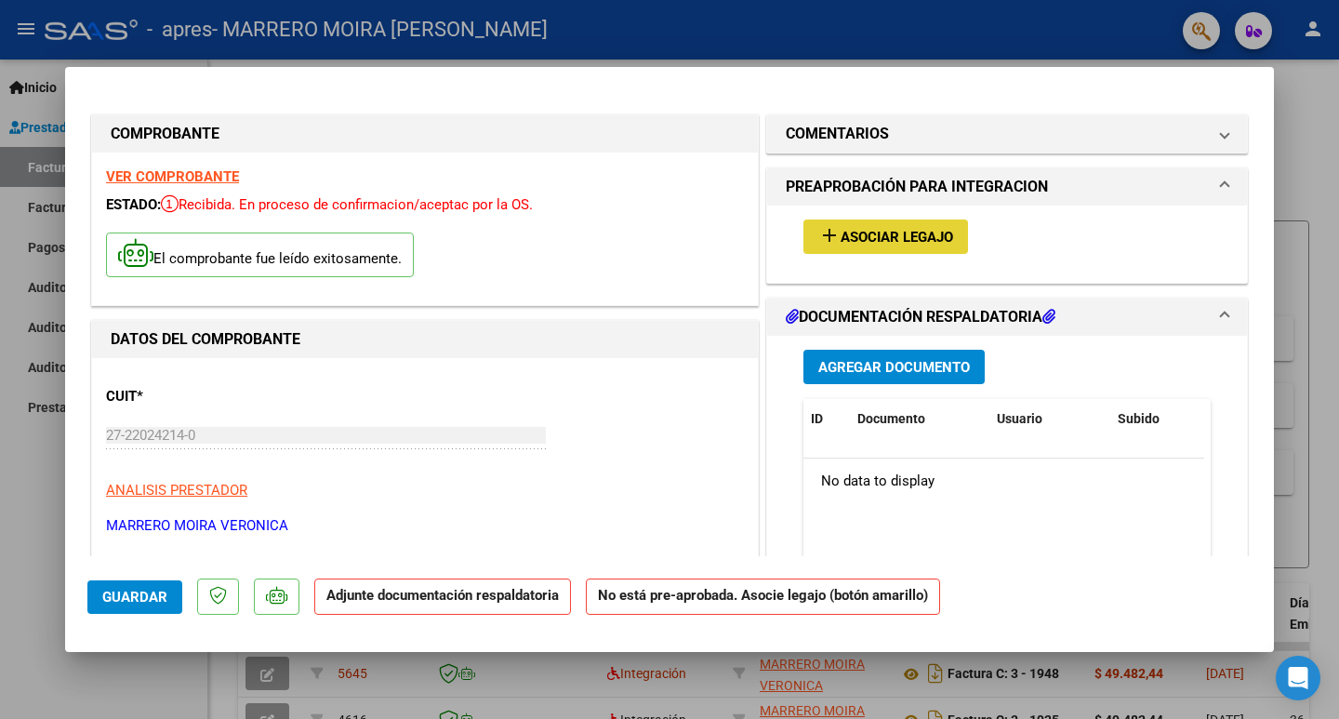
click at [878, 237] on span "Asociar Legajo" at bounding box center [897, 237] width 113 height 17
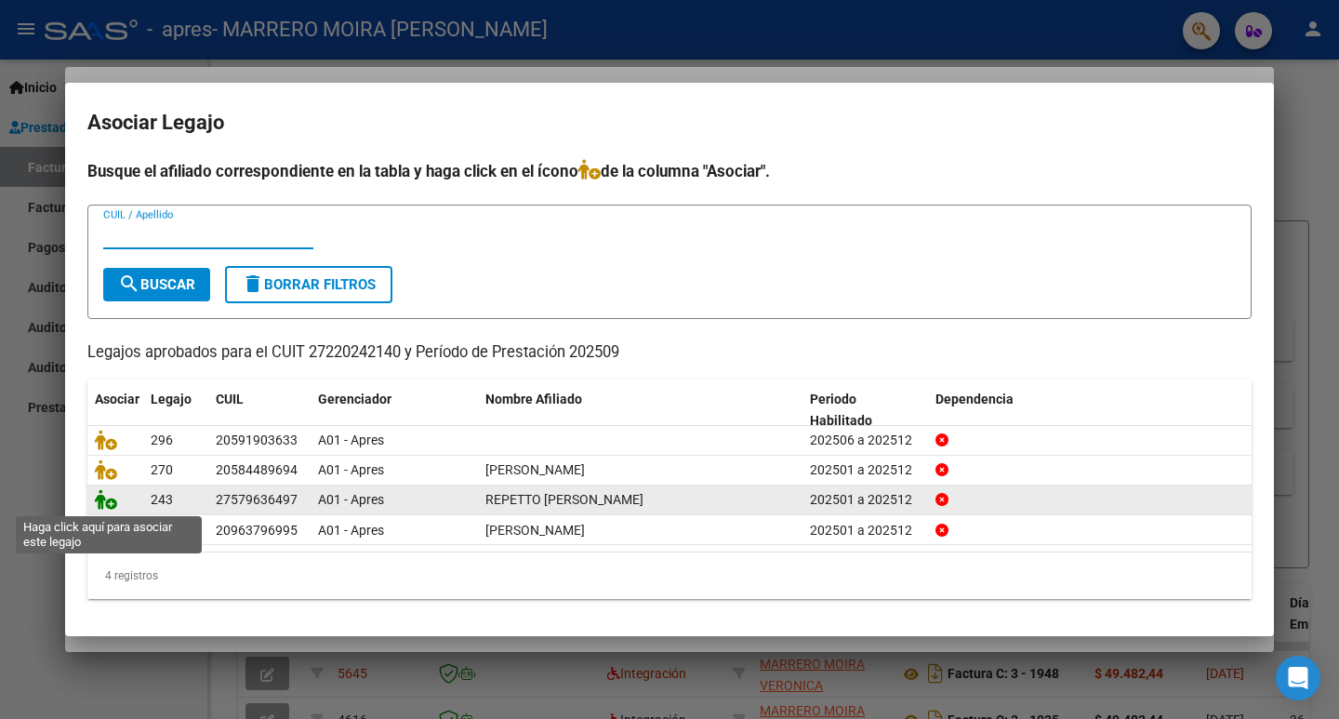
click at [107, 506] on icon at bounding box center [106, 499] width 22 height 20
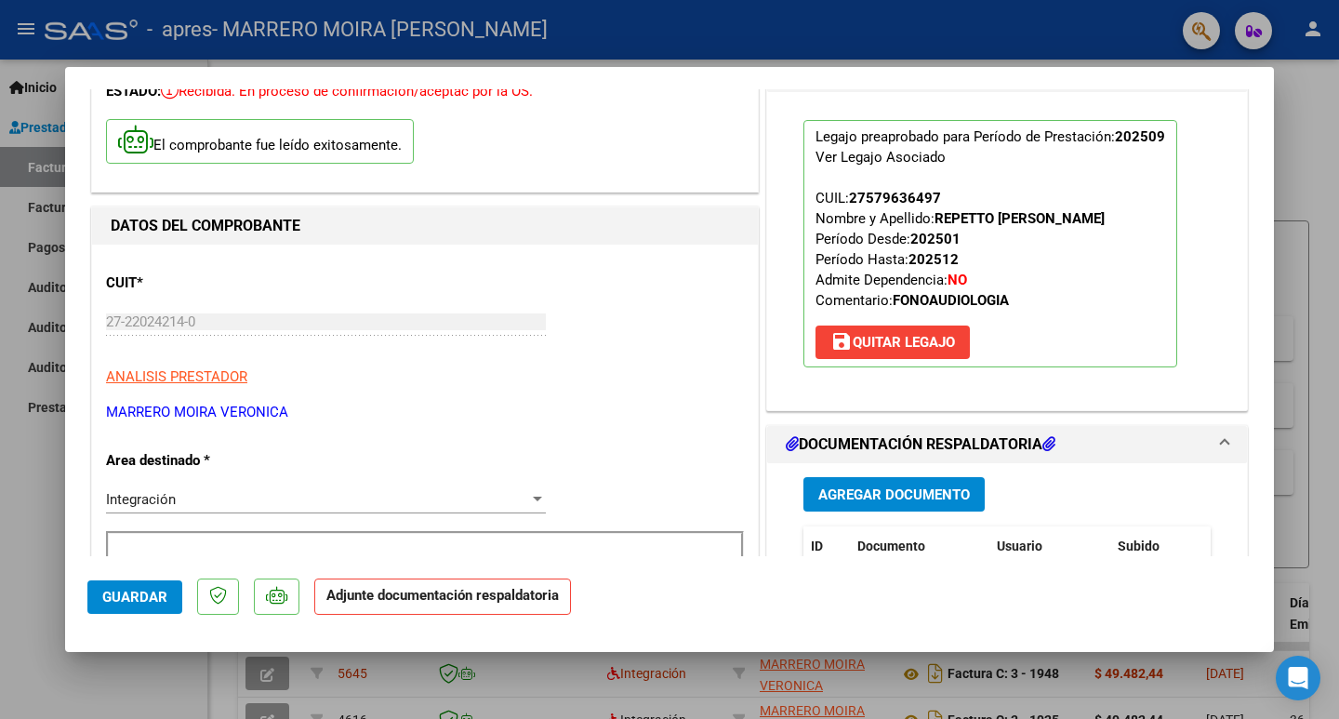
scroll to position [279, 0]
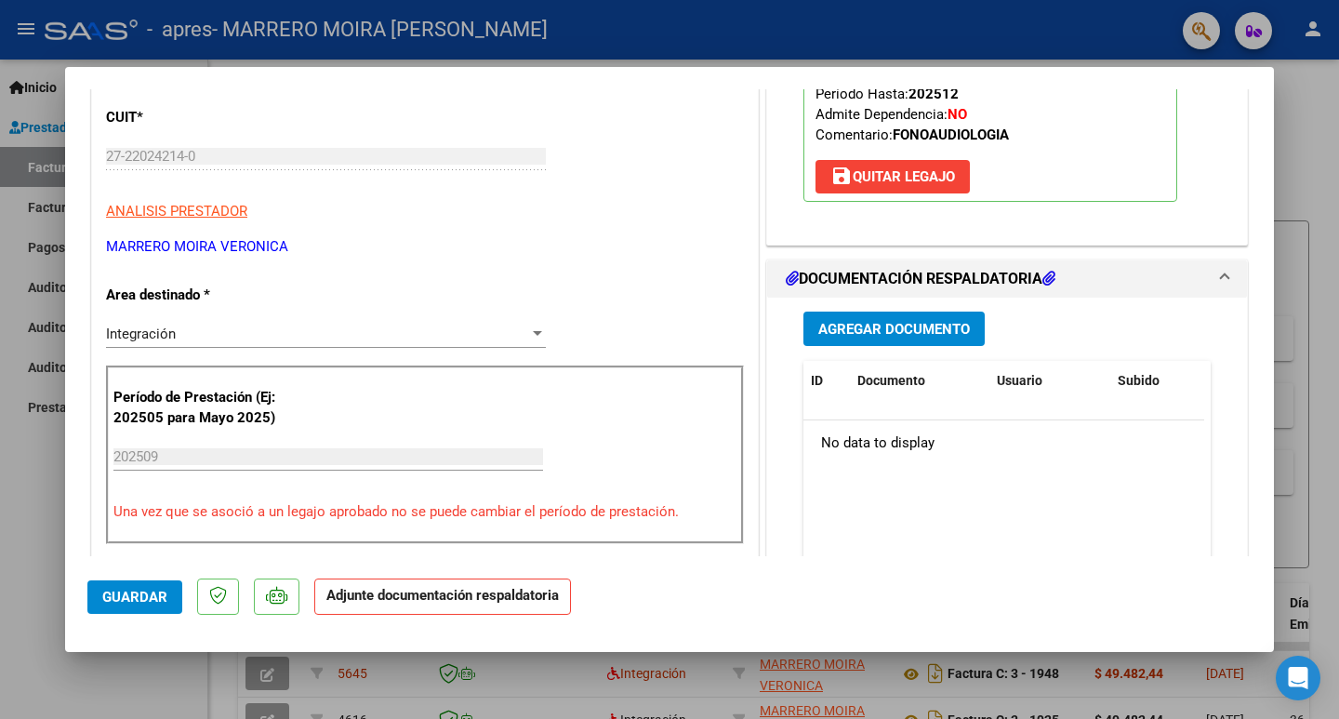
click at [845, 340] on button "Agregar Documento" at bounding box center [893, 329] width 181 height 34
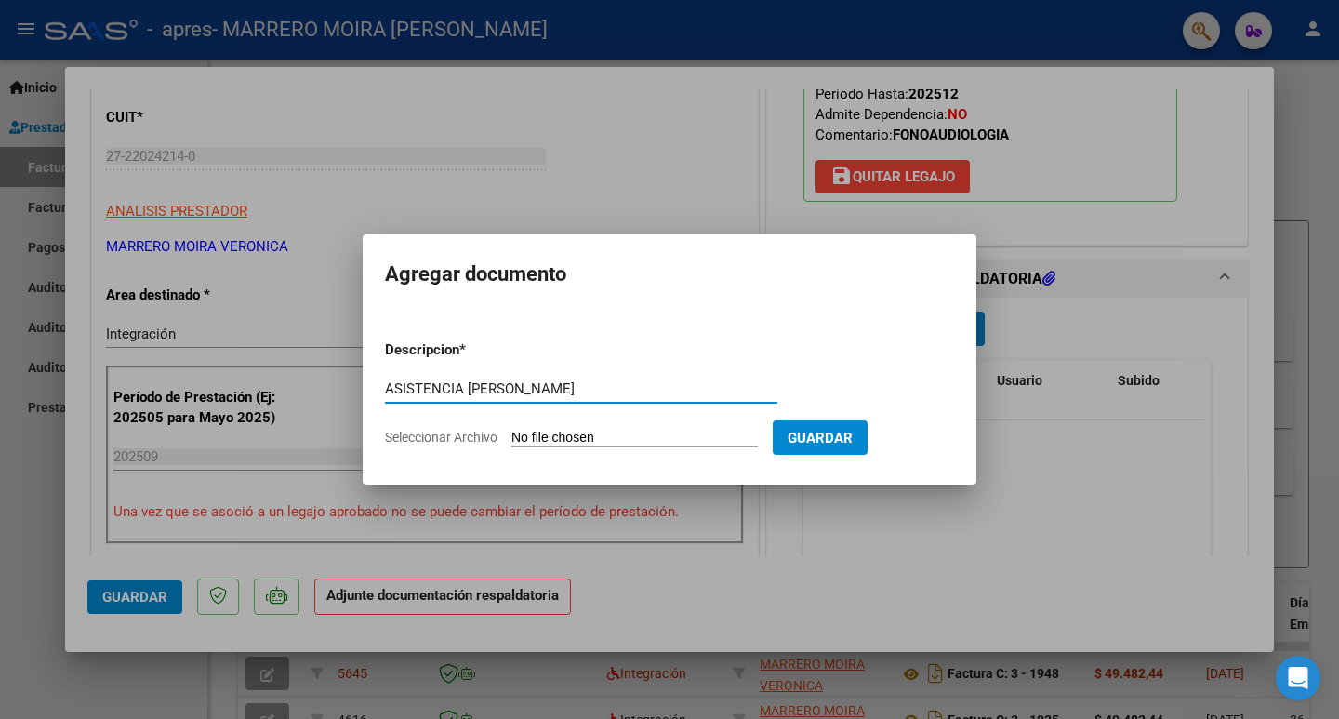
type input "ASISTENCIA [PERSON_NAME]"
click at [473, 433] on span "Seleccionar Archivo" at bounding box center [441, 437] width 113 height 15
click at [511, 433] on input "Seleccionar Archivo" at bounding box center [634, 439] width 246 height 18
type input "C:\fakepath\Asistencia fidel repetto sep_3.pdf"
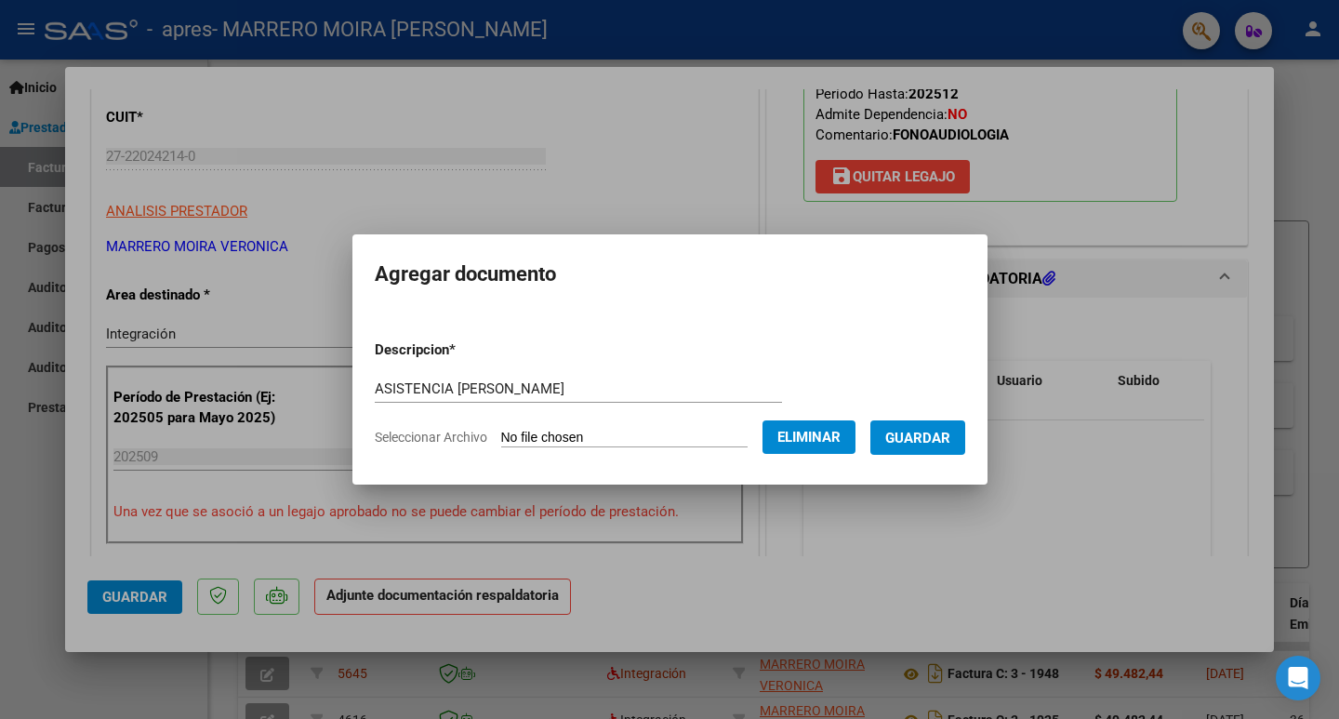
click at [945, 431] on span "Guardar" at bounding box center [917, 438] width 65 height 17
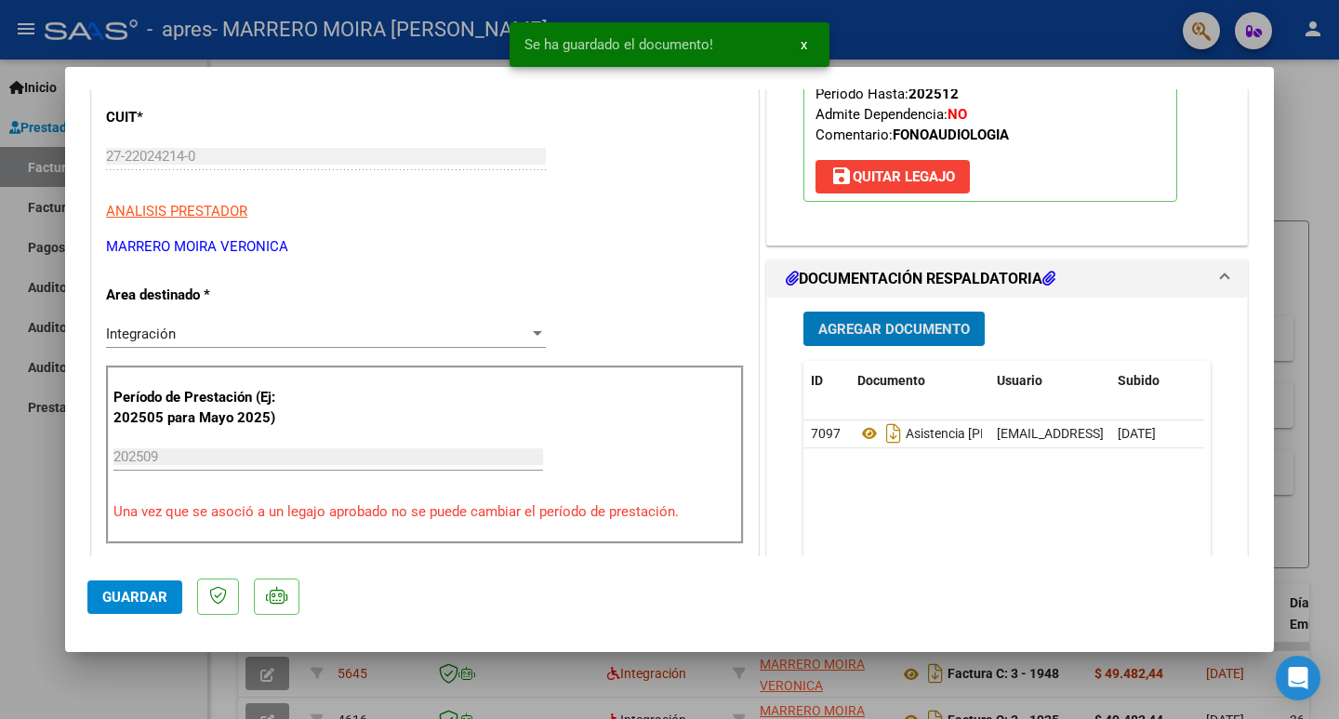
drag, startPoint x: 122, startPoint y: 591, endPoint x: 83, endPoint y: 581, distance: 40.4
click at [119, 592] on span "Guardar" at bounding box center [134, 597] width 65 height 17
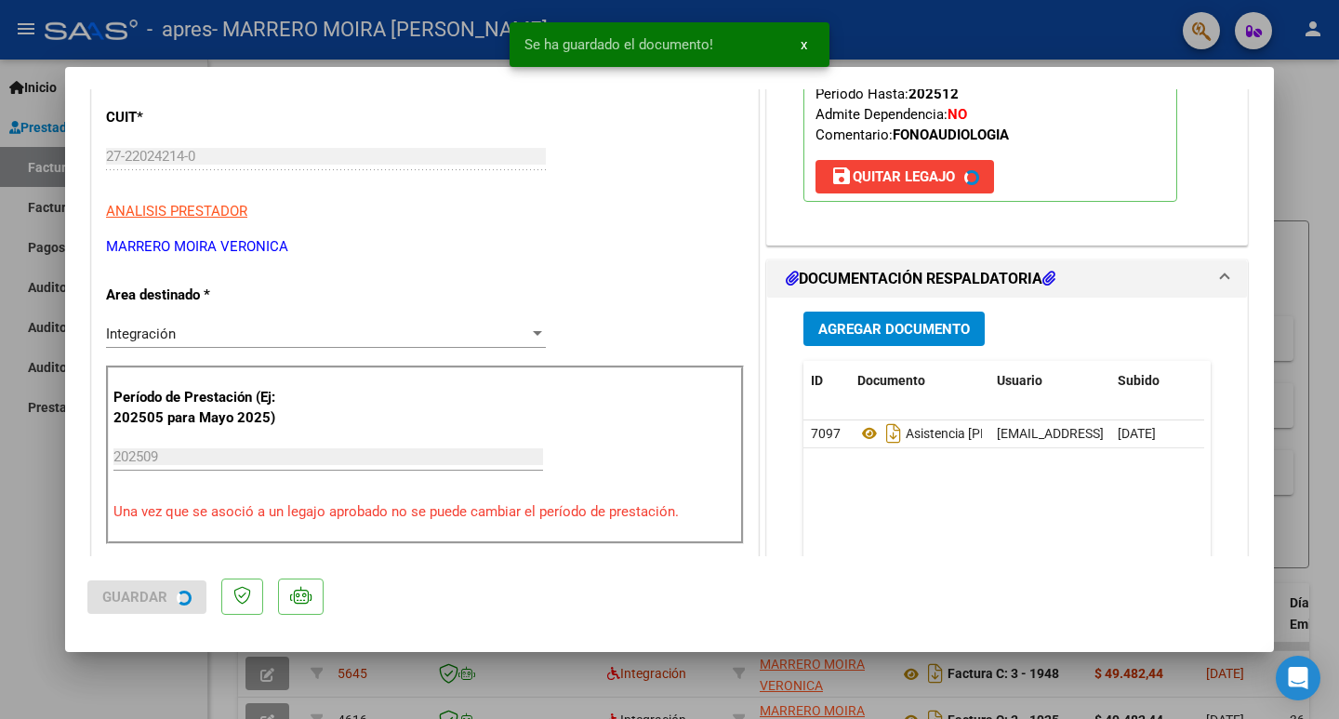
click at [24, 551] on div at bounding box center [669, 359] width 1339 height 719
type input "$ 0,00"
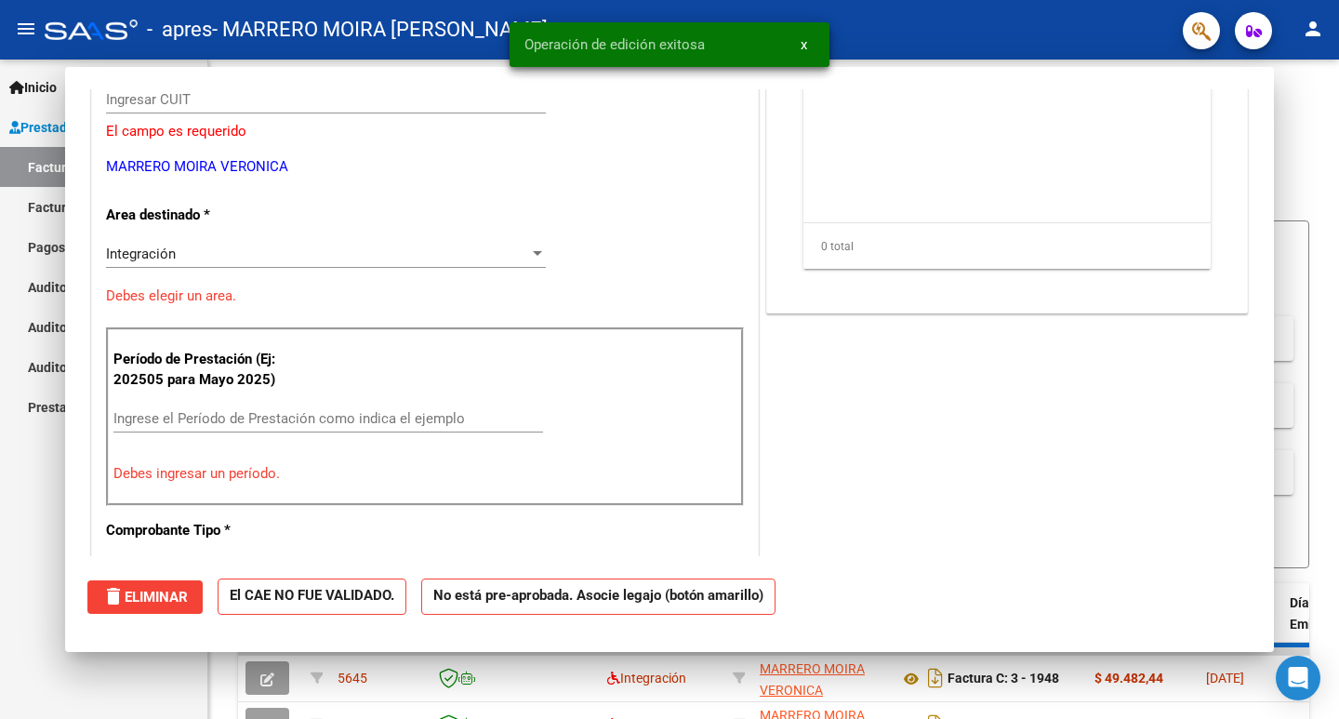
scroll to position [222, 0]
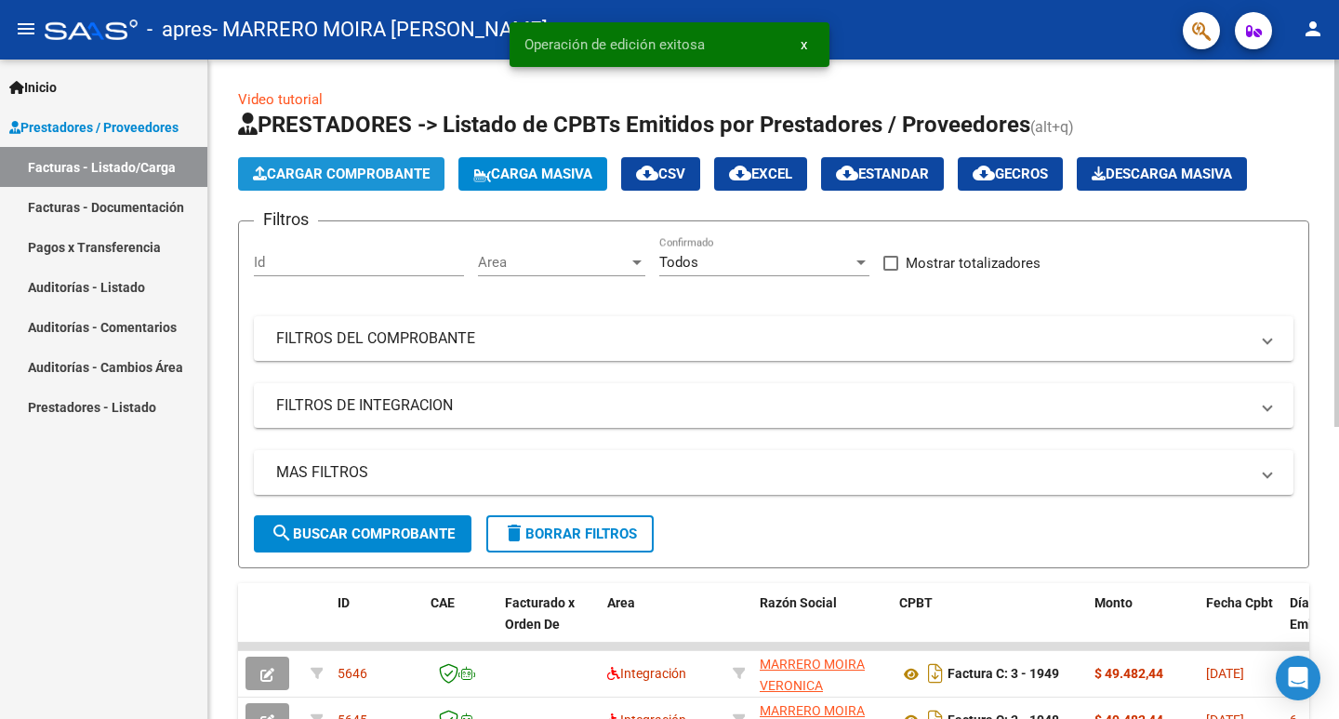
click at [302, 173] on span "Cargar Comprobante" at bounding box center [341, 174] width 177 height 17
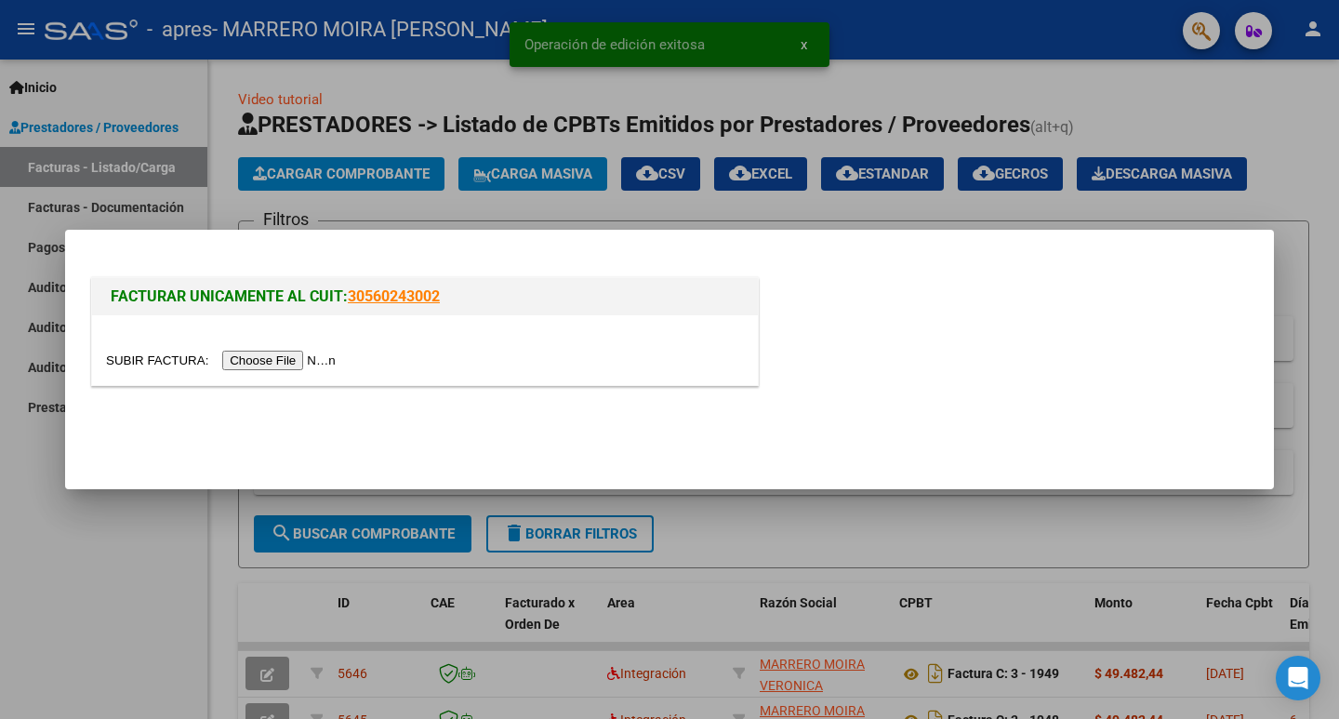
click at [272, 364] on input "file" at bounding box center [223, 361] width 235 height 20
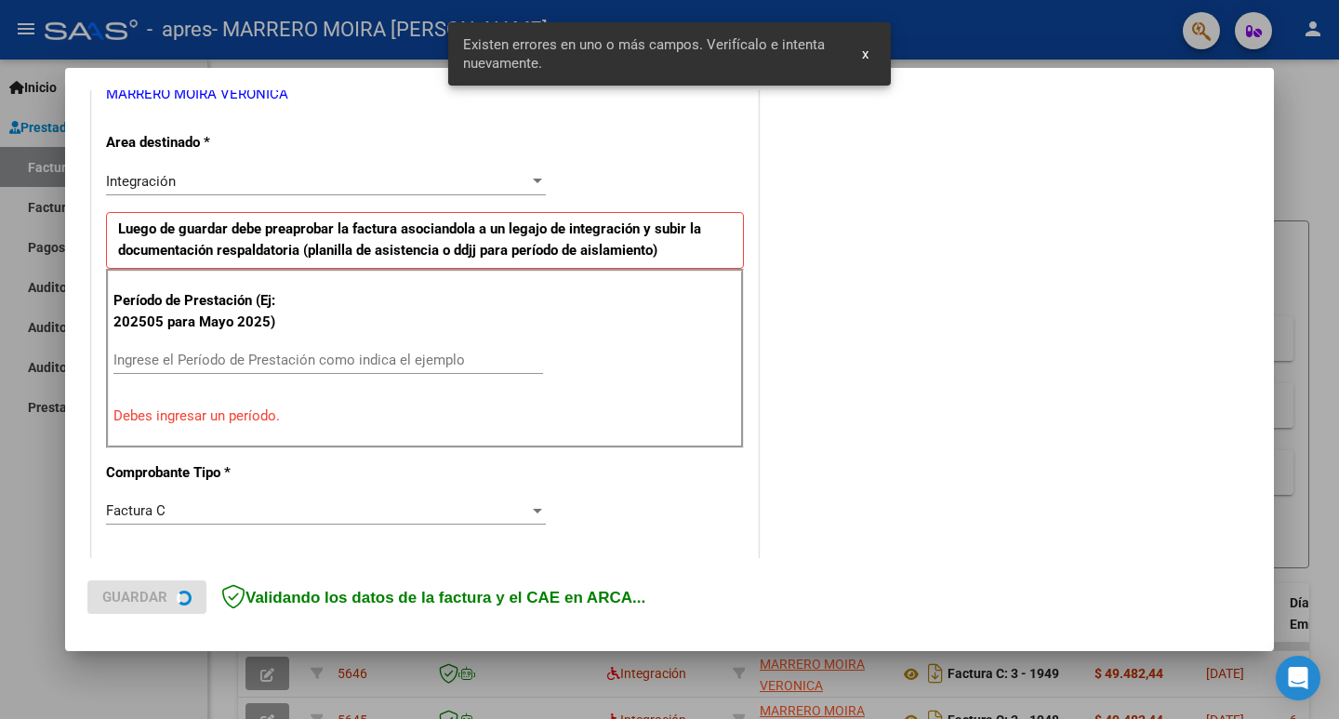
scroll to position [414, 0]
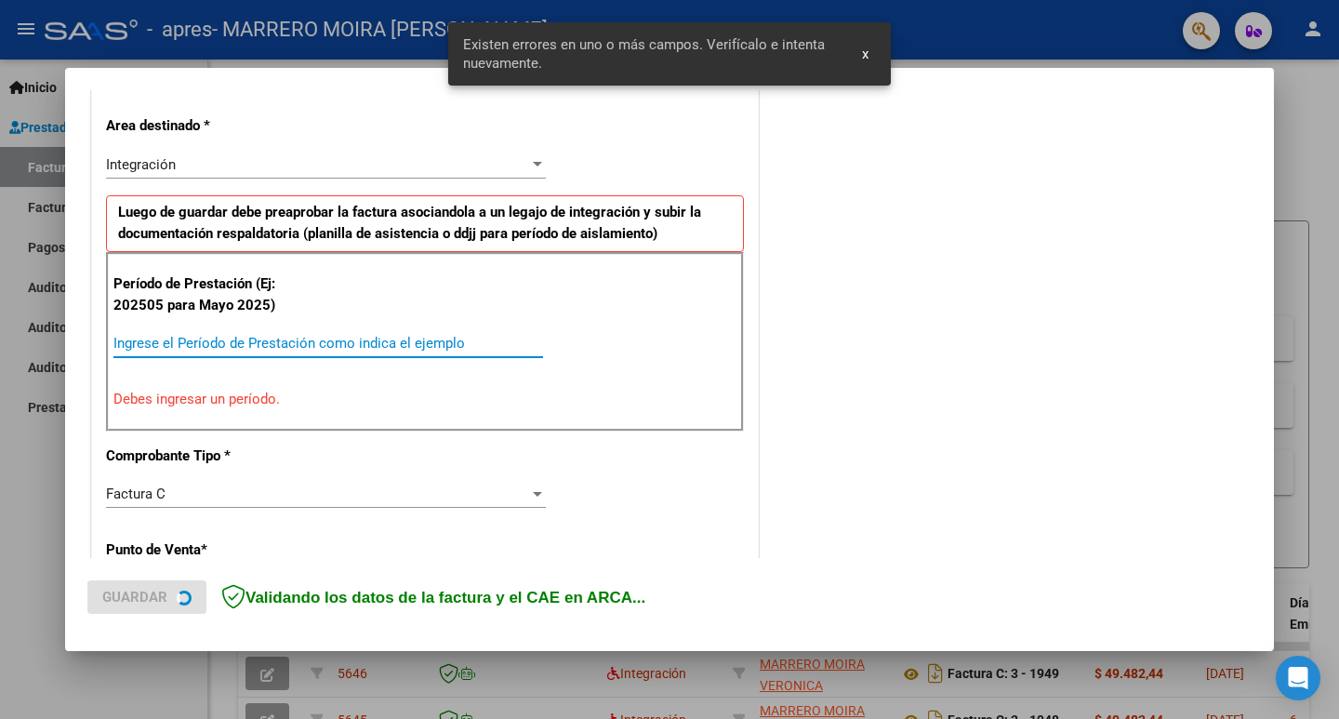
click at [402, 348] on input "Ingrese el Período de Prestación como indica el ejemplo" at bounding box center [328, 343] width 430 height 17
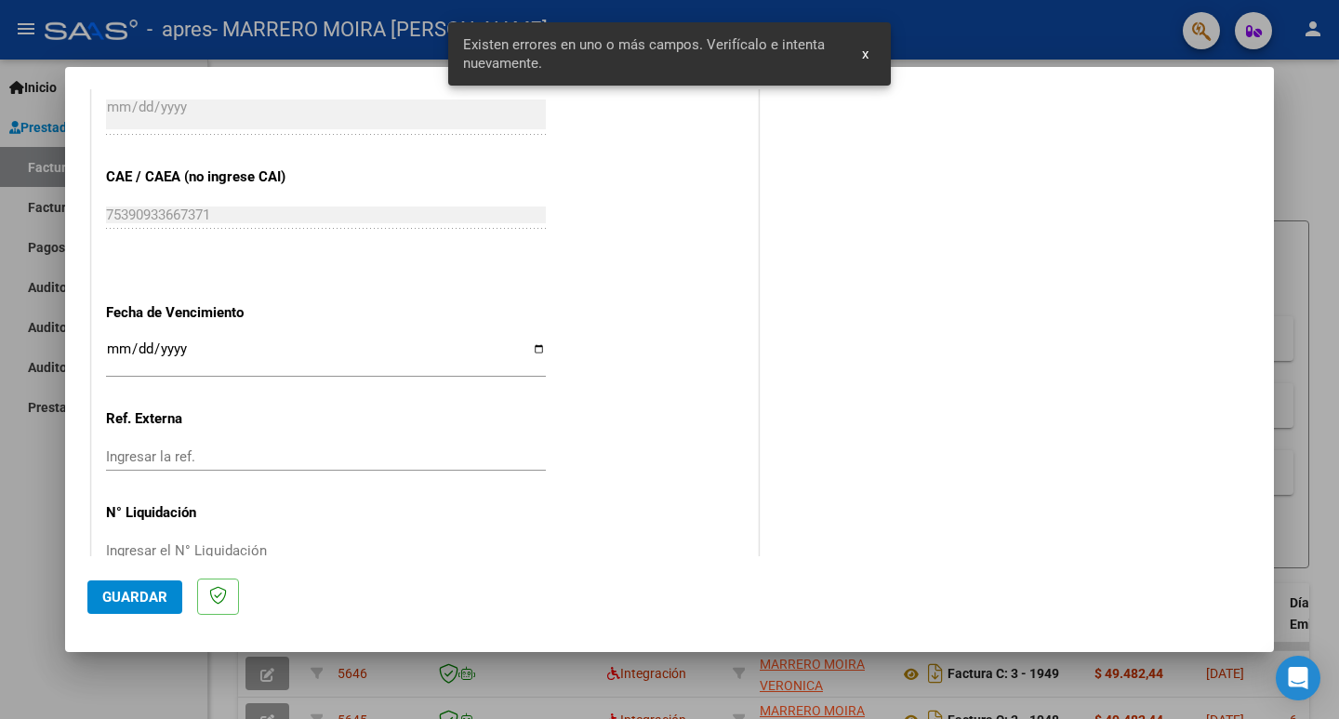
scroll to position [1158, 0]
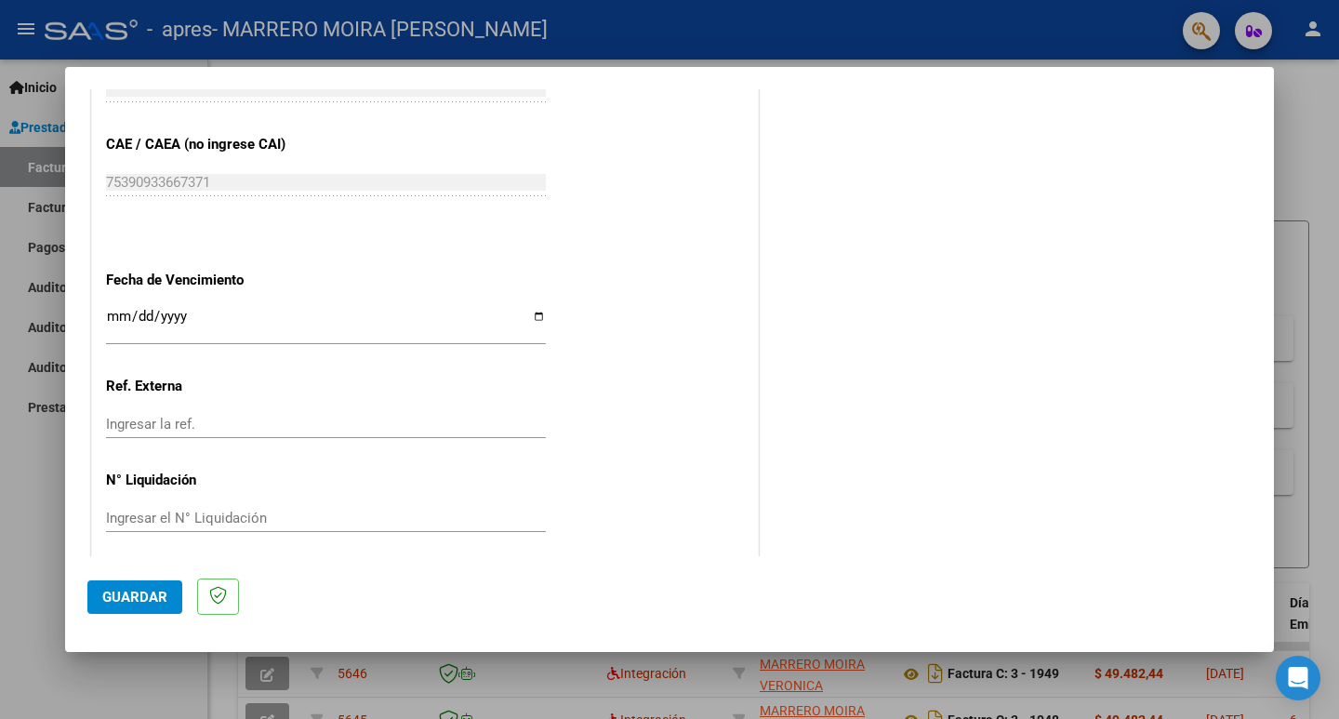
type input "202509"
click at [530, 315] on input "Ingresar la fecha" at bounding box center [326, 324] width 440 height 30
type input "[DATE]"
click at [152, 598] on span "Guardar" at bounding box center [134, 597] width 65 height 17
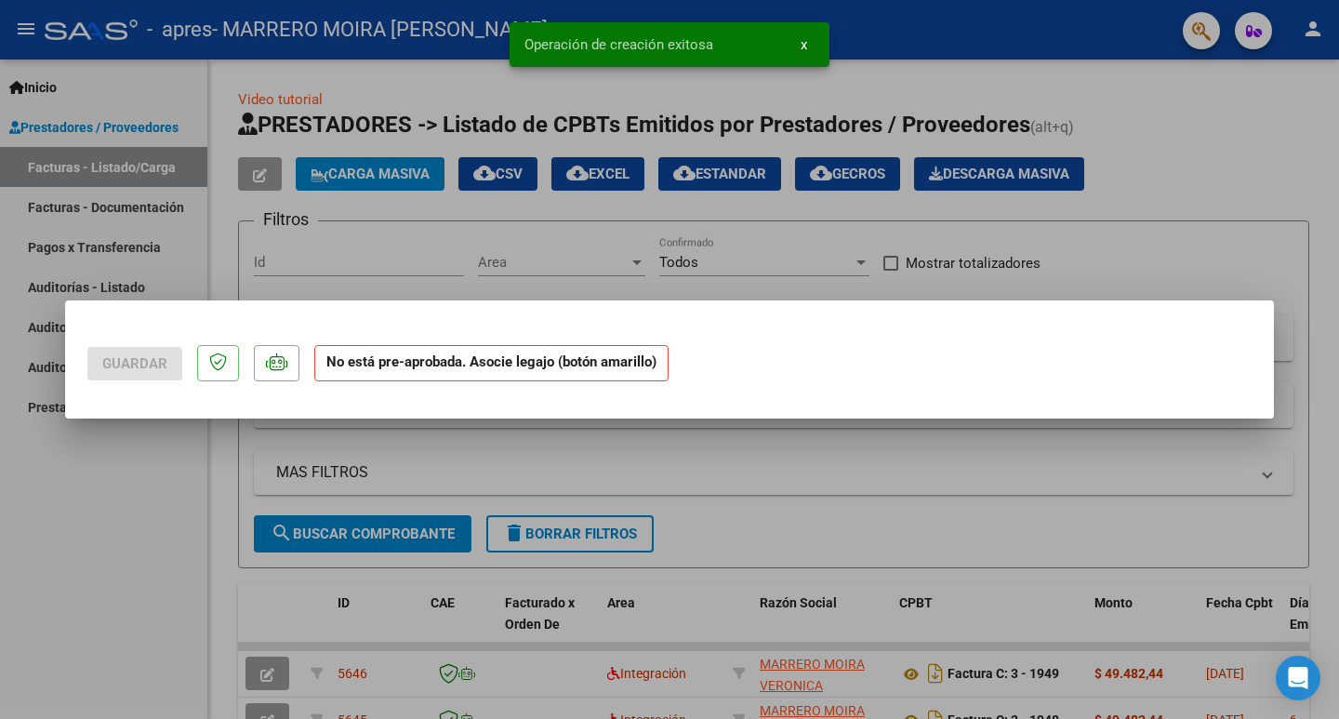
scroll to position [0, 0]
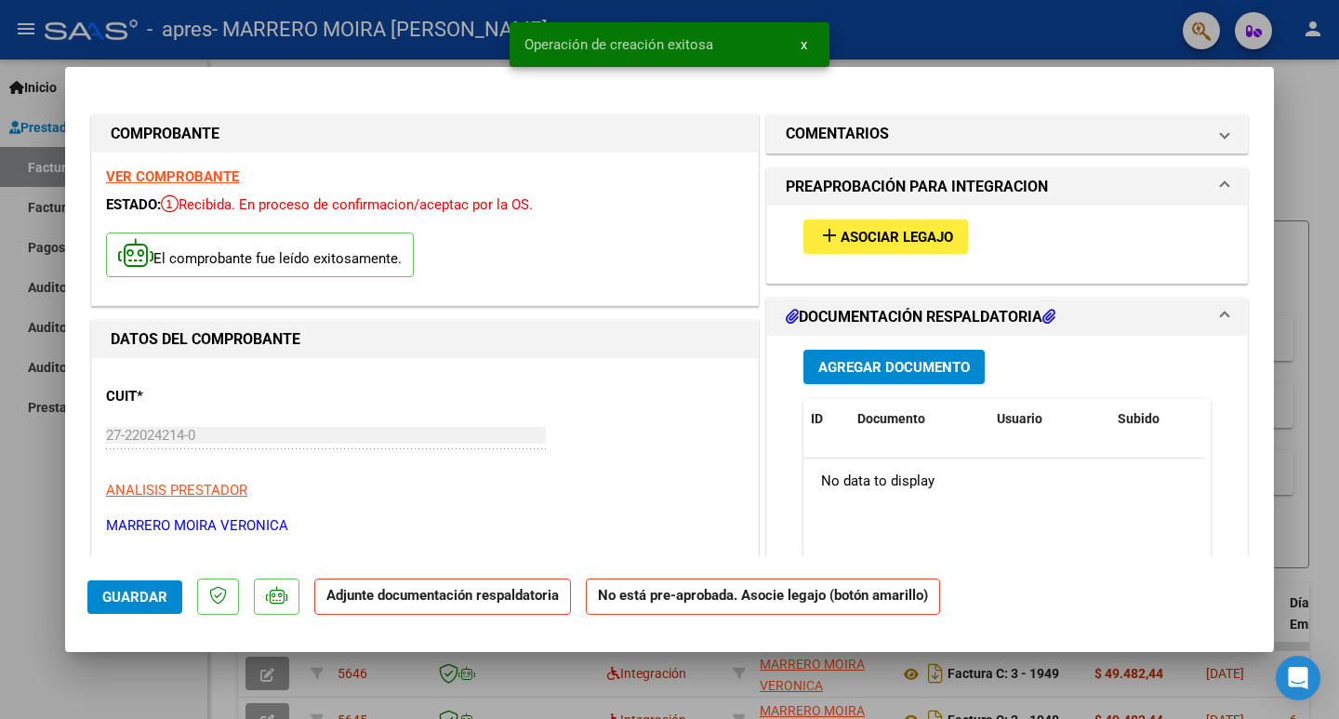
click at [910, 232] on span "Asociar Legajo" at bounding box center [897, 237] width 113 height 17
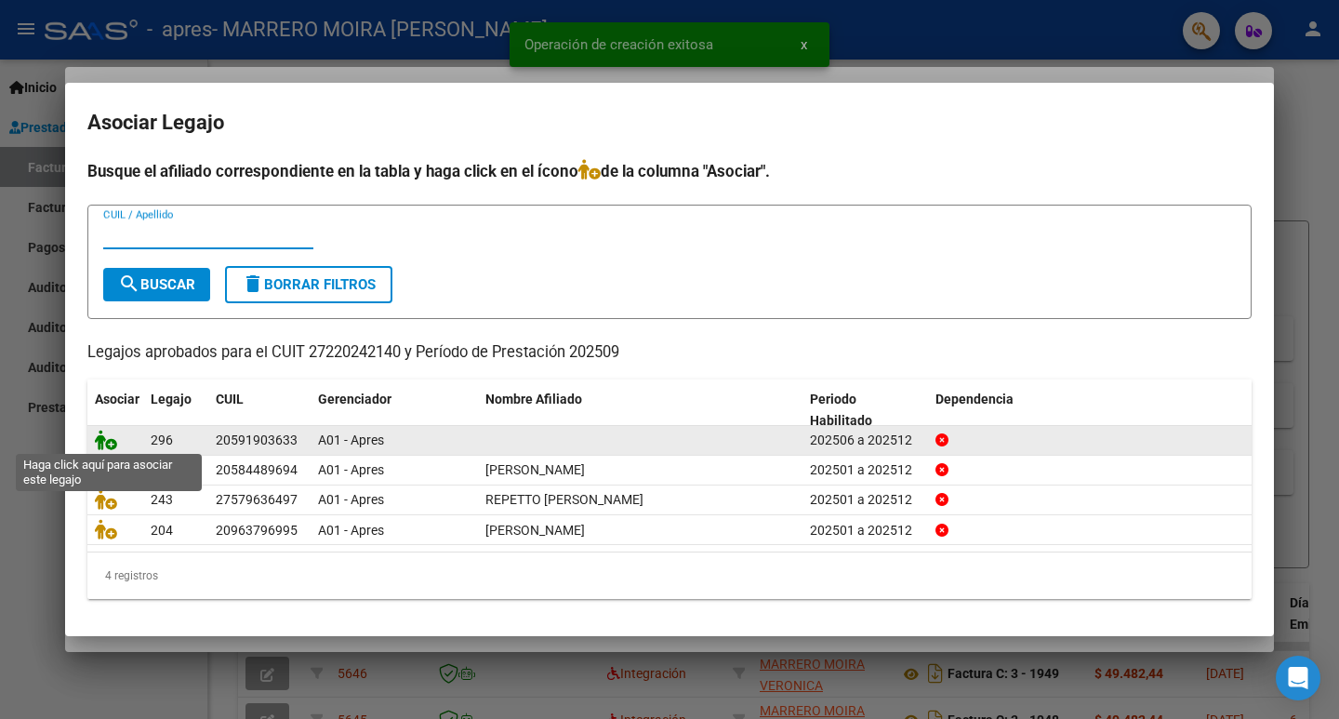
click at [106, 444] on icon at bounding box center [106, 440] width 22 height 20
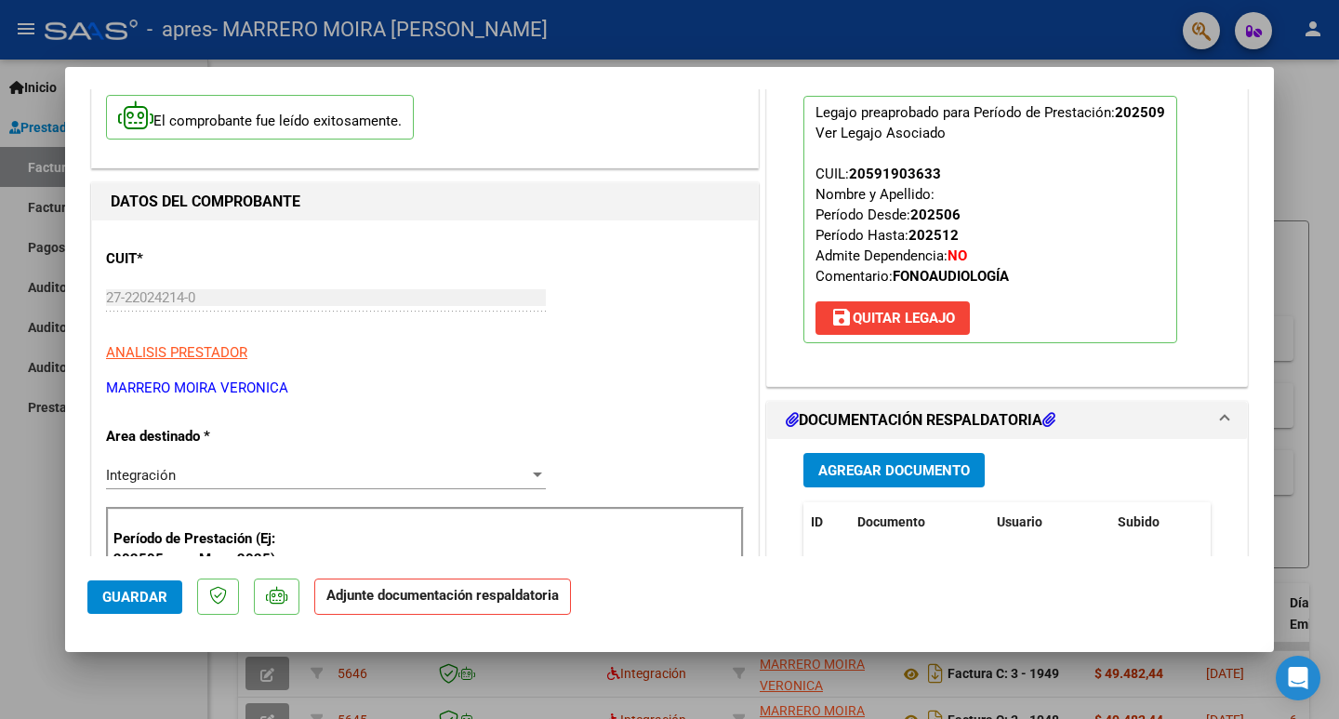
scroll to position [186, 0]
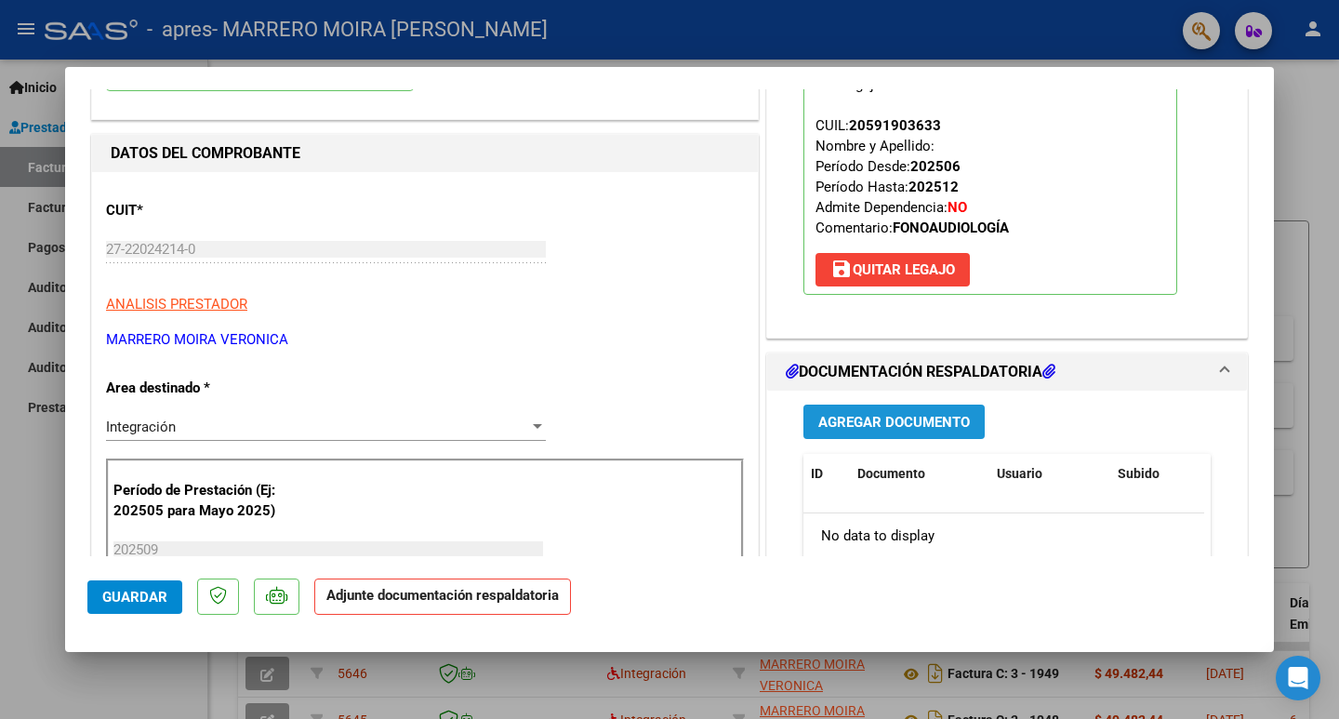
click at [884, 424] on span "Agregar Documento" at bounding box center [894, 422] width 152 height 17
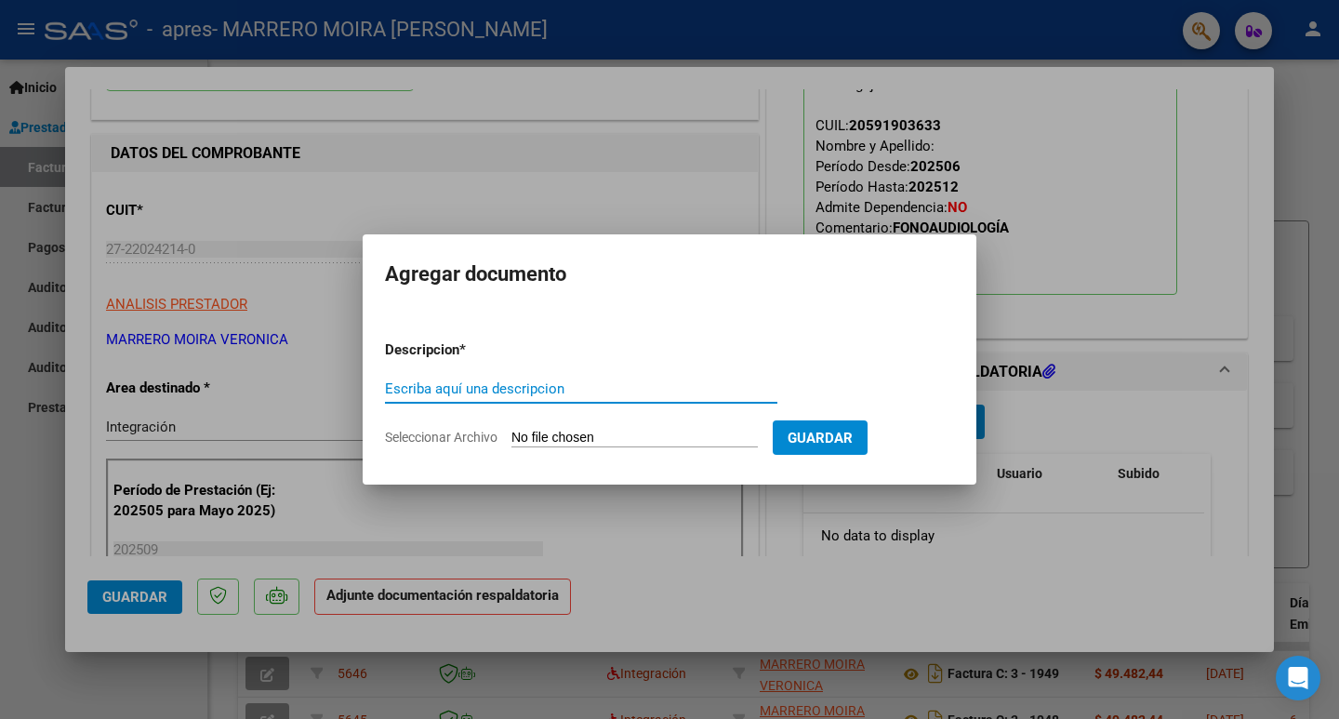
click at [548, 386] on input "Escriba aquí una descripcion" at bounding box center [581, 388] width 392 height 17
type input "ASISTENCIA LUAN RUIZ"
click at [385, 435] on span "Seleccionar Archivo" at bounding box center [441, 437] width 113 height 15
click at [511, 435] on input "Seleccionar Archivo" at bounding box center [634, 439] width 246 height 18
type input "C:\fakepath\Asistencia luan ruiz sep_3.pdf"
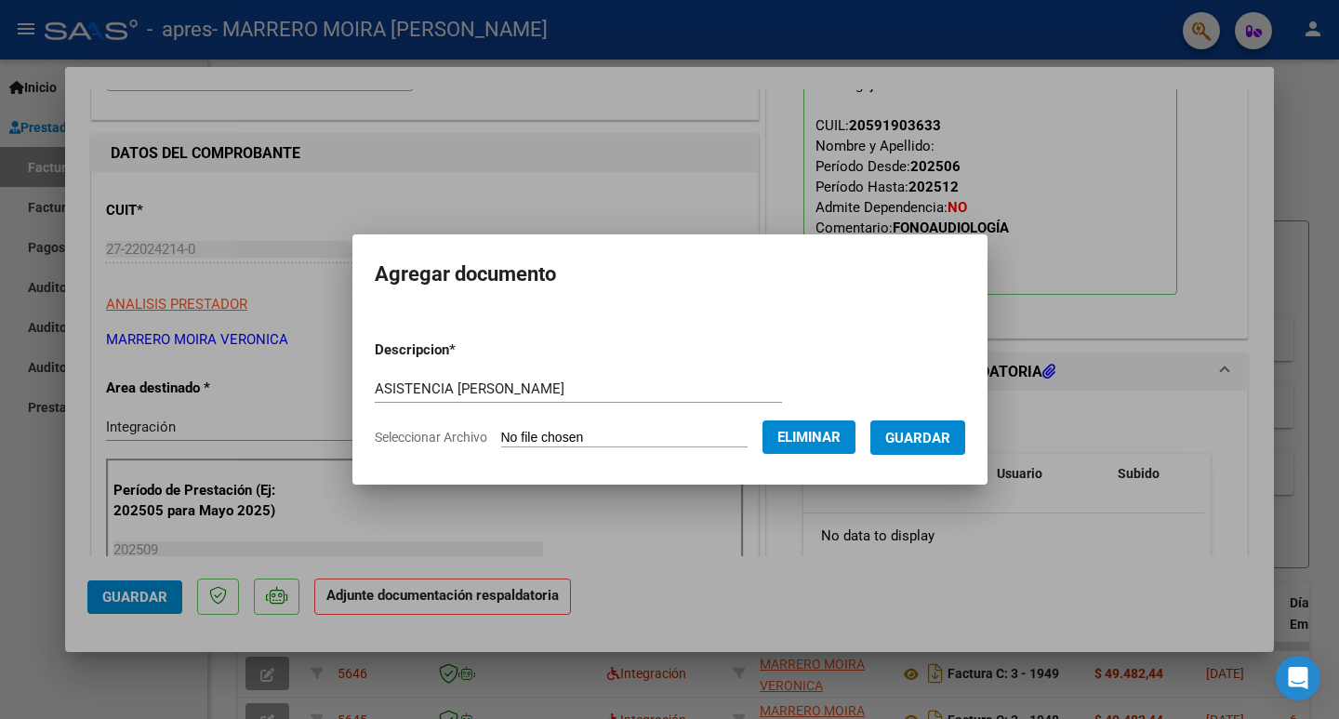
click at [917, 440] on span "Guardar" at bounding box center [917, 438] width 65 height 17
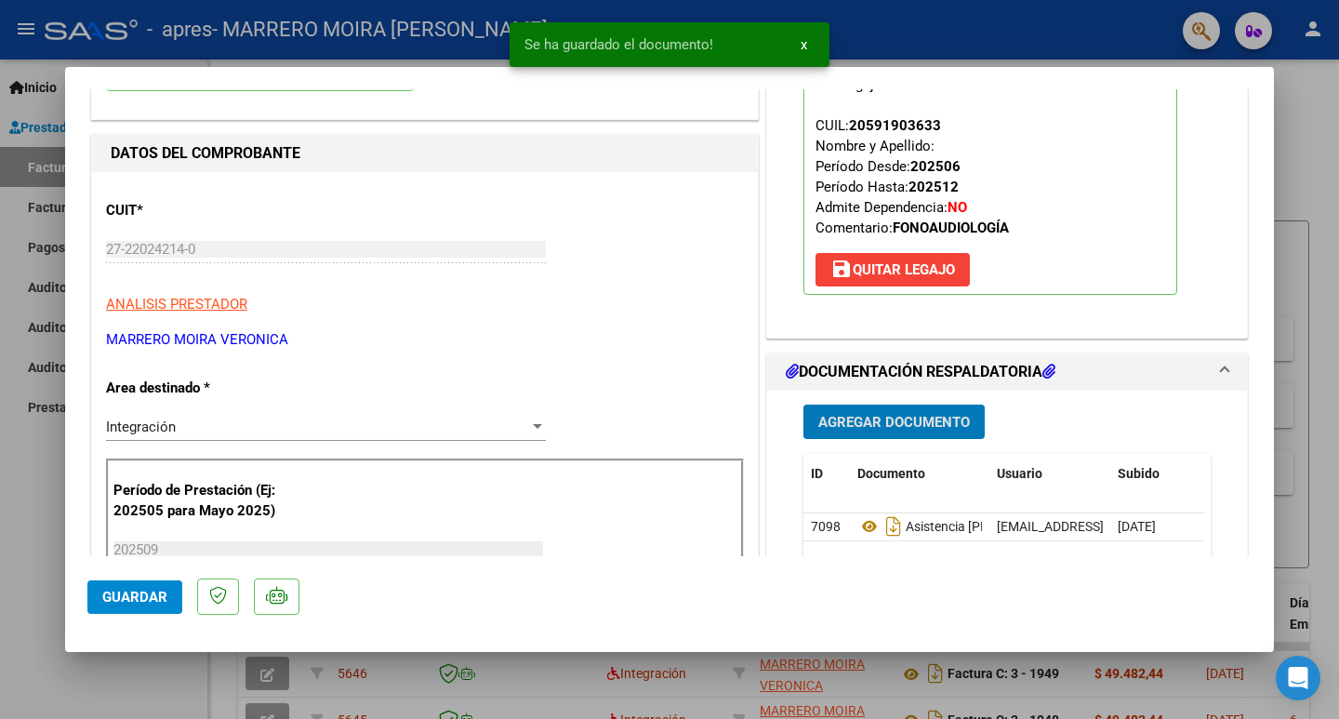
click at [142, 586] on button "Guardar" at bounding box center [134, 596] width 95 height 33
click at [0, 536] on div at bounding box center [669, 359] width 1339 height 719
type input "$ 0,00"
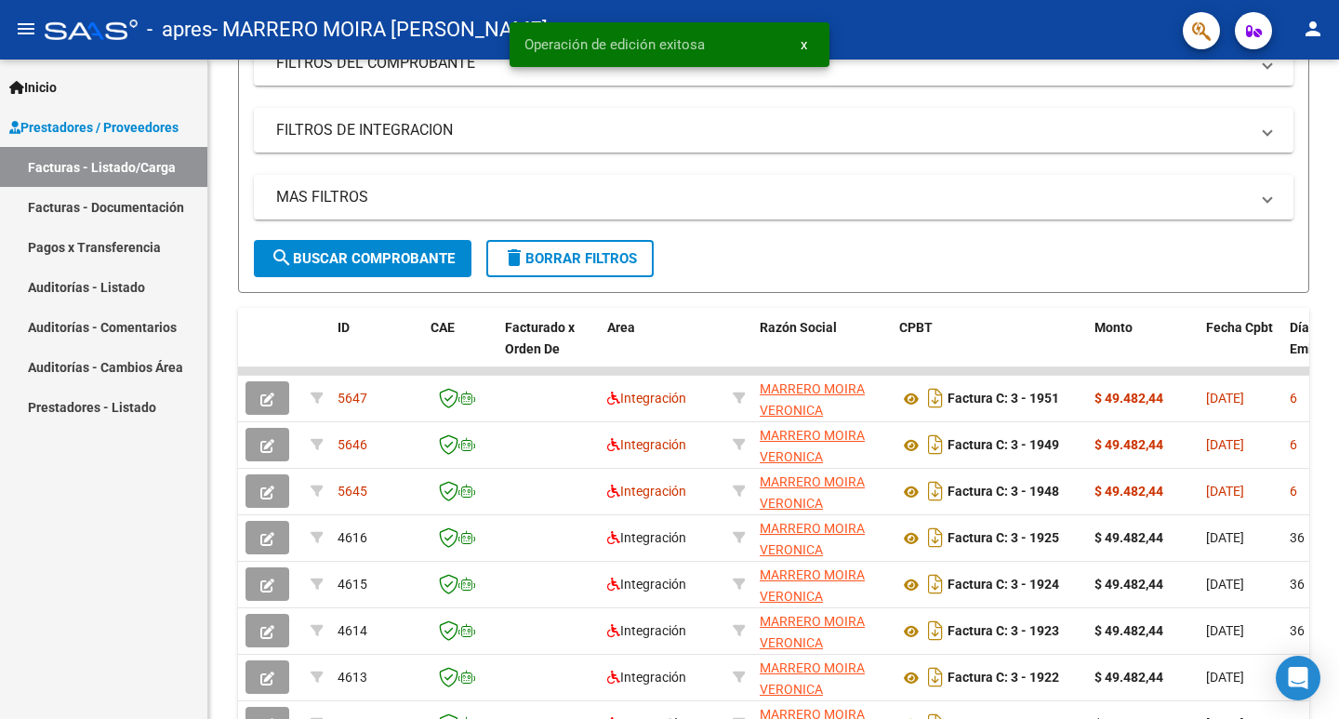
scroll to position [279, 0]
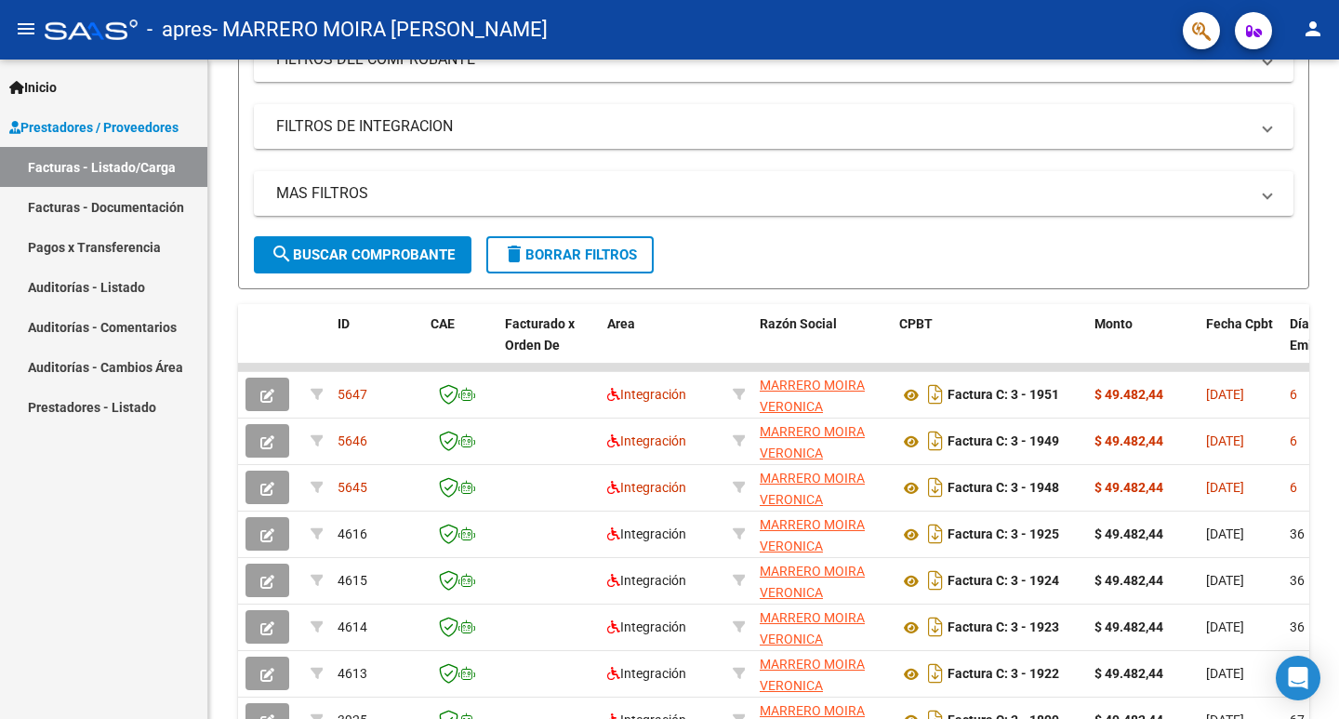
click at [1305, 33] on mat-icon "person" at bounding box center [1313, 29] width 22 height 22
click at [1275, 118] on button "exit_to_app Salir" at bounding box center [1274, 122] width 113 height 45
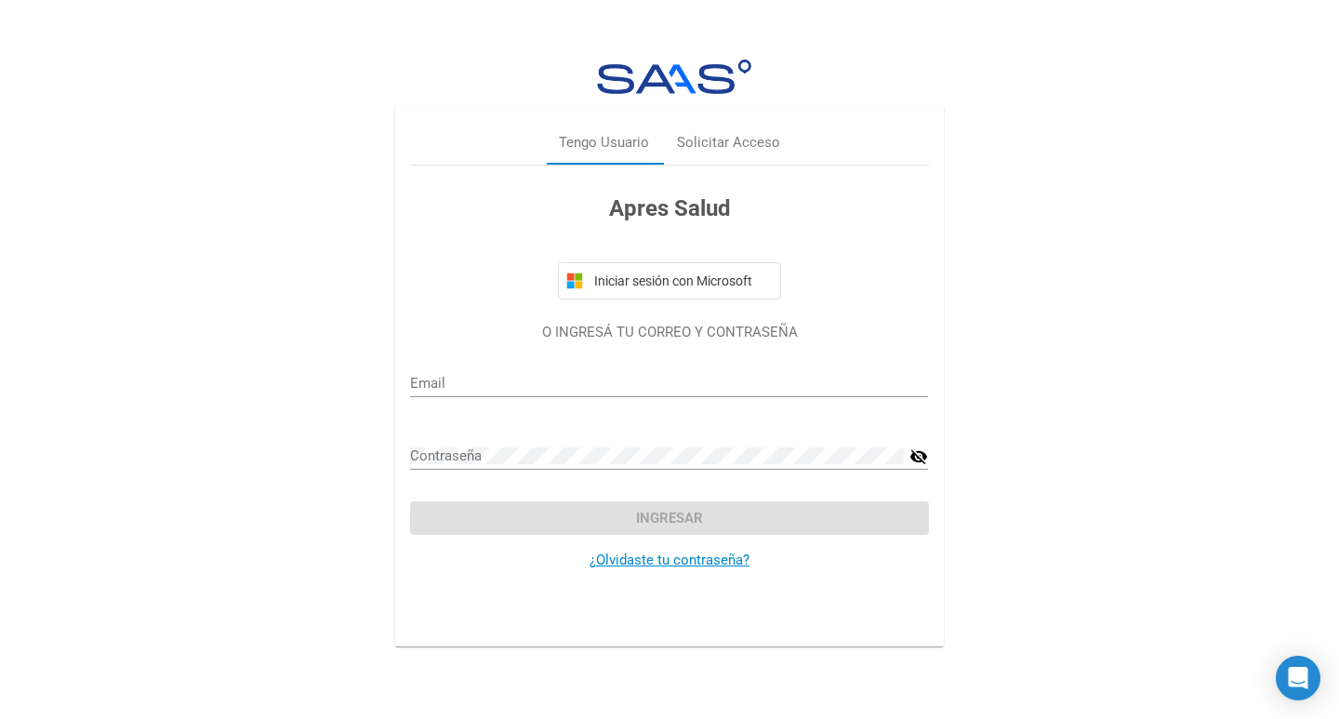
type input "mvmarrero@hotmail.com"
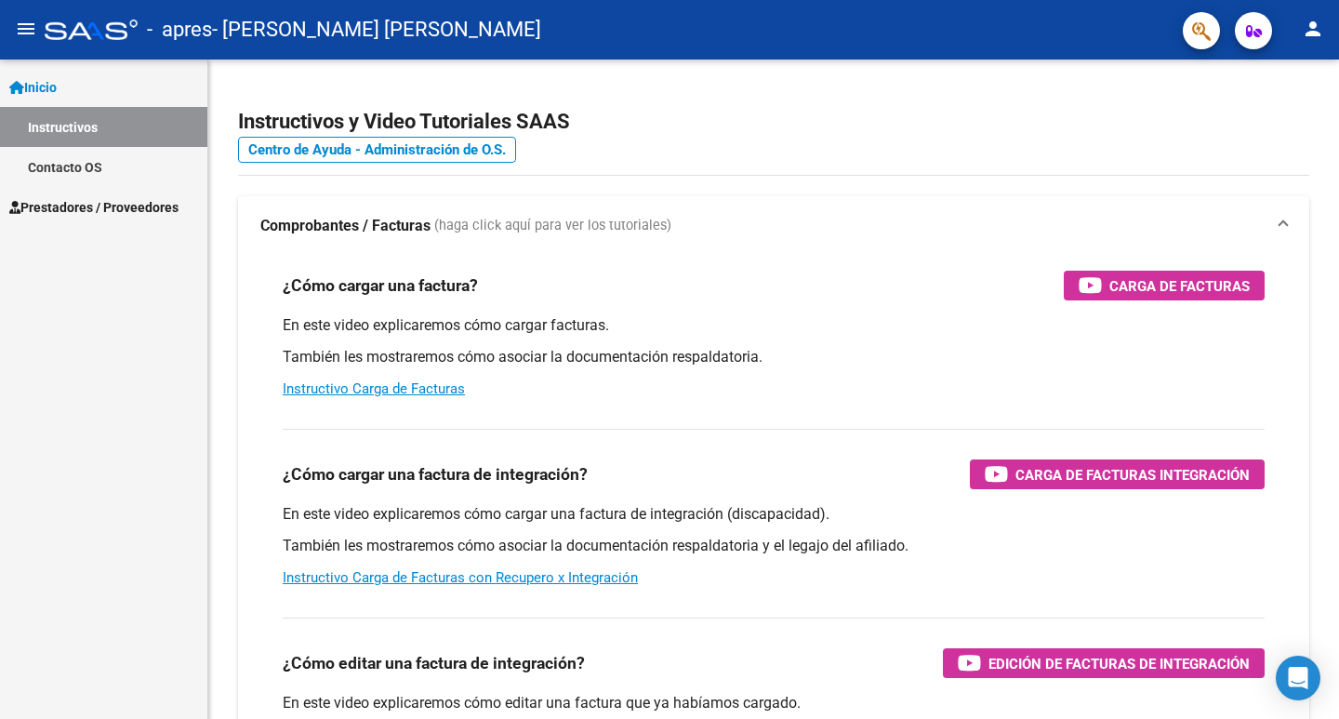
click at [66, 206] on span "Prestadores / Proveedores" at bounding box center [93, 207] width 169 height 20
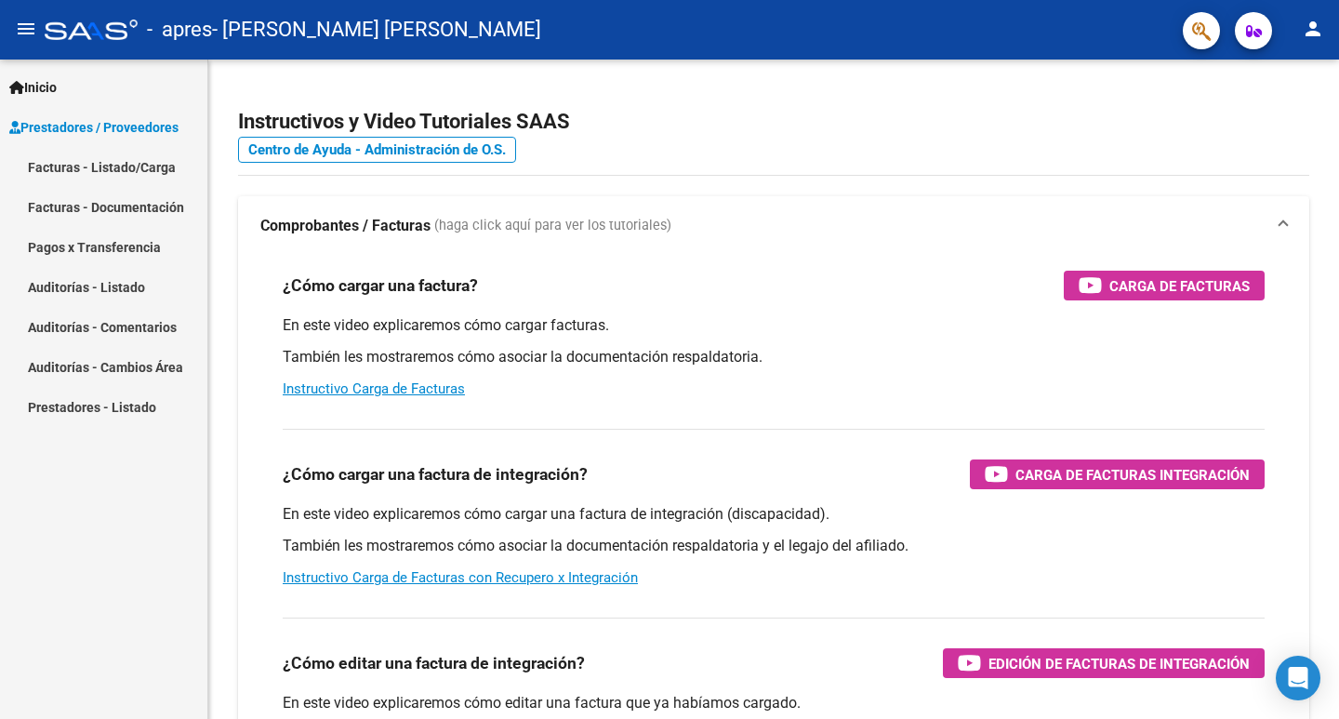
click at [122, 174] on link "Facturas - Listado/Carga" at bounding box center [103, 167] width 207 height 40
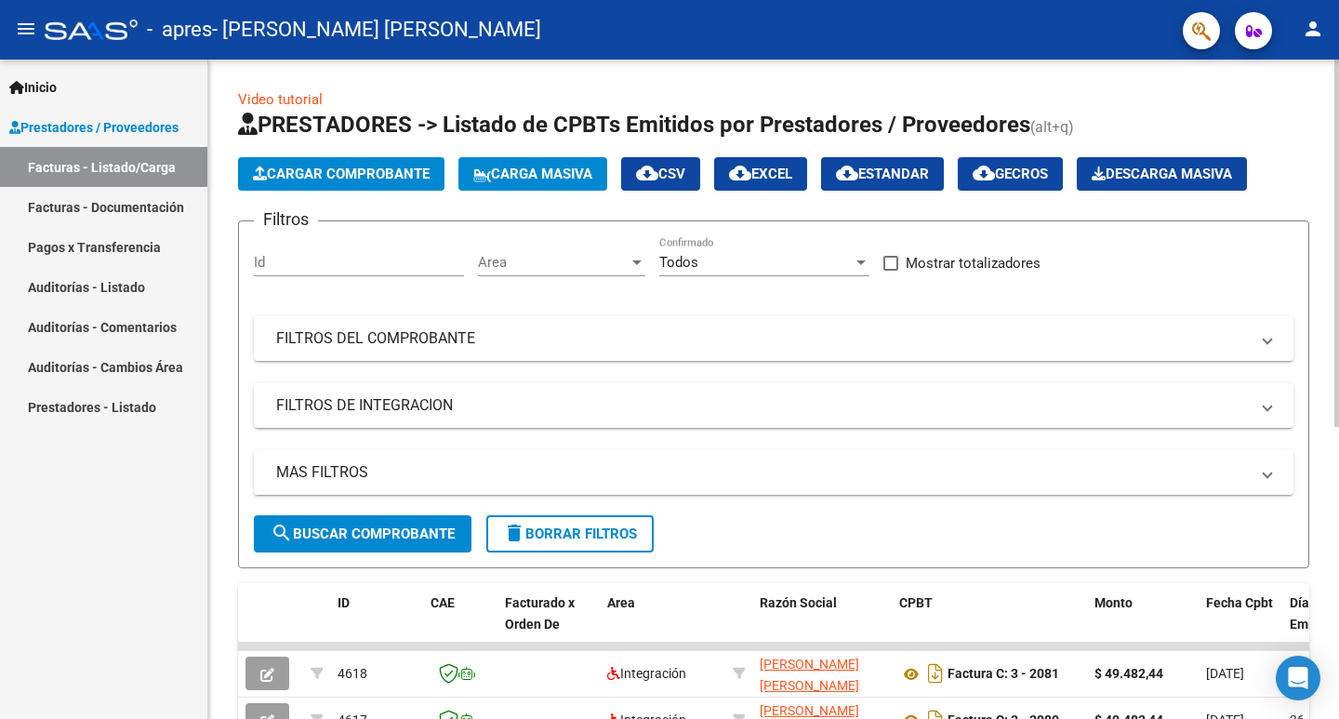
click at [416, 175] on span "Cargar Comprobante" at bounding box center [341, 174] width 177 height 17
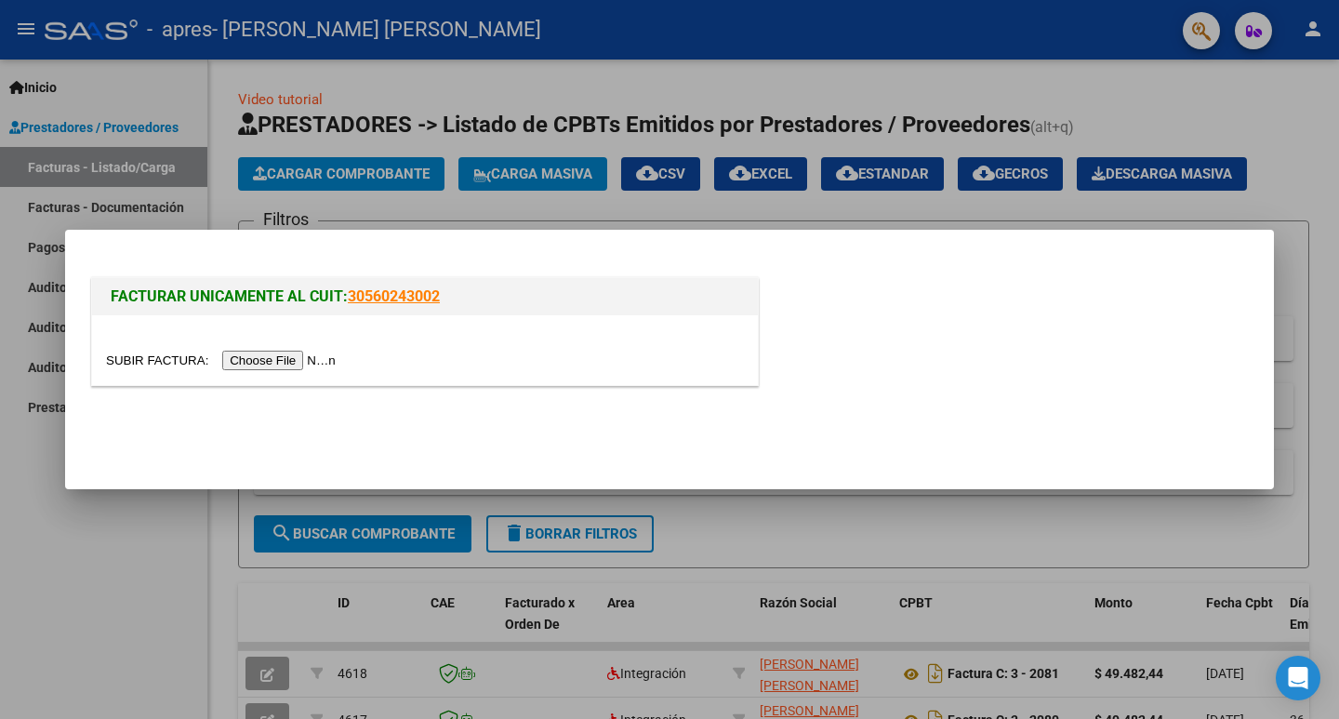
click at [286, 356] on input "file" at bounding box center [223, 361] width 235 height 20
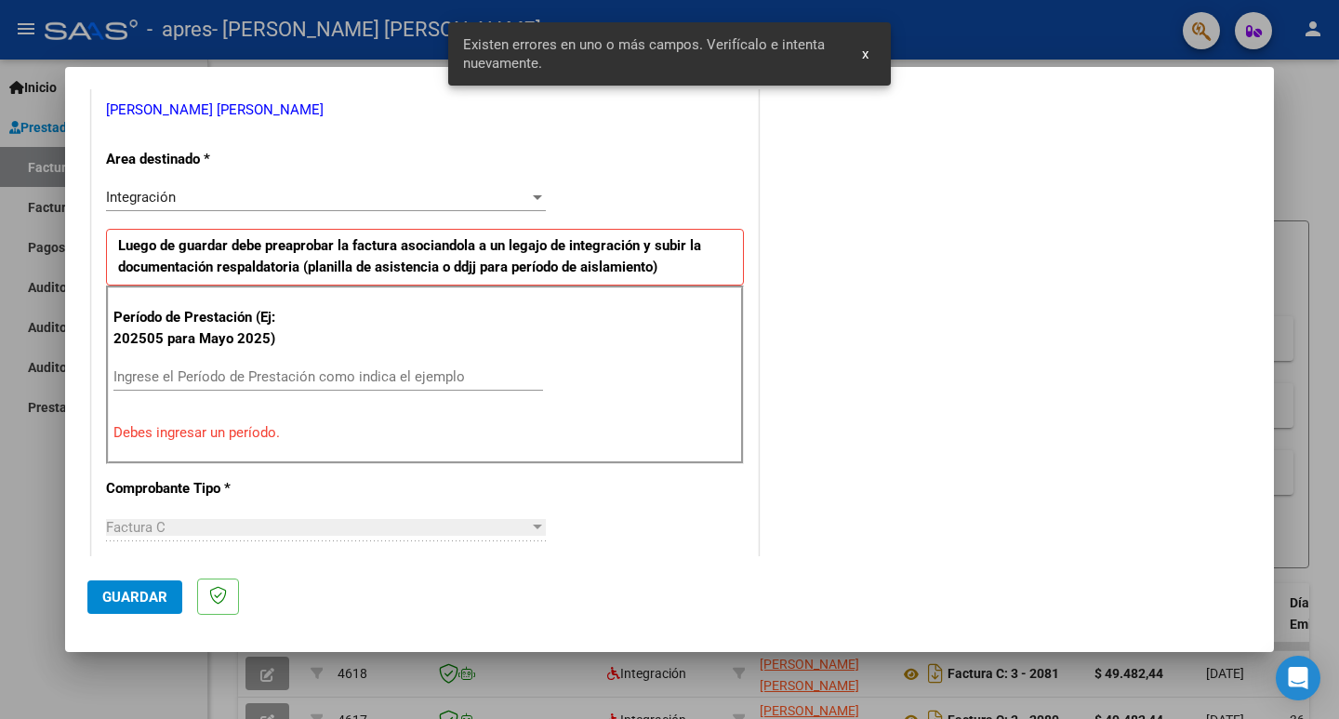
scroll to position [415, 0]
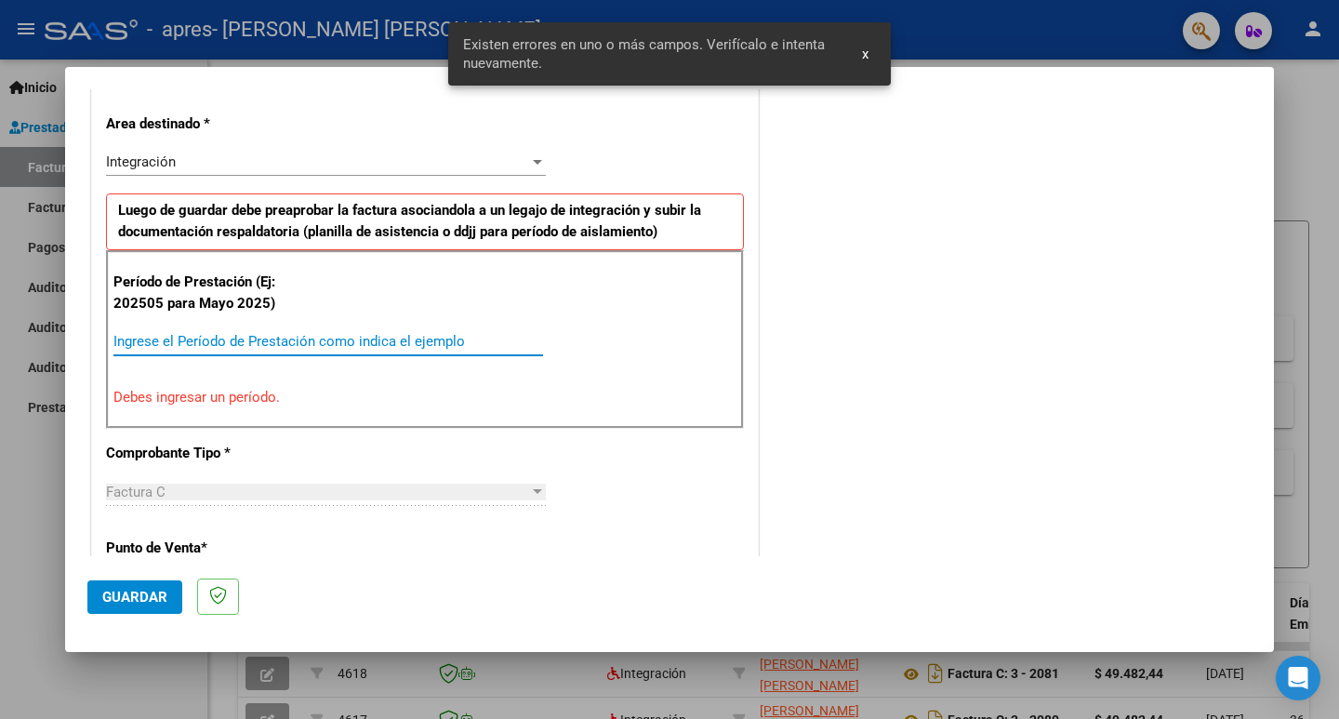
click at [372, 333] on input "Ingrese el Período de Prestación como indica el ejemplo" at bounding box center [328, 341] width 430 height 17
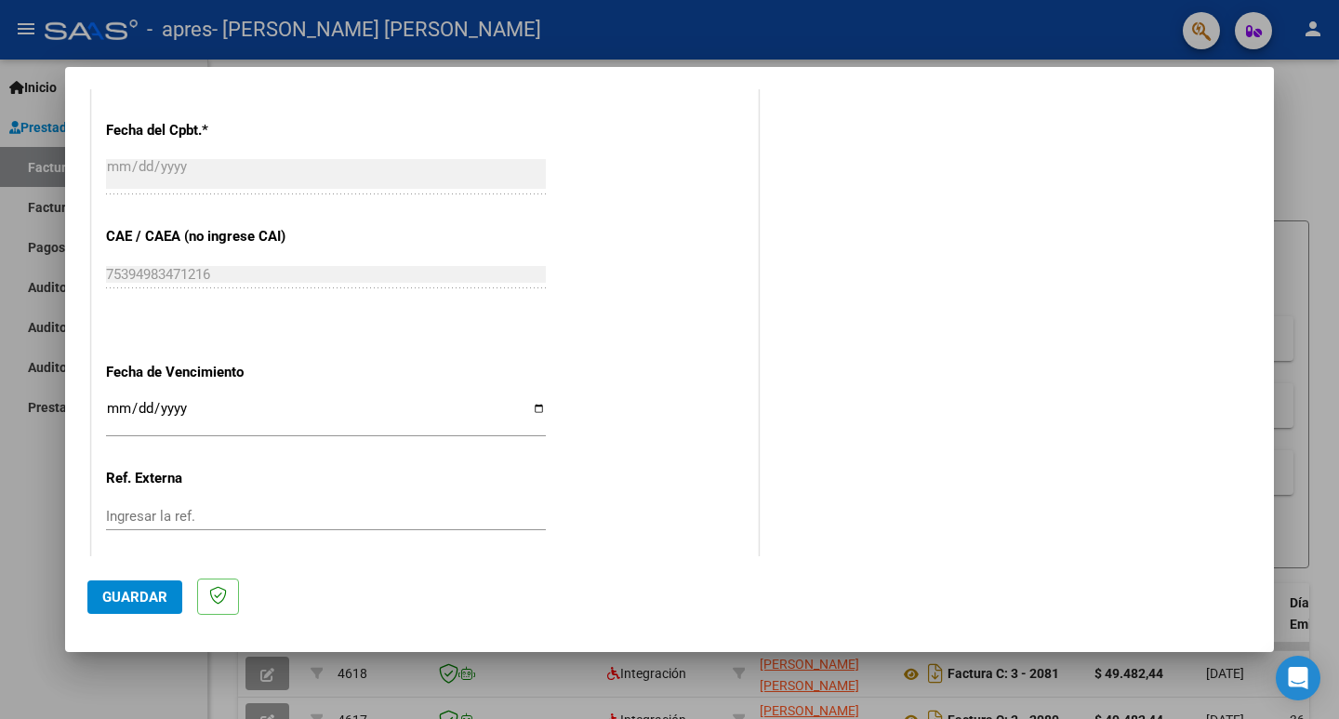
scroll to position [1159, 0]
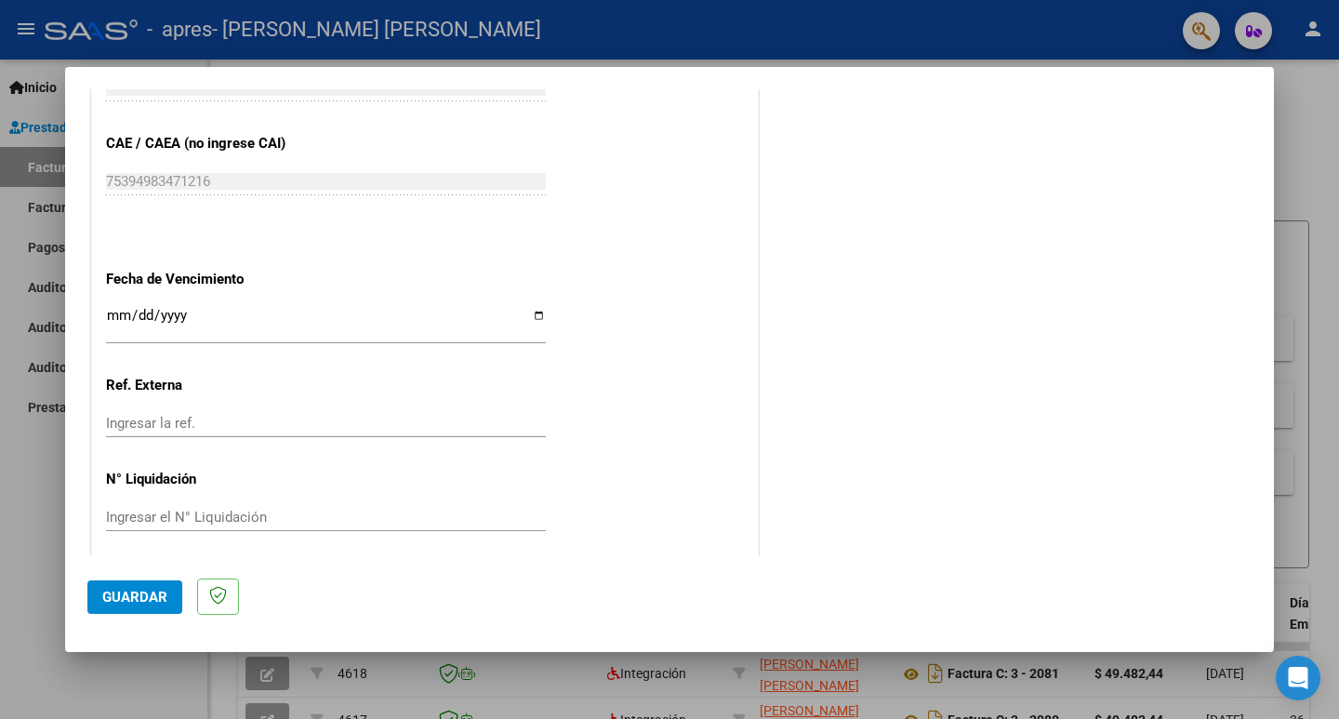
type input "202509"
click at [531, 312] on input "Ingresar la fecha" at bounding box center [326, 323] width 440 height 30
type input "[DATE]"
click at [136, 600] on span "Guardar" at bounding box center [134, 597] width 65 height 17
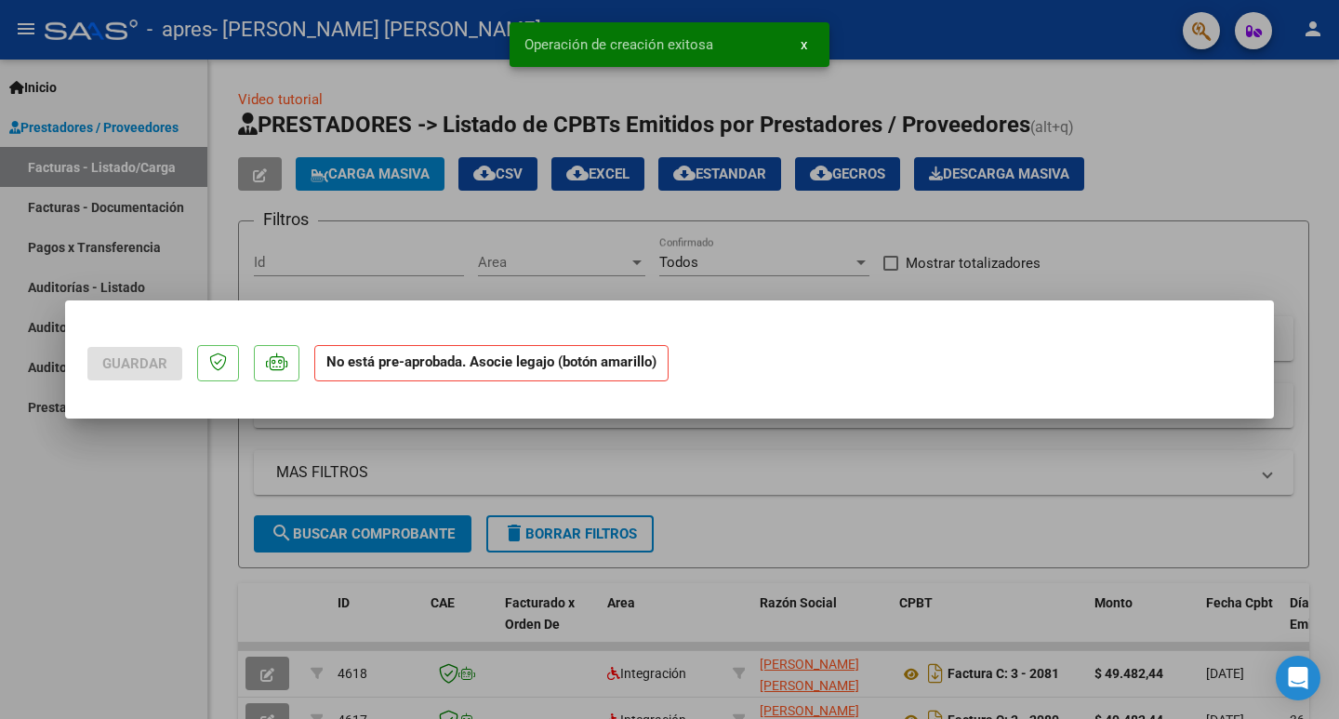
scroll to position [0, 0]
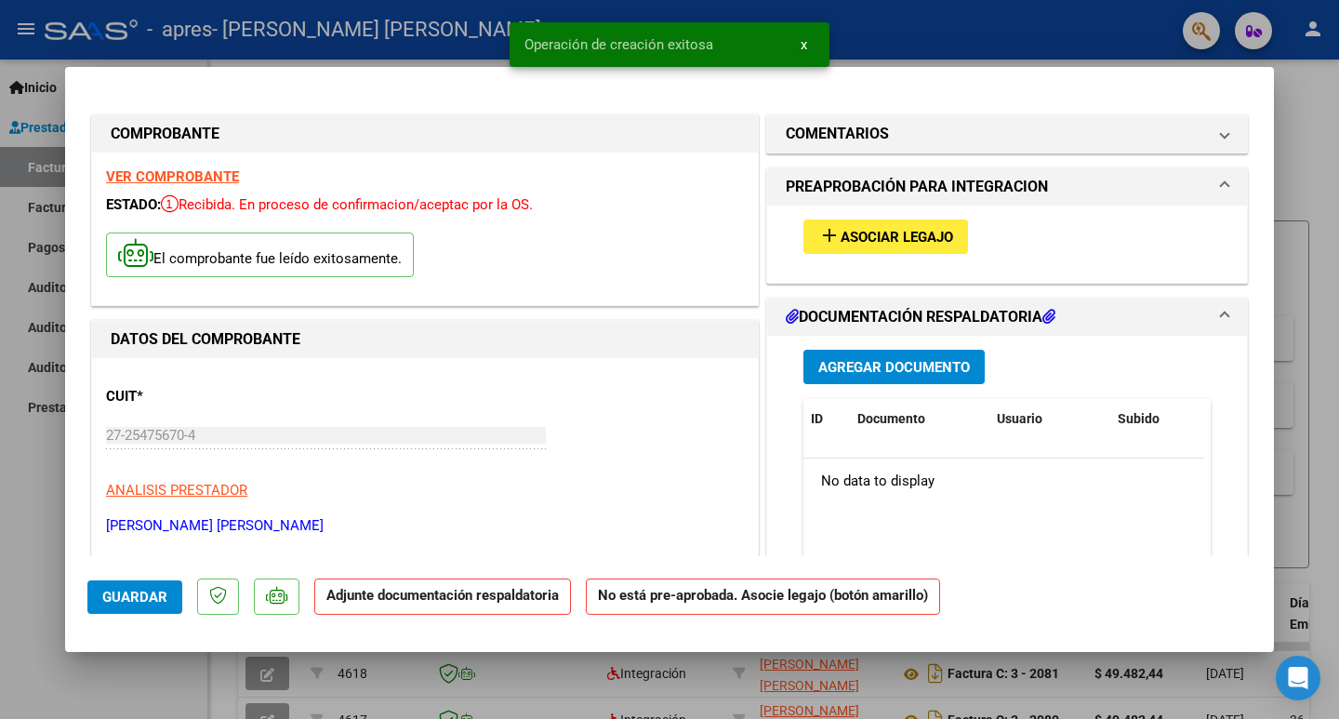
click at [848, 360] on span "Agregar Documento" at bounding box center [894, 367] width 152 height 17
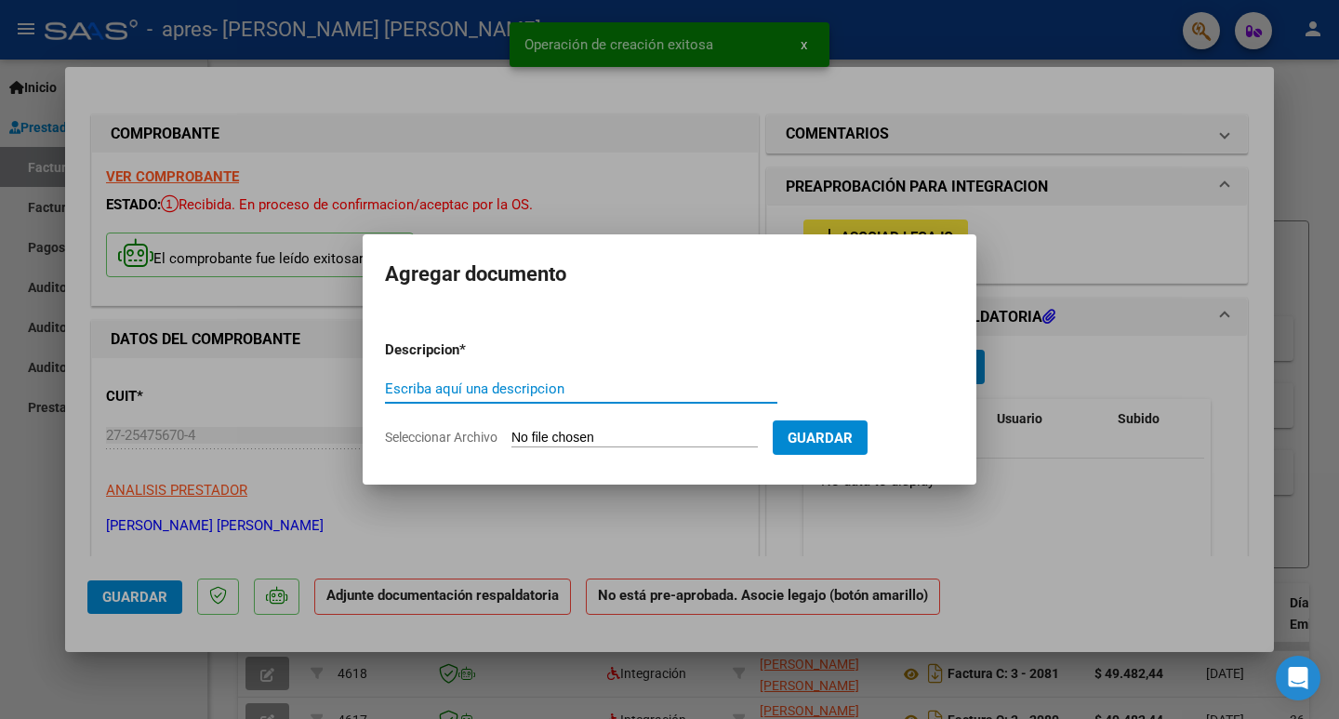
click at [542, 433] on input "Seleccionar Archivo" at bounding box center [634, 439] width 246 height 18
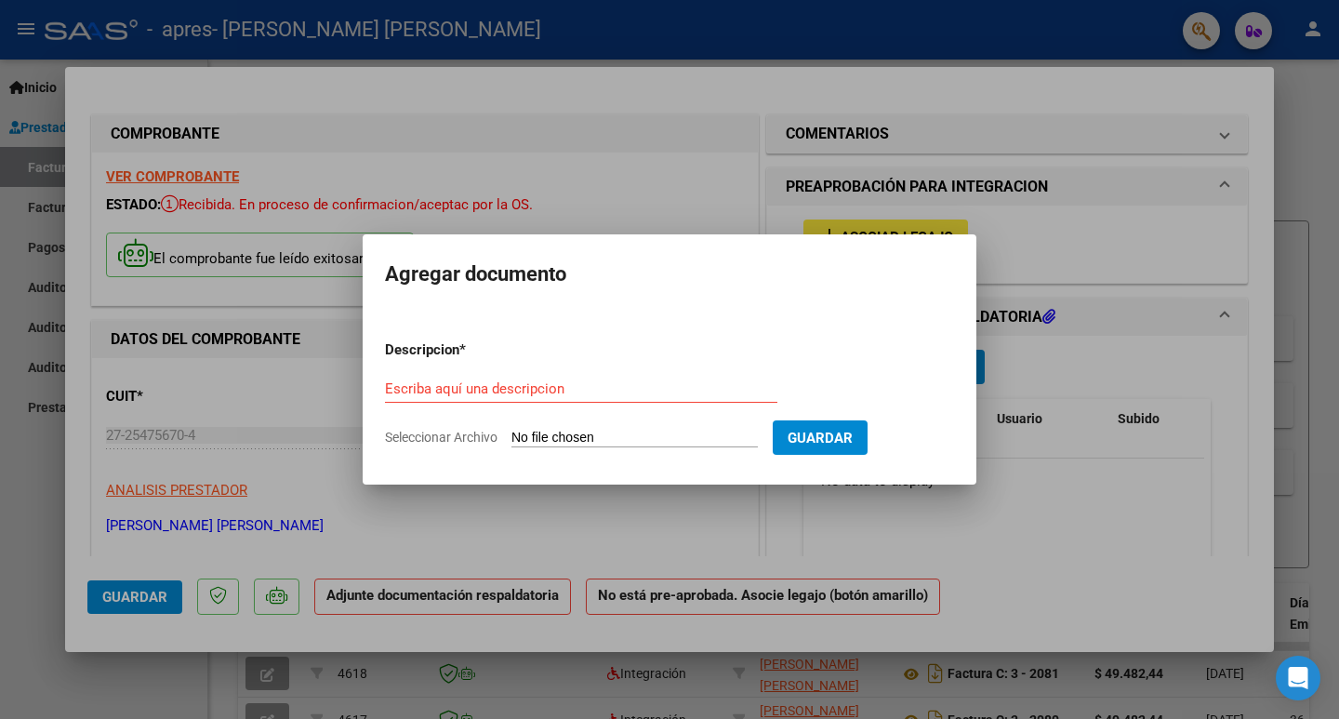
type input "C:\fakepath\Asistencia [PERSON_NAME] sep_2.pdf"
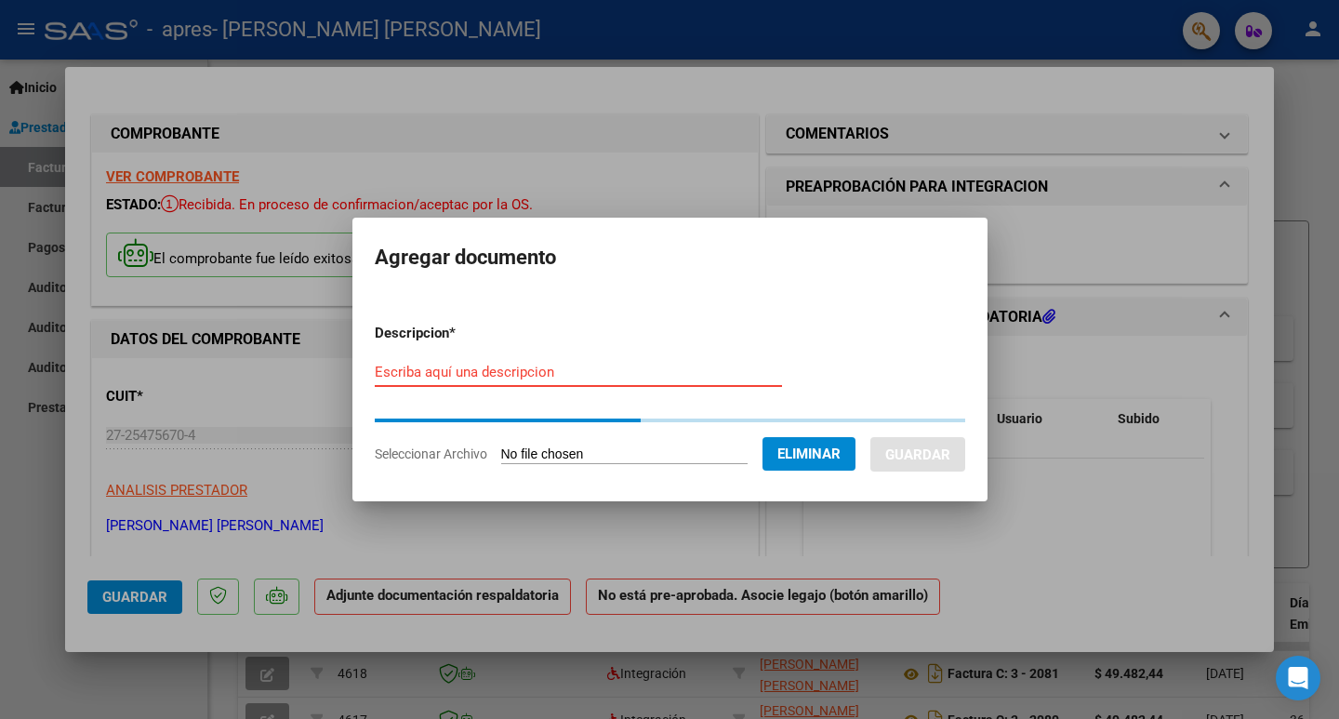
click at [628, 378] on input "Escriba aquí una descripcion" at bounding box center [578, 372] width 407 height 17
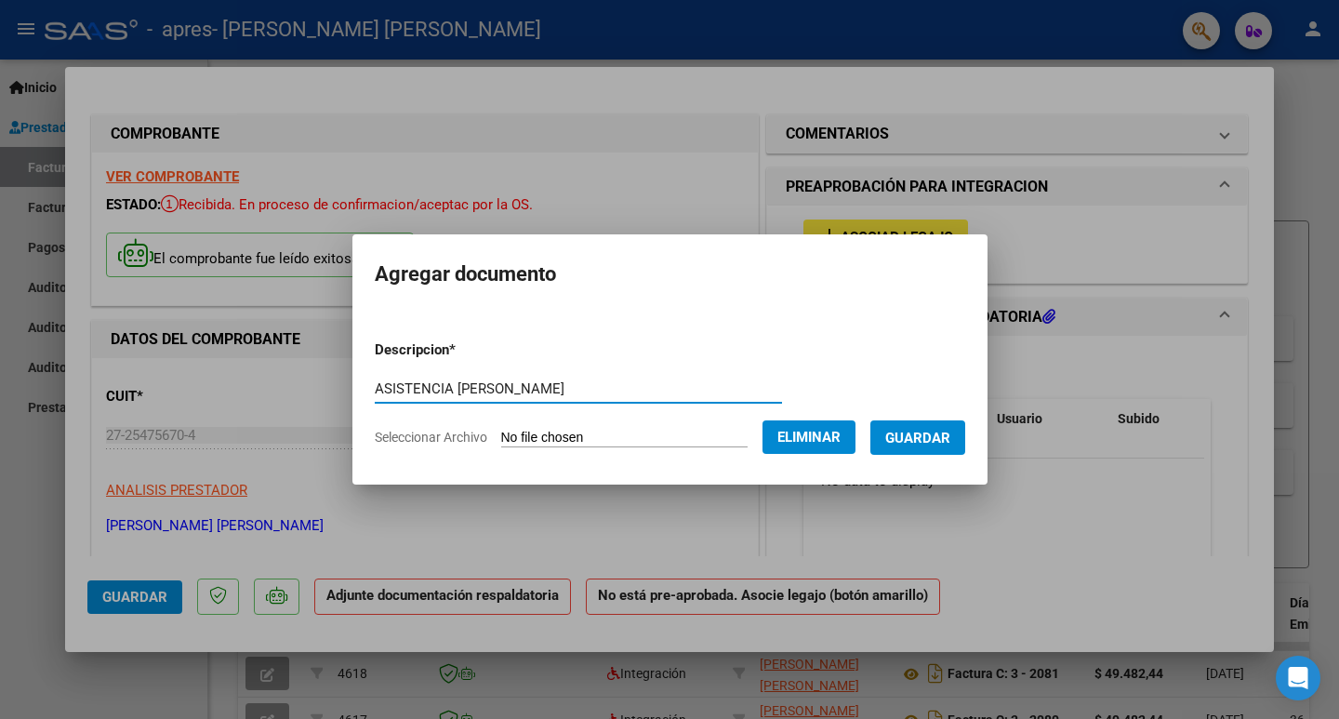
type input "ASISTENCIA [PERSON_NAME]"
click at [926, 434] on span "Guardar" at bounding box center [917, 438] width 65 height 17
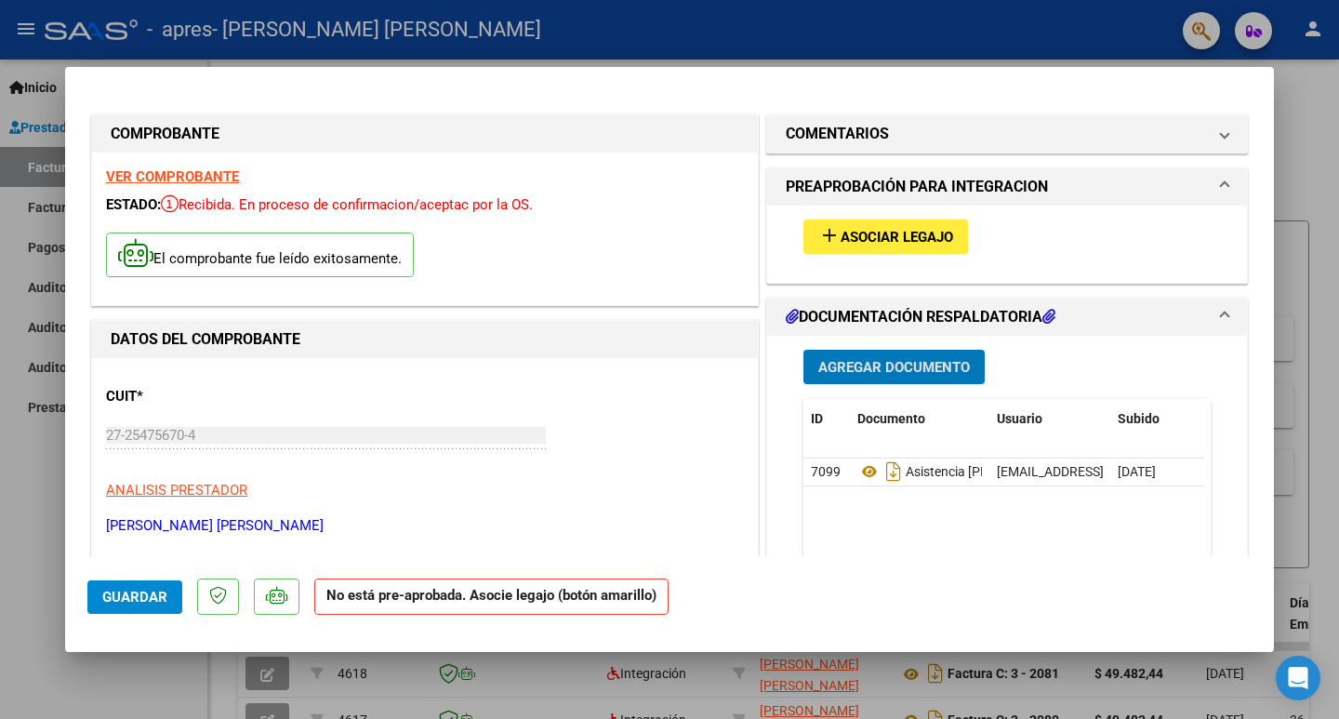
click at [842, 243] on span "Asociar Legajo" at bounding box center [897, 237] width 113 height 17
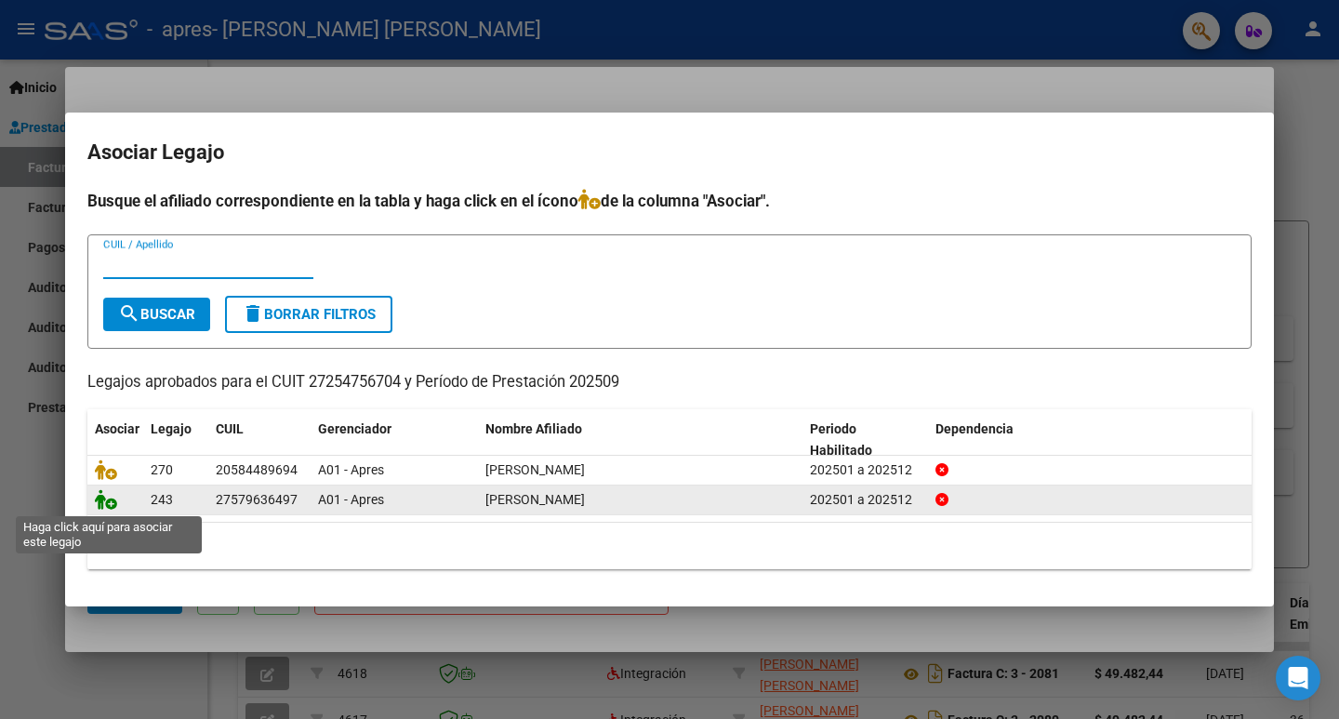
click at [112, 502] on icon at bounding box center [106, 499] width 22 height 20
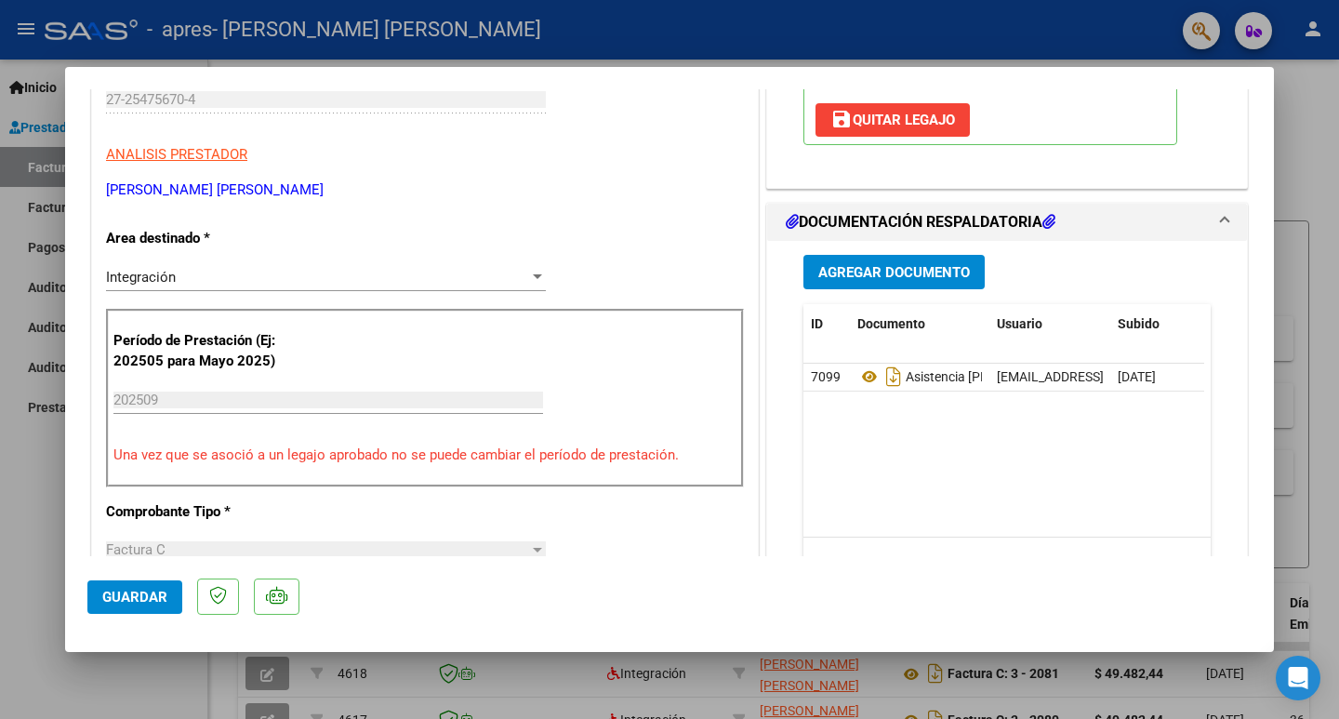
scroll to position [372, 0]
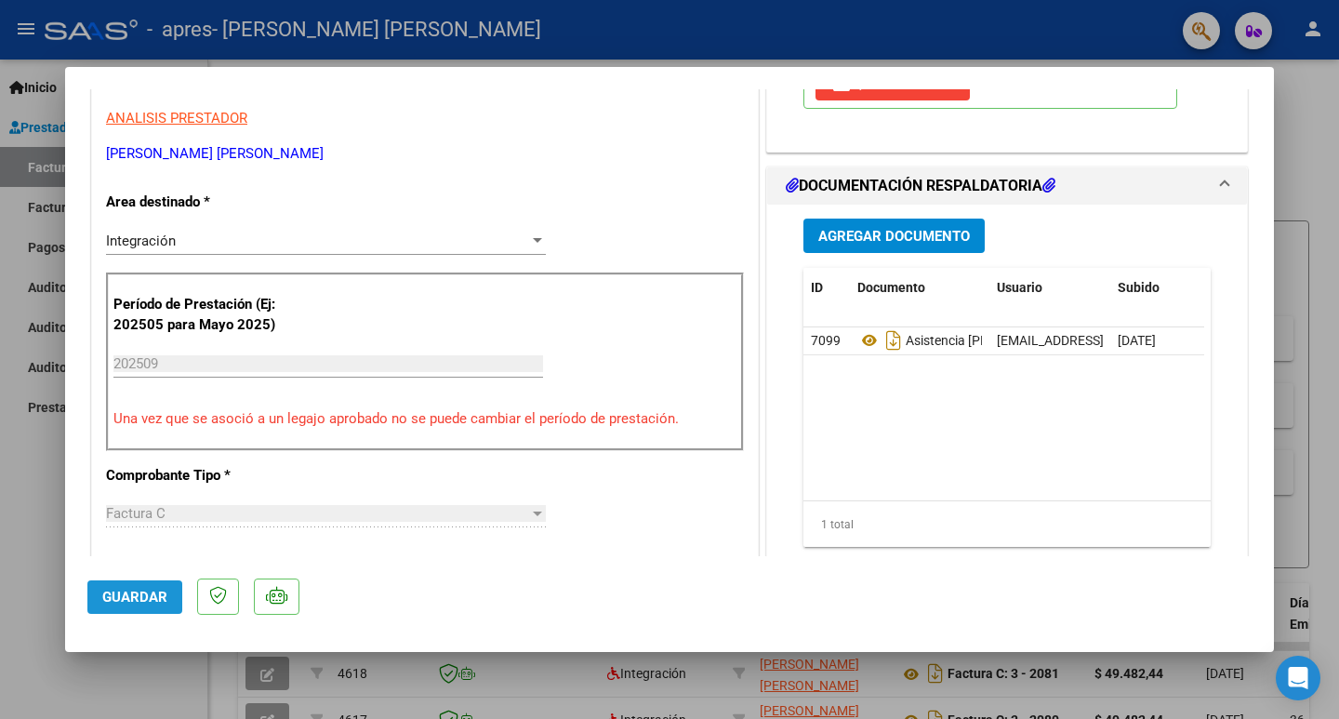
click at [127, 598] on span "Guardar" at bounding box center [134, 597] width 65 height 17
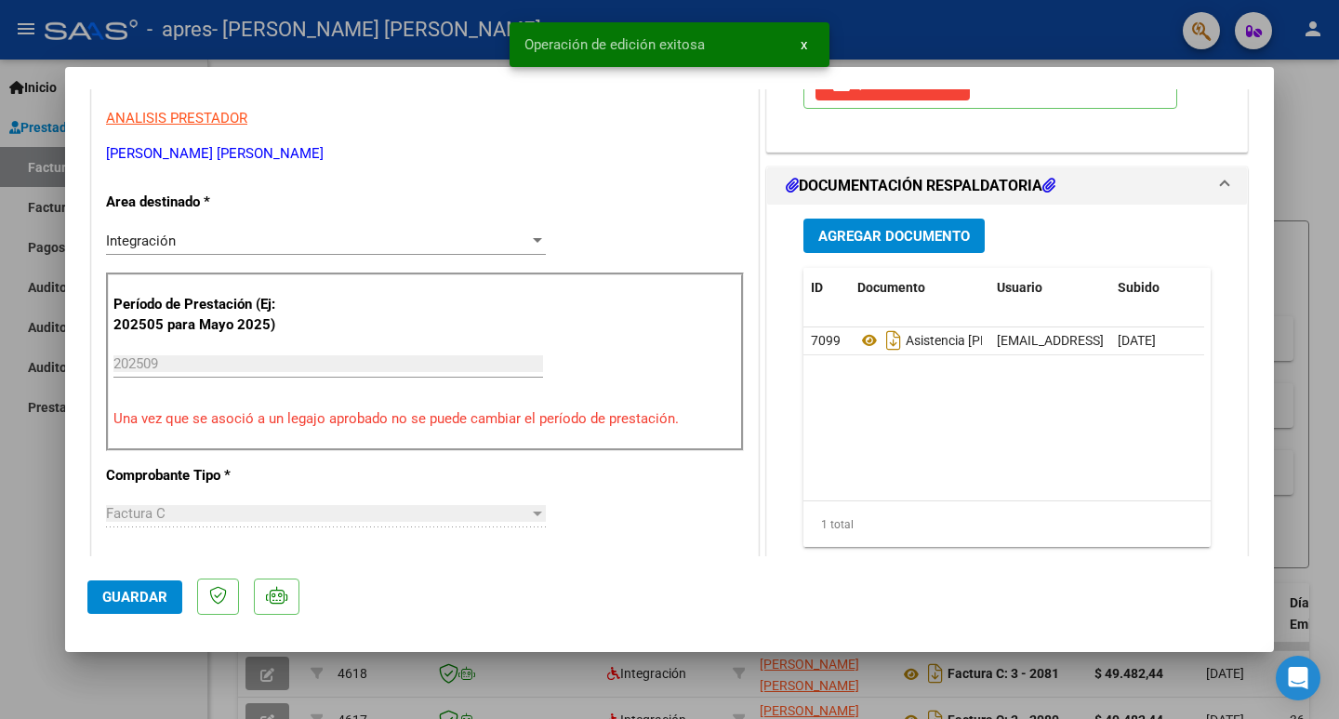
click at [17, 536] on div at bounding box center [669, 359] width 1339 height 719
type input "$ 0,00"
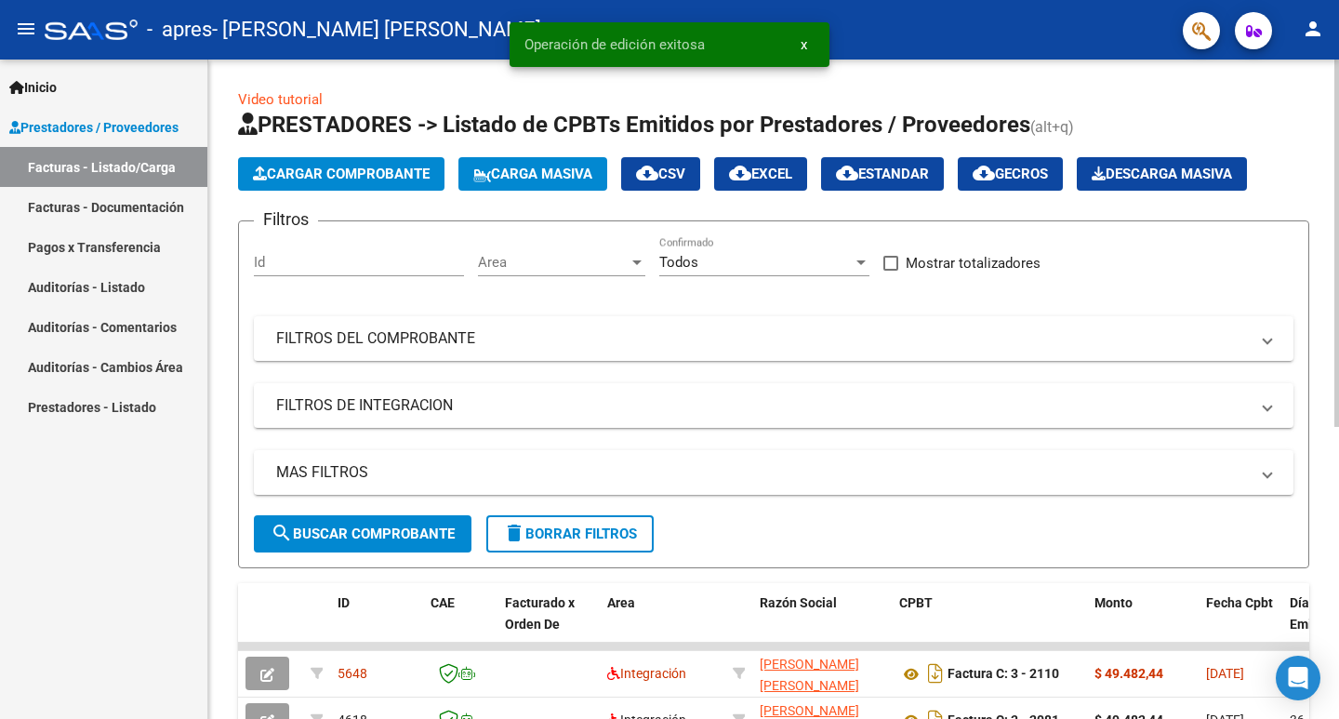
click at [363, 162] on button "Cargar Comprobante" at bounding box center [341, 173] width 206 height 33
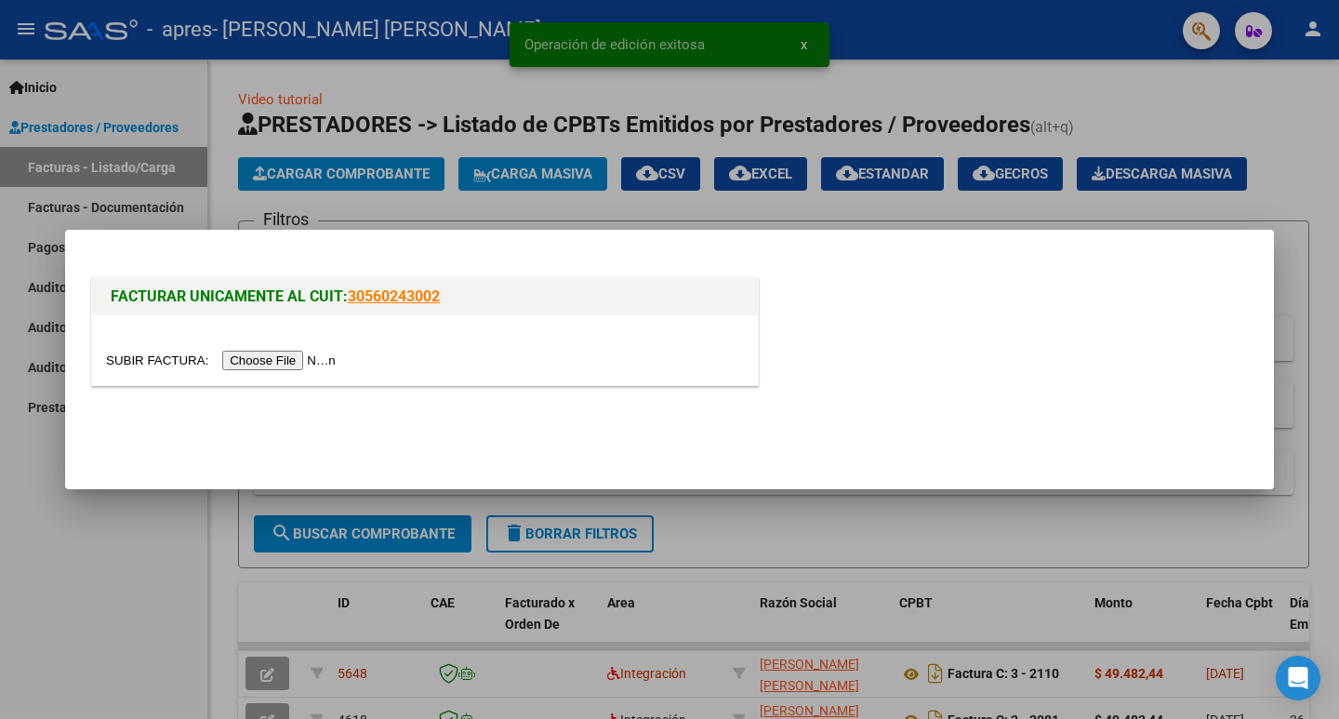
click at [313, 361] on input "file" at bounding box center [223, 361] width 235 height 20
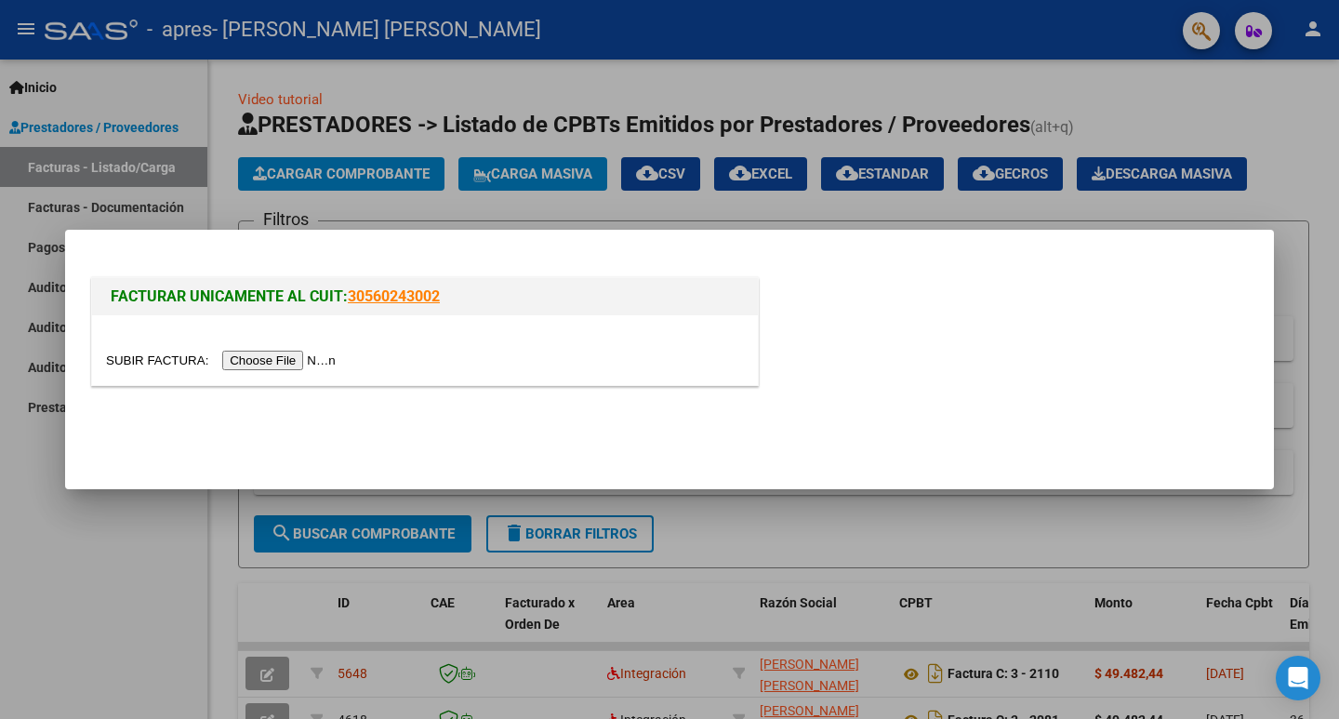
click at [311, 360] on input "file" at bounding box center [223, 361] width 235 height 20
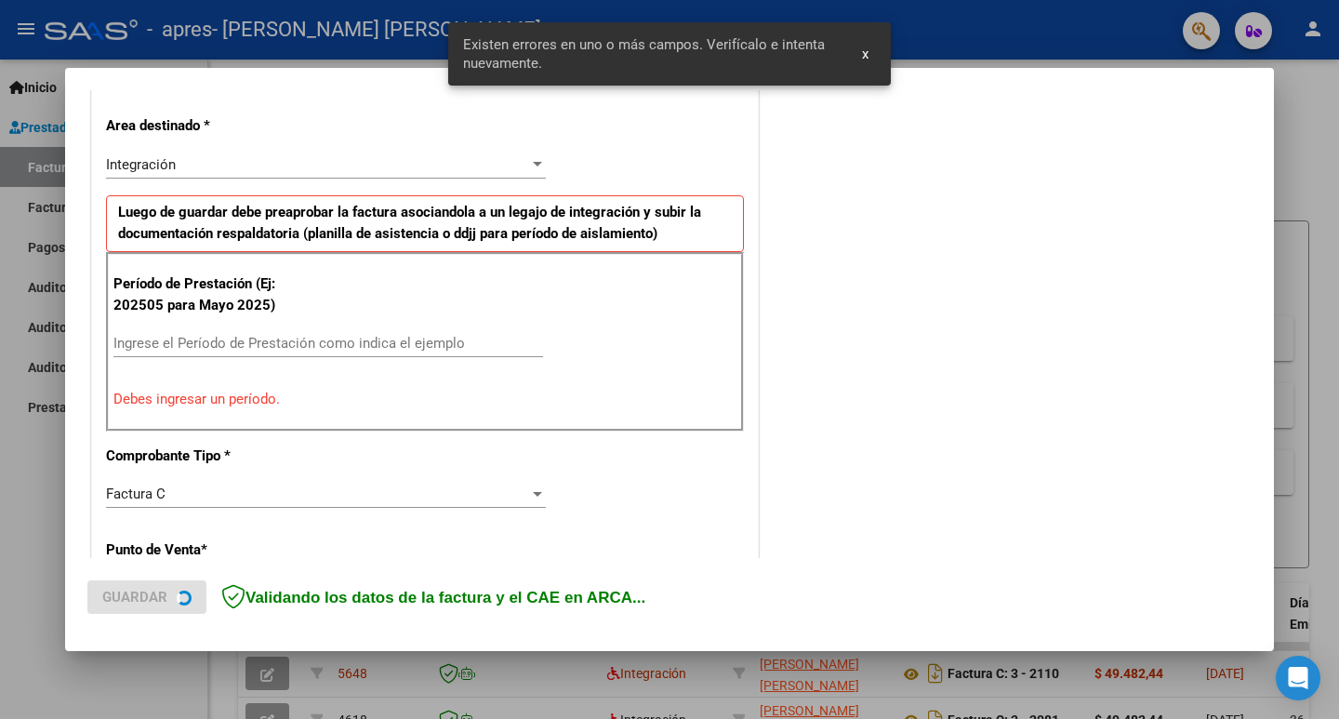
scroll to position [585, 0]
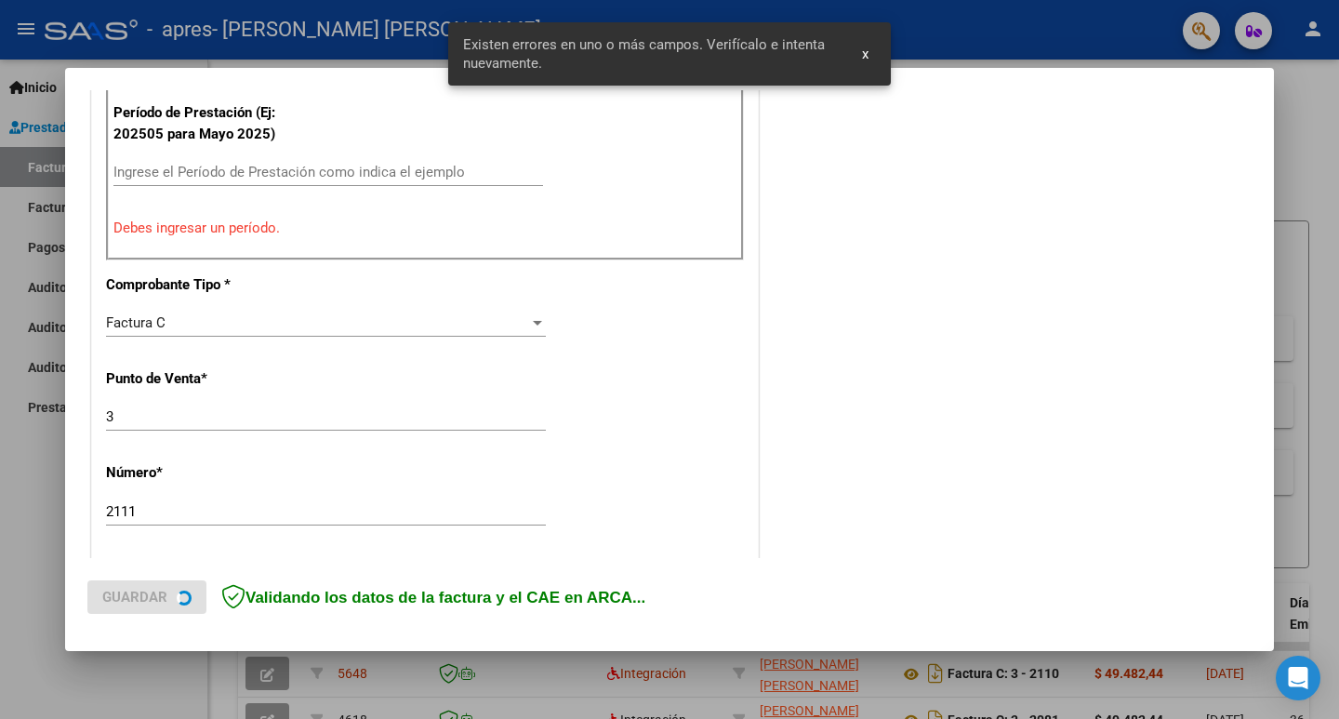
click at [373, 166] on input "Ingrese el Período de Prestación como indica el ejemplo" at bounding box center [328, 172] width 430 height 17
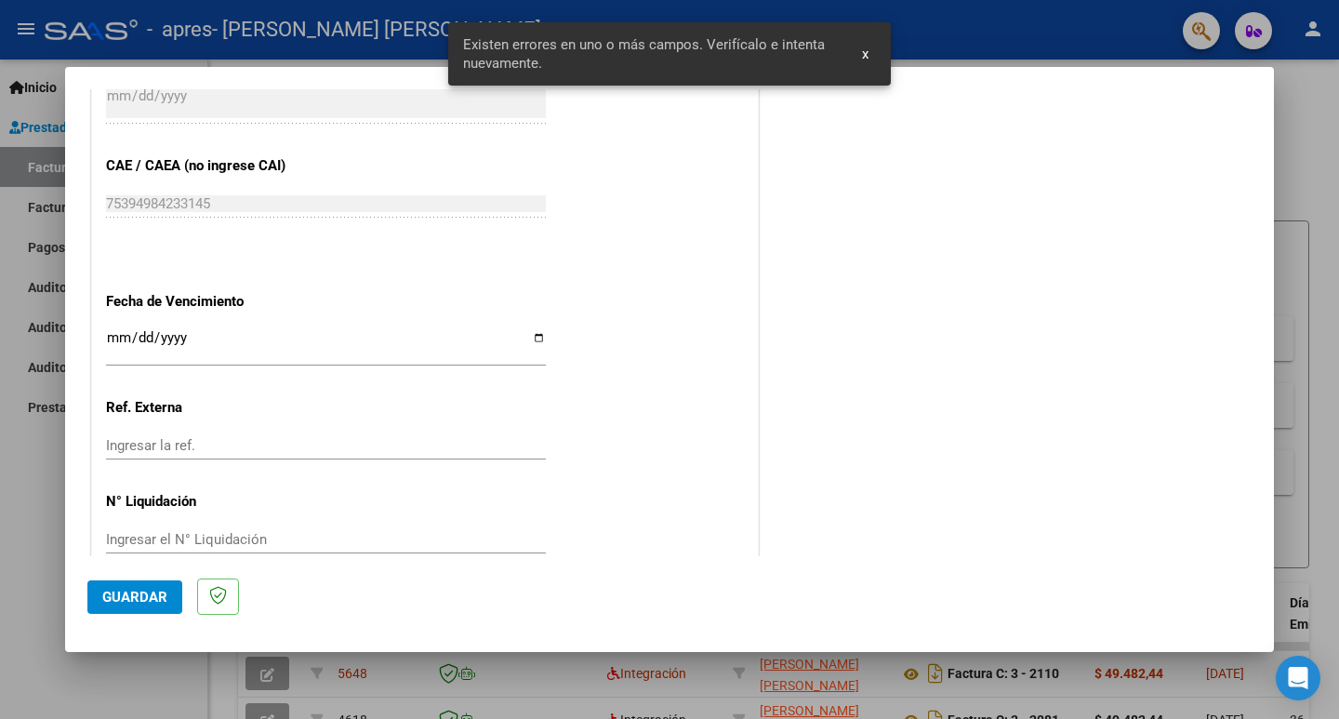
scroll to position [1143, 0]
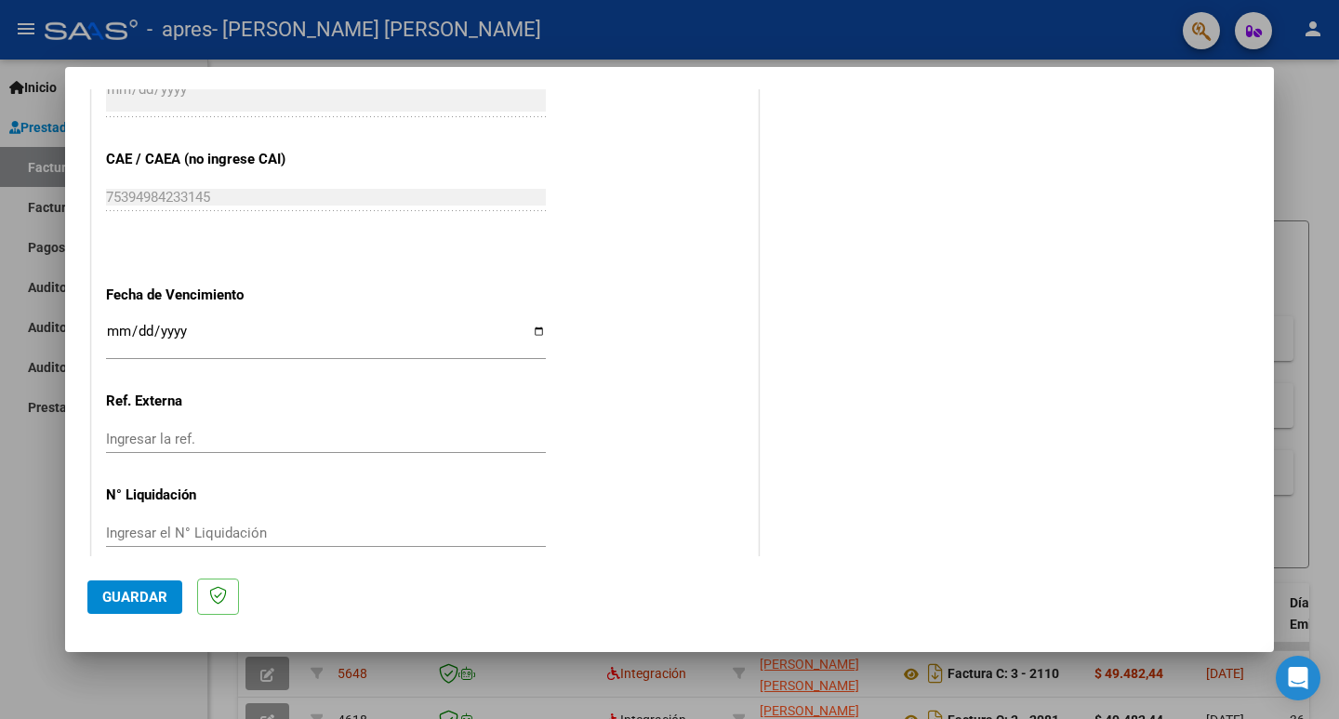
type input "202509"
